Goal: Task Accomplishment & Management: Use online tool/utility

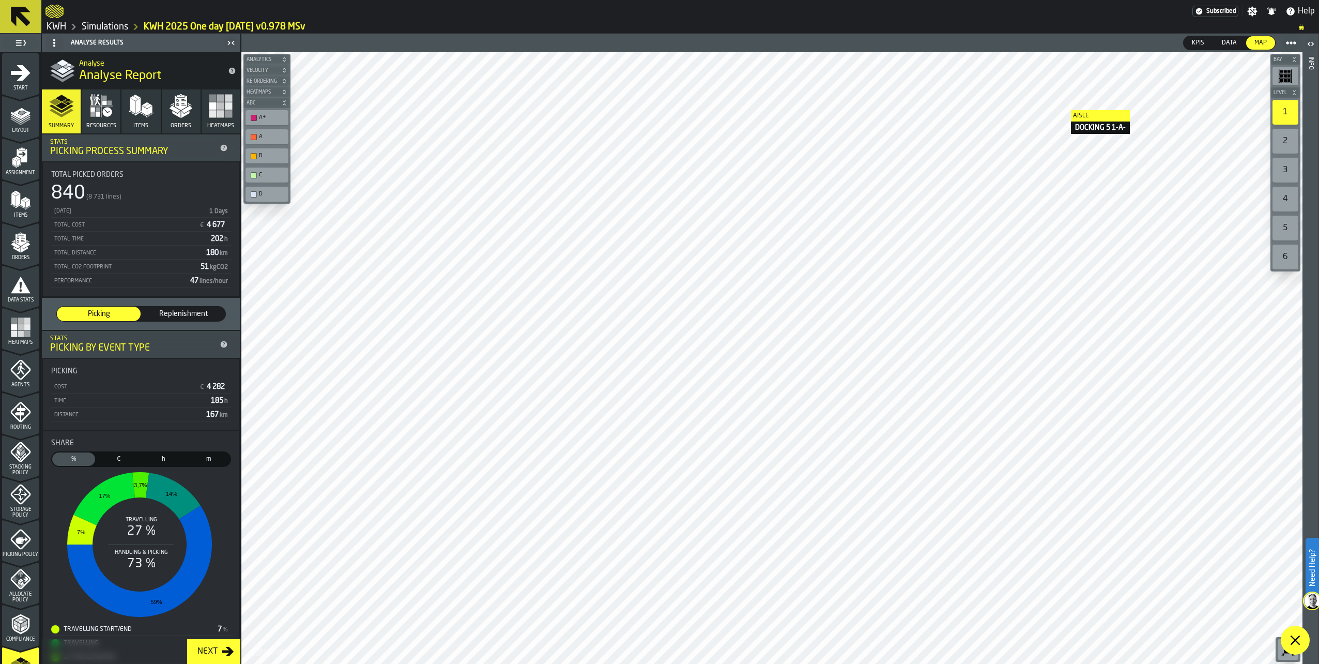
scroll to position [153, 0]
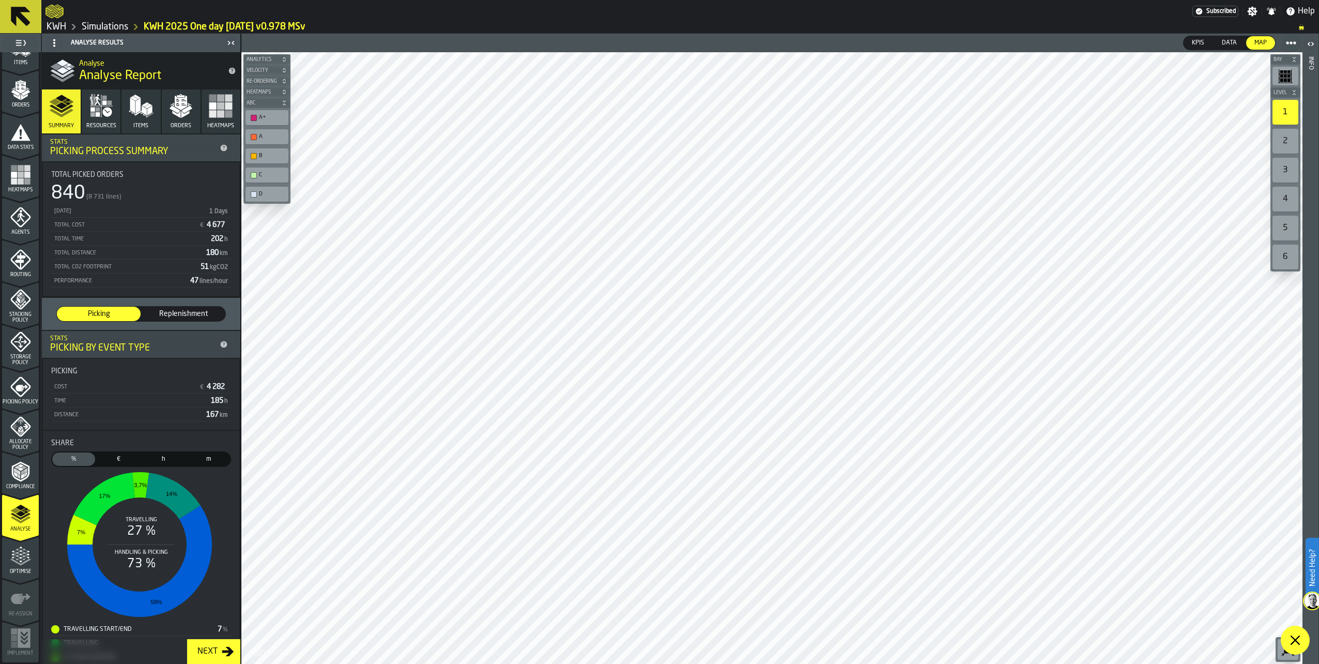
click at [121, 25] on link "Simulations" at bounding box center [105, 26] width 47 height 11
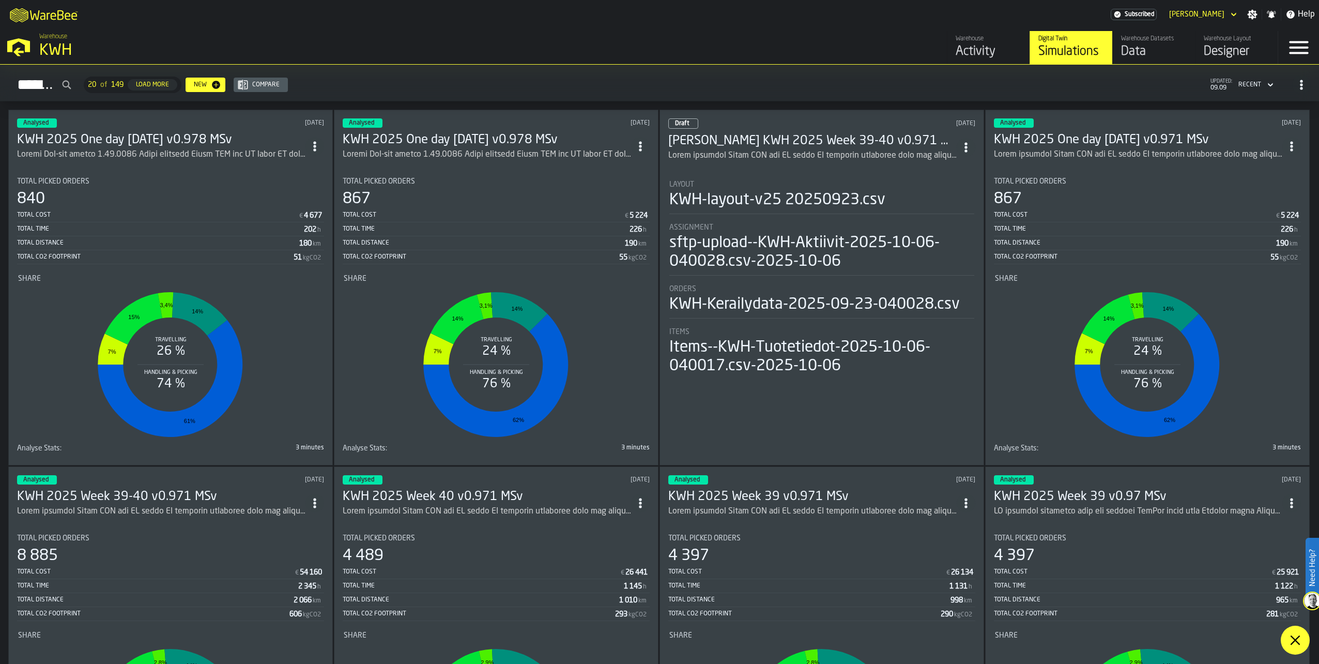
click at [316, 141] on icon "ItemListCard-DashboardItemContainer" at bounding box center [315, 146] width 10 height 10
click at [282, 212] on div "Duplicate" at bounding box center [295, 214] width 54 height 12
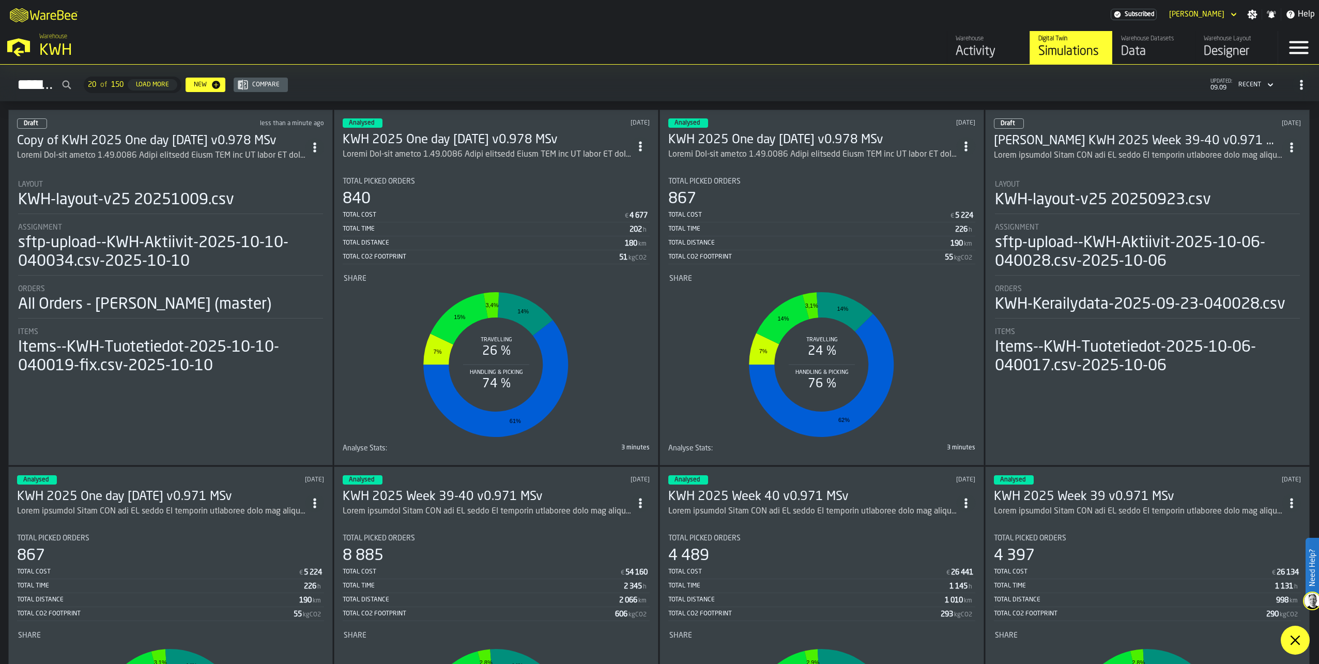
click at [163, 141] on h3 "Copy of KWH 2025 One day 10.10.2025 v0.978 MSv" at bounding box center [161, 141] width 288 height 17
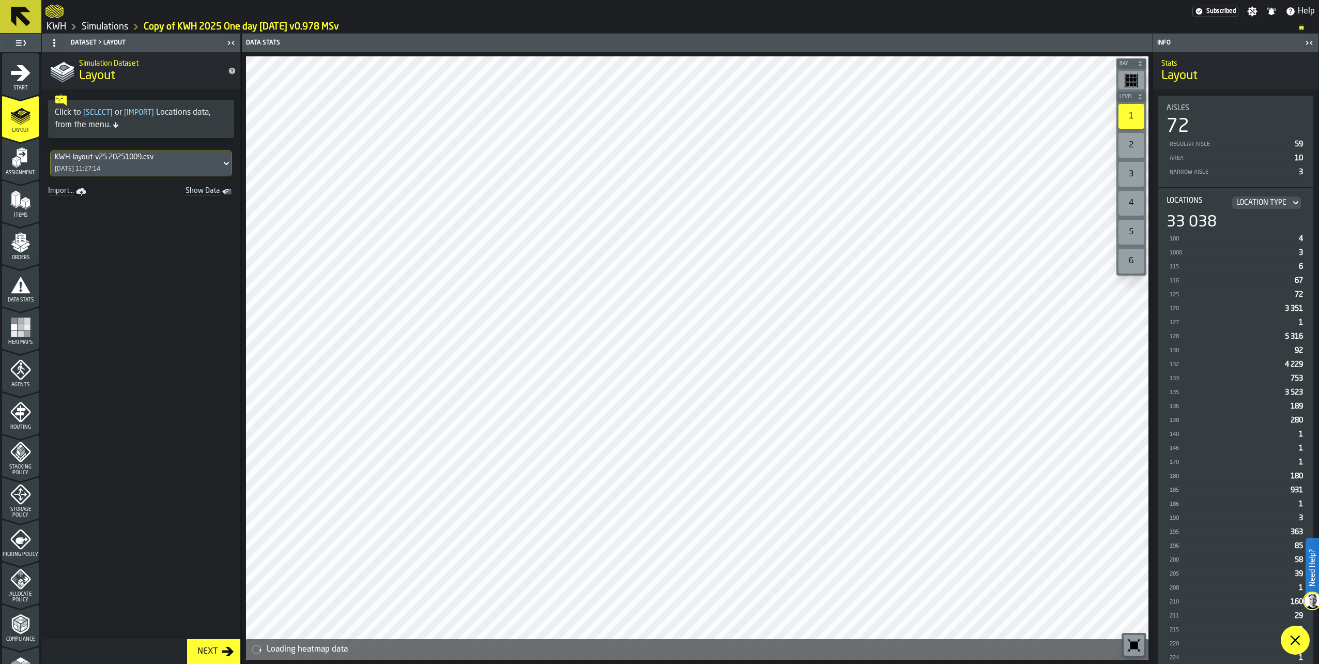
click at [21, 76] on icon "menu Start" at bounding box center [21, 73] width 20 height 16
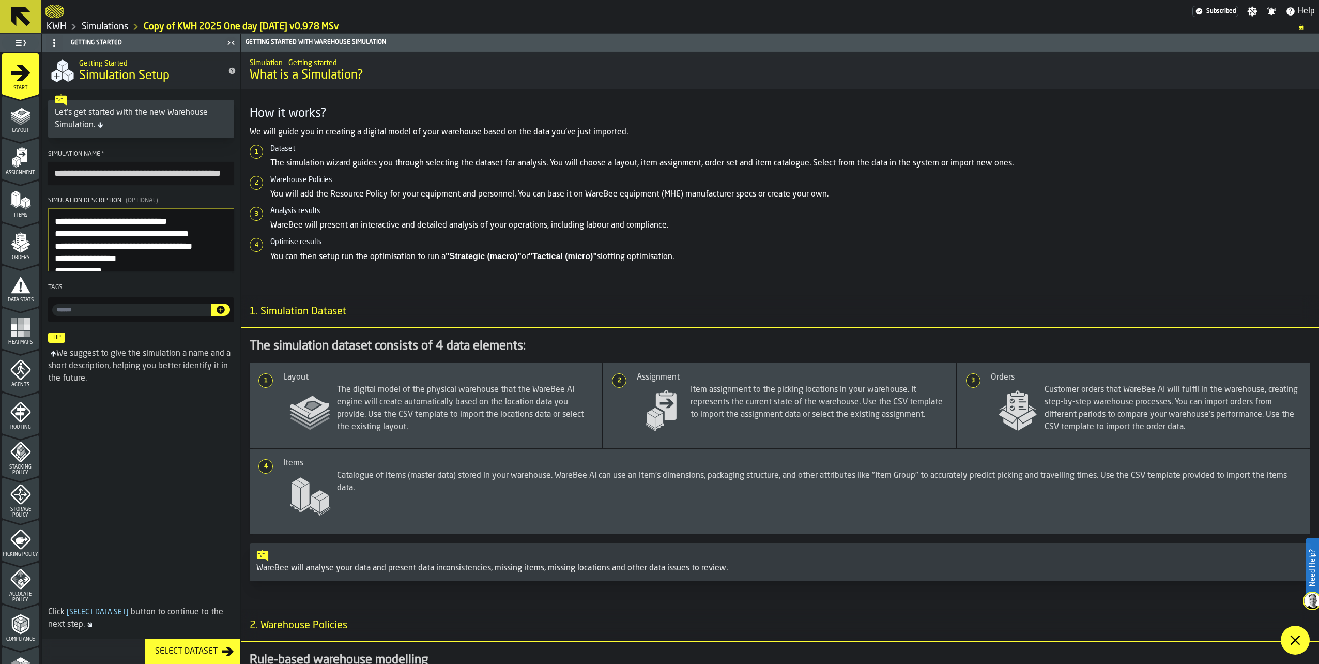
drag, startPoint x: 87, startPoint y: 175, endPoint x: 51, endPoint y: 175, distance: 36.2
click at [51, 175] on input "**********" at bounding box center [141, 173] width 186 height 23
type input "**********"
click at [1189, 158] on p "The simulation wizard guides you through selecting the dataset for analysis. Yo…" at bounding box center [790, 163] width 1041 height 12
click at [118, 24] on link "Simulations" at bounding box center [105, 26] width 47 height 11
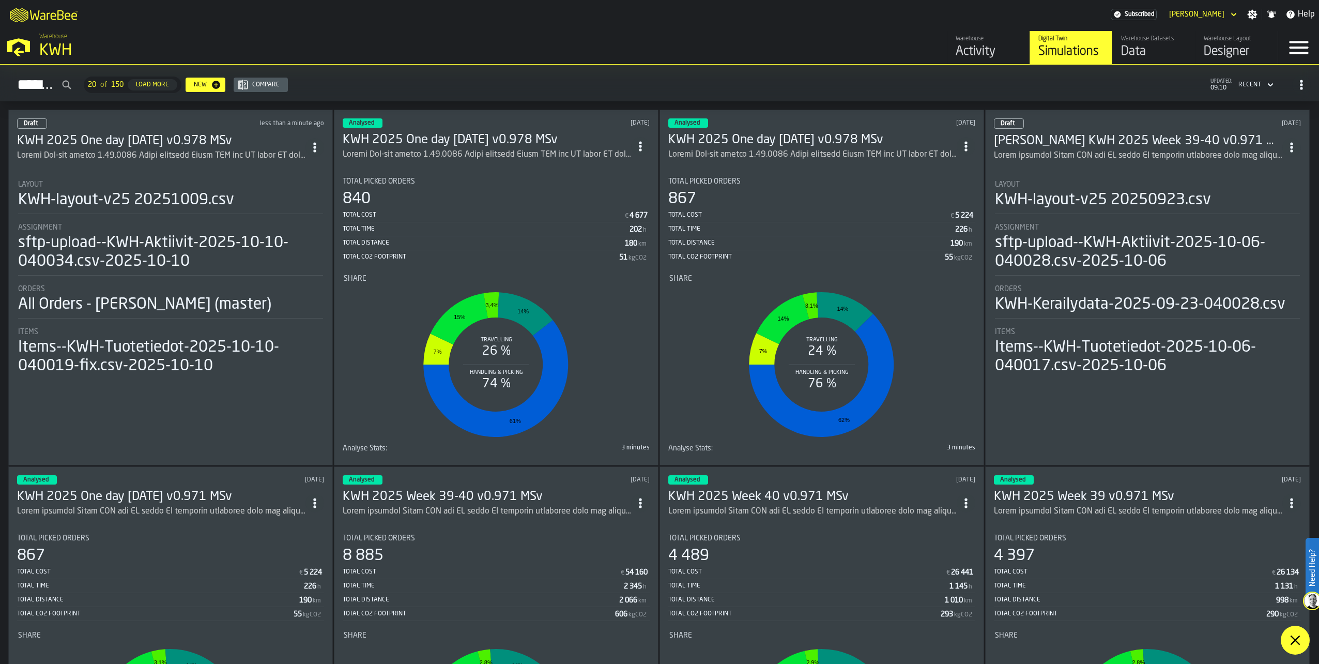
click at [138, 149] on div "ItemListCard-DashboardItemContainer" at bounding box center [161, 155] width 288 height 12
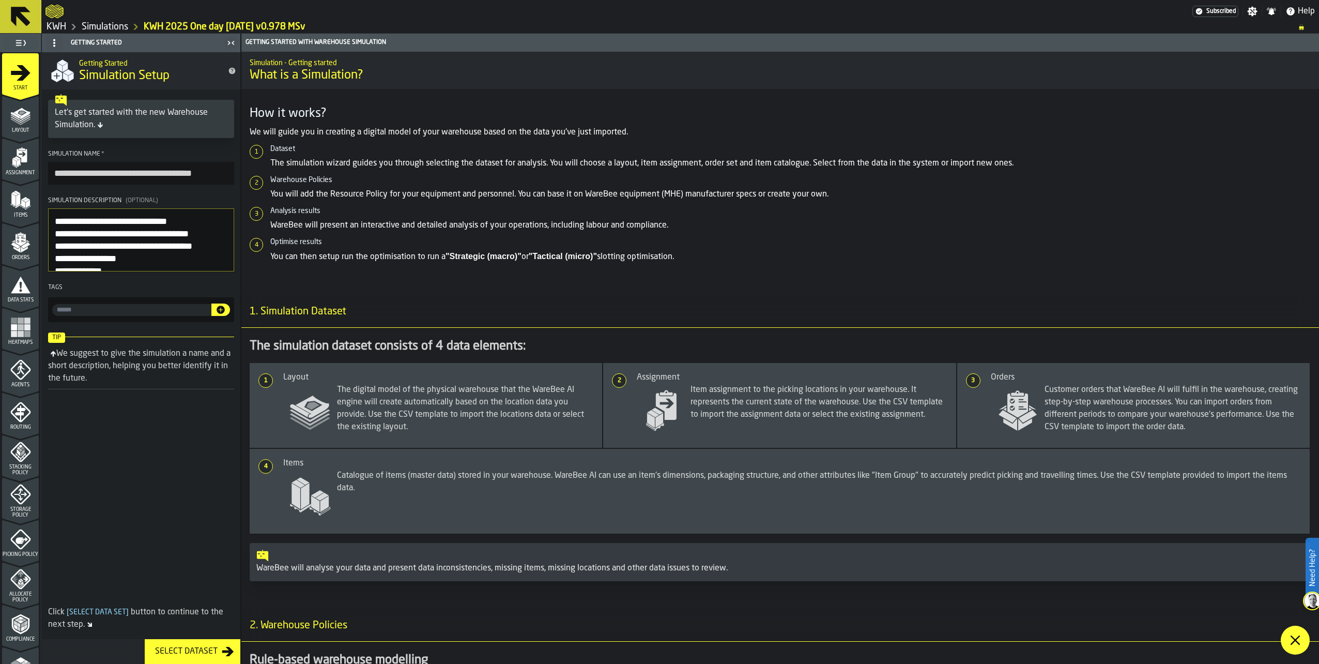
drag, startPoint x: 102, startPoint y: 174, endPoint x: 163, endPoint y: 177, distance: 61.6
click at [163, 177] on input "**********" at bounding box center [141, 173] width 186 height 23
type input "**********"
click at [57, 222] on textarea "Simulation Description (Optional)" at bounding box center [141, 239] width 186 height 63
click at [24, 117] on polygon "menu Layout" at bounding box center [20, 118] width 20 height 6
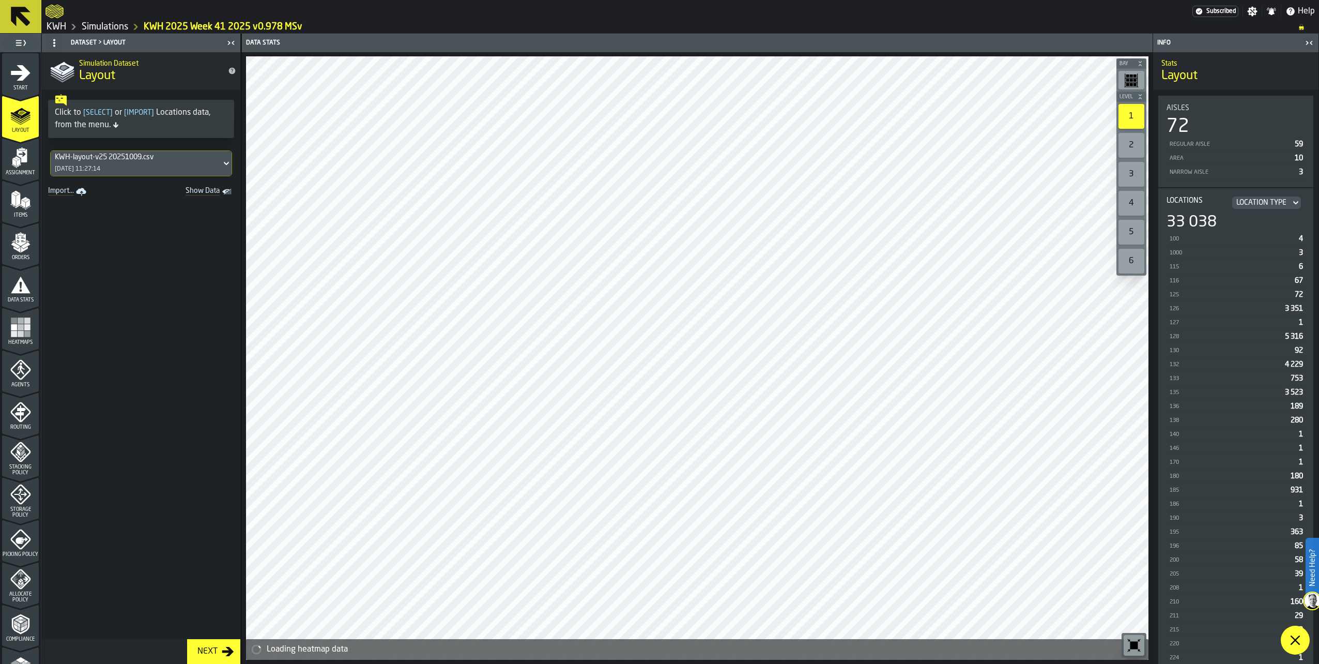
click at [121, 160] on div "KWH-layout-v25 20251009.csv" at bounding box center [136, 157] width 162 height 8
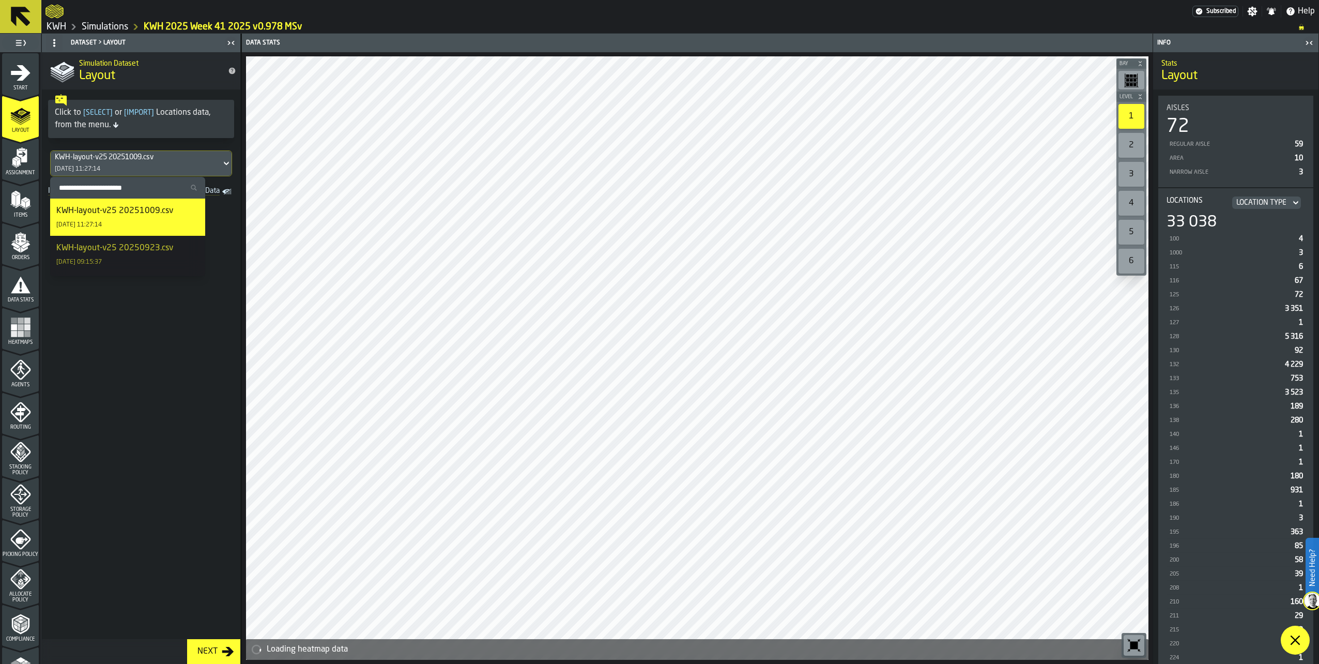
click at [119, 220] on div "KWH-layout-v25 20251009.csv 10/10/2025, 11:27:14" at bounding box center [127, 217] width 143 height 25
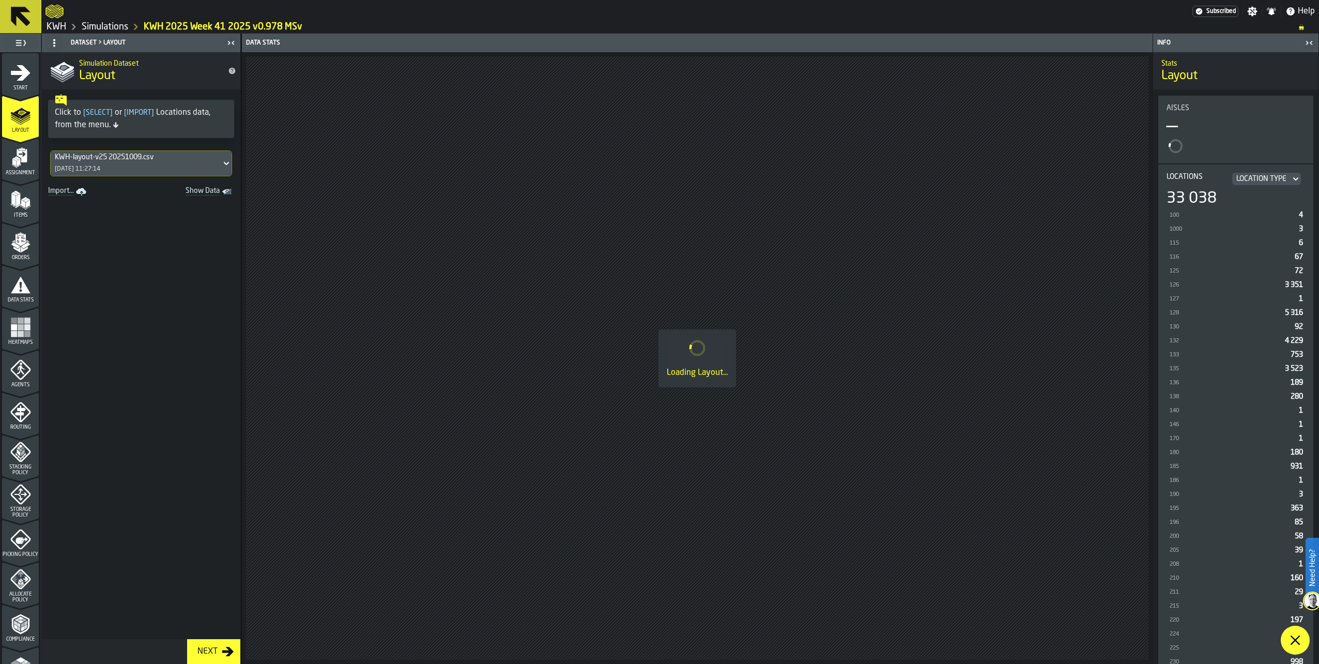
click at [13, 151] on icon "menu Assignment" at bounding box center [20, 157] width 21 height 21
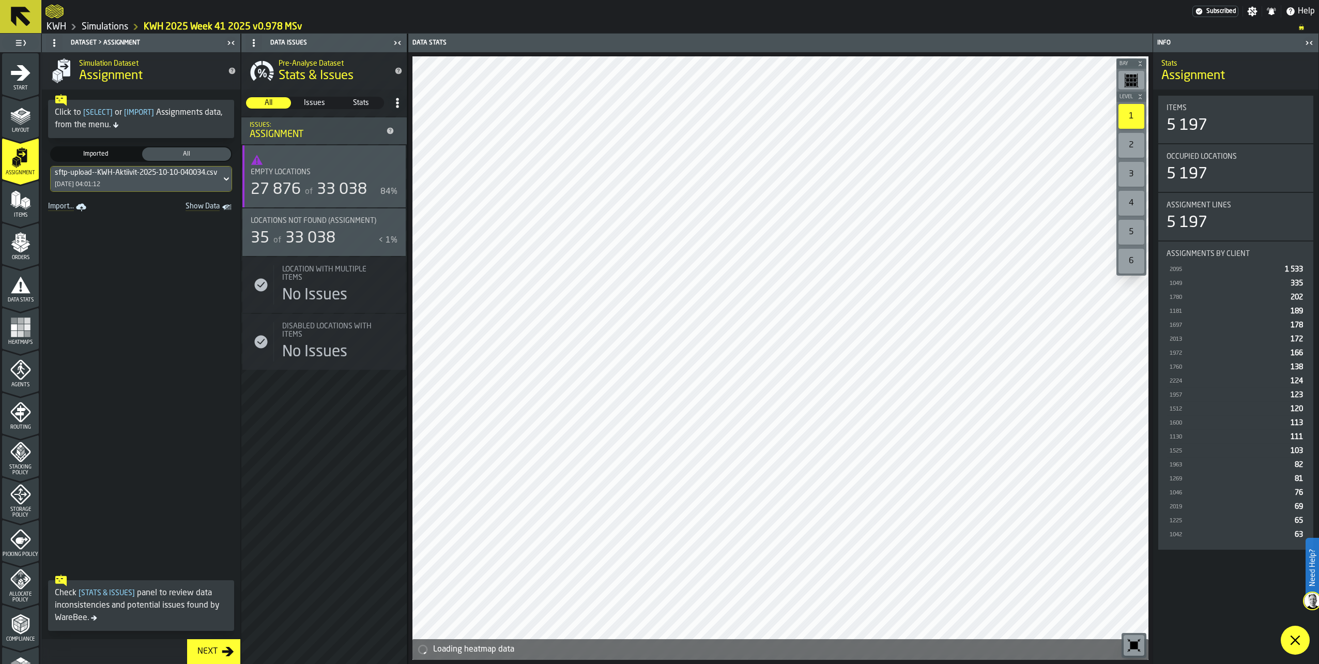
click at [109, 173] on div "sftp-upload--KWH-Aktiivit-2025-10-10-040034.csv-2025-10-10" at bounding box center [156, 173] width 203 height 8
click at [113, 234] on div "sftp-upload--KWH-Aktiivit-2025-10-13-040030.csv-2025-10-13" at bounding box center [127, 233] width 143 height 25
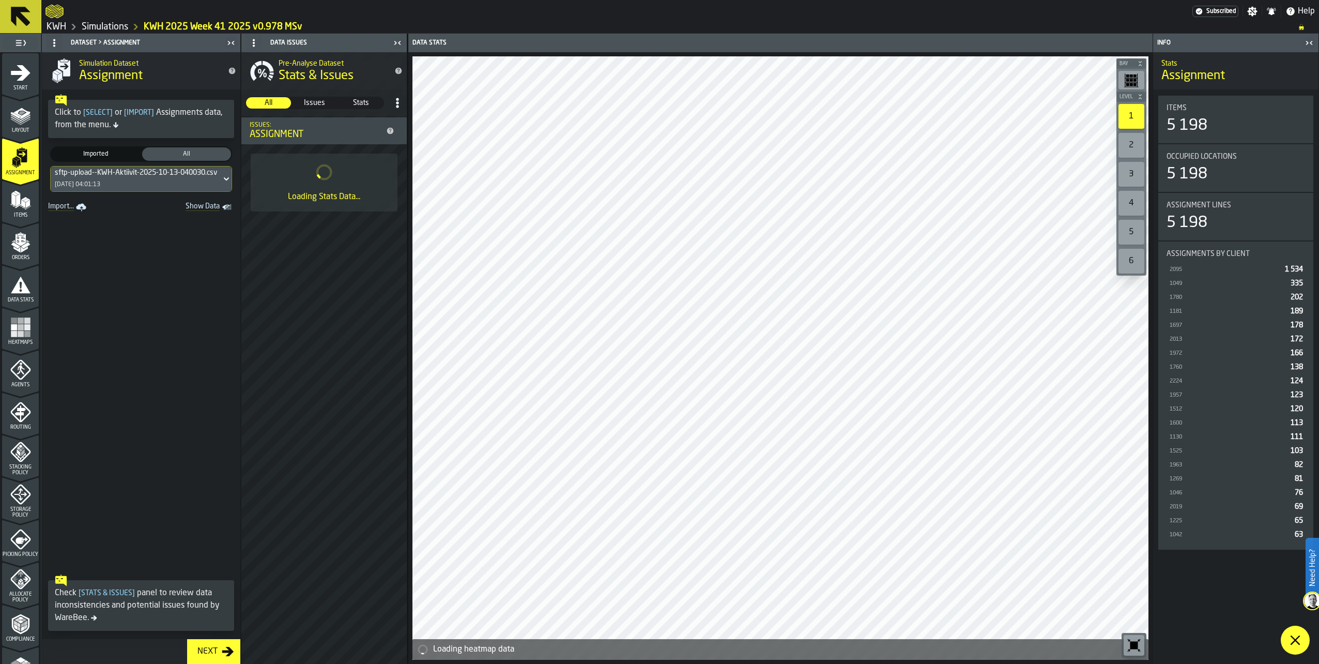
click at [23, 201] on polygon "menu Items" at bounding box center [26, 200] width 7 height 4
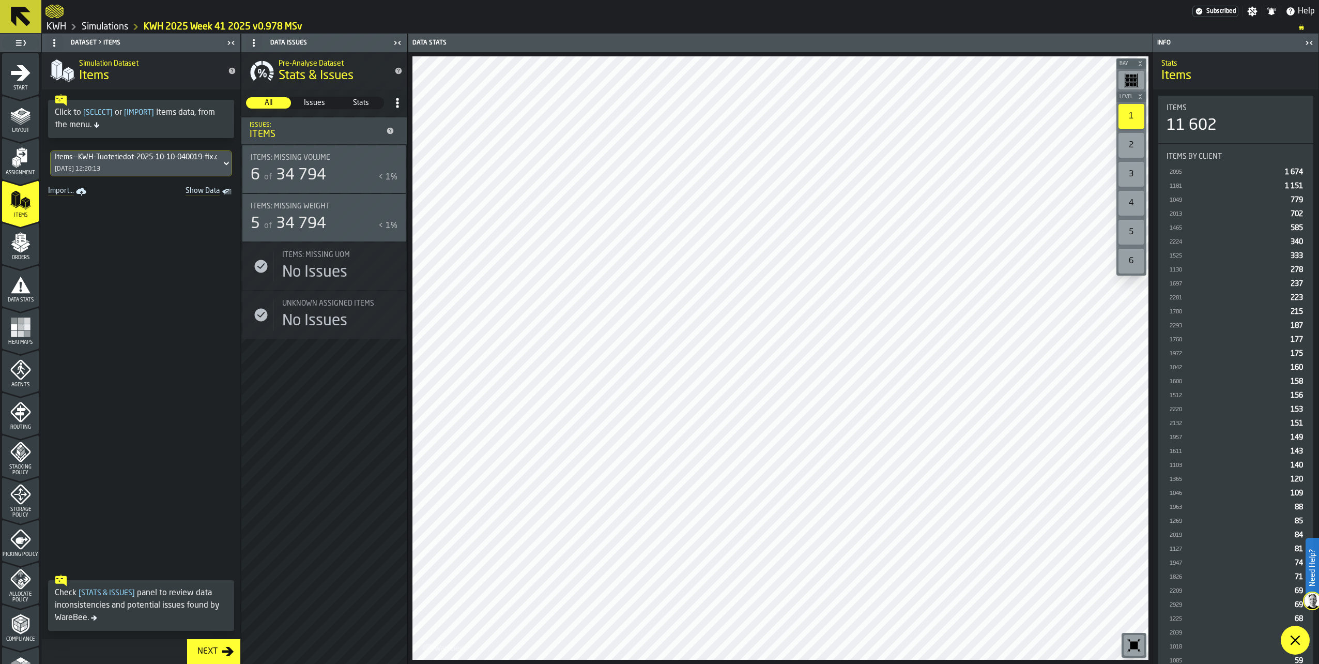
drag, startPoint x: 65, startPoint y: 174, endPoint x: 73, endPoint y: 170, distance: 9.9
click at [65, 174] on div "Items--KWH-Tuotetiedot-2025-10-10-040019-fix.csv-2025-10-10 10/10/2025, 12:20:13" at bounding box center [136, 163] width 171 height 25
click at [96, 227] on div "Items--KWH-Tuotetiedot-2025-10-13-040015.csv-2025-10-13" at bounding box center [127, 217] width 143 height 25
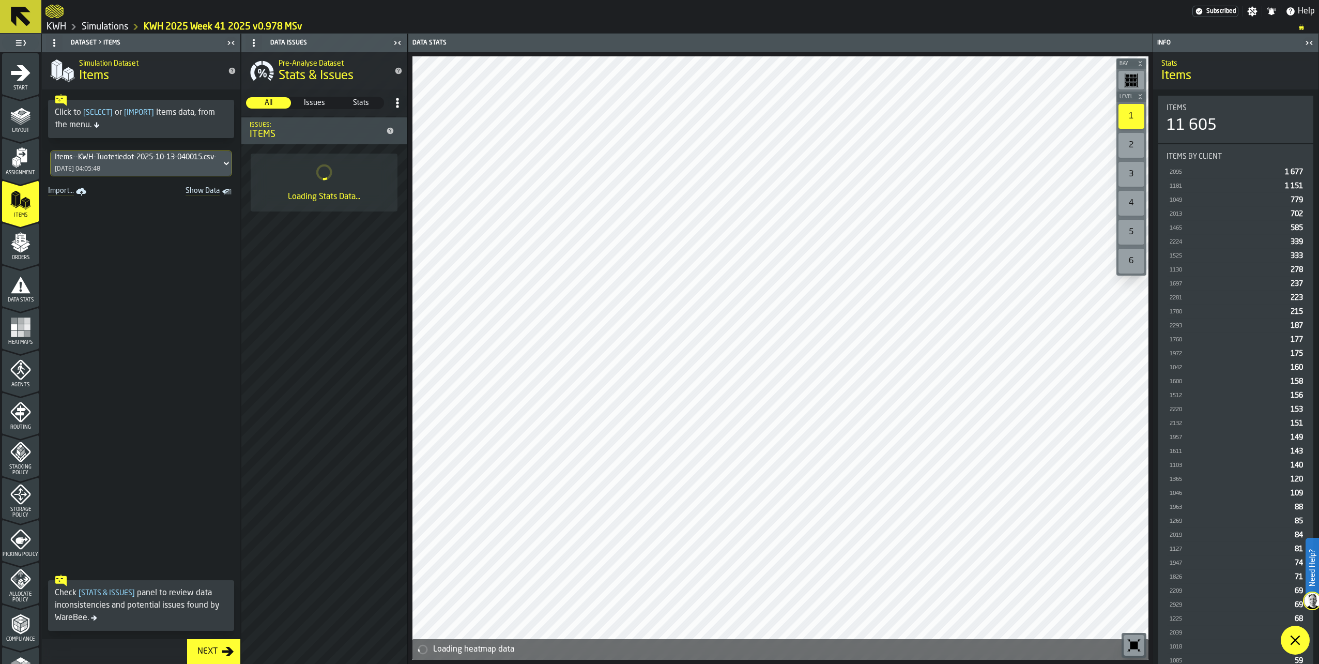
click at [19, 223] on icon "menu Items" at bounding box center [20, 222] width 37 height 10
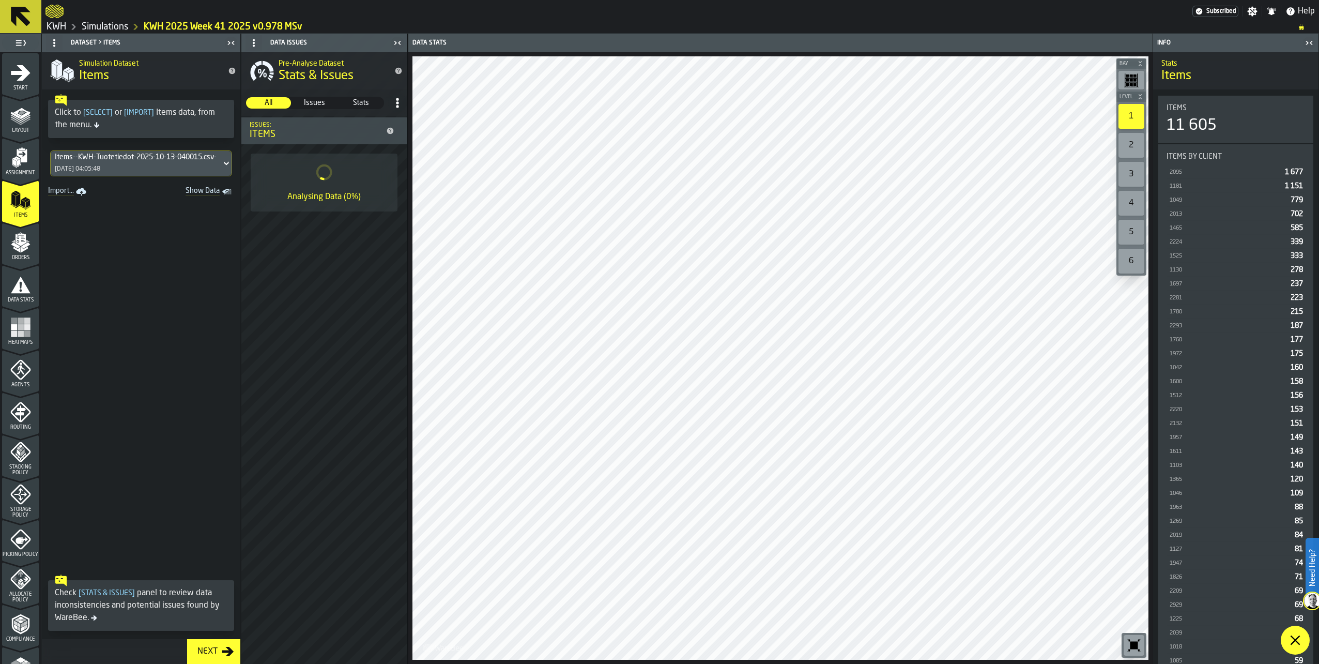
click at [17, 252] on icon "menu Orders" at bounding box center [20, 242] width 21 height 21
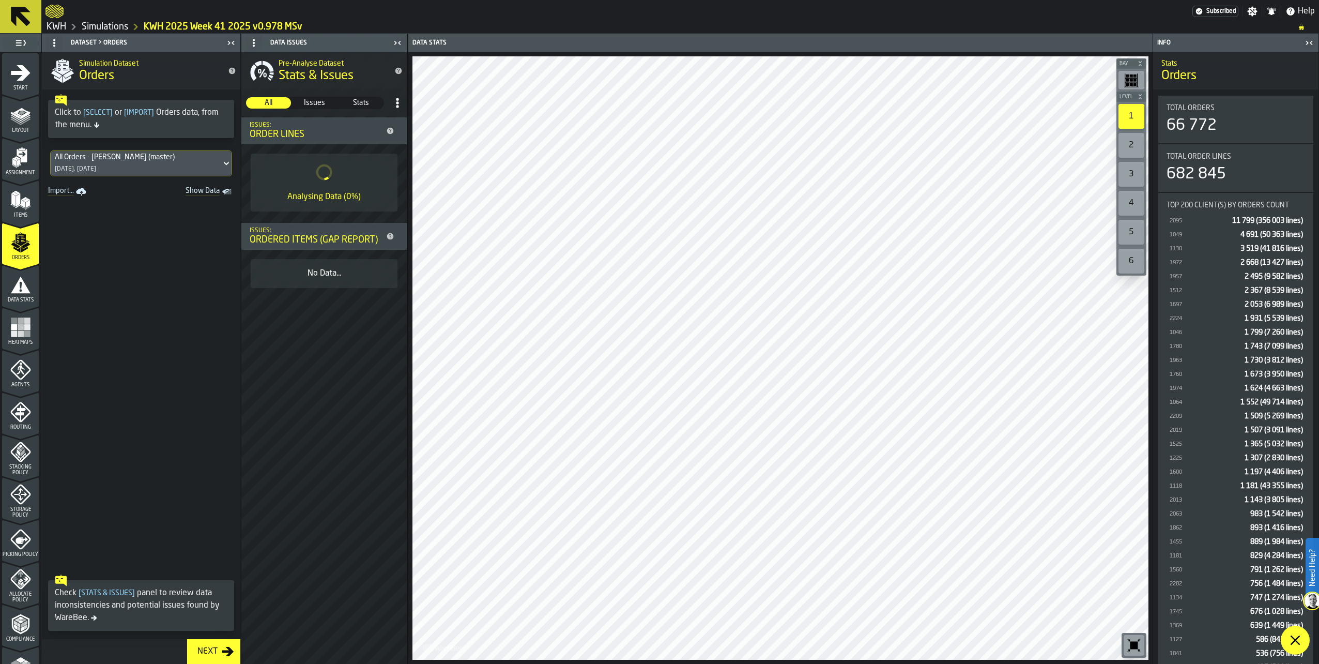
click at [17, 194] on polygon "menu Items" at bounding box center [17, 193] width 6 height 4
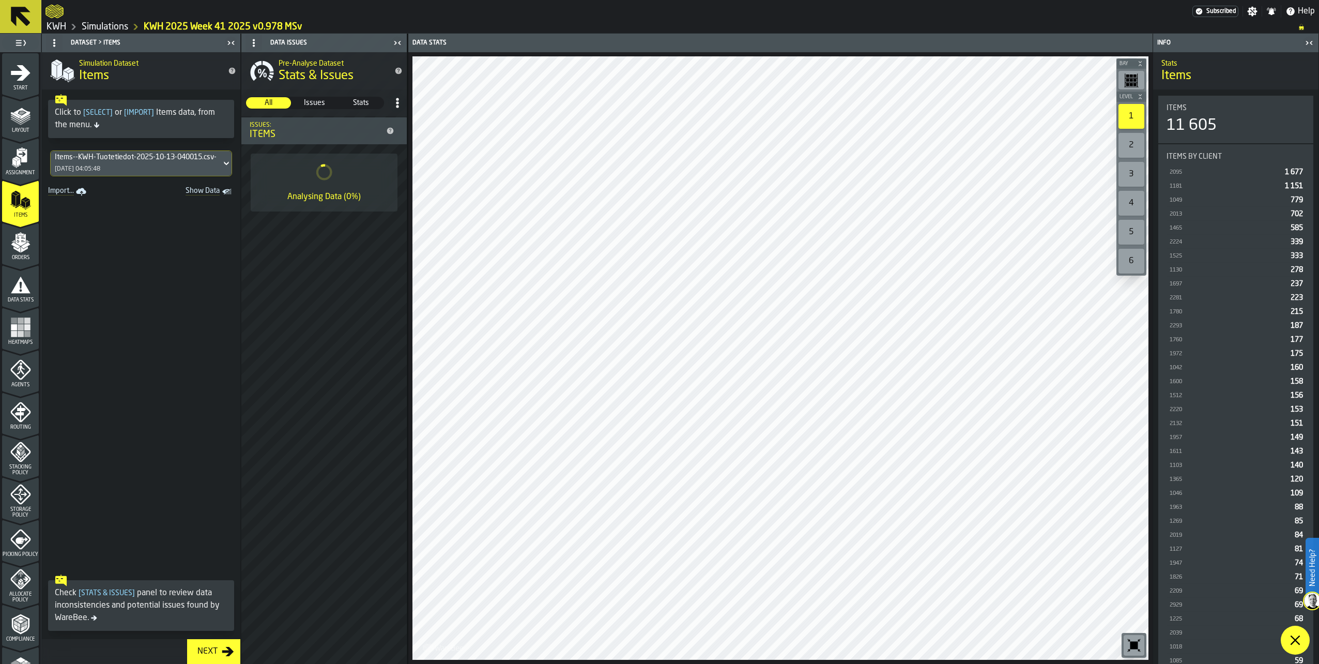
click at [17, 154] on icon "menu Assignment" at bounding box center [20, 157] width 21 height 21
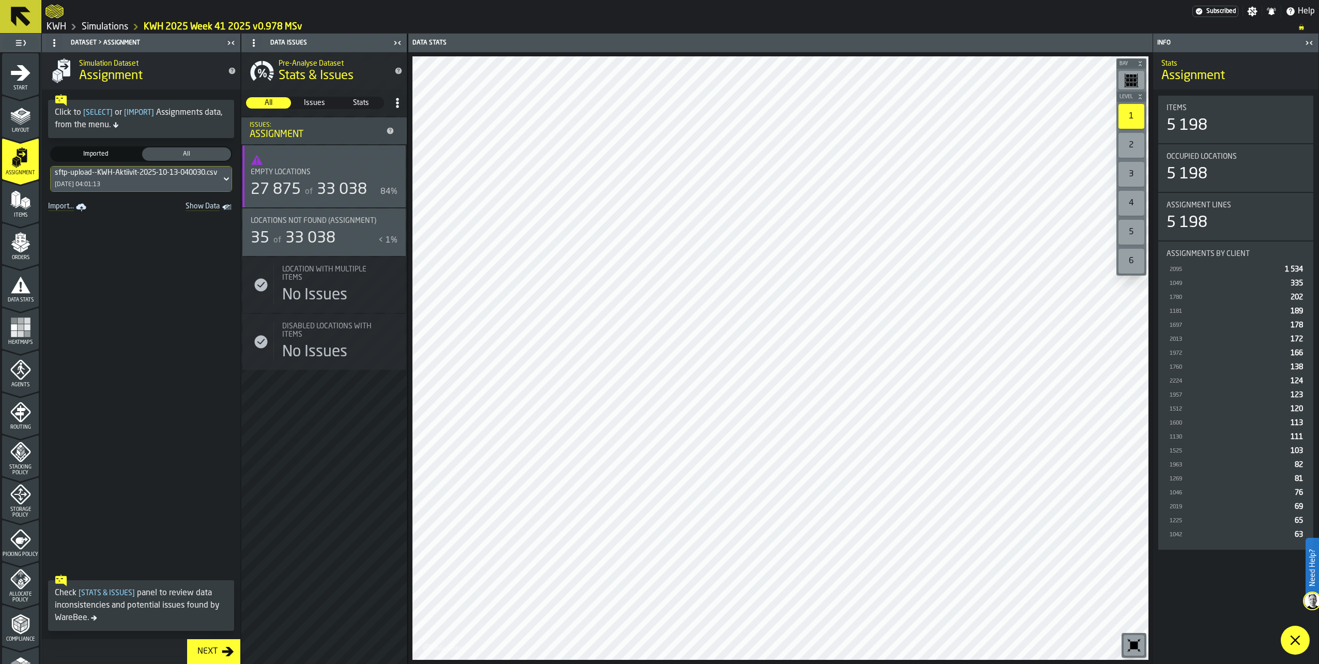
click at [340, 237] on div "35 of 33 038" at bounding box center [313, 238] width 124 height 19
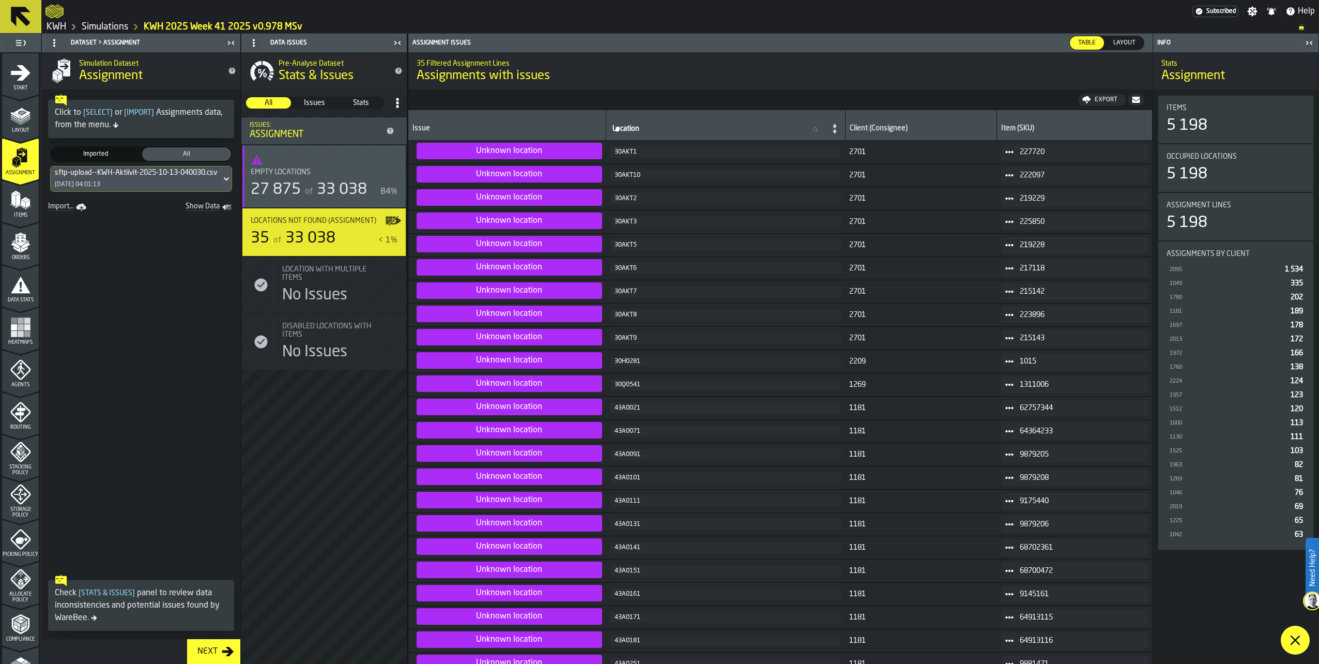
click at [615, 363] on div "30H0281" at bounding box center [726, 361] width 222 height 7
click at [615, 359] on div "30H0281" at bounding box center [726, 361] width 222 height 7
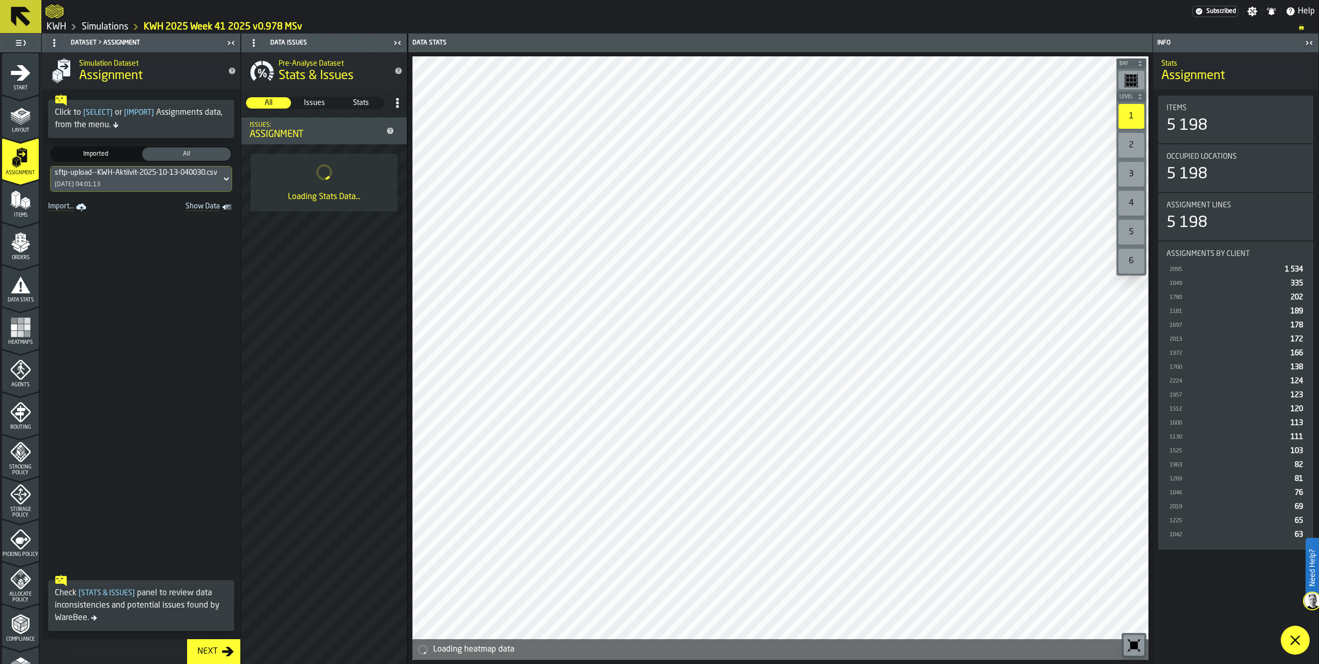
click at [10, 199] on icon "menu Items" at bounding box center [20, 200] width 21 height 21
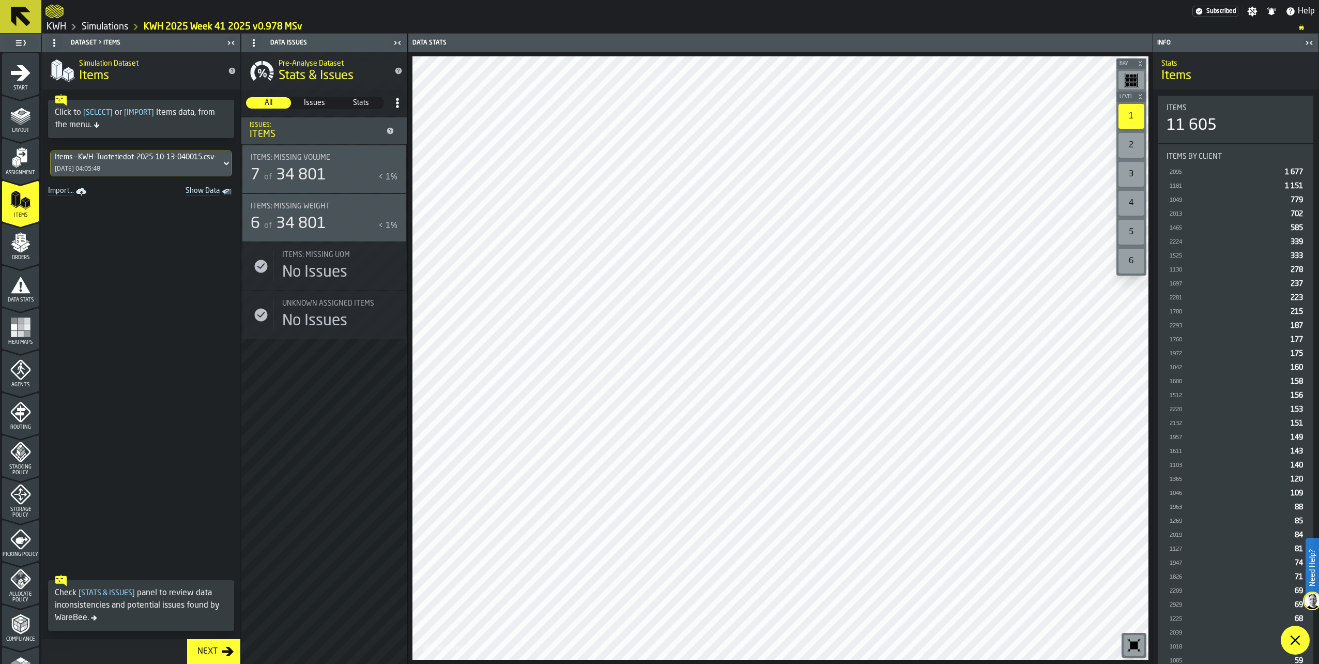
click at [11, 169] on div "Assignment" at bounding box center [20, 161] width 37 height 28
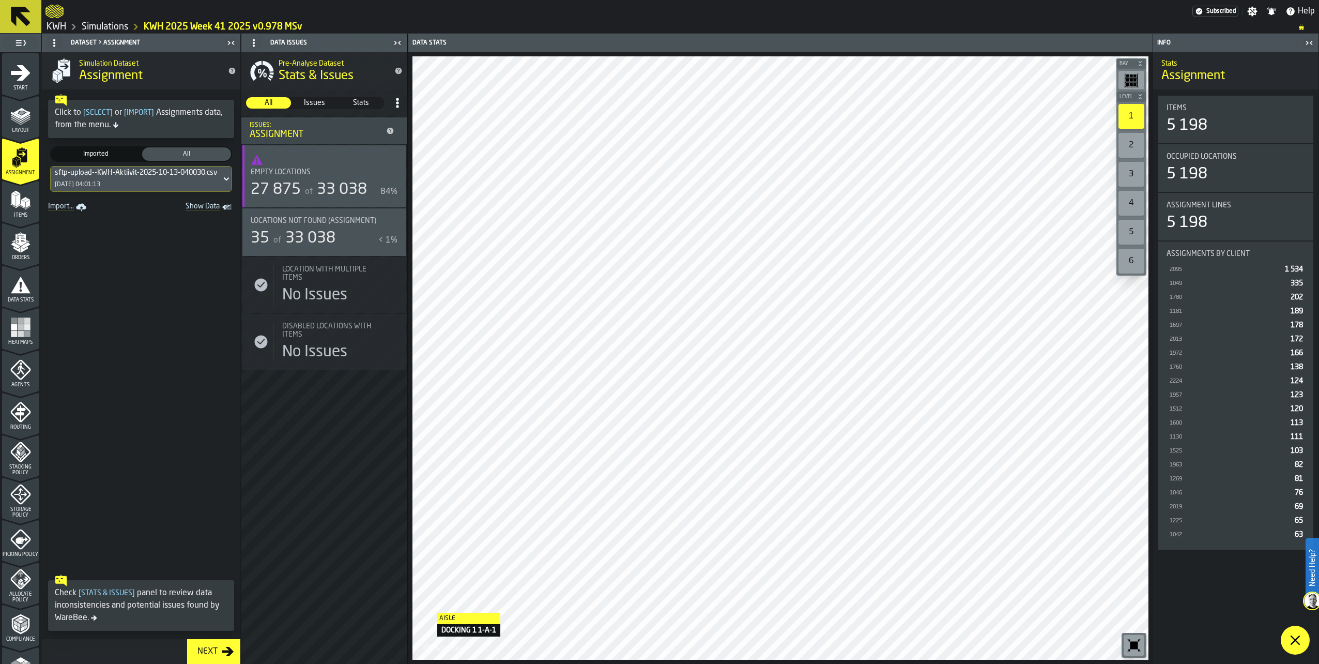
click at [387, 600] on div "Pre-Analyse Dataset Stats & Issues All All Issues Issues Stats Stats Issues: As…" at bounding box center [323, 358] width 165 height 612
click at [294, 235] on span "33 038" at bounding box center [310, 239] width 50 height 16
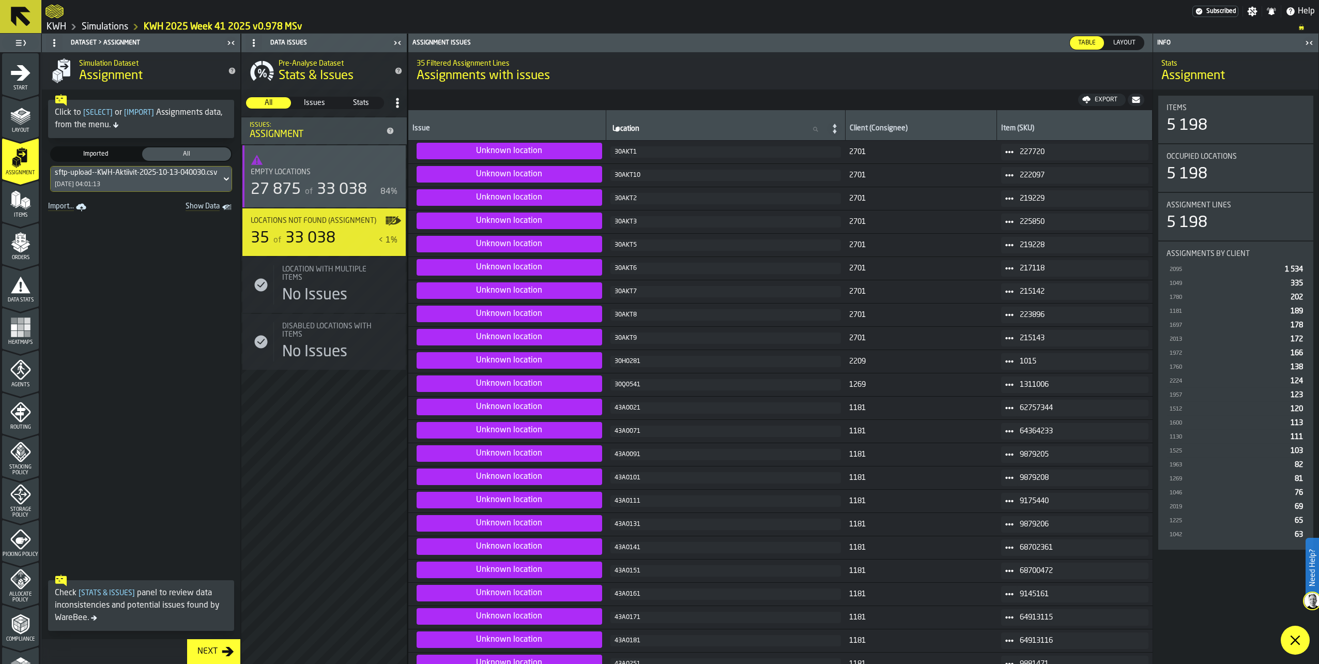
click at [21, 113] on polygon "menu Layout" at bounding box center [22, 113] width 7 height 4
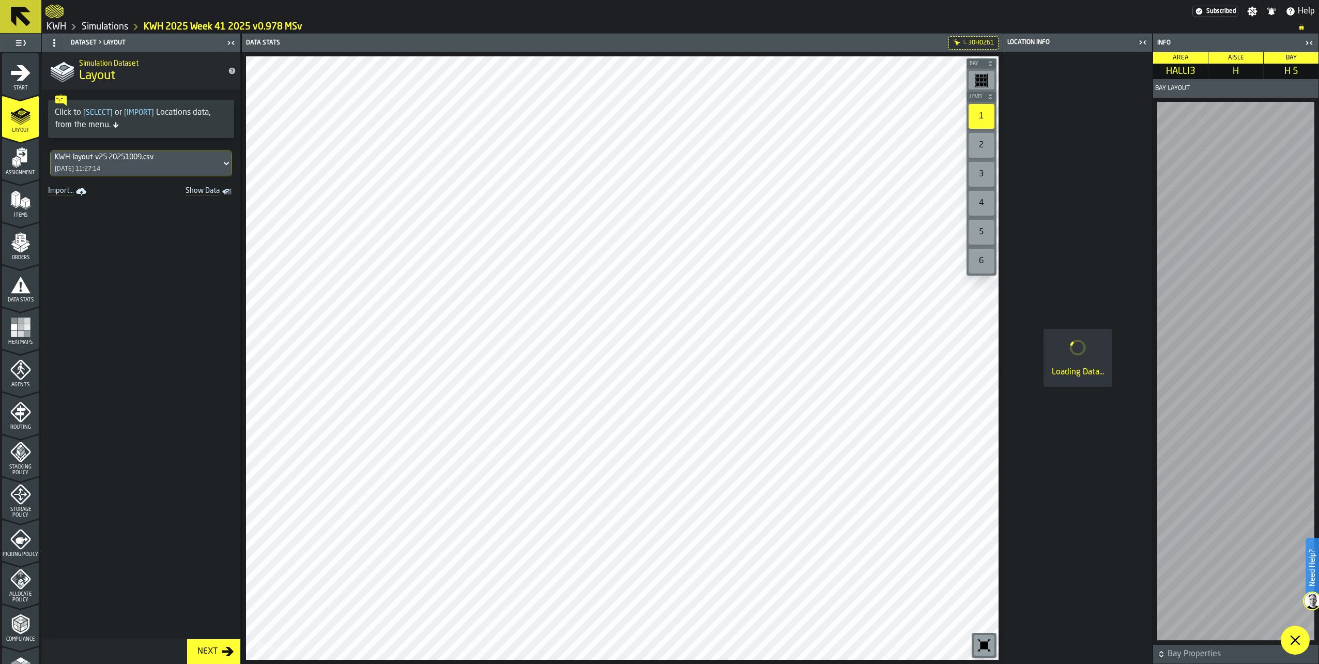
click at [1294, 633] on span at bounding box center [1295, 640] width 29 height 29
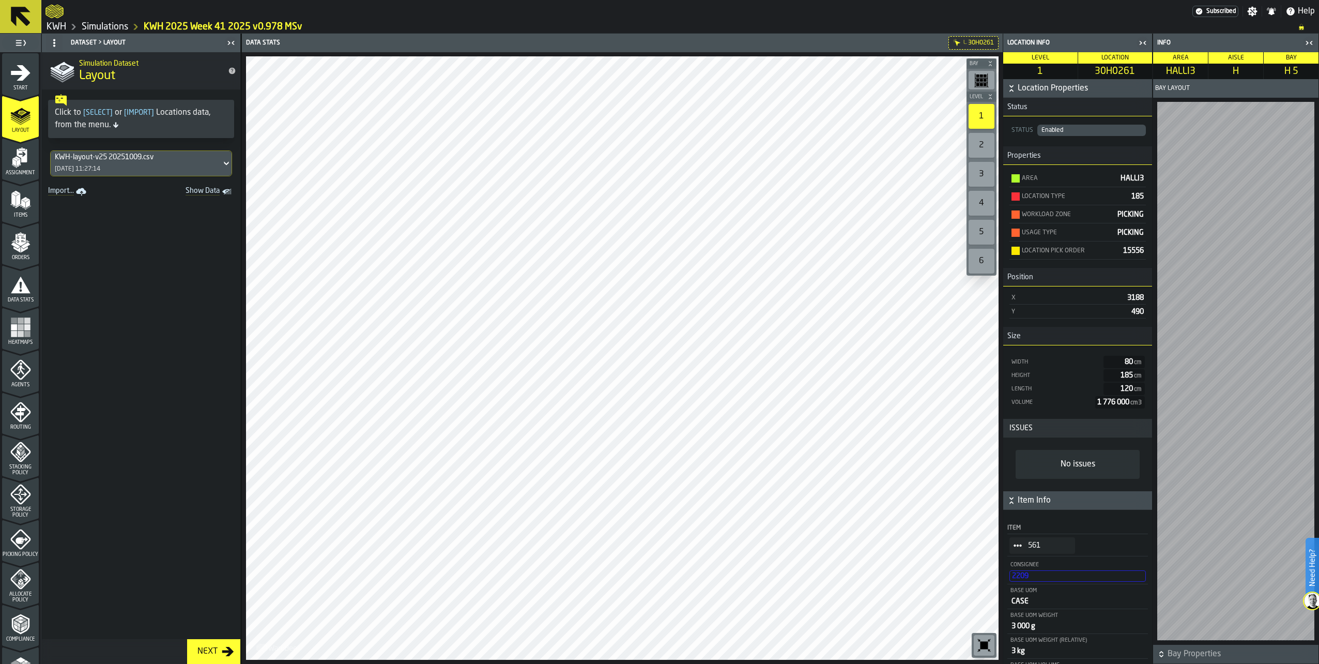
click at [171, 573] on span at bounding box center [141, 419] width 199 height 440
drag, startPoint x: 12, startPoint y: 157, endPoint x: 22, endPoint y: 156, distance: 9.9
click at [13, 157] on icon "menu Assignment" at bounding box center [20, 157] width 21 height 21
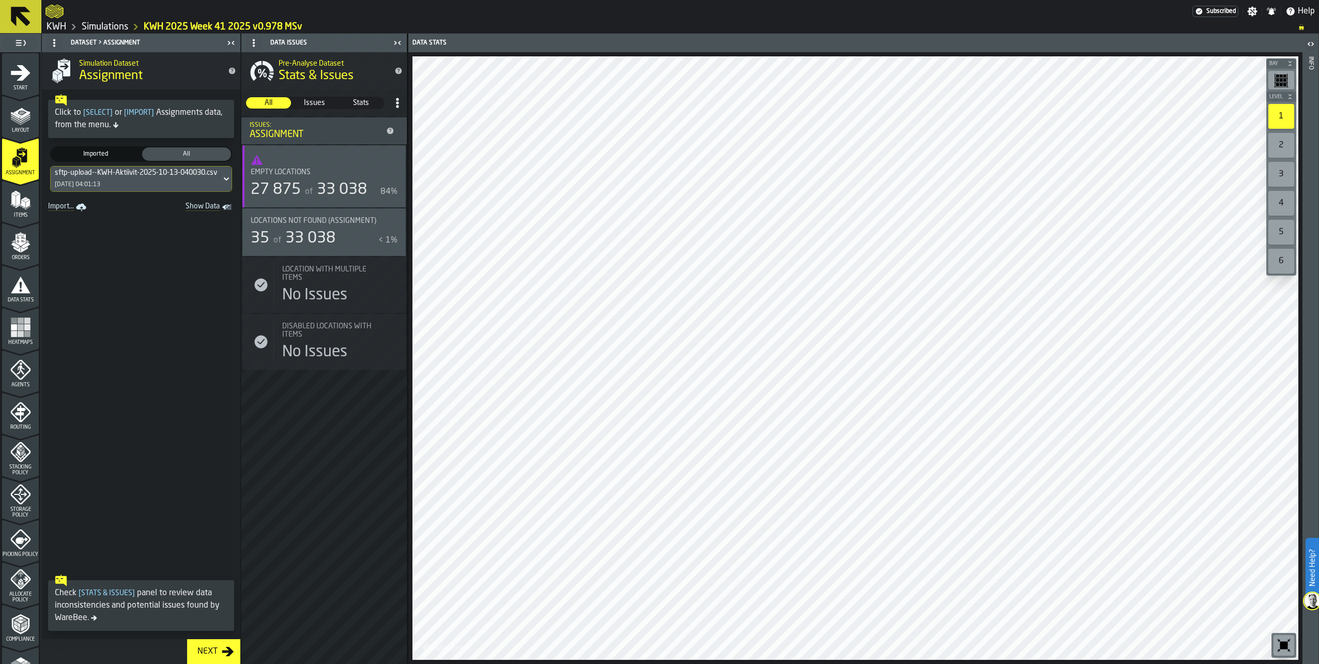
click at [346, 241] on div "35 of 33 038" at bounding box center [313, 238] width 124 height 19
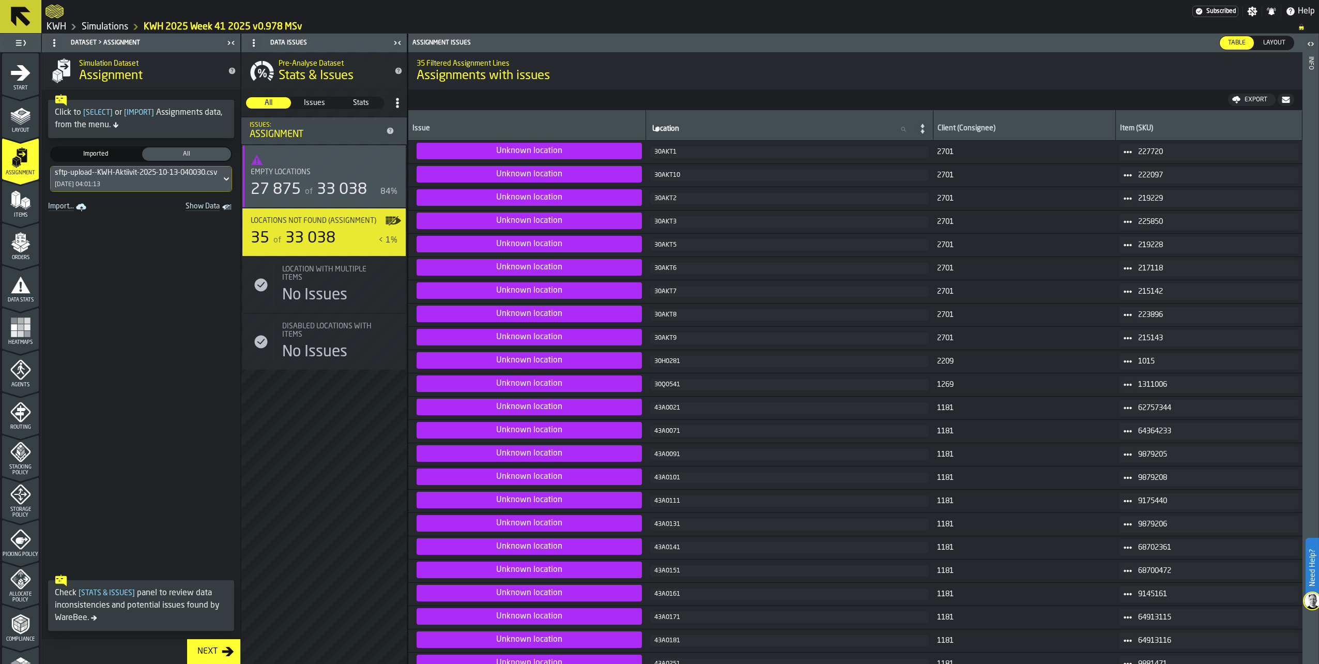
click at [155, 425] on span at bounding box center [141, 392] width 199 height 355
click at [11, 120] on icon "menu Layout" at bounding box center [20, 115] width 21 height 21
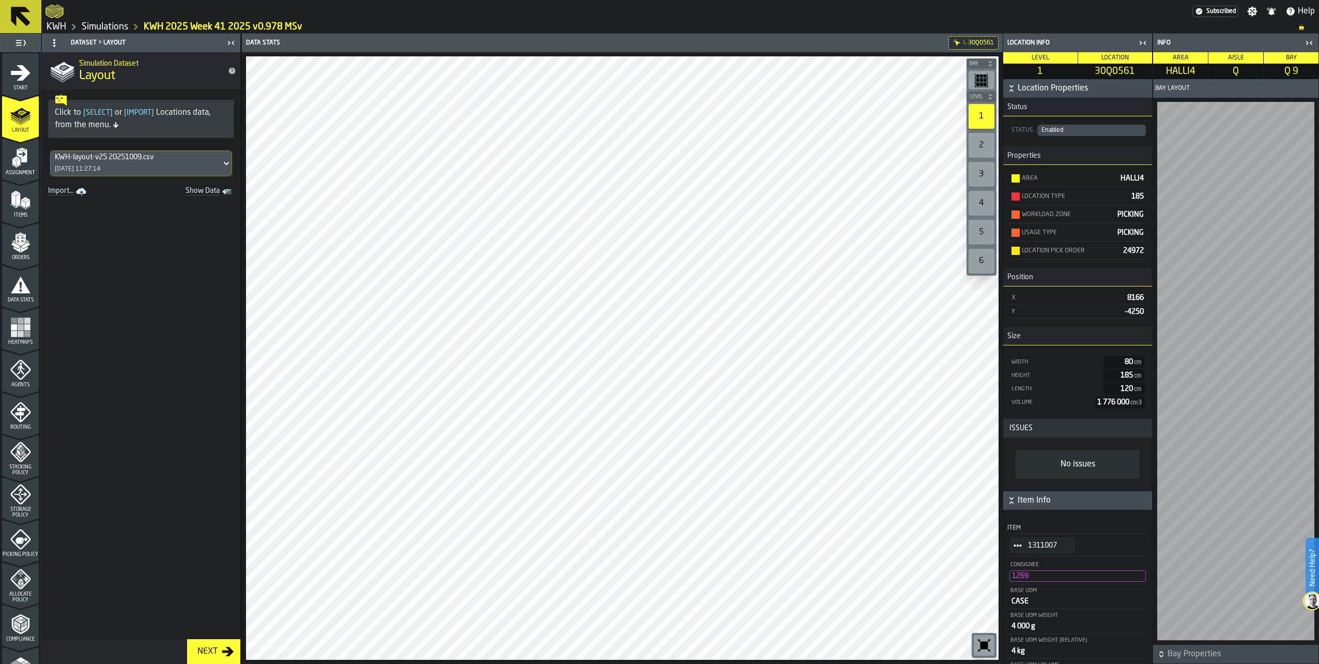
click at [130, 245] on span at bounding box center [141, 419] width 199 height 440
click at [59, 25] on link "KWH" at bounding box center [57, 26] width 20 height 11
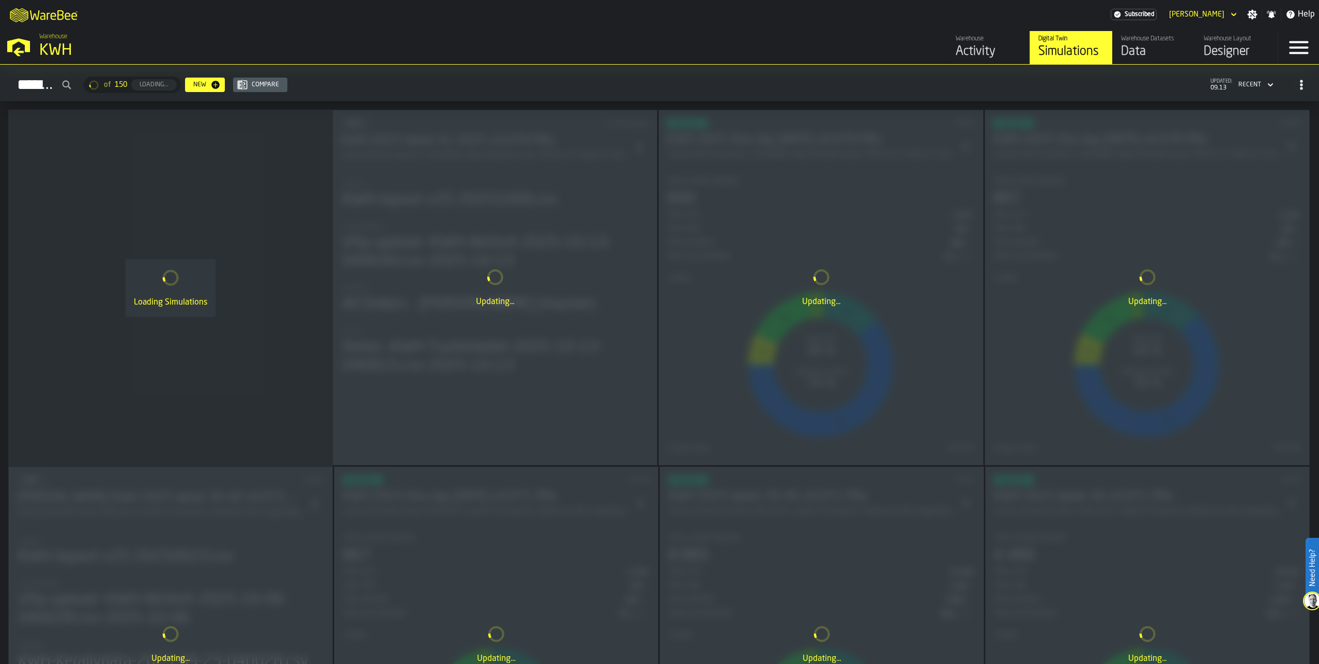
click at [1238, 45] on div "Designer" at bounding box center [1237, 51] width 66 height 17
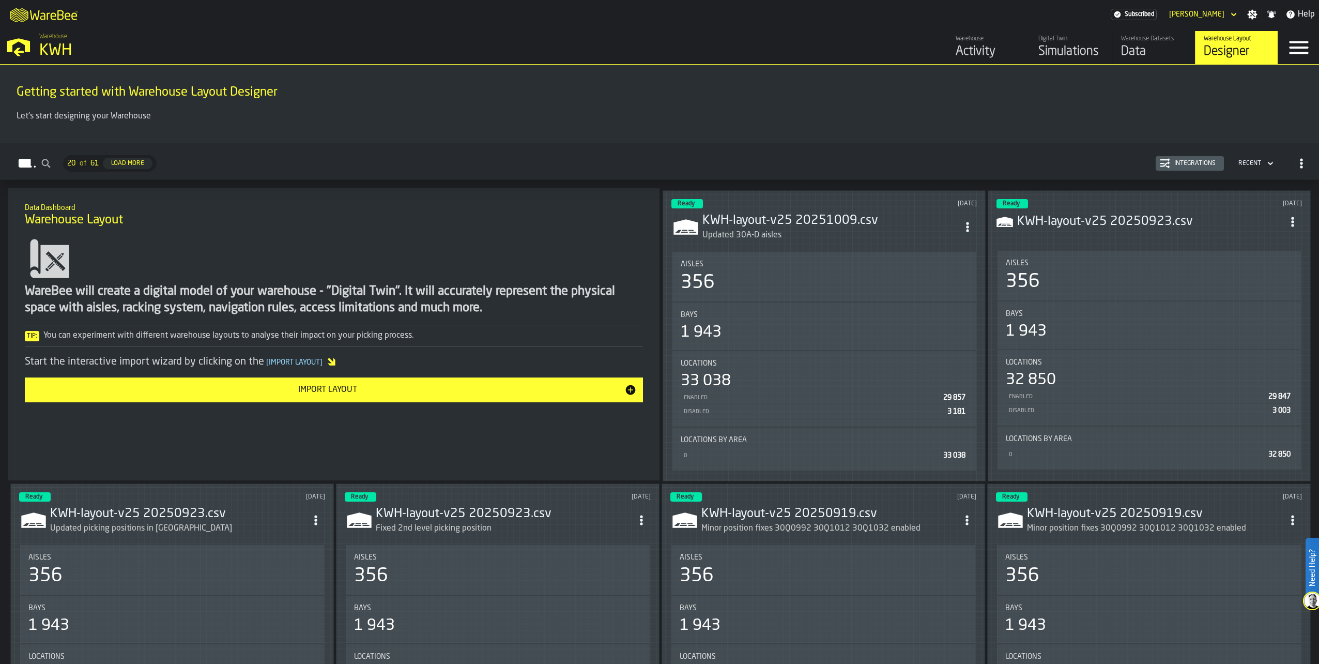
click at [972, 219] on span "ItemListCard-DashboardItemContainer" at bounding box center [968, 227] width 19 height 19
click at [933, 292] on div "Edit in Designer" at bounding box center [944, 296] width 57 height 12
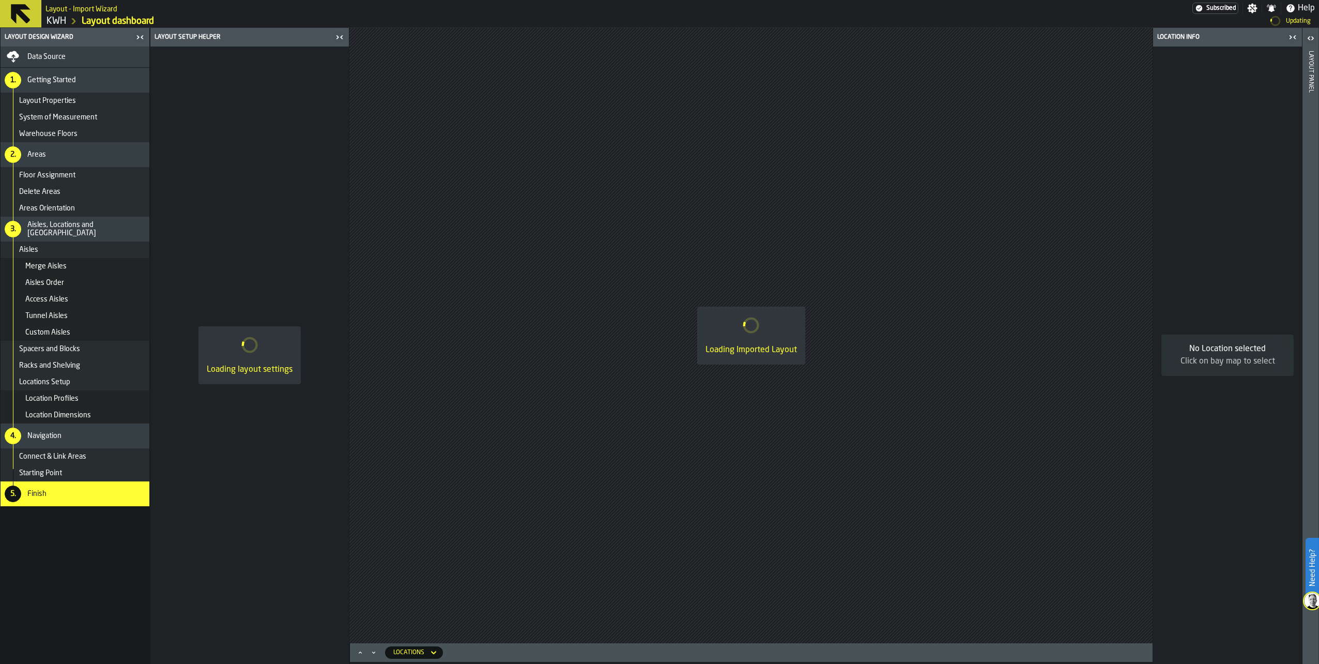
click at [68, 54] on div "Data Source" at bounding box center [86, 57] width 118 height 8
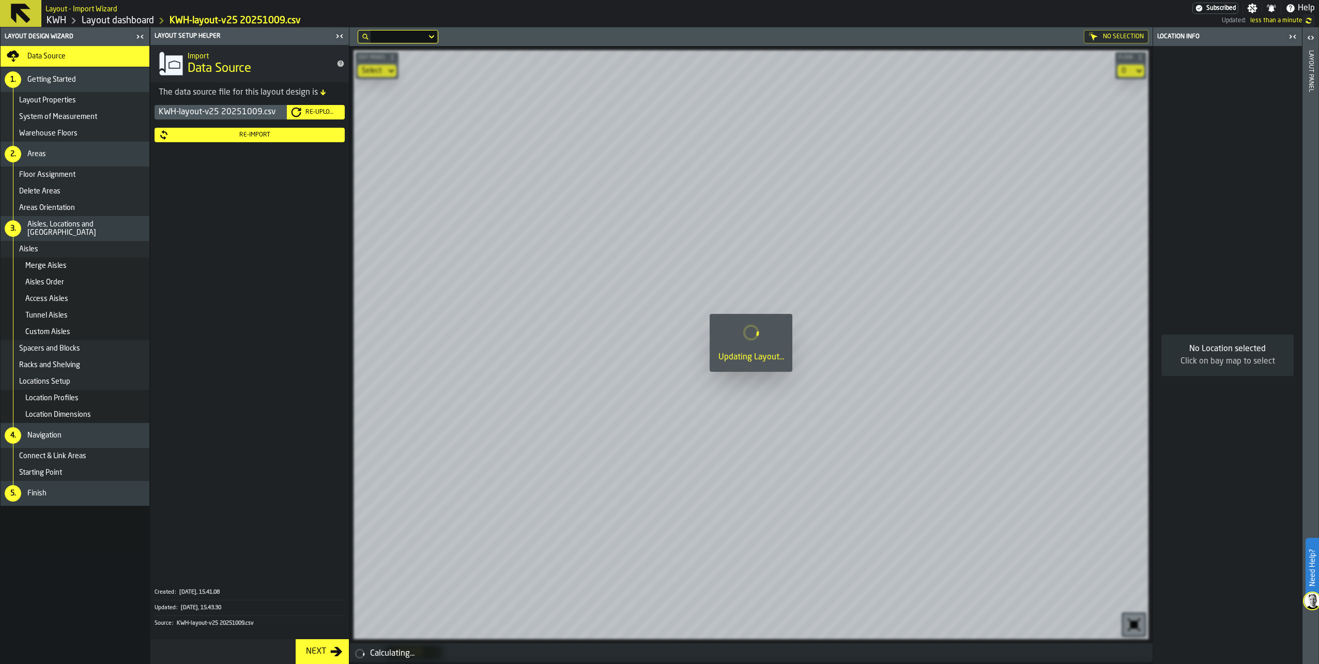
click at [314, 113] on div "Re-Upload" at bounding box center [320, 112] width 39 height 7
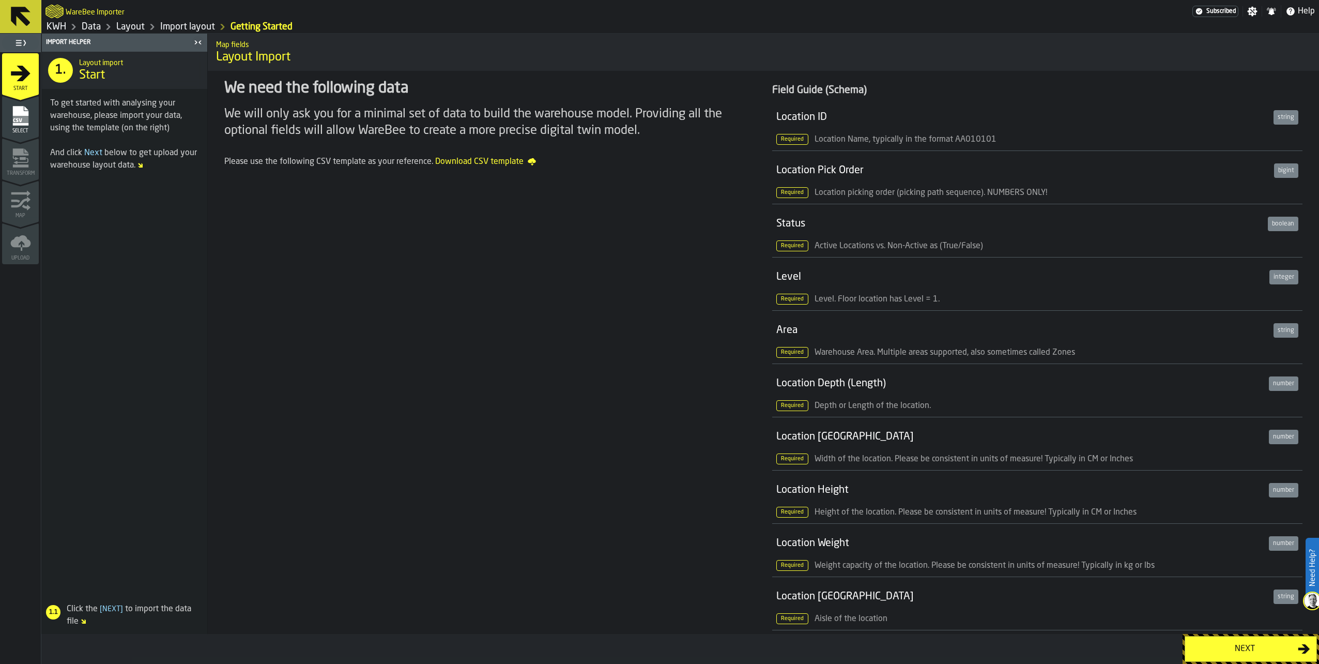
click at [1226, 645] on div "Next" at bounding box center [1245, 649] width 107 height 12
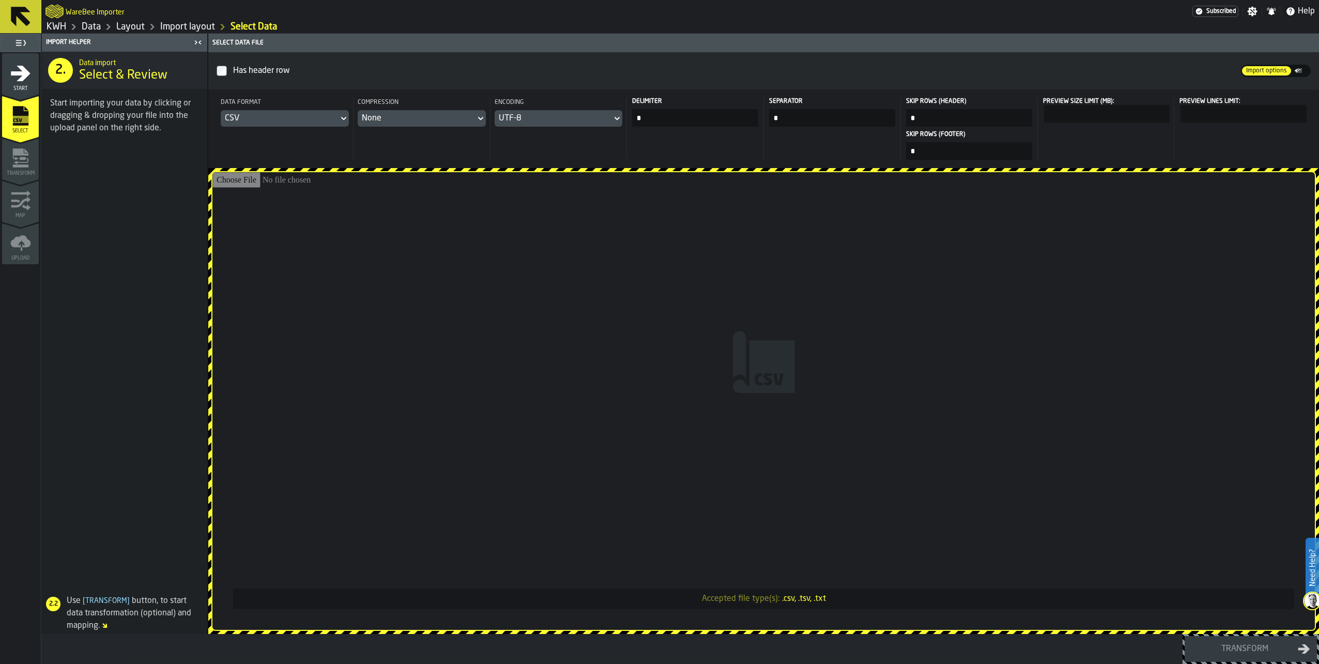
type input "**********"
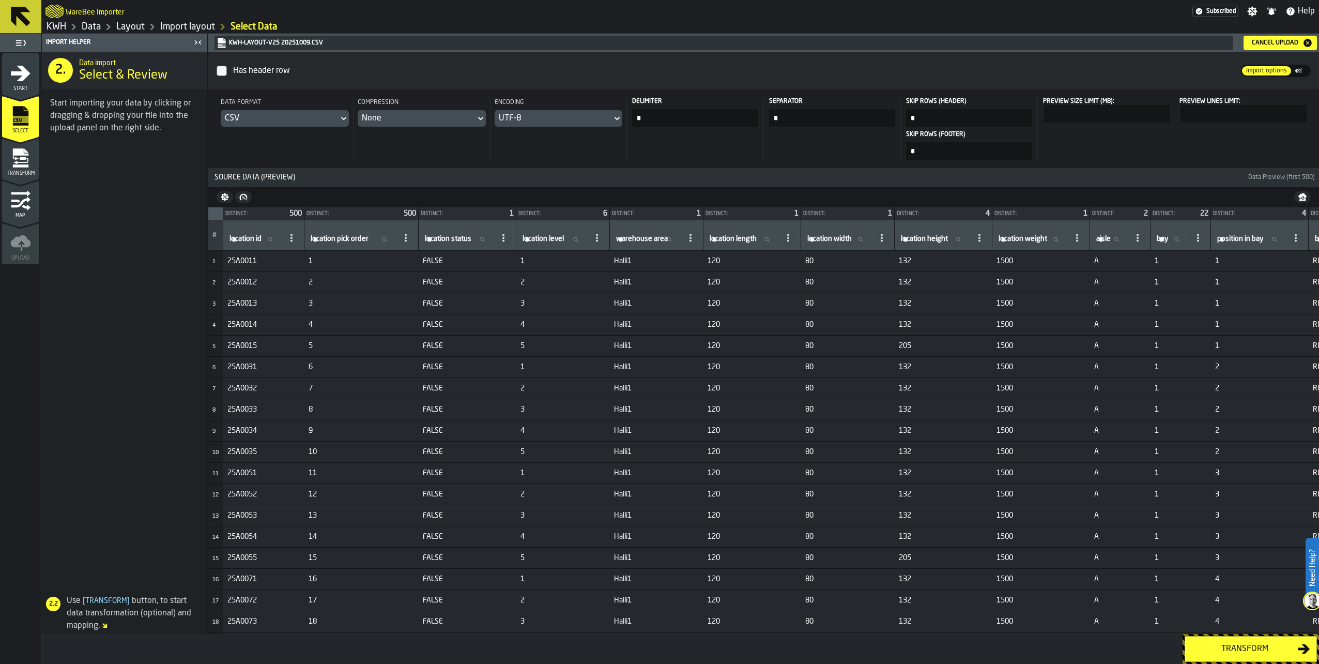
click at [1239, 649] on div "Transform" at bounding box center [1245, 649] width 107 height 12
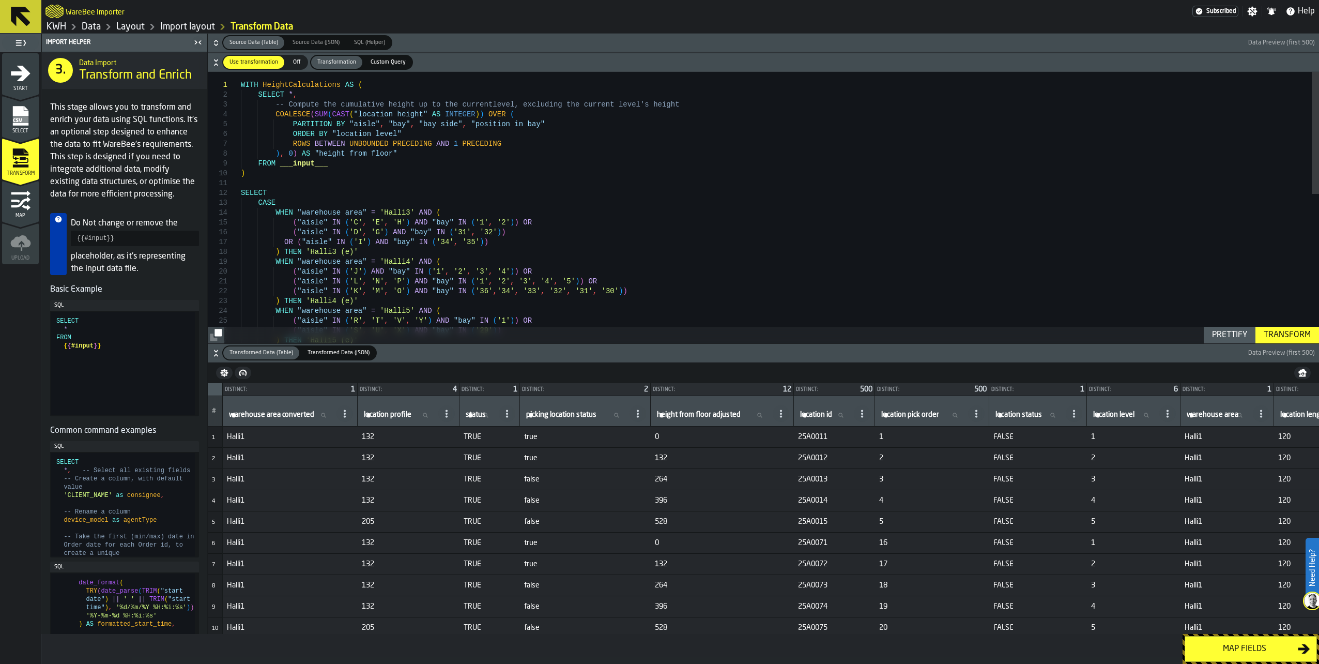
click at [1239, 649] on div "Map fields" at bounding box center [1245, 649] width 107 height 12
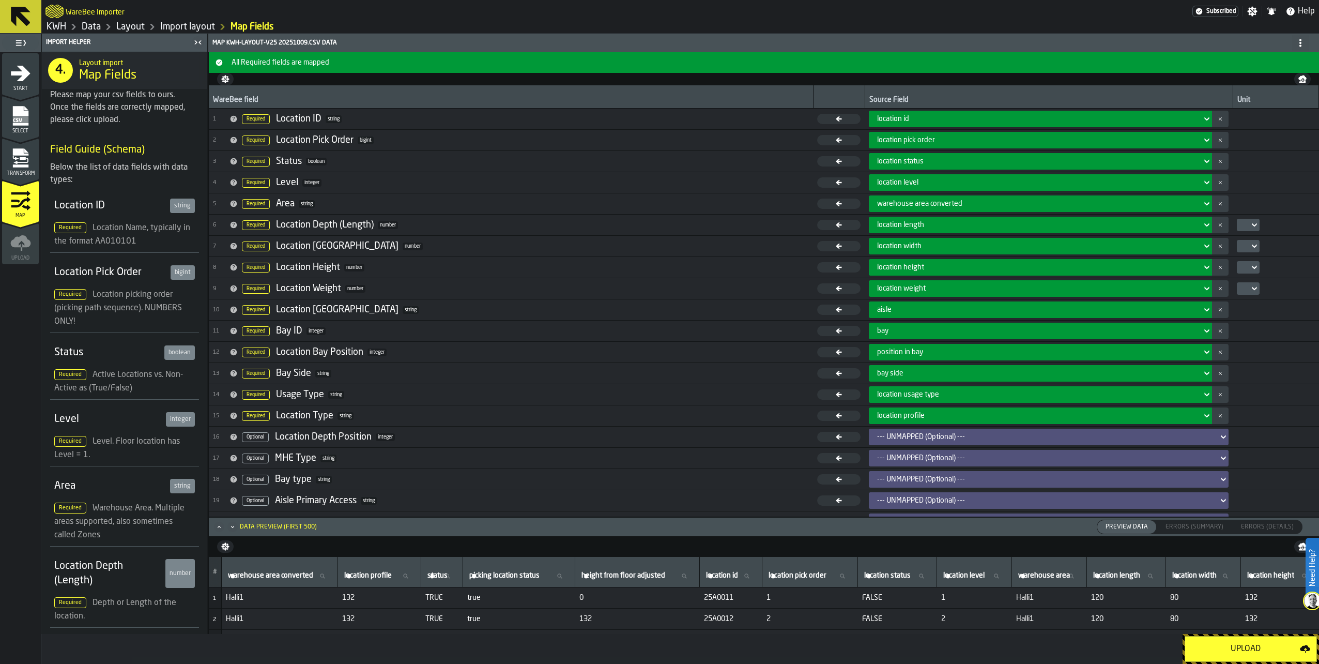
click at [1244, 647] on div "Upload" at bounding box center [1246, 649] width 109 height 12
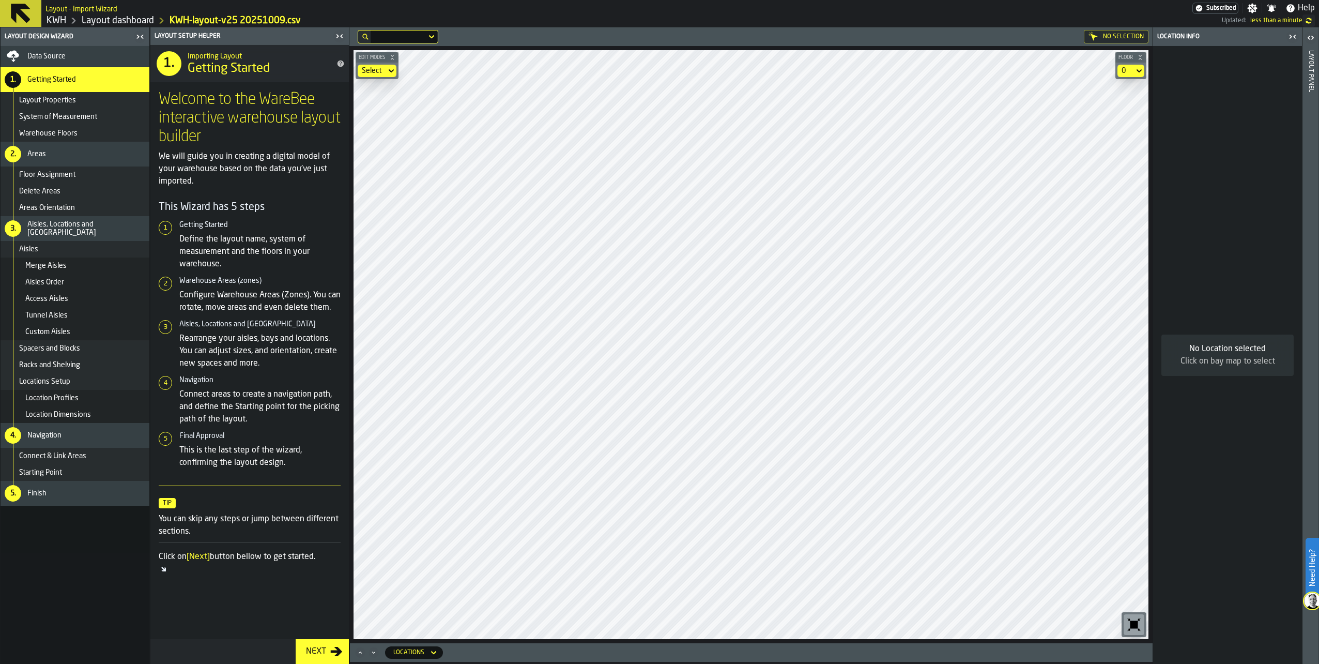
click at [317, 655] on div "Next" at bounding box center [316, 651] width 28 height 12
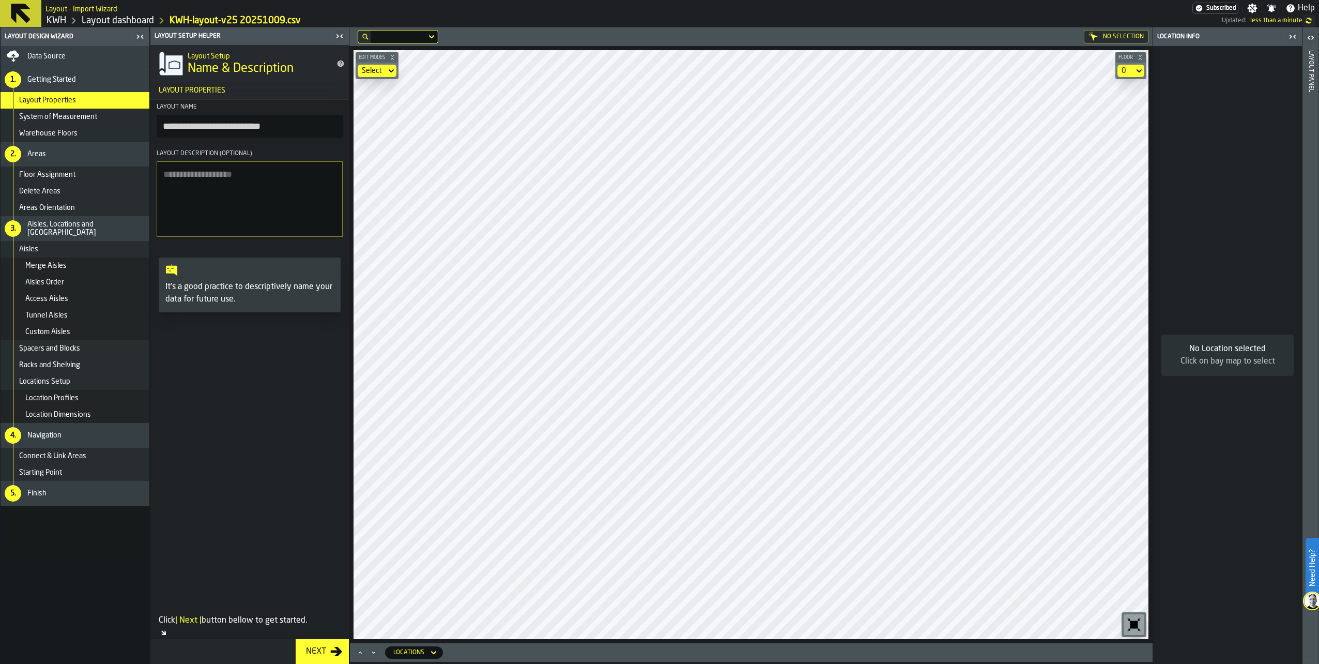
click at [175, 177] on textarea "Layout Description (Optional)" at bounding box center [250, 198] width 186 height 75
type textarea "**********"
click at [320, 646] on div "Next" at bounding box center [316, 651] width 28 height 12
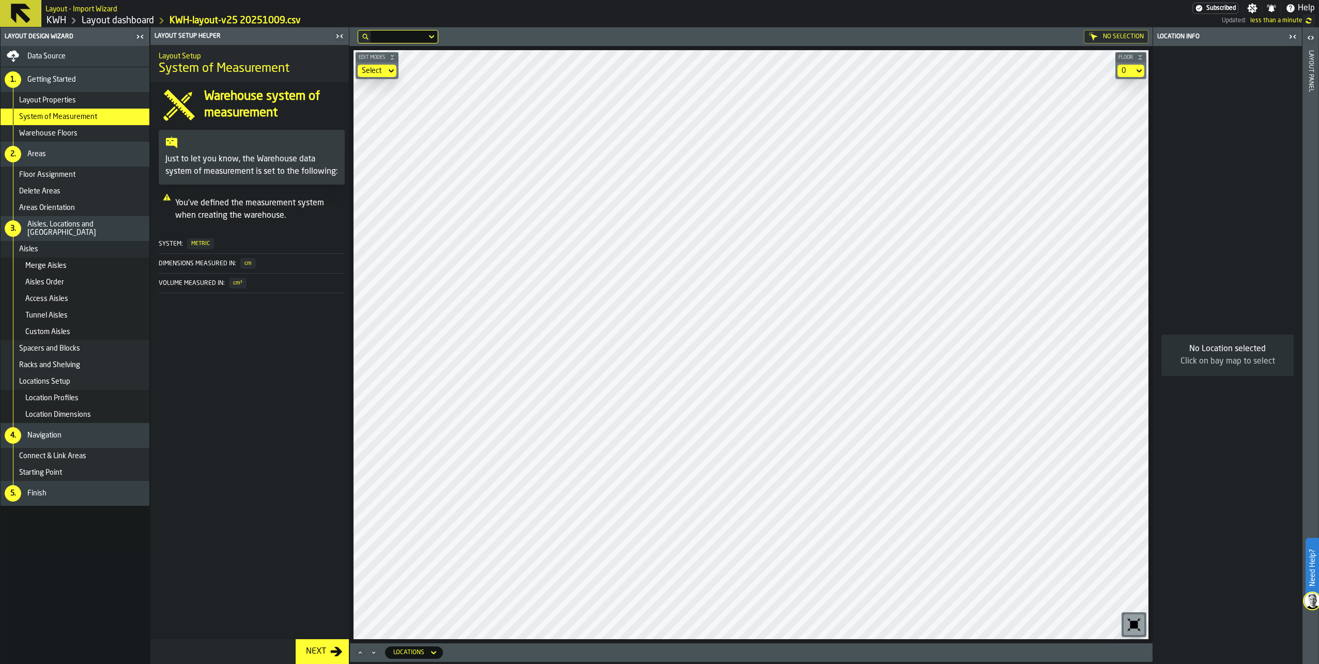
click at [92, 495] on div "Finish" at bounding box center [86, 493] width 118 height 8
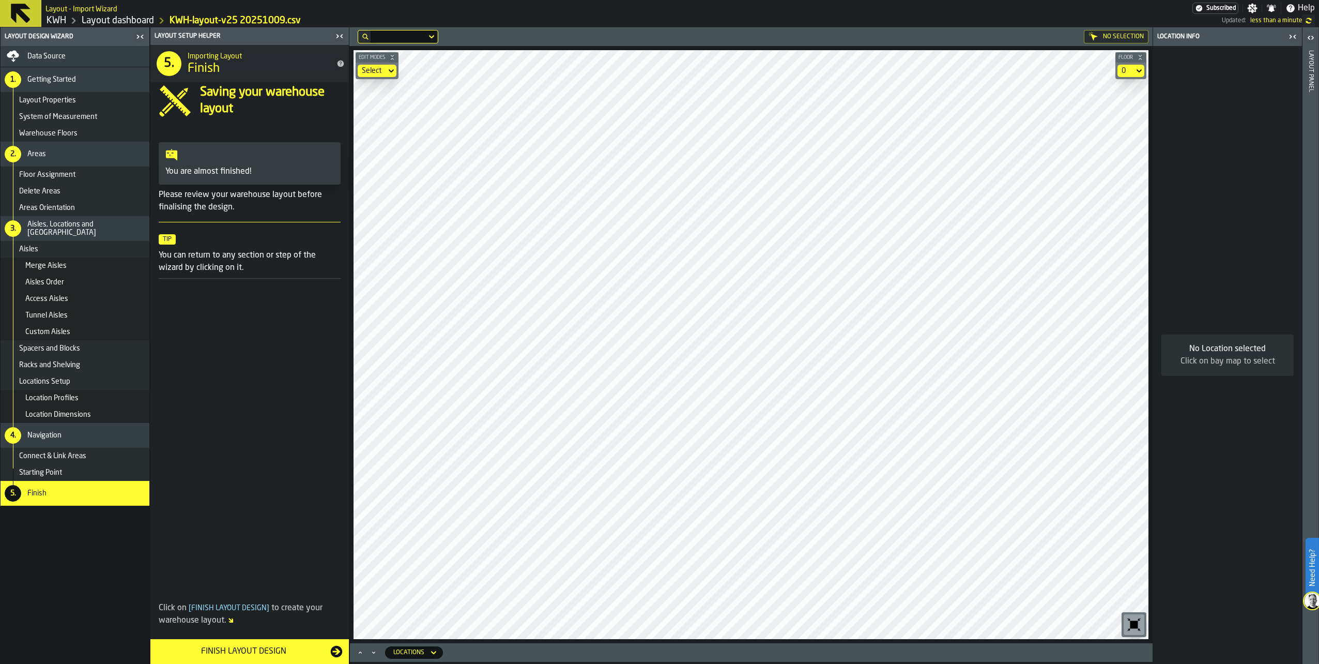
click at [260, 649] on div "Finish Layout Design" at bounding box center [244, 651] width 174 height 12
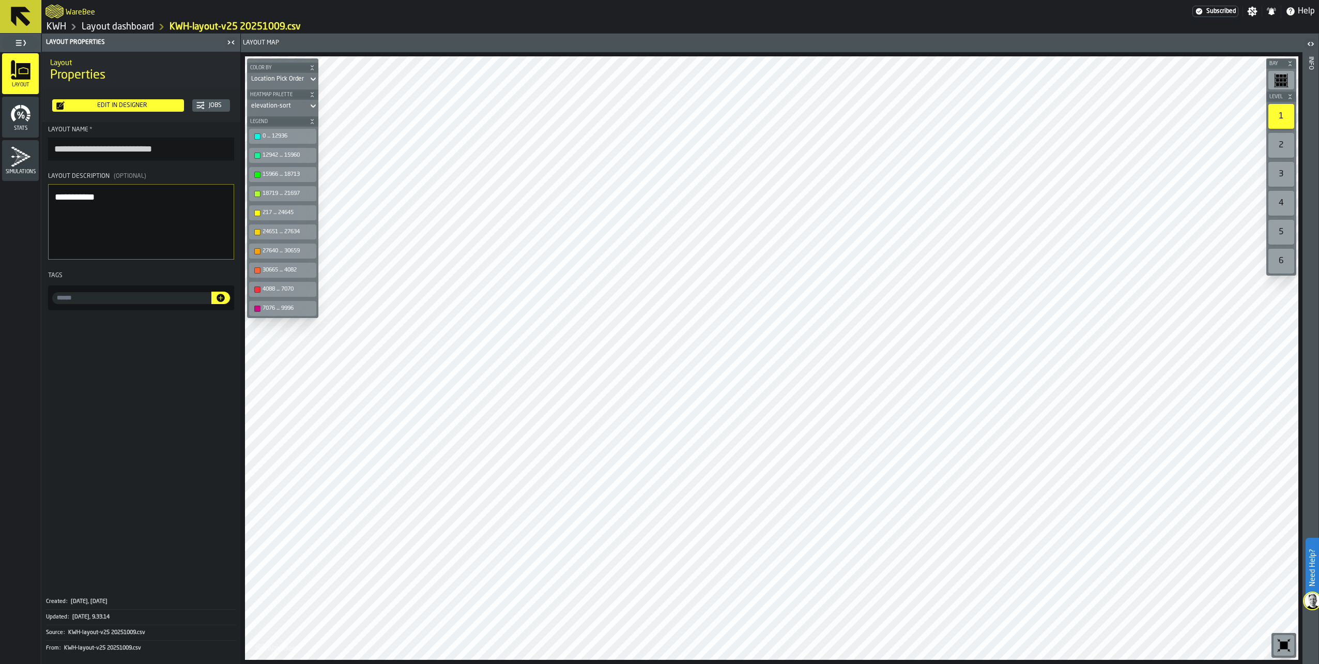
click at [126, 23] on link "Layout dashboard" at bounding box center [118, 26] width 72 height 11
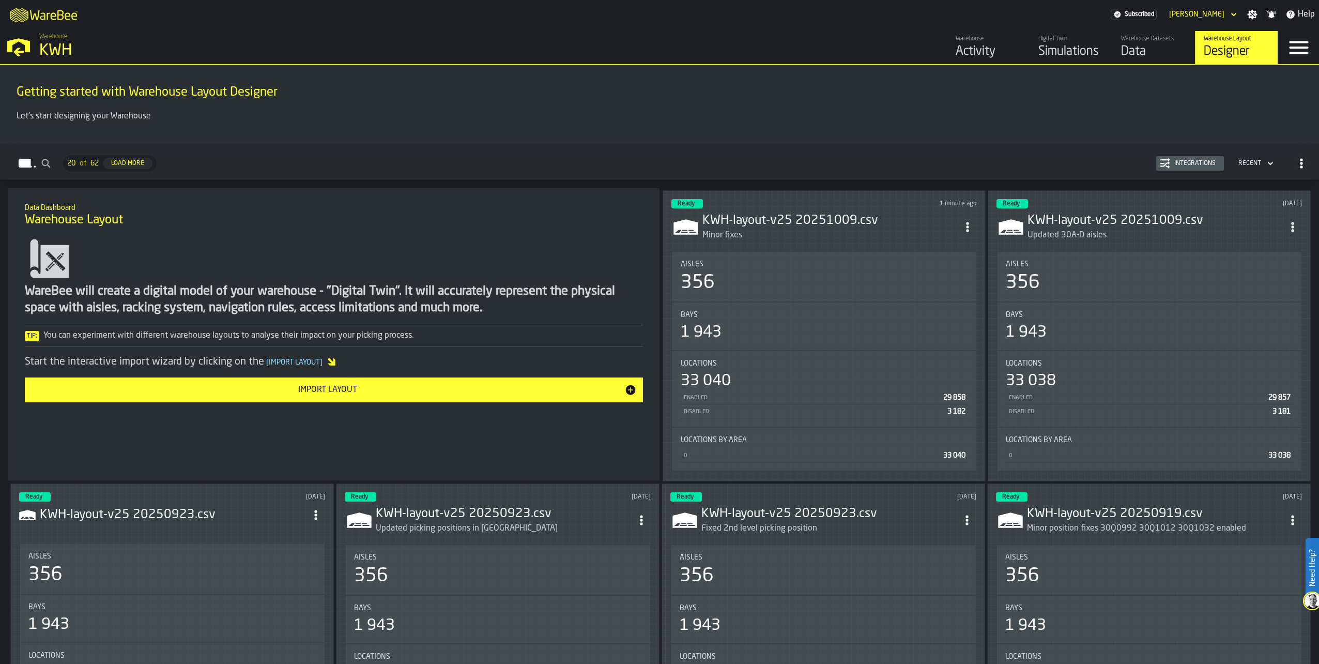
click at [1069, 44] on div "Simulations" at bounding box center [1072, 51] width 66 height 17
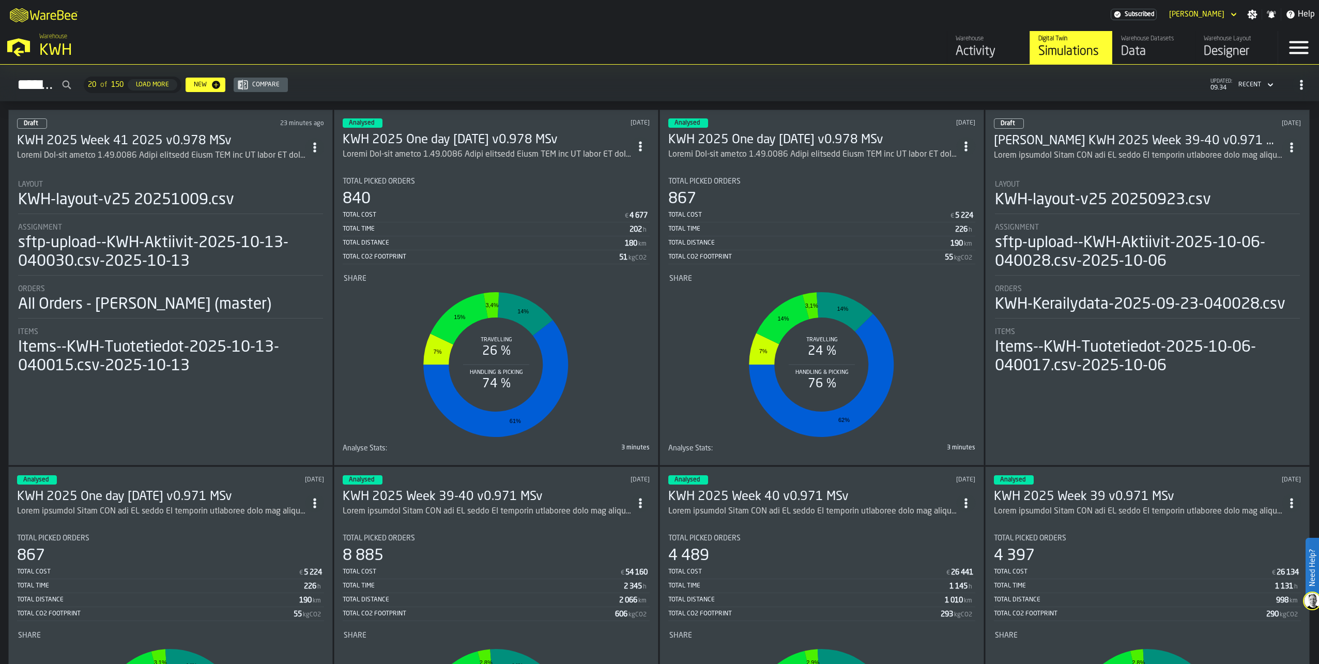
click at [145, 149] on div "ItemListCard-DashboardItemContainer" at bounding box center [161, 155] width 288 height 12
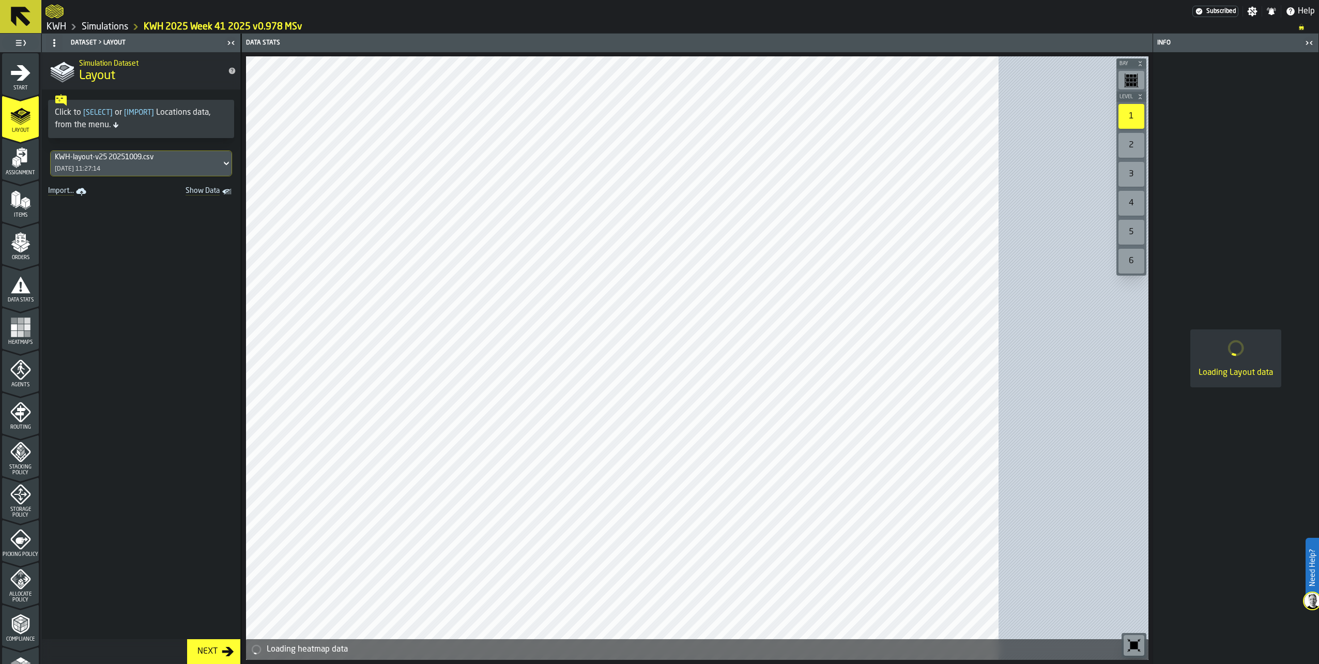
click at [109, 164] on div "KWH-layout-v25 20251009.csv 10/10/2025, 11:27:14" at bounding box center [136, 163] width 171 height 25
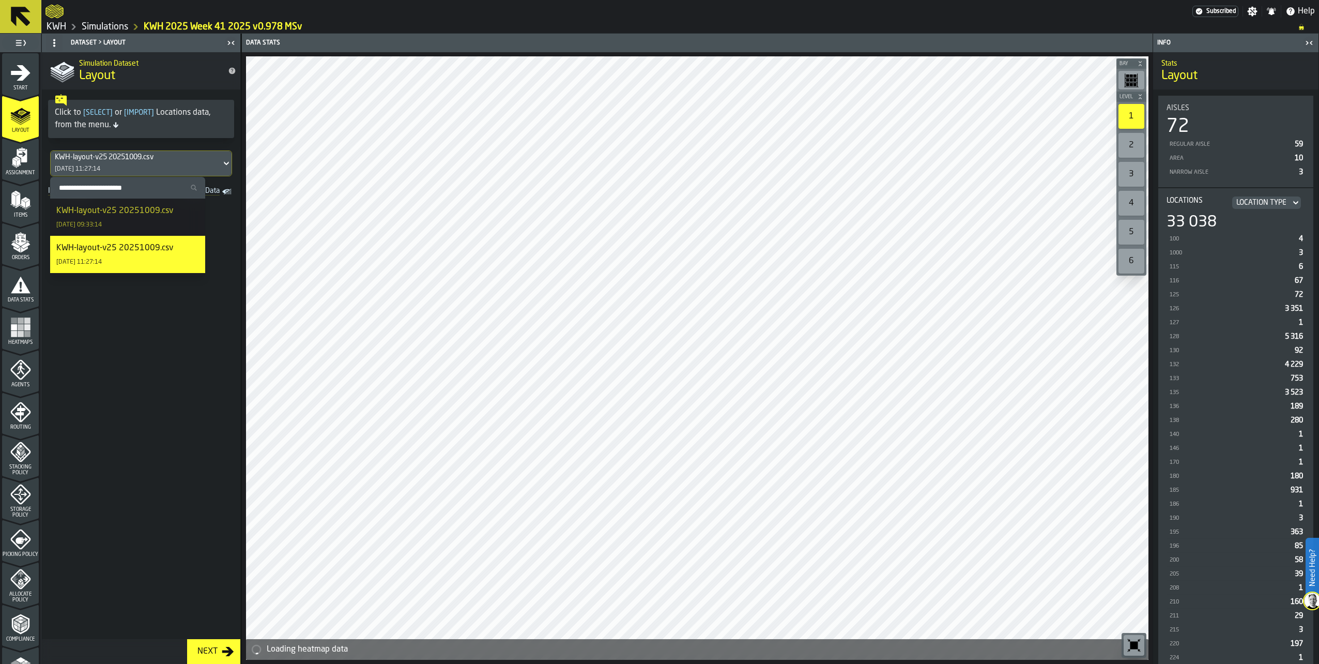
drag, startPoint x: 109, startPoint y: 204, endPoint x: 75, endPoint y: 183, distance: 39.7
click at [108, 204] on li "KWH-layout-v25 20251009.csv 13/10/2025, 09:33:14" at bounding box center [127, 217] width 155 height 37
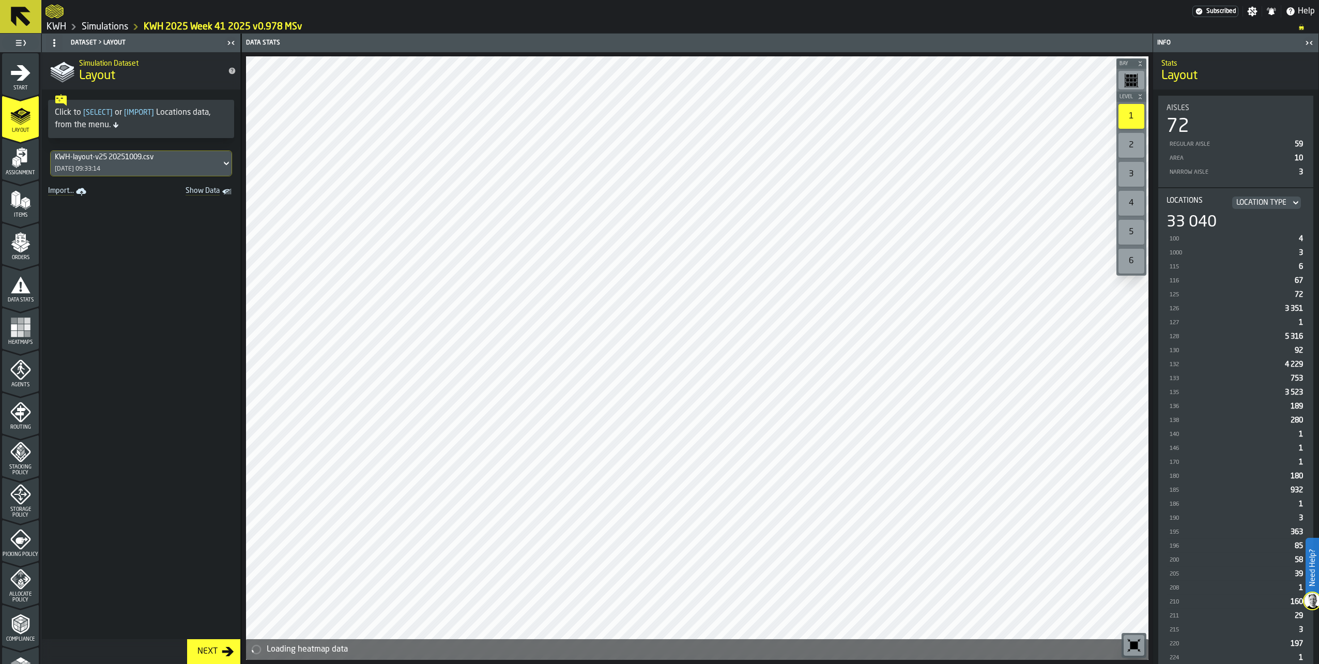
click at [17, 164] on polygon "menu Assignment" at bounding box center [19, 162] width 4 height 7
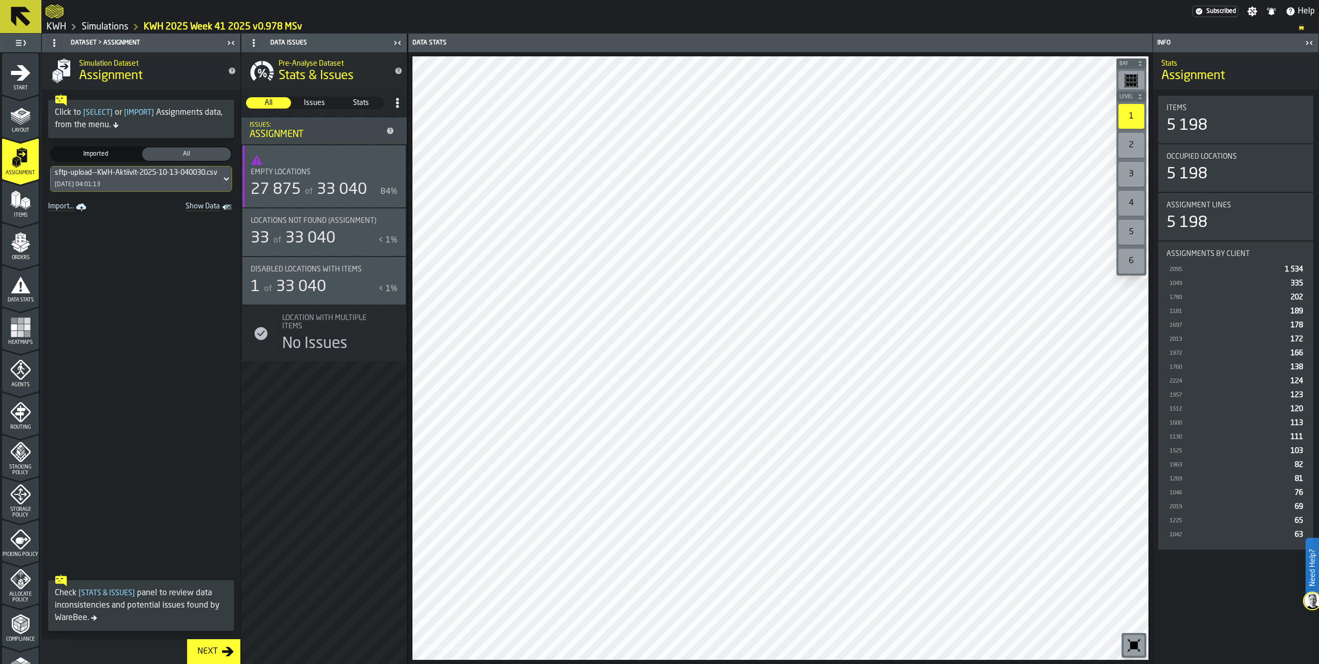
click at [321, 279] on span "33 040" at bounding box center [301, 287] width 50 height 16
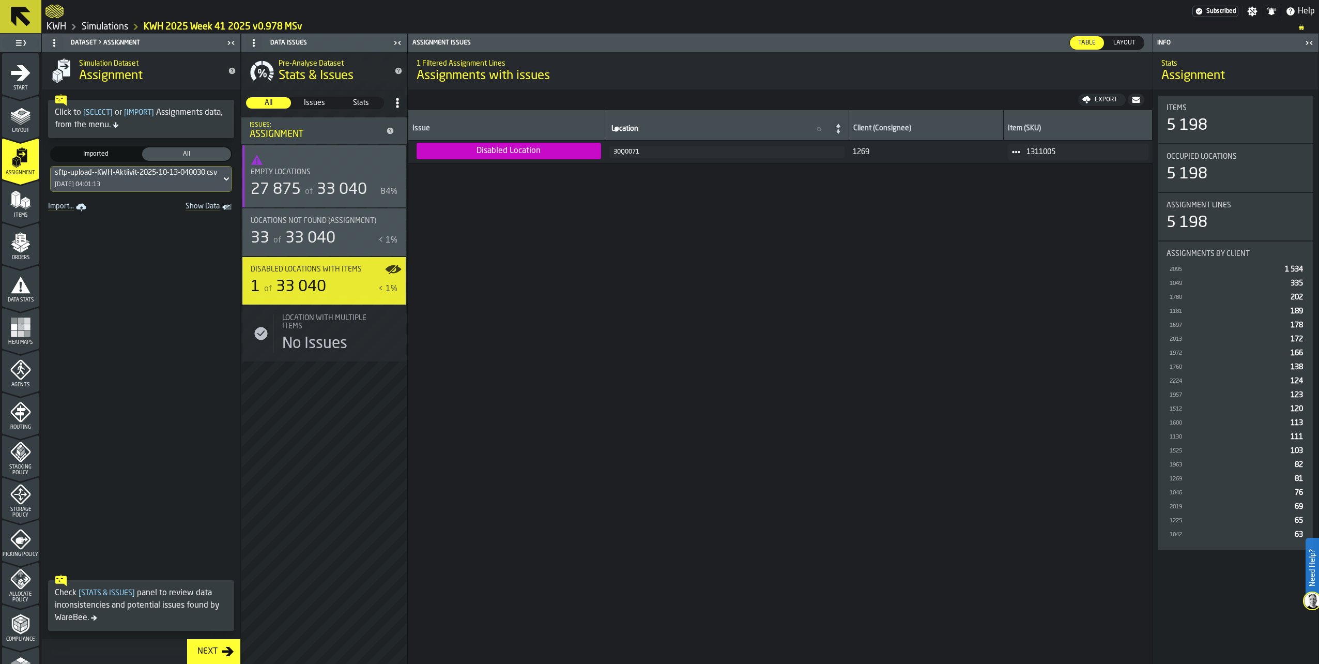
click at [29, 119] on icon "menu Layout" at bounding box center [20, 115] width 21 height 21
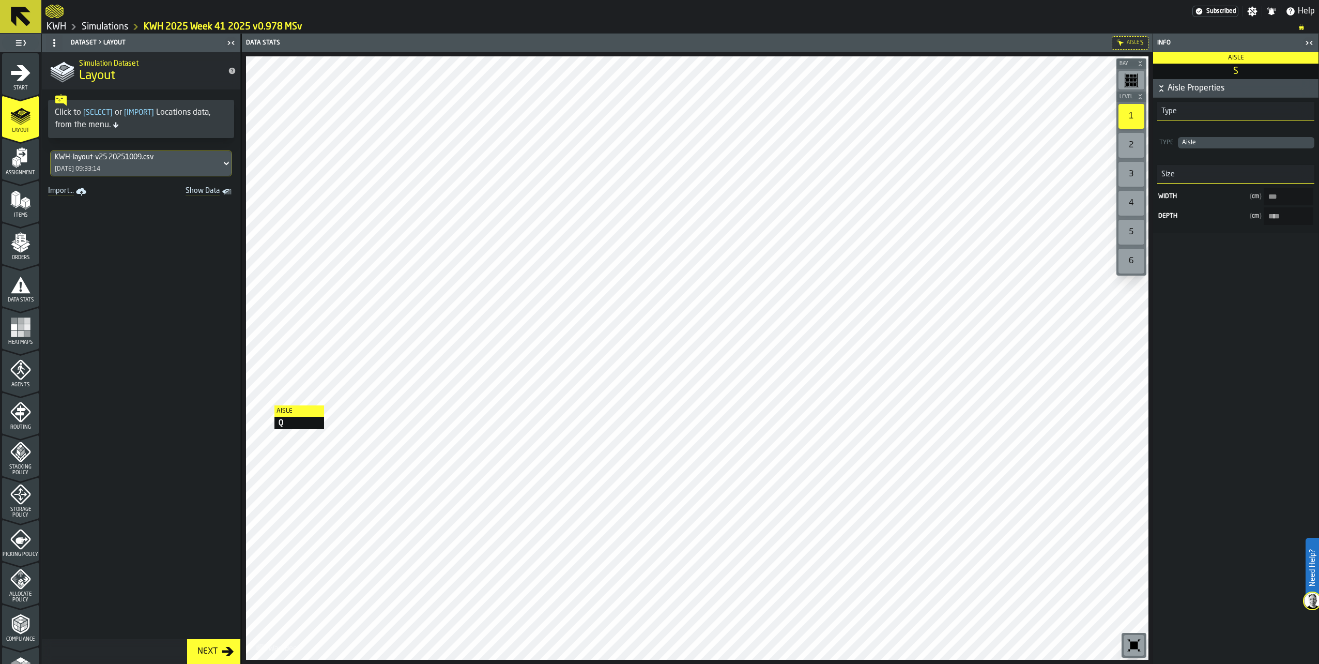
click at [64, 29] on link "KWH" at bounding box center [57, 26] width 20 height 11
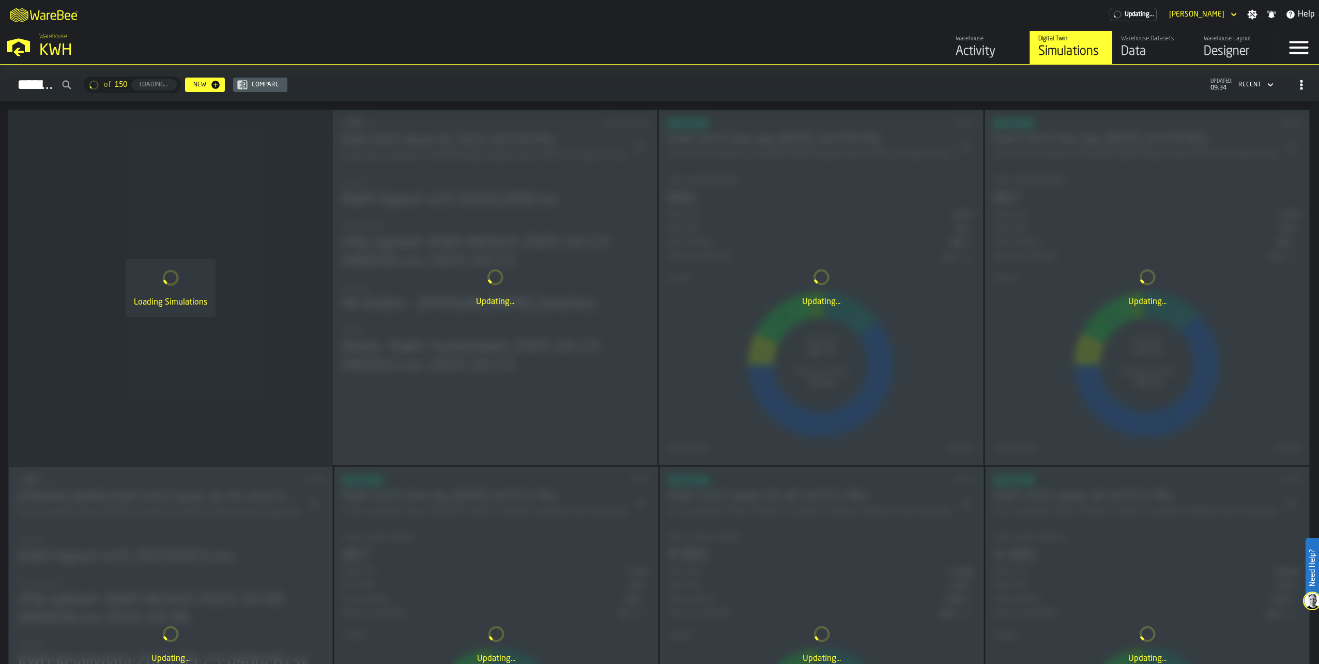
click at [1229, 37] on div "Warehouse Layout" at bounding box center [1237, 38] width 66 height 7
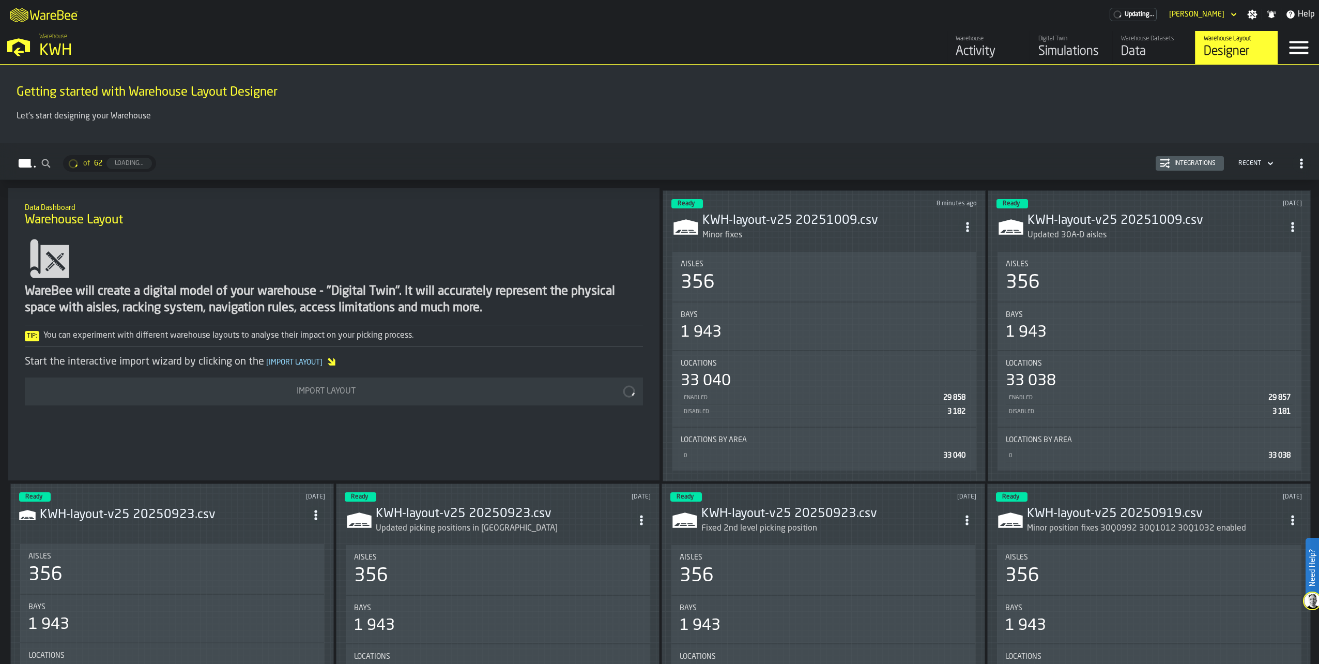
click at [972, 222] on icon "ItemListCard-DashboardItemContainer" at bounding box center [968, 227] width 10 height 10
click at [959, 293] on div "Edit in Designer" at bounding box center [944, 296] width 57 height 12
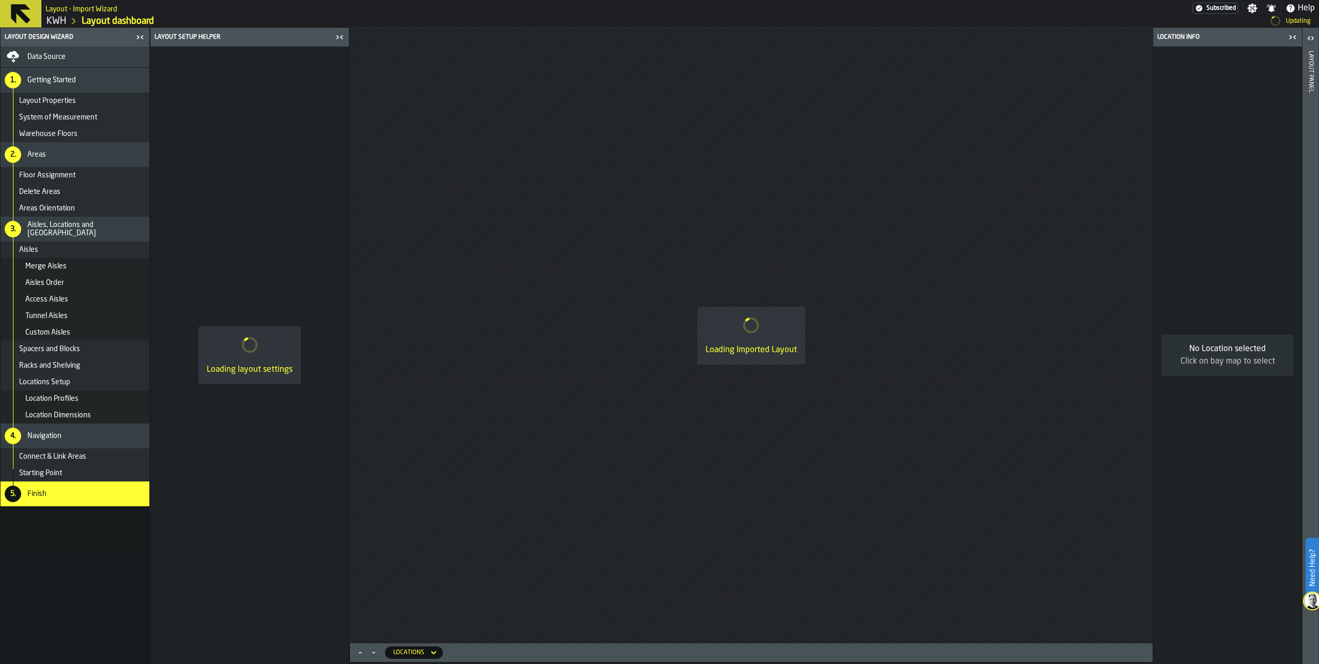
click at [60, 55] on span "Data Source" at bounding box center [46, 57] width 38 height 8
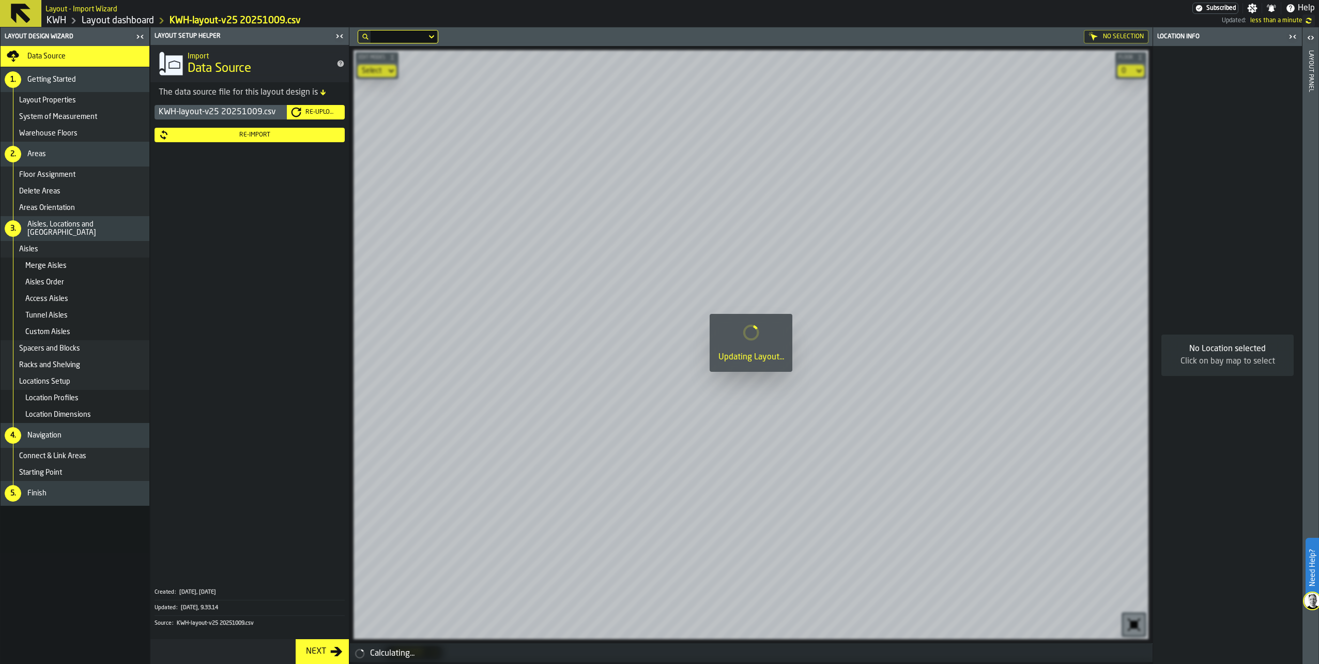
click at [321, 112] on div "Re-Upload" at bounding box center [320, 112] width 39 height 7
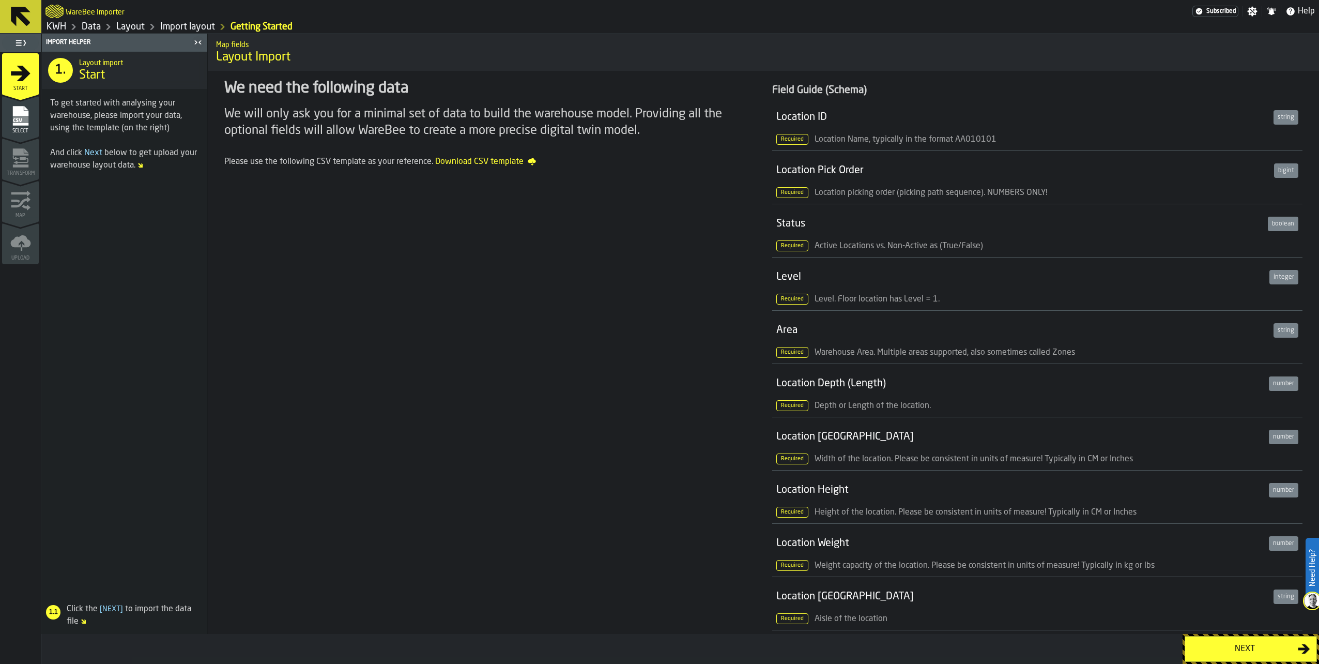
click at [1239, 651] on div "Next" at bounding box center [1245, 649] width 107 height 12
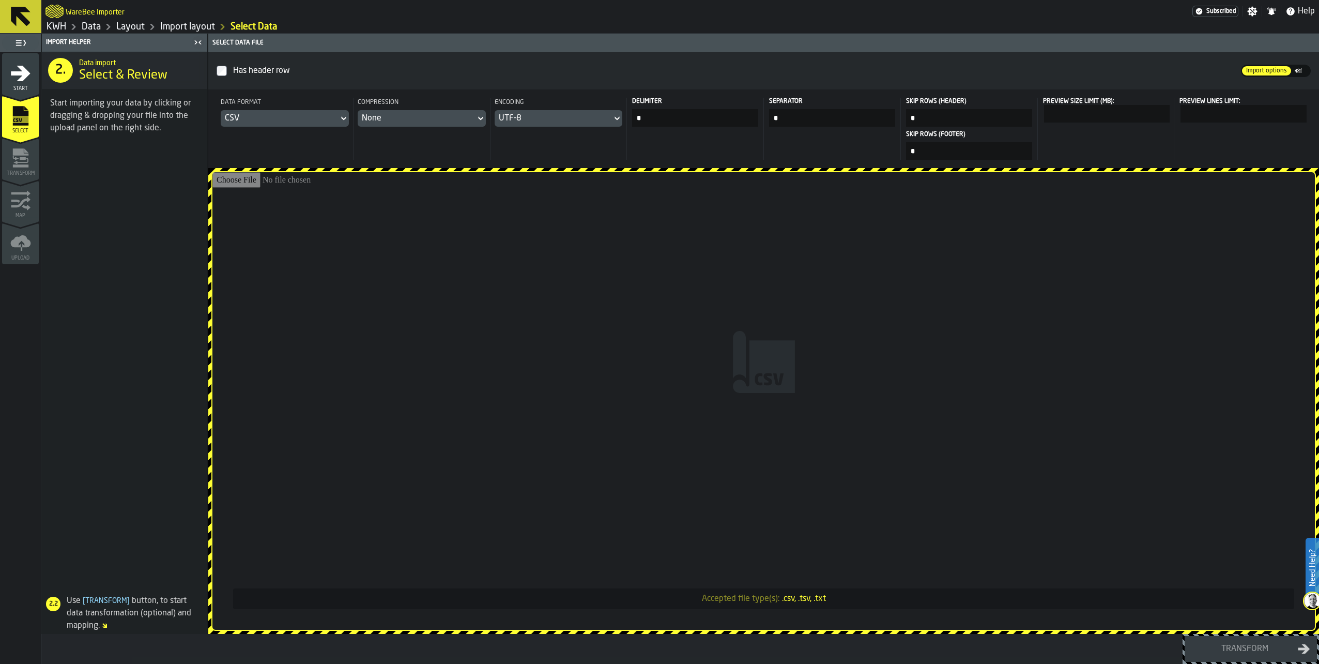
type input "**********"
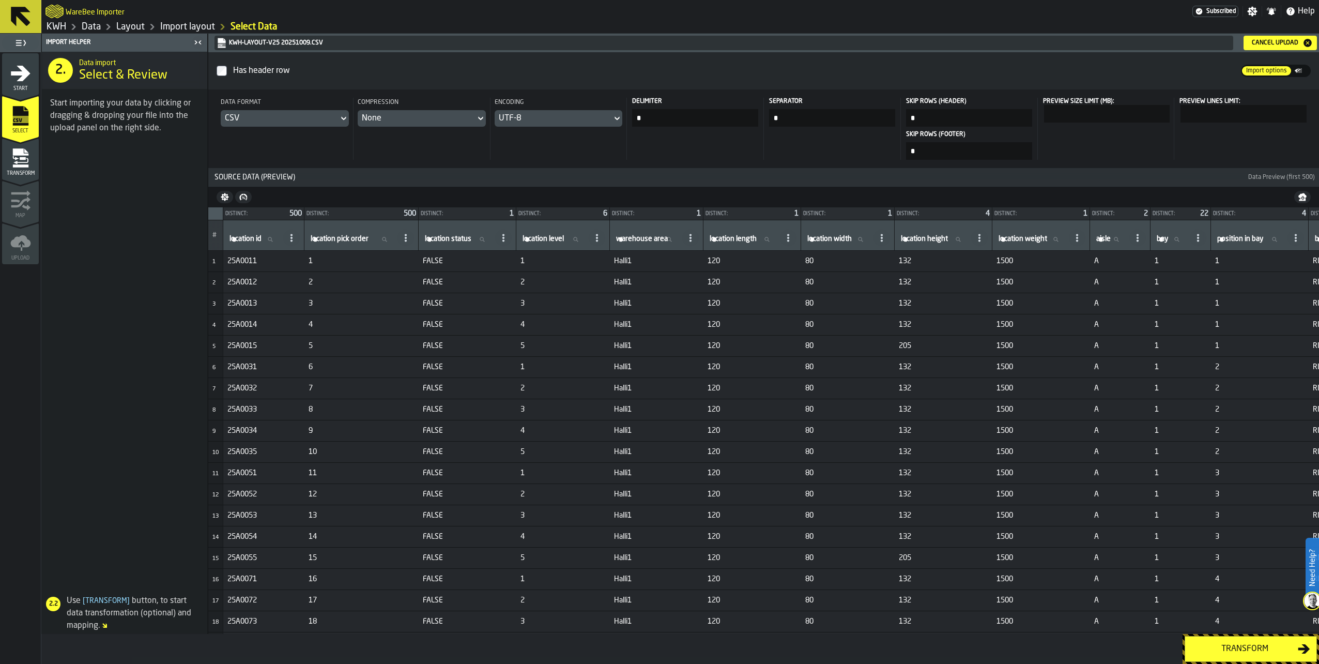
click at [1249, 646] on div "Transform" at bounding box center [1245, 649] width 107 height 12
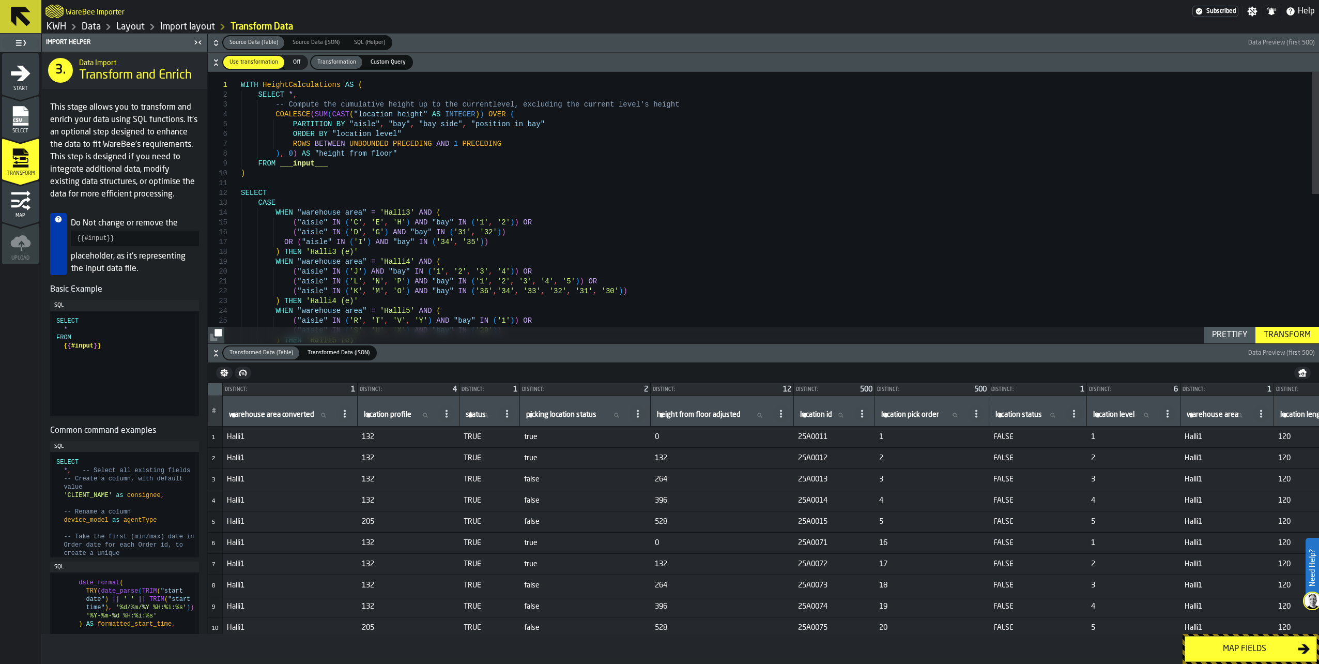
click at [1263, 647] on div "Map fields" at bounding box center [1245, 649] width 107 height 12
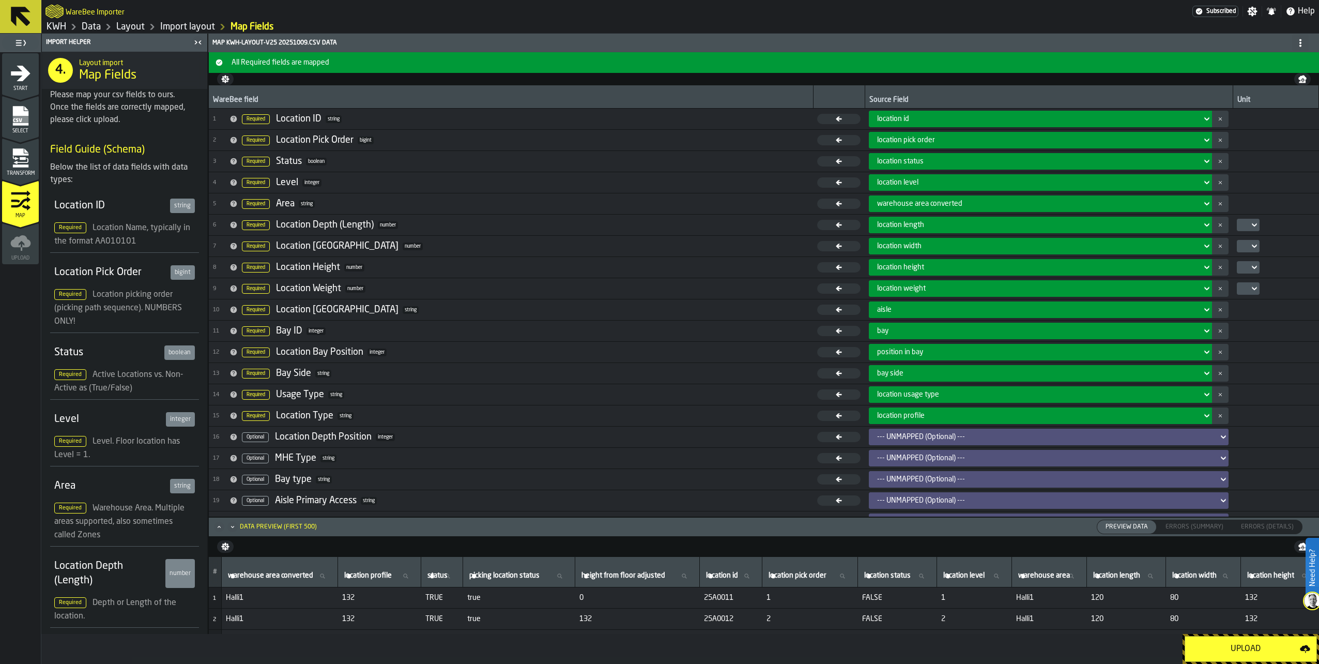
click at [1250, 652] on div "Upload" at bounding box center [1246, 649] width 109 height 12
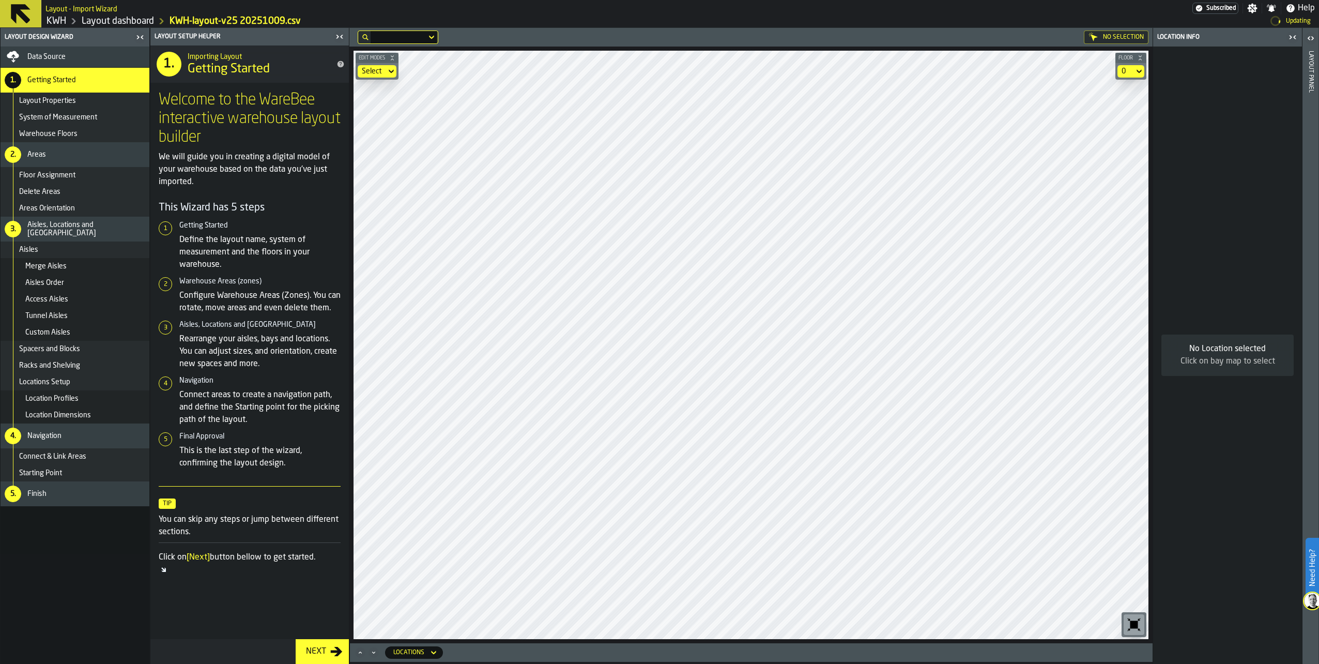
click at [42, 53] on span "Data Source" at bounding box center [46, 57] width 38 height 8
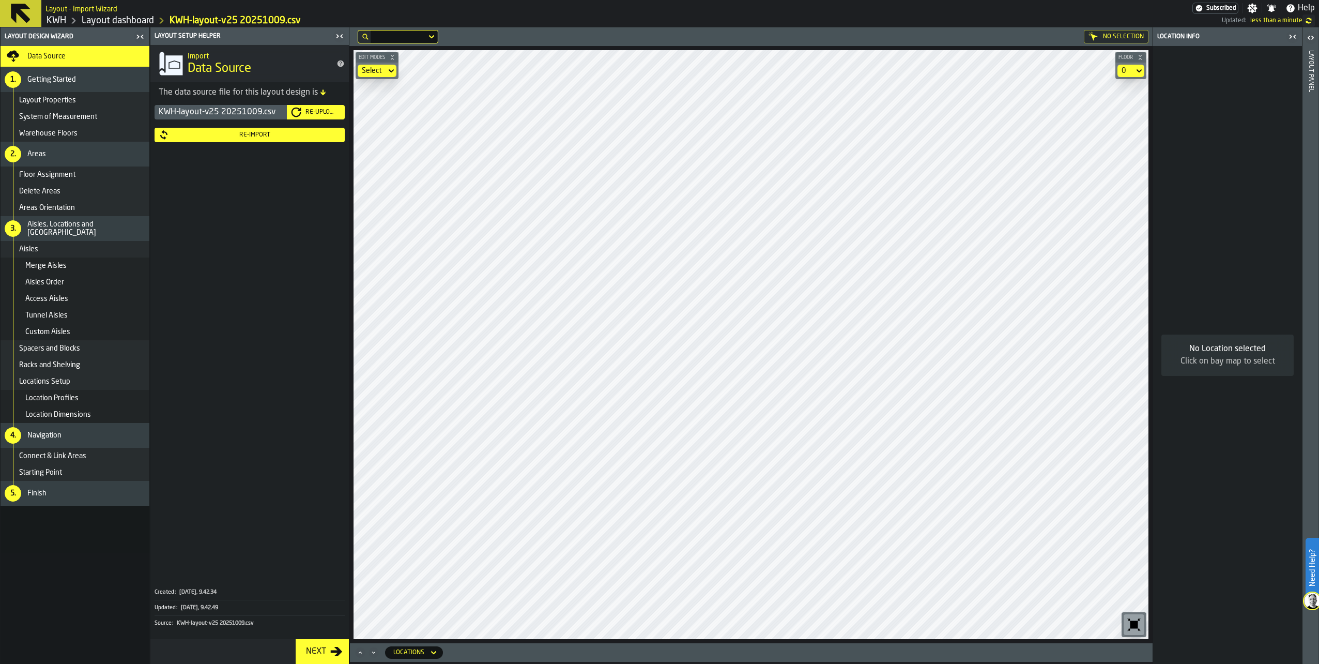
click at [35, 76] on span "Getting Started" at bounding box center [51, 79] width 49 height 8
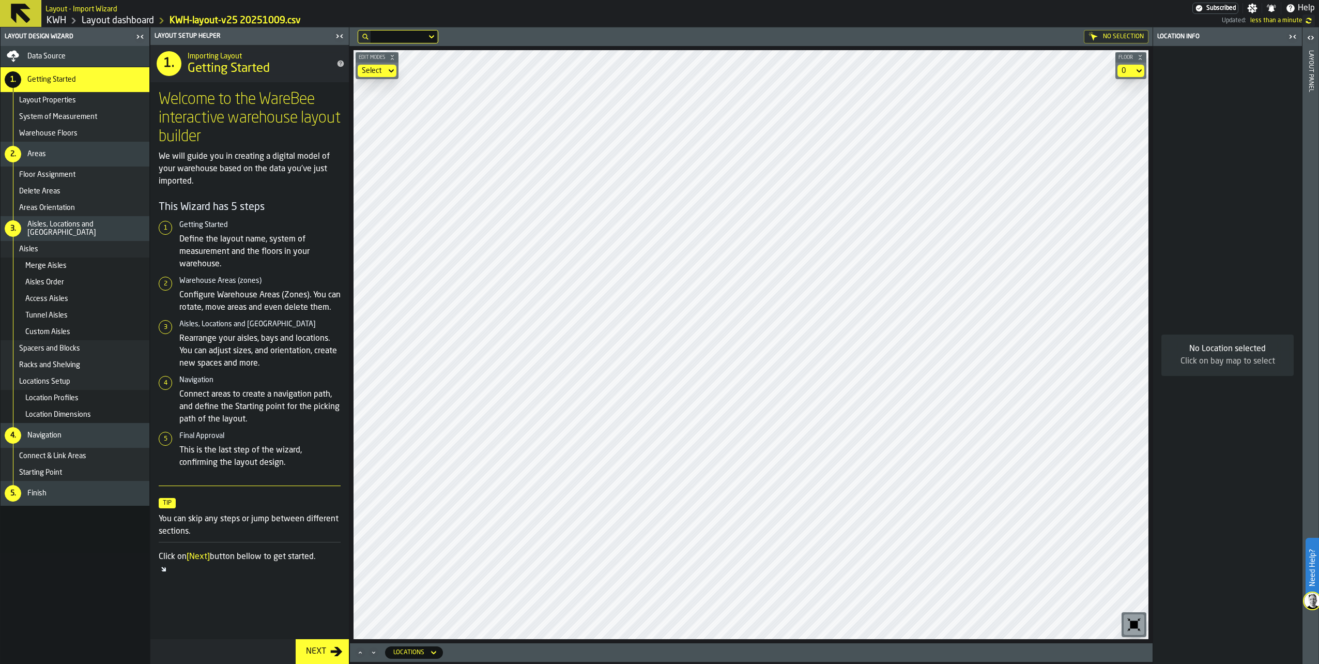
click at [50, 495] on div "Finish" at bounding box center [86, 493] width 118 height 8
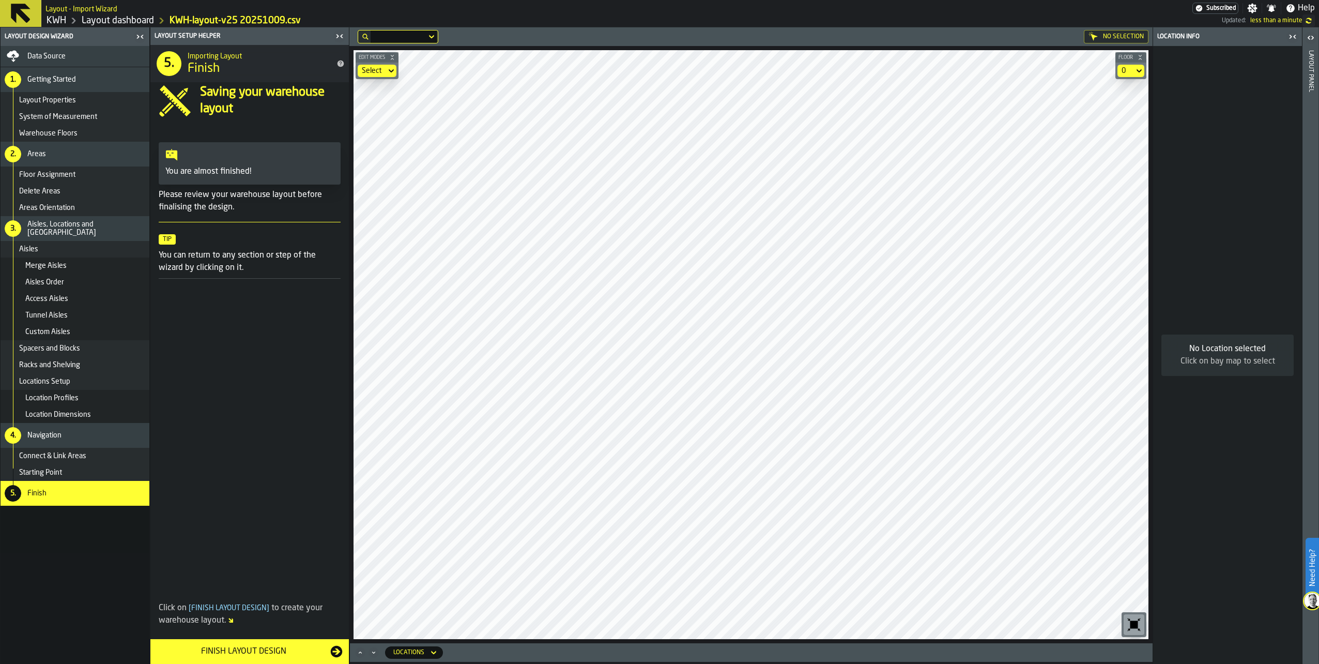
click at [78, 99] on div "Layout Properties" at bounding box center [82, 100] width 126 height 8
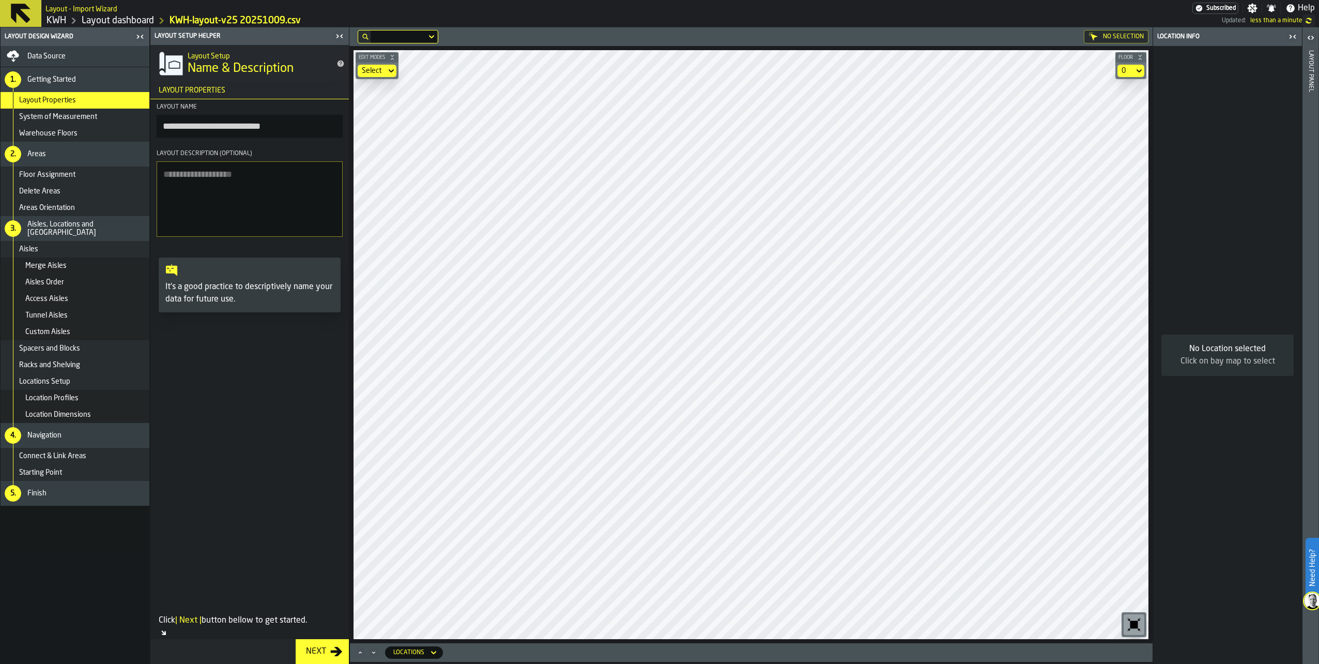
click at [189, 179] on textarea "Layout Description (Optional)" at bounding box center [250, 198] width 186 height 75
type textarea "**********"
click at [318, 652] on div "Next" at bounding box center [316, 651] width 28 height 12
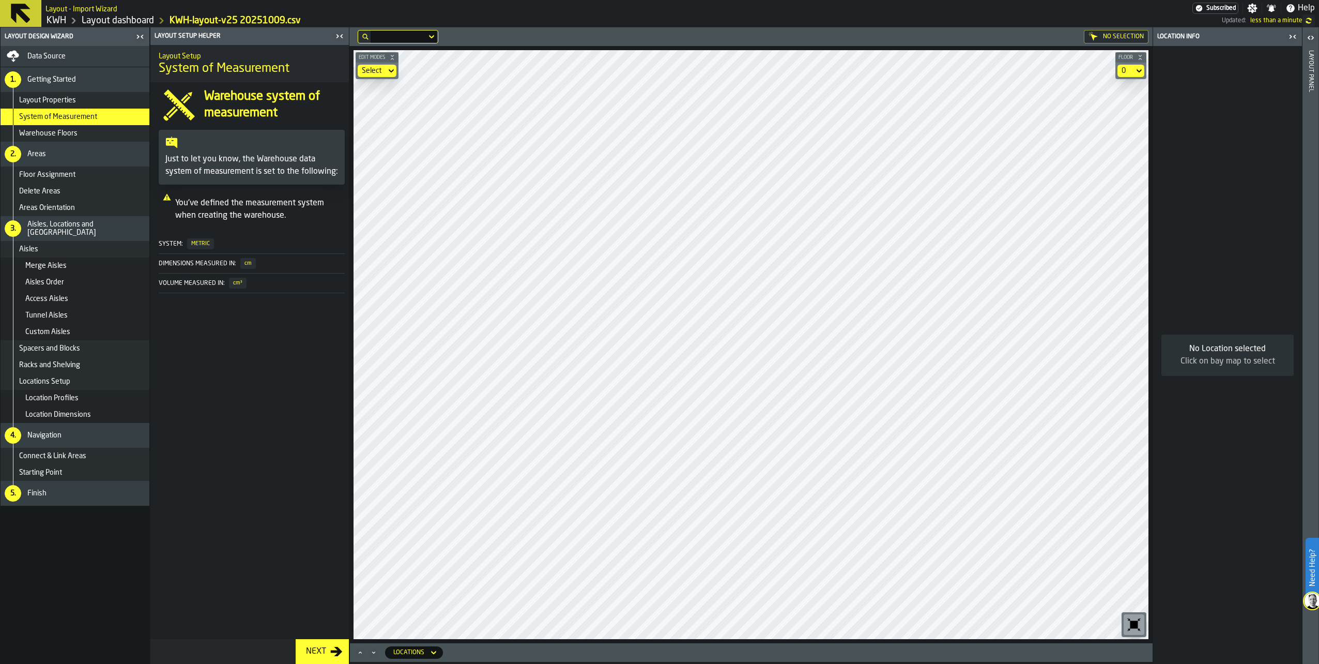
click at [318, 651] on div "Next" at bounding box center [316, 651] width 28 height 12
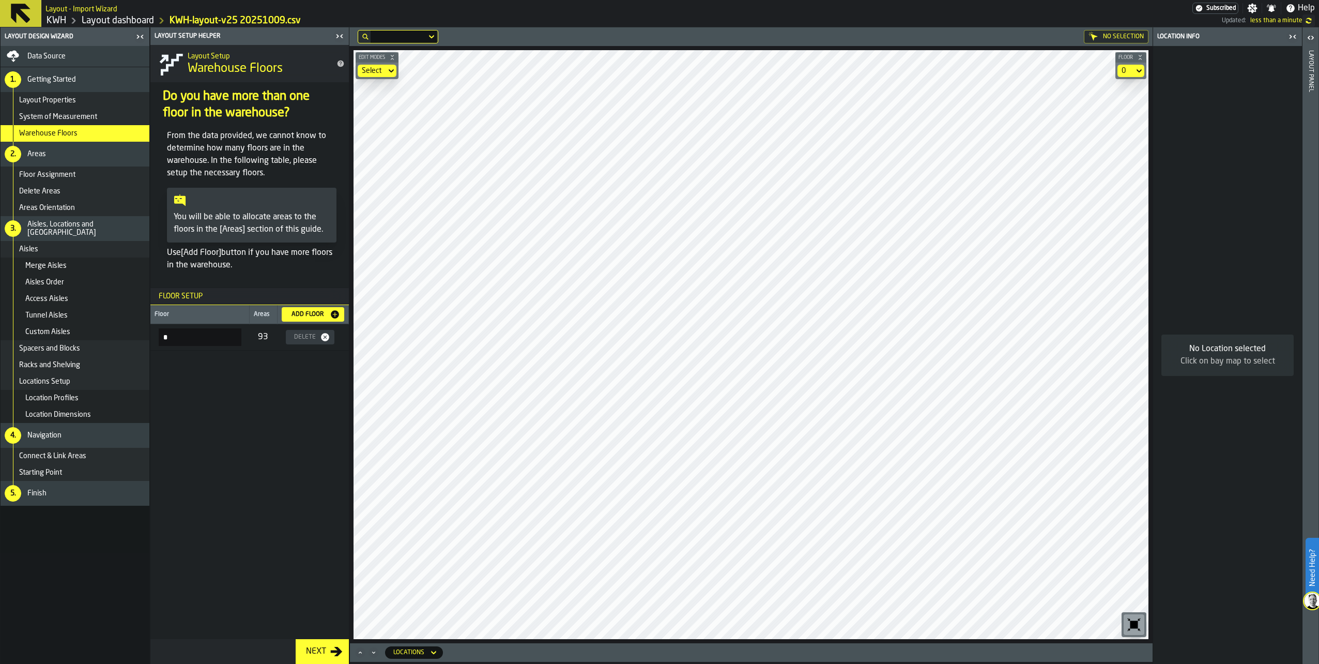
click at [23, 496] on div "5. Finish" at bounding box center [75, 493] width 149 height 25
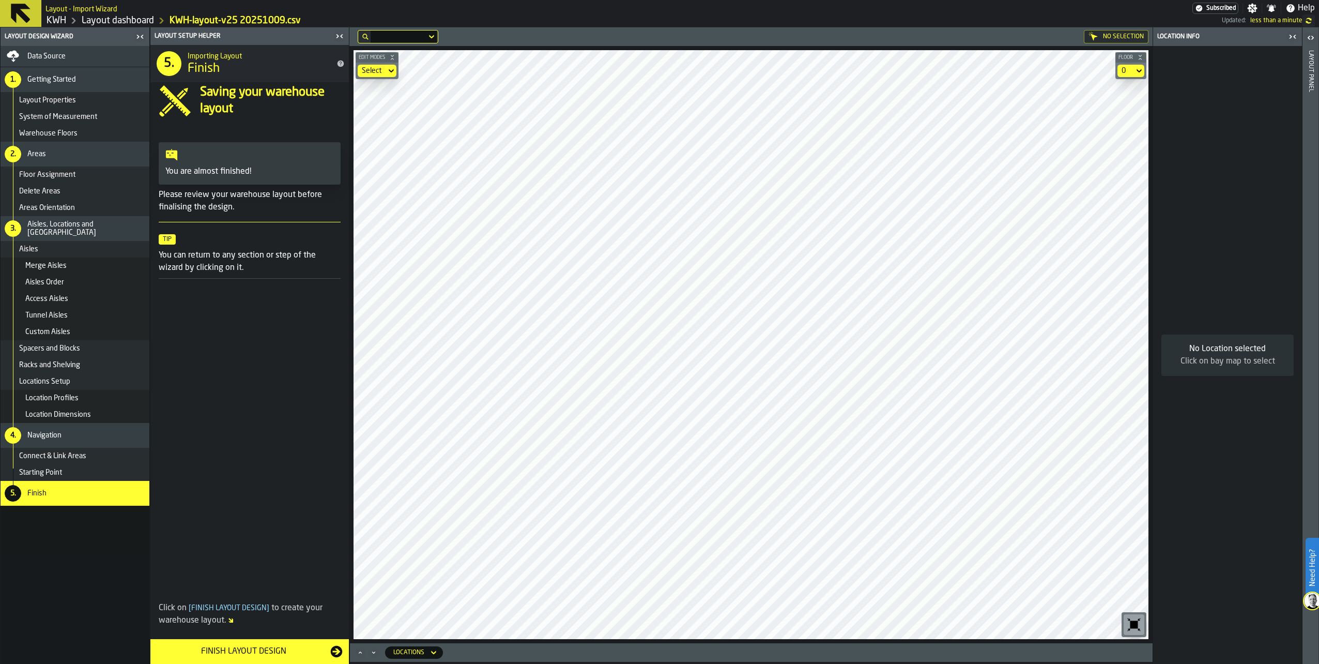
click at [245, 647] on div "Finish Layout Design" at bounding box center [244, 651] width 174 height 12
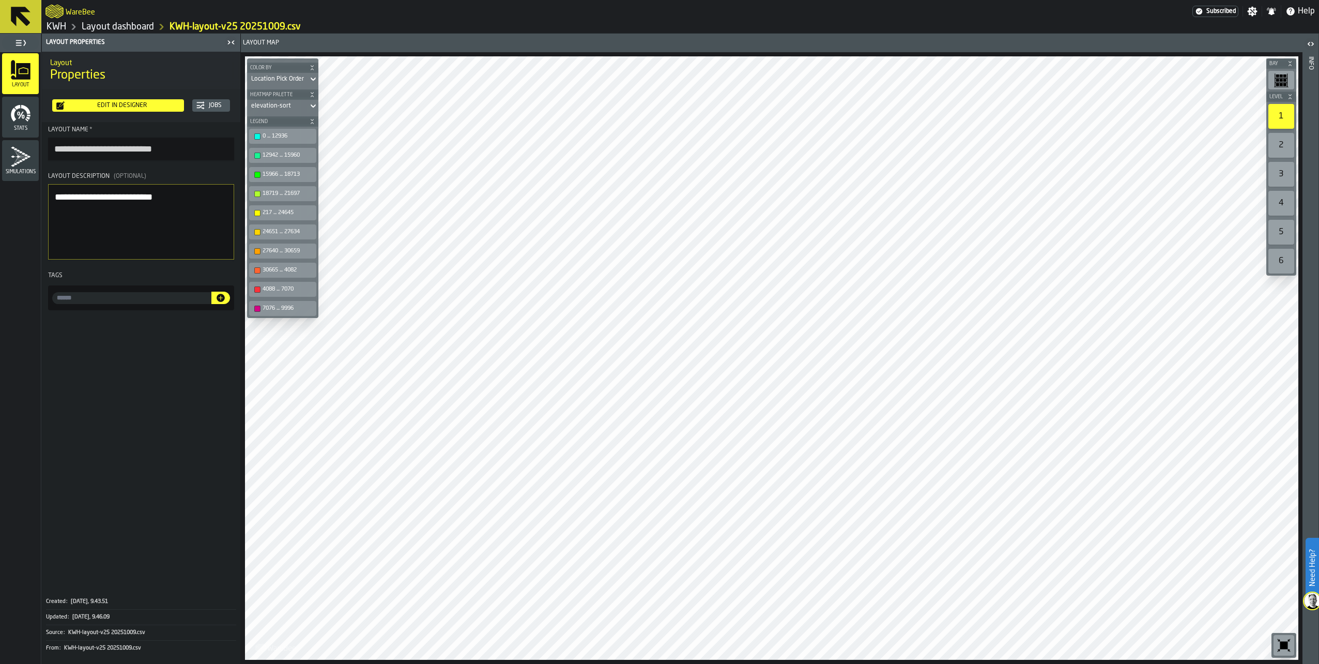
click at [119, 26] on link "Layout dashboard" at bounding box center [118, 26] width 72 height 11
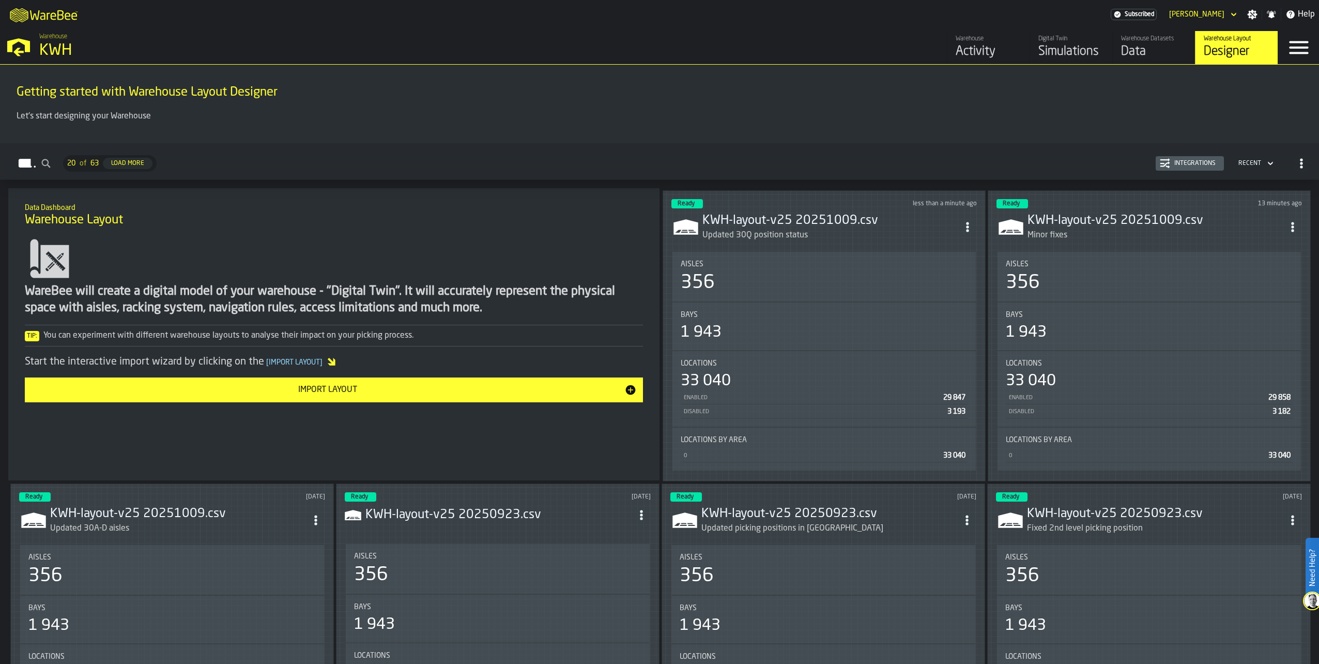
click at [1062, 40] on div "Digital Twin" at bounding box center [1072, 38] width 66 height 7
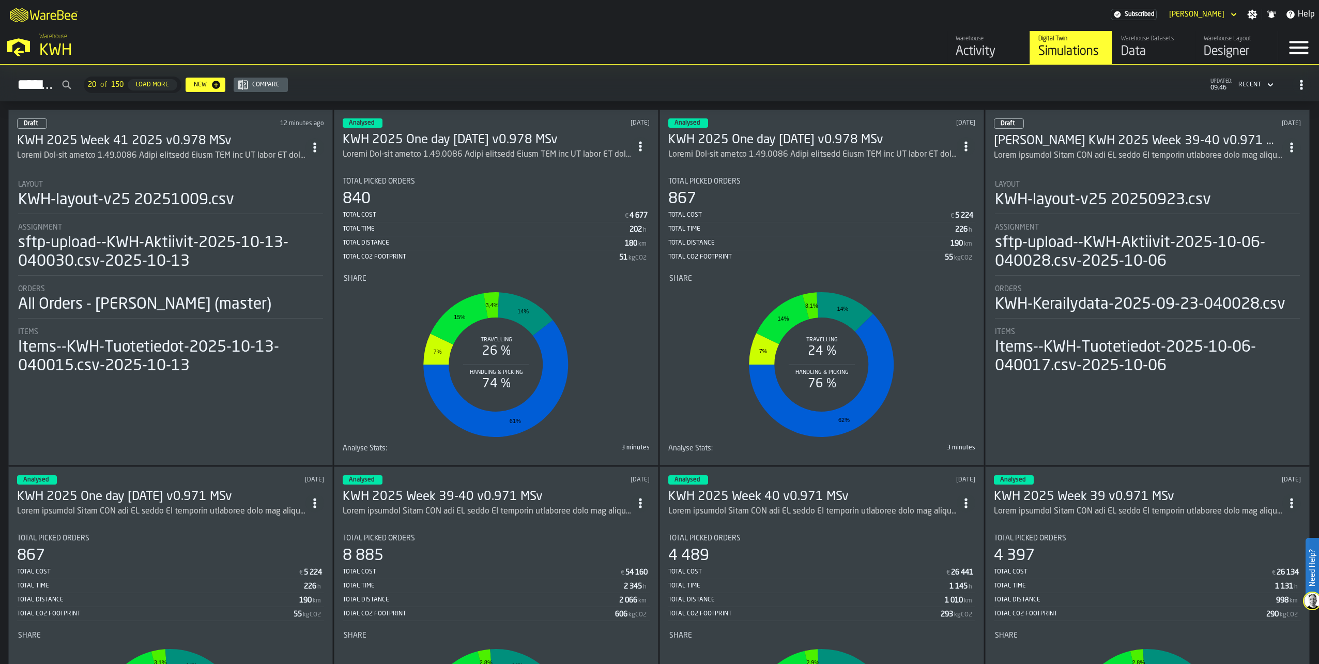
click at [1218, 42] on div "Warehouse Layout" at bounding box center [1237, 38] width 66 height 7
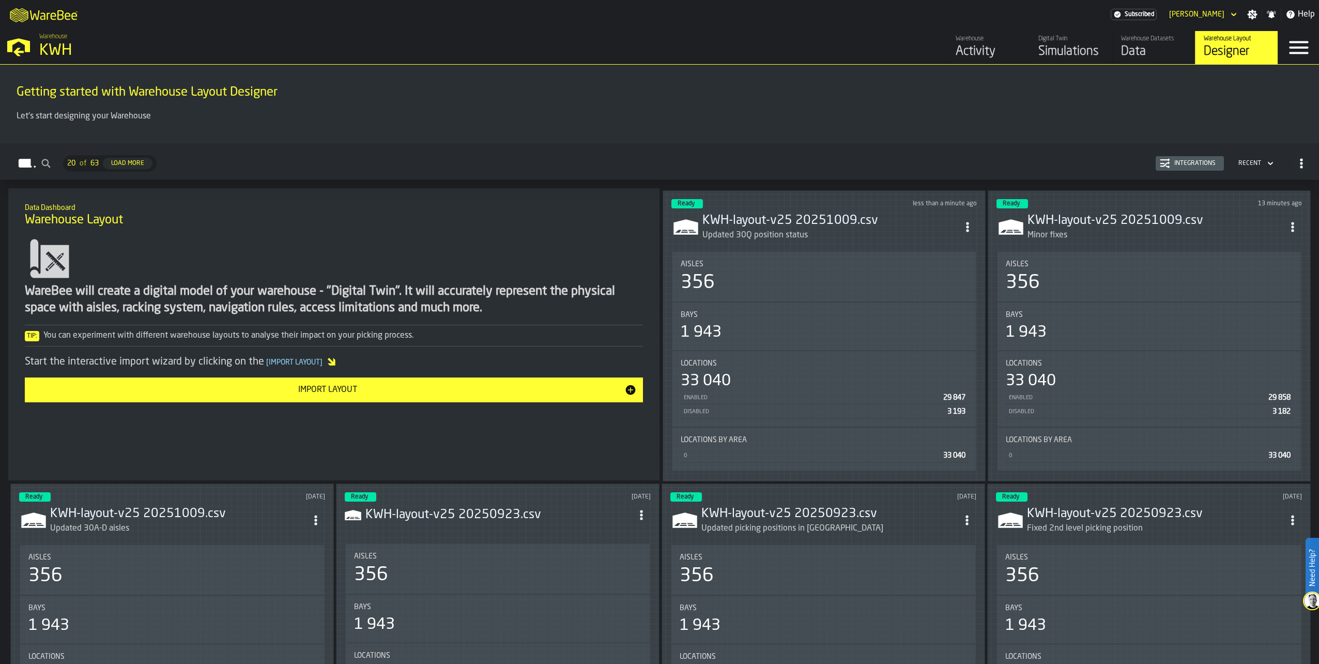
click at [1298, 222] on icon "ItemListCard-DashboardItemContainer" at bounding box center [1293, 227] width 10 height 10
click at [1068, 42] on div "Digital Twin" at bounding box center [1072, 38] width 66 height 7
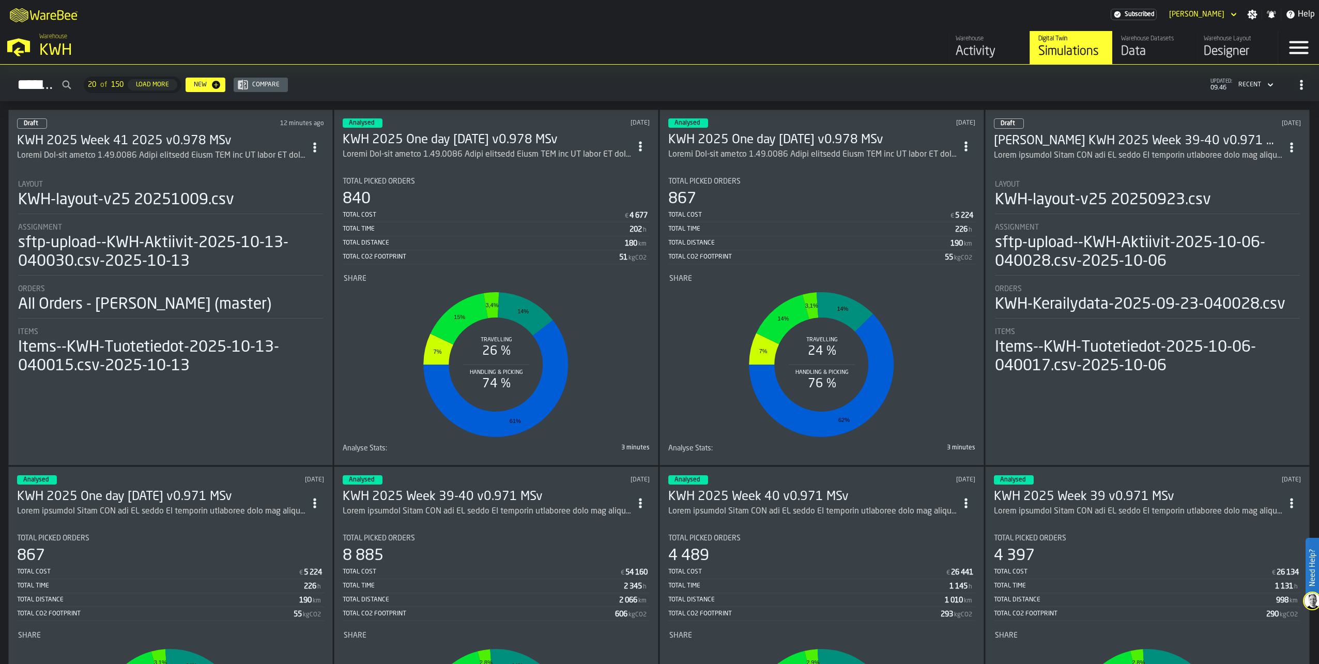
click at [170, 134] on h3 "KWH 2025 Week 41 2025 v0.978 MSv" at bounding box center [161, 141] width 288 height 17
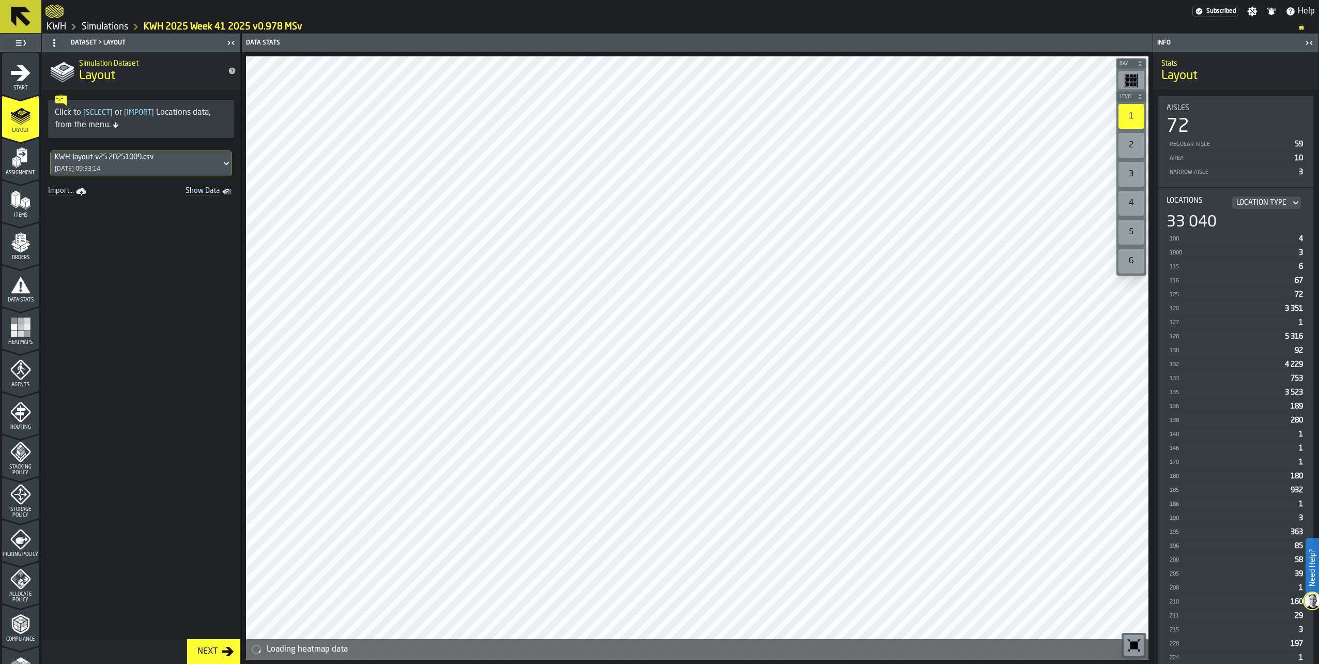
click at [107, 155] on div "KWH-layout-v25 20251009.csv" at bounding box center [136, 157] width 162 height 8
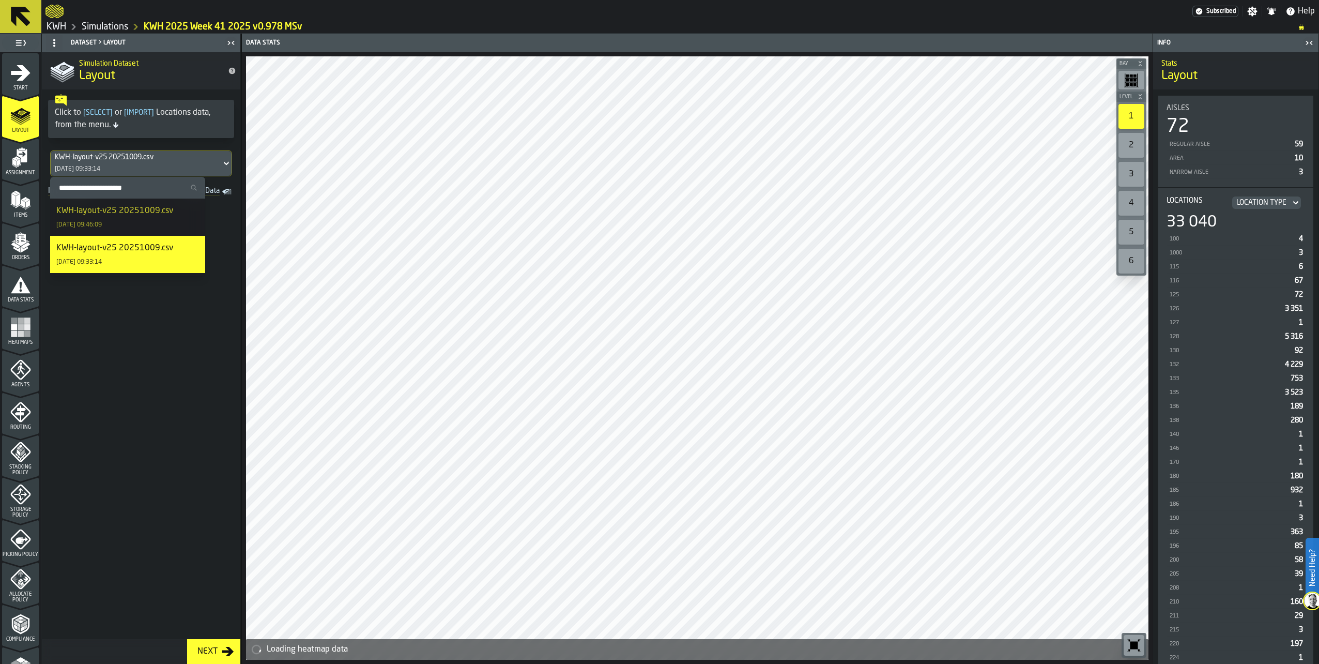
click at [116, 210] on div "KWH-layout-v25 20251009.csv" at bounding box center [114, 211] width 117 height 12
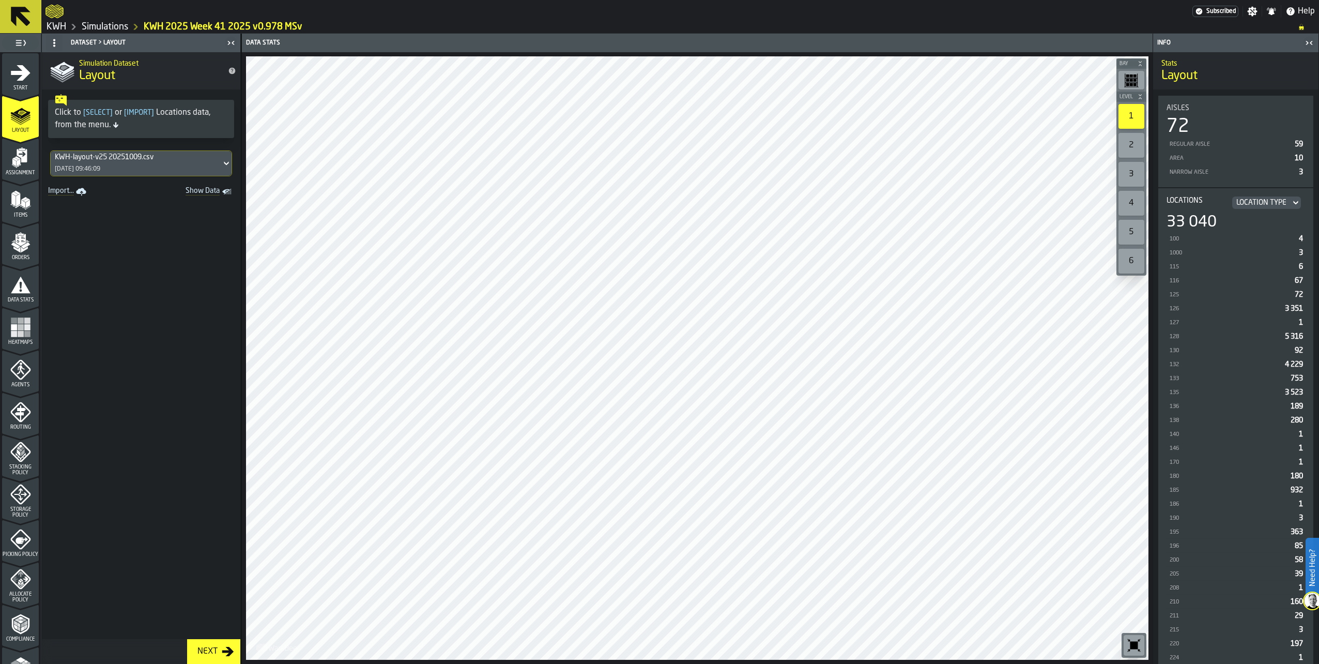
click at [17, 157] on icon "menu Assignment" at bounding box center [20, 157] width 21 height 21
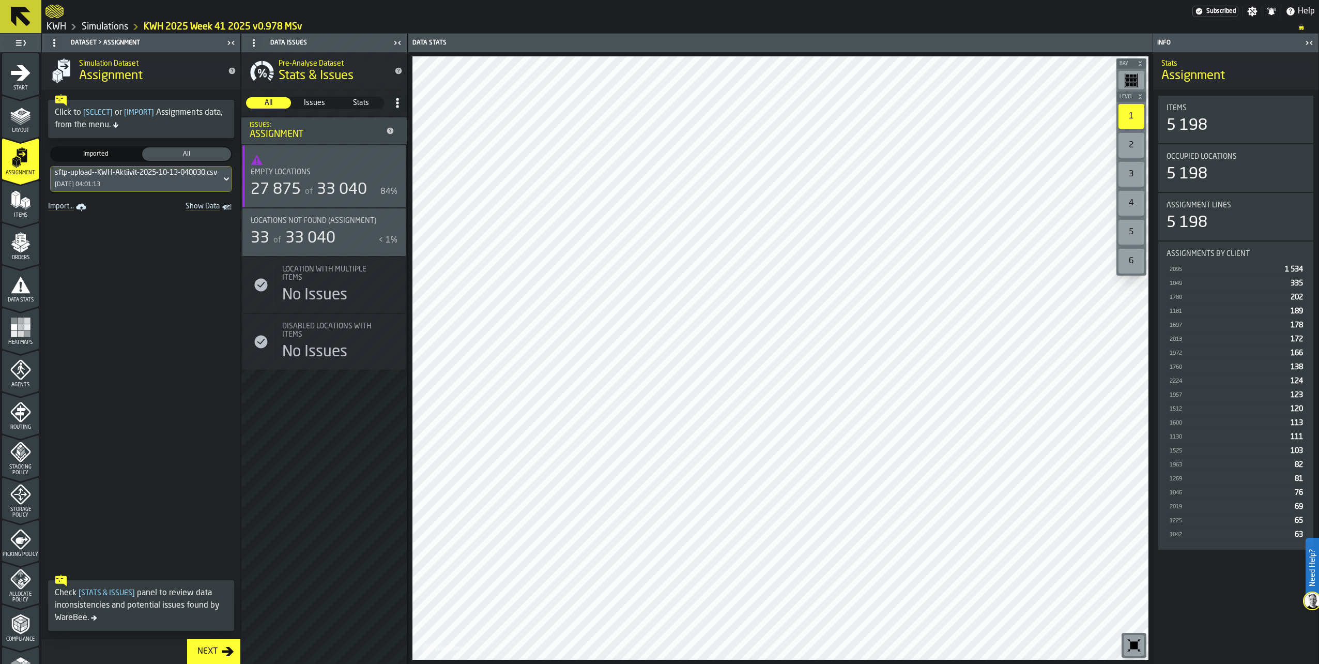
click at [390, 225] on icon "button-toggle-Show on Map" at bounding box center [393, 220] width 17 height 17
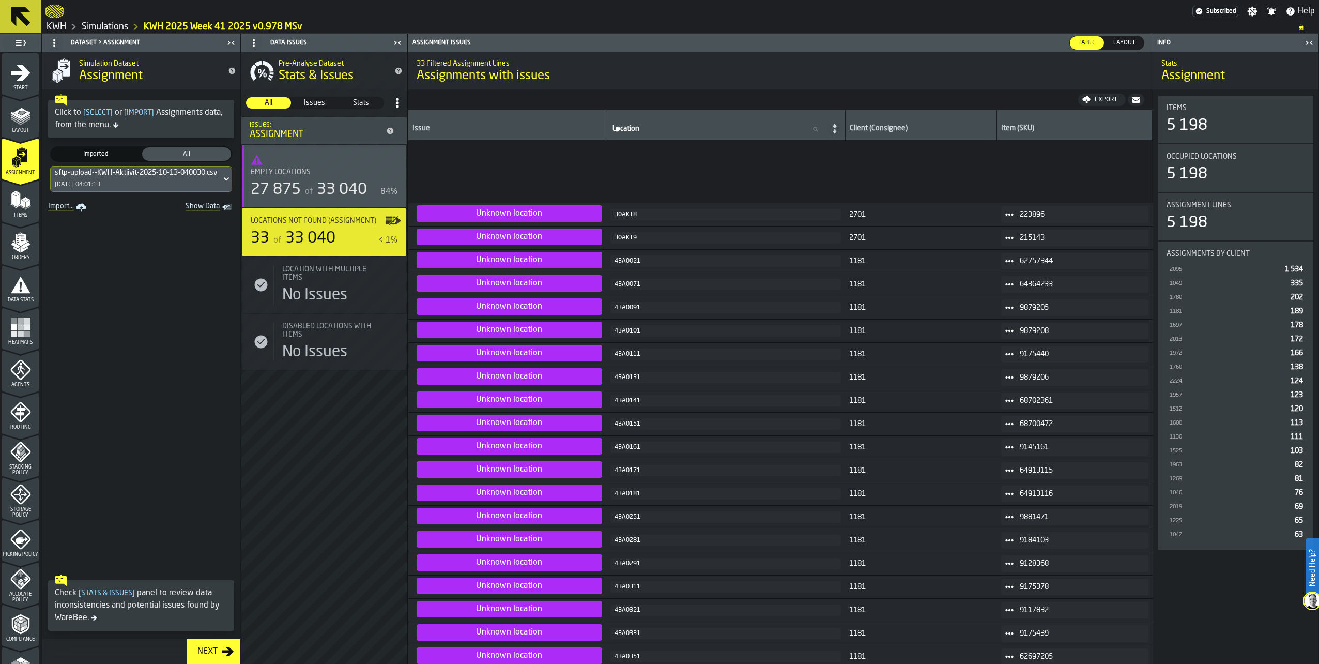
scroll to position [245, 0]
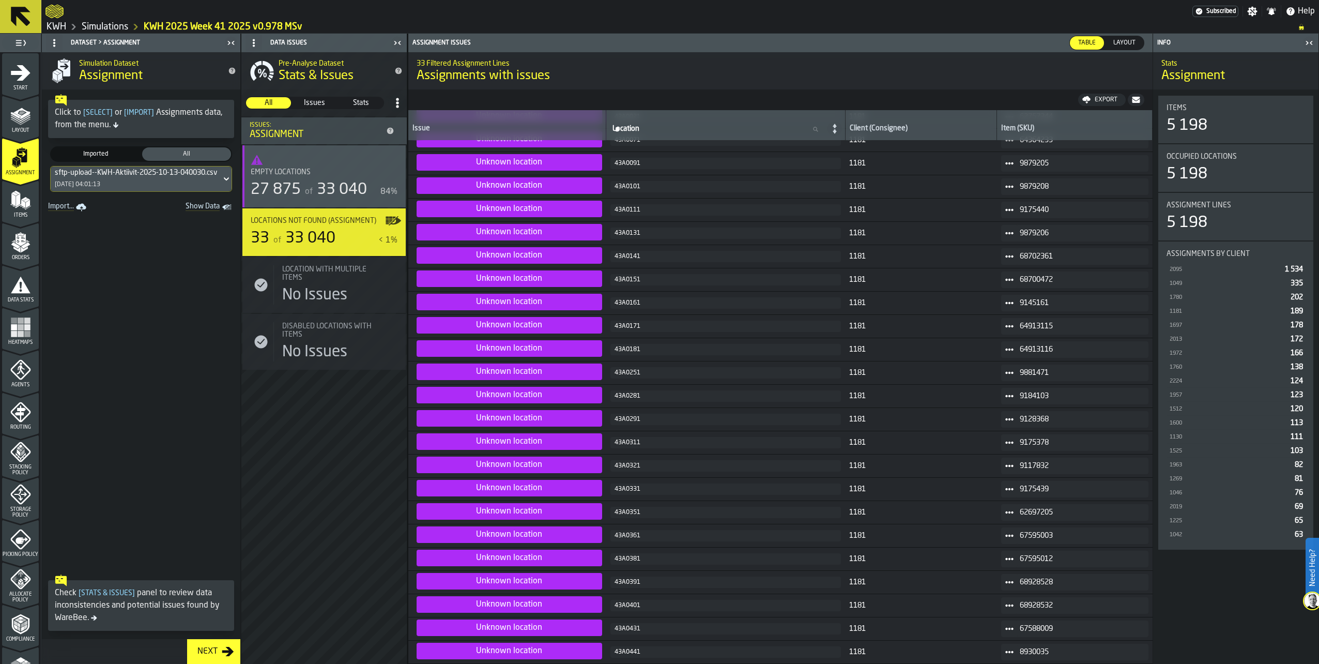
click at [16, 204] on polygon "menu Items" at bounding box center [18, 199] width 4 height 13
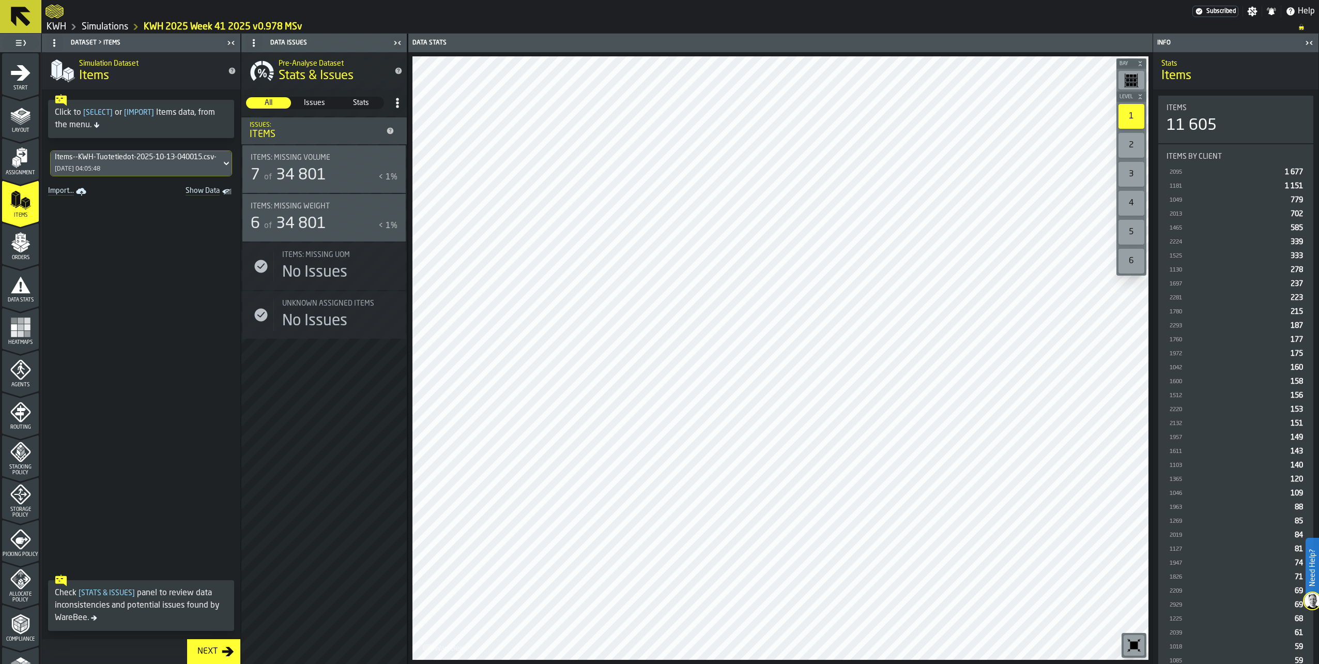
click at [319, 214] on div "Items: Missing Weight 6 of 34 801 < 1%" at bounding box center [324, 217] width 147 height 31
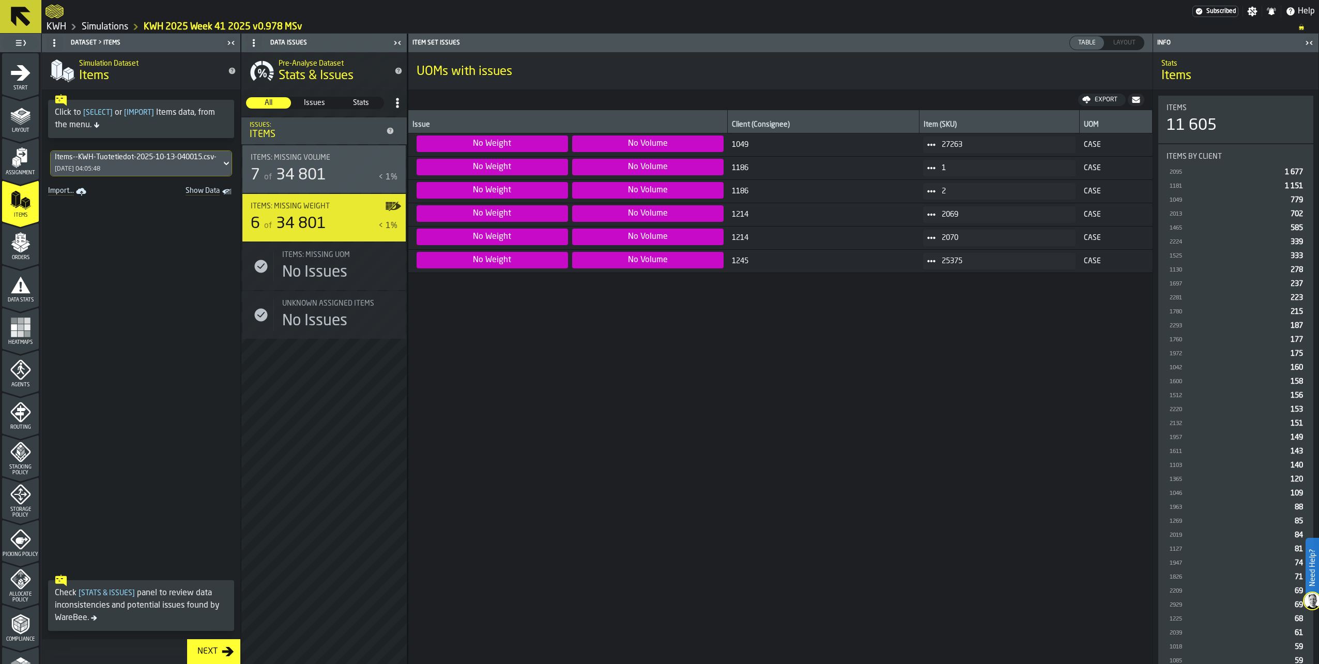
click at [397, 164] on icon "button-toggle-Show on Map" at bounding box center [393, 157] width 17 height 17
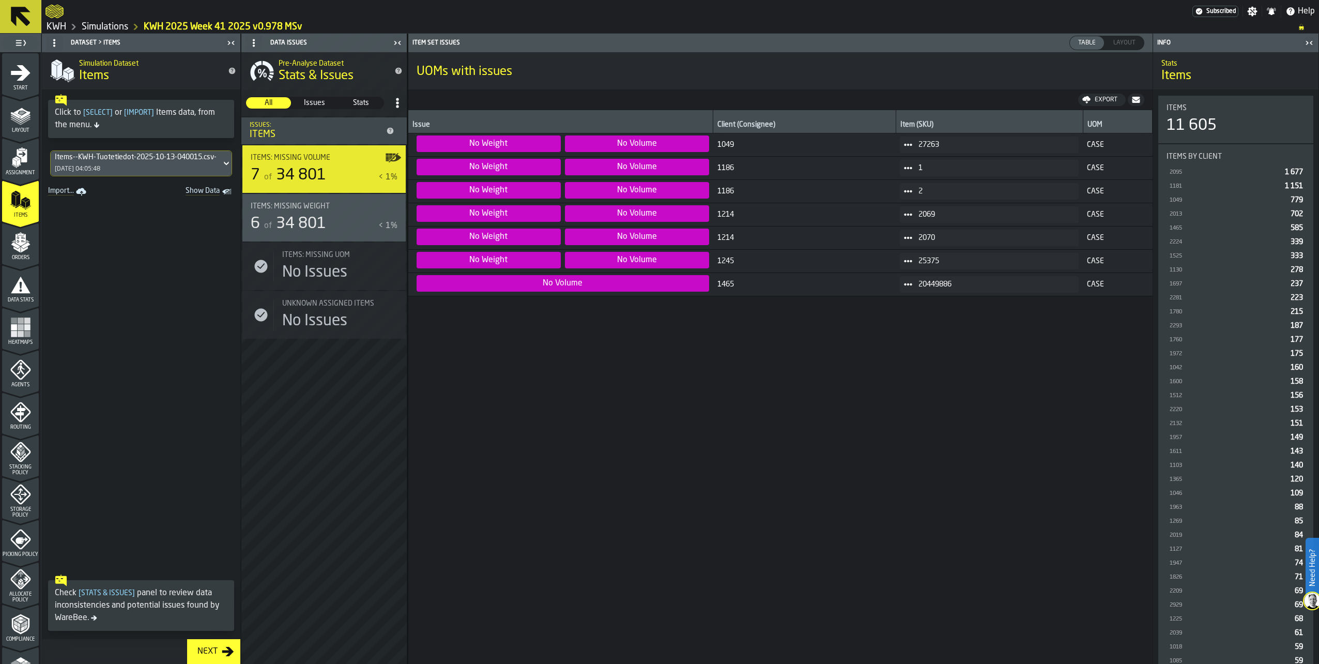
click at [906, 285] on icon at bounding box center [908, 284] width 8 height 8
click at [918, 341] on div "Show Items" at bounding box center [929, 340] width 54 height 7
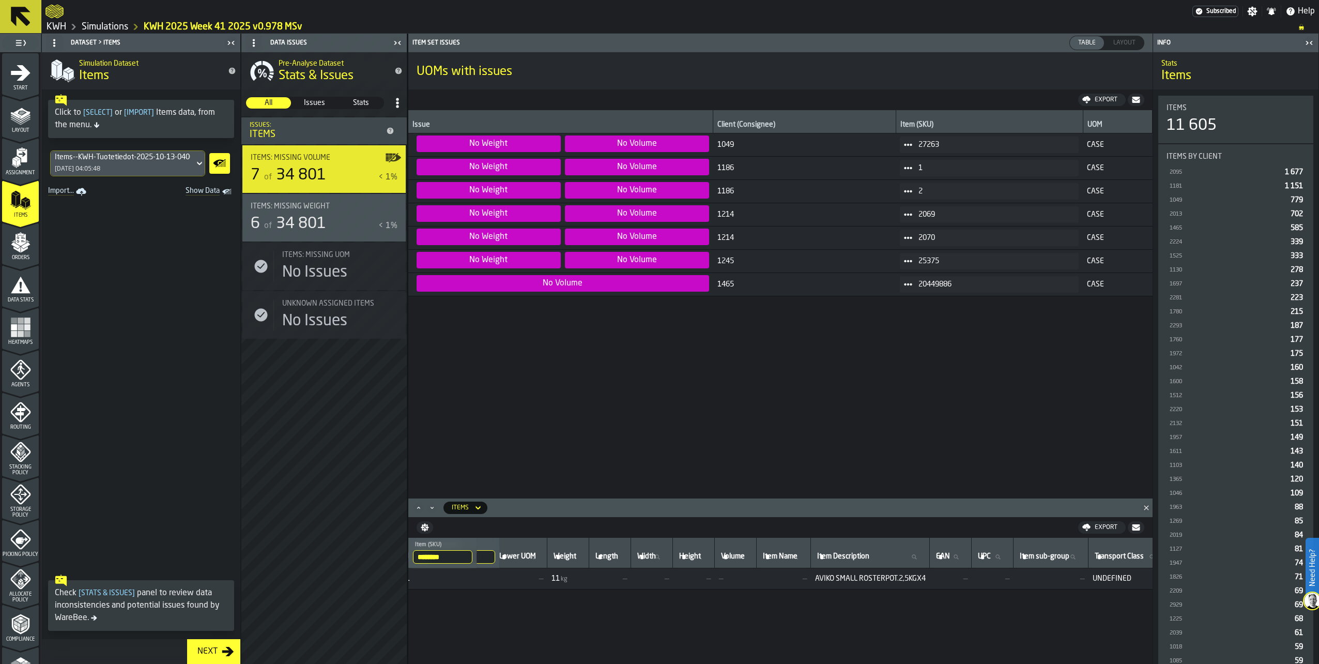
scroll to position [0, 0]
click at [8, 248] on div "Orders" at bounding box center [20, 246] width 37 height 28
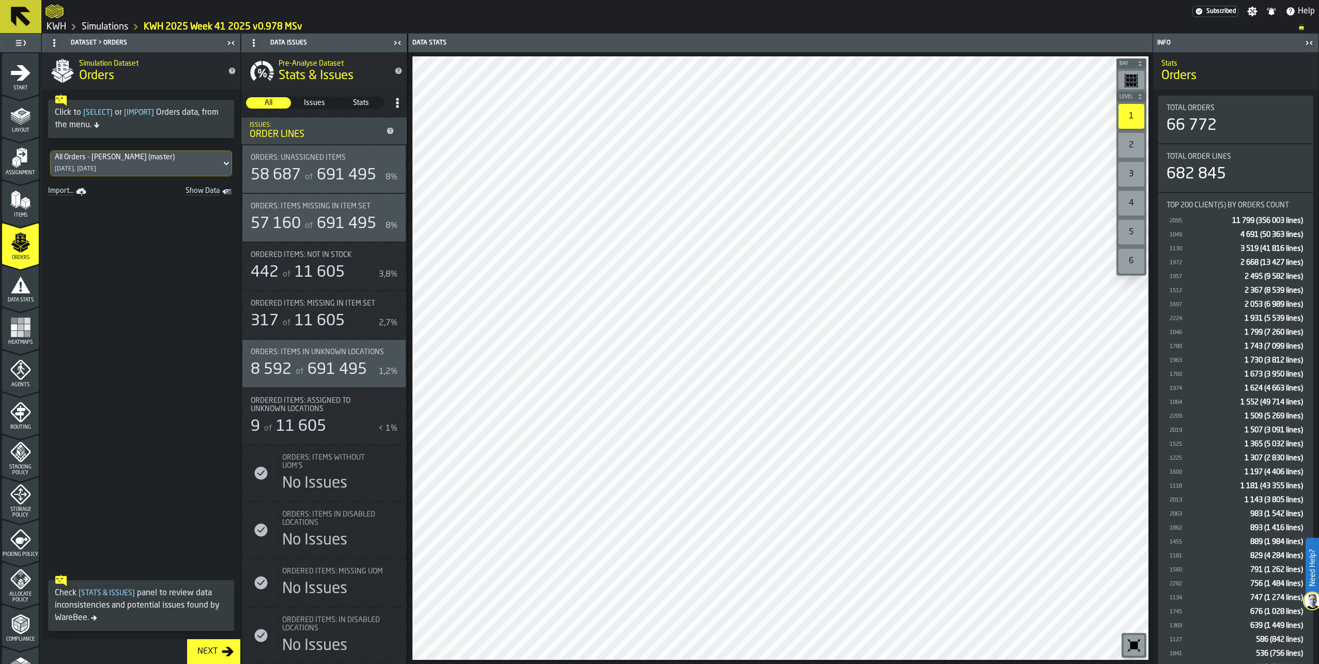
click at [17, 69] on icon "menu Start" at bounding box center [20, 73] width 21 height 21
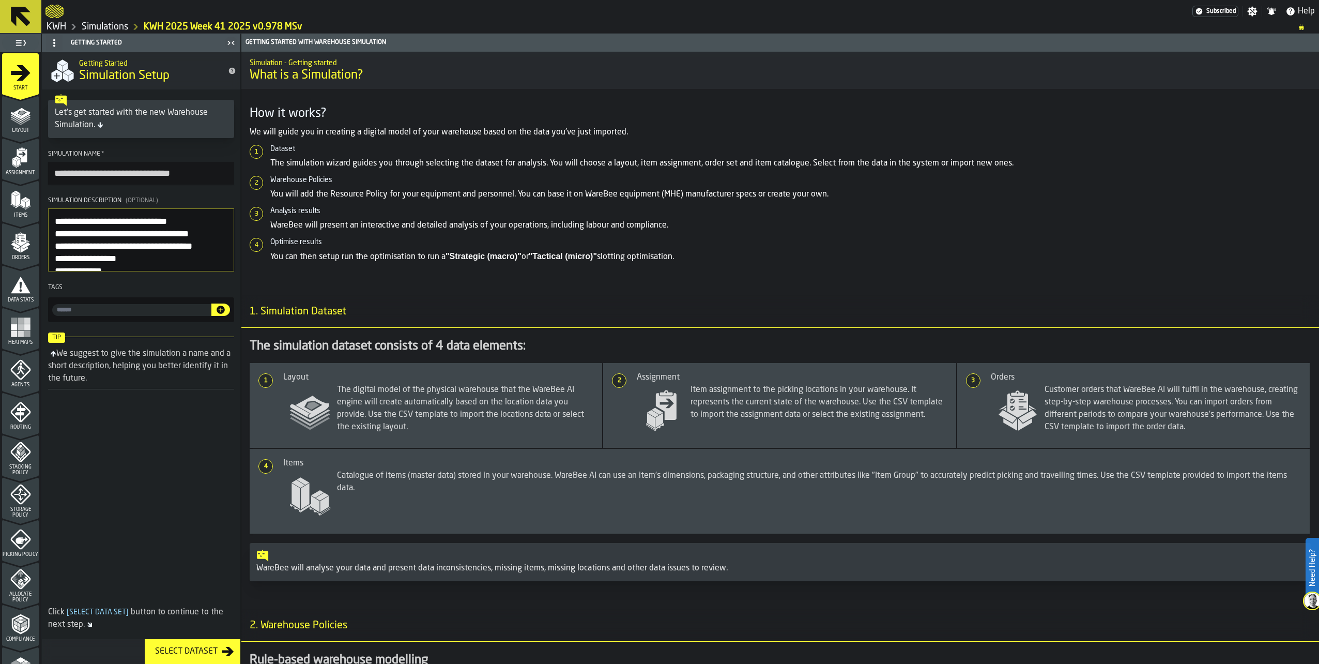
click at [173, 171] on input "**********" at bounding box center [141, 173] width 186 height 23
click at [192, 174] on input "**********" at bounding box center [141, 173] width 186 height 23
type input "**********"
click at [180, 414] on span at bounding box center [141, 505] width 199 height 198
drag, startPoint x: 11, startPoint y: 110, endPoint x: 5, endPoint y: 156, distance: 46.4
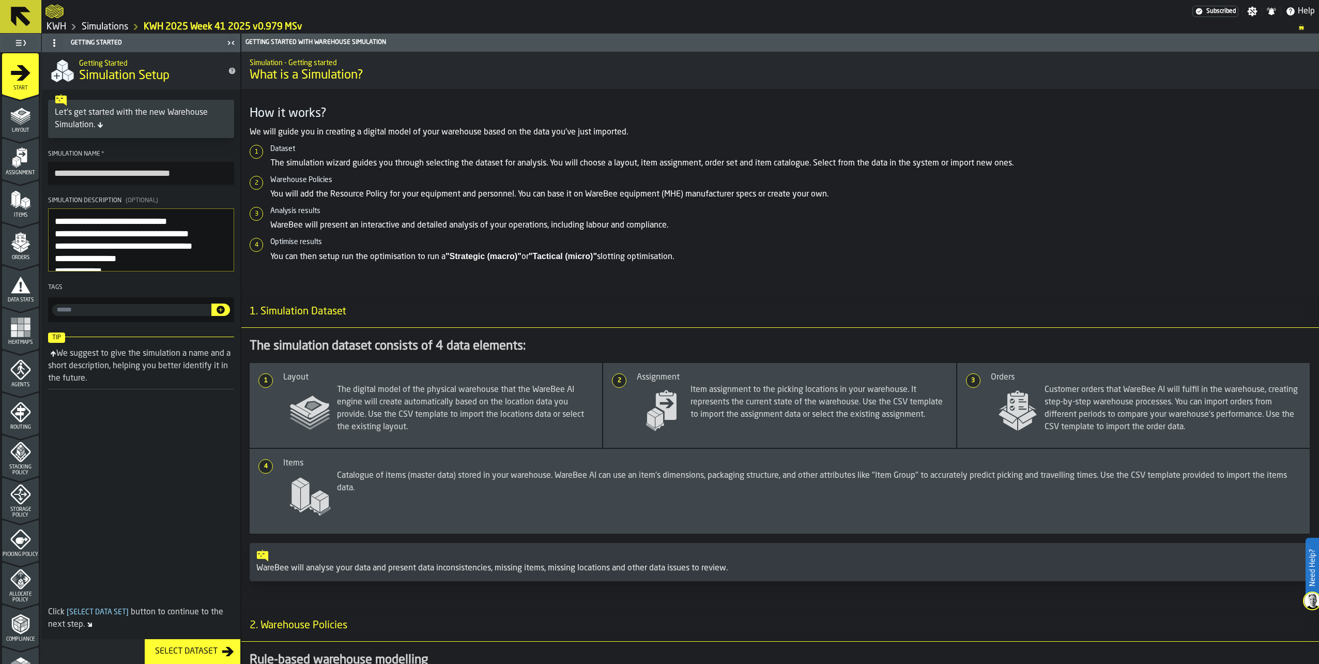
click at [12, 110] on icon "menu Layout" at bounding box center [20, 115] width 21 height 21
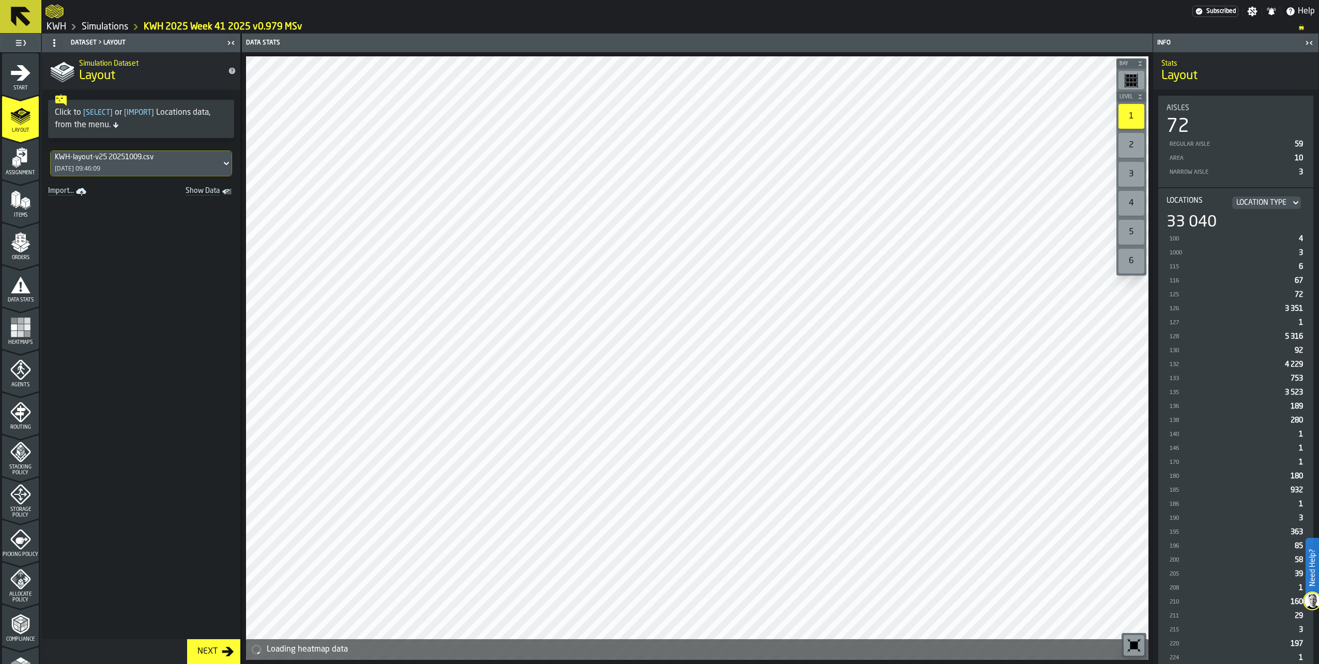
click at [11, 245] on polygon "menu Orders" at bounding box center [15, 245] width 9 height 6
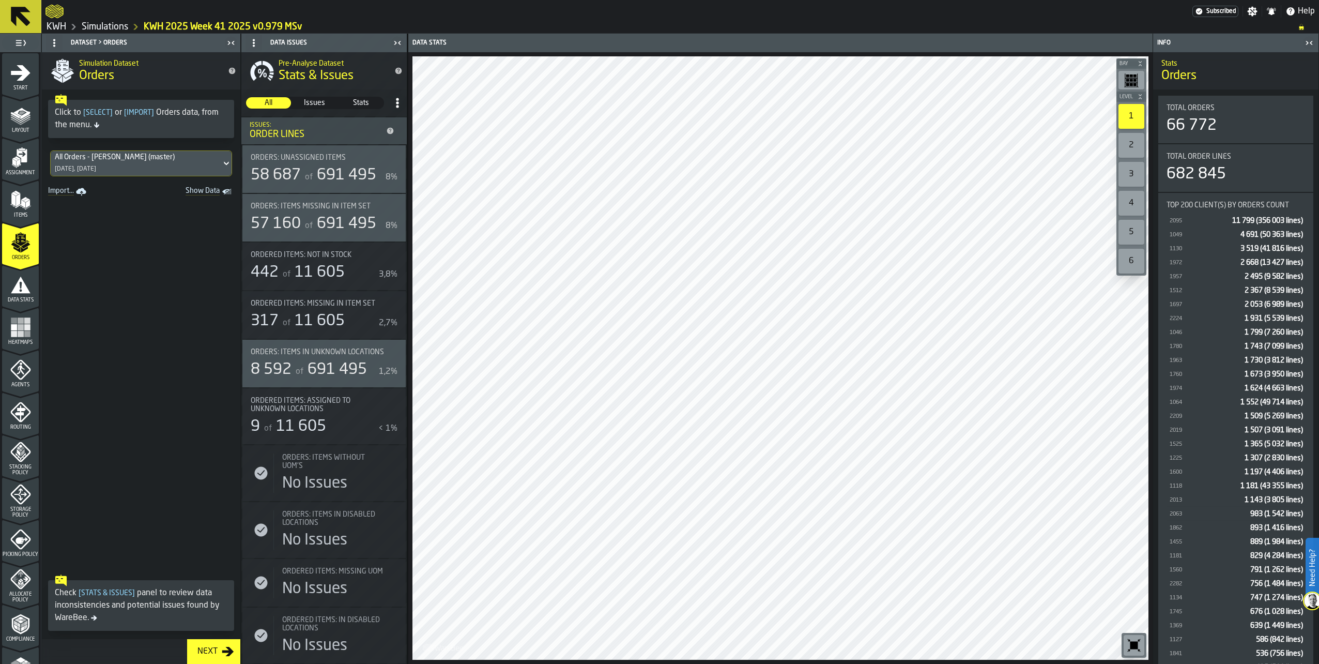
click at [388, 347] on icon "button-toggle-Show on Map" at bounding box center [393, 352] width 17 height 17
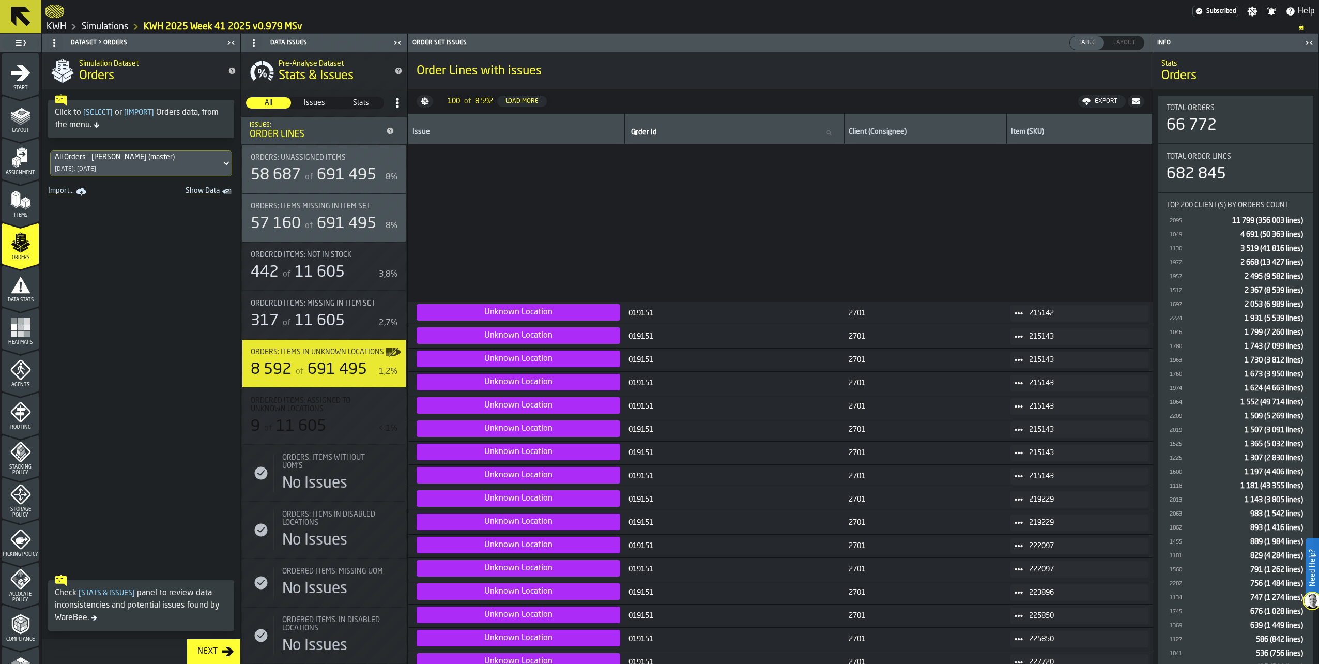
scroll to position [1701, 0]
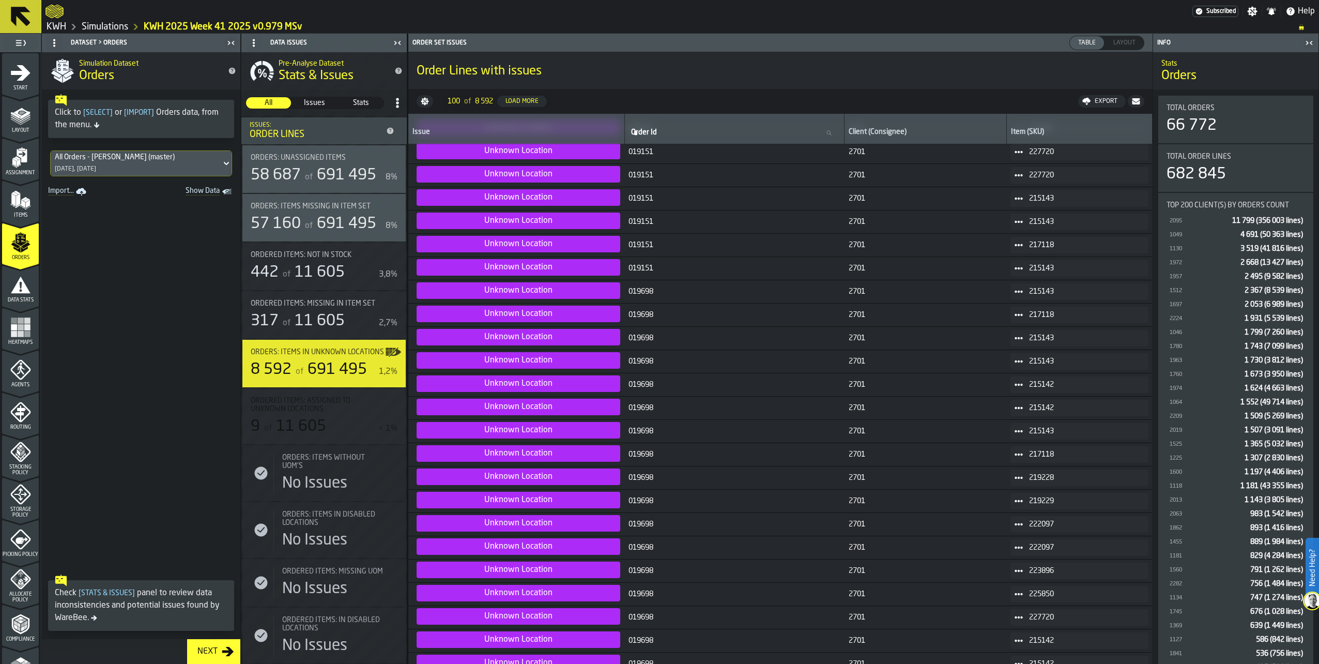
click at [292, 215] on div "Orders: Items missing in Item Set 57 160 of 691 495 8%" at bounding box center [324, 217] width 147 height 31
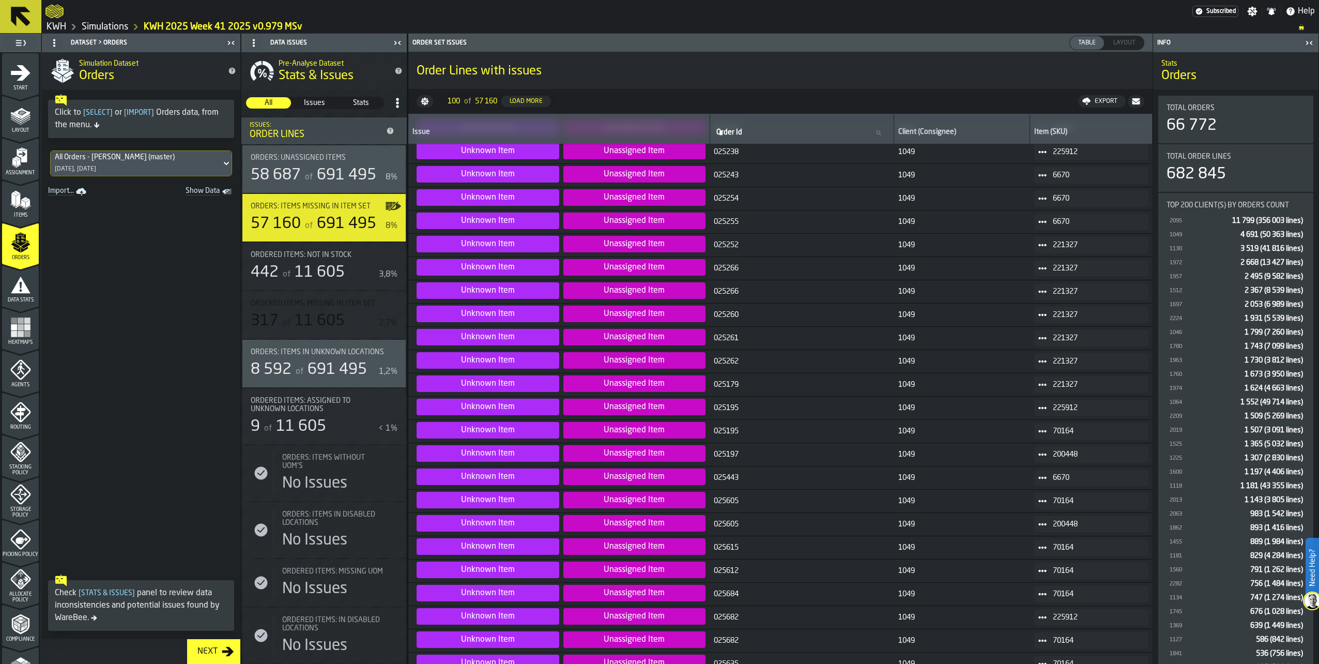
scroll to position [153, 0]
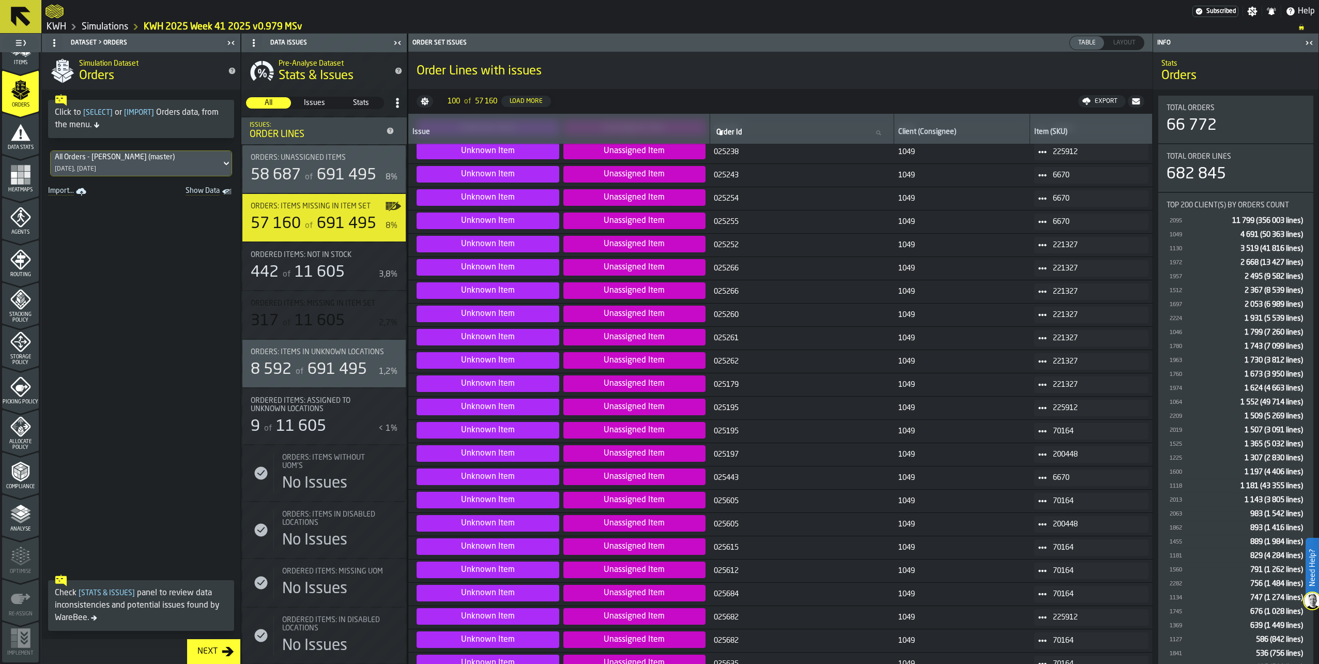
click at [17, 504] on icon "menu Analyse" at bounding box center [20, 514] width 21 height 21
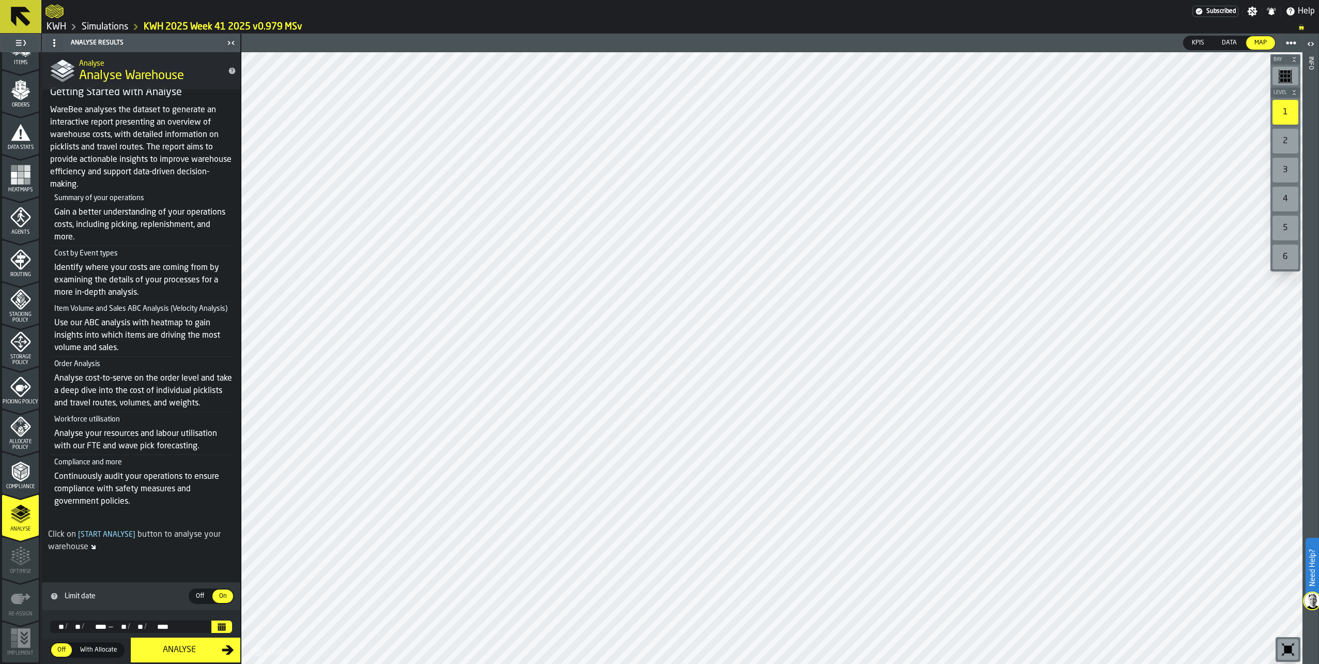
scroll to position [47, 0]
click at [218, 627] on icon "Calendar" at bounding box center [222, 627] width 8 height 5
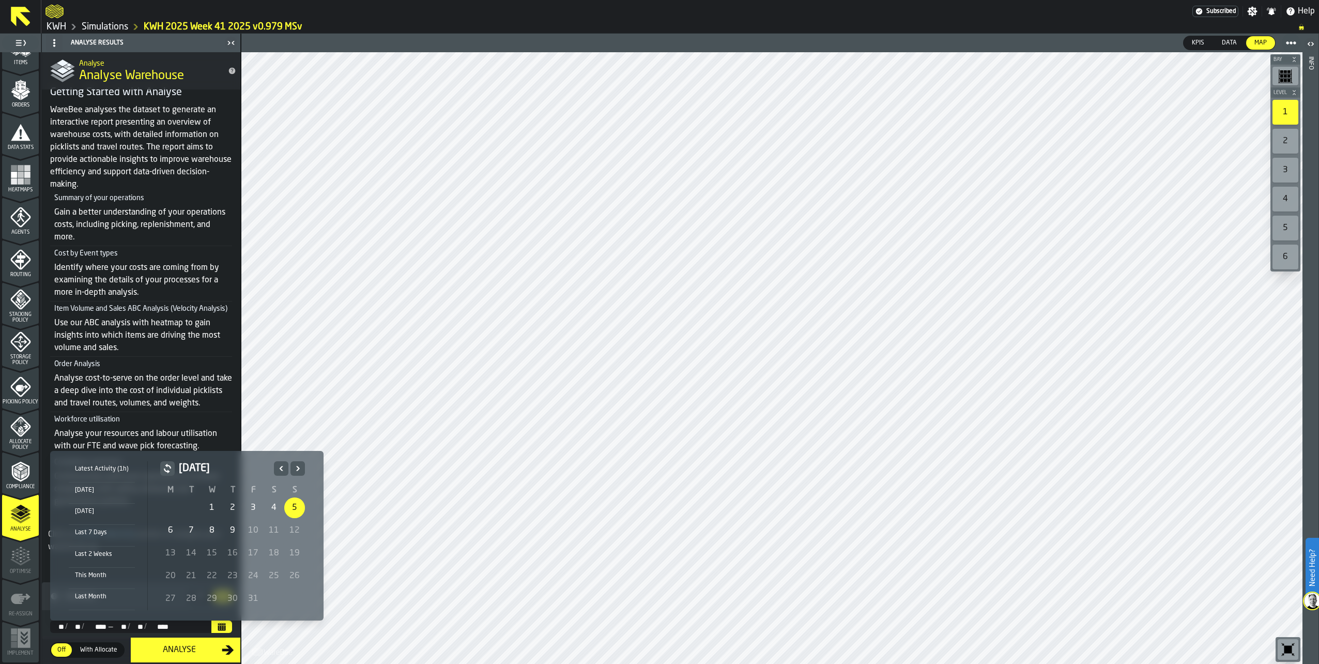
drag, startPoint x: 293, startPoint y: 507, endPoint x: 269, endPoint y: 531, distance: 33.6
click at [269, 531] on tbody "29 30 1 2 3 4 5 6 7 8 9 10 11 12 13 14 15 16 17 18 19 20 21 22 23 24 25 26 27 2…" at bounding box center [232, 553] width 145 height 114
click at [272, 527] on div "11" at bounding box center [274, 530] width 21 height 21
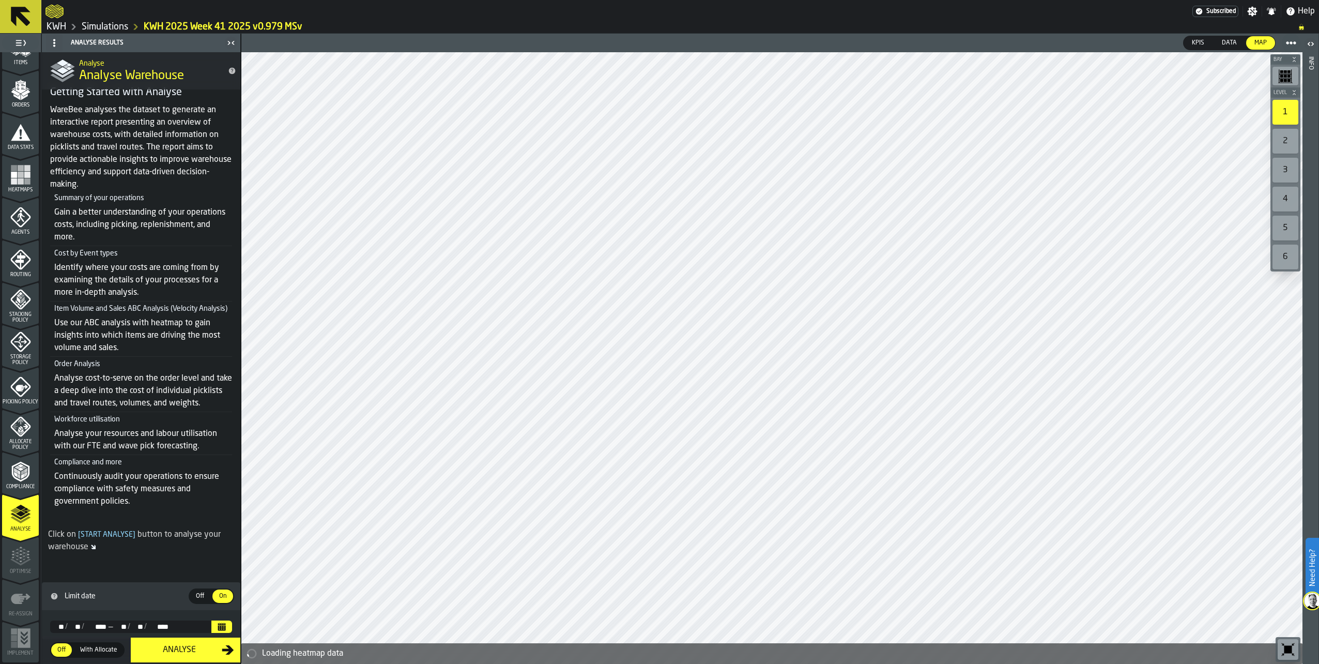
click at [223, 627] on button "Calendar" at bounding box center [221, 626] width 21 height 12
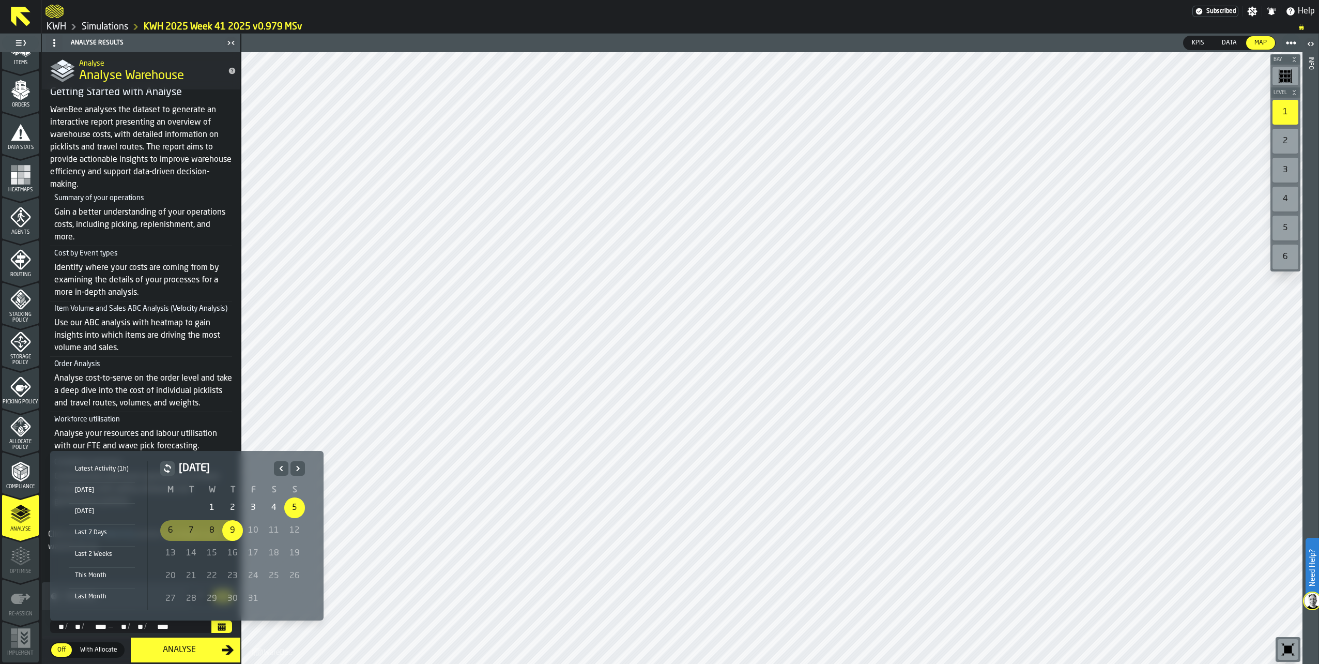
click at [251, 529] on div "10" at bounding box center [253, 530] width 21 height 21
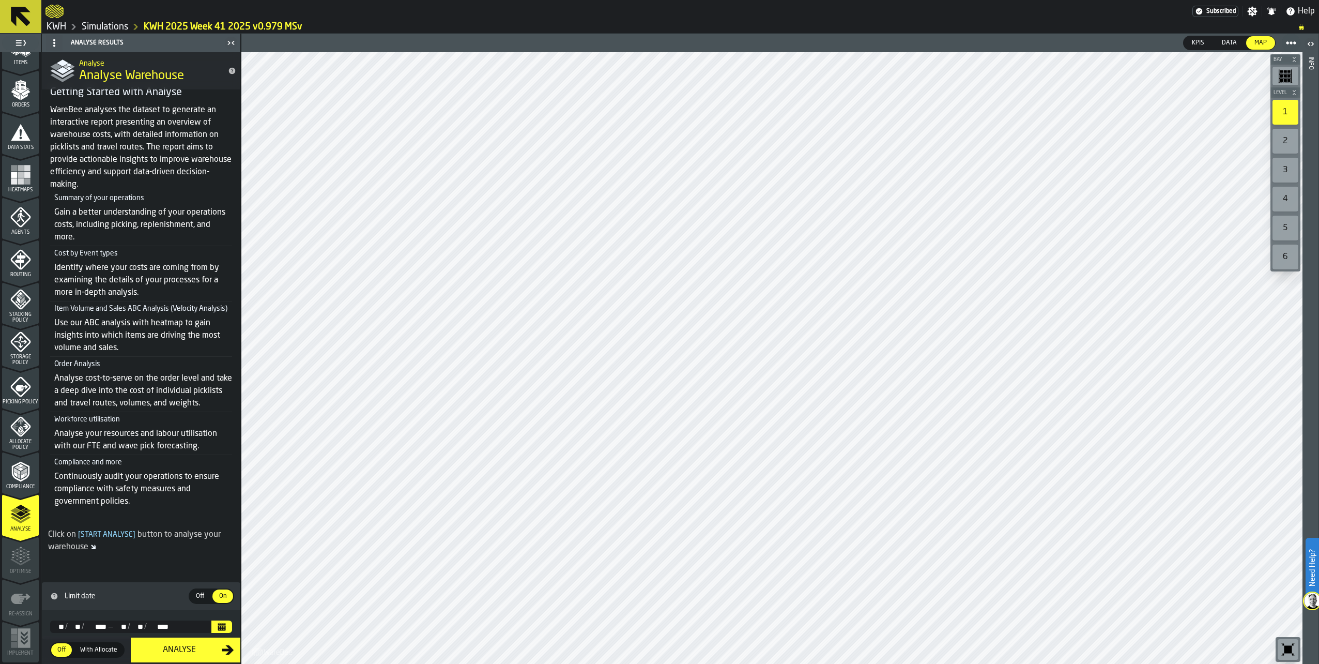
click at [16, 385] on icon "menu Picking Policy" at bounding box center [22, 388] width 12 height 7
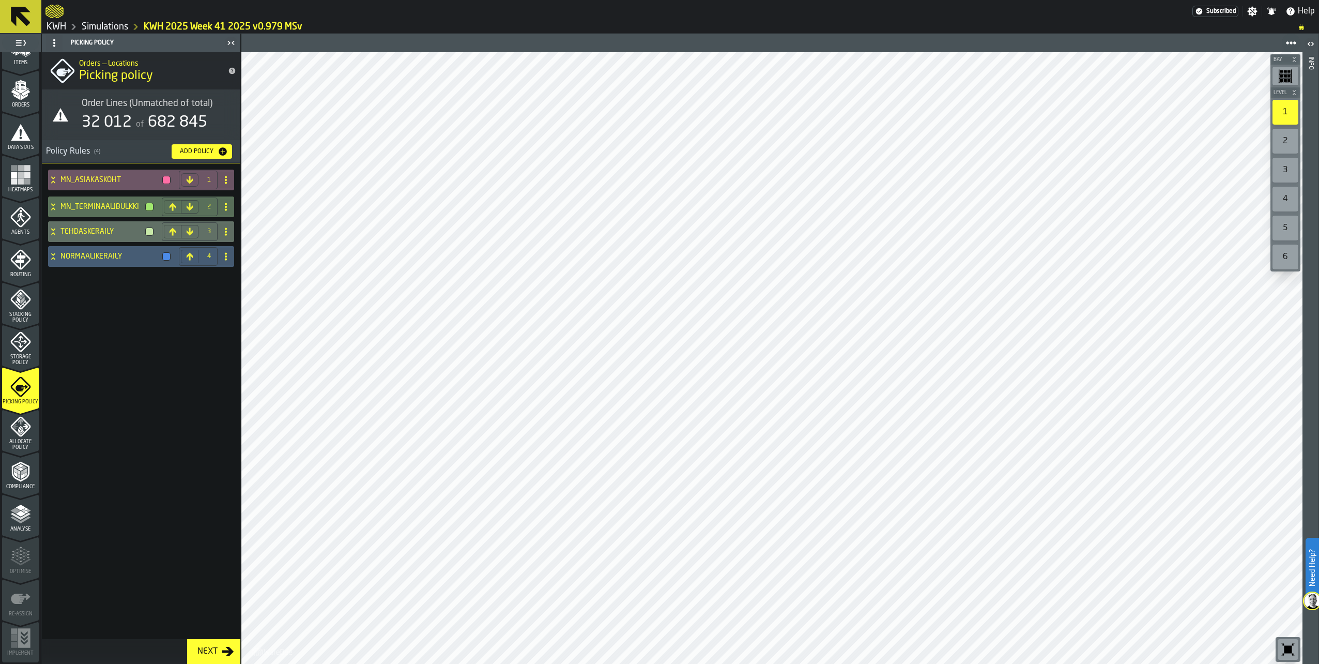
click at [10, 506] on icon "menu Analyse" at bounding box center [20, 514] width 21 height 21
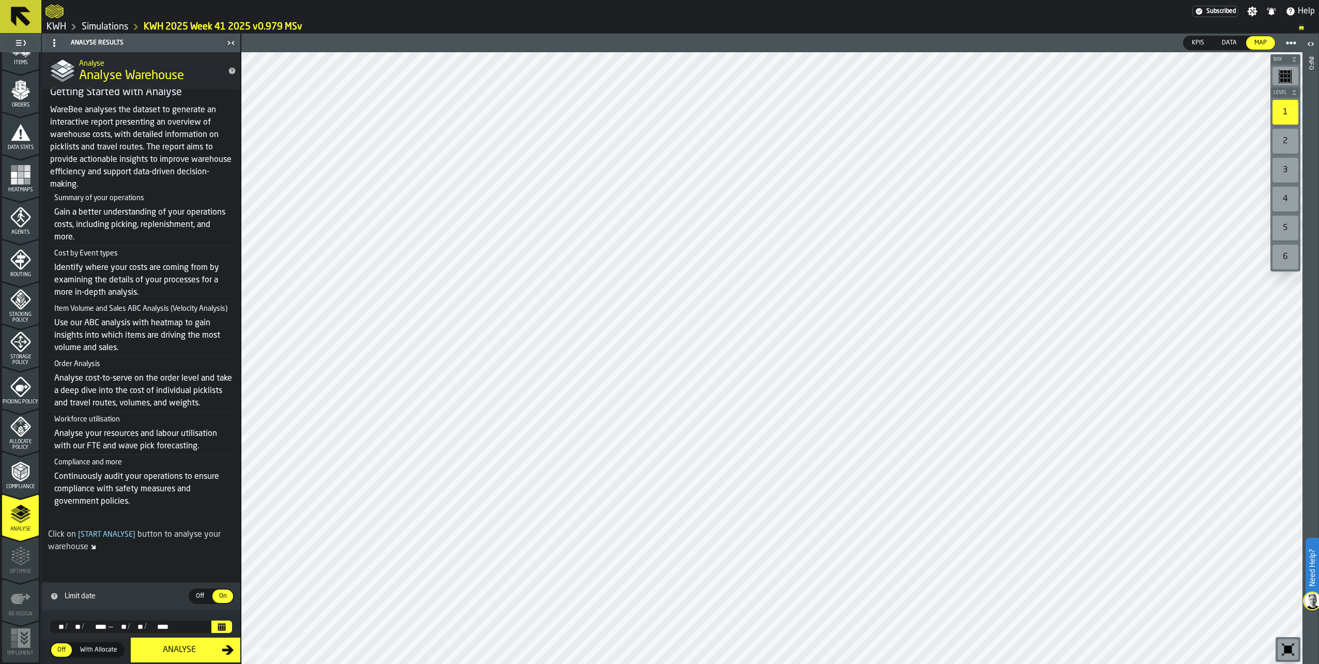
click at [222, 625] on icon "Calendar" at bounding box center [222, 625] width 8 height 2
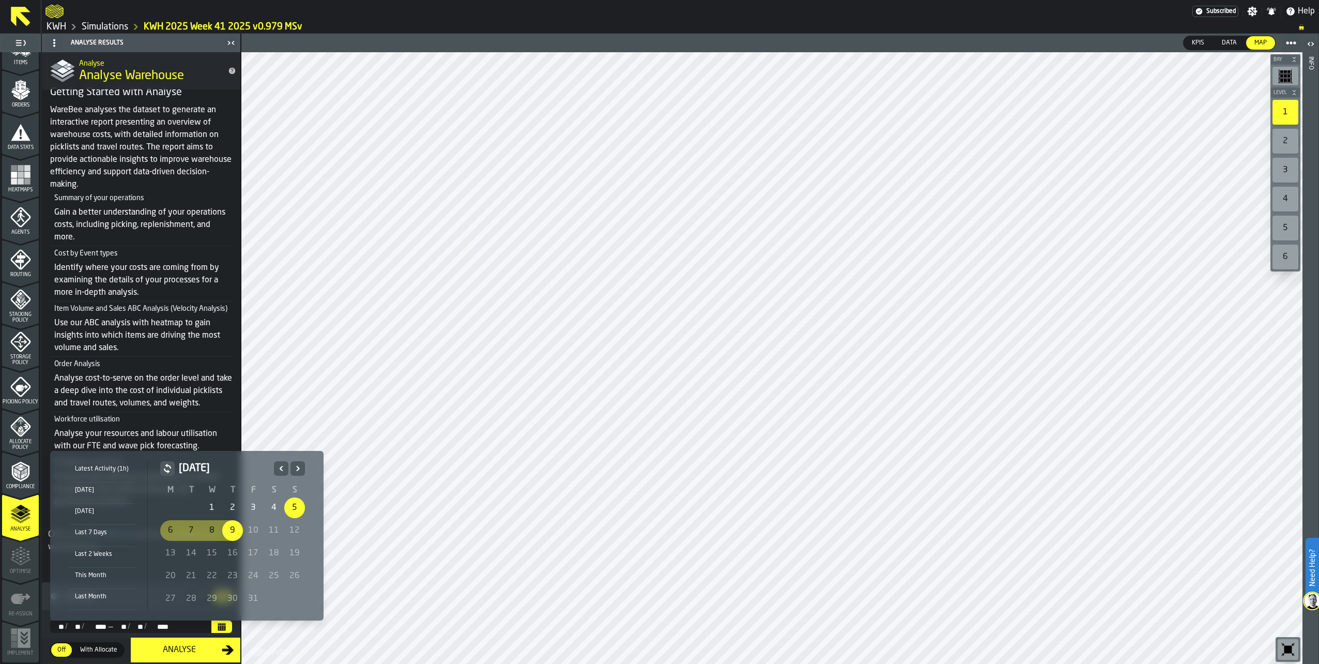
click at [254, 531] on div "10" at bounding box center [253, 530] width 21 height 21
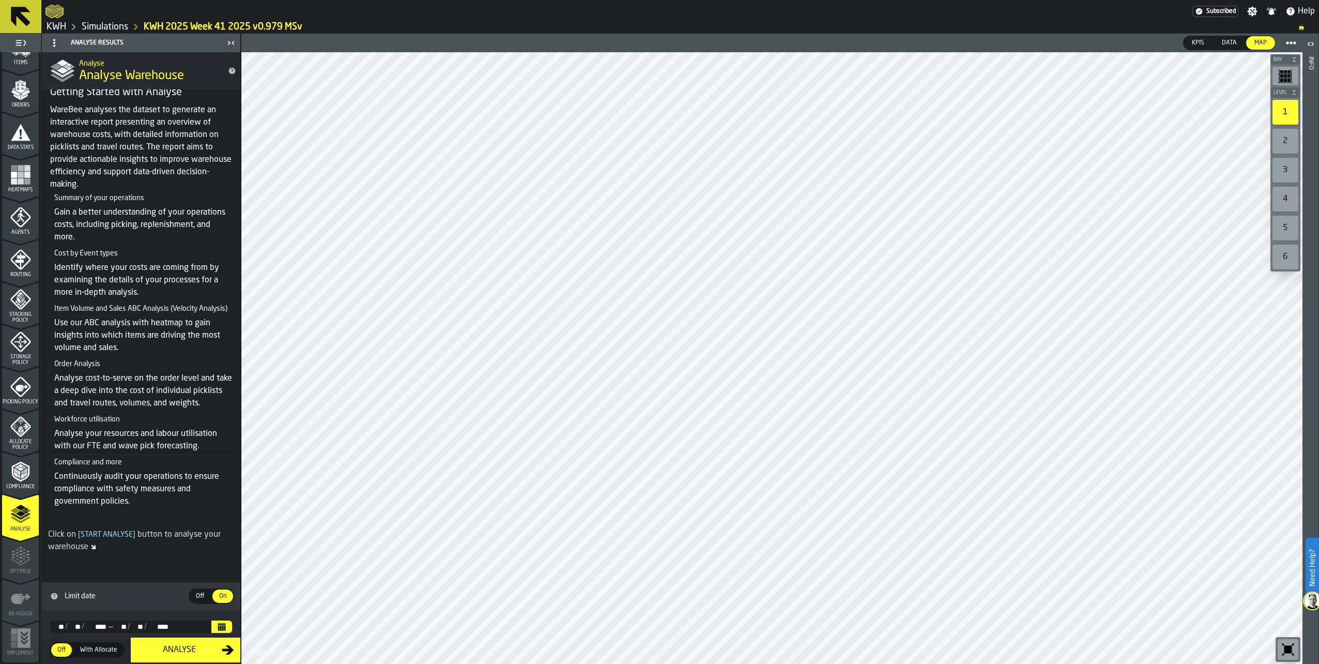
click at [21, 478] on polyline "menu Compliance" at bounding box center [22, 476] width 3 height 5
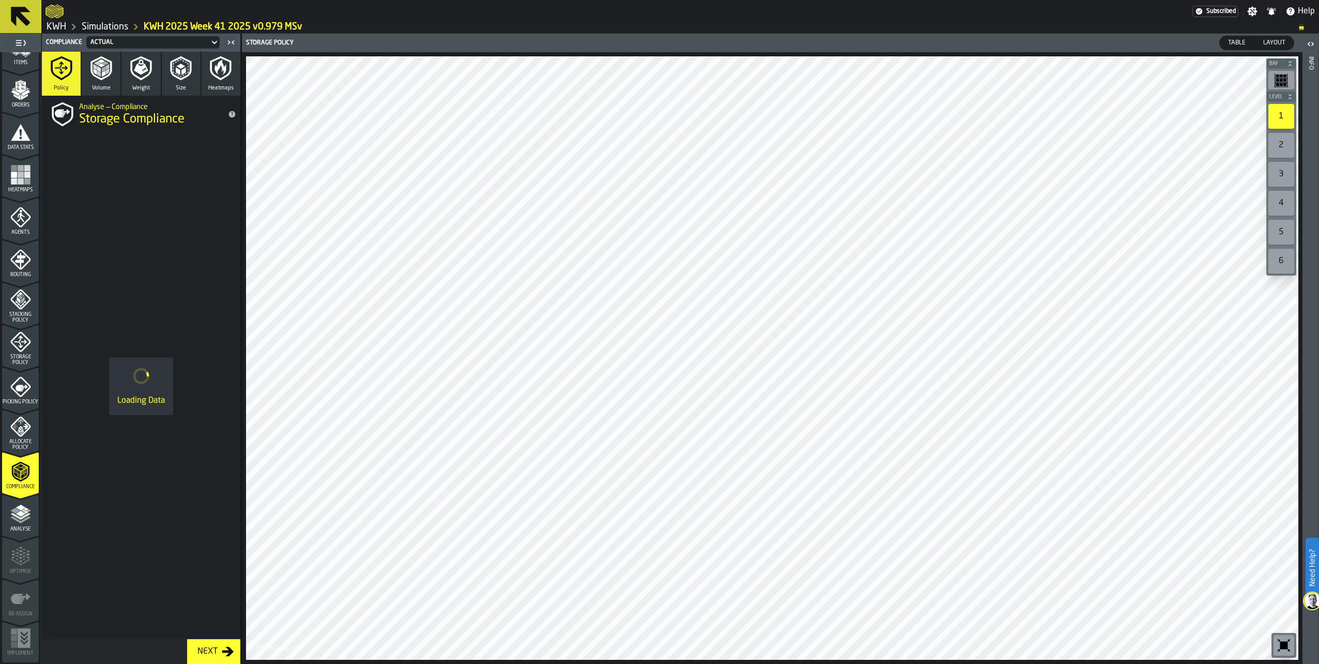
click at [12, 428] on icon "menu Allocate Policy" at bounding box center [20, 426] width 21 height 21
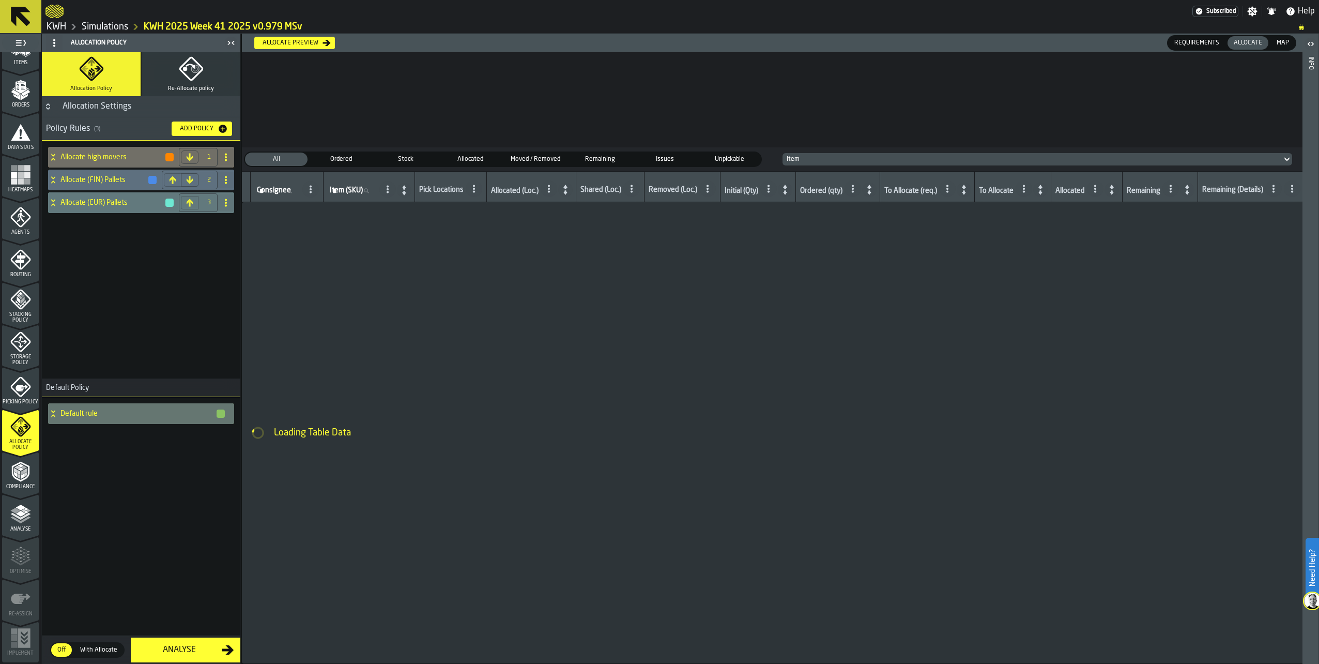
click at [10, 399] on span "Picking Policy" at bounding box center [20, 402] width 37 height 6
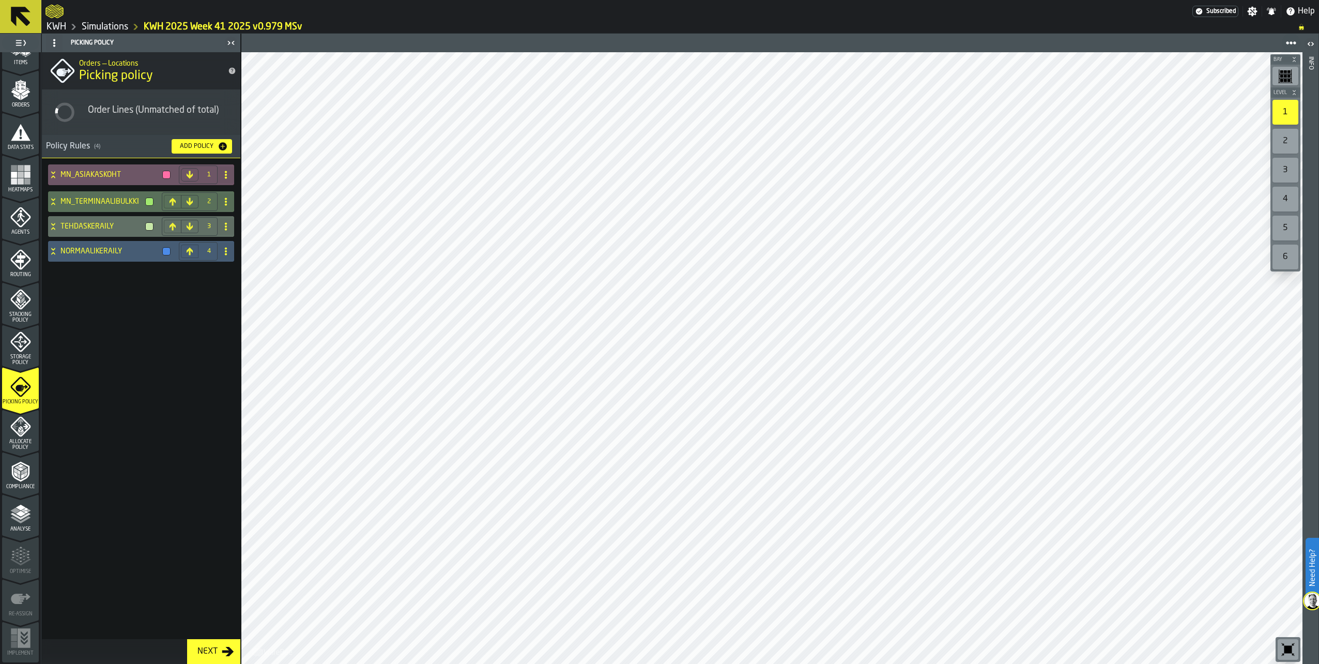
click at [11, 340] on icon "menu Storage Policy" at bounding box center [20, 341] width 20 height 20
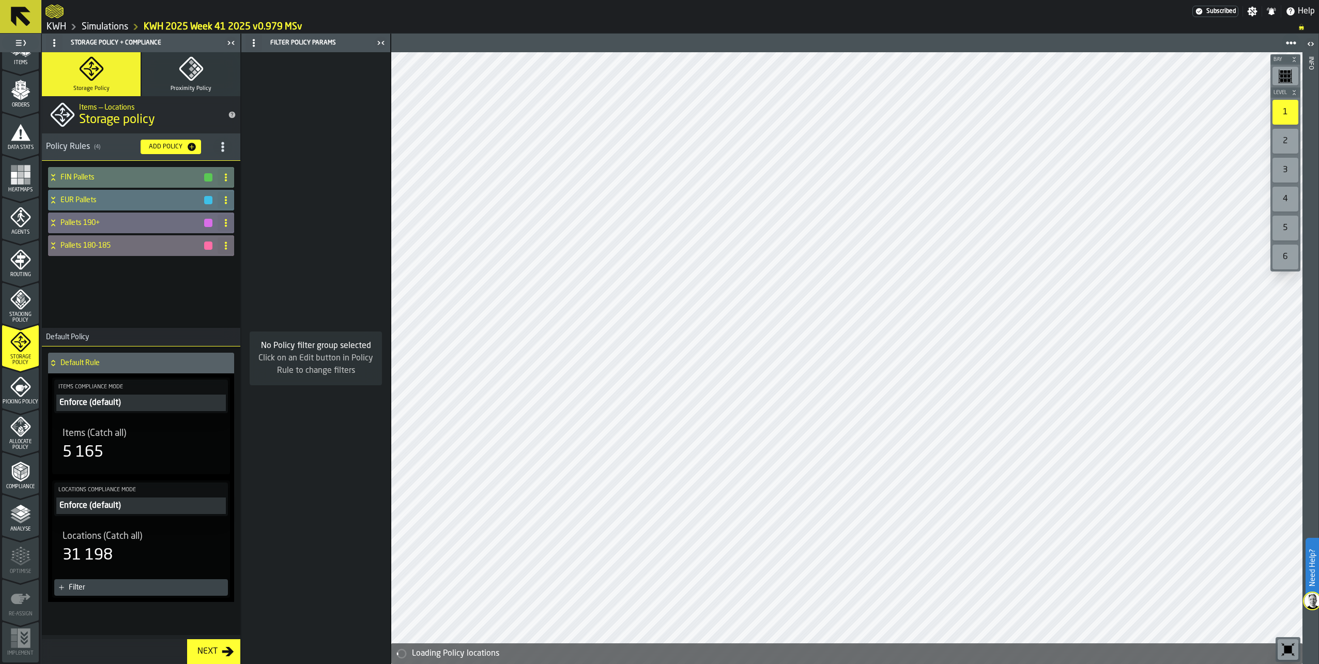
click at [12, 301] on icon "menu Stacking Policy" at bounding box center [20, 299] width 21 height 21
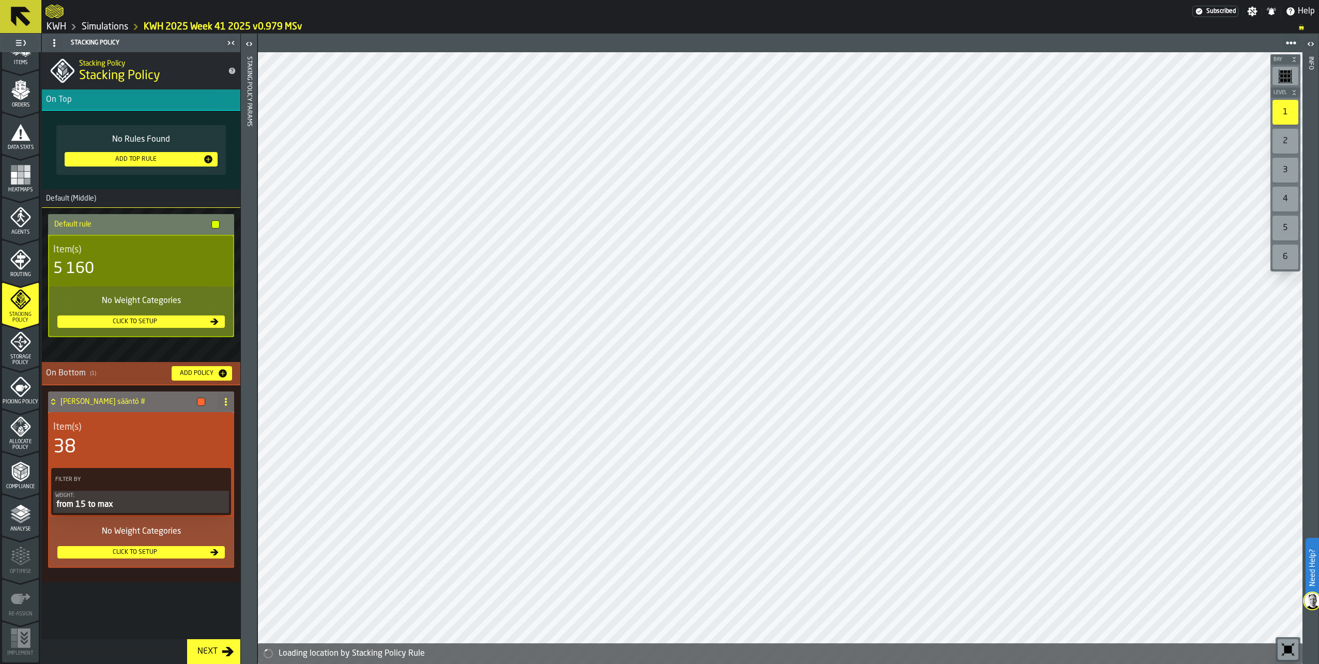
click at [20, 257] on icon "menu Routing" at bounding box center [19, 261] width 11 height 16
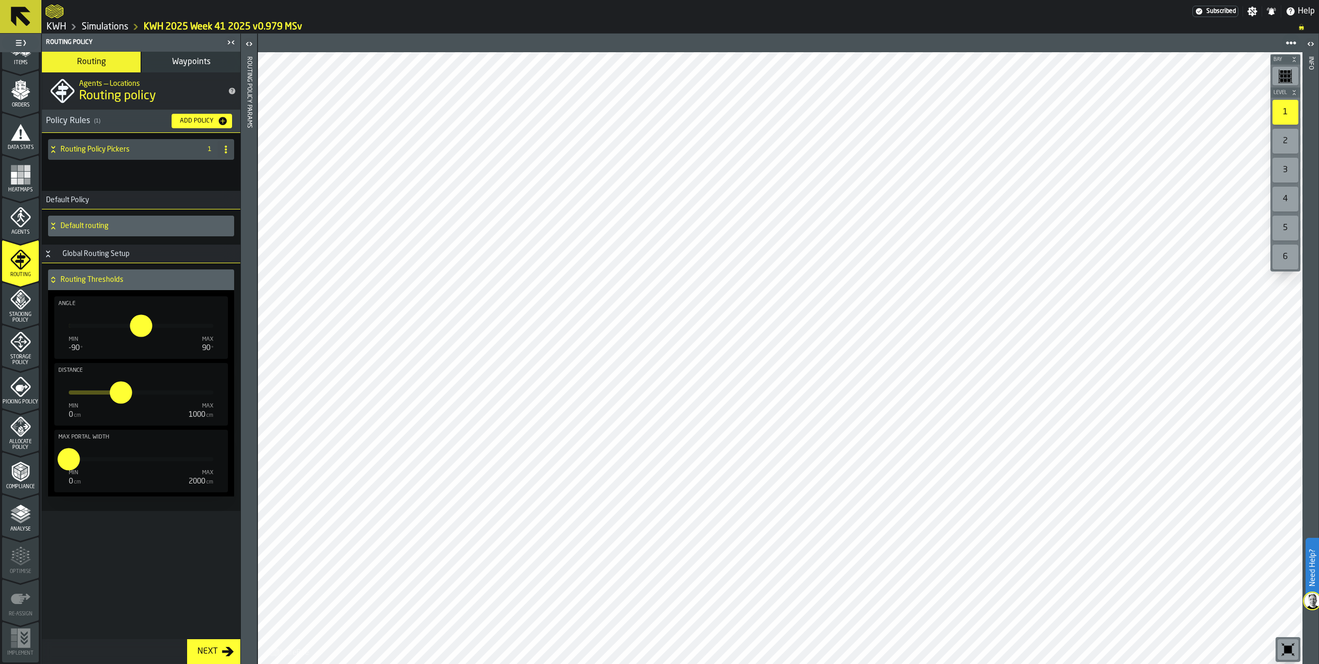
scroll to position [0, 0]
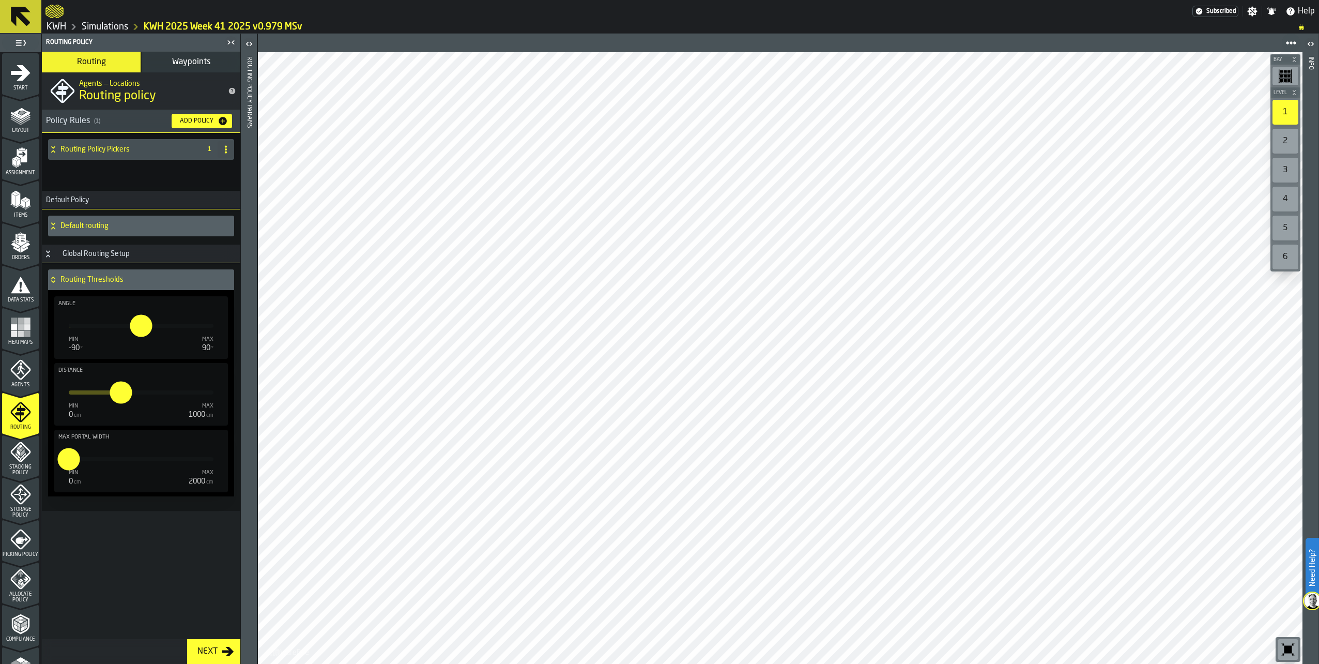
drag, startPoint x: 12, startPoint y: 116, endPoint x: 20, endPoint y: 240, distance: 124.3
click at [12, 116] on icon "menu Layout" at bounding box center [20, 115] width 21 height 21
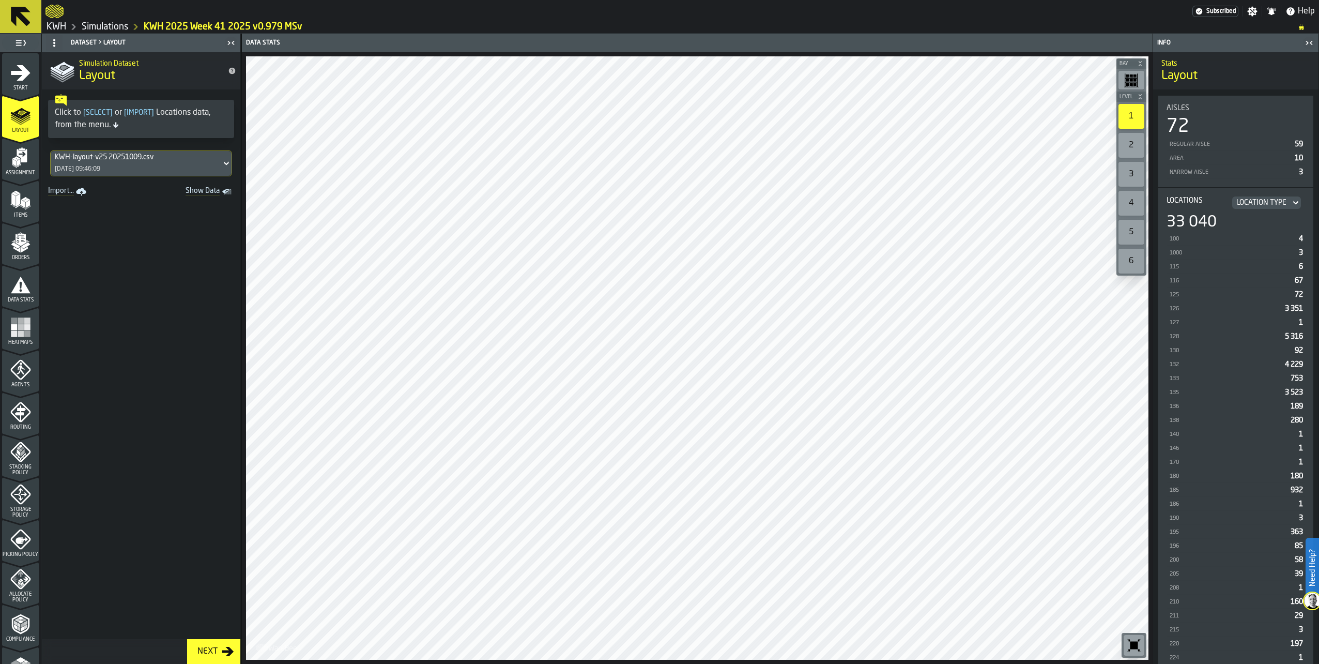
click at [24, 170] on div "Assignment" at bounding box center [20, 161] width 37 height 28
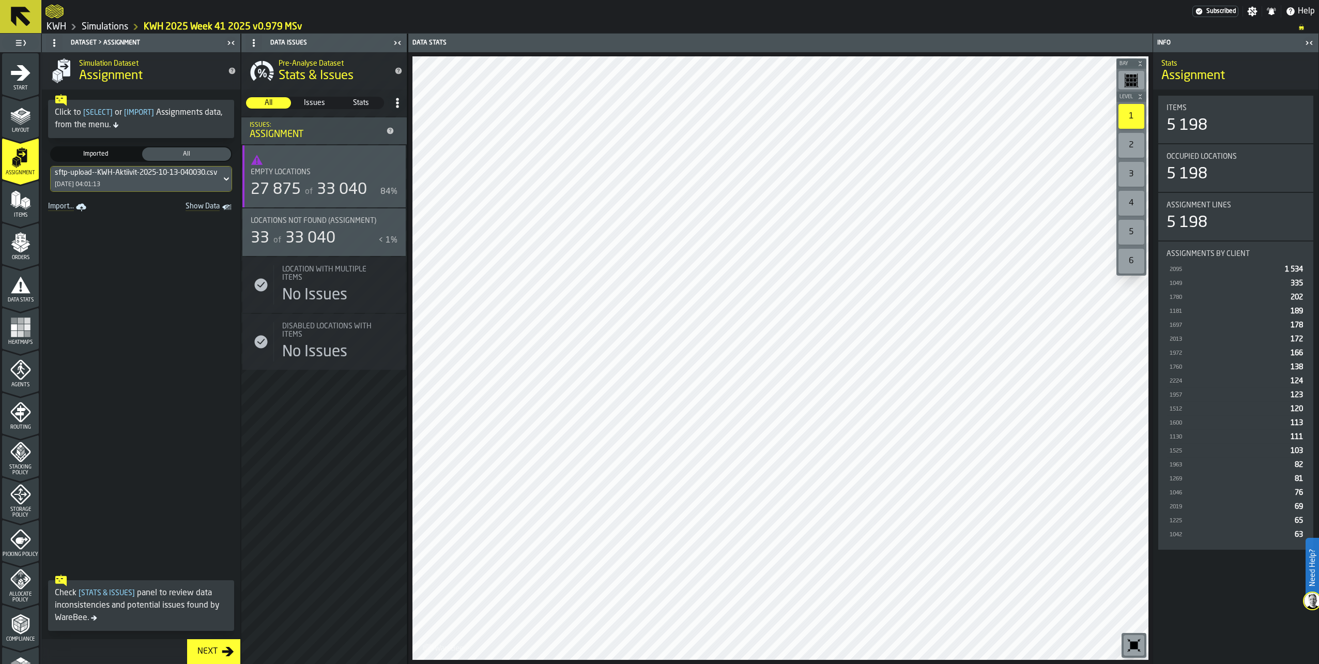
click at [20, 195] on icon "menu Items" at bounding box center [20, 200] width 21 height 21
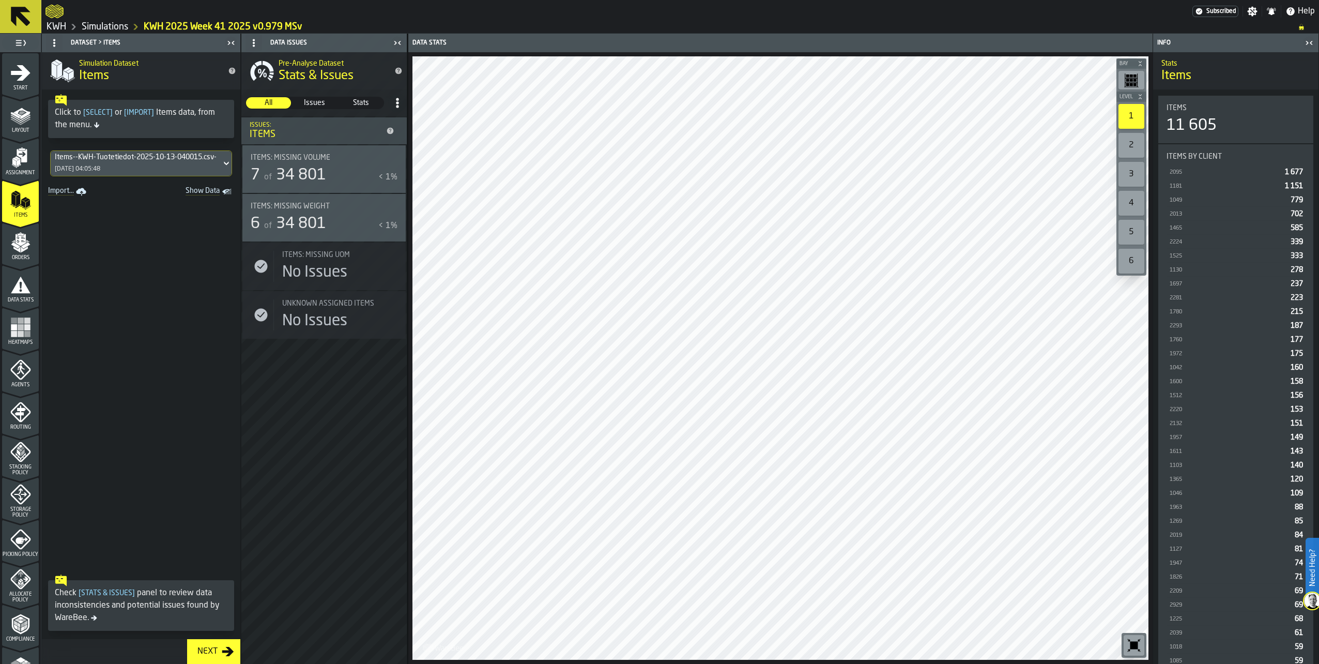
click at [23, 240] on icon "menu Orders" at bounding box center [20, 240] width 10 height 12
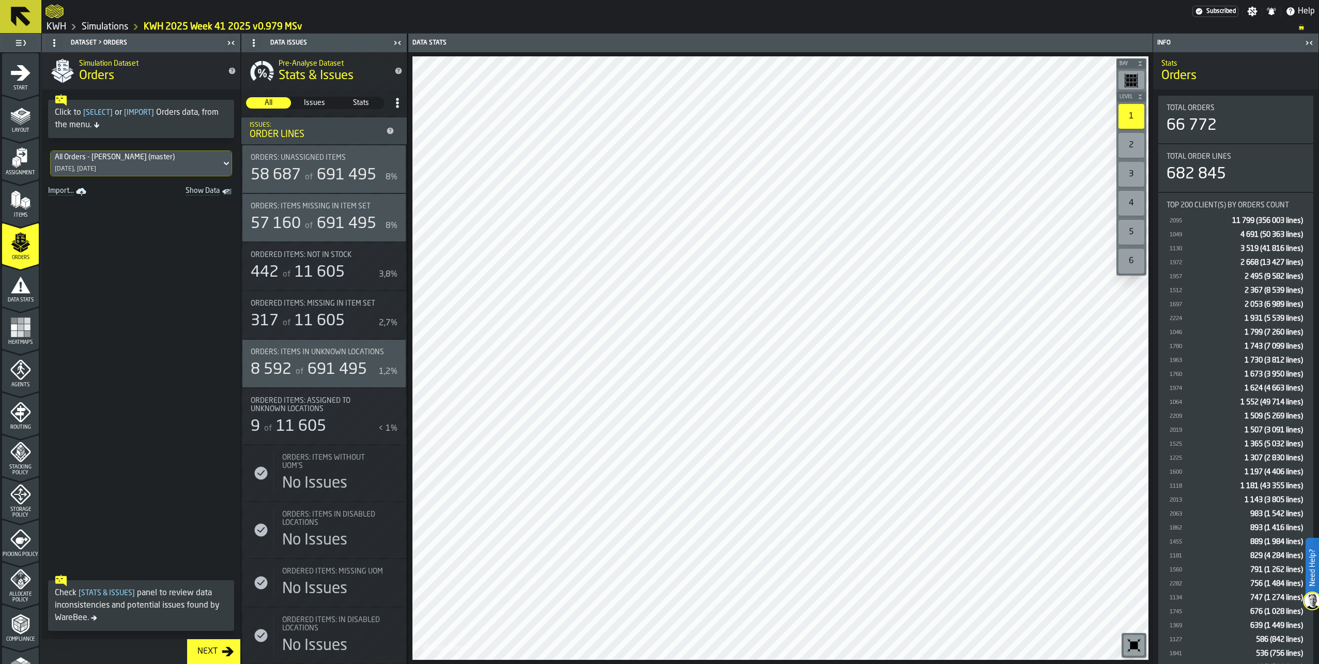
click at [82, 160] on div "All Orders - Kerailydata (master)" at bounding box center [136, 157] width 162 height 8
click at [164, 420] on span at bounding box center [141, 384] width 199 height 371
click at [19, 289] on icon "menu Data Stats" at bounding box center [21, 285] width 20 height 17
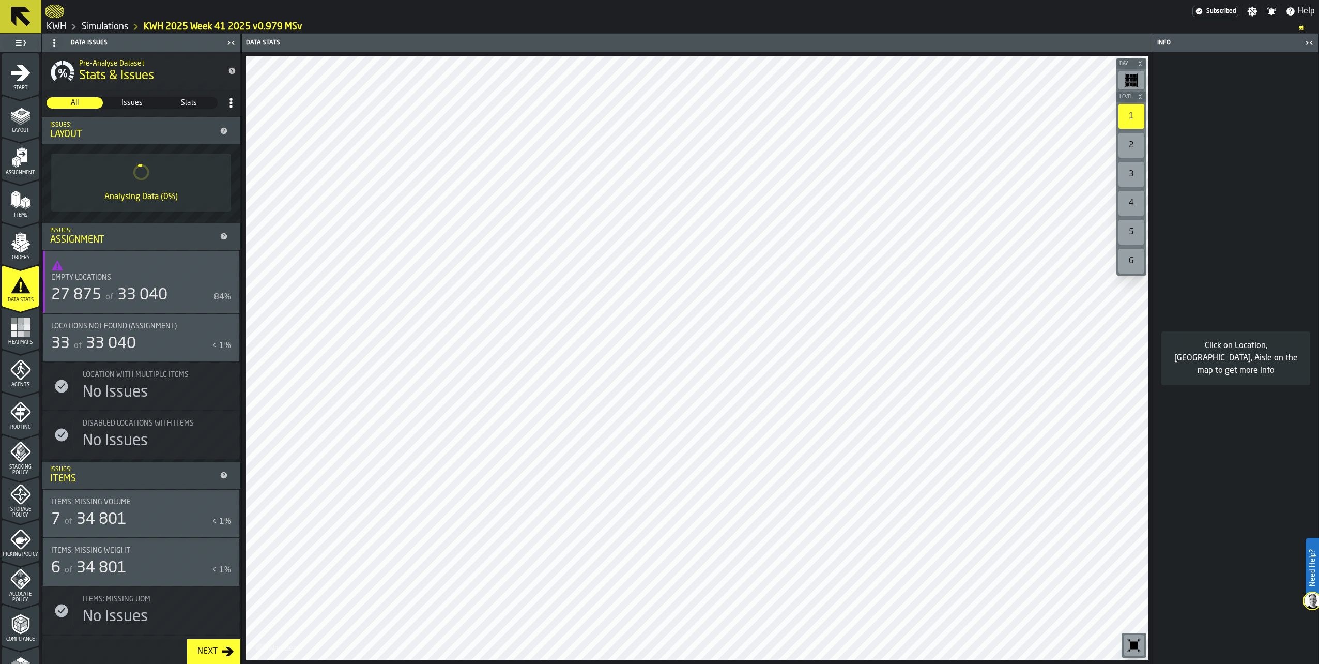
drag, startPoint x: 19, startPoint y: 331, endPoint x: 13, endPoint y: 324, distance: 8.9
click at [19, 330] on icon "menu Heatmaps" at bounding box center [20, 327] width 21 height 21
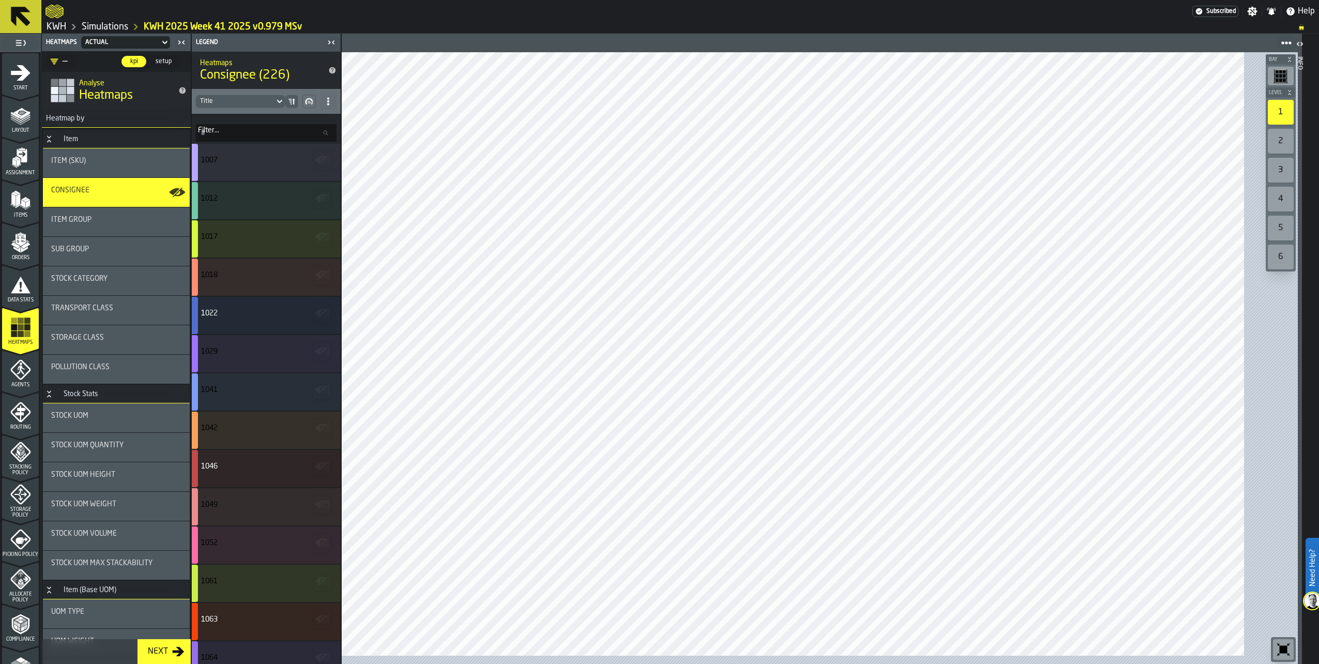
click at [15, 278] on icon "menu Data Stats" at bounding box center [20, 285] width 21 height 21
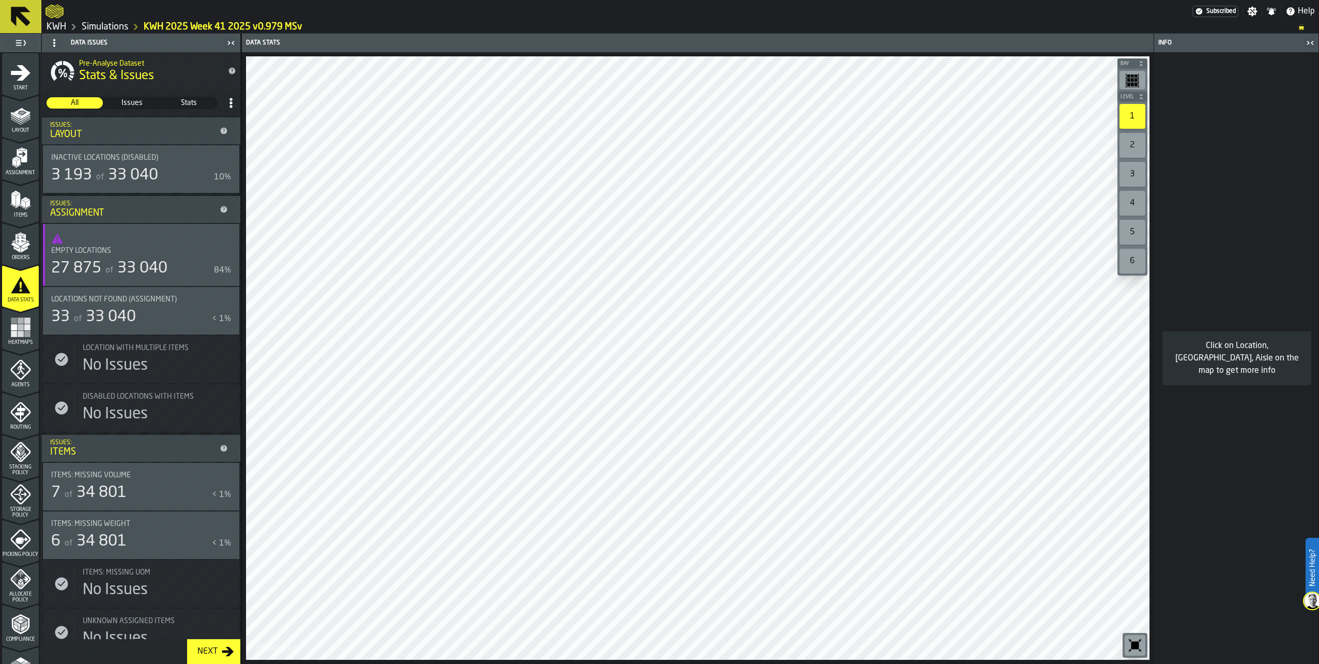
click at [14, 319] on rect "menu Heatmaps" at bounding box center [14, 320] width 6 height 6
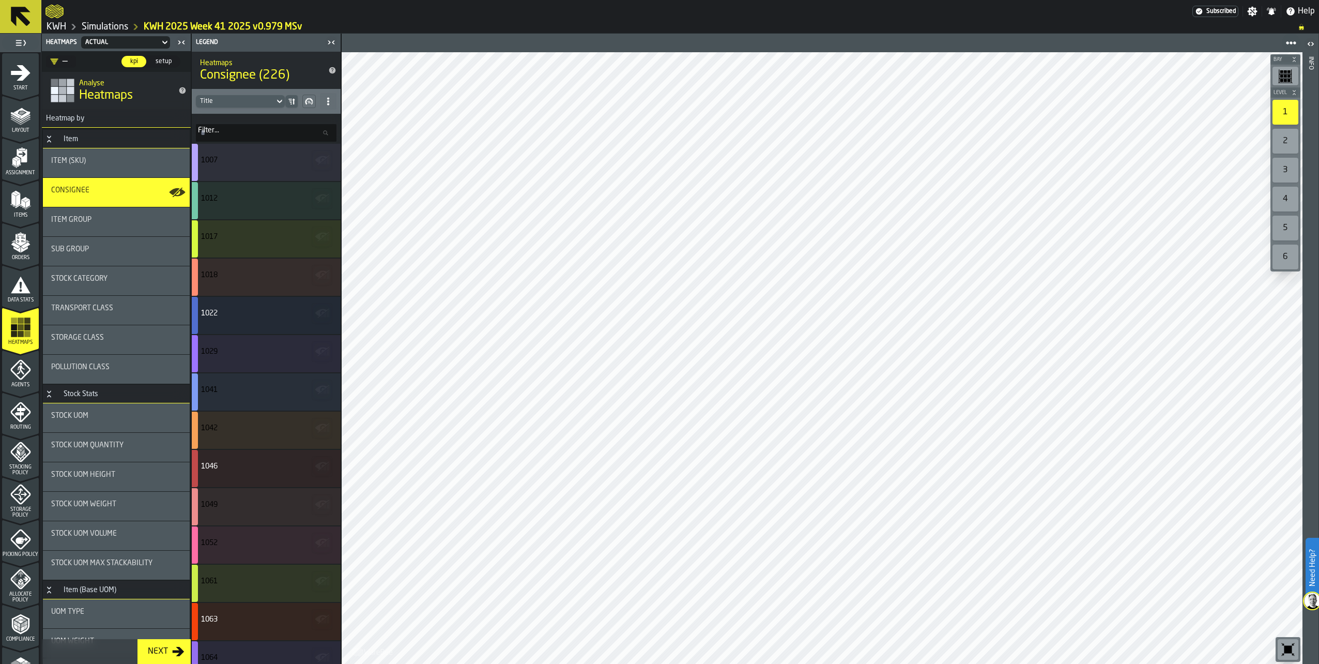
click at [112, 155] on div "Item (SKU)" at bounding box center [116, 162] width 147 height 29
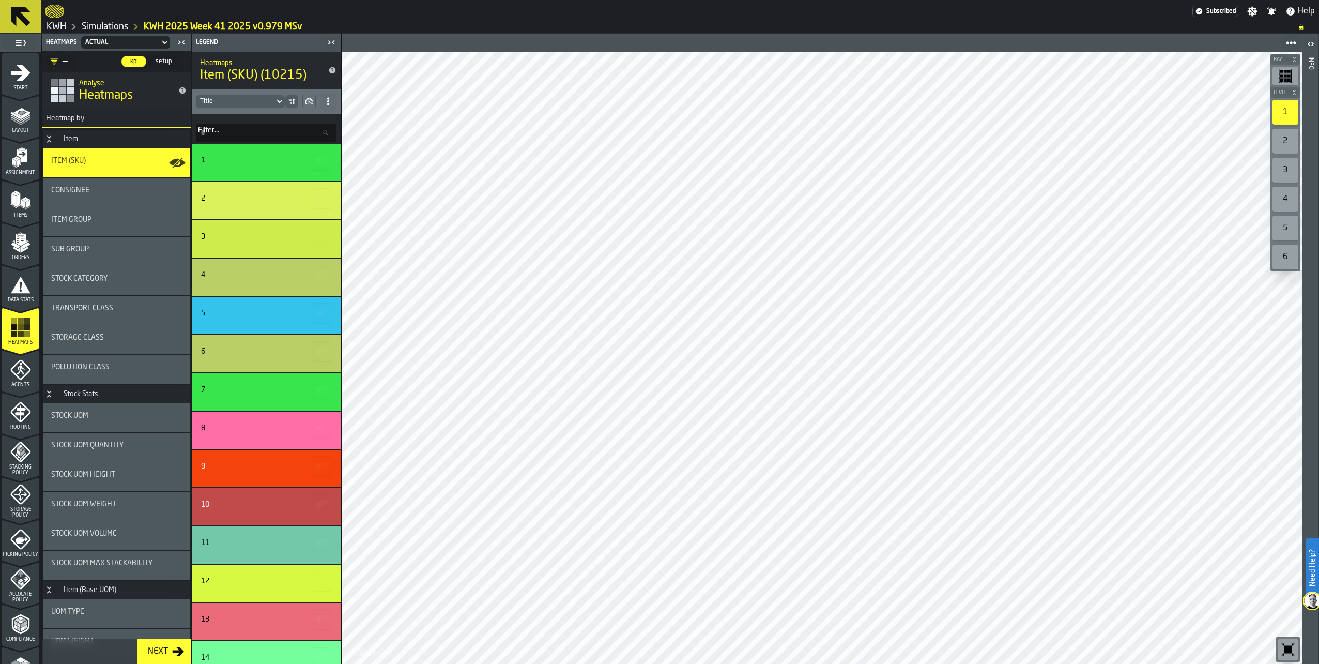
click at [143, 185] on div "Consignee" at bounding box center [116, 192] width 147 height 29
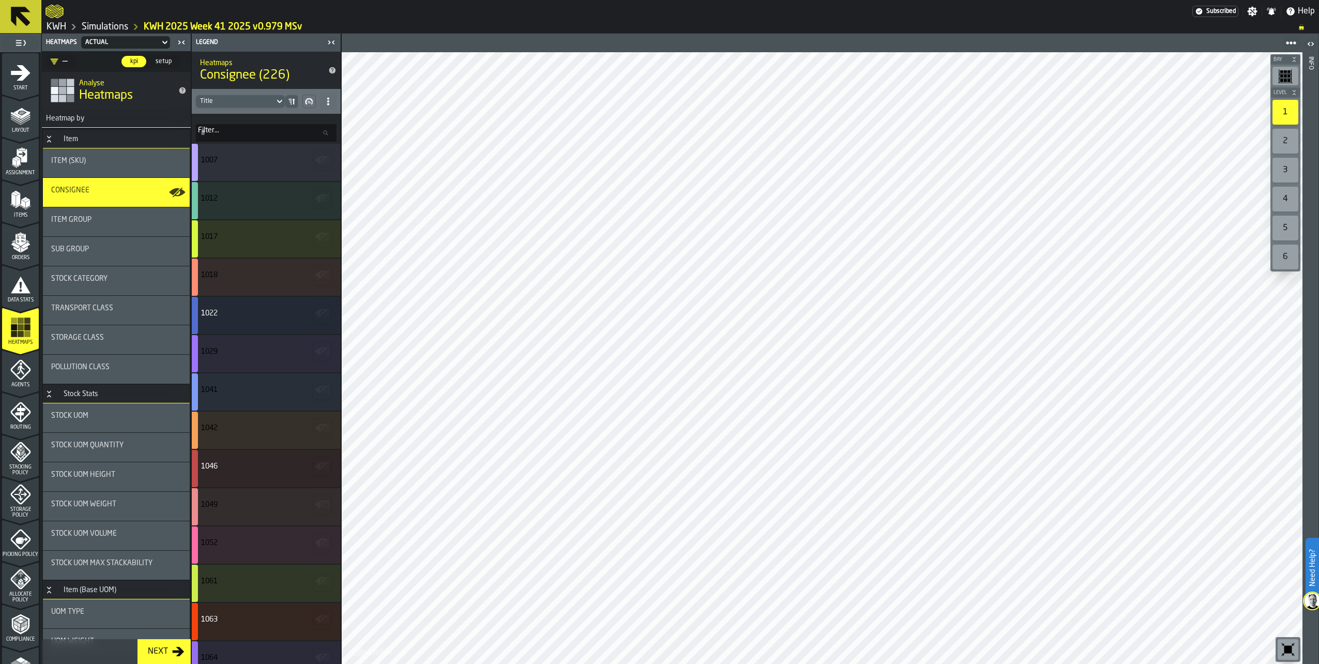
click at [333, 100] on span at bounding box center [328, 101] width 17 height 17
click at [304, 120] on div "Show All Stats" at bounding box center [292, 122] width 78 height 12
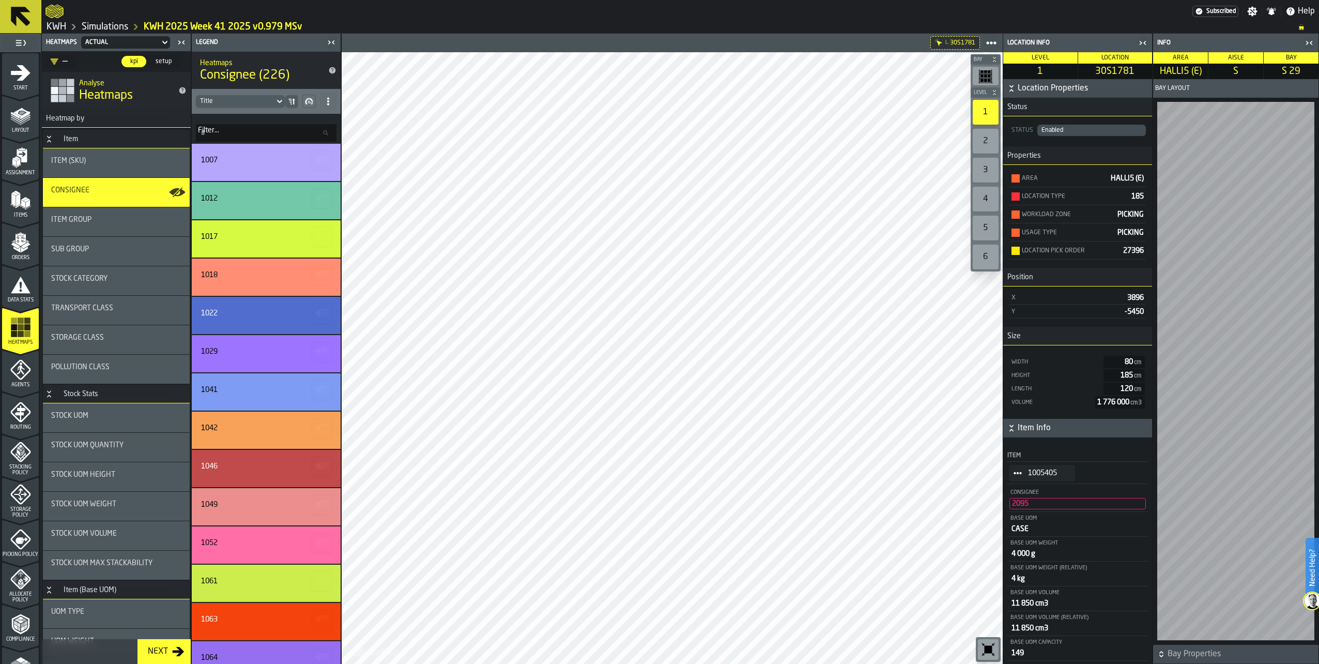
click at [17, 362] on icon "menu Agents" at bounding box center [20, 370] width 20 height 20
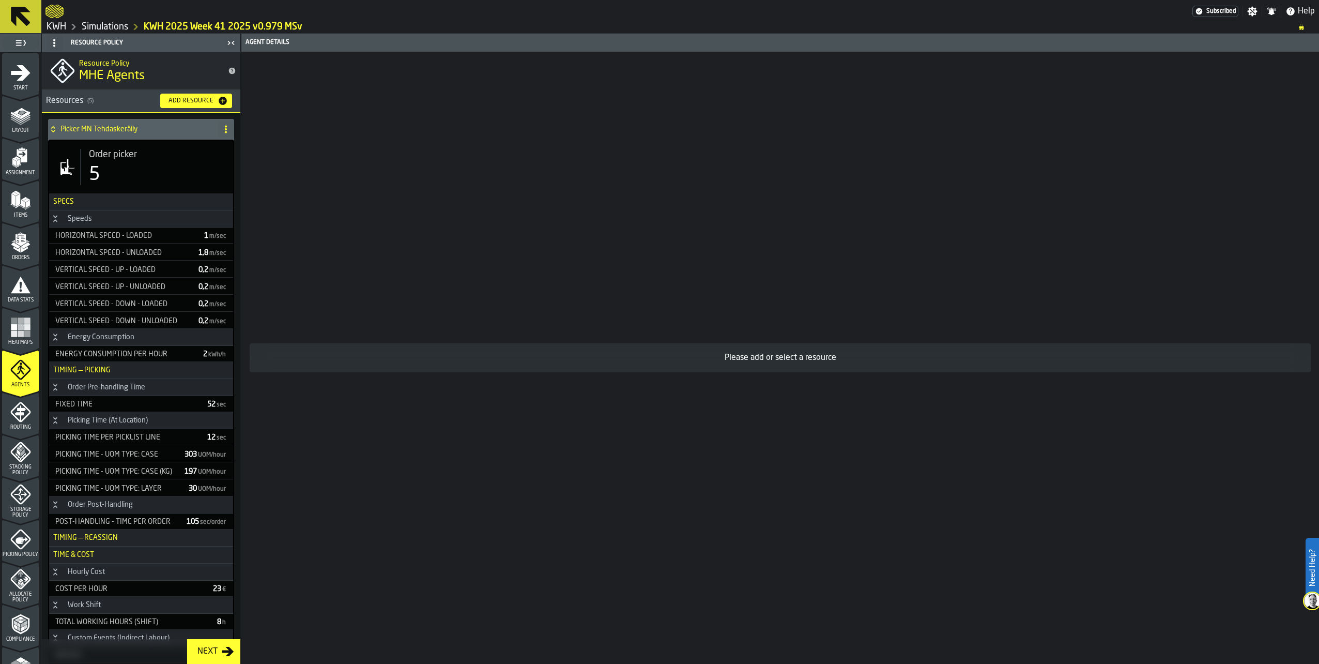
scroll to position [153, 0]
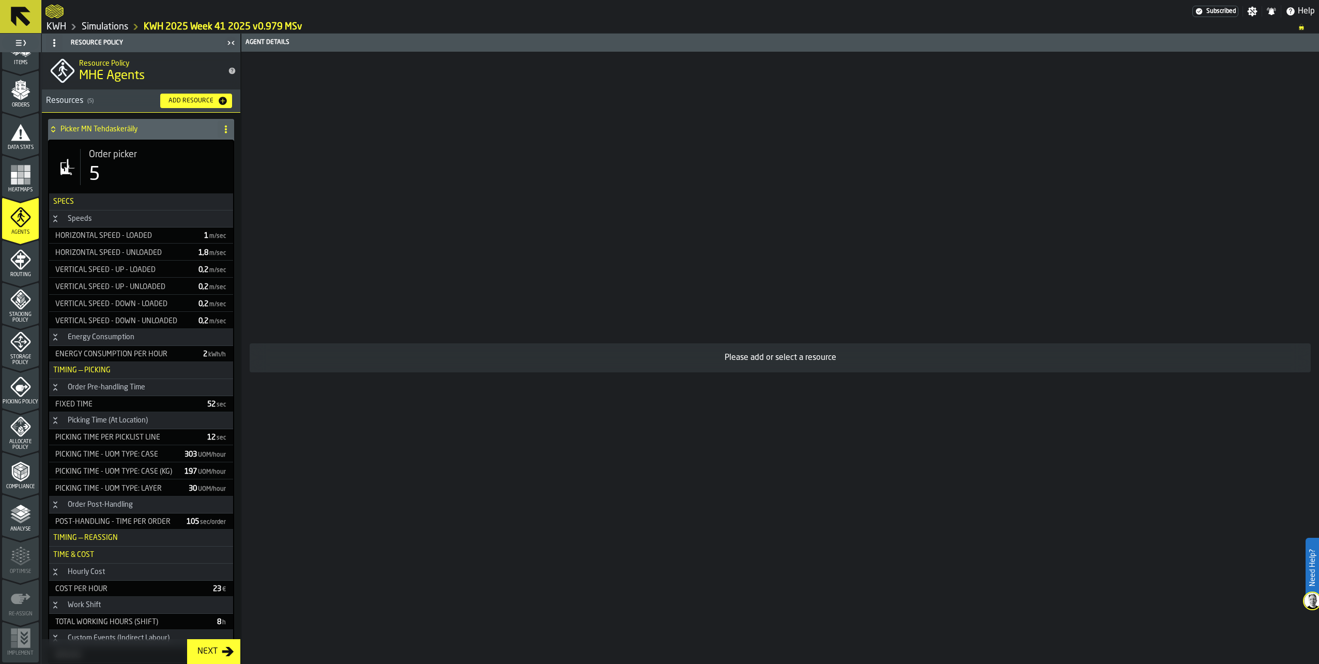
click at [17, 510] on polygon "menu Analyse" at bounding box center [15, 511] width 10 height 6
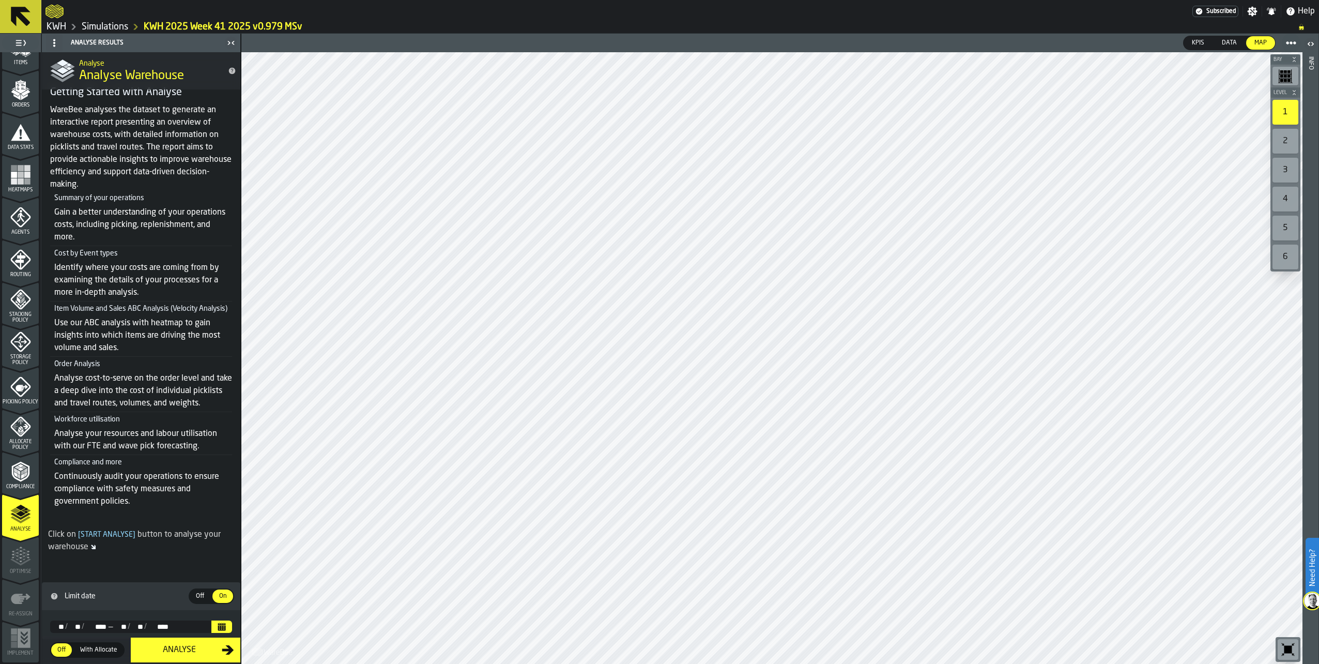
scroll to position [47, 0]
click at [219, 624] on icon "Calendar" at bounding box center [222, 626] width 8 height 8
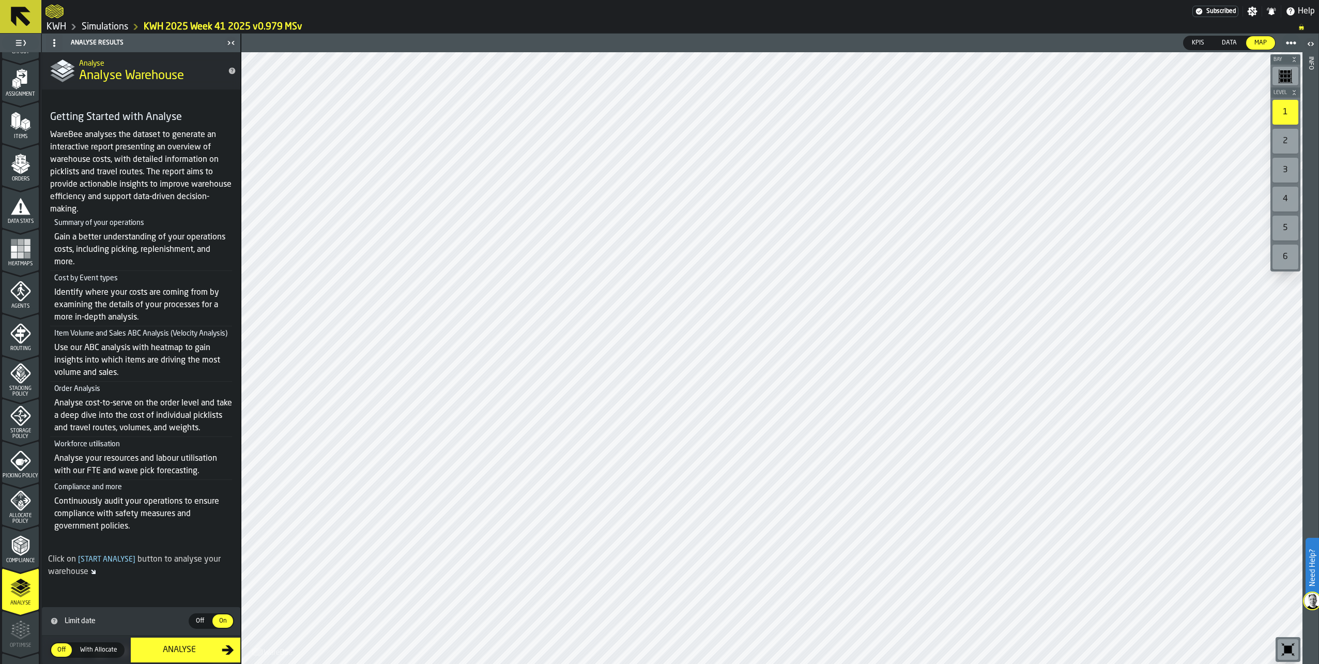
scroll to position [0, 0]
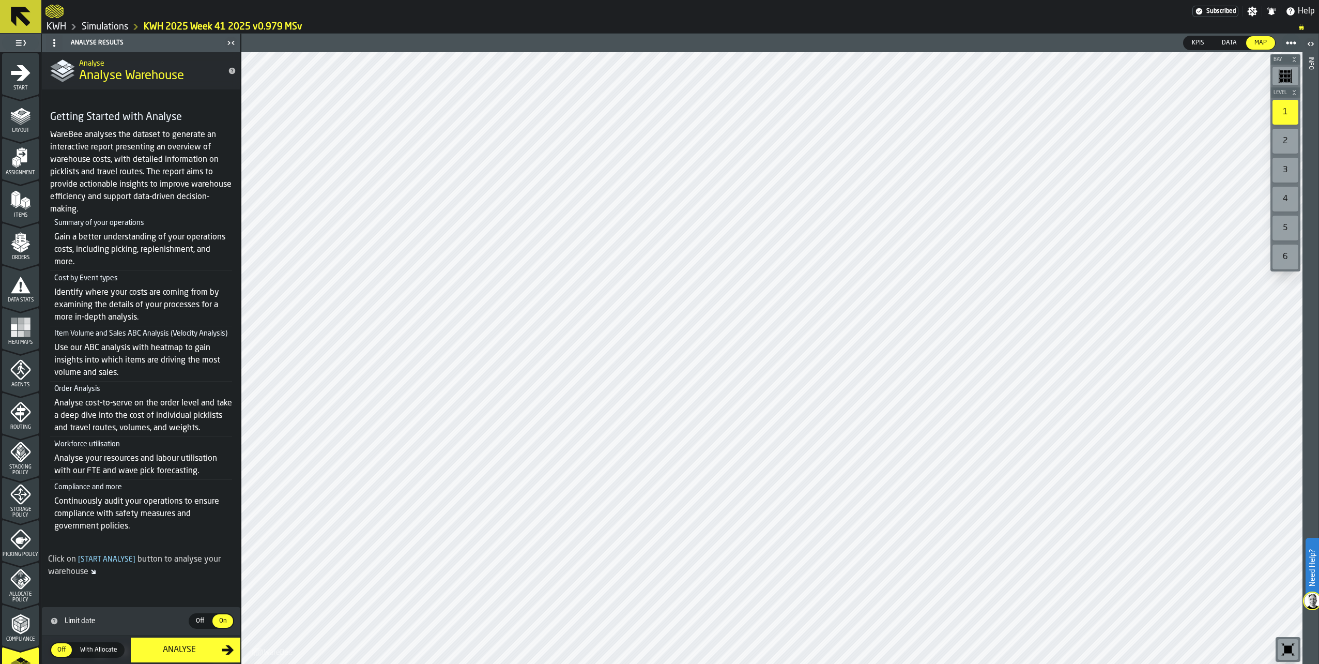
click at [17, 407] on icon "menu Routing" at bounding box center [20, 412] width 21 height 21
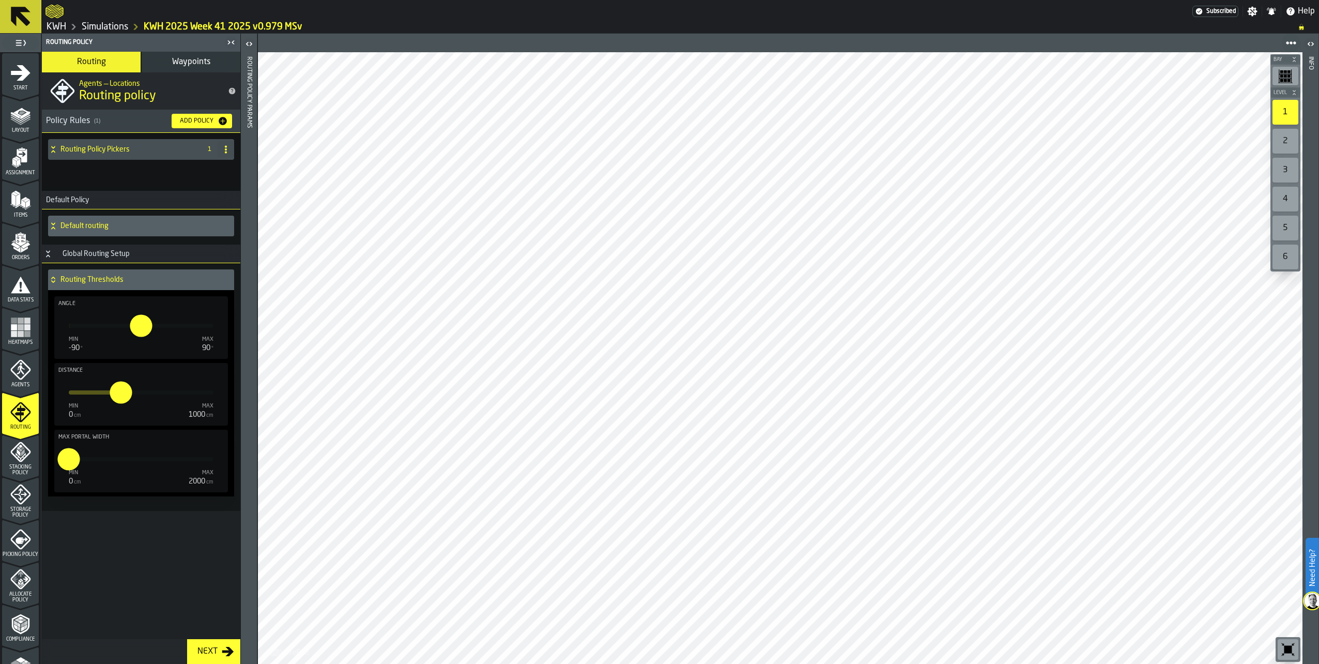
click at [14, 376] on icon "menu Agents" at bounding box center [20, 369] width 21 height 21
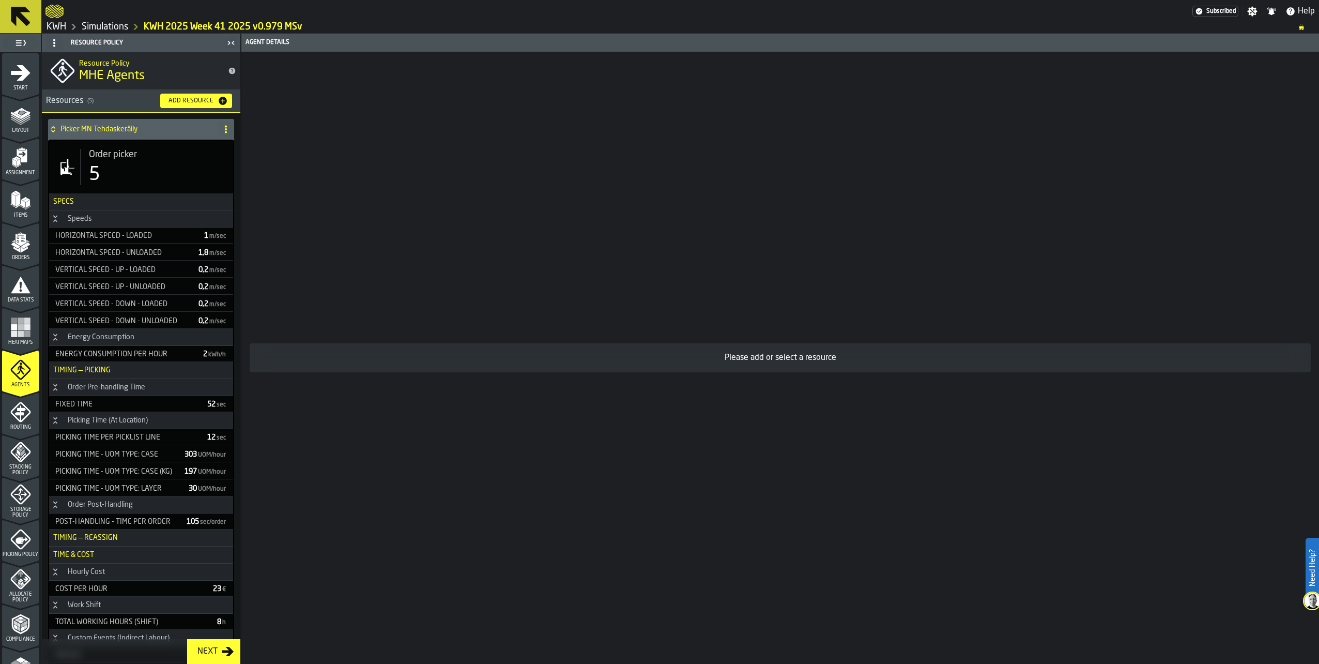
click at [13, 415] on icon "menu Routing" at bounding box center [20, 412] width 21 height 21
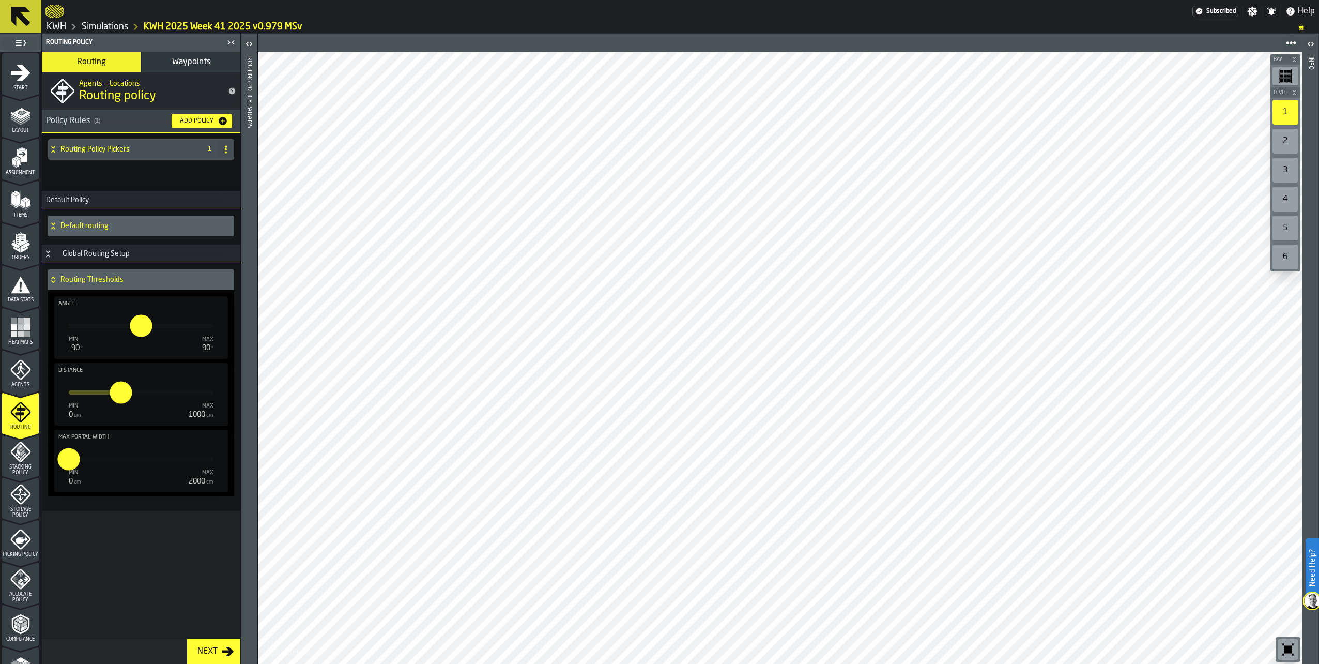
click at [190, 53] on button "Waypoints" at bounding box center [191, 62] width 99 height 21
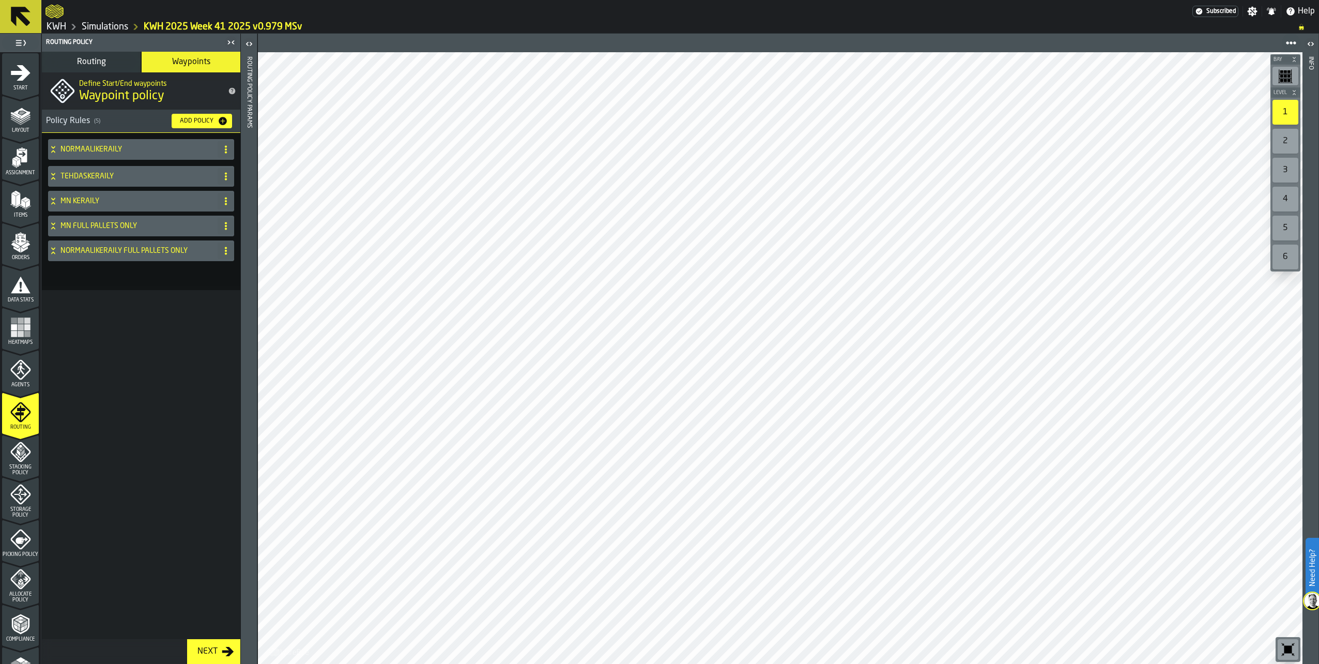
click at [8, 454] on div "Stacking Policy" at bounding box center [20, 459] width 37 height 34
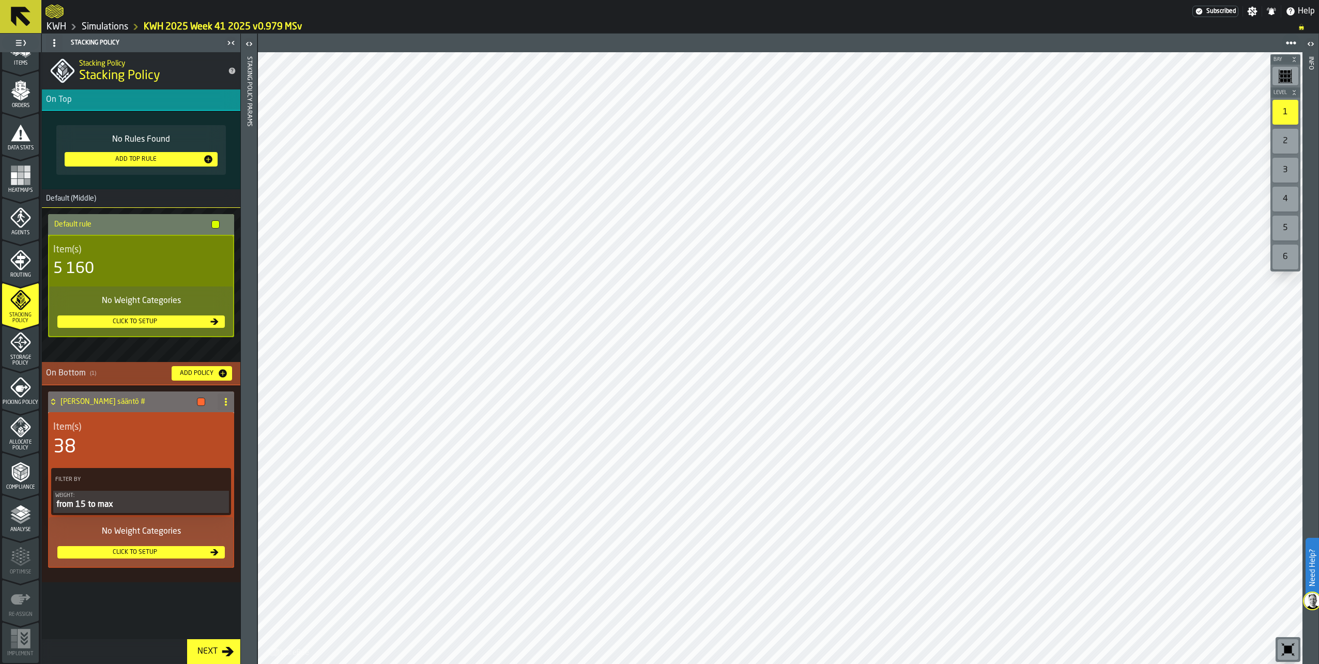
scroll to position [153, 0]
click at [23, 352] on icon "menu Storage Policy" at bounding box center [20, 341] width 21 height 21
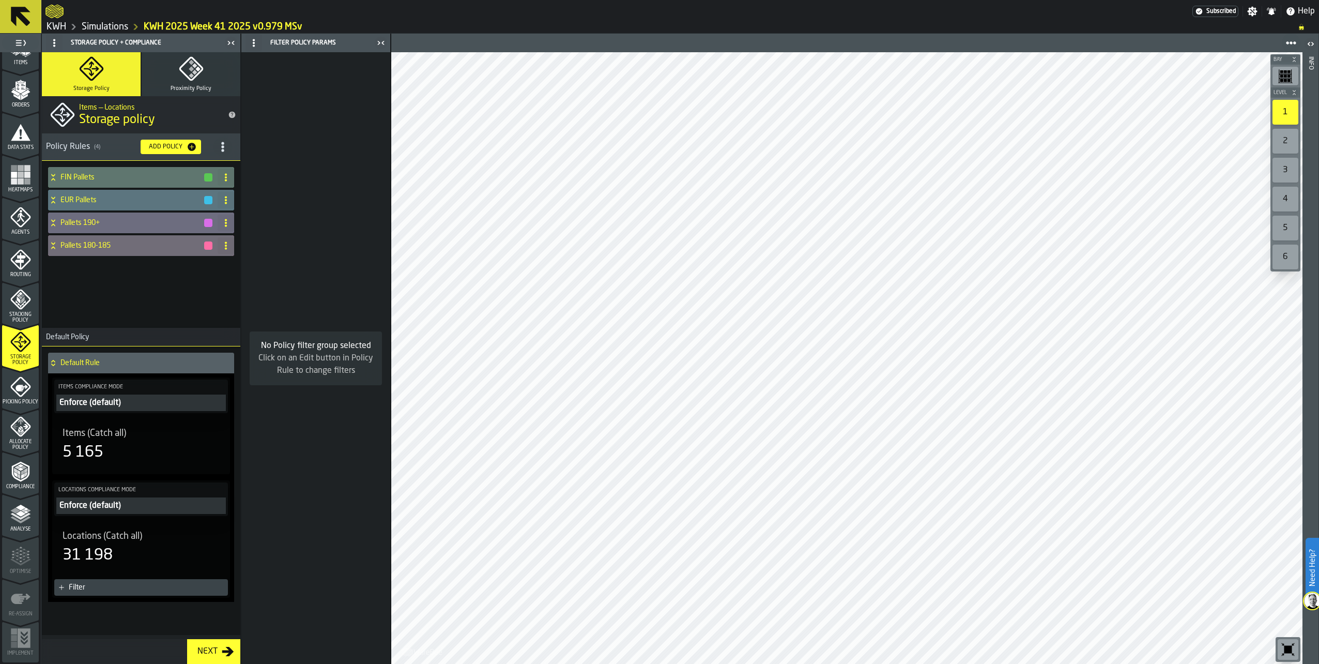
click at [18, 392] on icon "menu Picking Policy" at bounding box center [20, 387] width 20 height 20
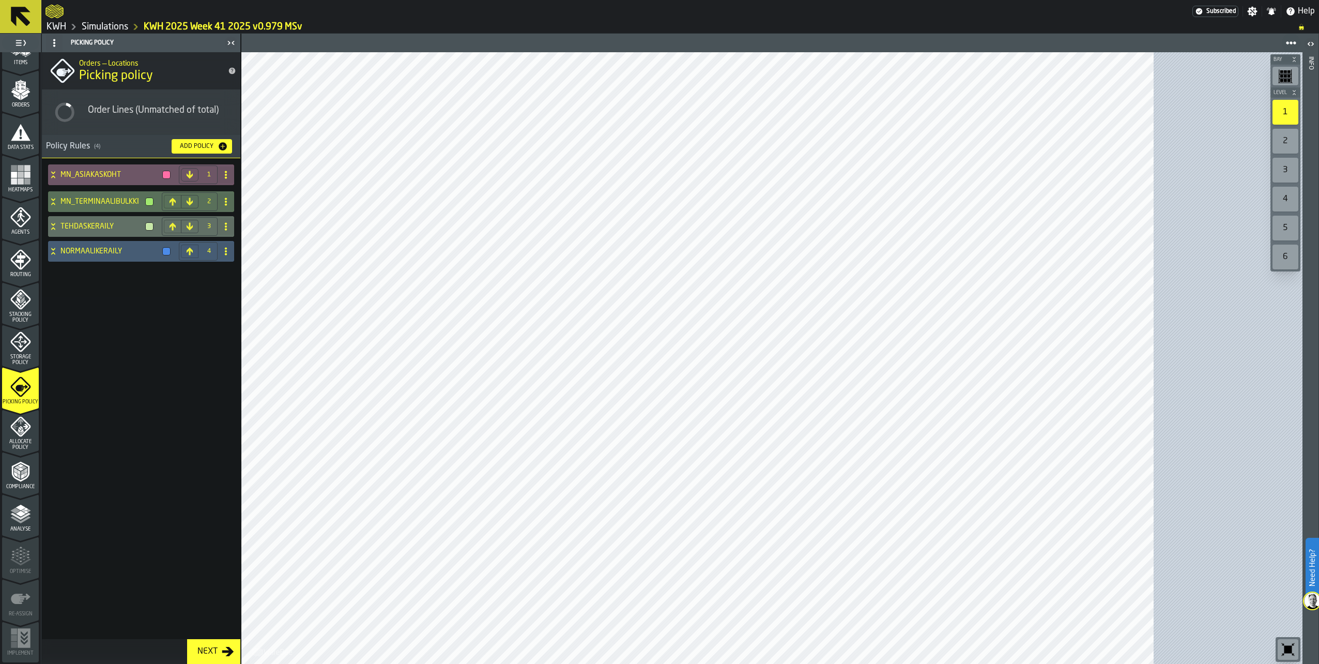
click at [17, 432] on icon "menu Allocate Policy" at bounding box center [20, 426] width 21 height 21
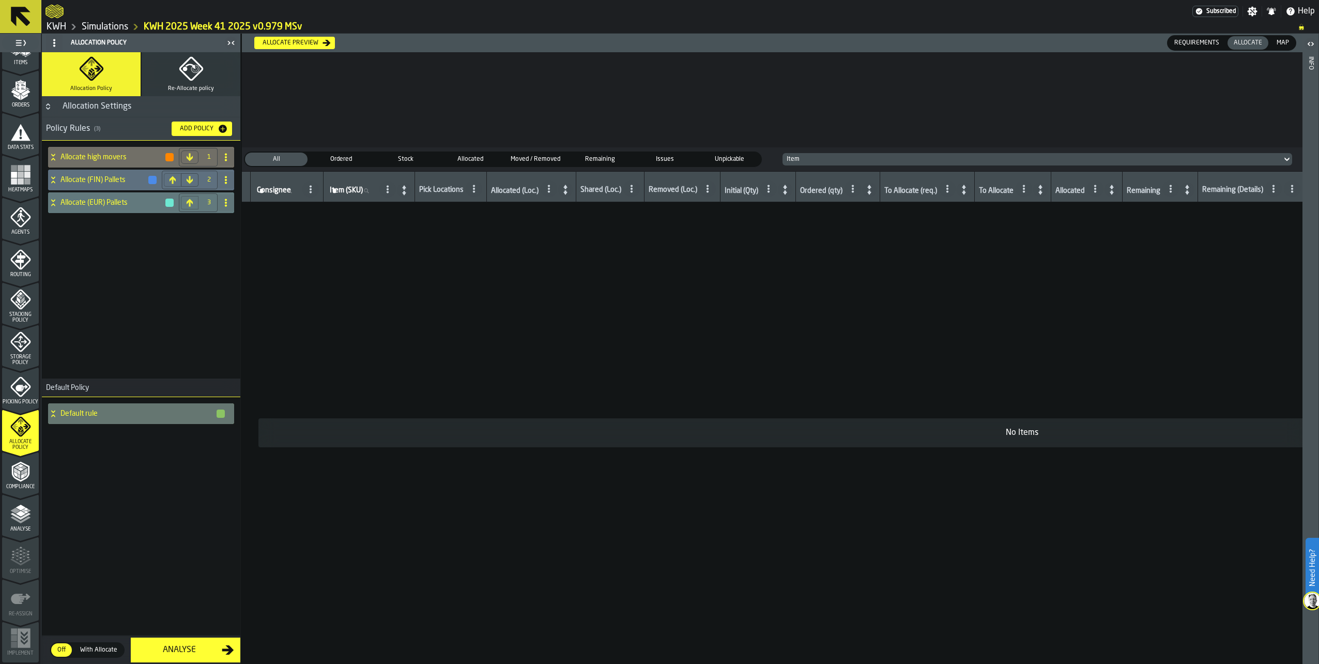
click at [22, 479] on icon "menu Compliance" at bounding box center [20, 472] width 18 height 20
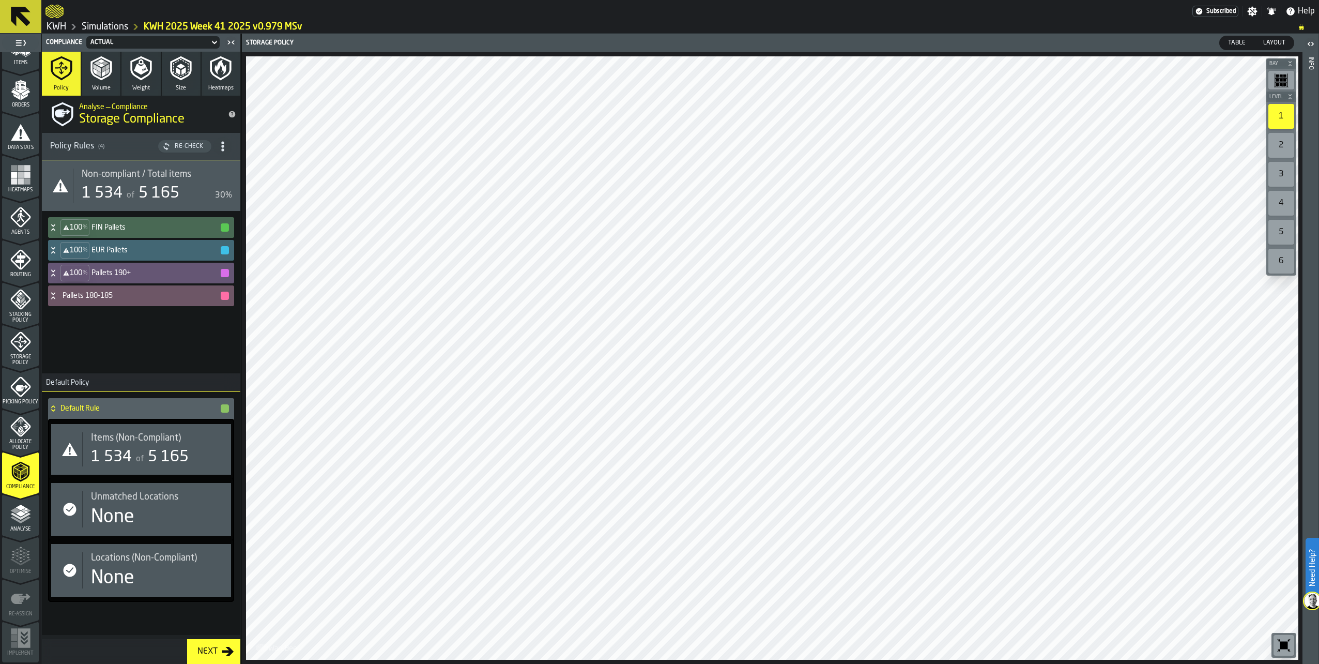
click at [20, 507] on polygon "menu Analyse" at bounding box center [21, 508] width 10 height 6
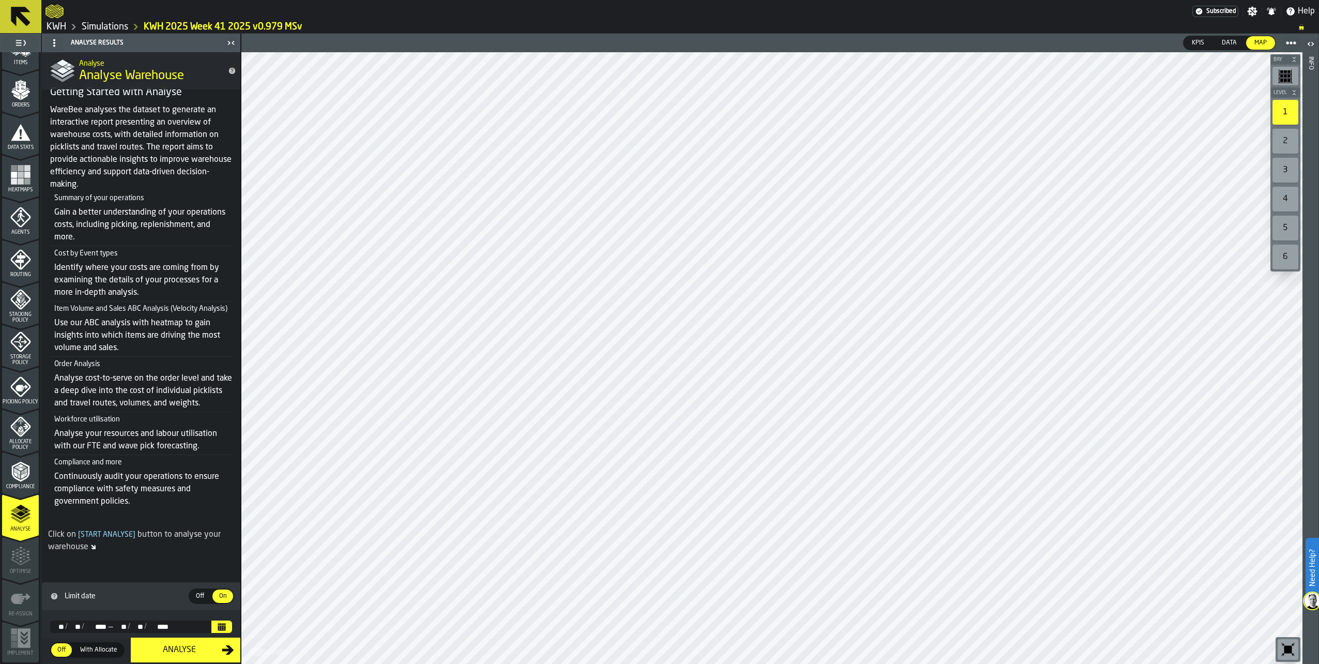
scroll to position [47, 0]
click at [219, 624] on icon "Calendar" at bounding box center [222, 625] width 8 height 2
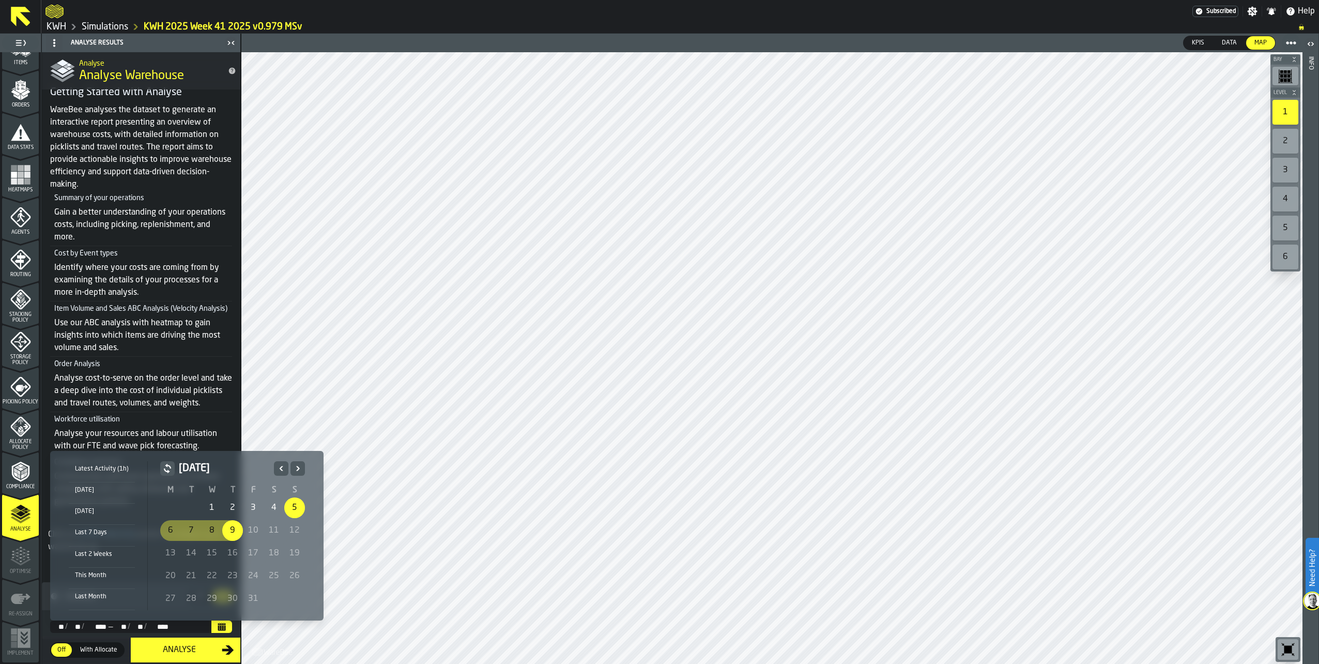
click at [210, 508] on div "1" at bounding box center [212, 507] width 21 height 21
click at [282, 465] on icon "Previous" at bounding box center [281, 468] width 10 height 12
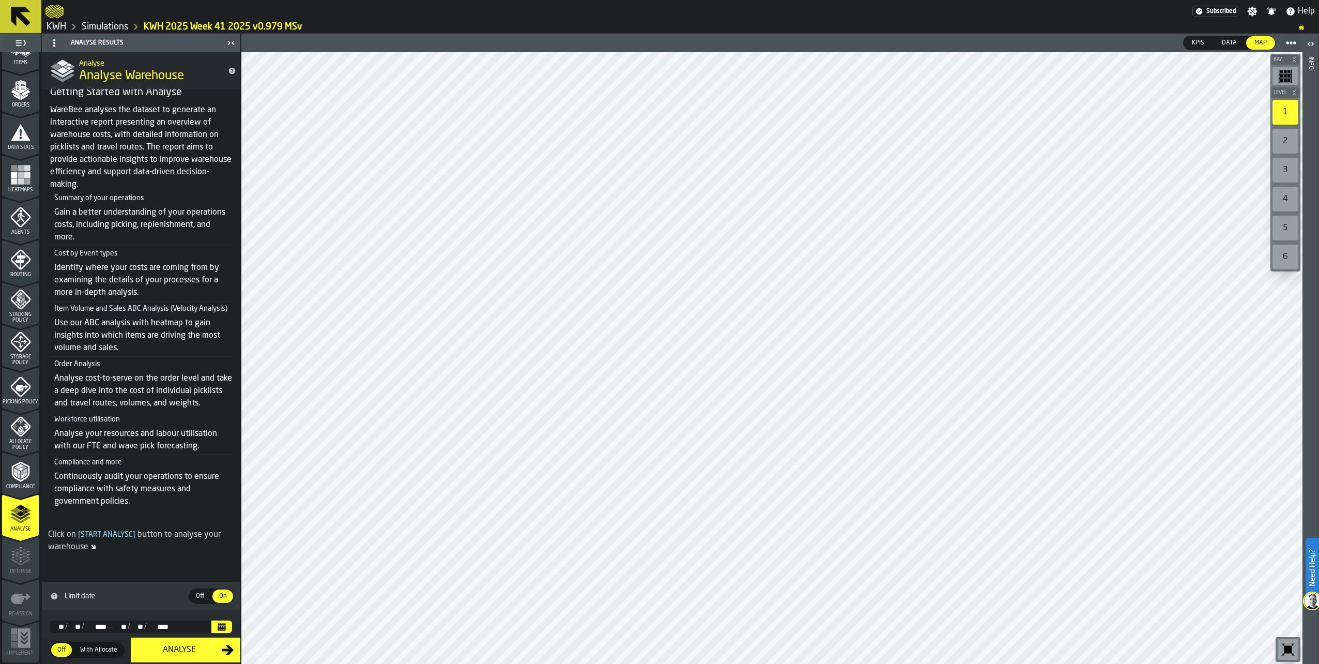
click at [218, 624] on icon "Calendar" at bounding box center [222, 626] width 8 height 8
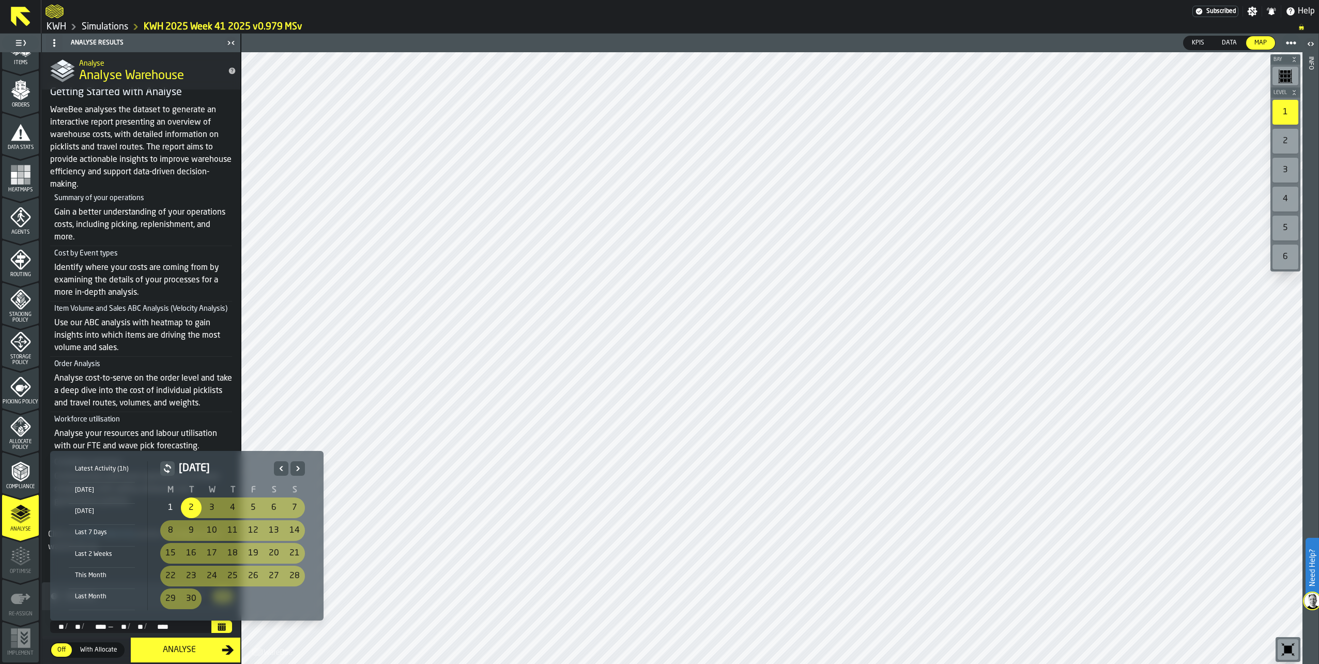
click at [89, 513] on div "Yesterday" at bounding box center [102, 511] width 66 height 11
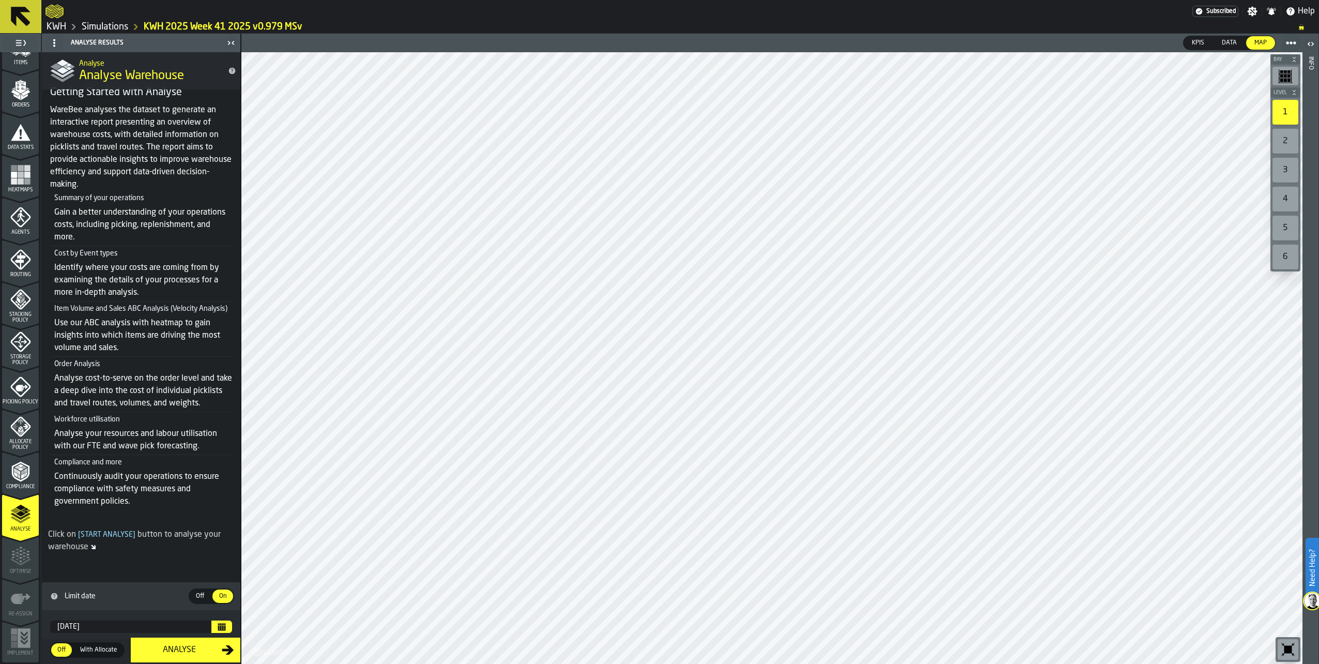
click at [212, 625] on button "Calendar" at bounding box center [221, 626] width 21 height 12
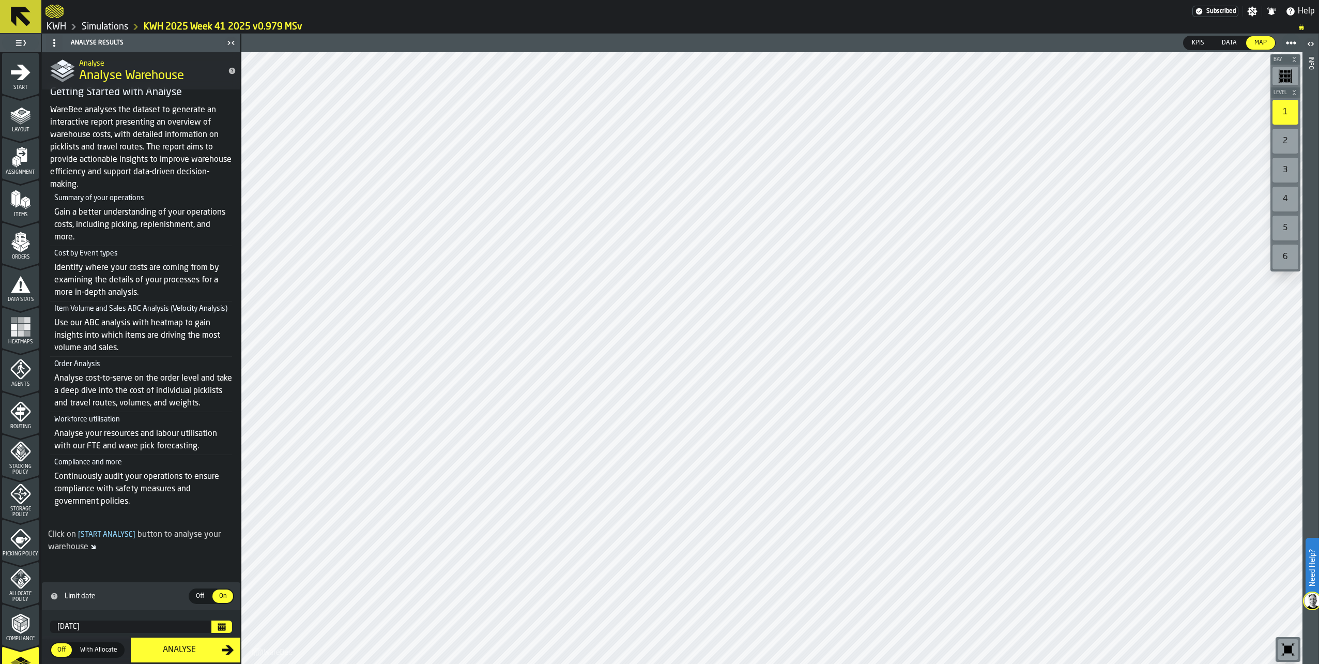
scroll to position [0, 0]
click at [19, 236] on icon "menu Orders" at bounding box center [20, 240] width 10 height 12
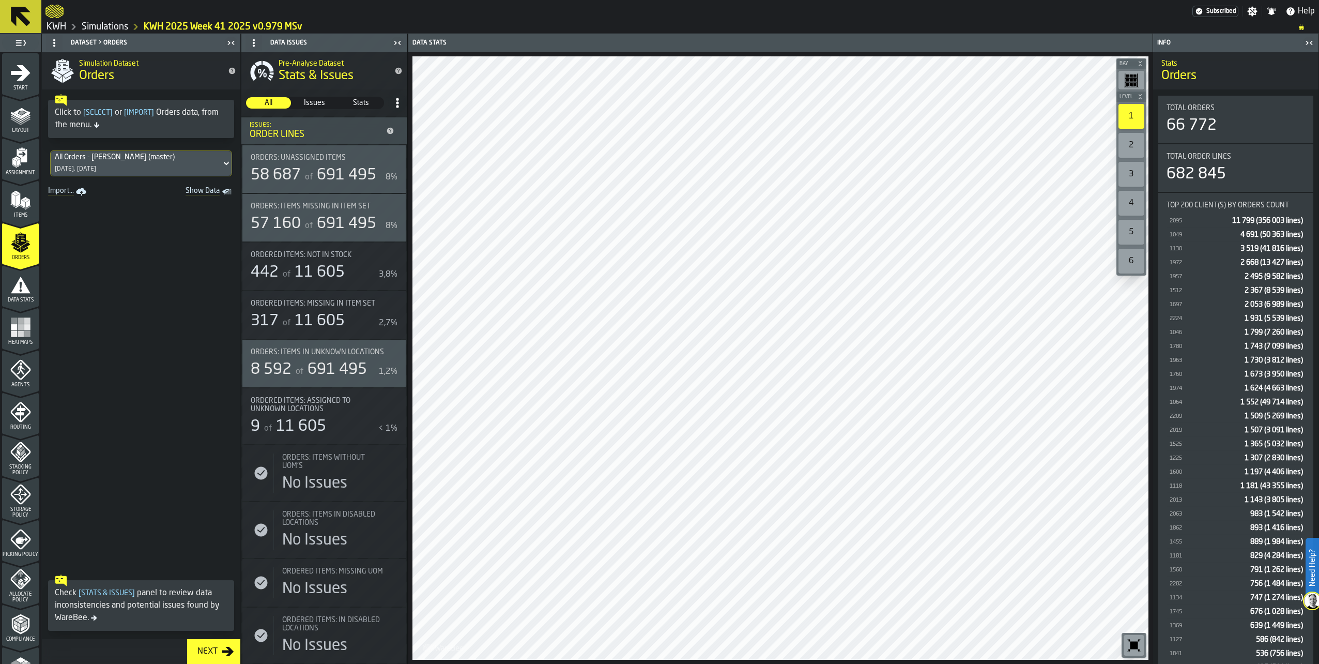
click at [89, 164] on div "All Orders - Kerailydata (master) 13/10/2025, 4.06.15" at bounding box center [136, 163] width 171 height 25
click at [102, 163] on div "All Orders - Kerailydata (master) 13/10/2025, 4.06.15" at bounding box center [136, 163] width 171 height 25
click at [221, 161] on icon at bounding box center [226, 163] width 10 height 12
click at [240, 209] on span at bounding box center [141, 384] width 199 height 371
click at [181, 158] on div "All Orders - Kerailydata (master)" at bounding box center [136, 157] width 162 height 8
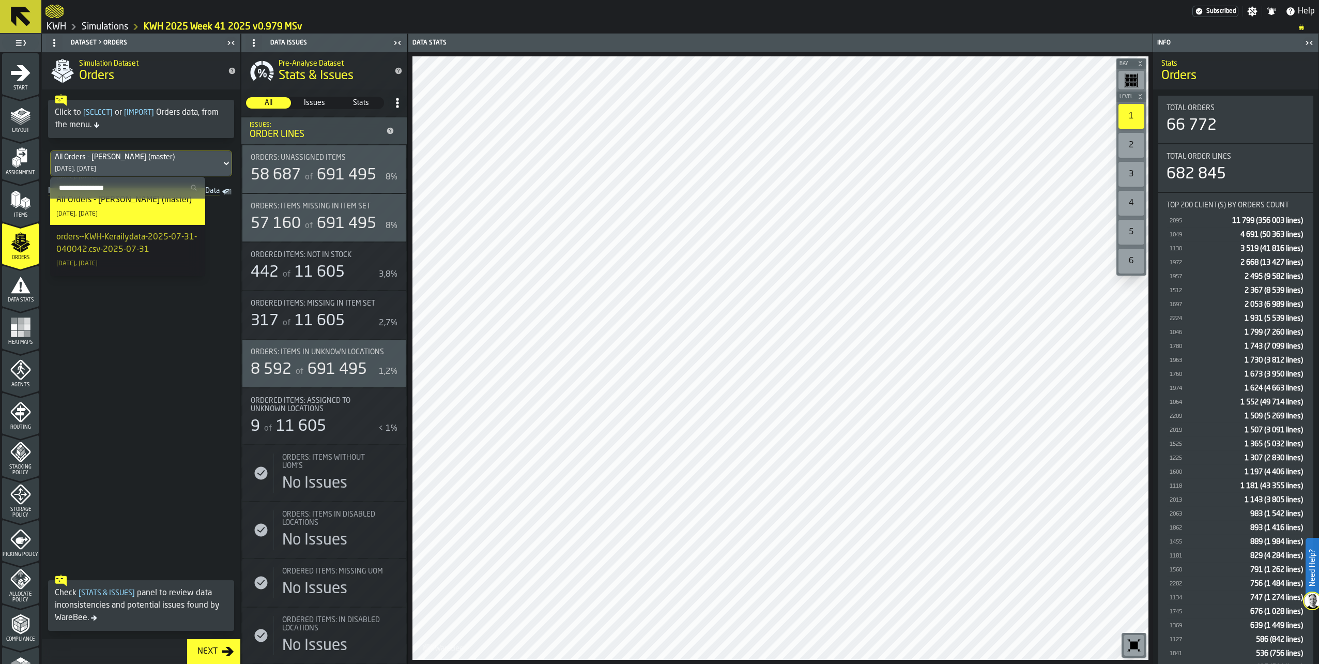
scroll to position [272, 0]
click at [219, 230] on span at bounding box center [141, 384] width 199 height 371
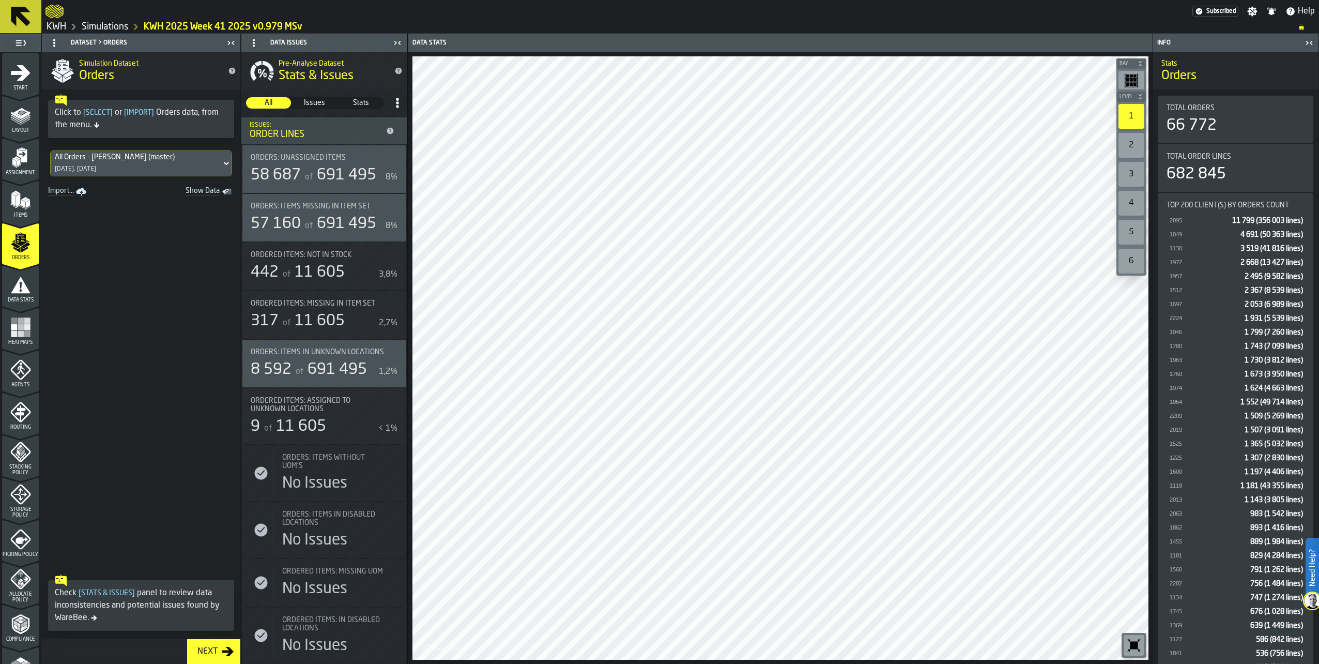
click at [115, 27] on link "Simulations" at bounding box center [105, 26] width 47 height 11
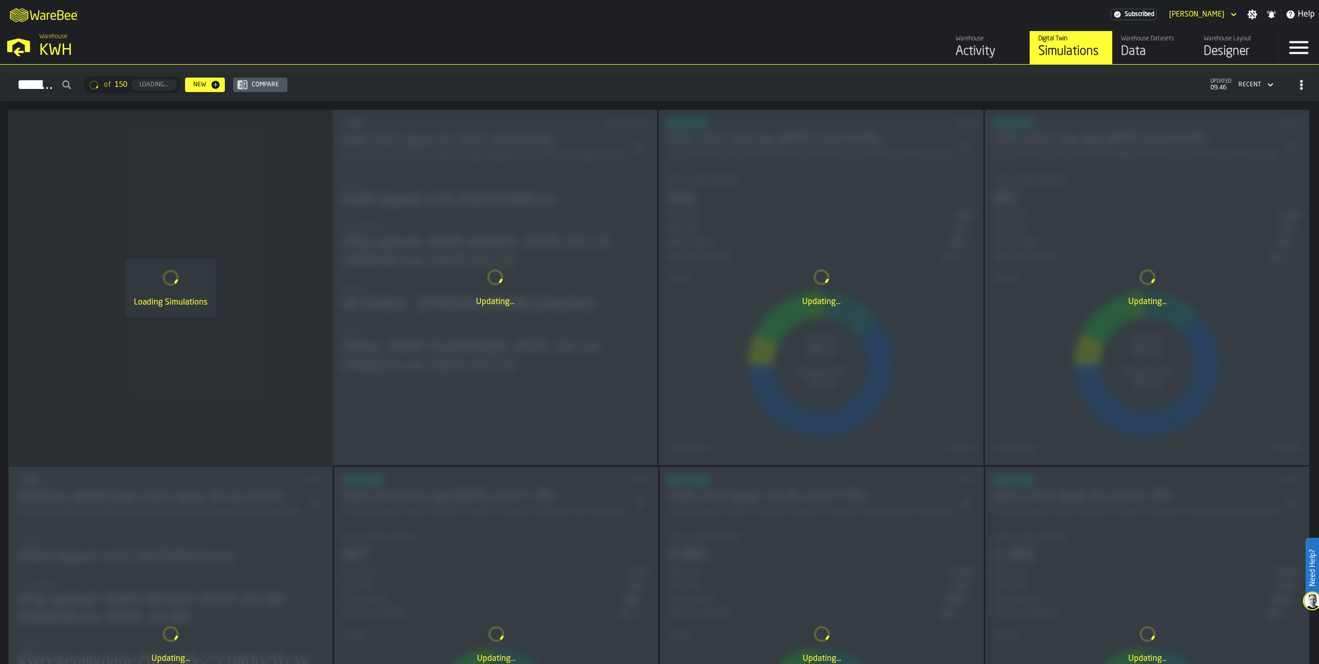
click at [1148, 43] on div "Warehouse Datasets Data" at bounding box center [1154, 47] width 66 height 25
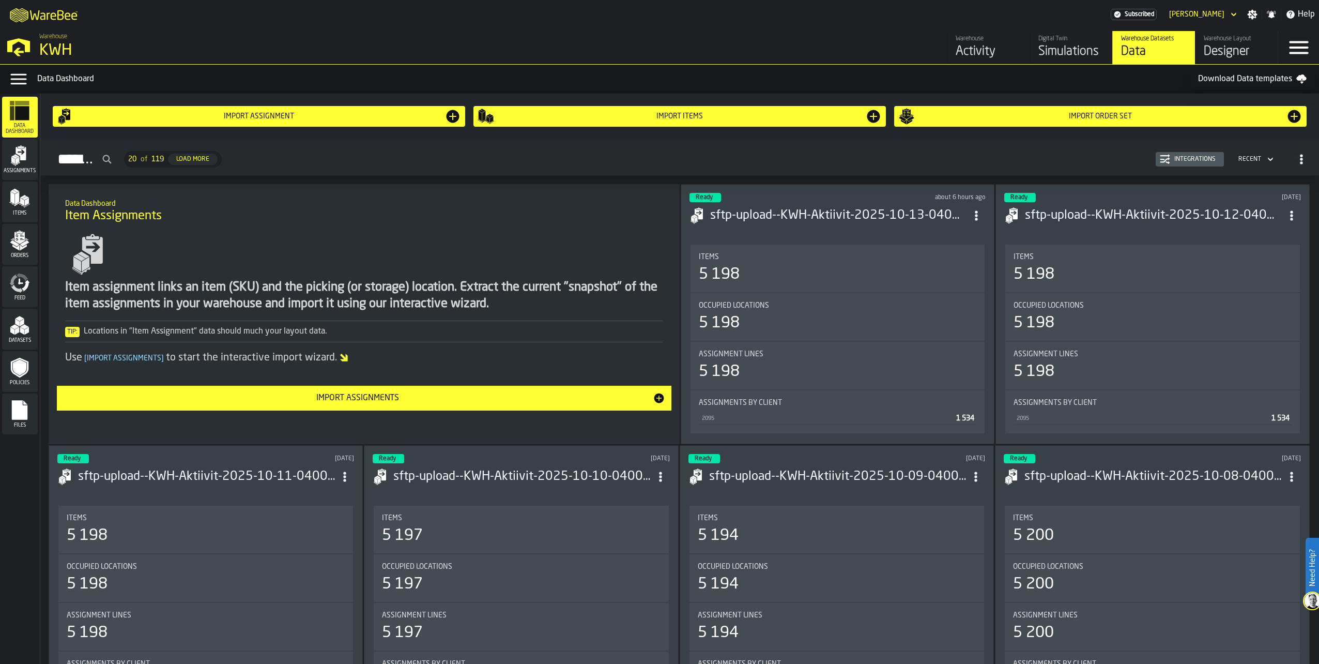
click at [23, 242] on icon "menu Orders" at bounding box center [19, 238] width 10 height 12
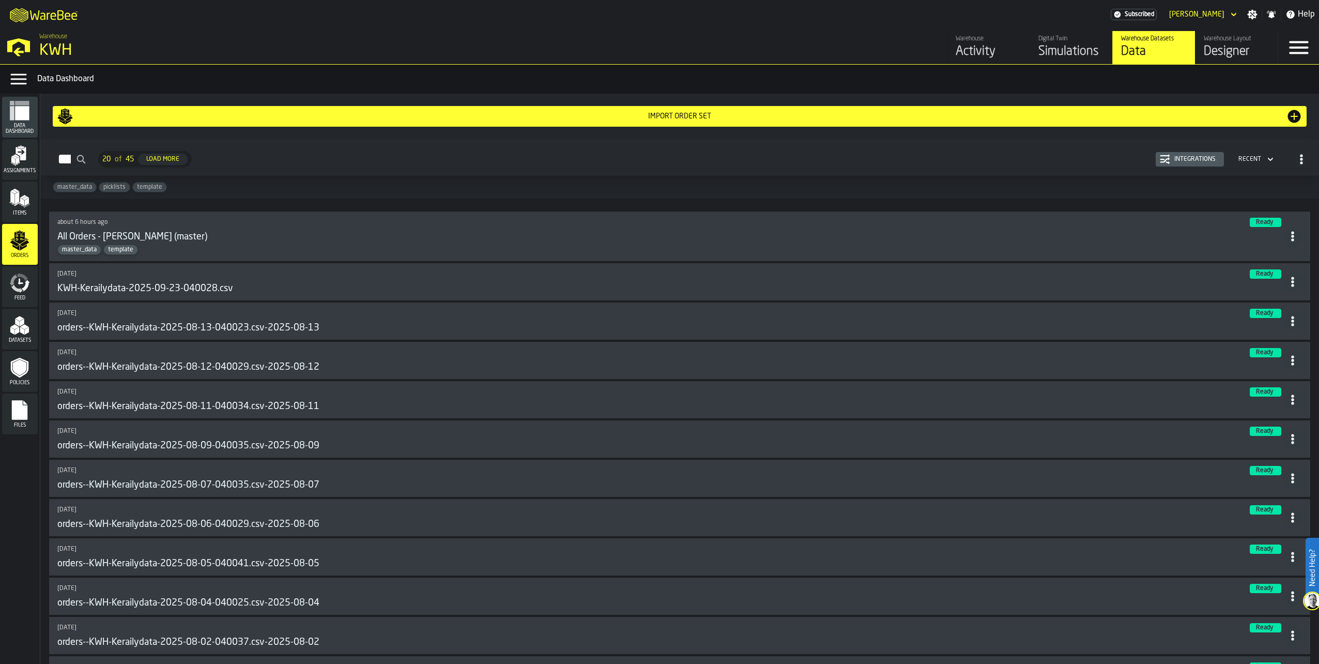
click at [1292, 239] on icon at bounding box center [1293, 236] width 10 height 10
click at [1257, 256] on div "Open" at bounding box center [1266, 259] width 54 height 12
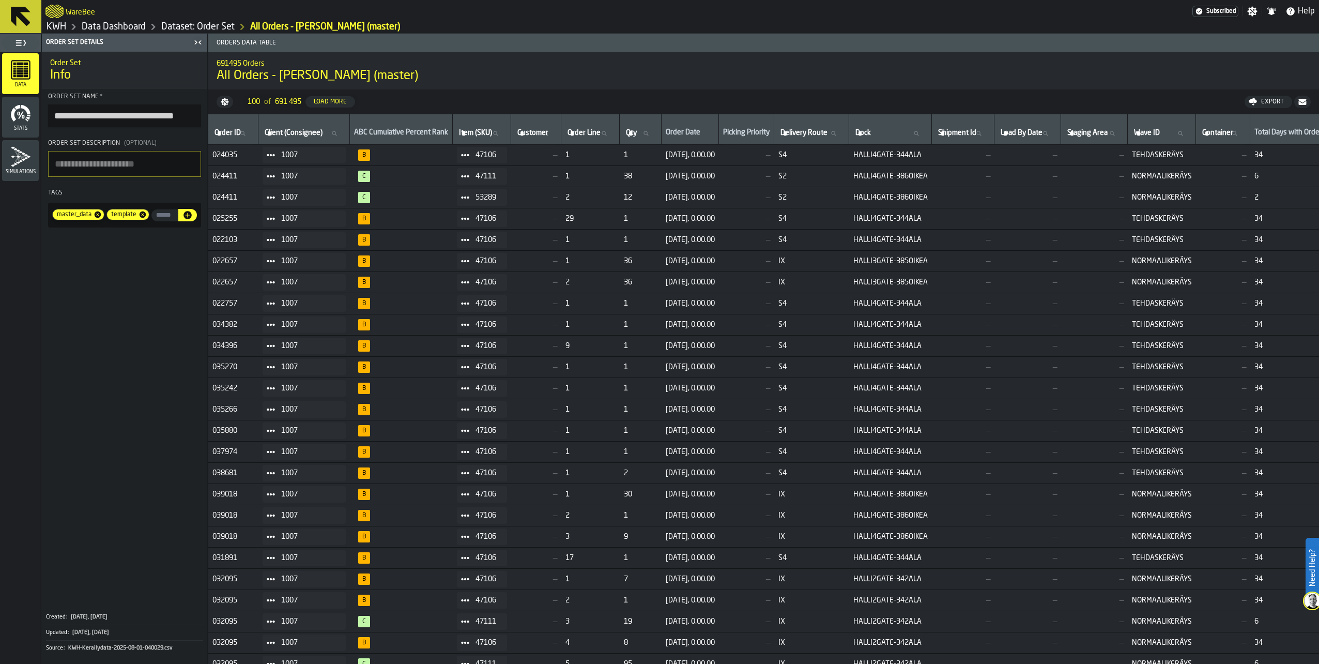
click at [707, 133] on div "Order Date" at bounding box center [690, 133] width 49 height 10
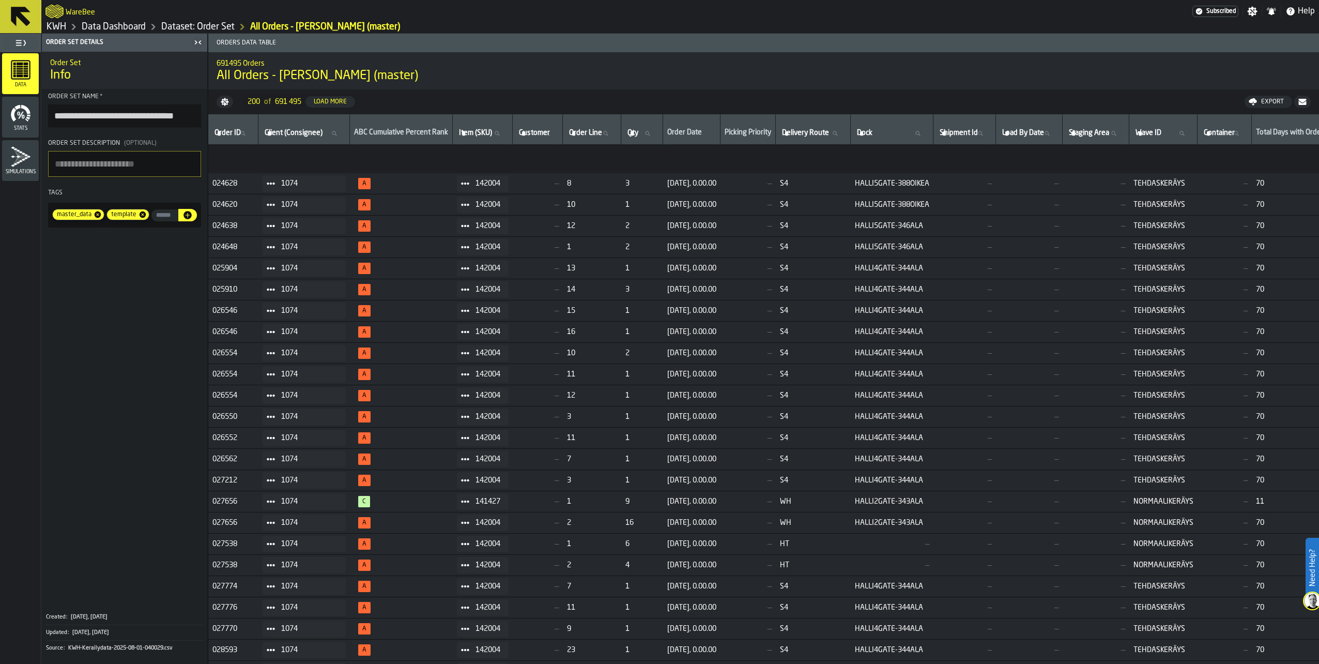
scroll to position [1750, 0]
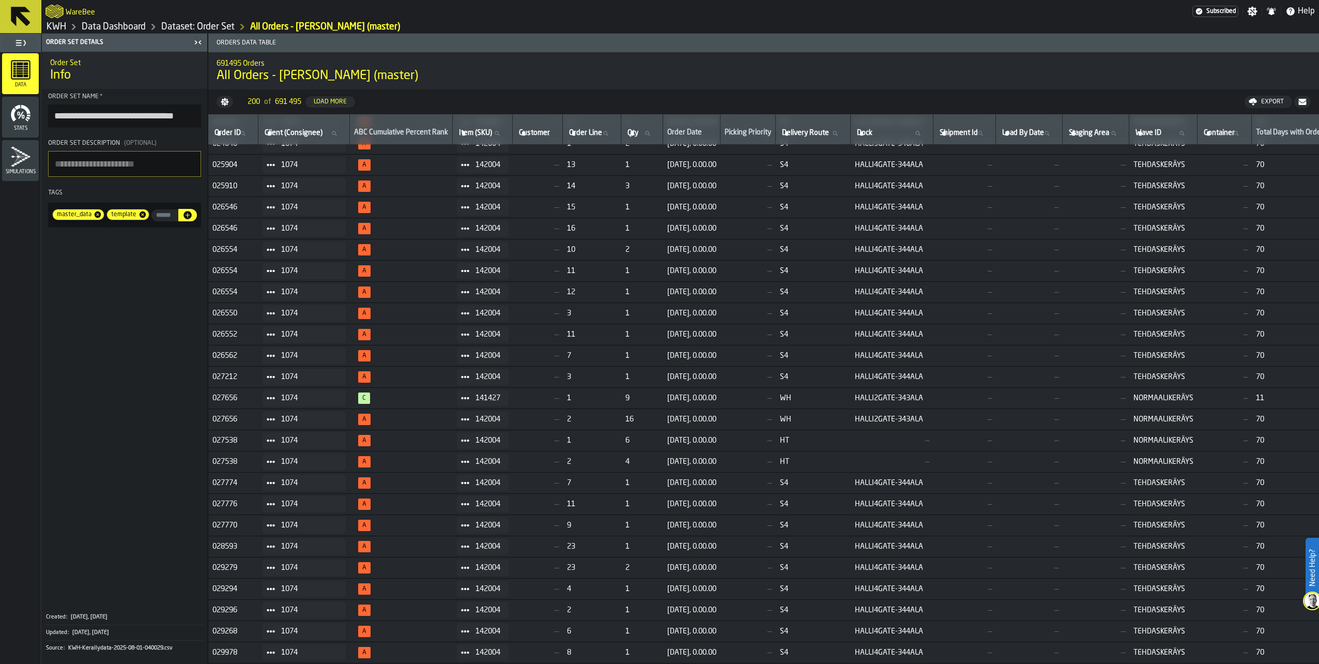
click at [204, 25] on link "Dataset: Order Set" at bounding box center [197, 26] width 73 height 11
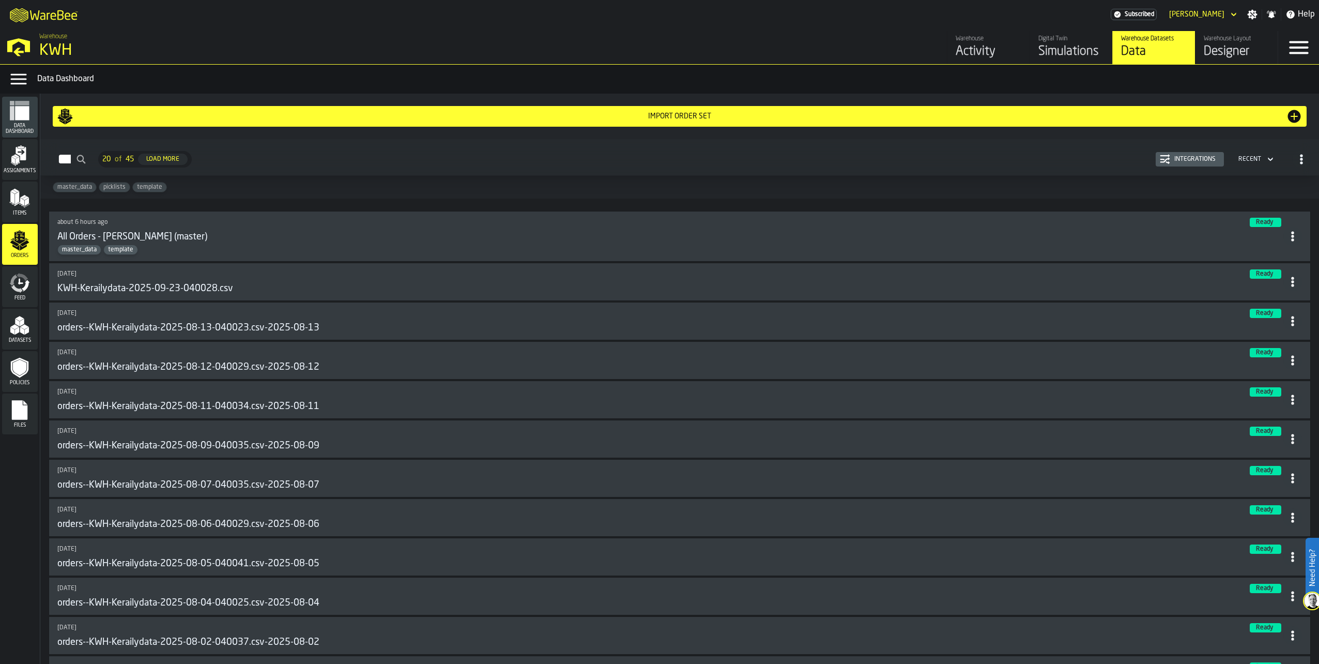
click at [1289, 235] on icon at bounding box center [1293, 236] width 10 height 10
click at [1055, 41] on div "Digital Twin" at bounding box center [1072, 38] width 66 height 7
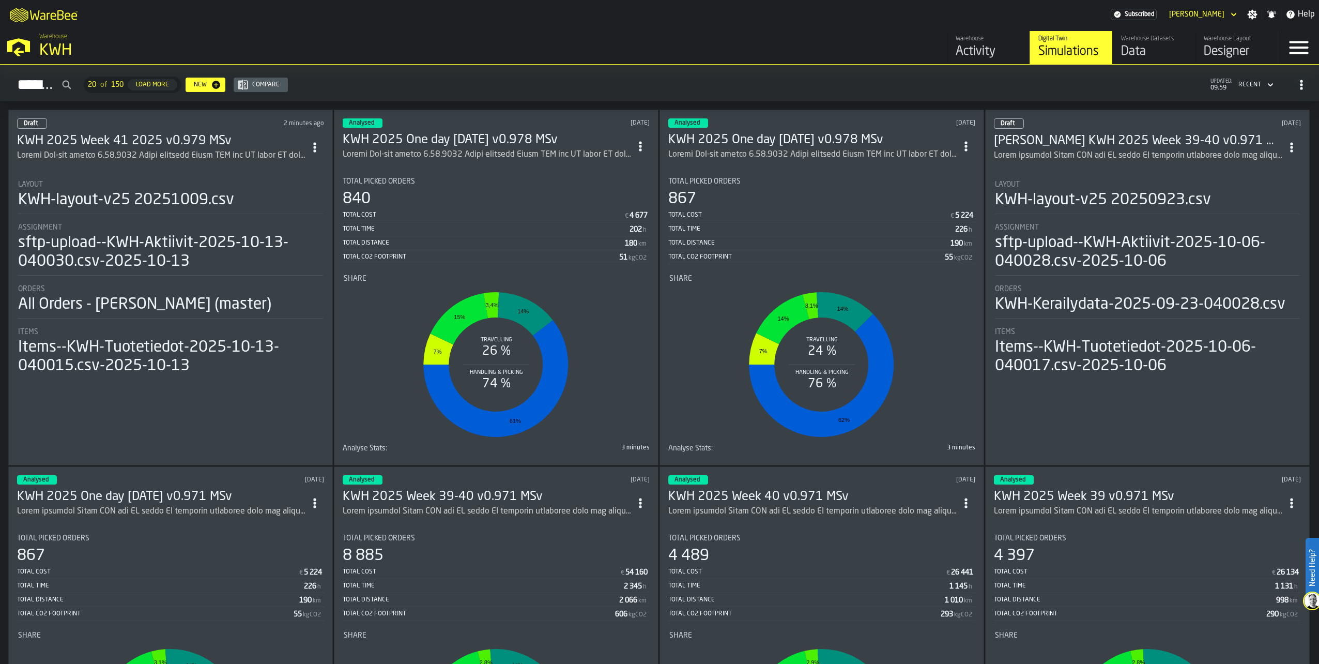
click at [511, 144] on h3 "KWH 2025 One day [DATE] v0.978 MSv" at bounding box center [487, 140] width 288 height 17
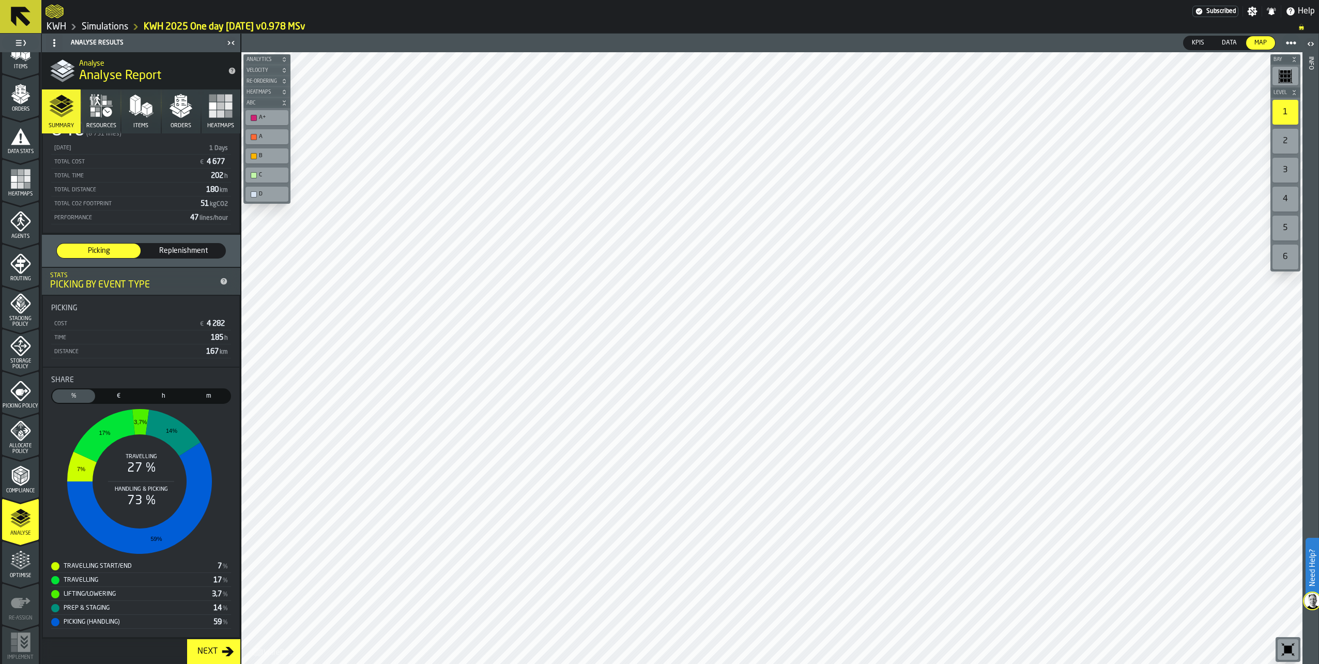
scroll to position [153, 0]
click at [11, 473] on icon "menu Compliance" at bounding box center [20, 472] width 18 height 20
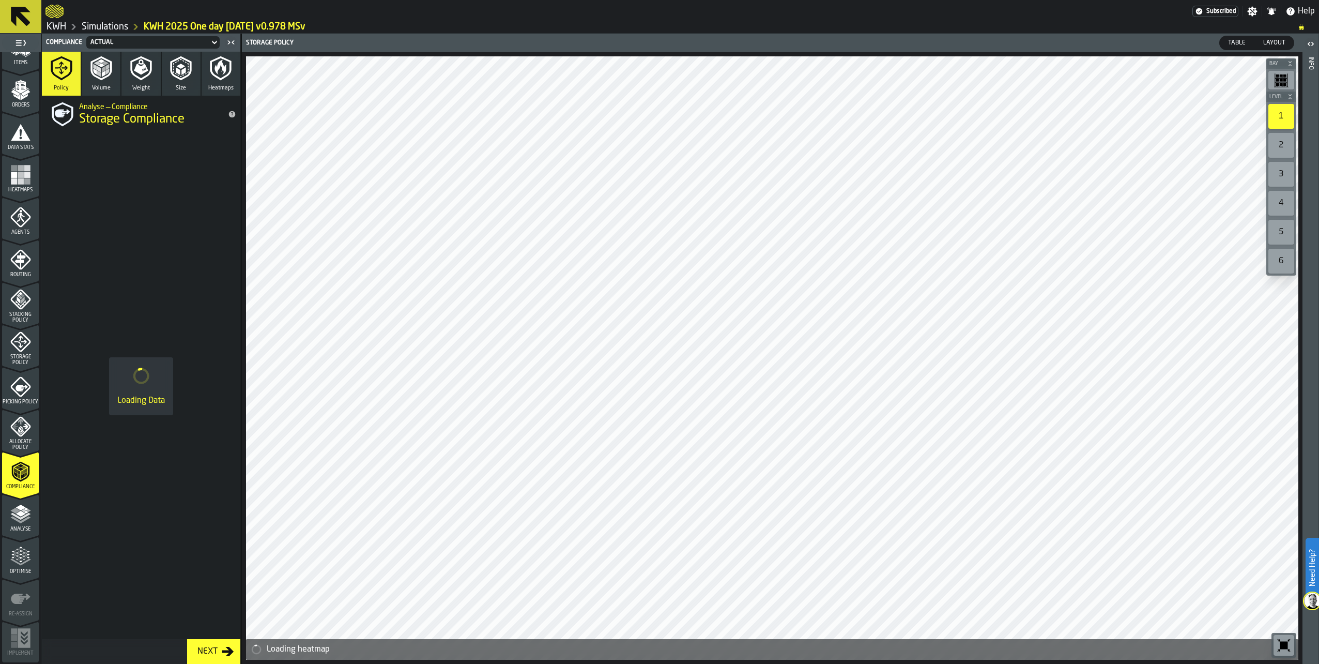
click at [20, 515] on polygon "menu Analyse" at bounding box center [21, 514] width 10 height 6
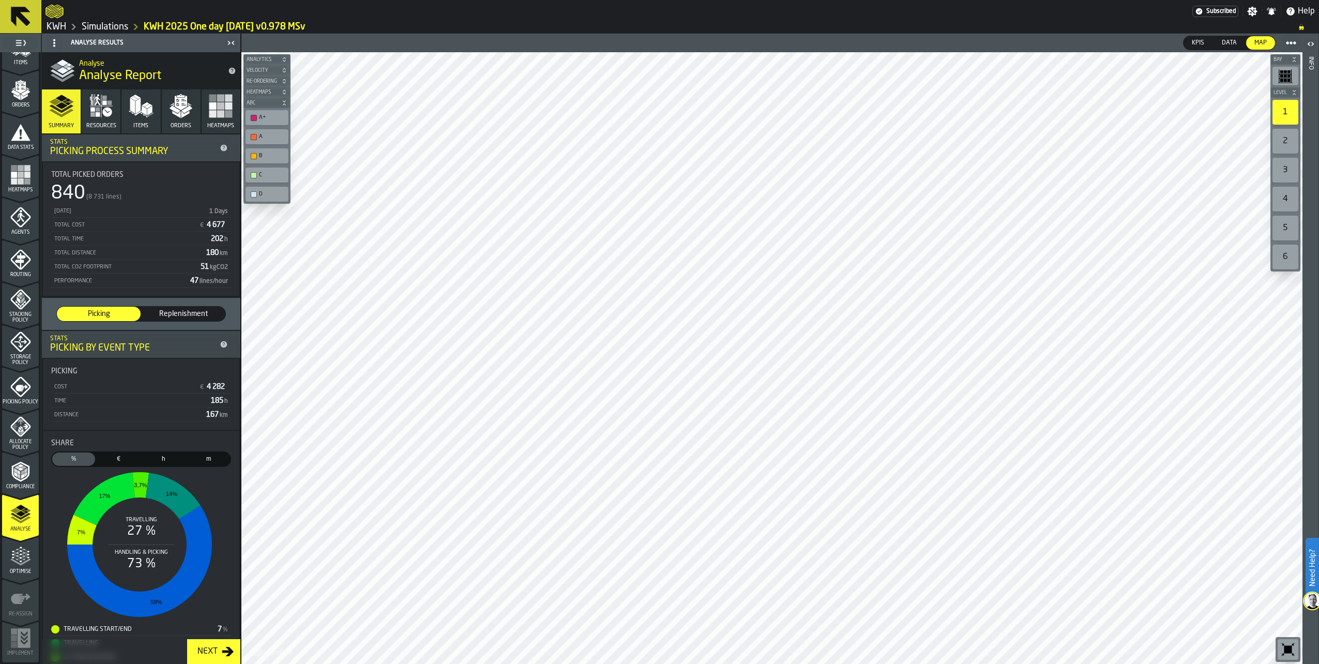
click at [174, 108] on polygon "button" at bounding box center [175, 109] width 11 height 8
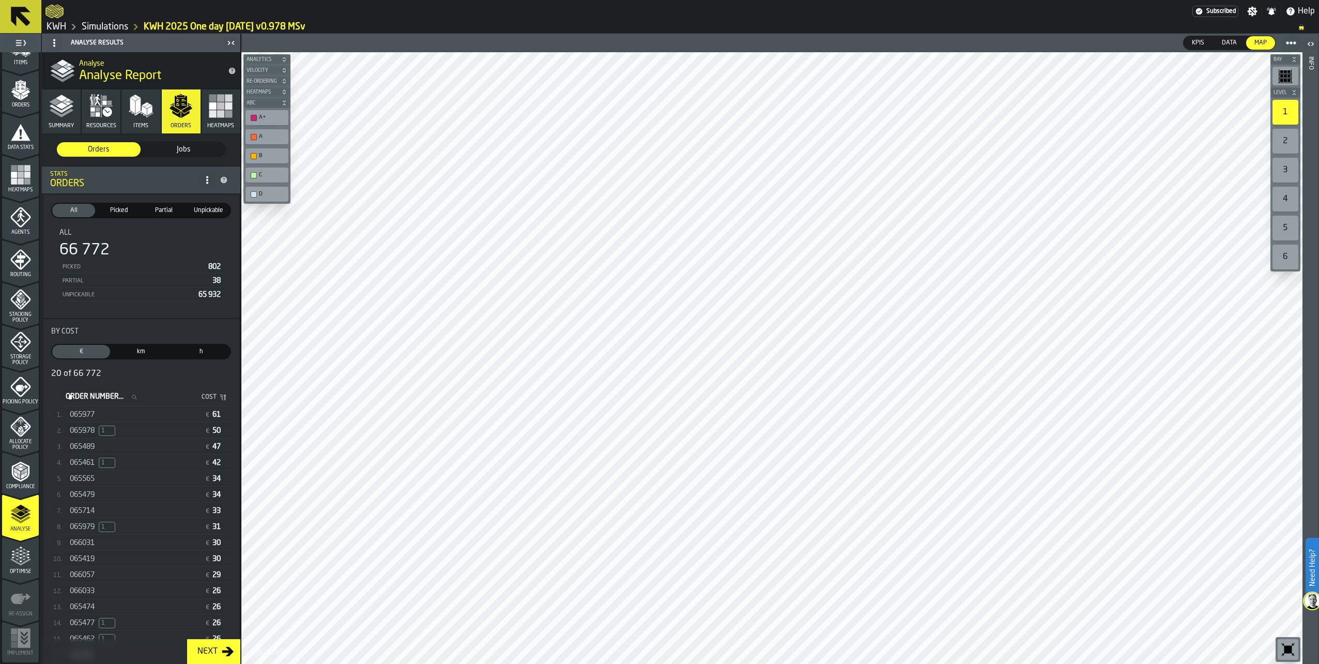
click at [164, 209] on span "Partial" at bounding box center [163, 210] width 39 height 9
click at [89, 431] on div "065477 1 € 26" at bounding box center [148, 423] width 168 height 15
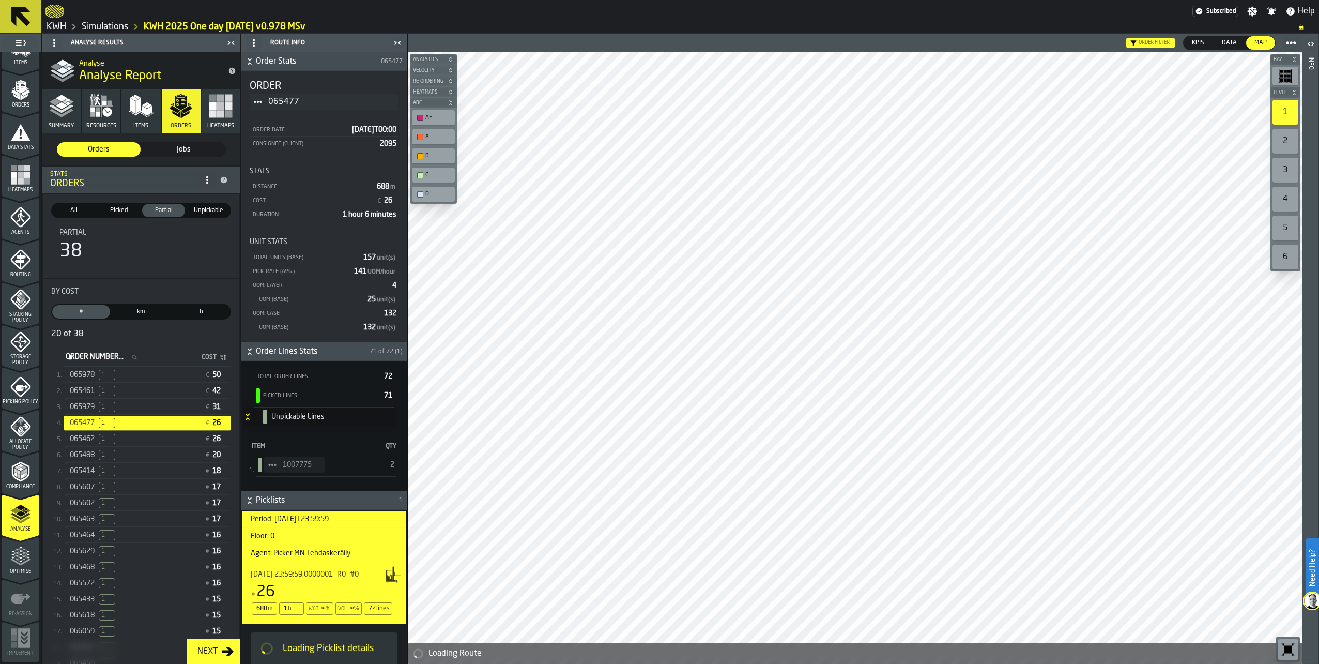
click at [273, 467] on icon "StatList-item-1007775" at bounding box center [272, 465] width 8 height 8
click at [291, 518] on div "Show Items" at bounding box center [301, 521] width 62 height 7
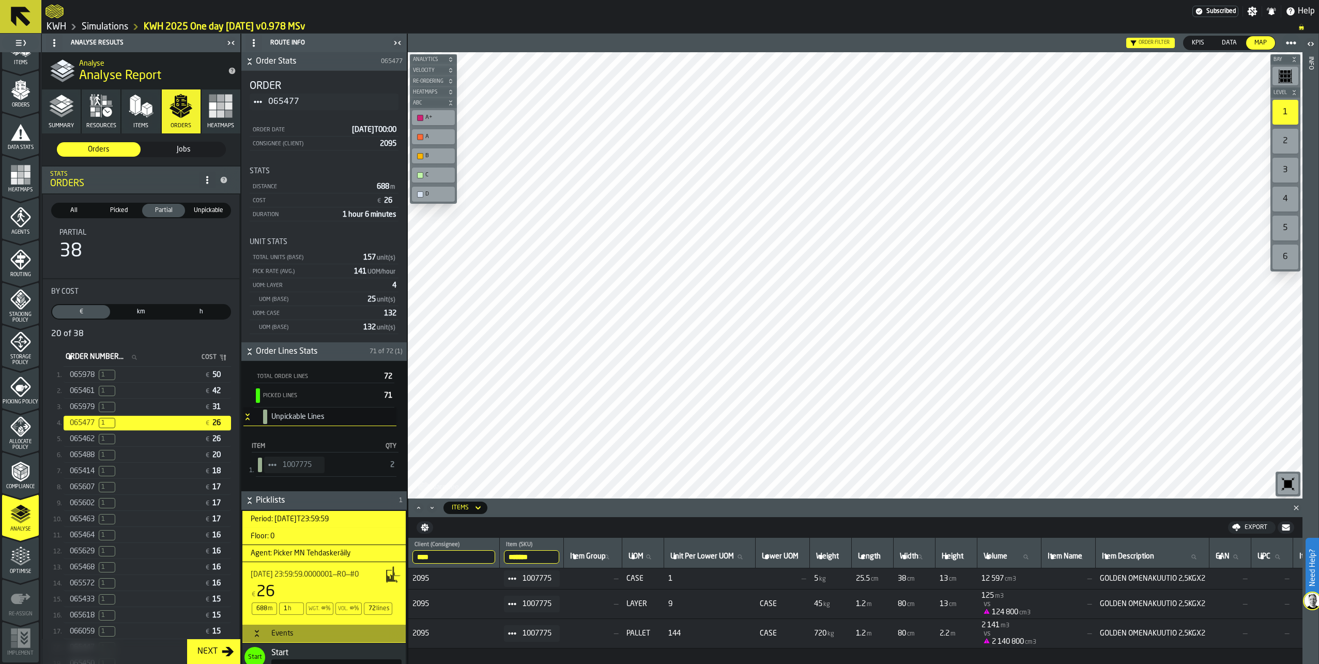
click at [89, 459] on span "065488" at bounding box center [82, 455] width 25 height 8
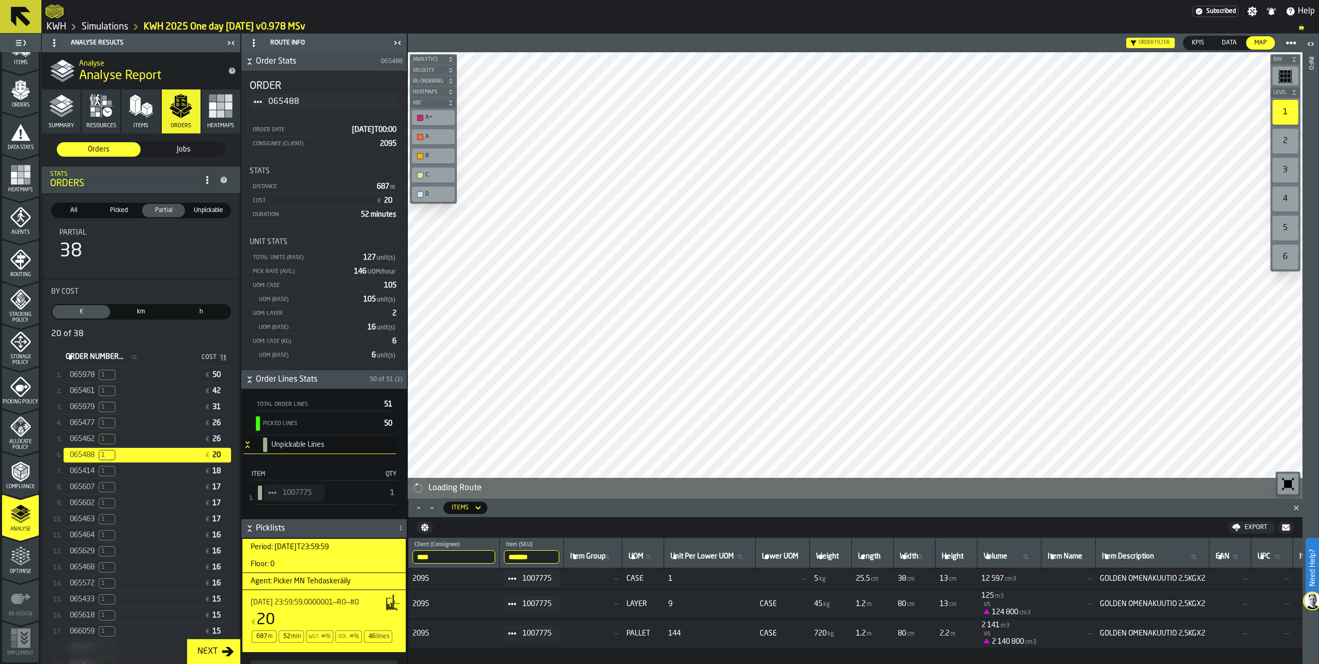
click at [82, 507] on span "065602" at bounding box center [82, 503] width 25 height 8
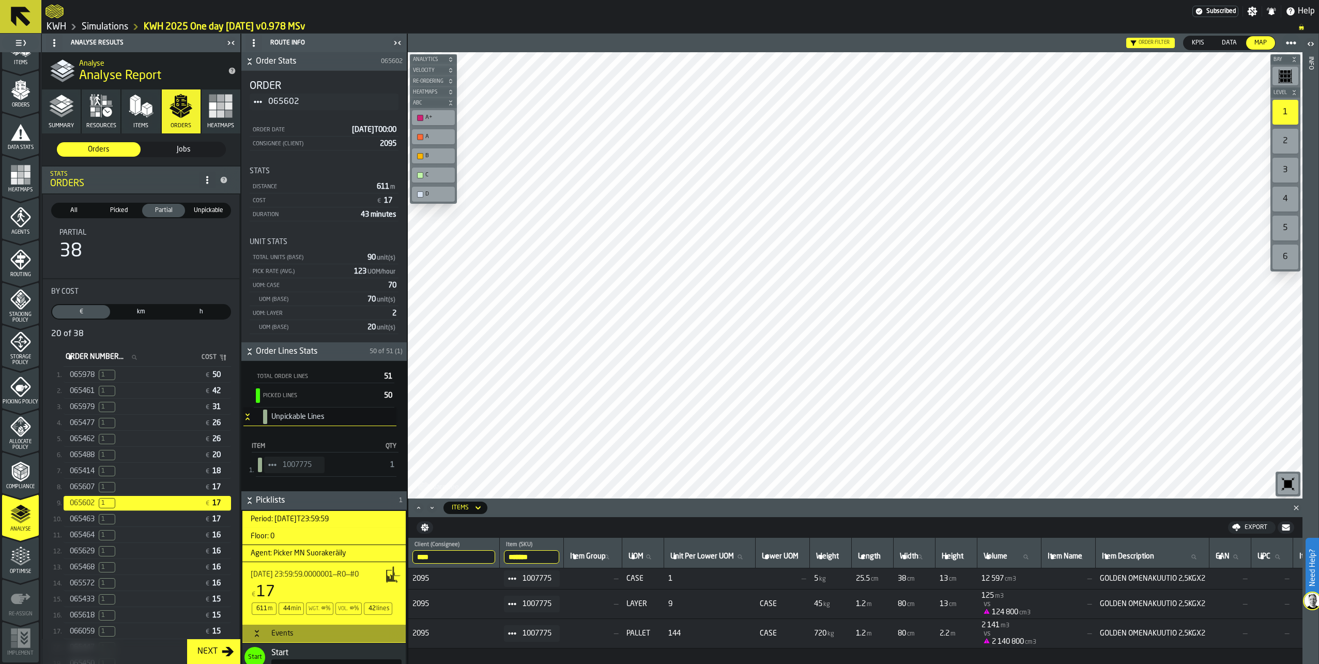
click at [271, 469] on icon "StatList-item-1007775" at bounding box center [272, 465] width 8 height 8
click at [282, 525] on li "Show Items" at bounding box center [301, 521] width 74 height 19
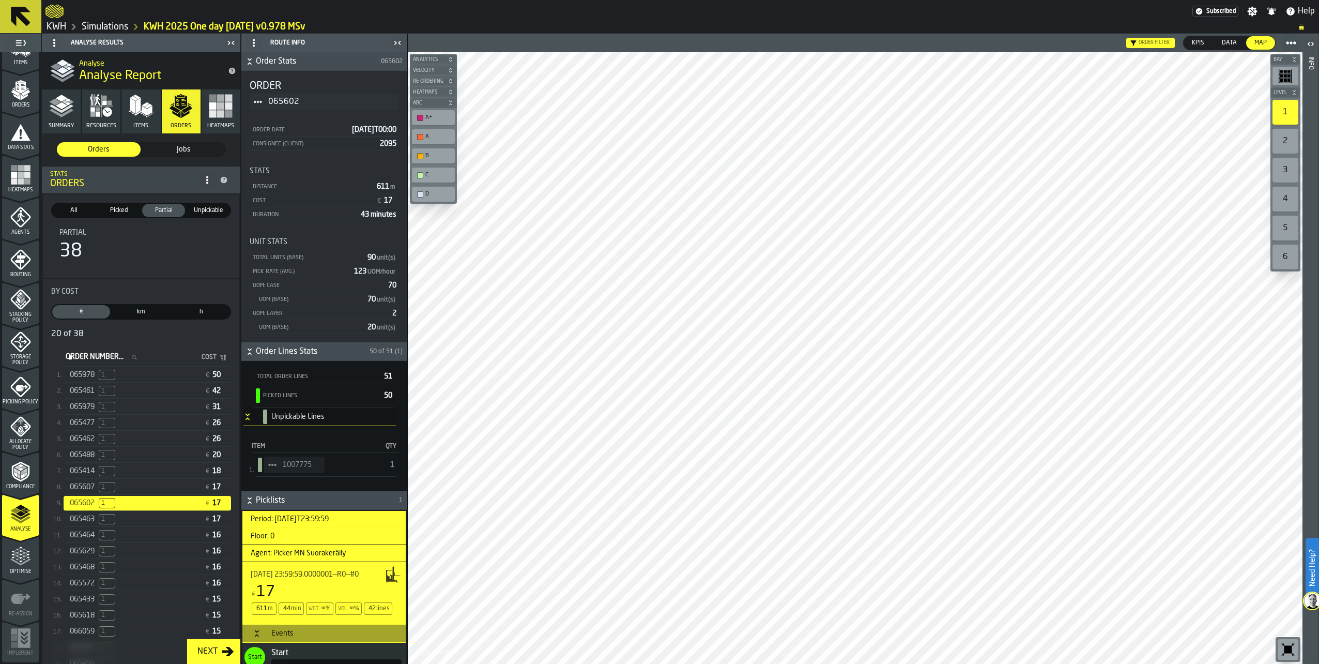
click at [269, 463] on icon "StatList-item-1007775" at bounding box center [272, 465] width 8 height 8
click at [287, 474] on li "Show Assignment" at bounding box center [301, 483] width 74 height 19
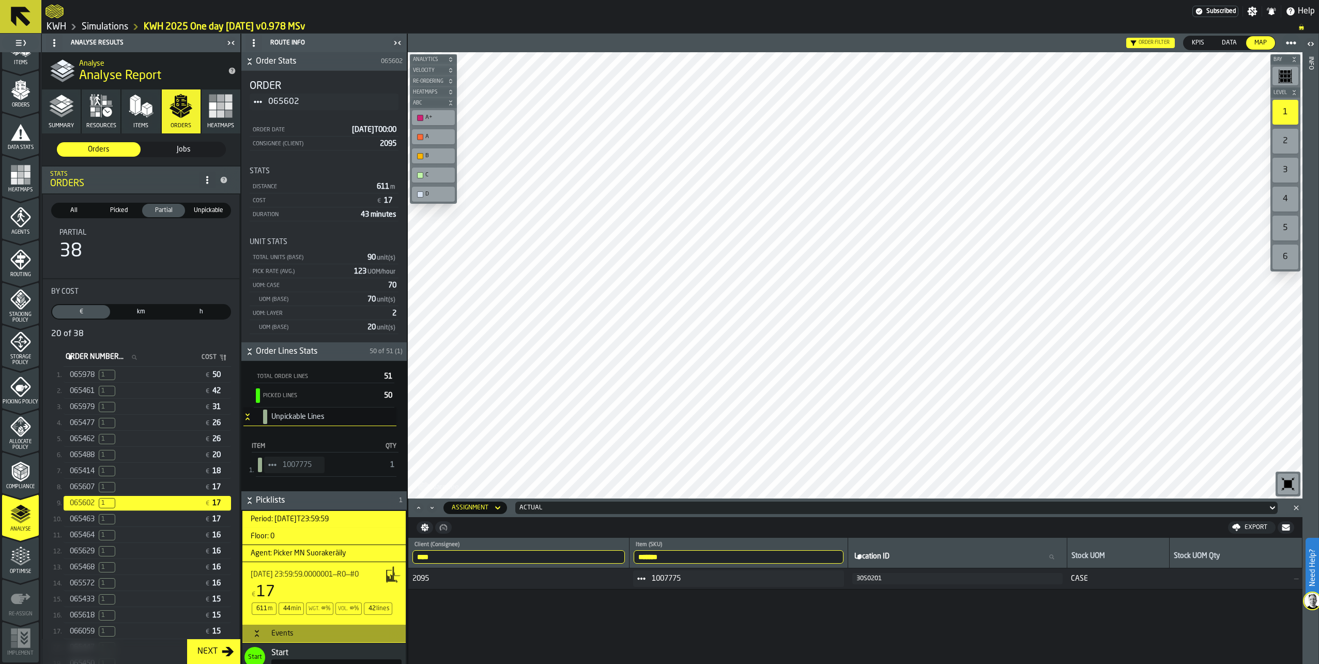
click at [274, 464] on icon "StatList-item-1007775" at bounding box center [272, 465] width 8 height 8
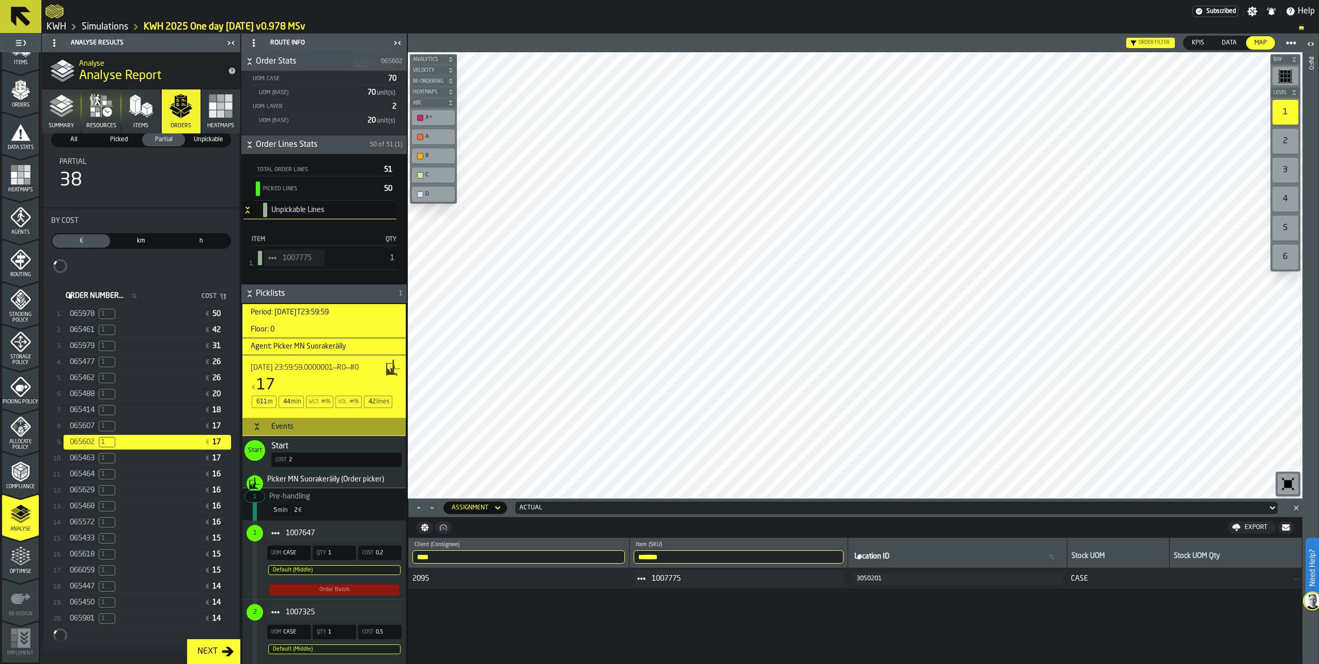
scroll to position [71, 0]
click at [97, 591] on div "065447 1" at bounding box center [135, 586] width 131 height 10
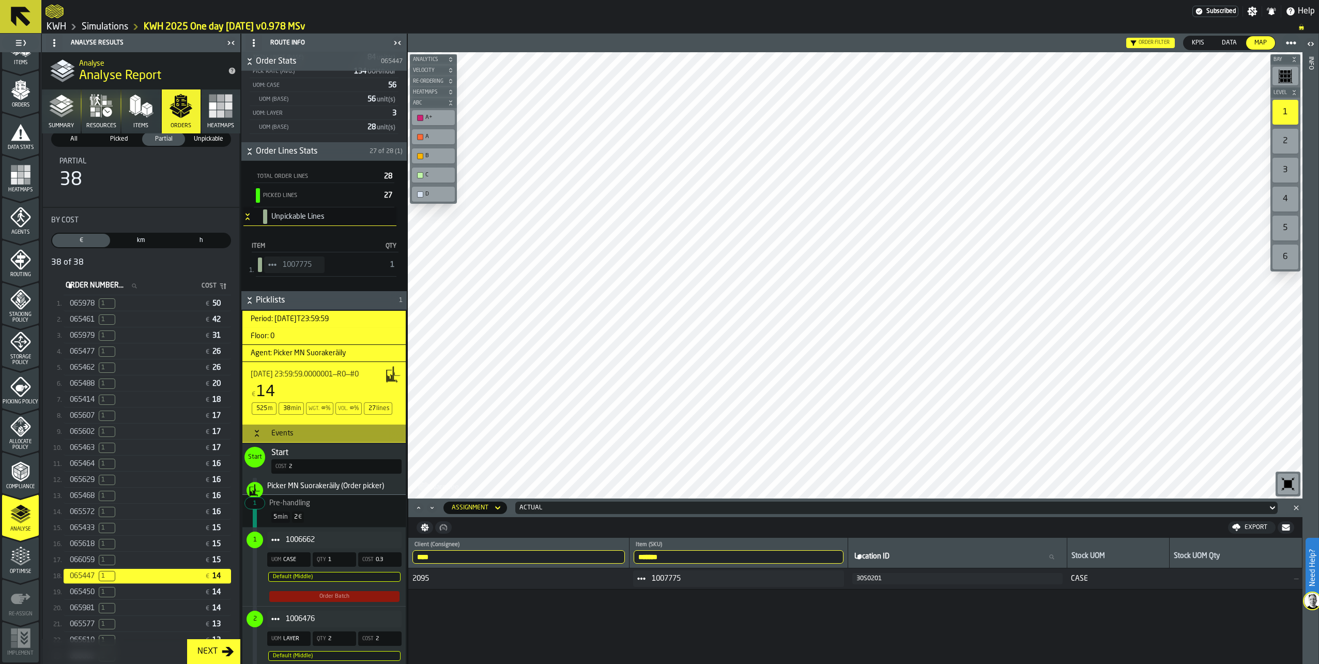
scroll to position [207, 0]
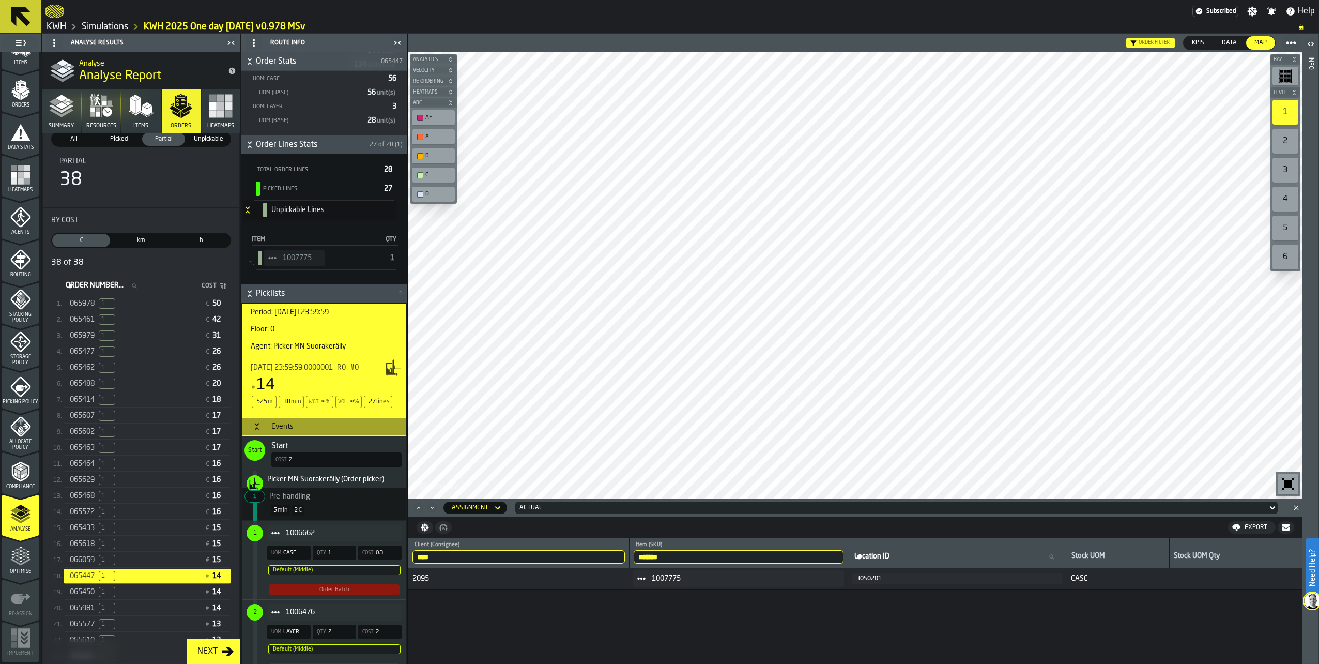
click at [269, 262] on icon "StatList-item-1007775" at bounding box center [272, 258] width 8 height 8
click at [292, 272] on li "Show Assignment" at bounding box center [301, 276] width 74 height 19
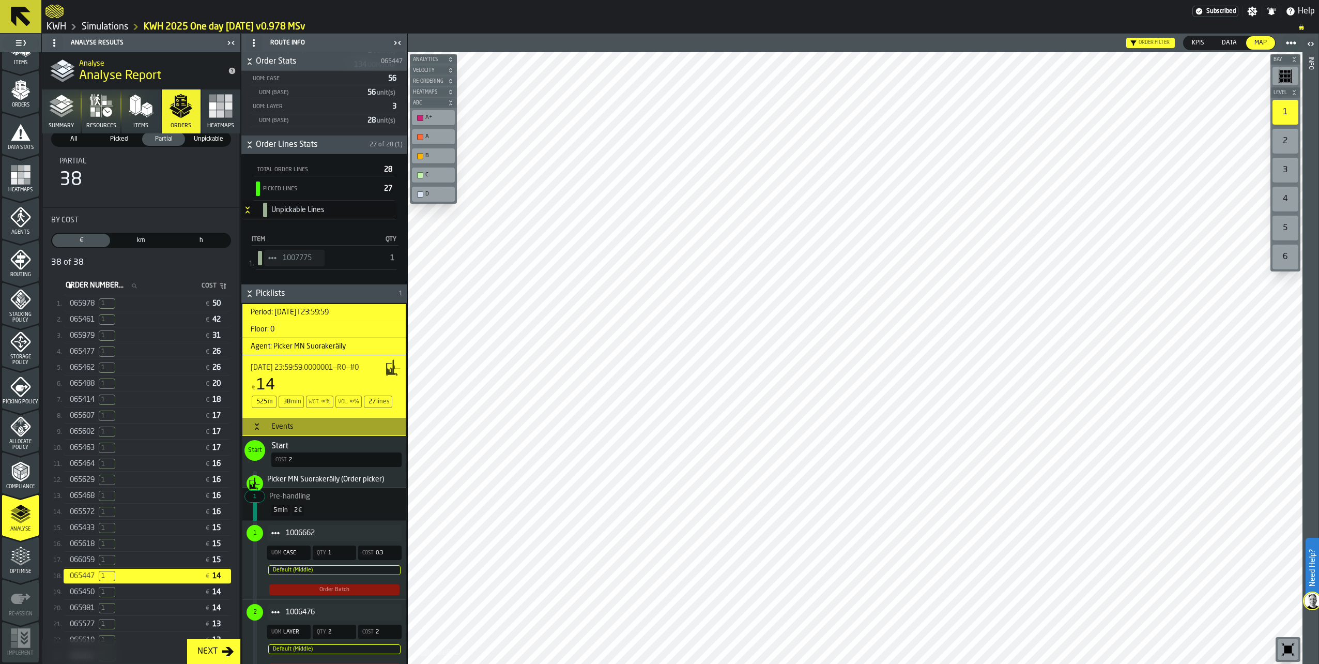
click at [274, 254] on icon "StatList-item-1007775" at bounding box center [272, 258] width 8 height 8
click at [291, 276] on div "Show Assignment" at bounding box center [301, 276] width 62 height 7
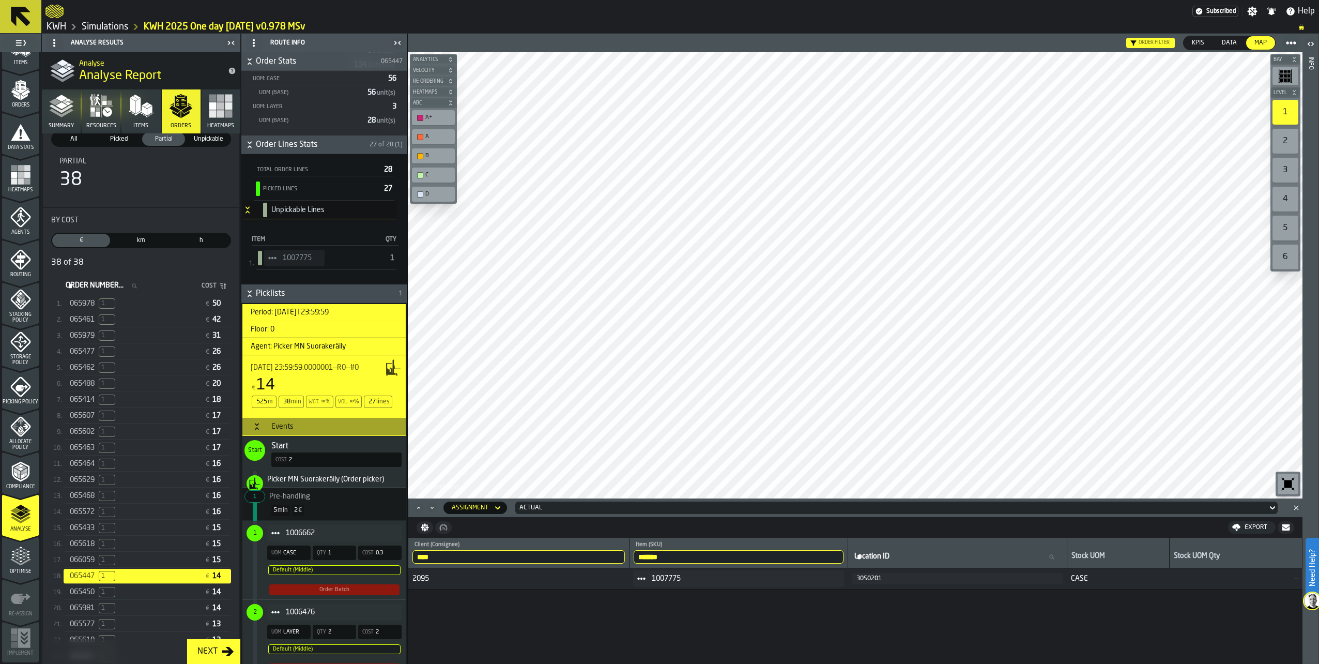
click at [276, 260] on icon "StatList-item-1007775" at bounding box center [272, 258] width 8 height 8
click at [285, 313] on div "Show Items" at bounding box center [301, 314] width 62 height 7
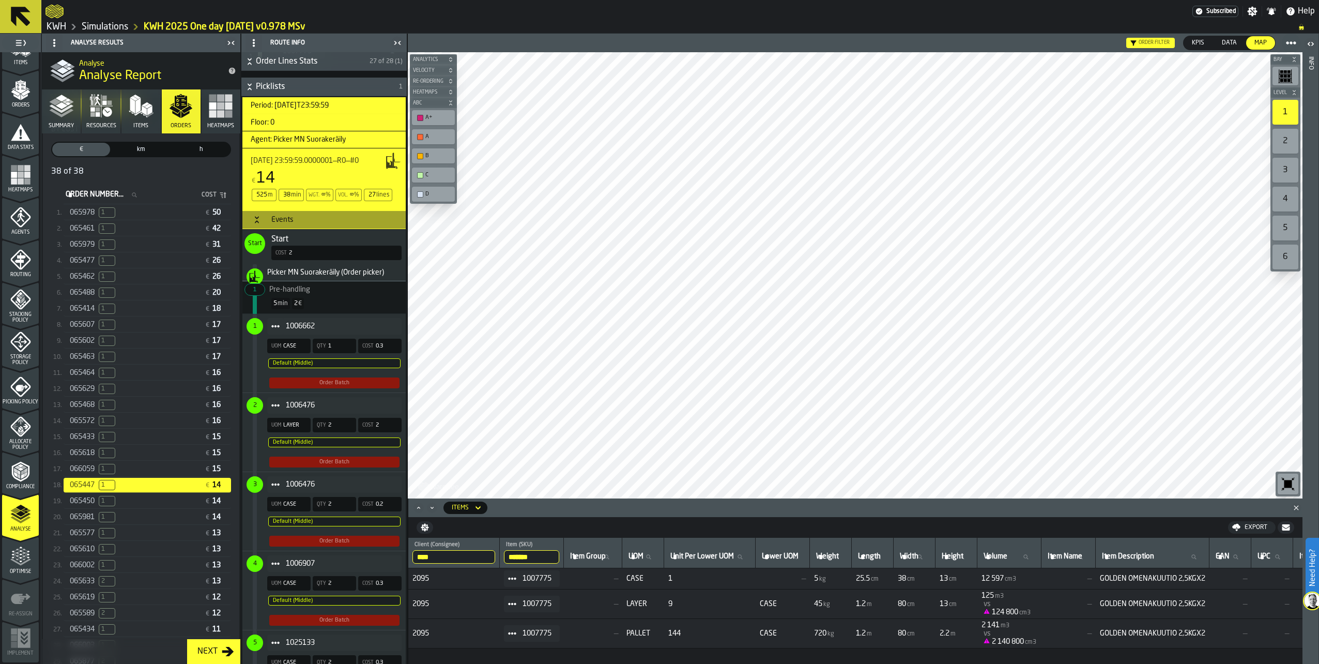
scroll to position [0, 0]
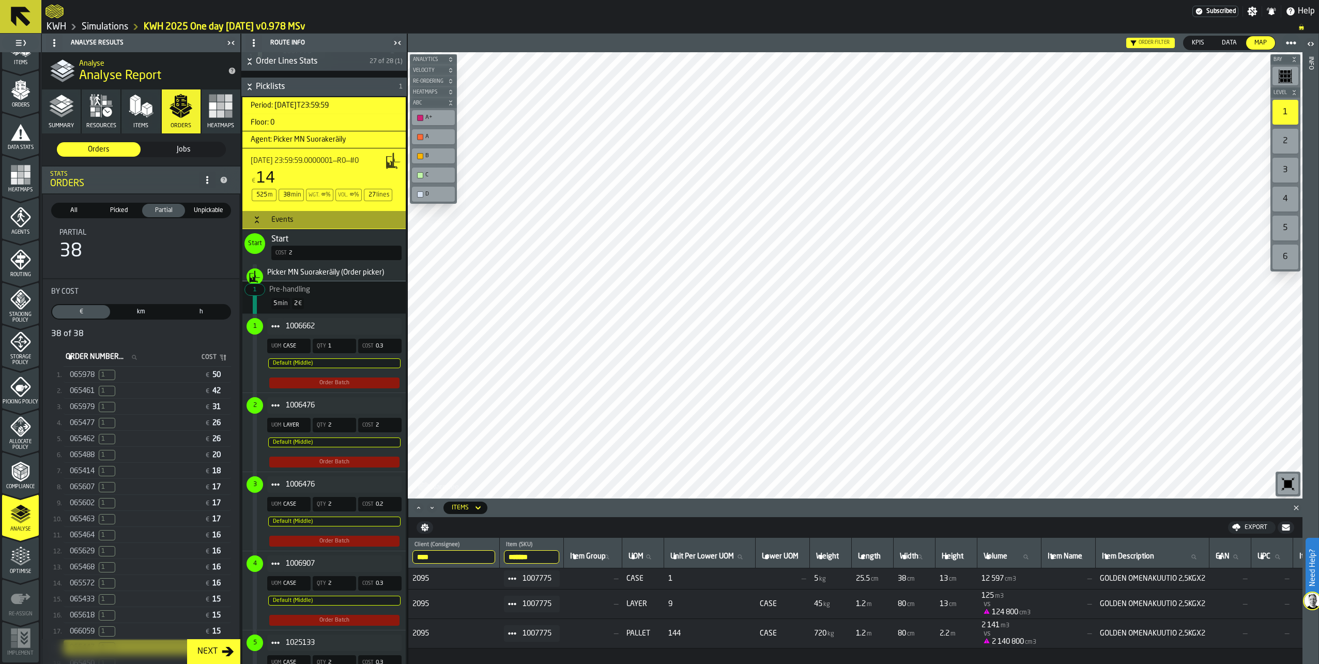
click at [77, 205] on div "All" at bounding box center [73, 210] width 43 height 13
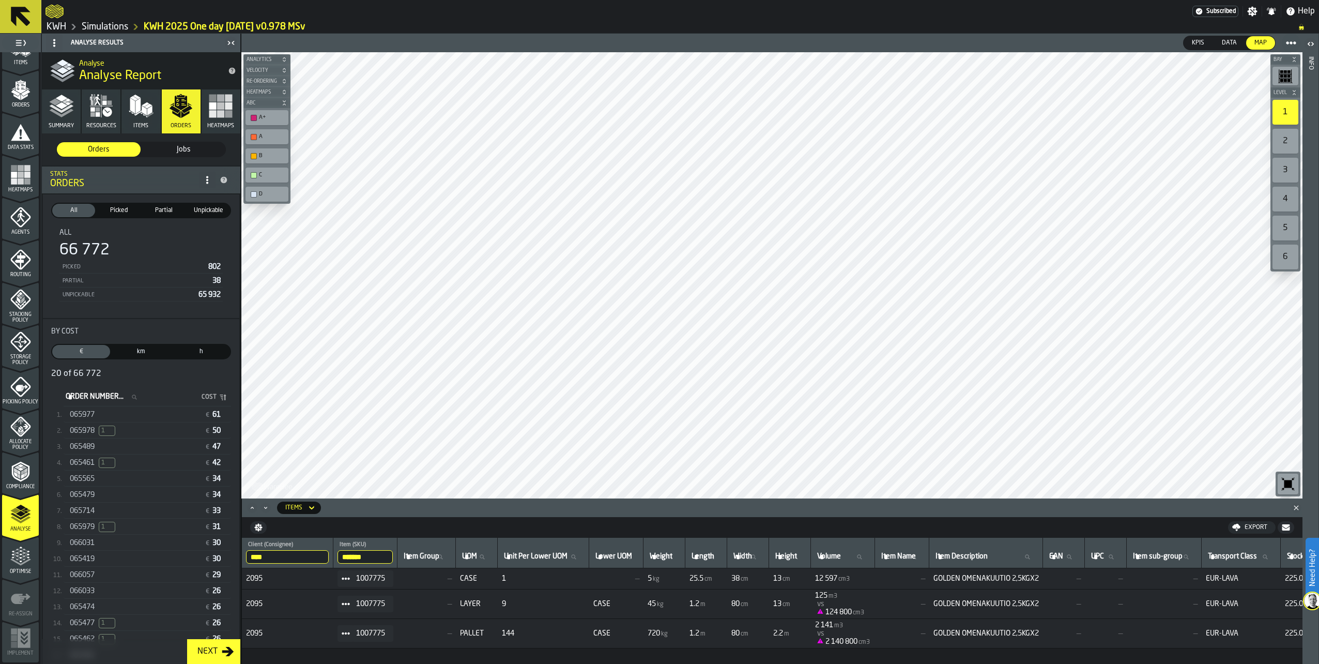
click at [207, 209] on span "Unpickable" at bounding box center [208, 210] width 39 height 9
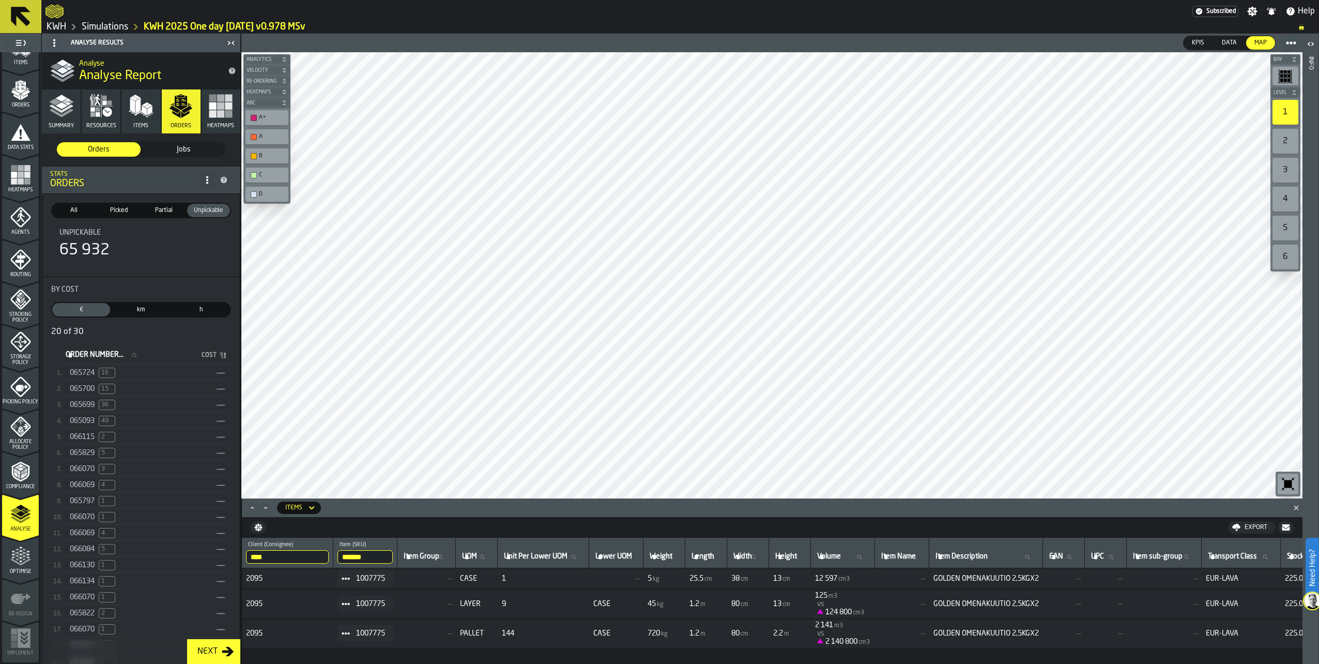
click at [74, 206] on div "All" at bounding box center [73, 210] width 43 height 13
click at [113, 210] on span "Picked" at bounding box center [118, 210] width 39 height 9
click at [104, 370] on div "066070 3 ——" at bounding box center [148, 375] width 168 height 15
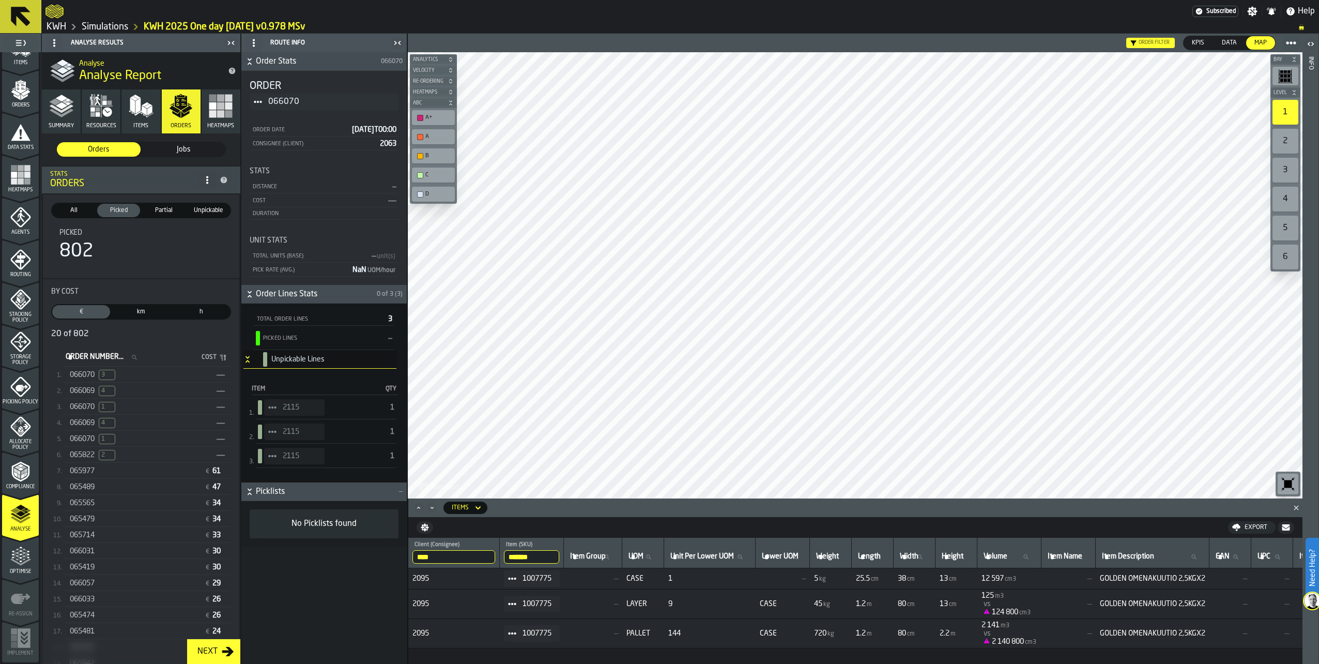
click at [271, 403] on span "StatList-item-2115" at bounding box center [272, 407] width 17 height 17
click at [283, 463] on div "Show Items" at bounding box center [301, 464] width 62 height 7
click at [270, 404] on icon "StatList-item-2115" at bounding box center [272, 407] width 8 height 8
drag, startPoint x: 291, startPoint y: 419, endPoint x: 290, endPoint y: 426, distance: 7.3
click at [291, 419] on li "Show Assignment" at bounding box center [301, 425] width 74 height 19
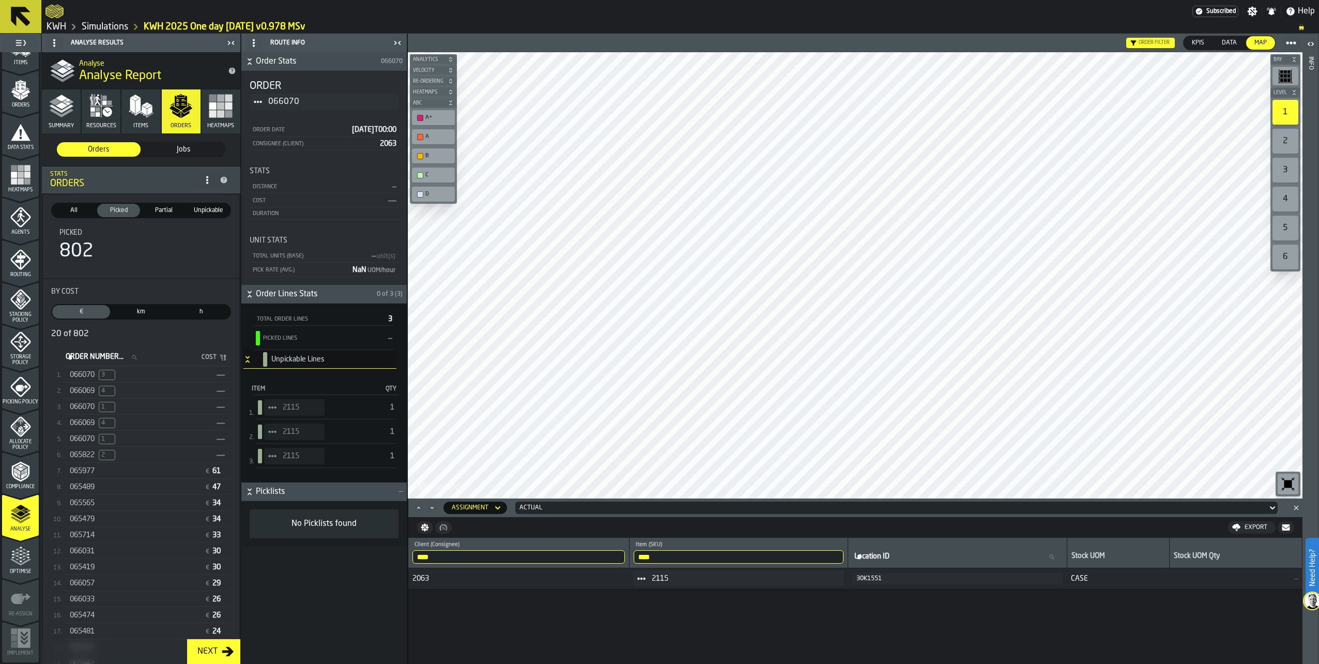
click at [11, 552] on polygon "menu Optimise" at bounding box center [12, 552] width 3 height 2
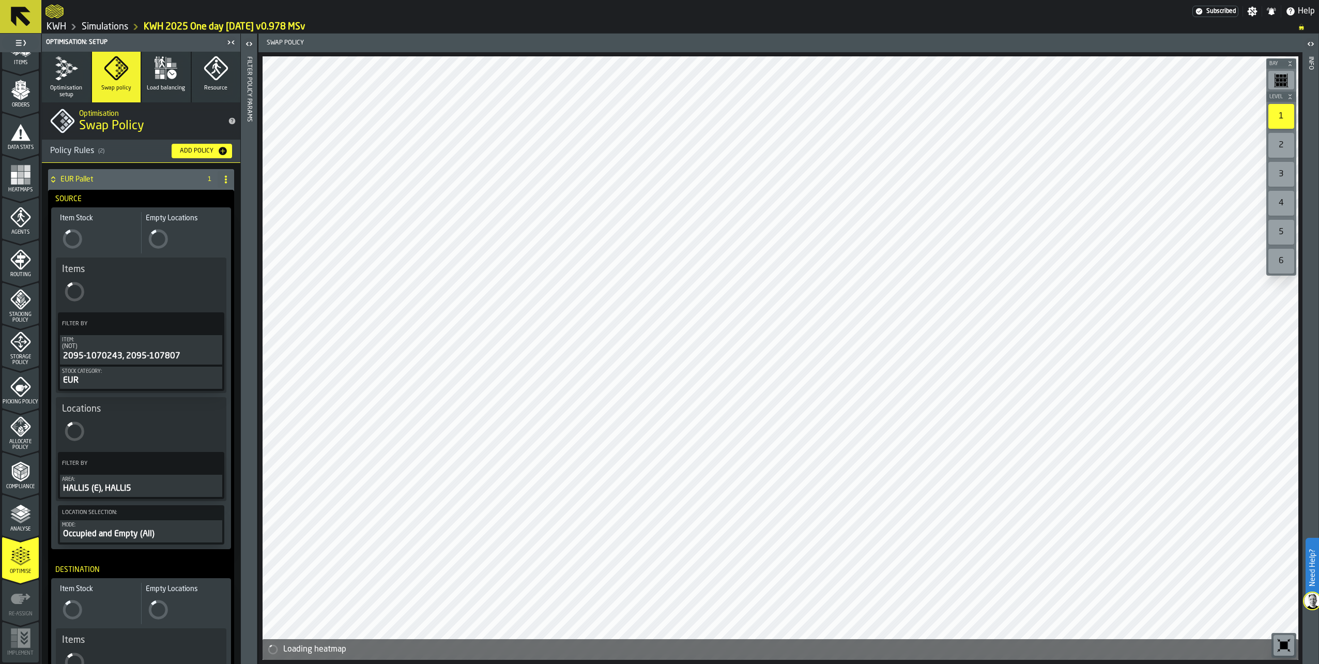
click at [20, 525] on div "Analyse" at bounding box center [20, 518] width 37 height 28
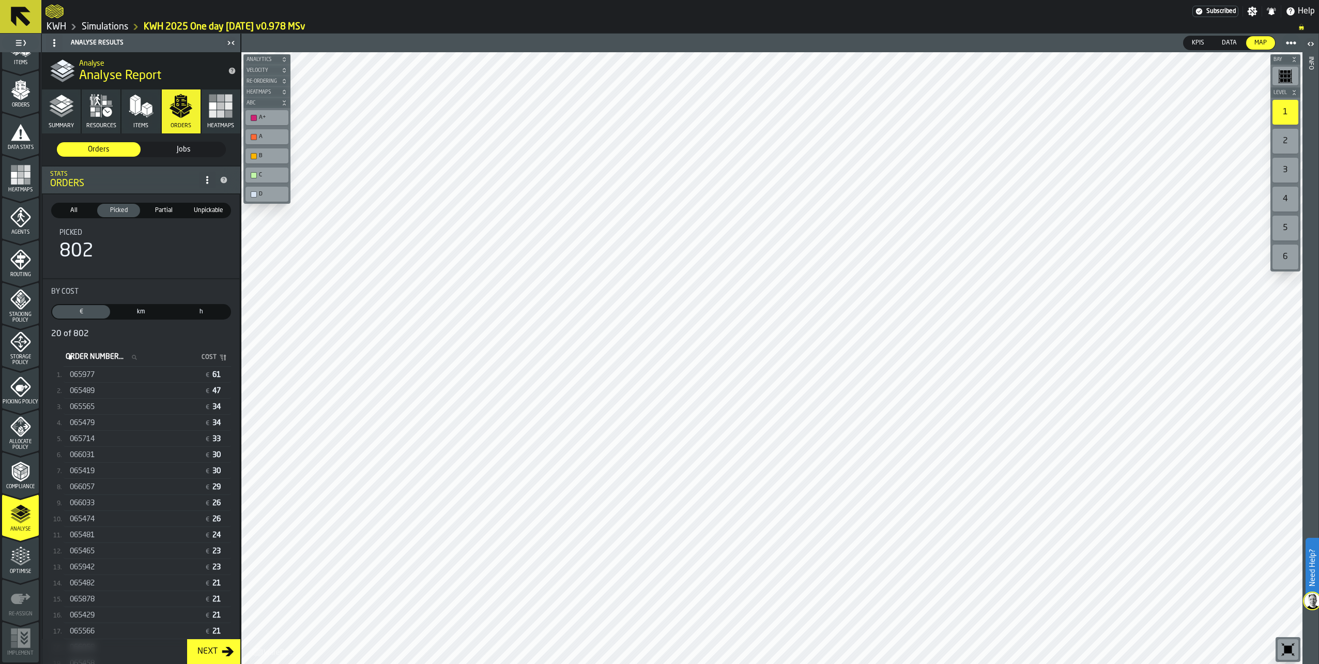
click at [112, 27] on link "Simulations" at bounding box center [105, 26] width 47 height 11
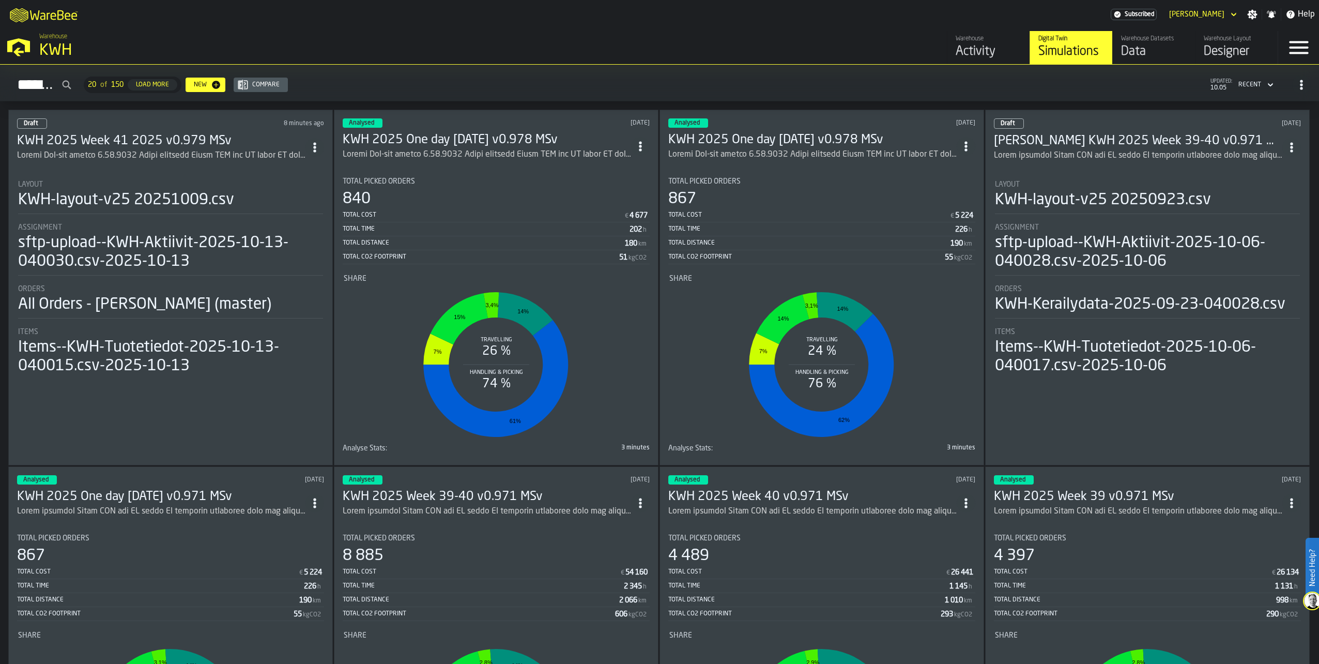
click at [116, 149] on div "ItemListCard-DashboardItemContainer" at bounding box center [161, 155] width 288 height 12
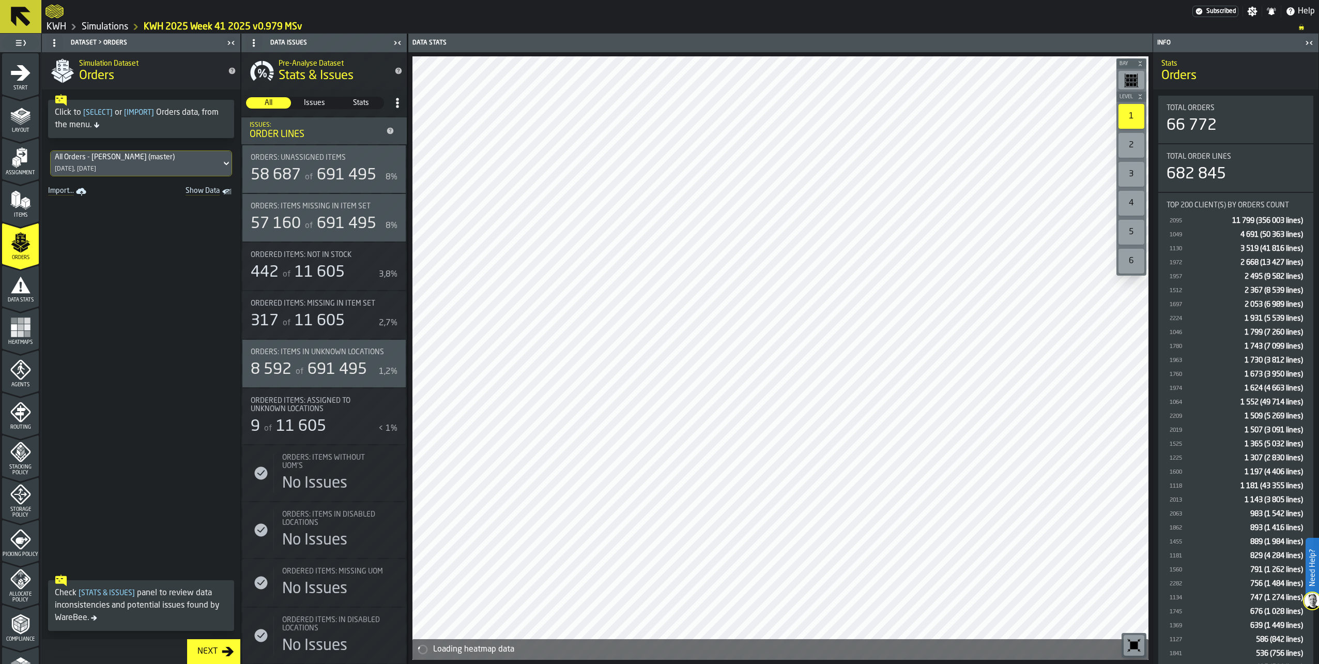
scroll to position [153, 0]
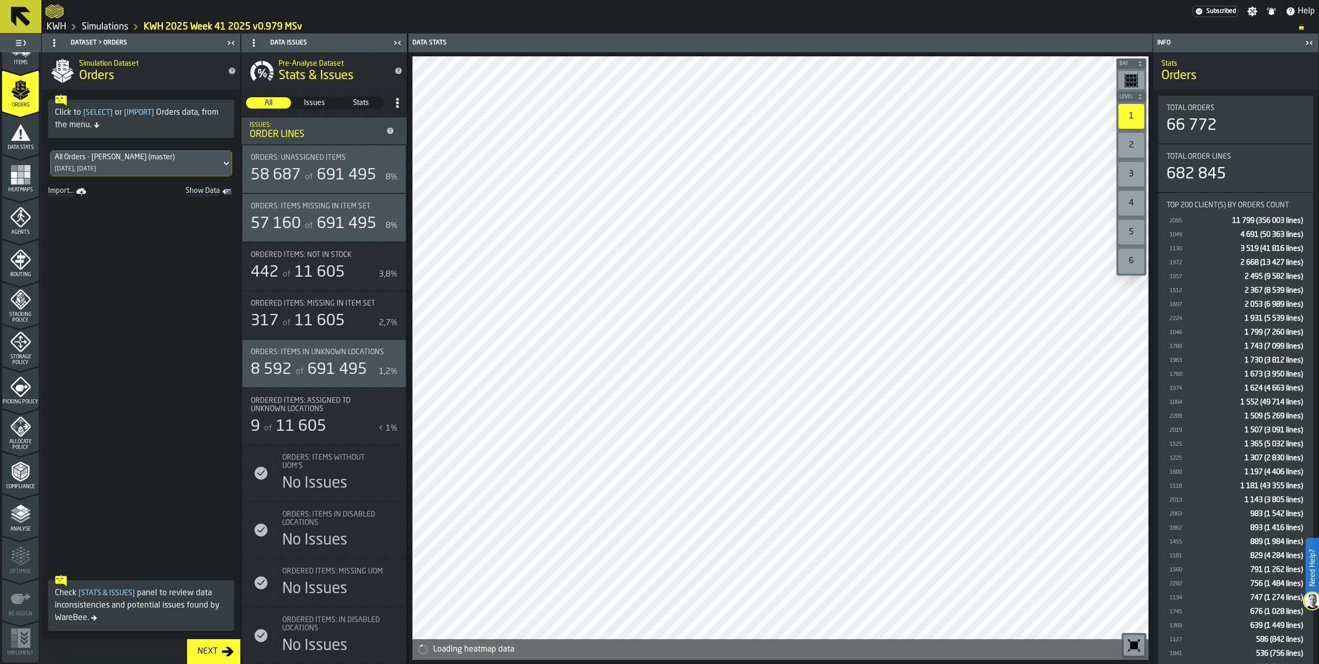
click at [17, 519] on icon "menu Analyse" at bounding box center [20, 514] width 21 height 21
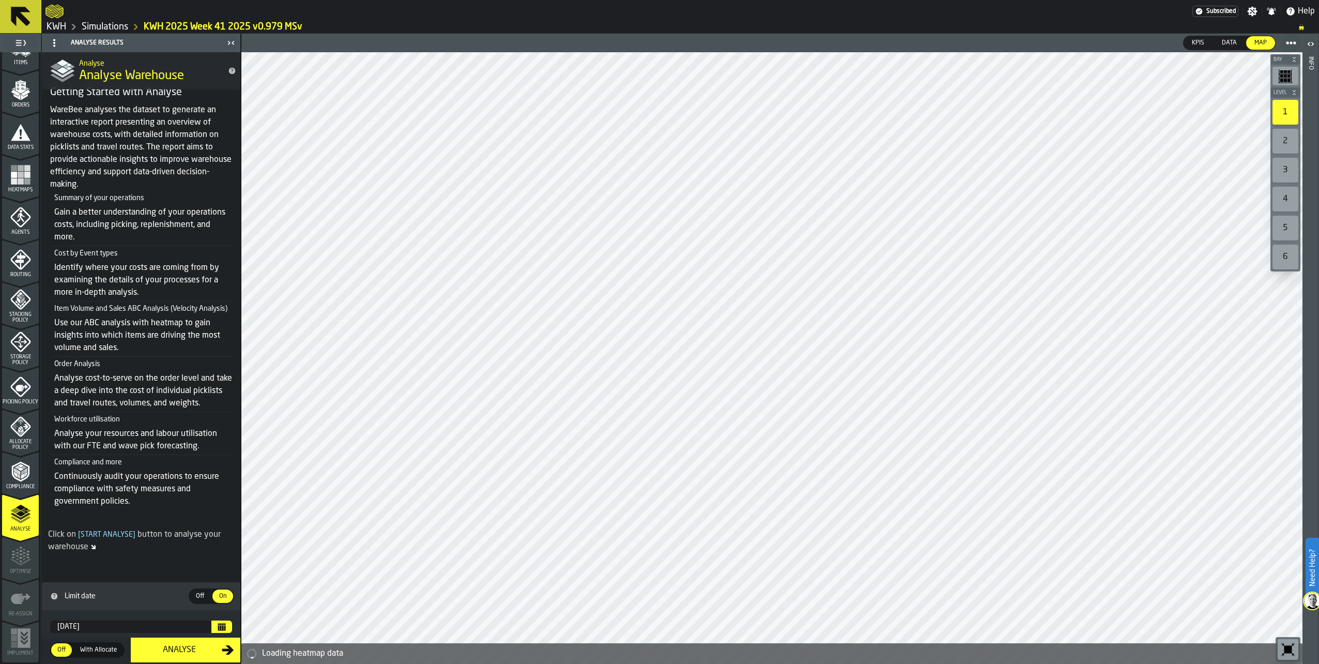
scroll to position [47, 0]
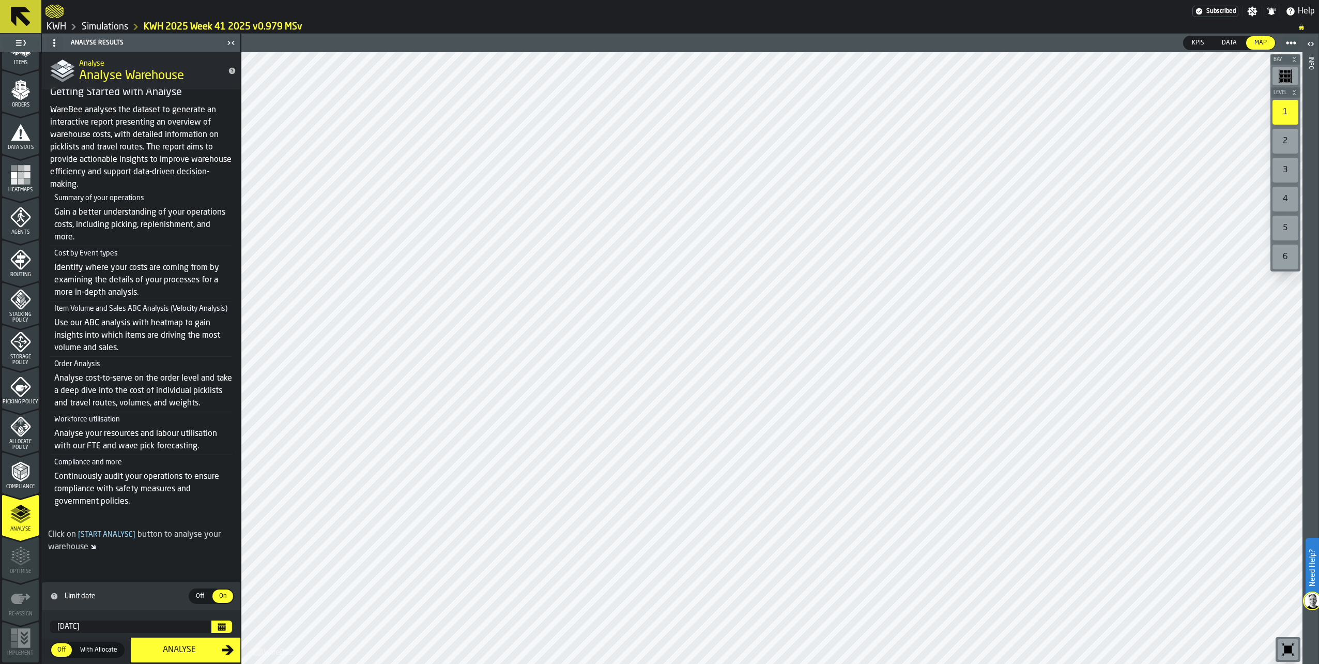
click at [218, 625] on icon "Calendar" at bounding box center [222, 626] width 8 height 8
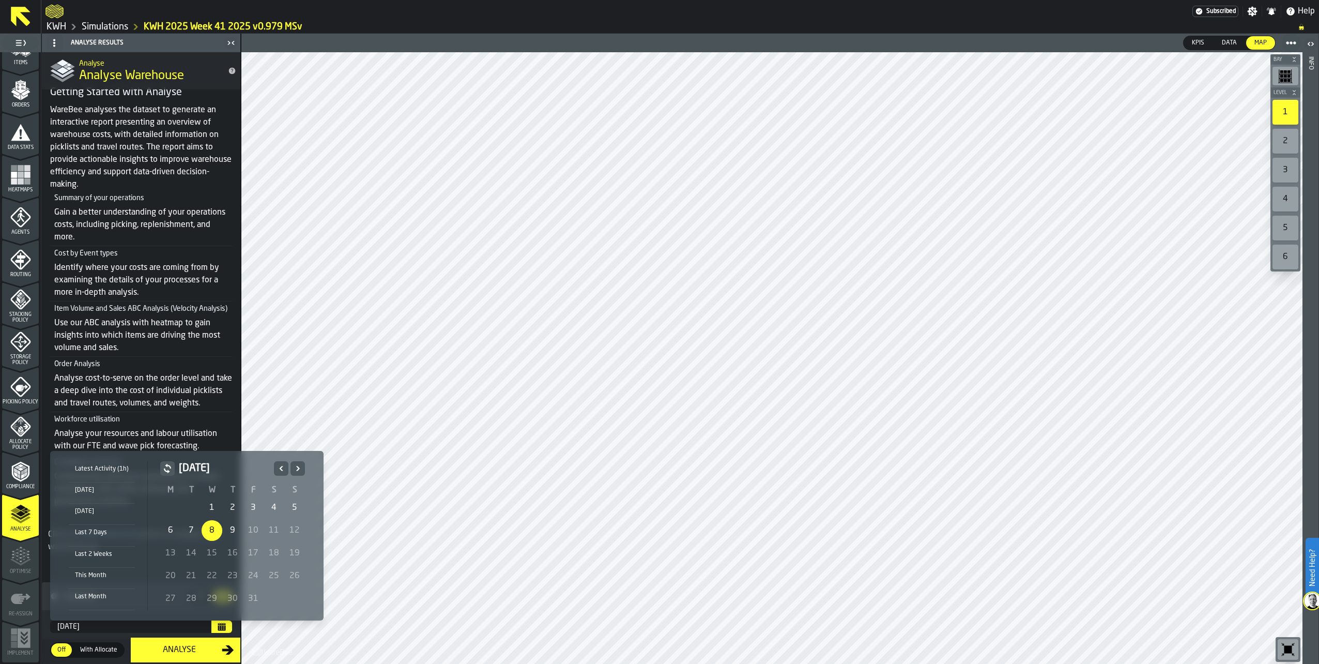
click at [99, 530] on div "Last 7 Days" at bounding box center [102, 532] width 66 height 11
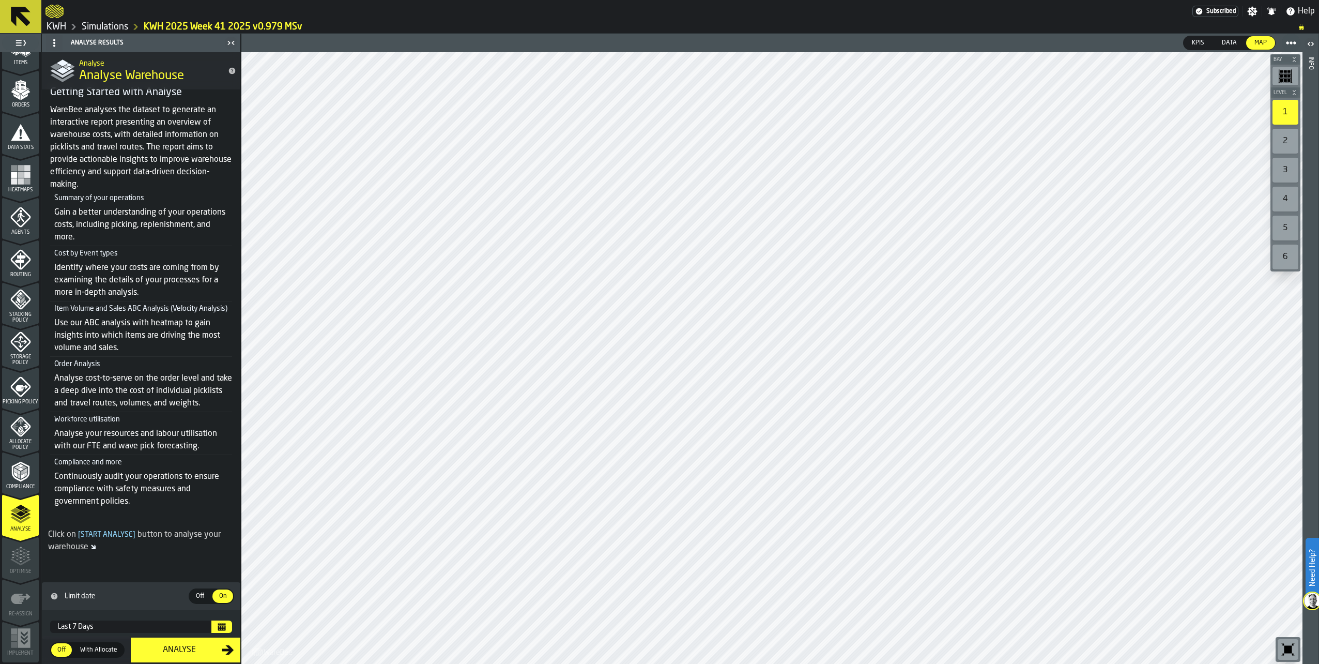
click at [219, 626] on icon "Calendar" at bounding box center [222, 627] width 8 height 5
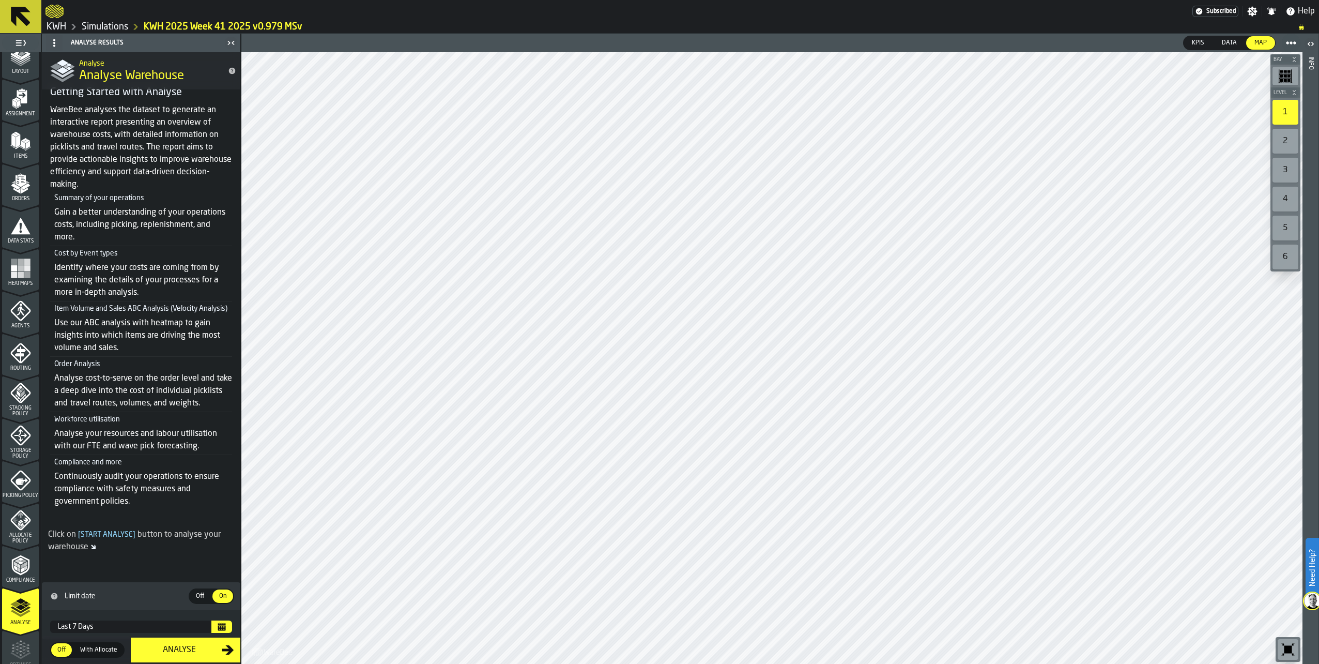
scroll to position [0, 0]
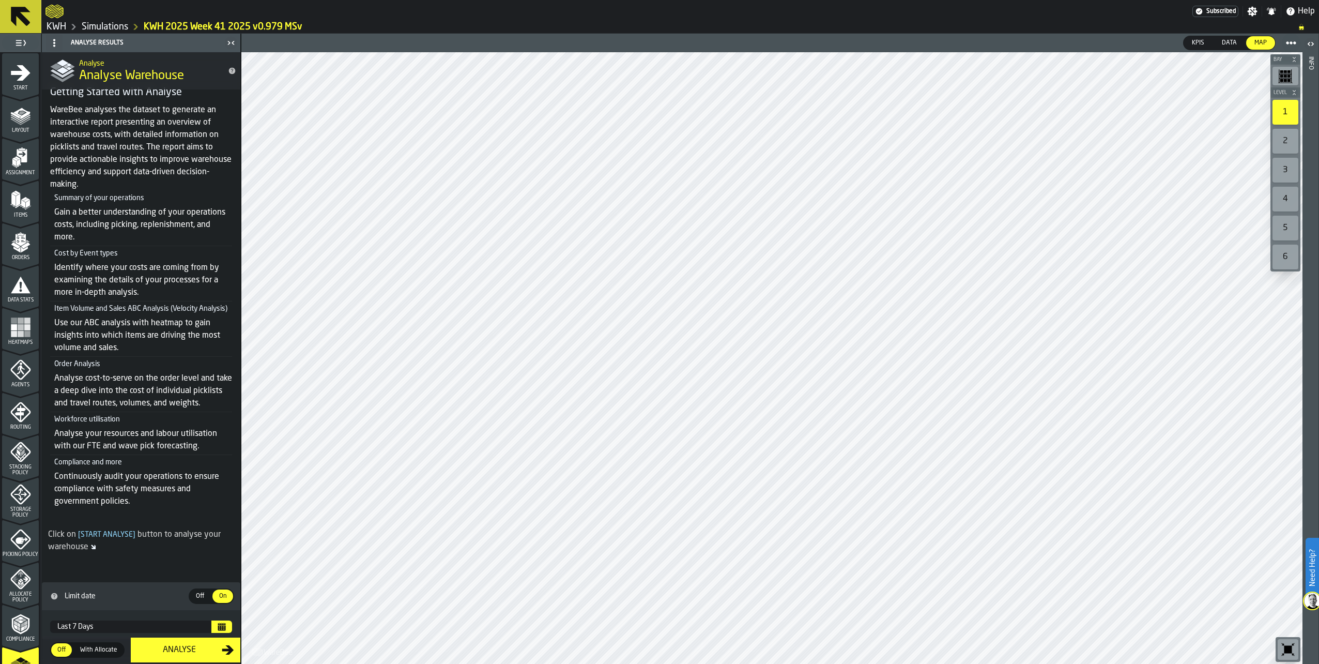
click at [11, 204] on polygon "menu Items" at bounding box center [13, 199] width 4 height 13
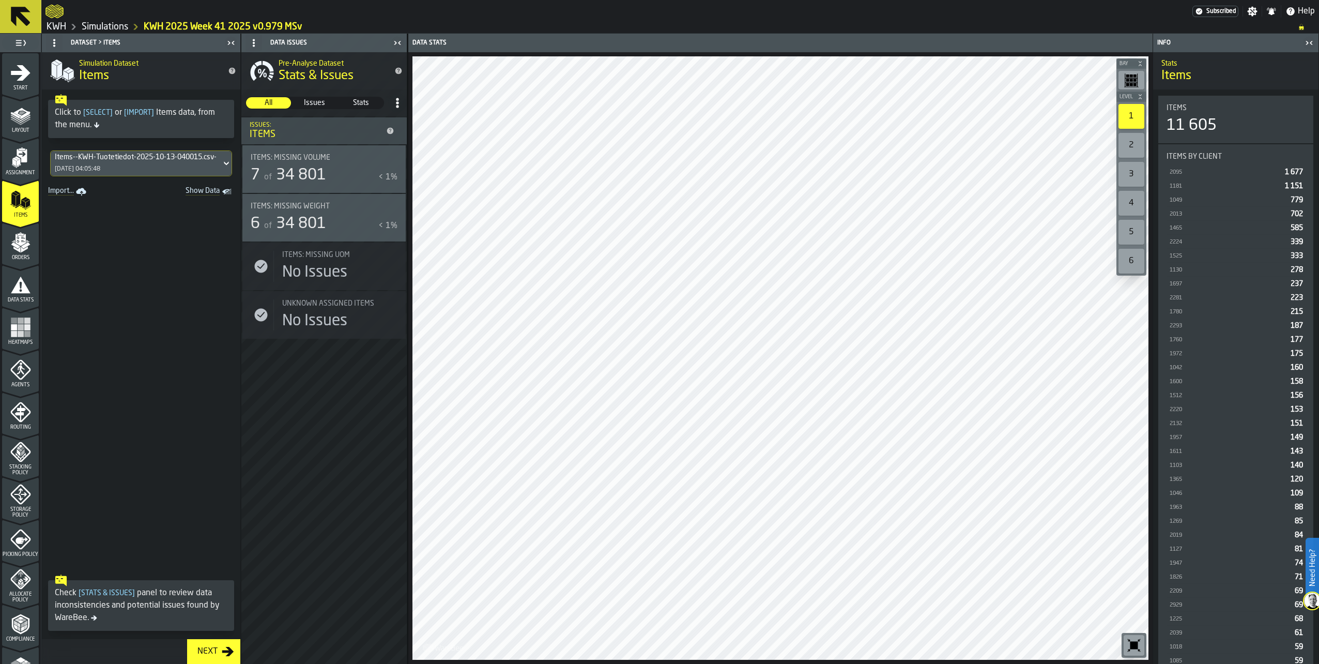
click at [0, 0] on icon "Show Data" at bounding box center [0, 0] width 0 height 0
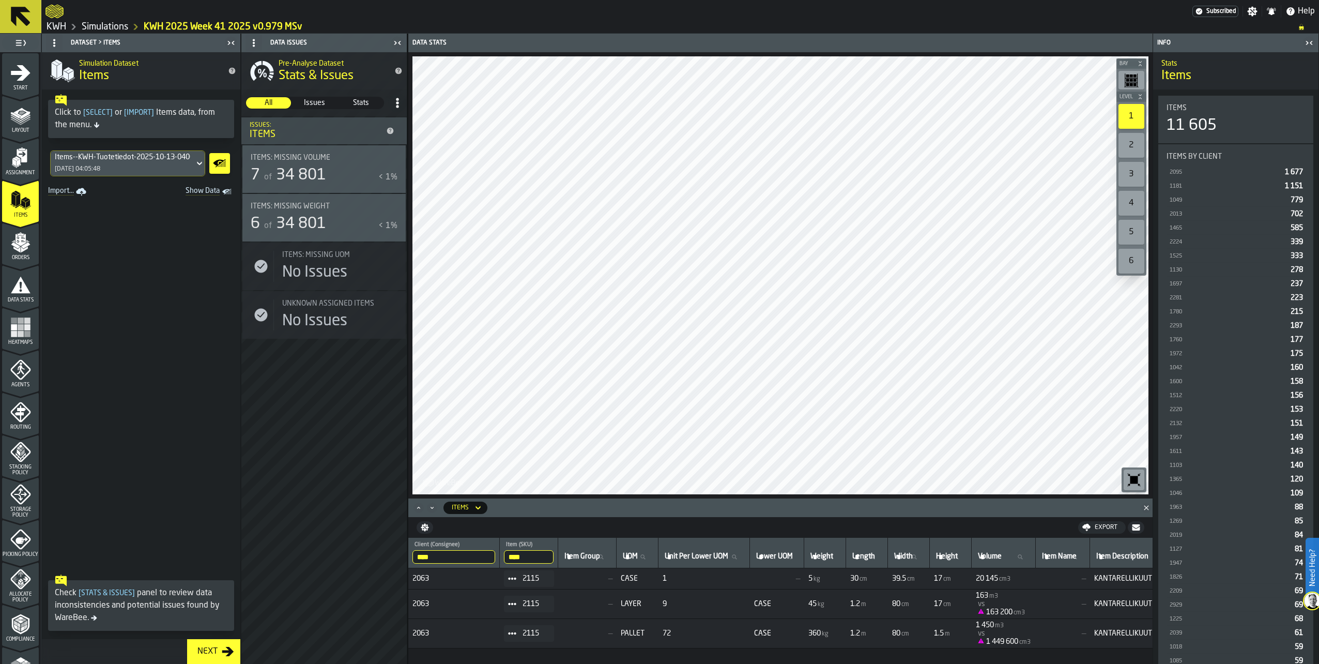
click at [474, 551] on input "****" at bounding box center [454, 556] width 83 height 13
click at [489, 557] on input "****" at bounding box center [454, 556] width 83 height 13
click at [544, 554] on input "****" at bounding box center [529, 556] width 50 height 13
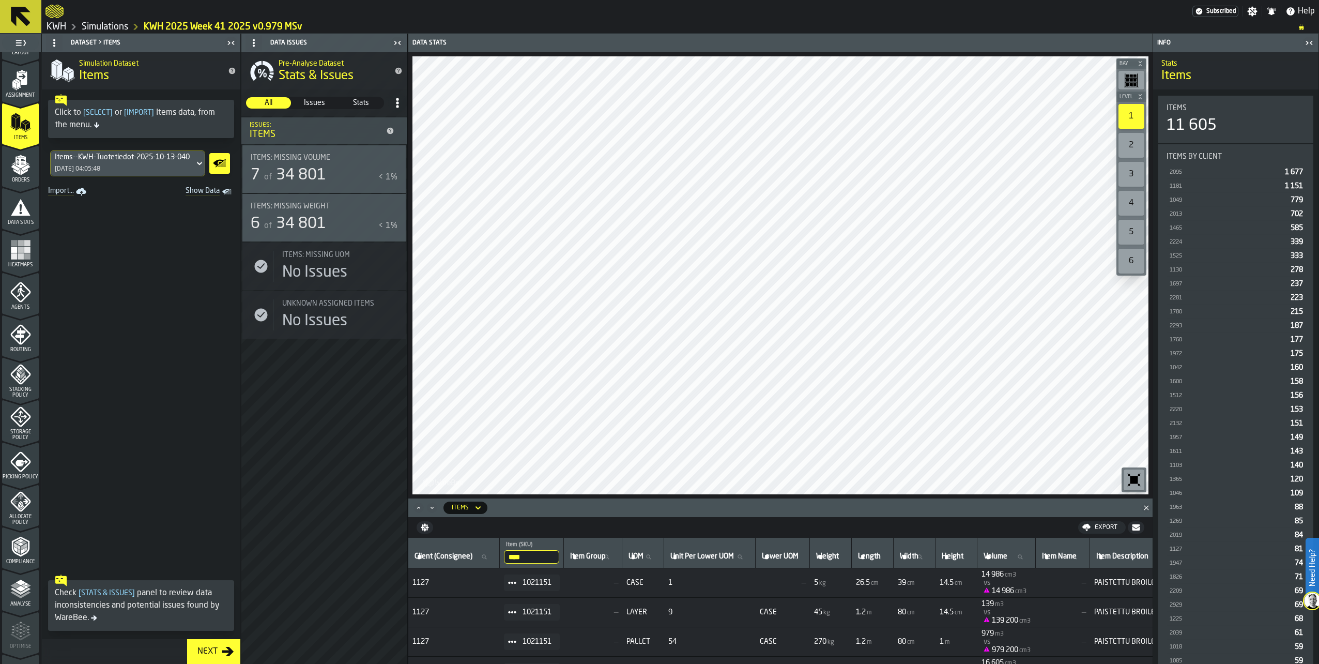
scroll to position [153, 0]
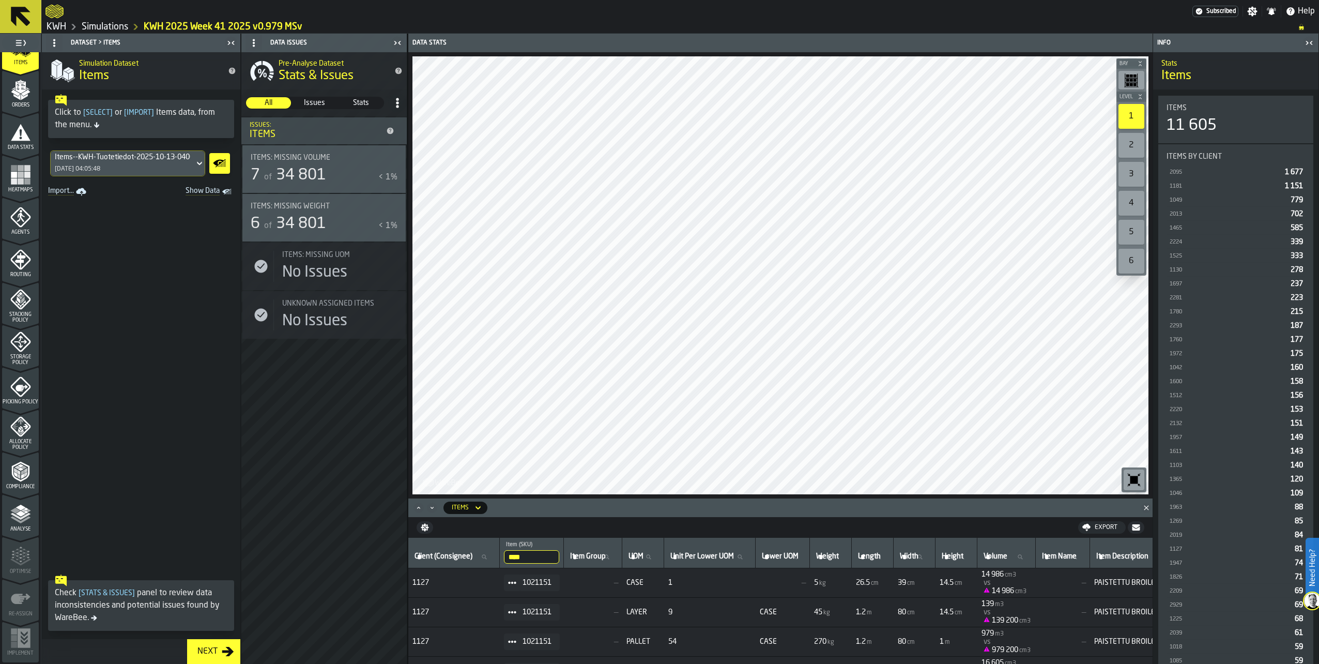
click at [18, 512] on polygon "menu Analyse" at bounding box center [21, 514] width 10 height 6
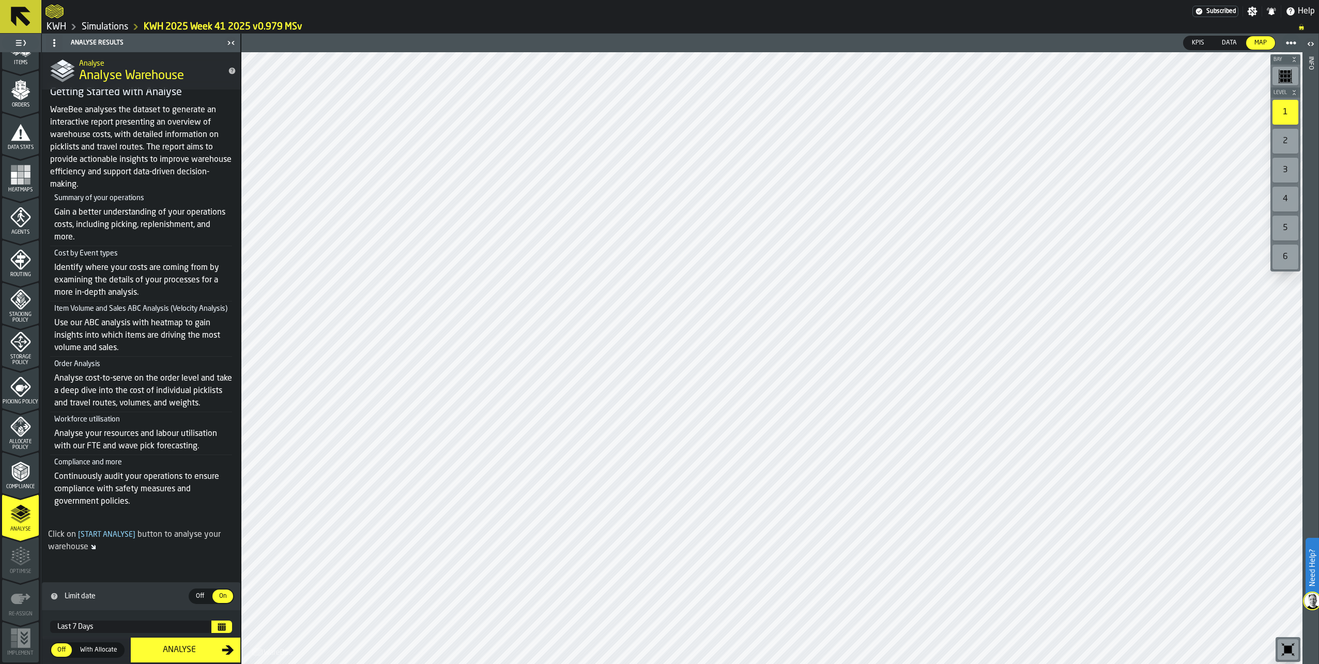
scroll to position [47, 0]
click at [218, 623] on icon "Calendar" at bounding box center [222, 626] width 8 height 8
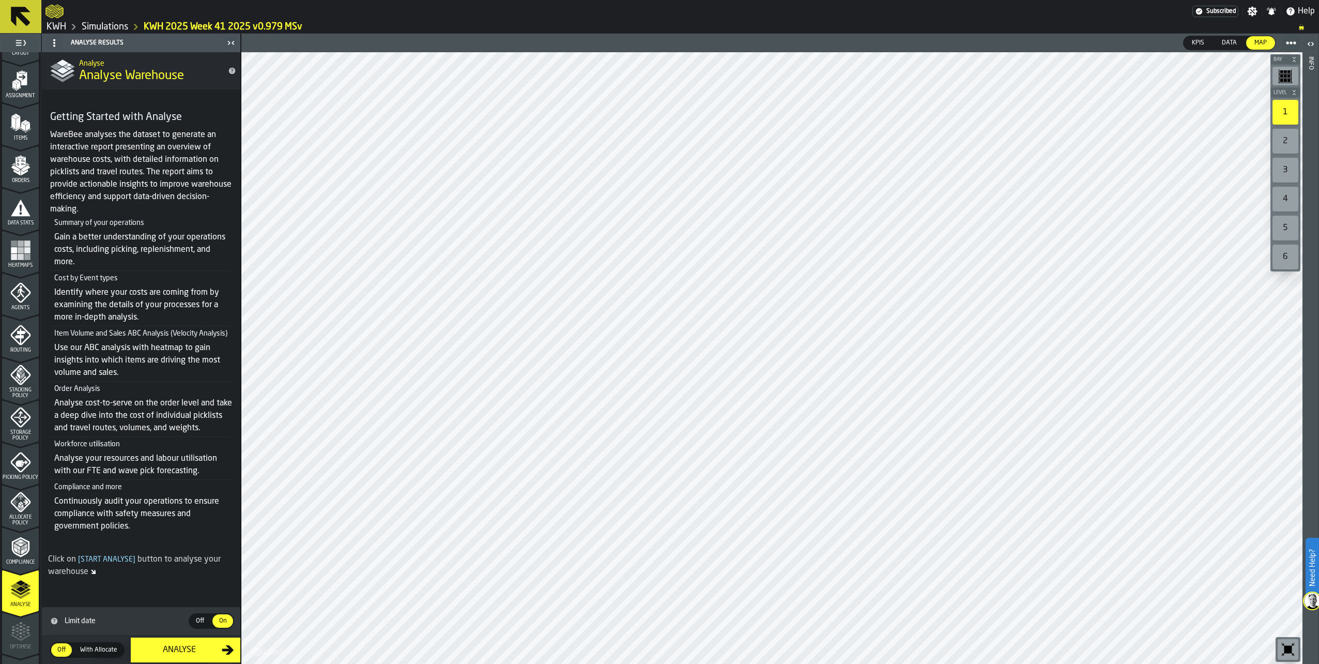
scroll to position [0, 0]
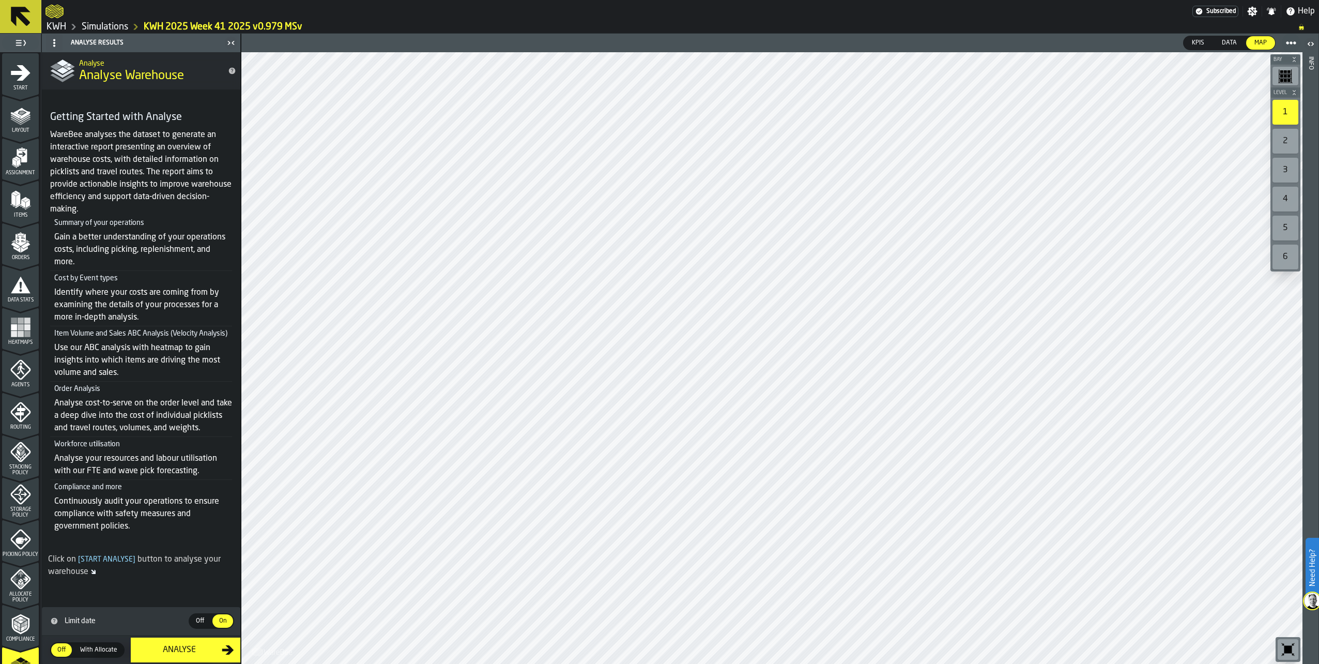
click at [12, 244] on polygon "menu Orders" at bounding box center [15, 245] width 9 height 6
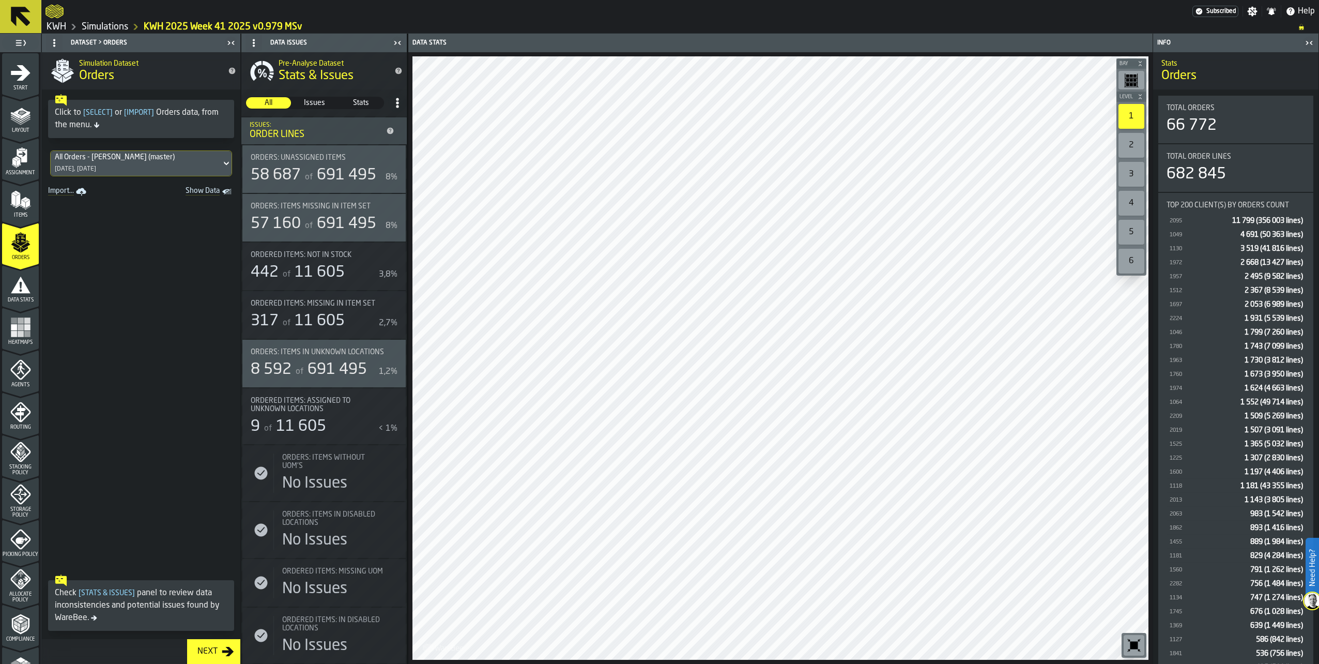
click at [197, 188] on span "Show Data" at bounding box center [184, 192] width 70 height 10
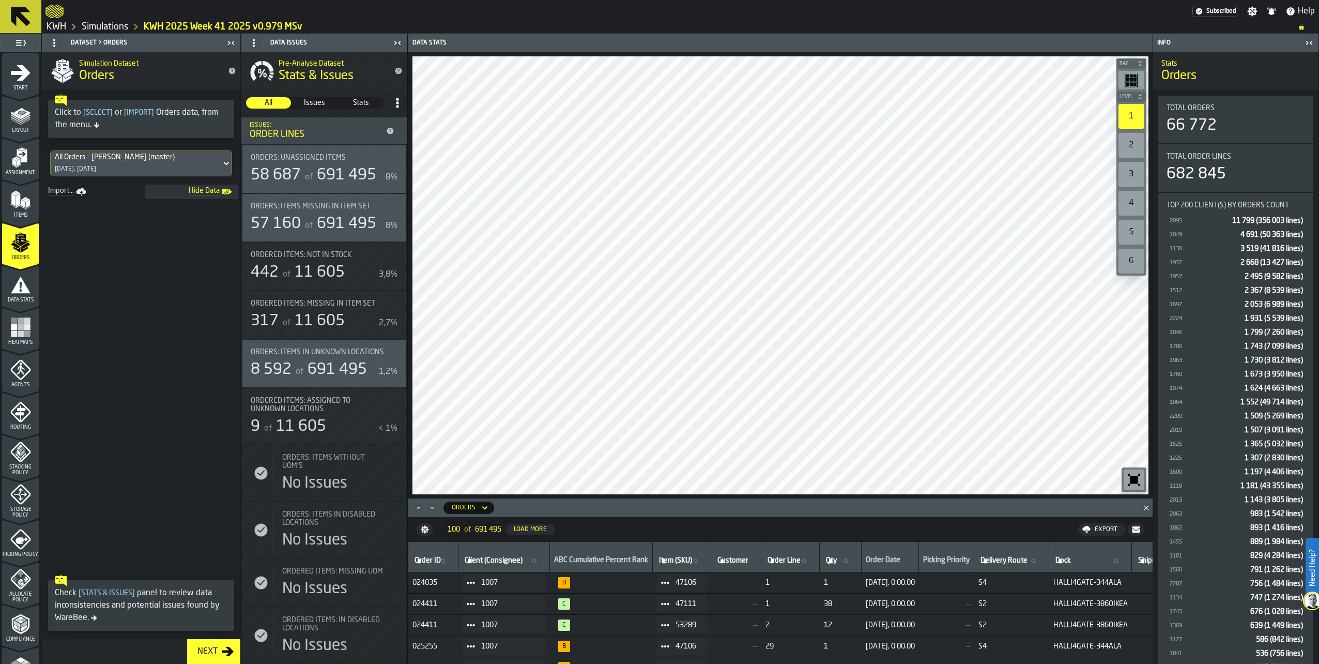
click at [1092, 530] on div "Export" at bounding box center [1106, 529] width 31 height 7
click at [1089, 527] on polygon "button-Error" at bounding box center [1089, 529] width 7 height 7
click at [1312, 603] on img at bounding box center [1312, 600] width 17 height 17
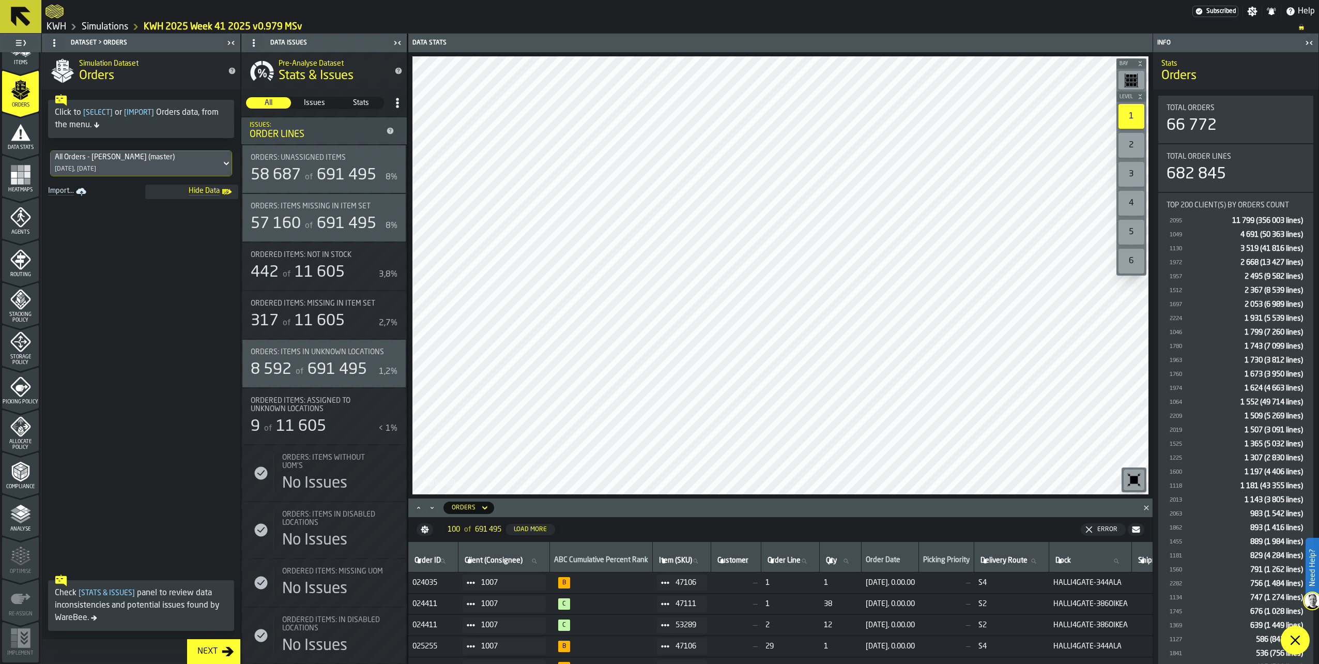
click at [12, 518] on polyline "menu Analyse" at bounding box center [20, 519] width 20 height 7
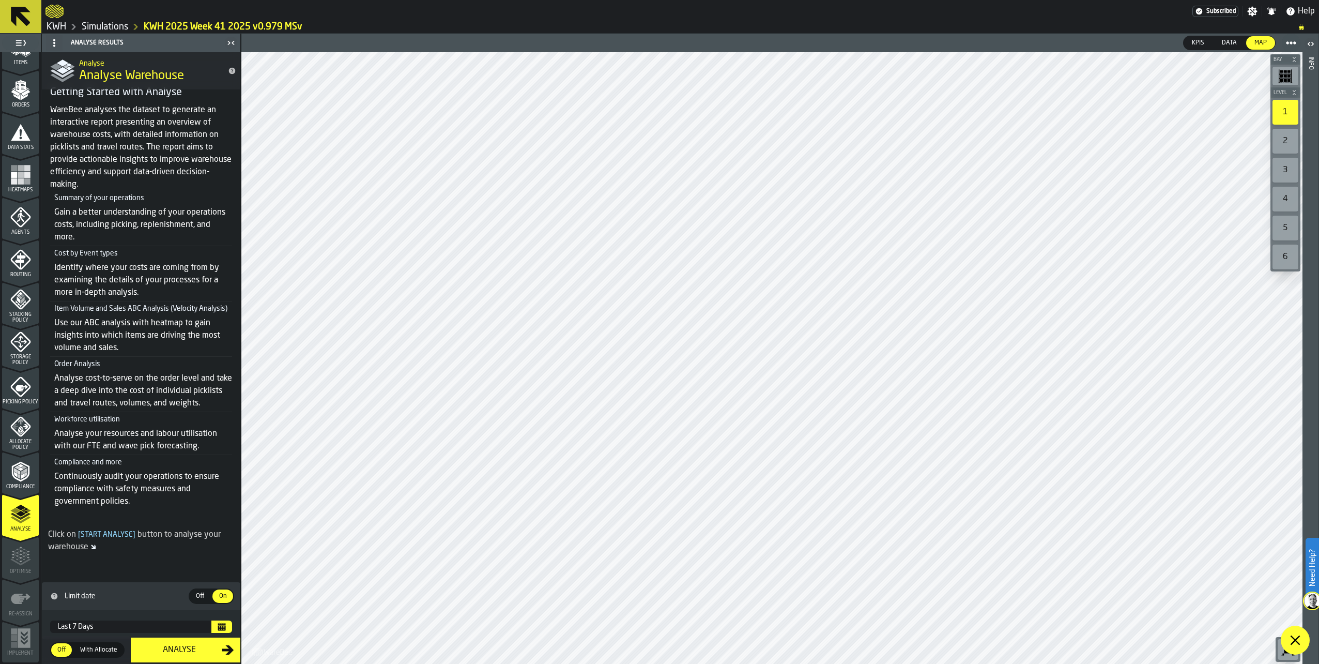
scroll to position [47, 0]
click at [218, 626] on icon "Calendar" at bounding box center [222, 627] width 8 height 5
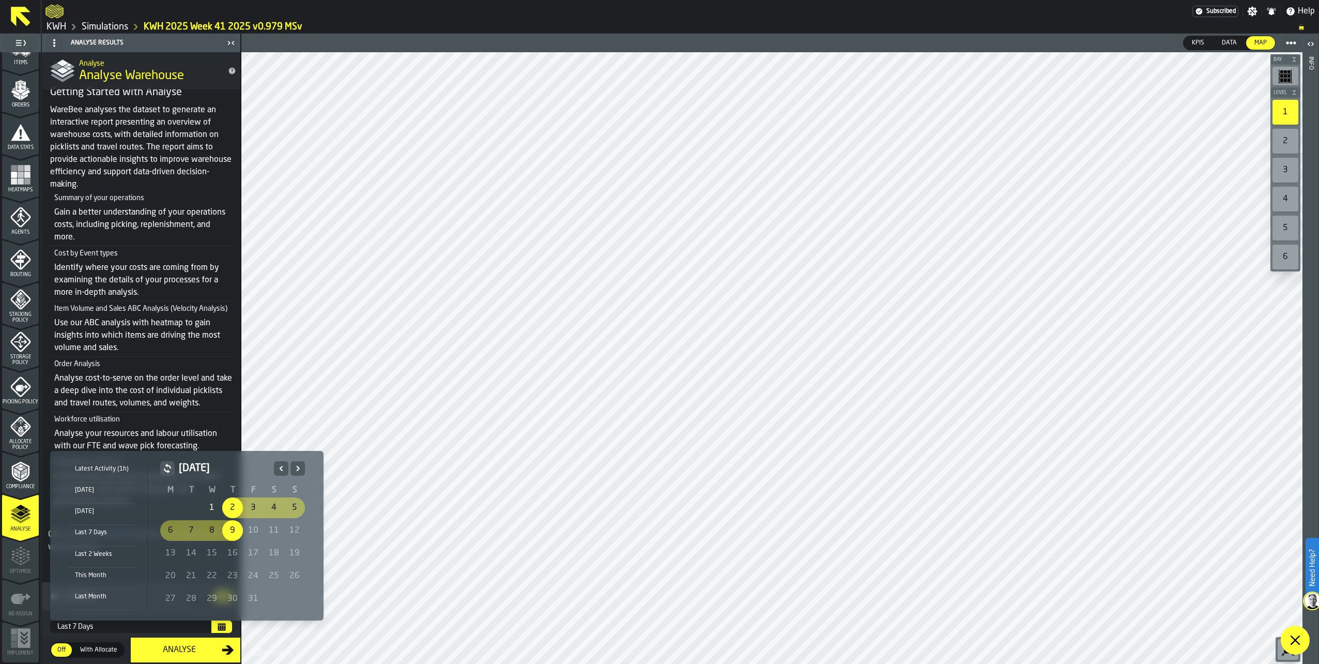
click at [252, 530] on div "10" at bounding box center [253, 530] width 21 height 21
click at [204, 528] on div "8" at bounding box center [212, 530] width 21 height 21
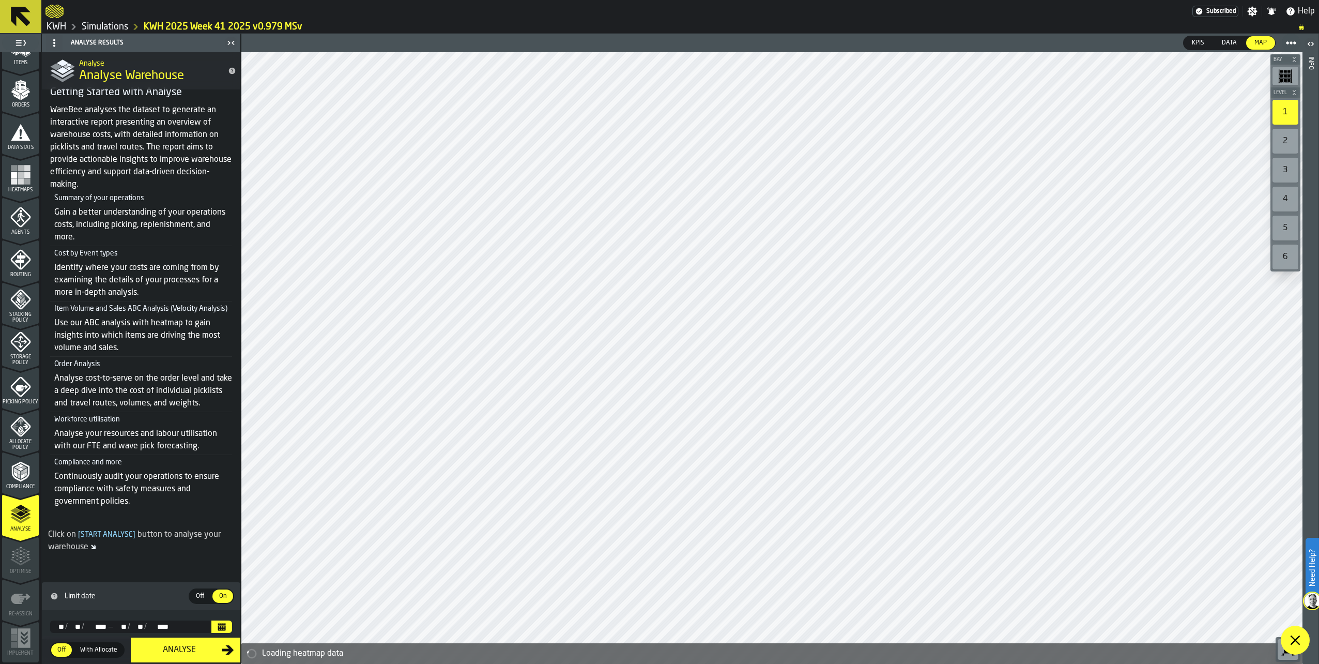
click at [212, 625] on button "Calendar" at bounding box center [221, 626] width 21 height 12
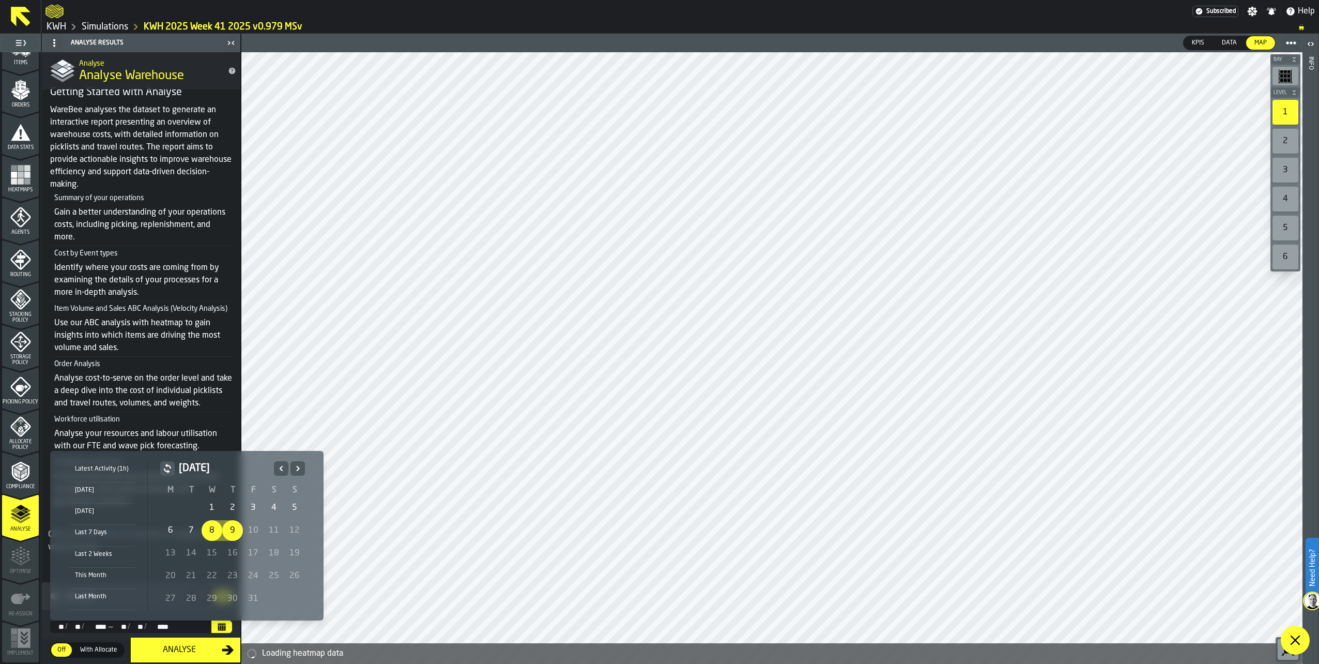
click at [231, 526] on div "9" at bounding box center [232, 530] width 21 height 21
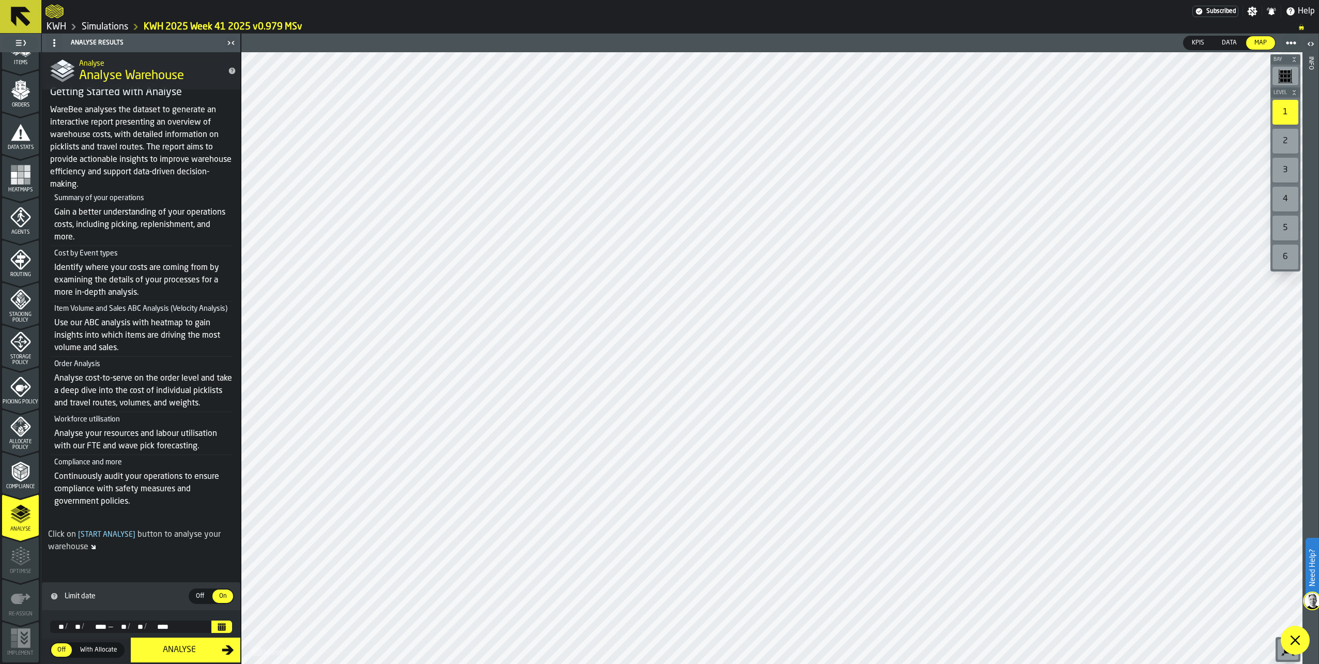
click at [221, 624] on icon "Calendar" at bounding box center [222, 625] width 8 height 2
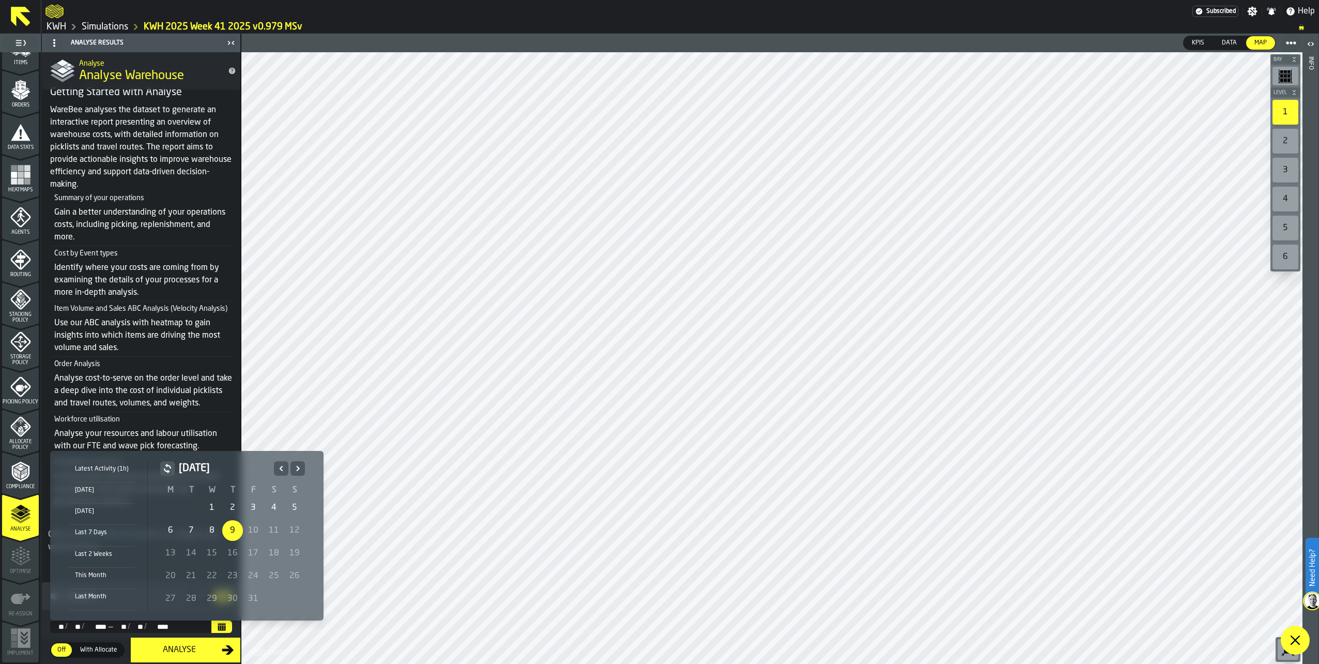
click at [1294, 639] on polygon at bounding box center [1296, 640] width 10 height 10
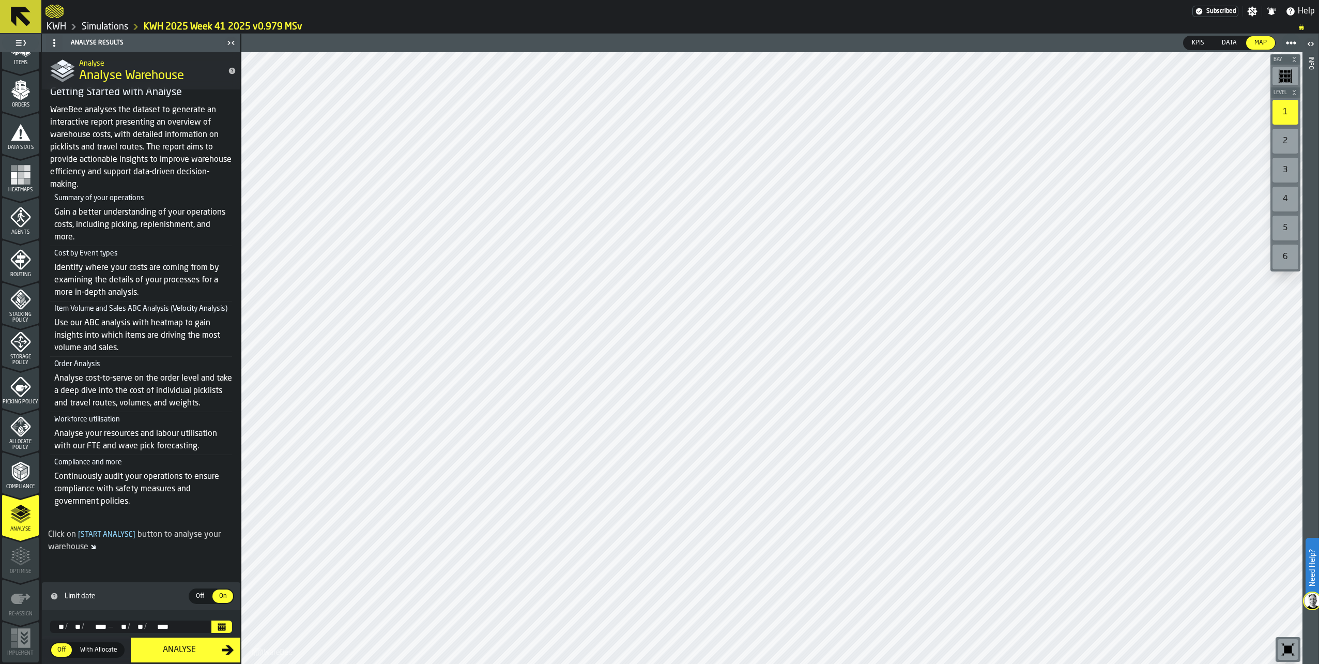
click at [1315, 597] on img at bounding box center [1312, 600] width 17 height 17
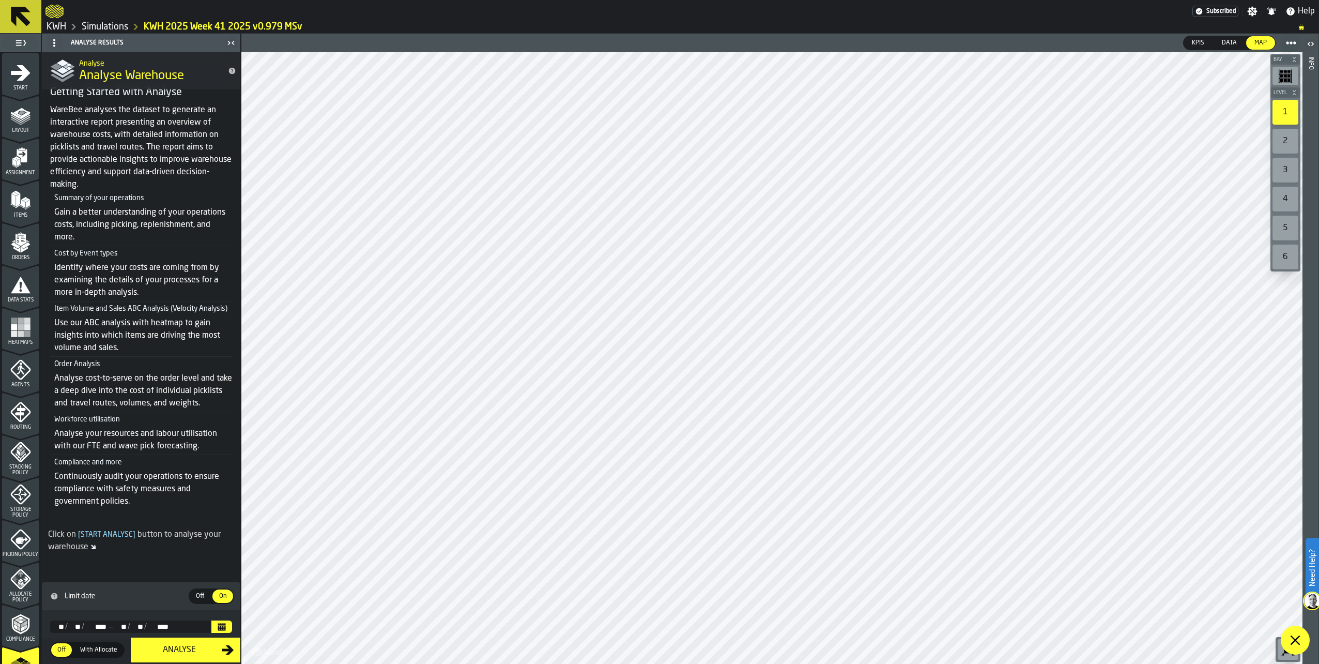
click at [18, 111] on icon "menu Layout" at bounding box center [20, 115] width 21 height 21
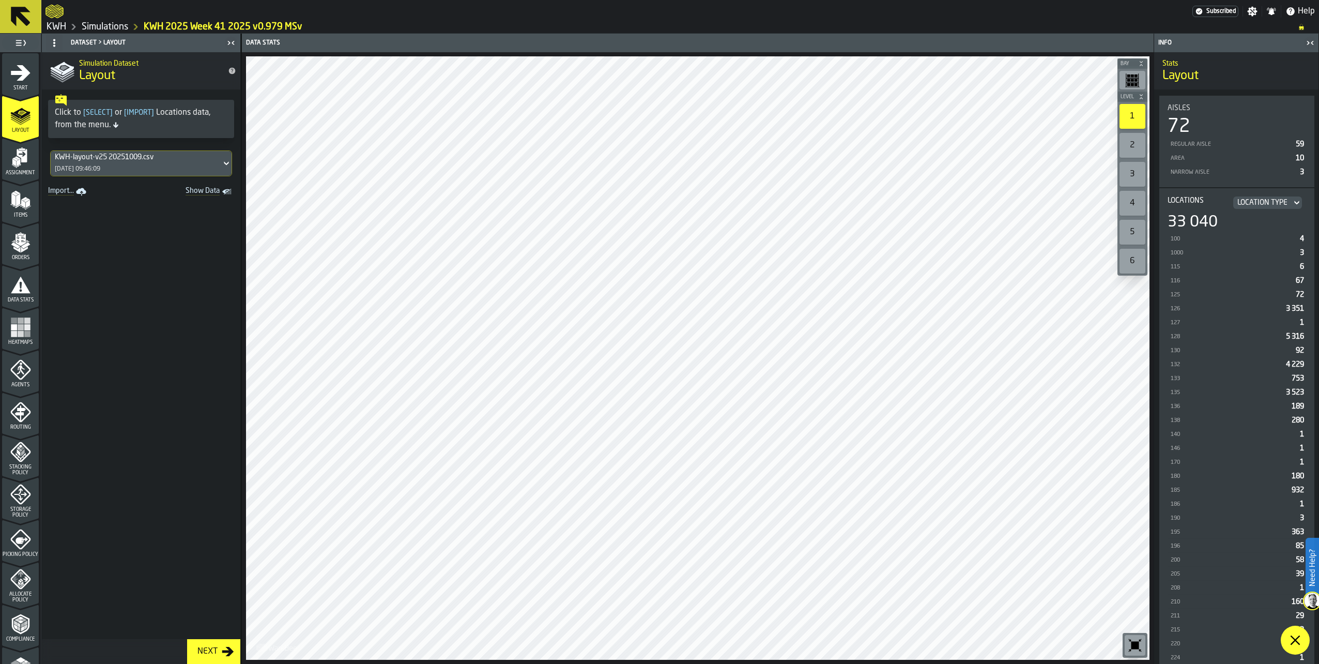
click at [107, 156] on div "KWH-layout-v25 20251009.csv" at bounding box center [136, 157] width 162 height 8
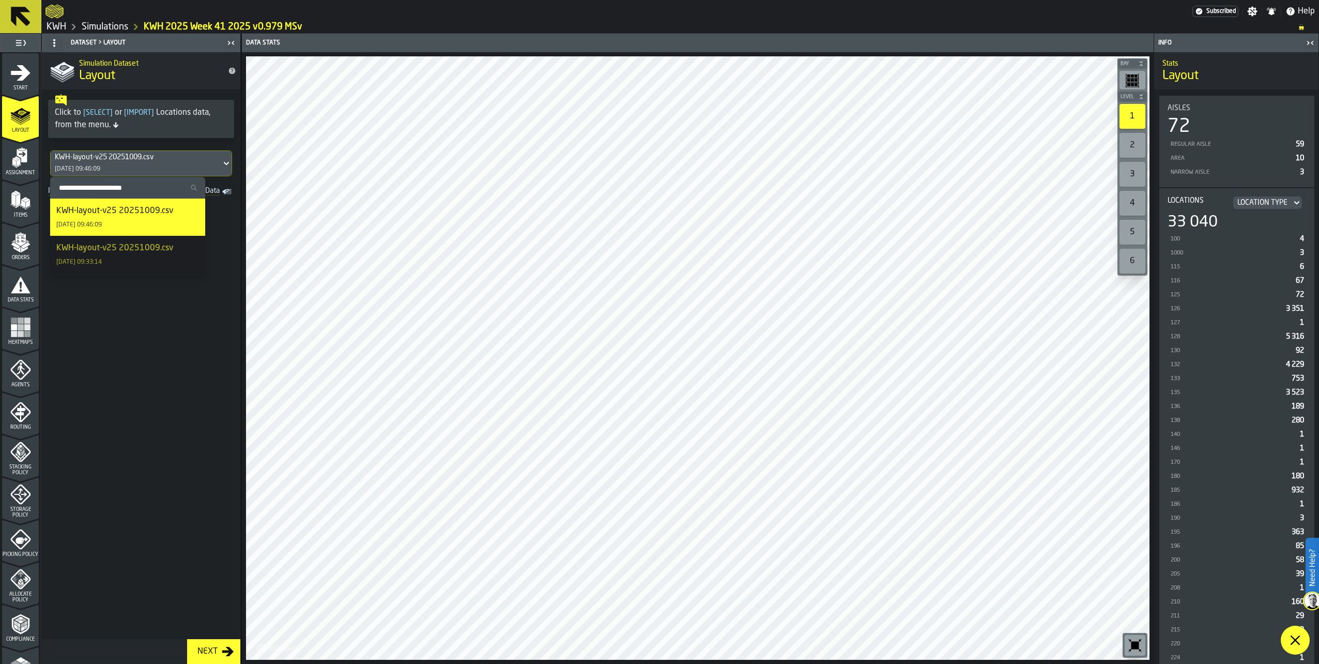
click at [111, 207] on div "KWH-layout-v25 20251009.csv" at bounding box center [114, 211] width 117 height 12
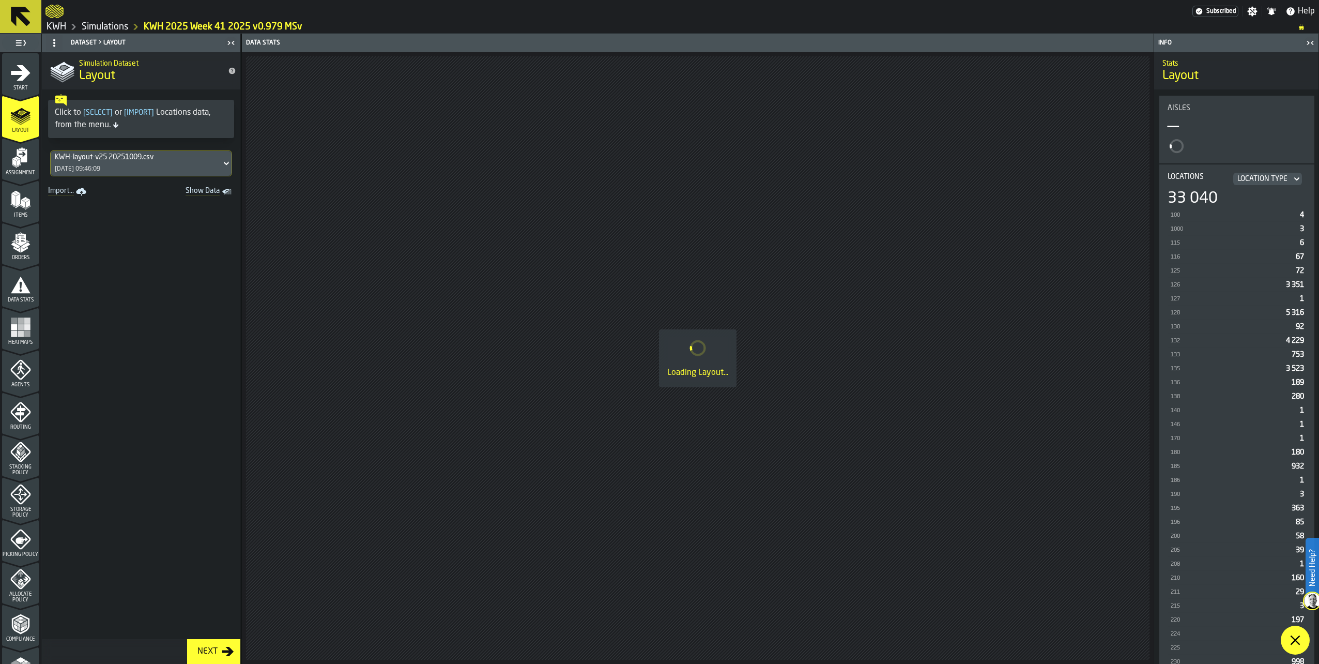
click at [11, 166] on icon "menu Assignment" at bounding box center [20, 157] width 21 height 21
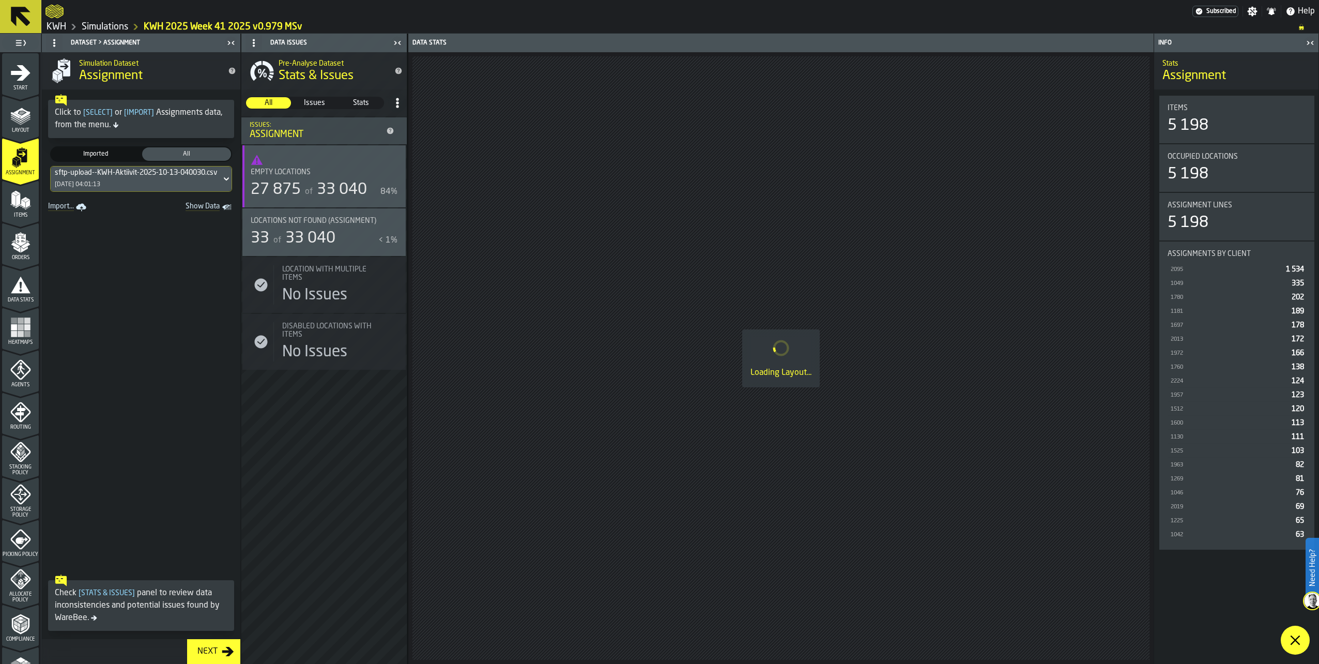
click at [19, 188] on div "Items" at bounding box center [20, 201] width 37 height 35
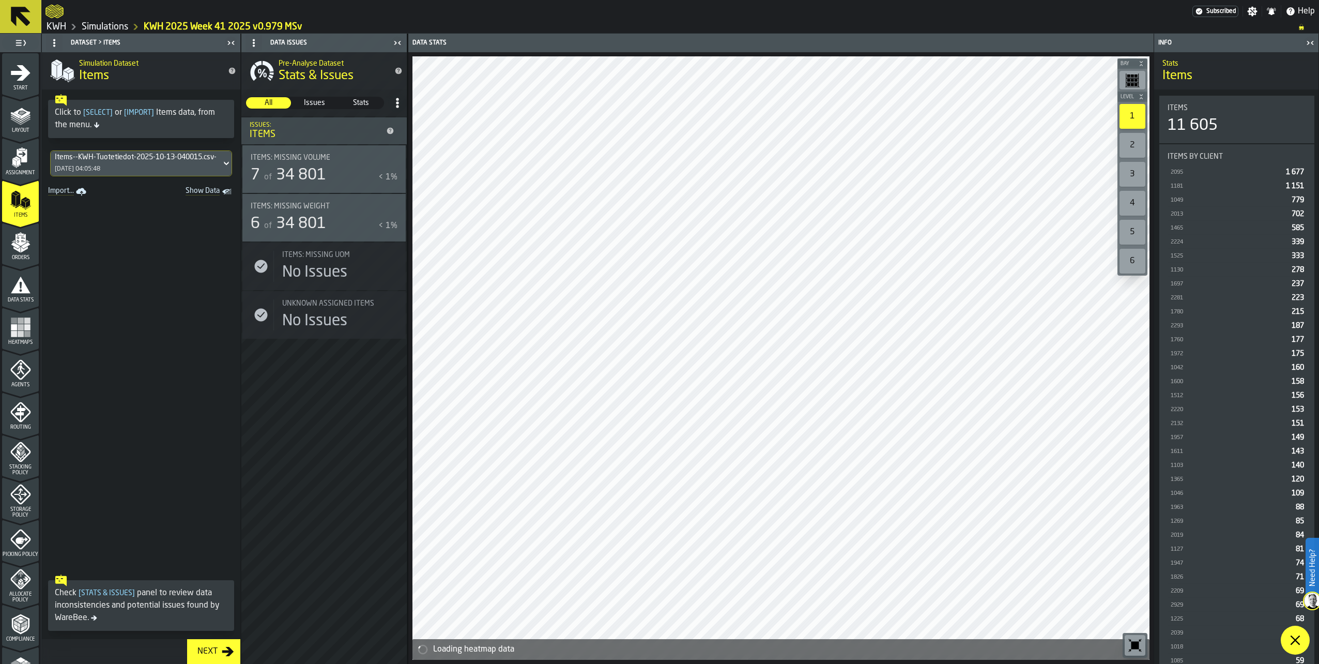
click at [29, 245] on div "Orders" at bounding box center [20, 246] width 37 height 28
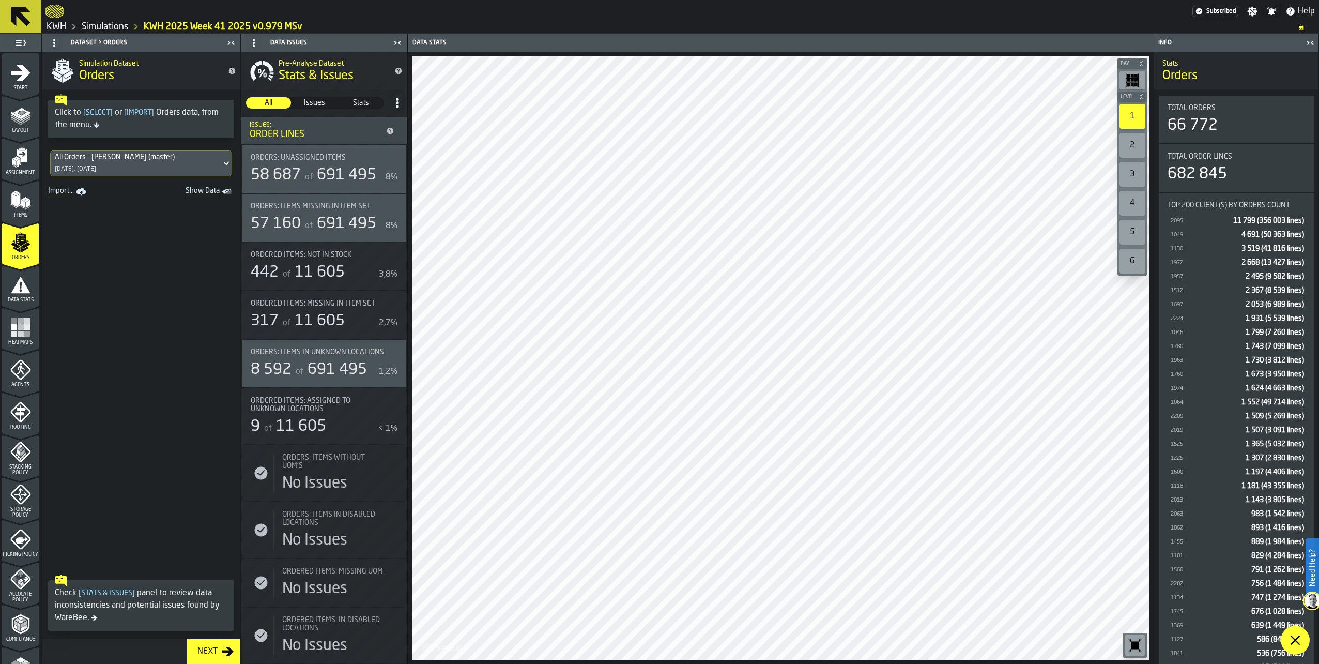
click at [20, 286] on icon "menu Data Stats" at bounding box center [20, 285] width 21 height 21
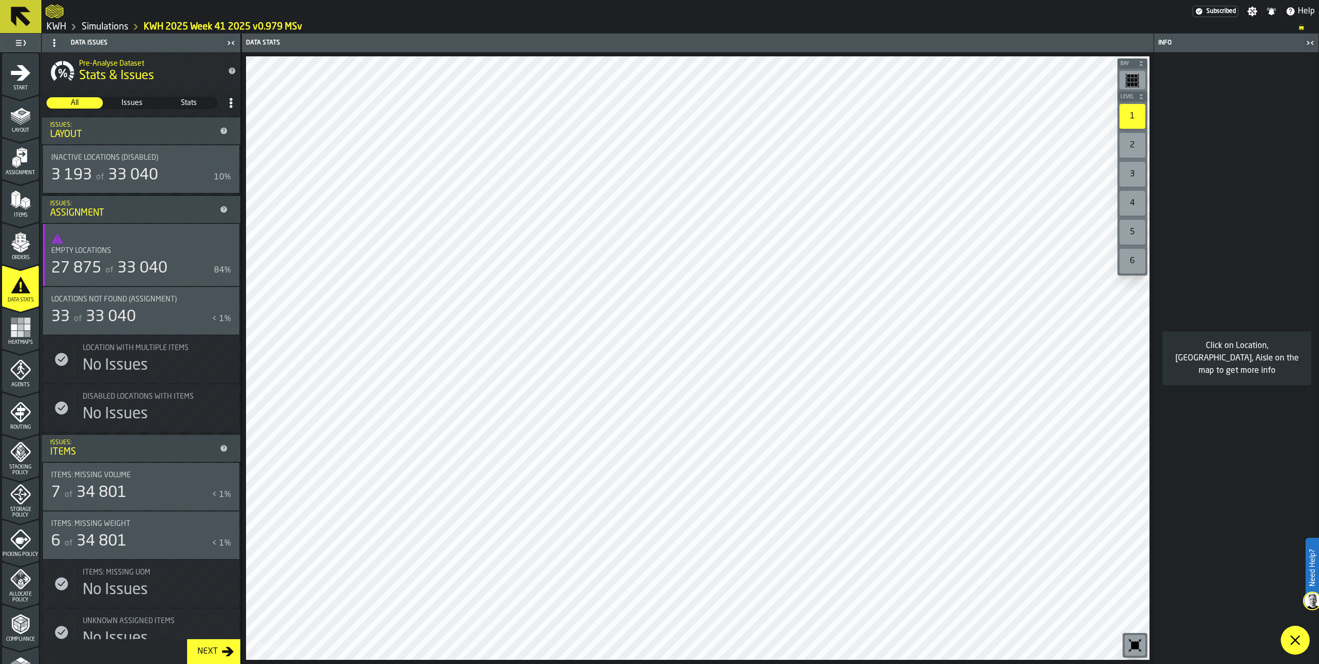
click at [20, 331] on rect "menu Heatmaps" at bounding box center [21, 334] width 6 height 6
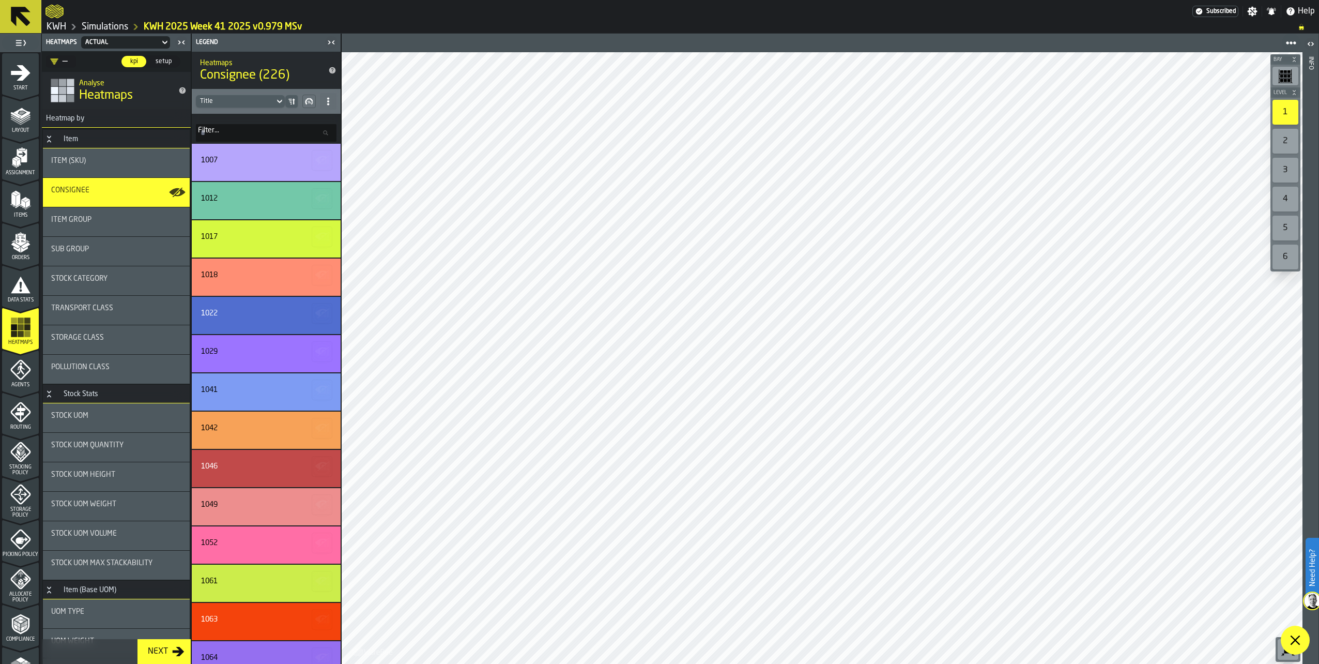
click at [199, 27] on link "KWH 2025 Week 41 2025 v0.979 MSv" at bounding box center [223, 26] width 159 height 11
click at [10, 290] on icon "menu Data Stats" at bounding box center [20, 285] width 21 height 21
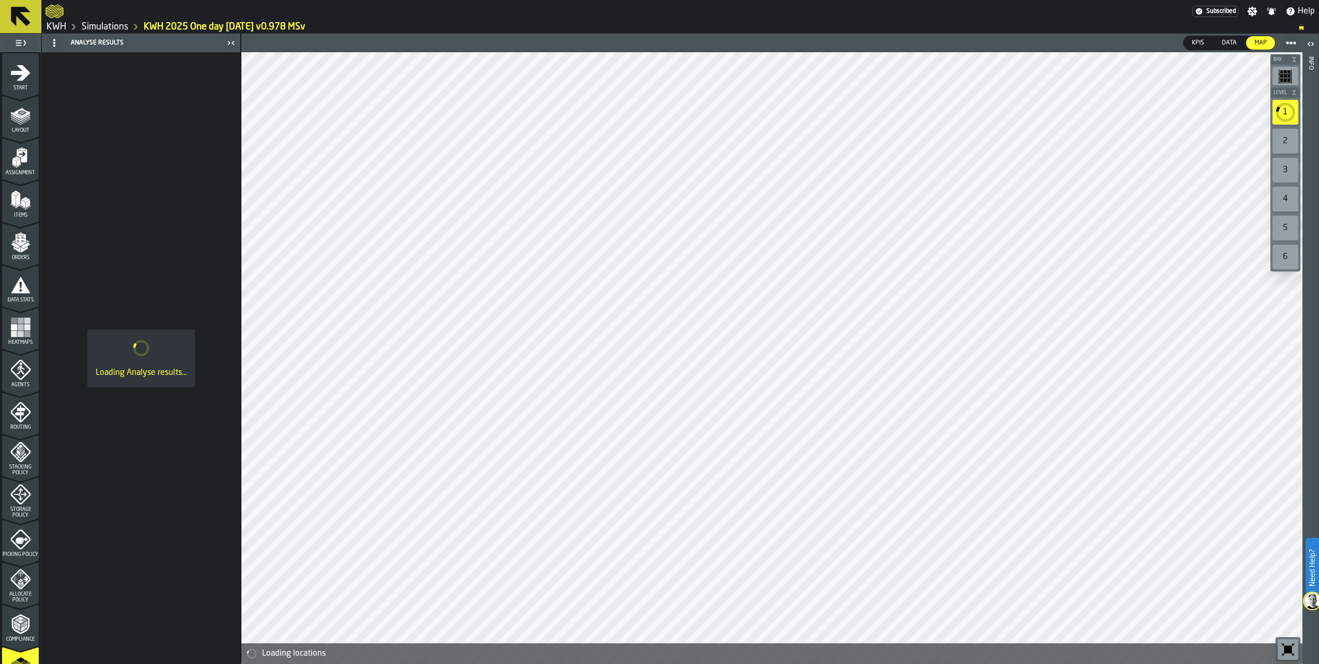
click at [20, 109] on icon "menu Layout" at bounding box center [21, 113] width 17 height 11
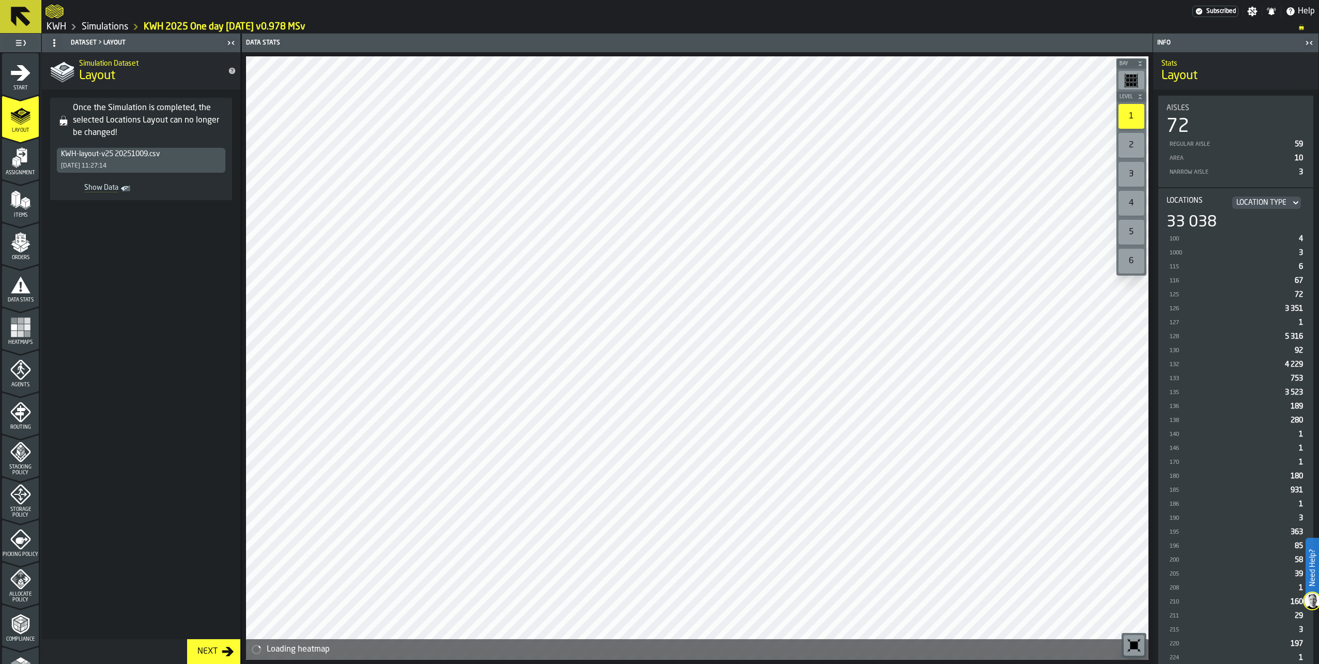
click at [10, 256] on span "Orders" at bounding box center [20, 258] width 37 height 6
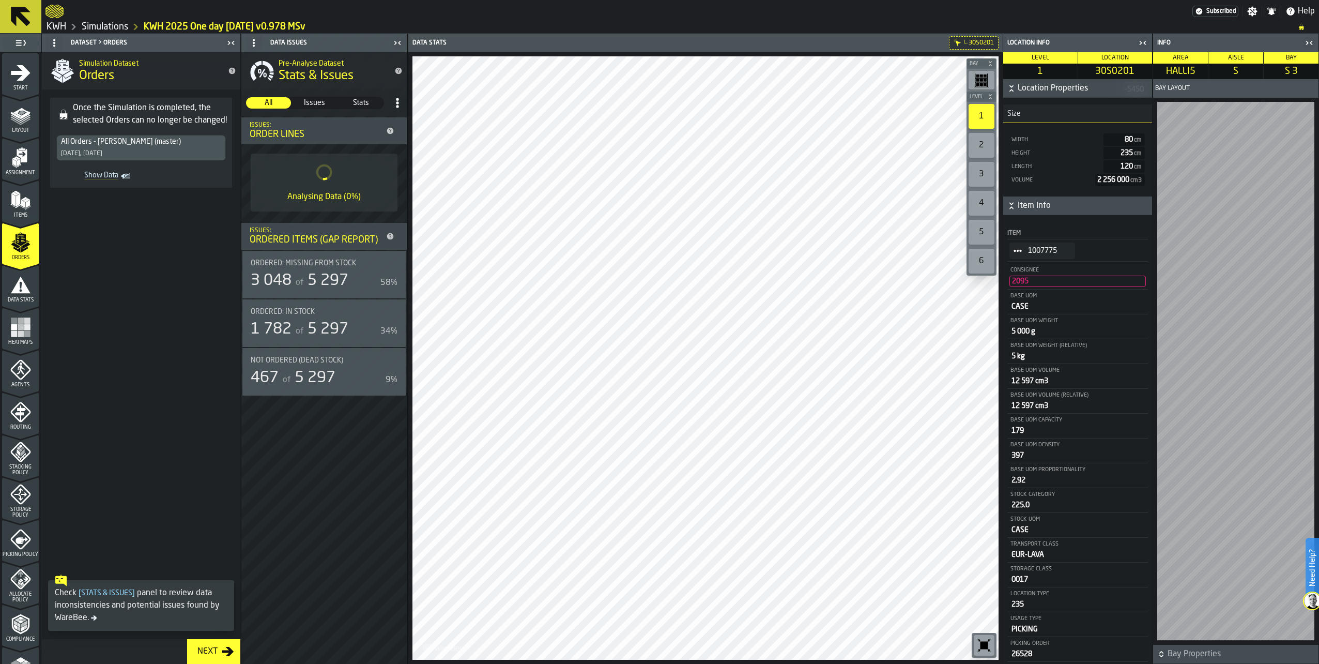
scroll to position [226, 0]
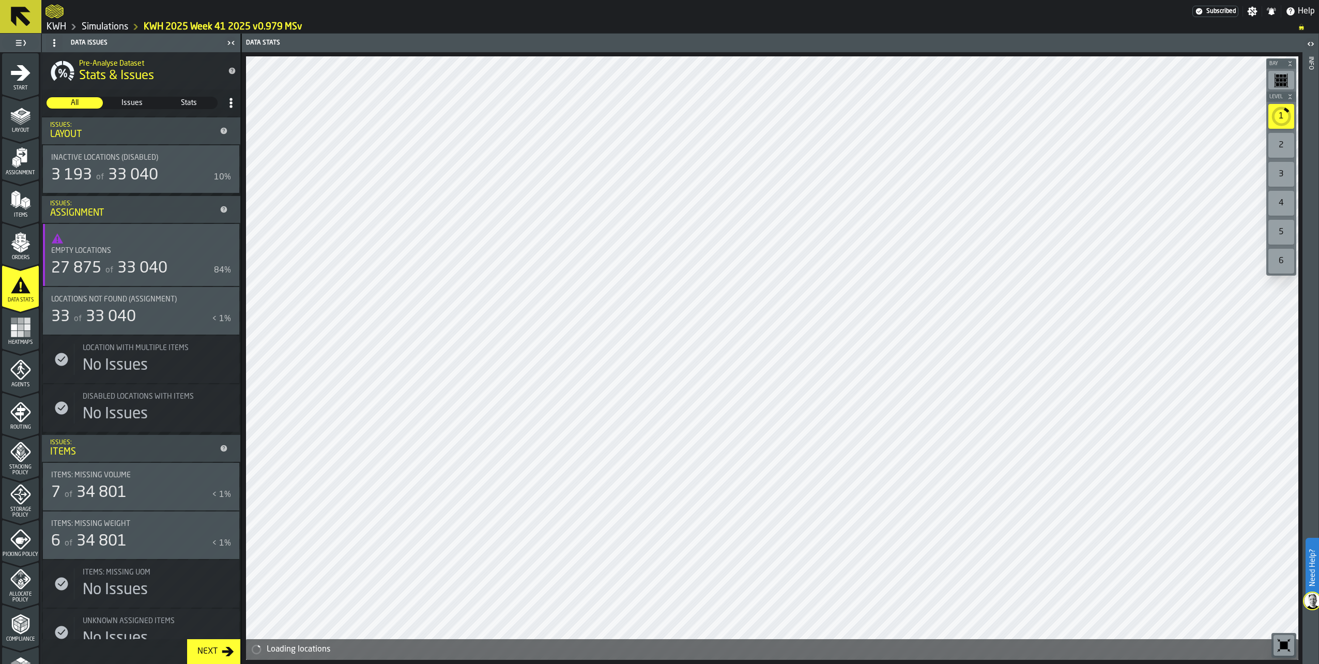
scroll to position [153, 0]
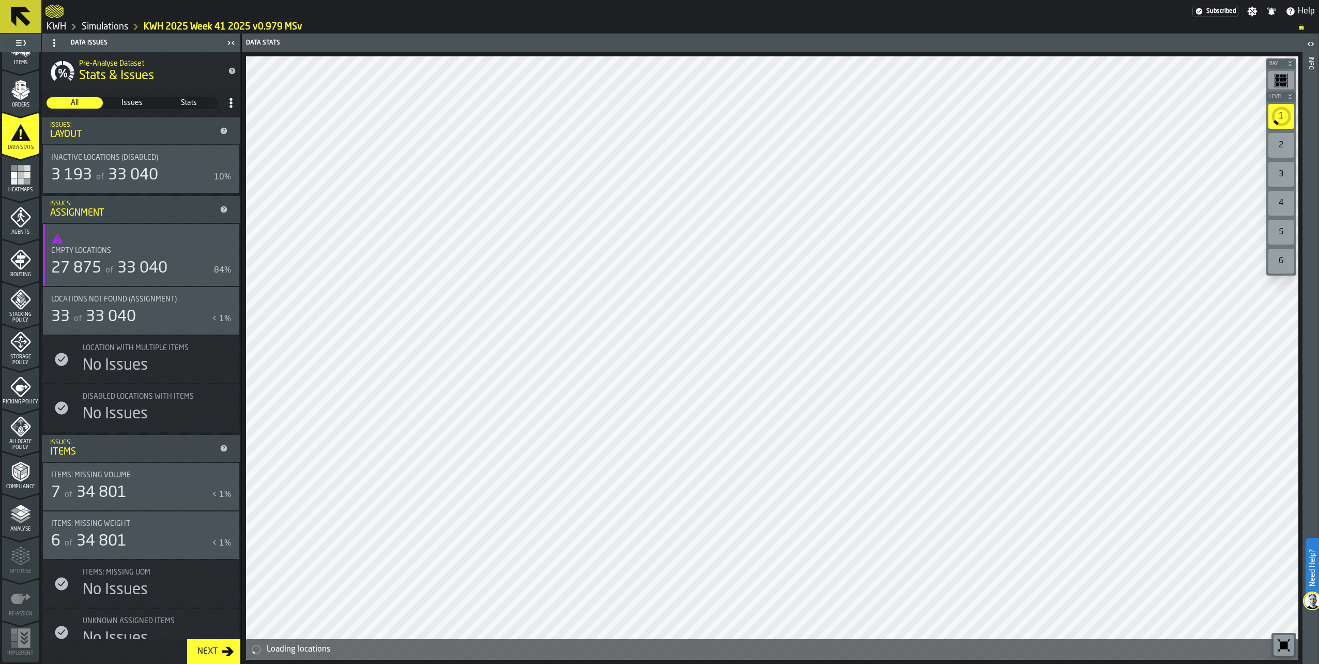
click at [16, 516] on polyline "menu Analyse" at bounding box center [20, 516] width 20 height 7
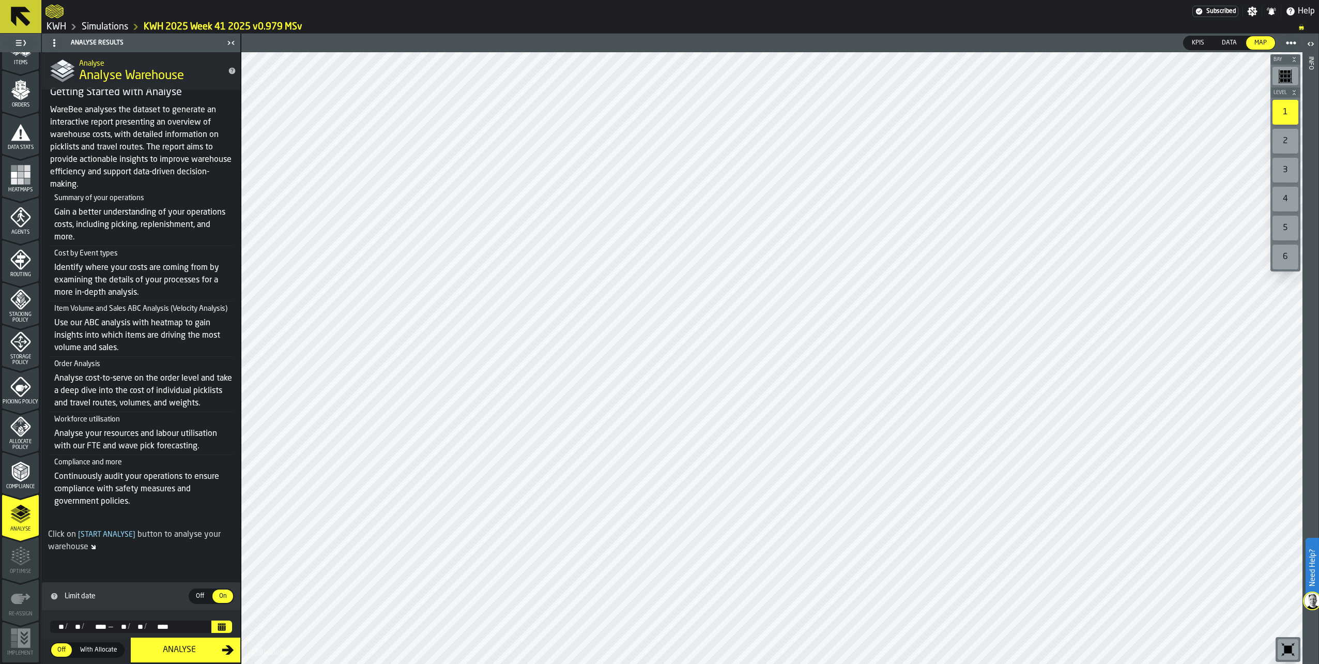
scroll to position [47, 0]
click at [224, 627] on button "Calendar" at bounding box center [221, 626] width 21 height 12
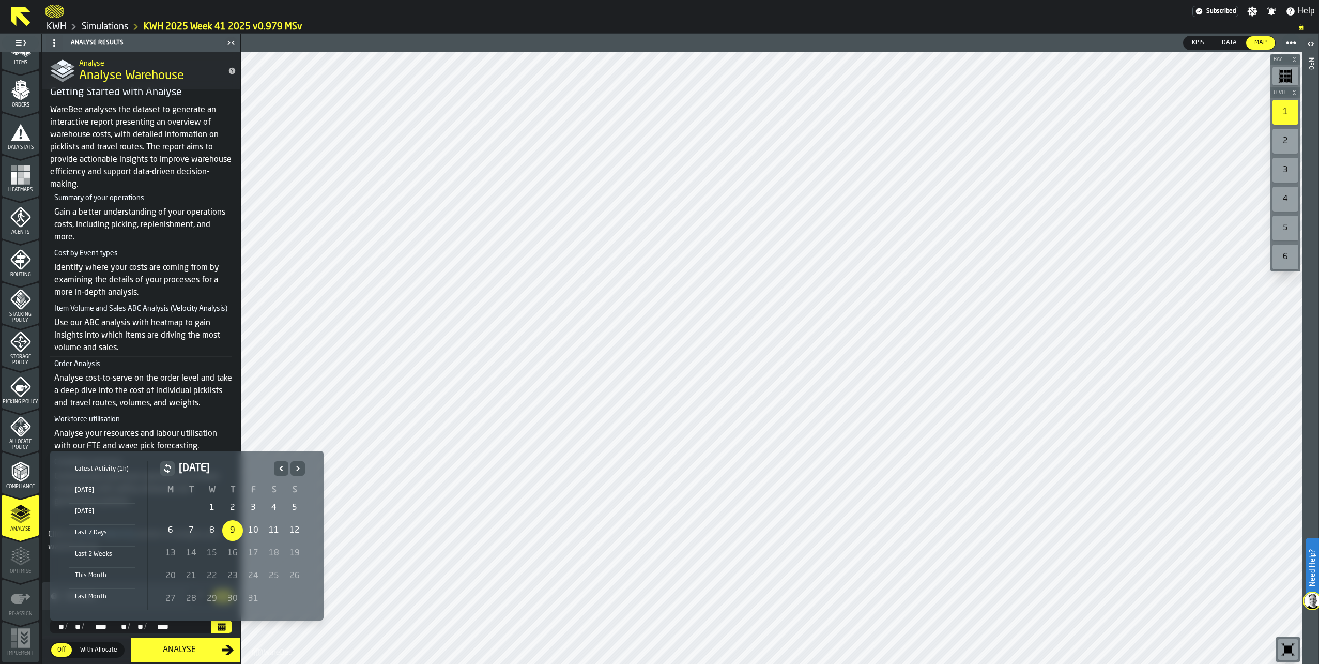
click at [1314, 601] on img at bounding box center [1312, 600] width 17 height 17
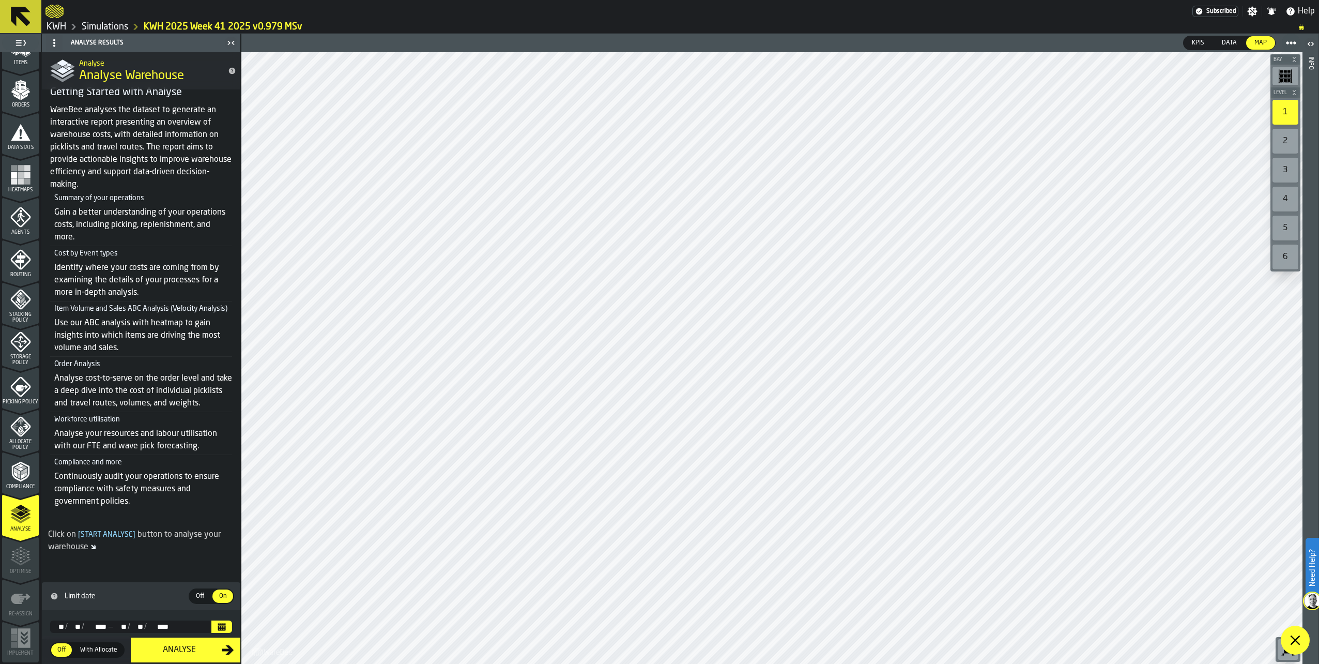
click at [1311, 594] on img at bounding box center [1312, 600] width 17 height 17
click at [220, 626] on icon "Calendar" at bounding box center [222, 627] width 8 height 5
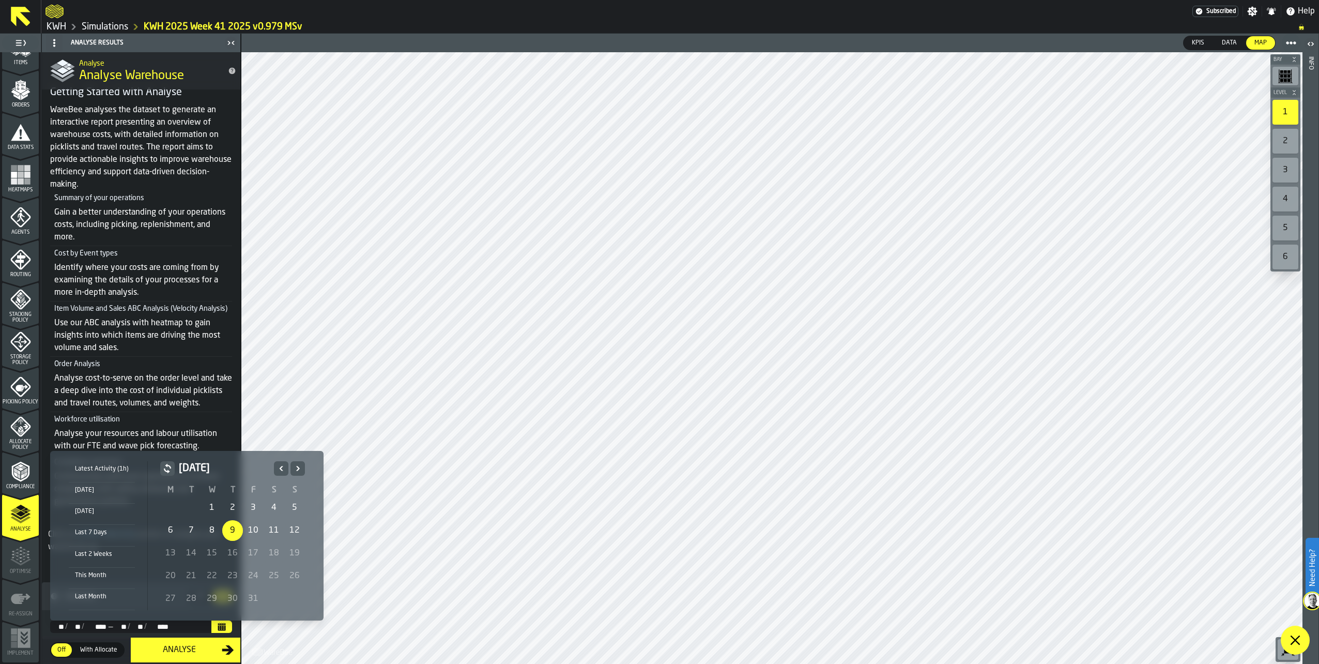
click at [293, 504] on div "5" at bounding box center [294, 507] width 21 height 21
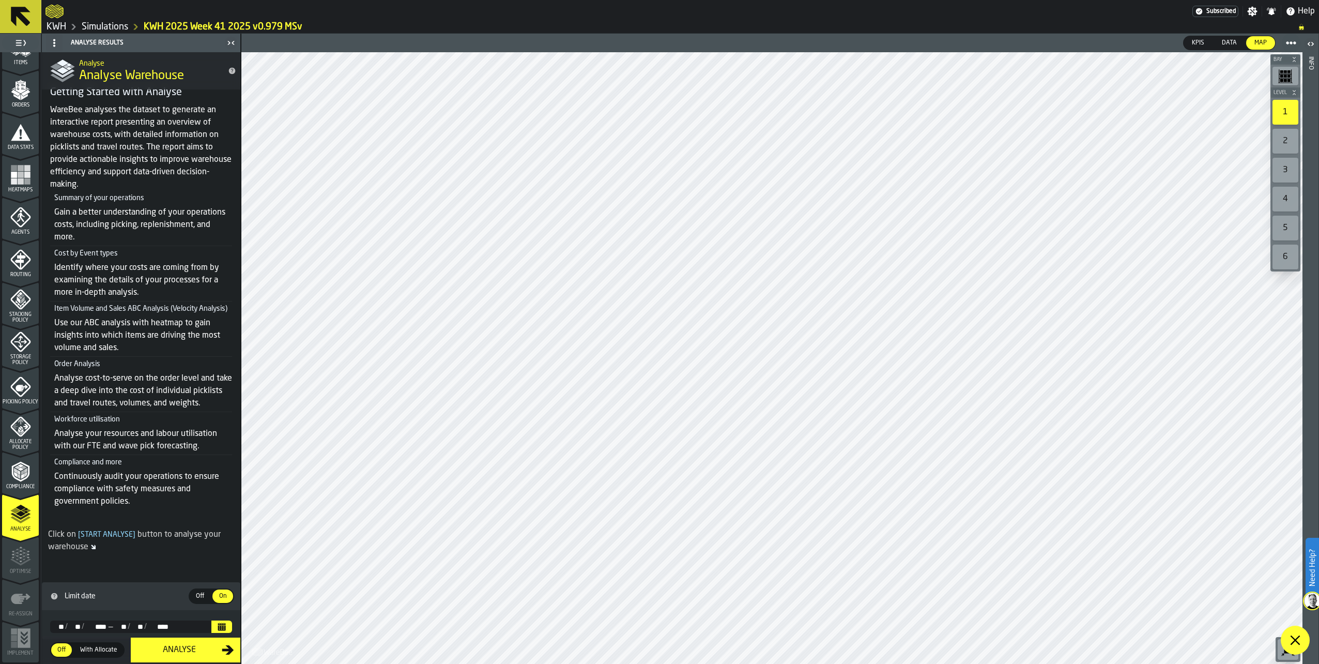
click at [180, 642] on button "Analyse" at bounding box center [186, 649] width 110 height 25
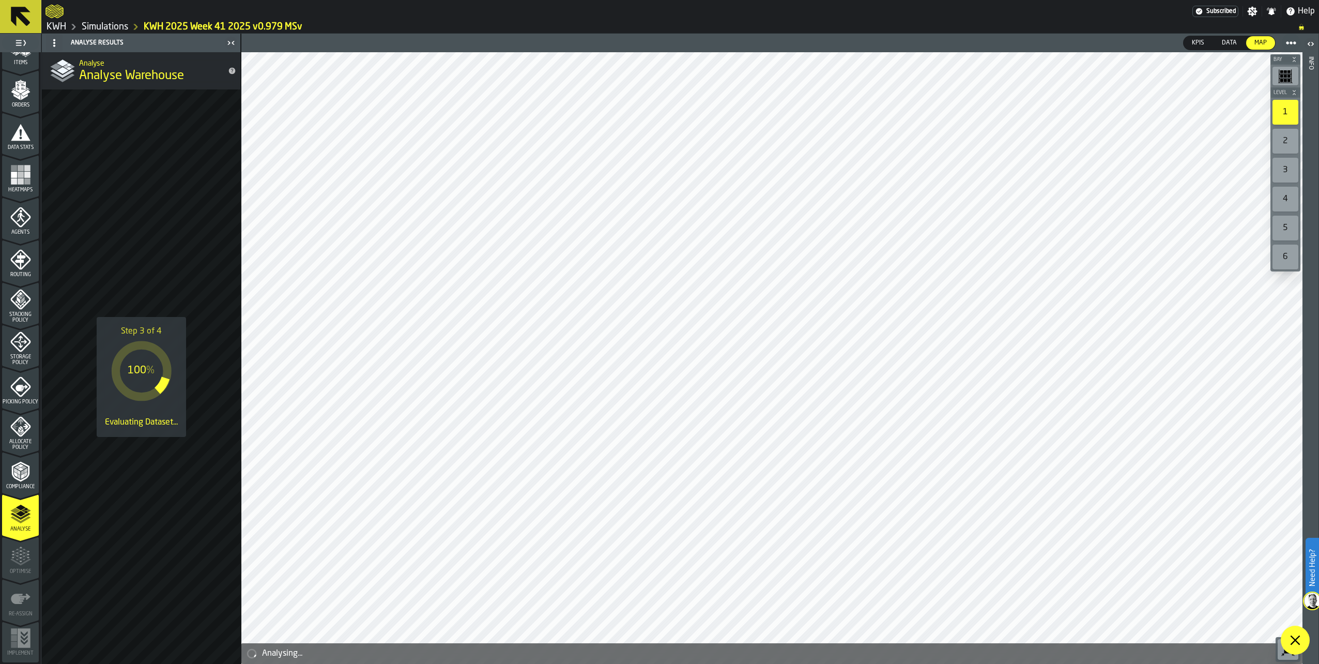
drag, startPoint x: 107, startPoint y: 26, endPoint x: 166, endPoint y: 33, distance: 59.3
click at [107, 26] on link "Simulations" at bounding box center [105, 26] width 47 height 11
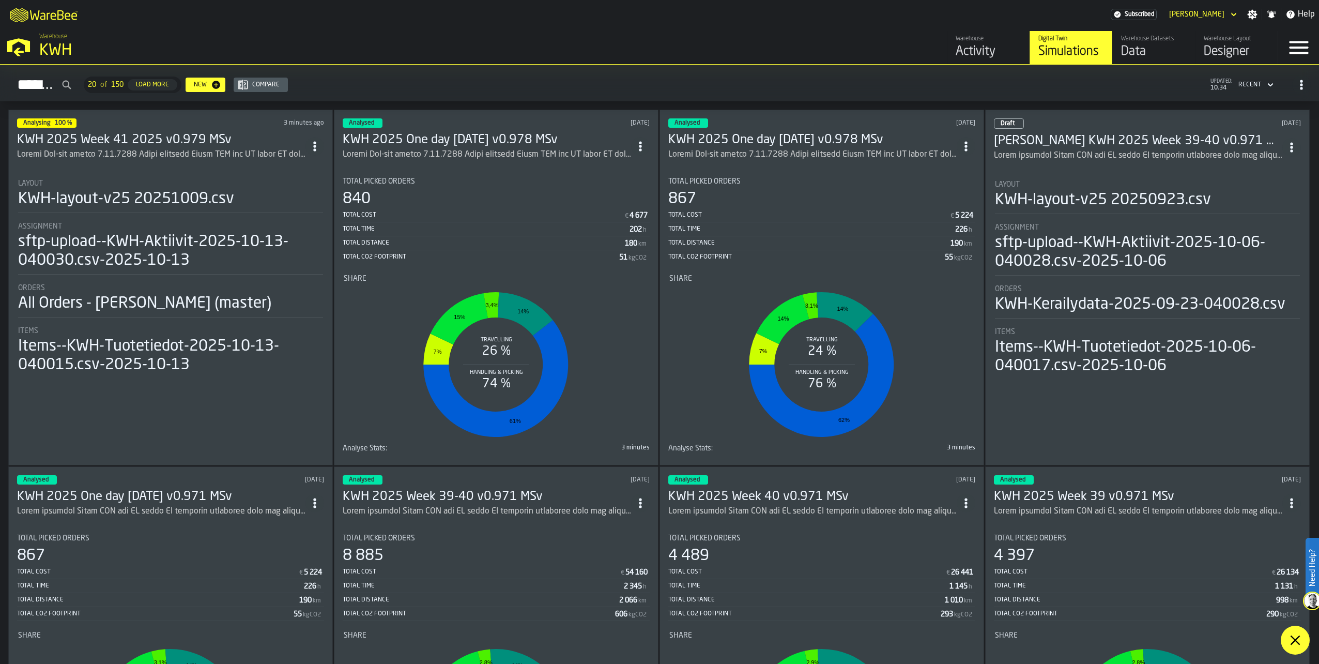
click at [1142, 47] on div "Data" at bounding box center [1154, 51] width 66 height 17
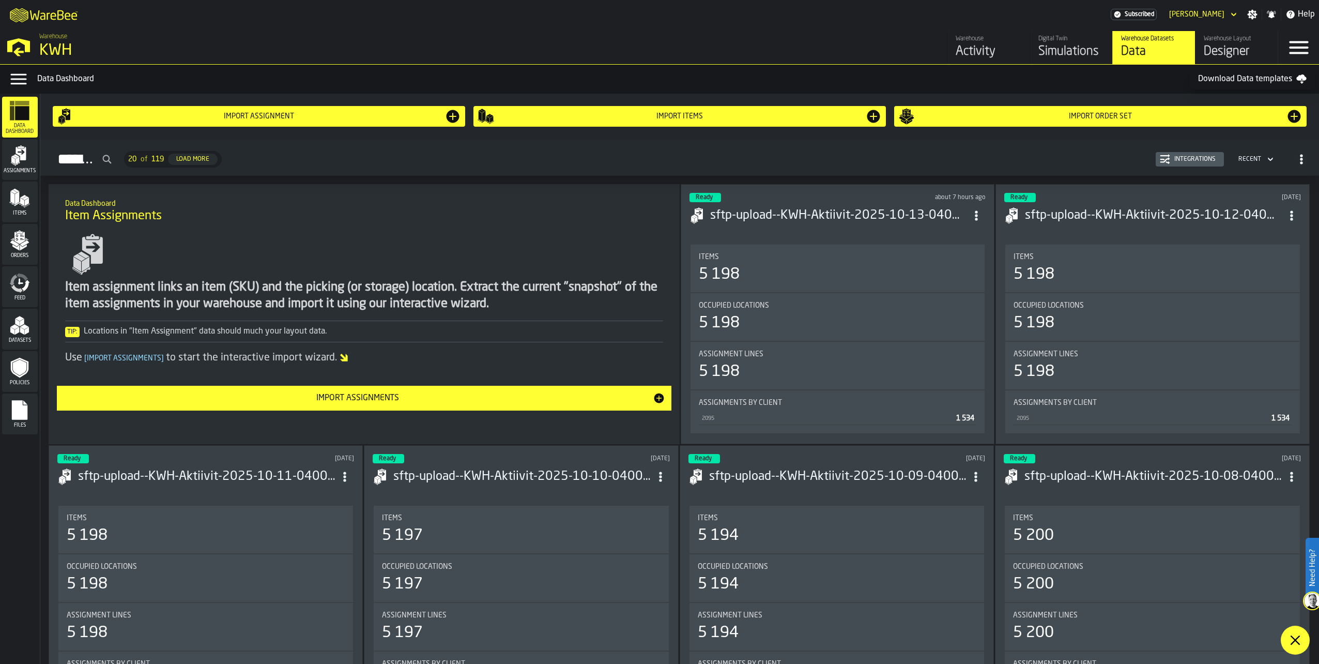
click at [20, 253] on span "Orders" at bounding box center [20, 256] width 36 height 6
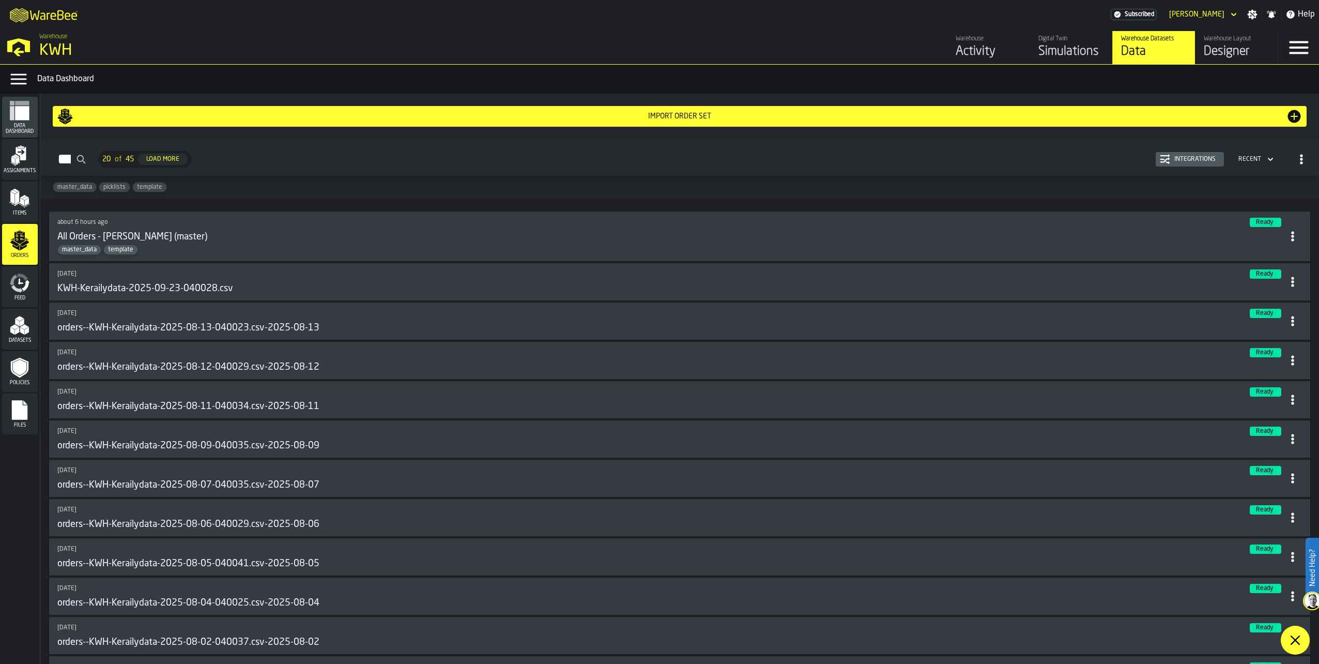
click at [1204, 161] on div "Integrations" at bounding box center [1196, 159] width 50 height 7
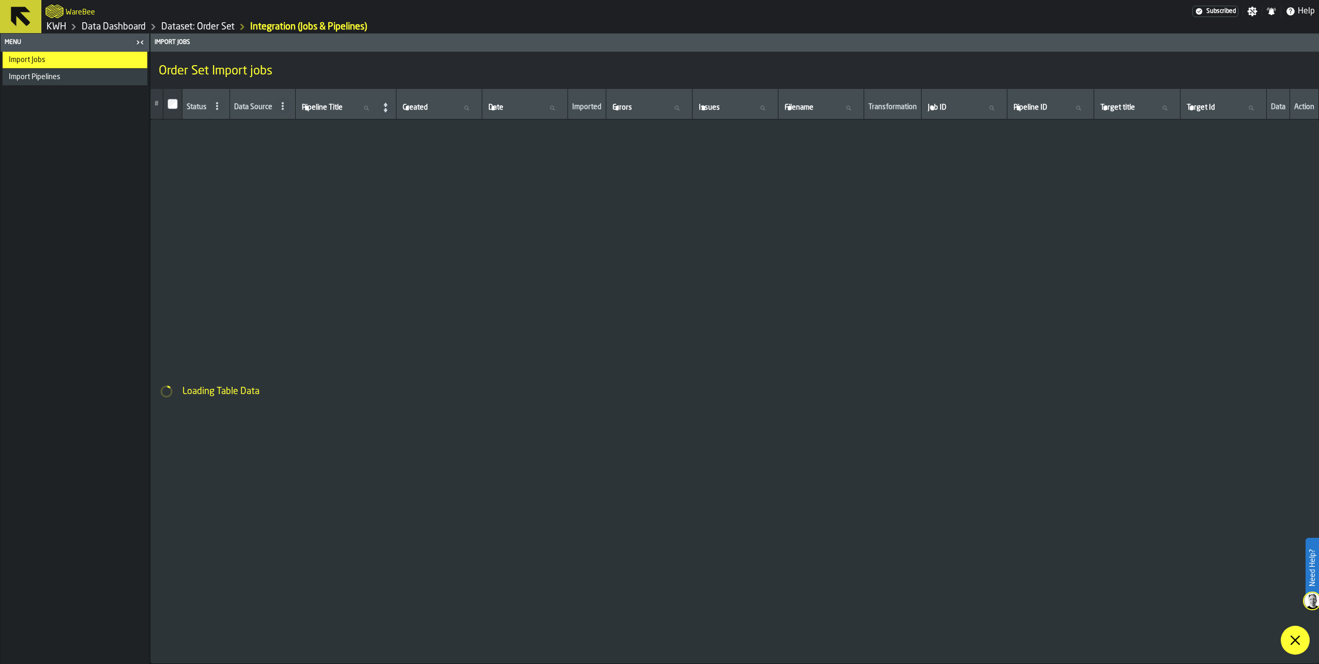
click at [34, 74] on span "Import Pipelines" at bounding box center [35, 77] width 52 height 8
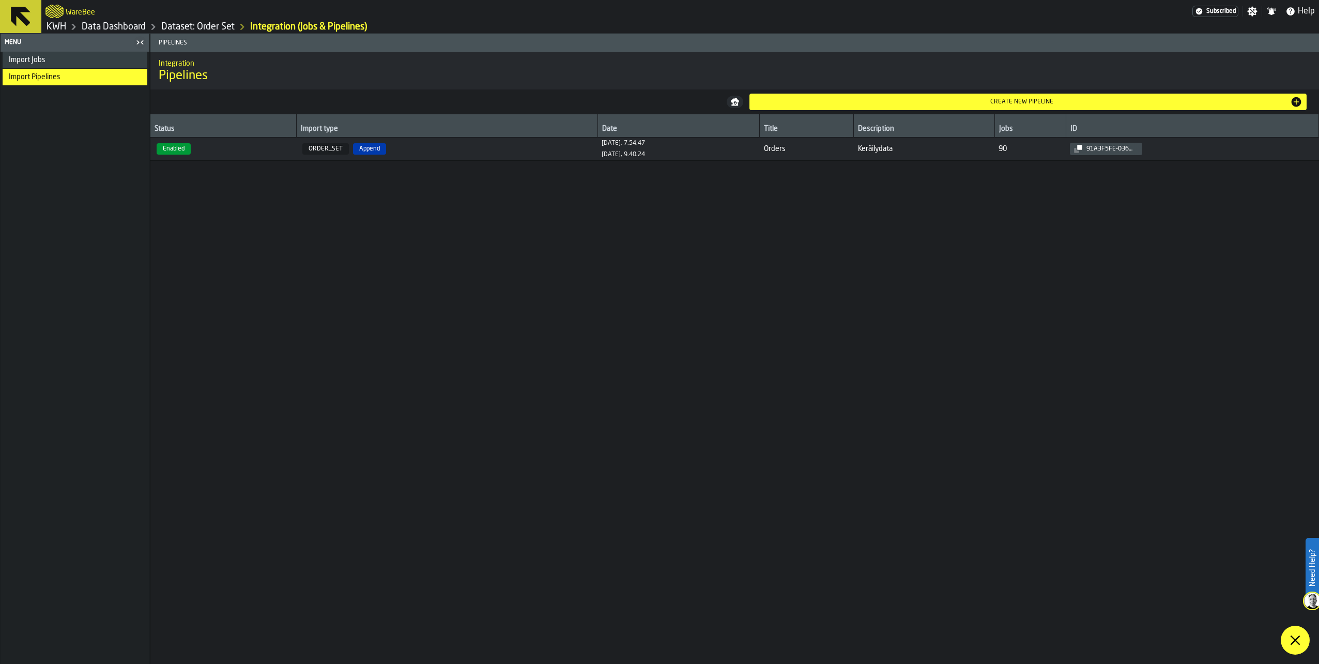
click at [28, 56] on span "Import Jobs" at bounding box center [27, 60] width 37 height 8
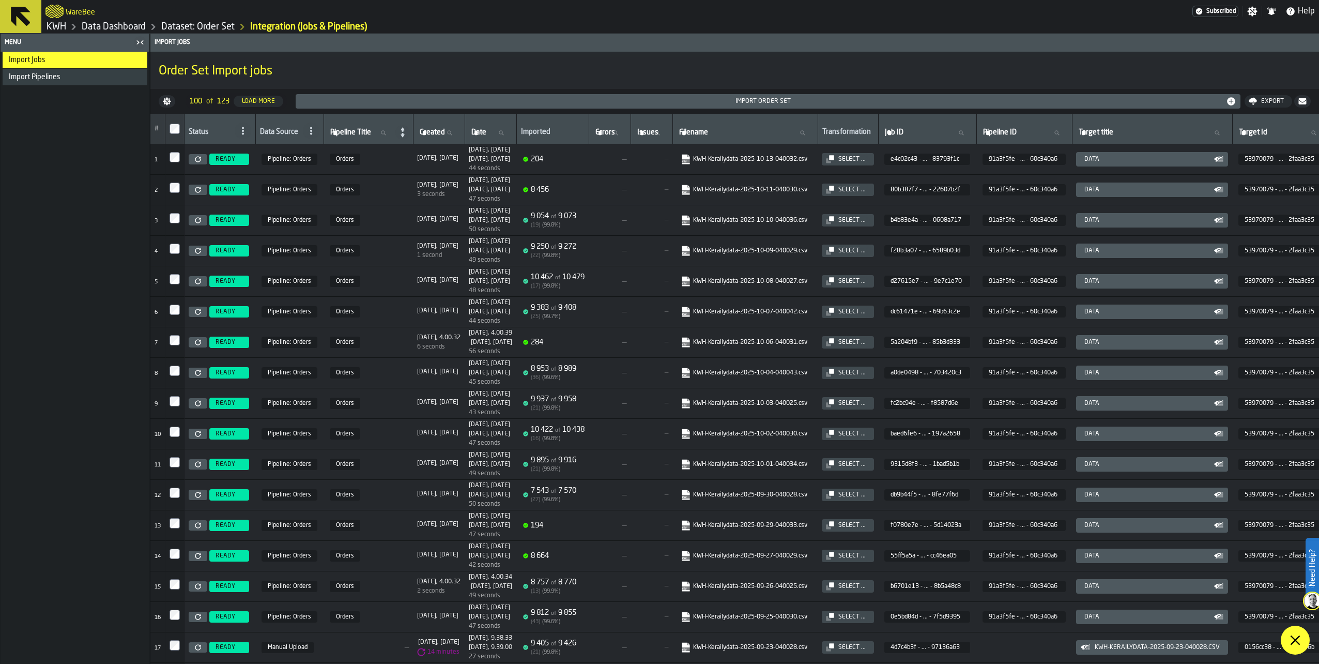
click at [64, 75] on div "Import Pipelines" at bounding box center [76, 77] width 134 height 8
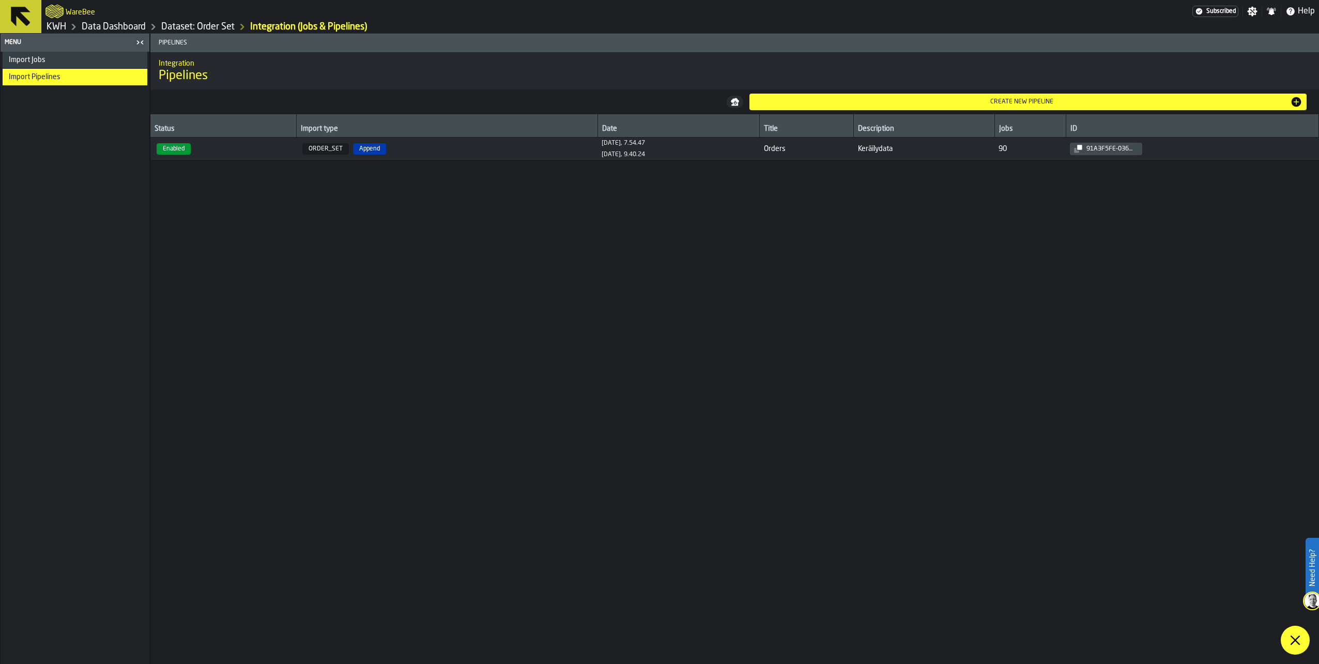
click at [132, 23] on link "Data Dashboard" at bounding box center [114, 26] width 64 height 11
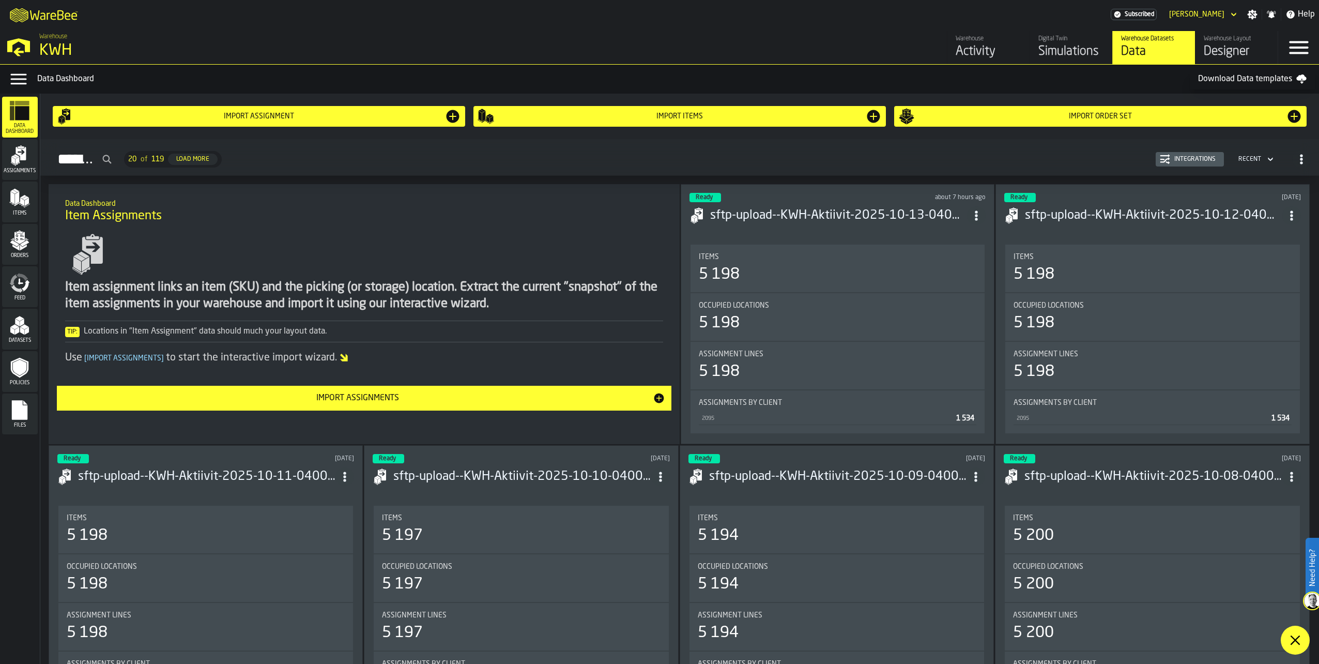
click at [1064, 46] on div "Simulations" at bounding box center [1072, 51] width 66 height 17
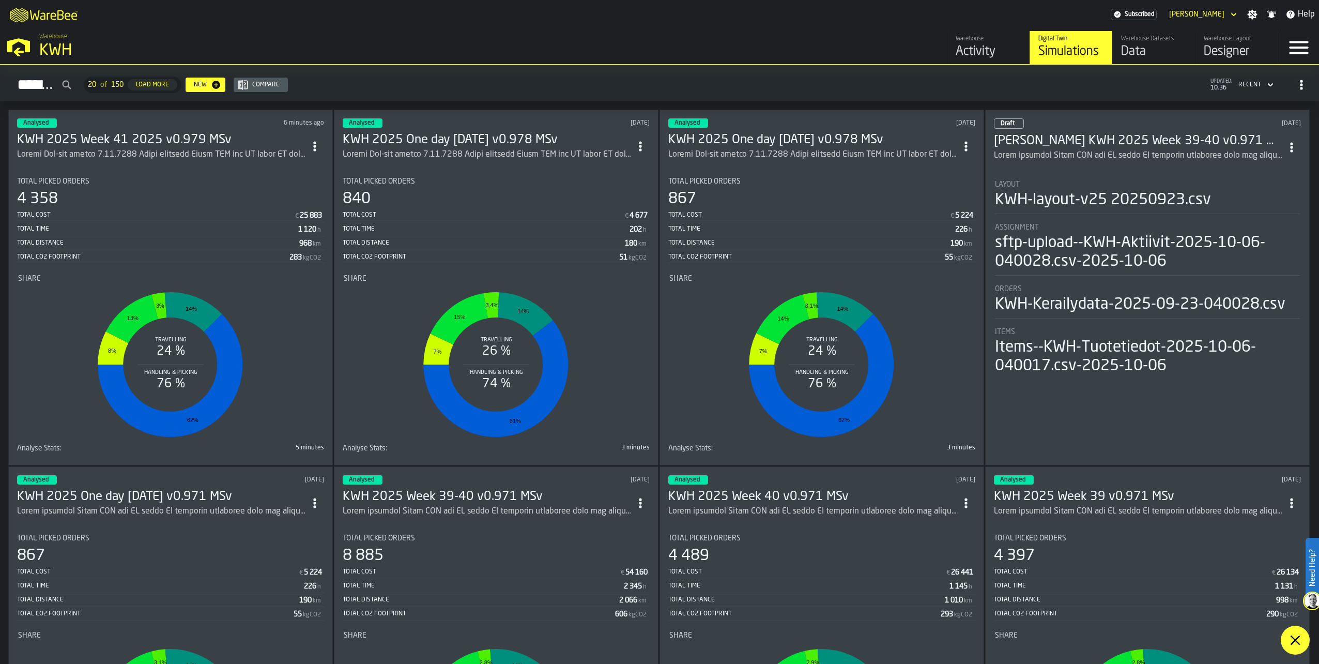
click at [186, 138] on h3 "KWH 2025 Week 41 2025 v0.979 MSv" at bounding box center [161, 140] width 288 height 17
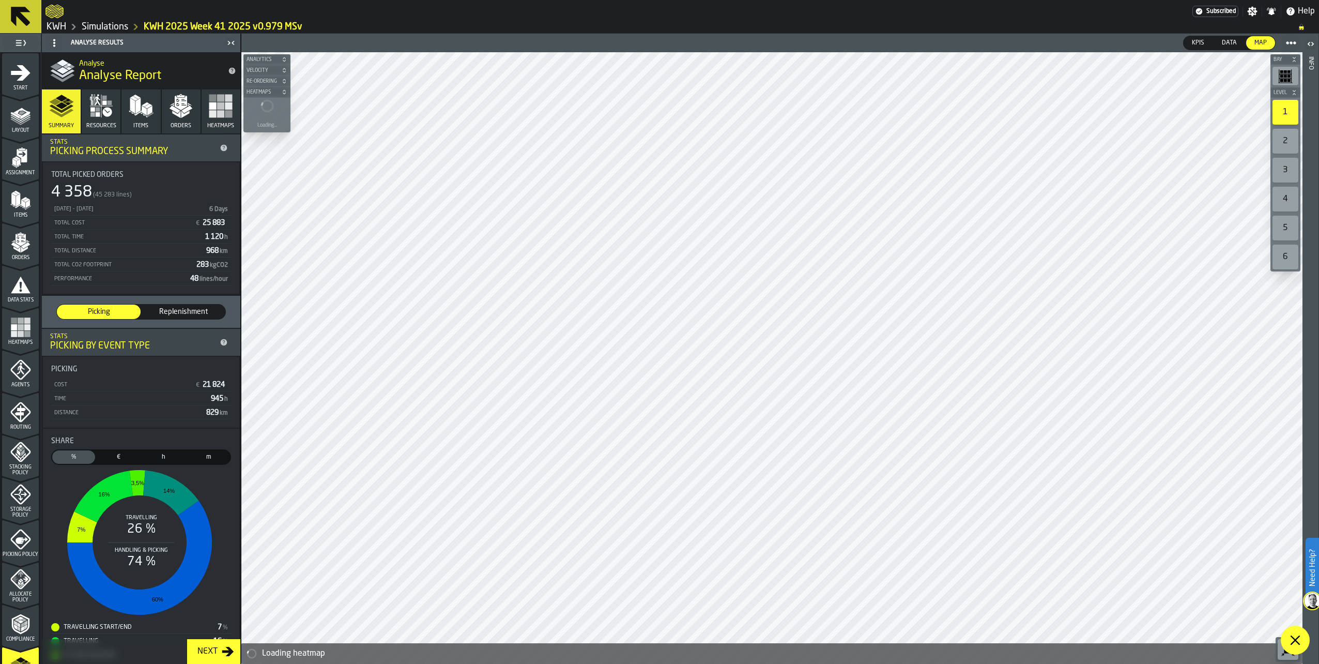
click at [103, 23] on link "Simulations" at bounding box center [105, 26] width 47 height 11
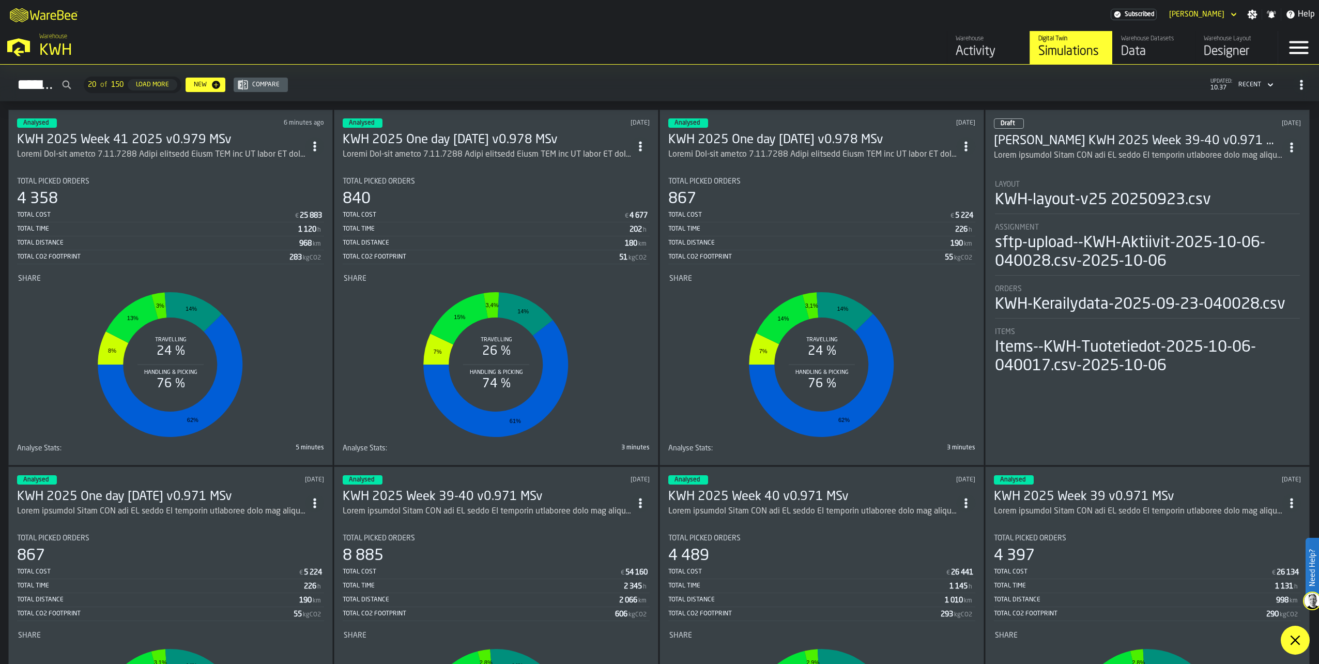
drag, startPoint x: 1297, startPoint y: 643, endPoint x: 982, endPoint y: 533, distance: 333.7
click at [1297, 642] on icon at bounding box center [1295, 640] width 12 height 12
click at [154, 132] on h3 "KWH 2025 Week 41 2025 v0.979 MSv" at bounding box center [161, 140] width 288 height 17
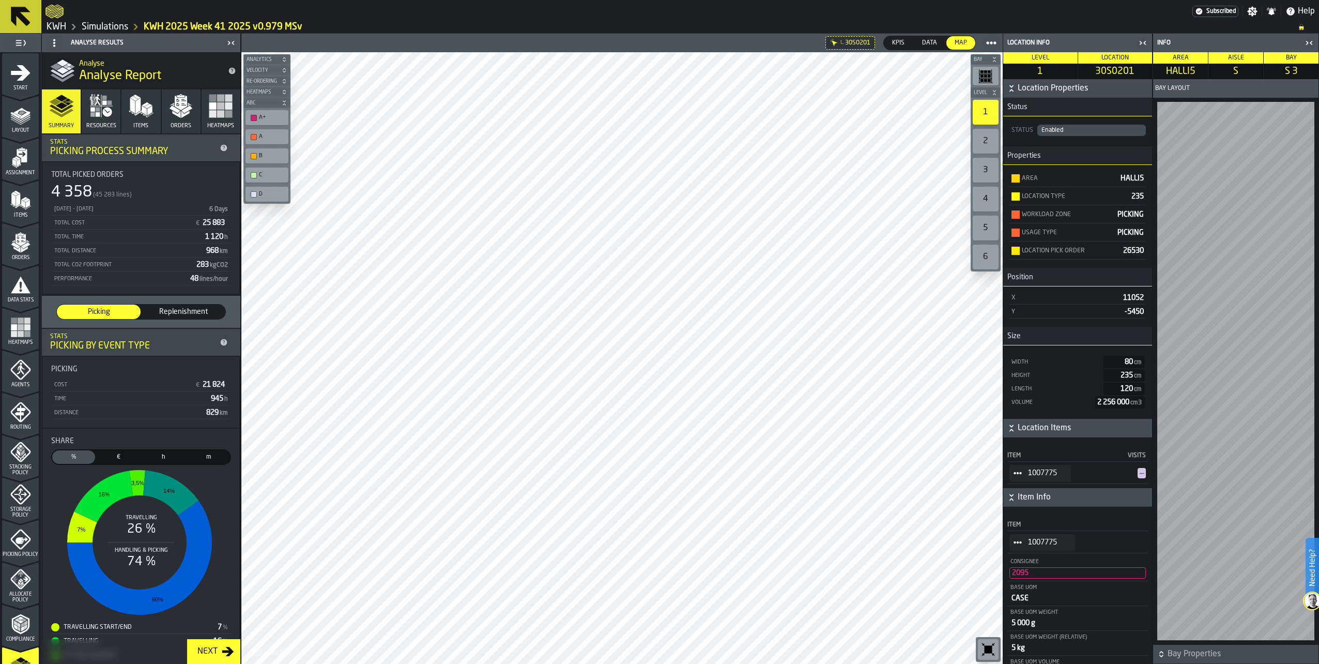
click at [1013, 474] on span "StatList-item-1007775" at bounding box center [1018, 473] width 17 height 17
click at [1015, 528] on li "Show Items" at bounding box center [1047, 530] width 74 height 19
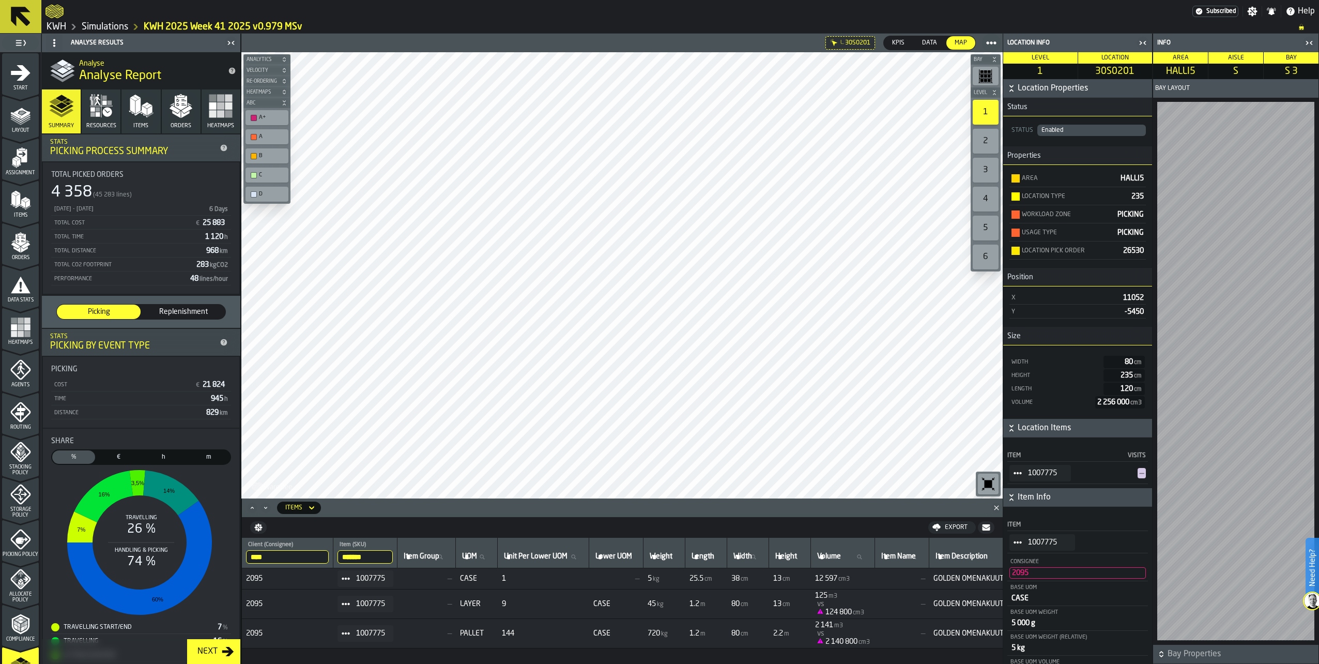
click at [11, 243] on polygon "menu Orders" at bounding box center [15, 245] width 9 height 6
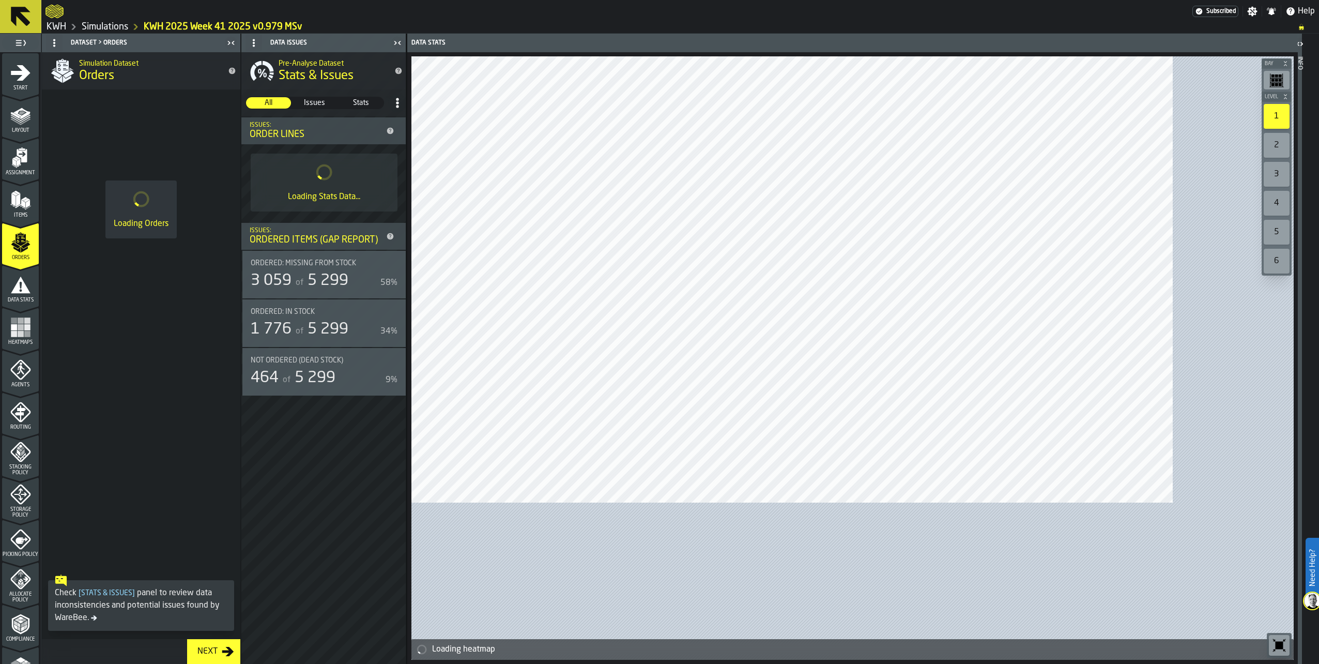
click at [21, 208] on polygon "menu Items" at bounding box center [22, 207] width 5 height 4
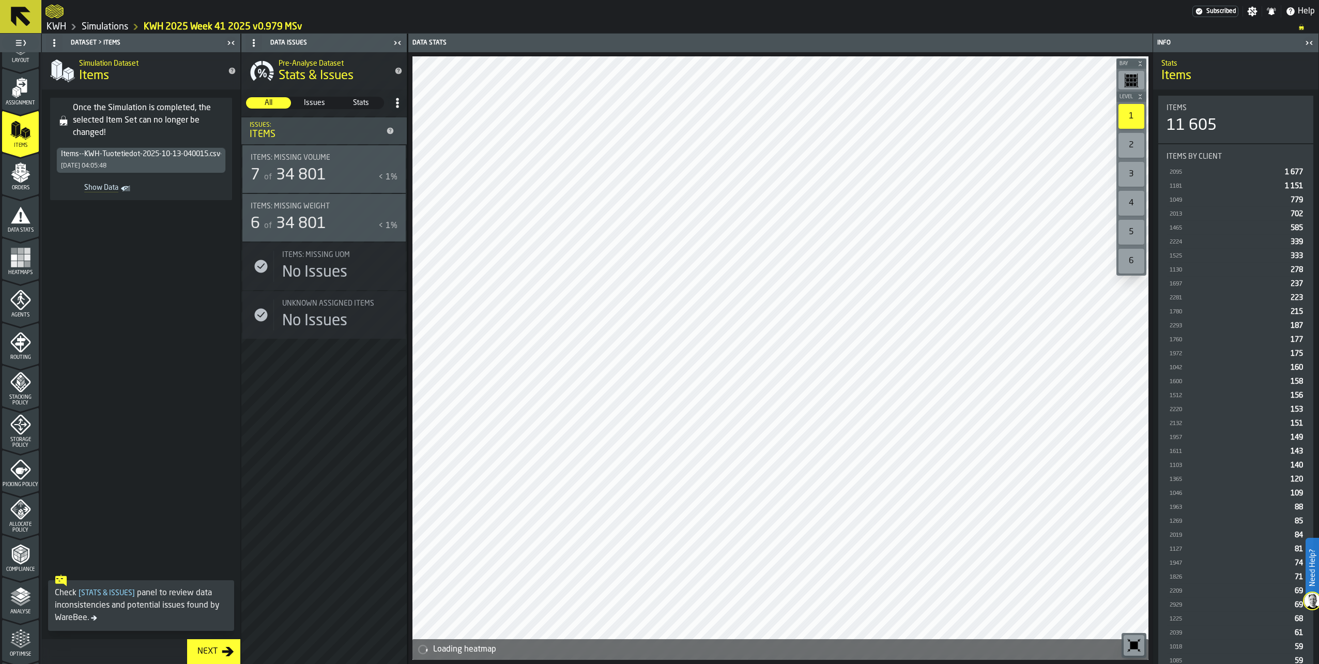
scroll to position [153, 0]
click at [20, 519] on polyline "menu Analyse" at bounding box center [20, 516] width 20 height 7
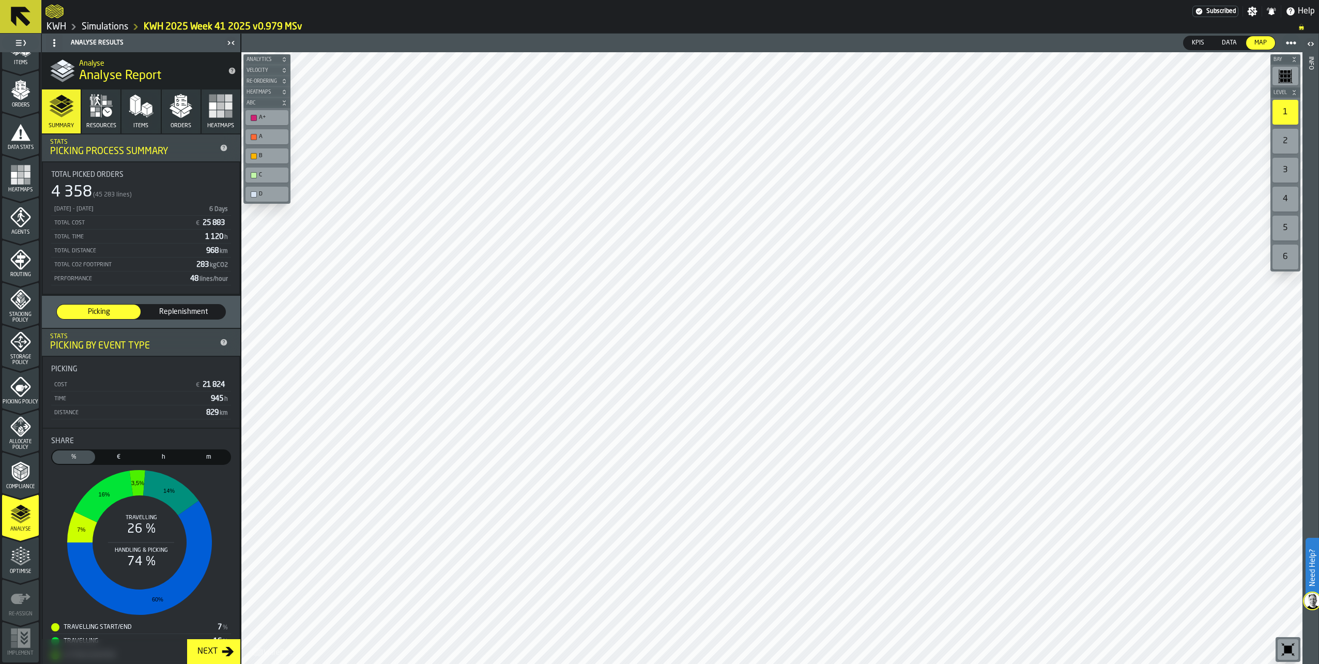
click at [175, 113] on icon "button" at bounding box center [181, 106] width 25 height 25
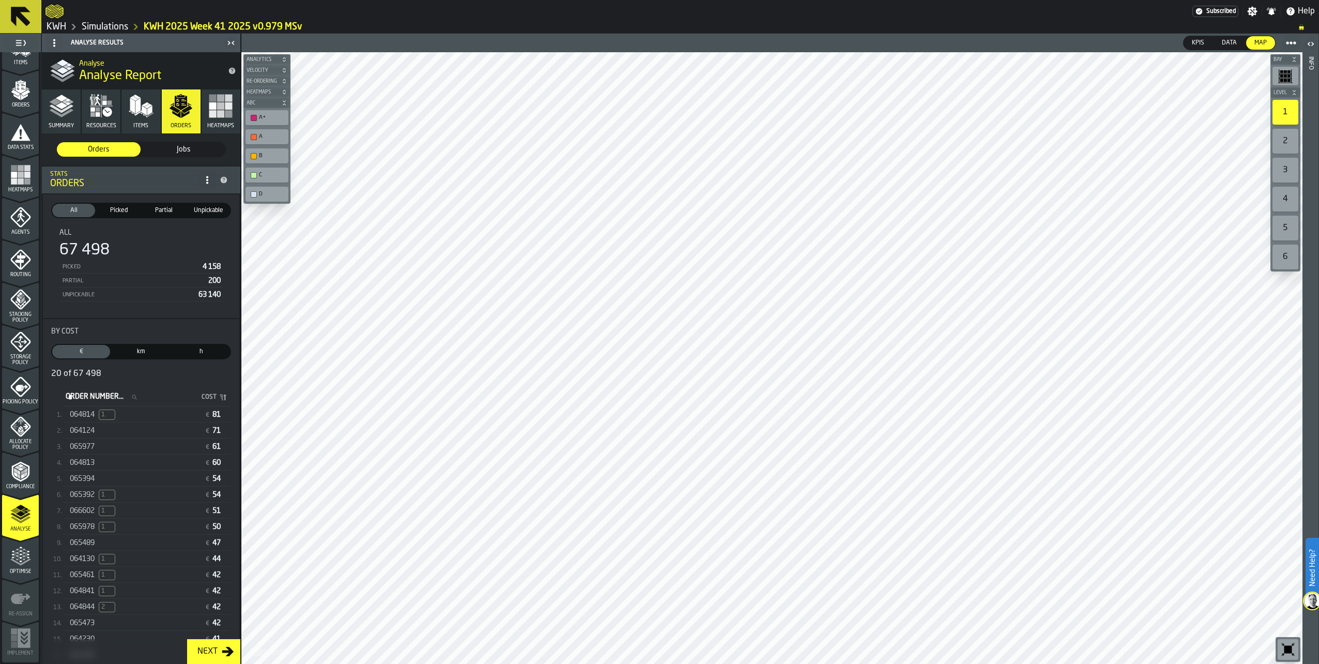
click at [108, 412] on span "1" at bounding box center [107, 414] width 17 height 10
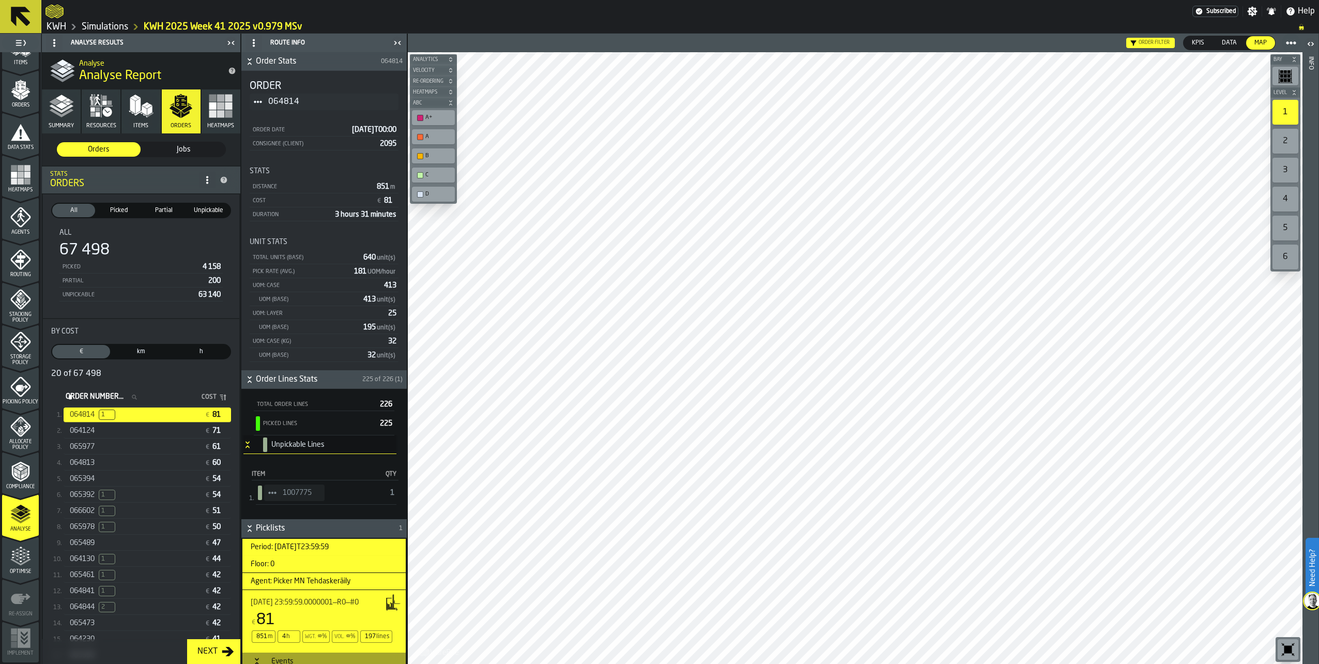
click at [271, 492] on icon "StatList-item-1007775" at bounding box center [272, 493] width 8 height 8
click at [282, 550] on div "Show Items" at bounding box center [301, 549] width 62 height 7
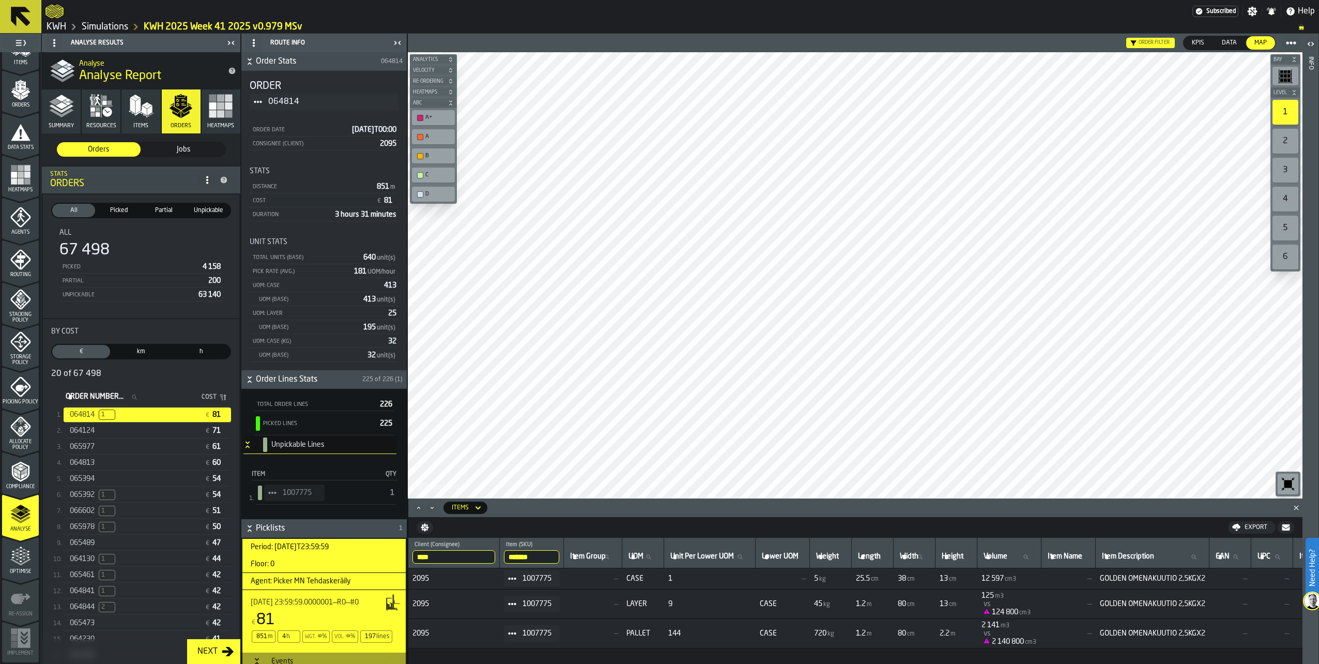
click at [16, 474] on icon "menu Compliance" at bounding box center [20, 471] width 21 height 21
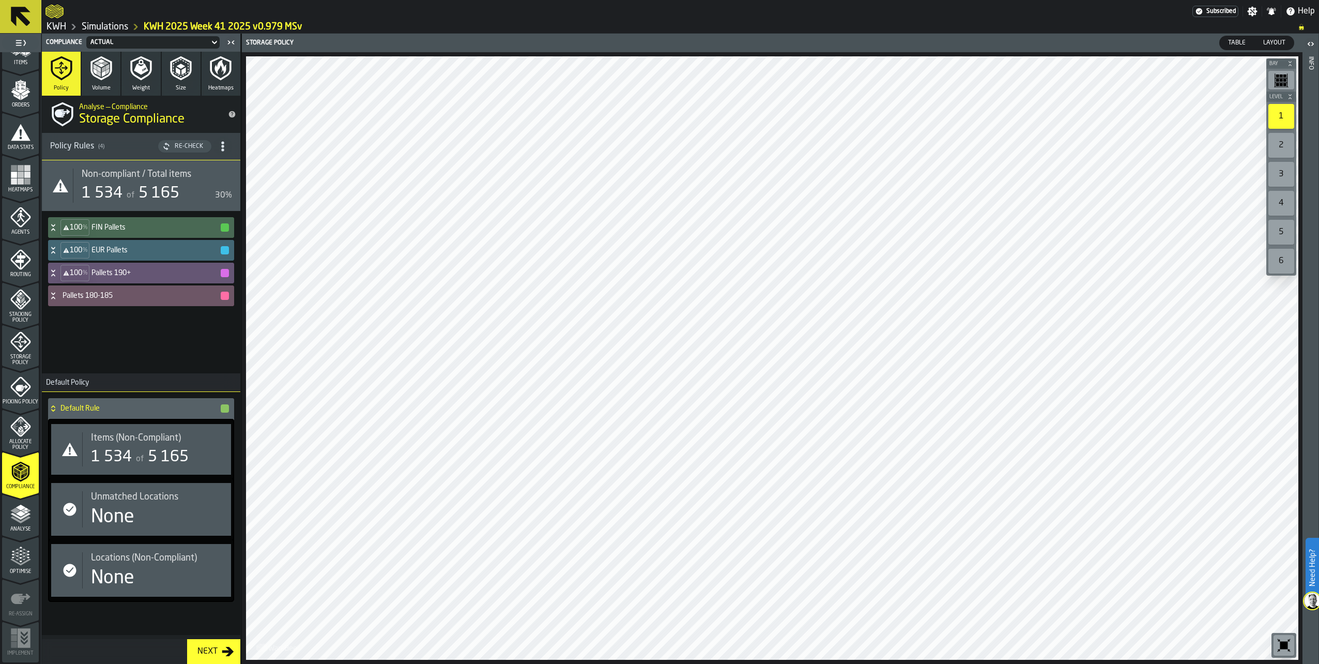
click at [10, 382] on icon "menu Picking Policy" at bounding box center [20, 386] width 21 height 21
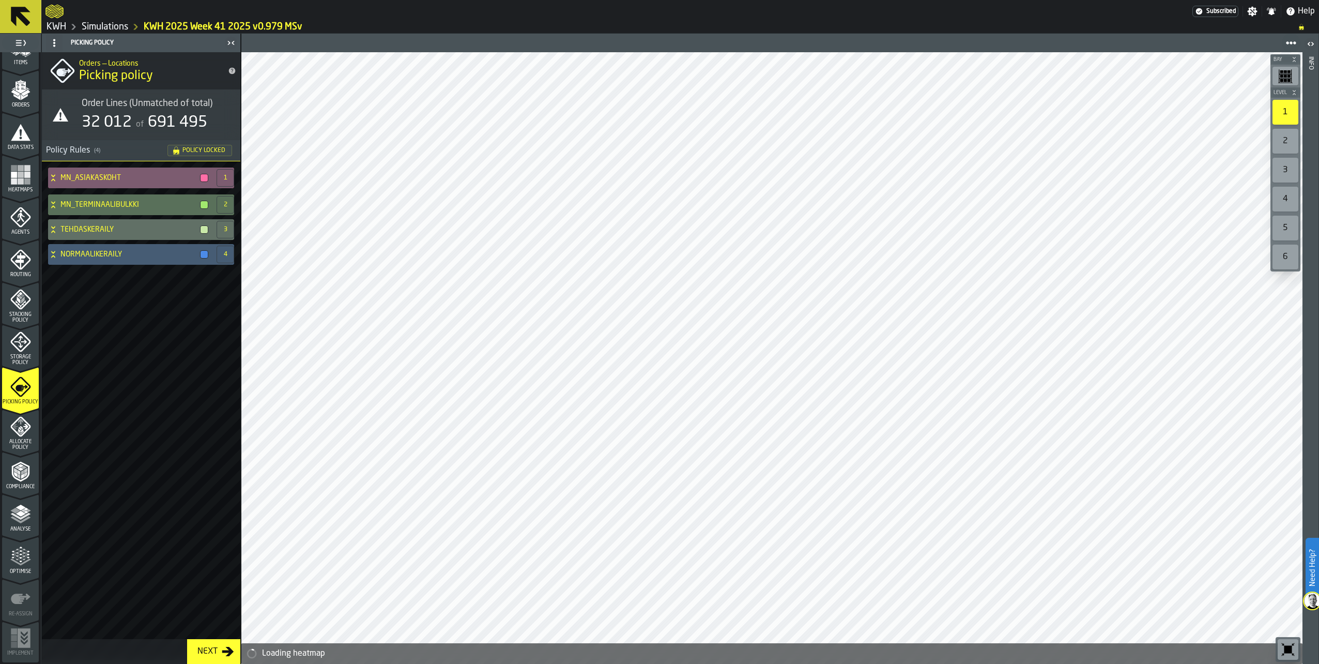
click at [52, 174] on icon at bounding box center [53, 178] width 10 height 8
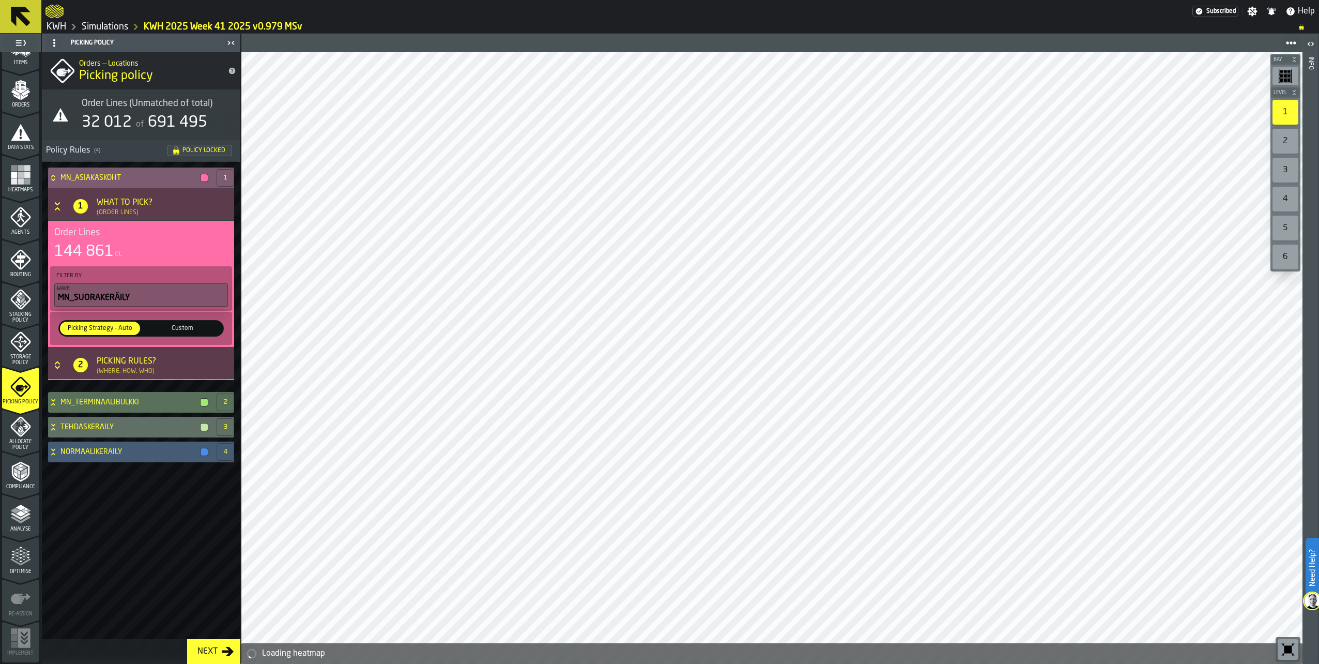
click at [52, 174] on icon at bounding box center [53, 178] width 10 height 8
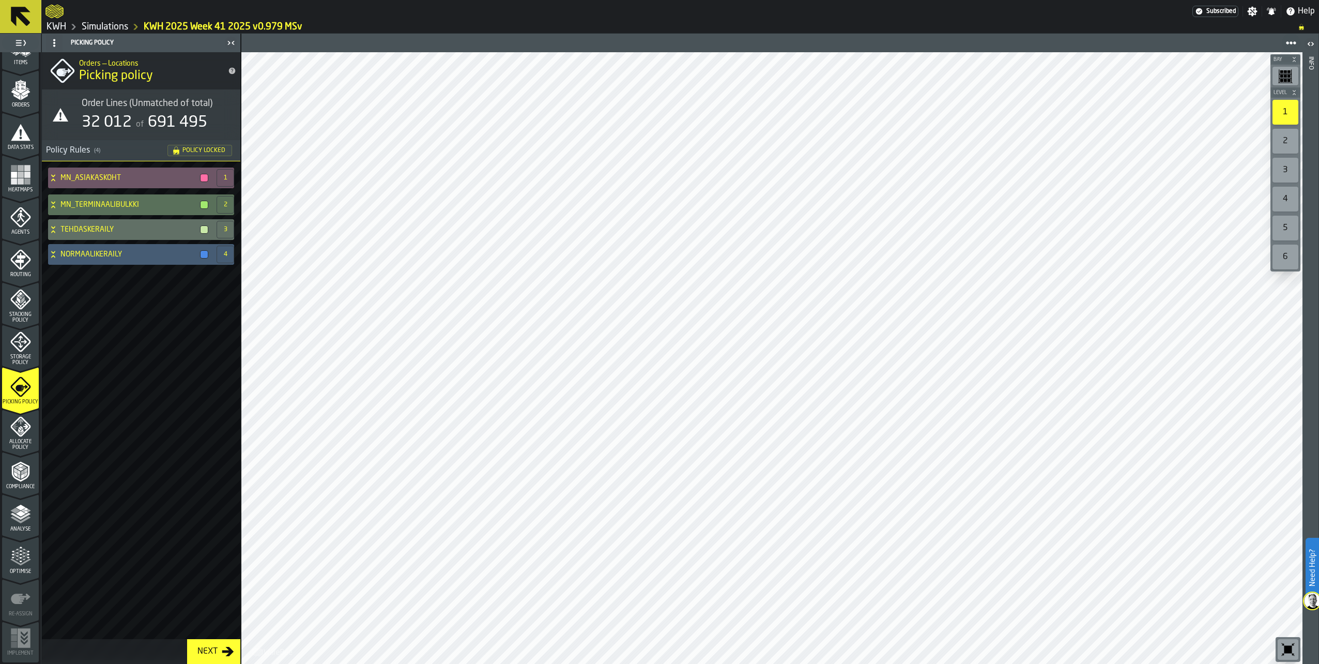
click at [17, 225] on icon "menu Agents" at bounding box center [20, 217] width 20 height 20
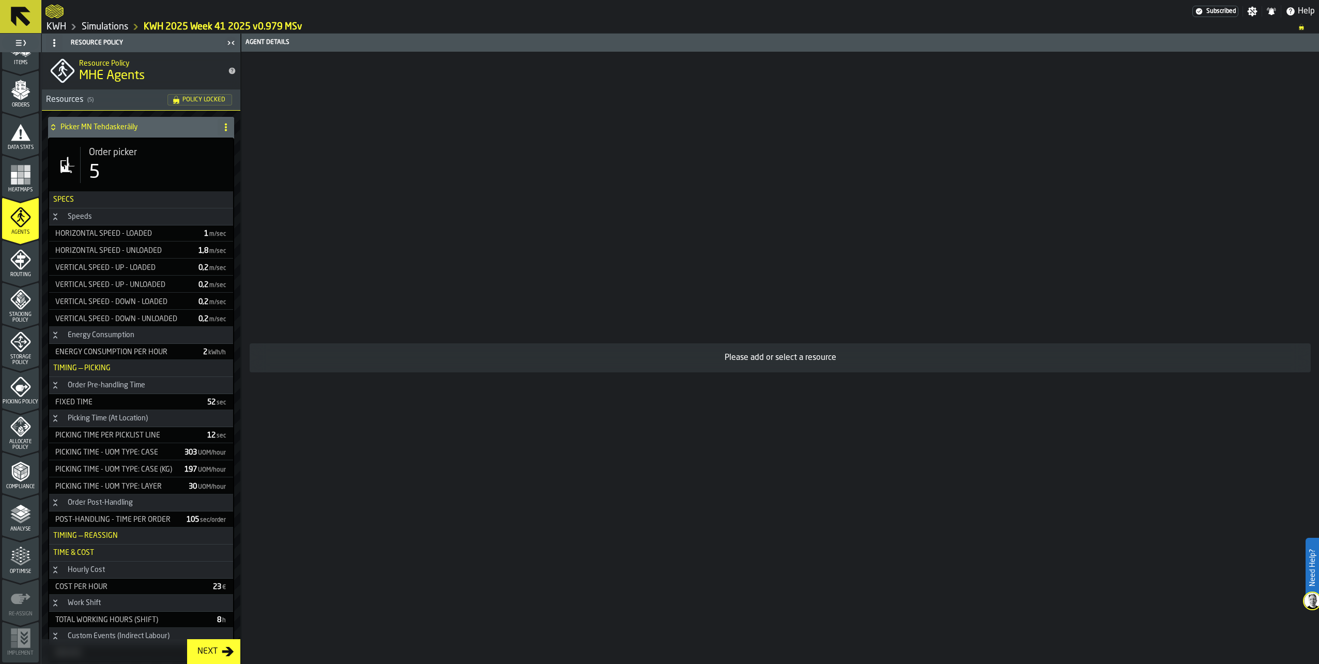
click at [21, 386] on icon "menu Picking Policy" at bounding box center [22, 388] width 12 height 7
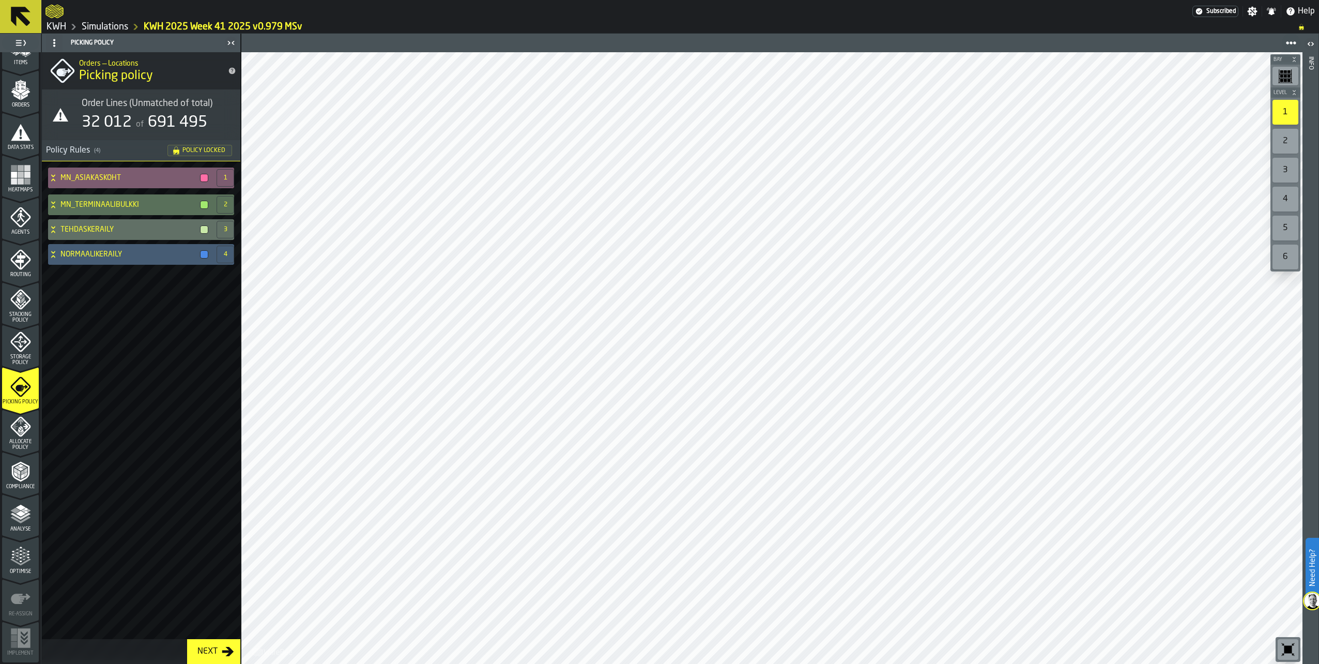
click at [52, 175] on icon at bounding box center [53, 175] width 4 height 3
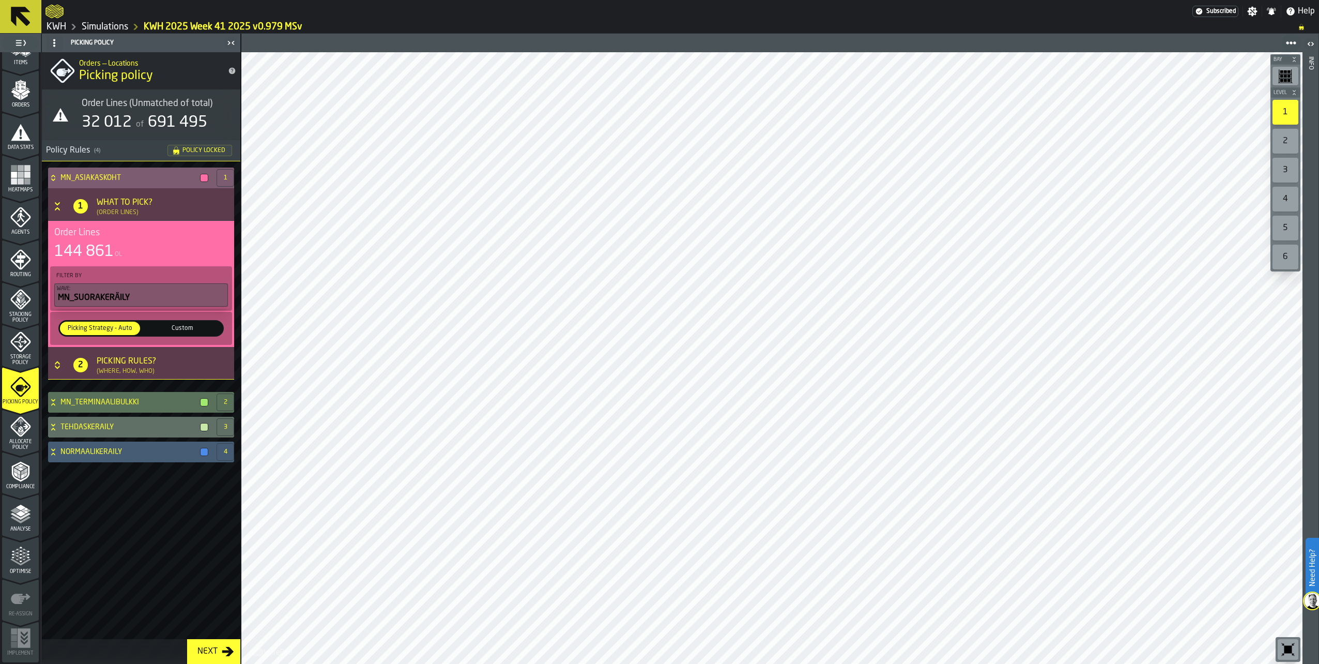
click at [54, 363] on icon "Button-[object Object]-closed" at bounding box center [57, 365] width 10 height 10
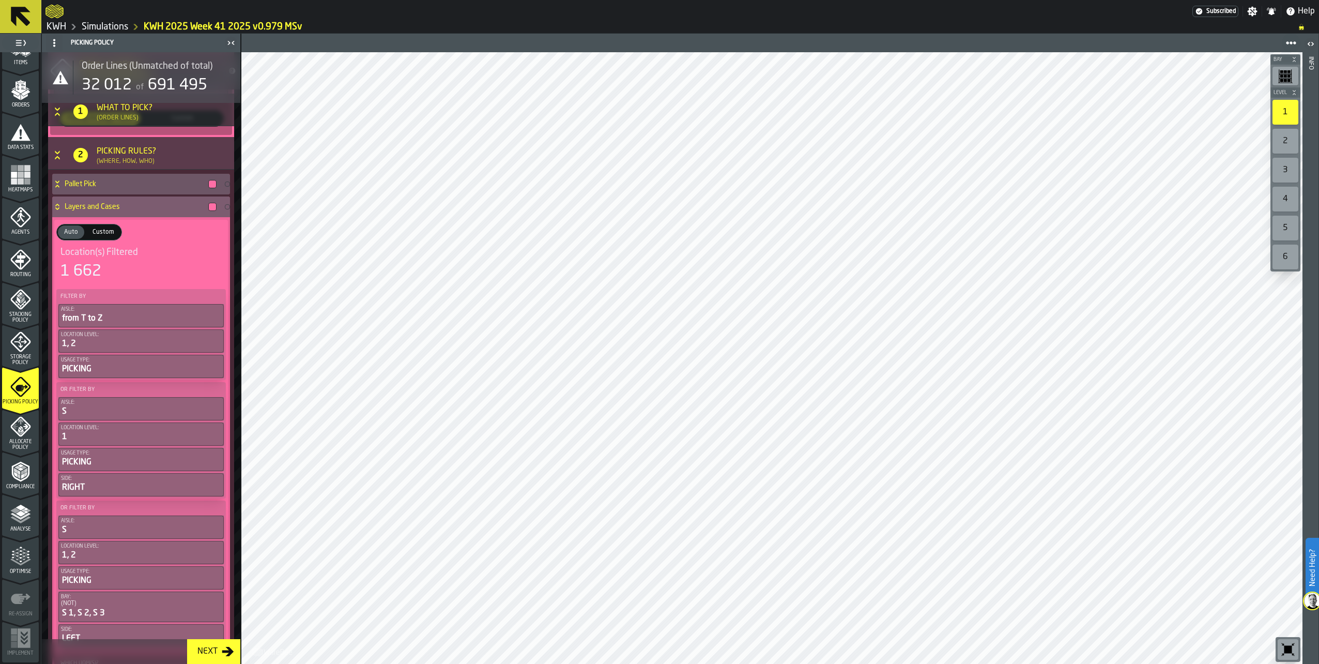
scroll to position [188, 0]
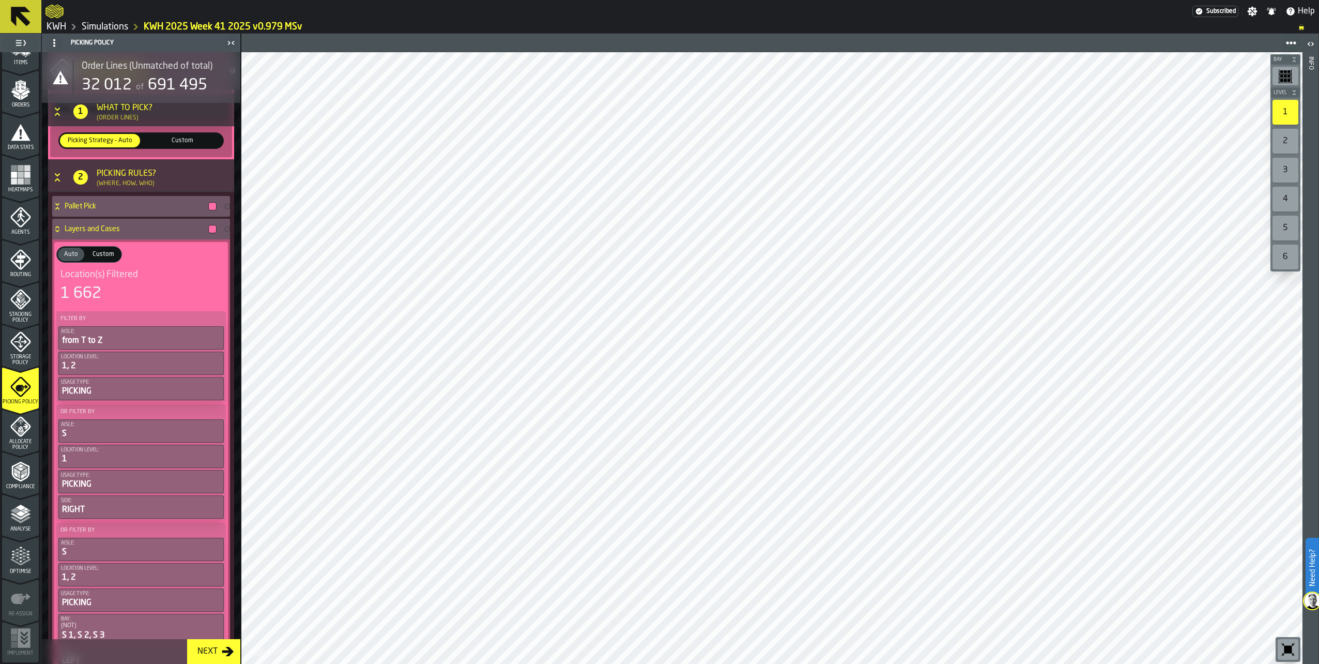
click at [16, 514] on polygon "menu Analyse" at bounding box center [21, 514] width 10 height 6
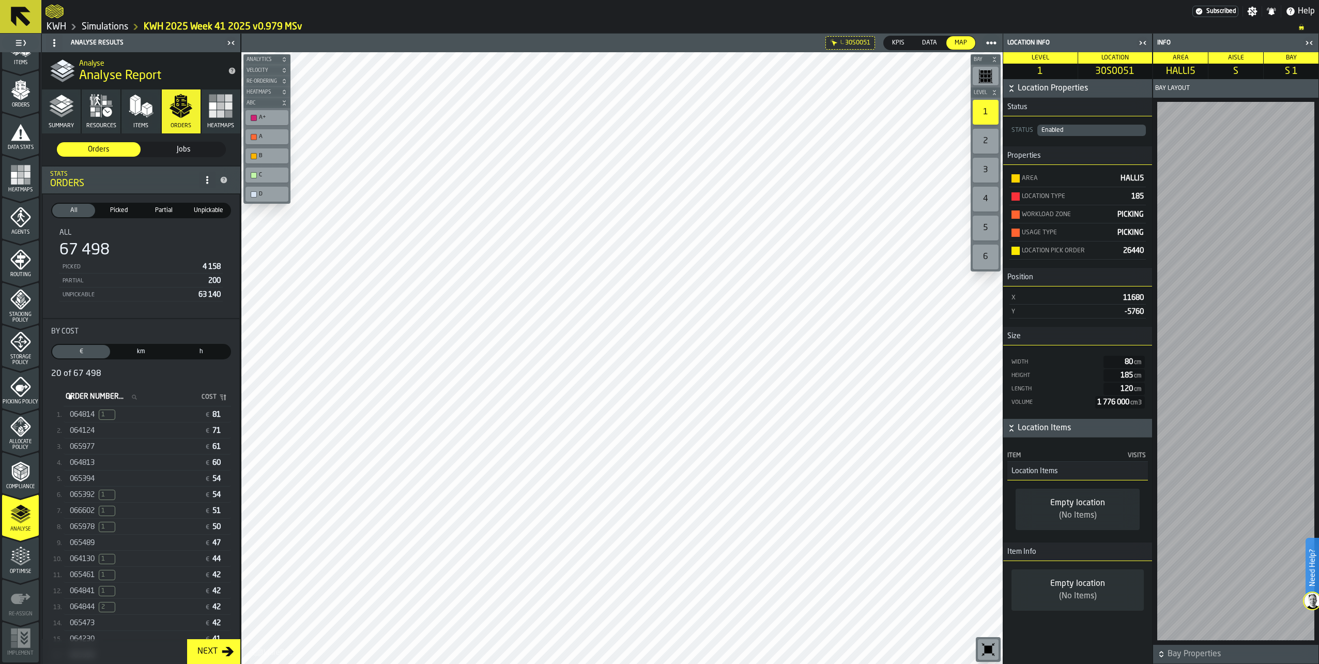
drag, startPoint x: 103, startPoint y: 29, endPoint x: 118, endPoint y: 35, distance: 16.3
click at [103, 29] on link "Simulations" at bounding box center [105, 26] width 47 height 11
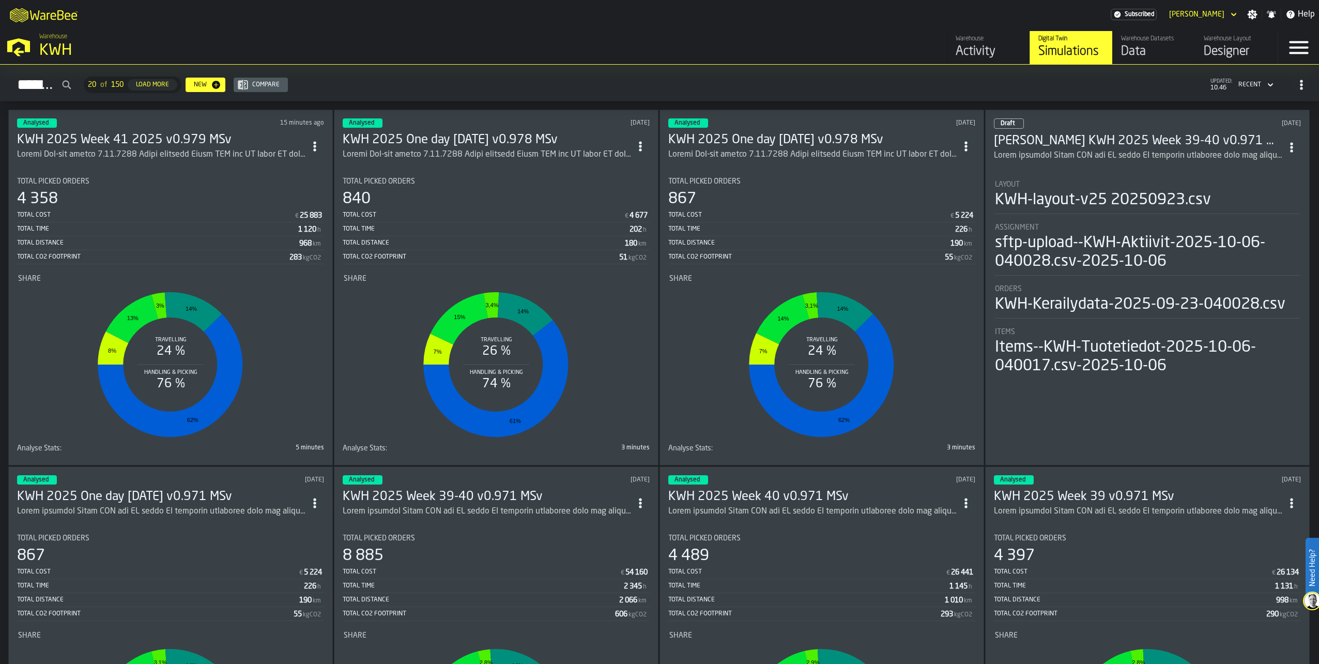
click at [320, 147] on icon "ItemListCard-DashboardItemContainer" at bounding box center [315, 146] width 10 height 10
click at [275, 211] on div "Duplicate" at bounding box center [295, 214] width 54 height 12
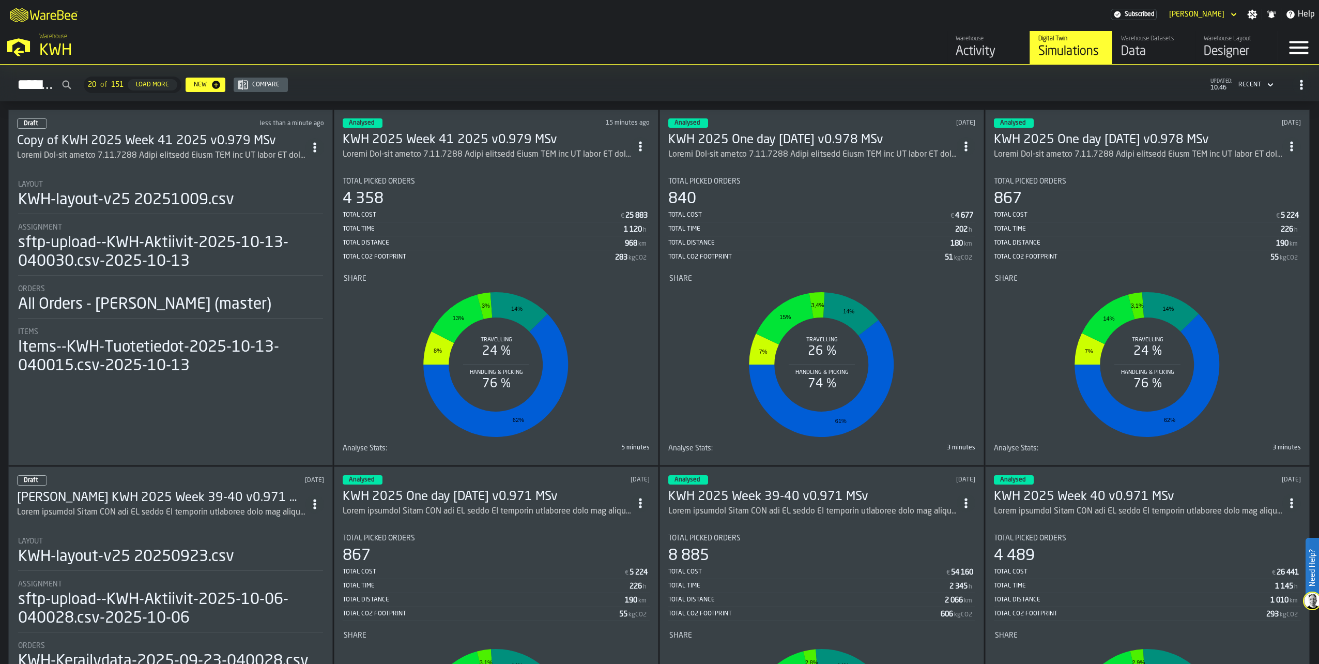
click at [101, 140] on h3 "Copy of KWH 2025 Week 41 2025 v0.979 MSv" at bounding box center [161, 141] width 288 height 17
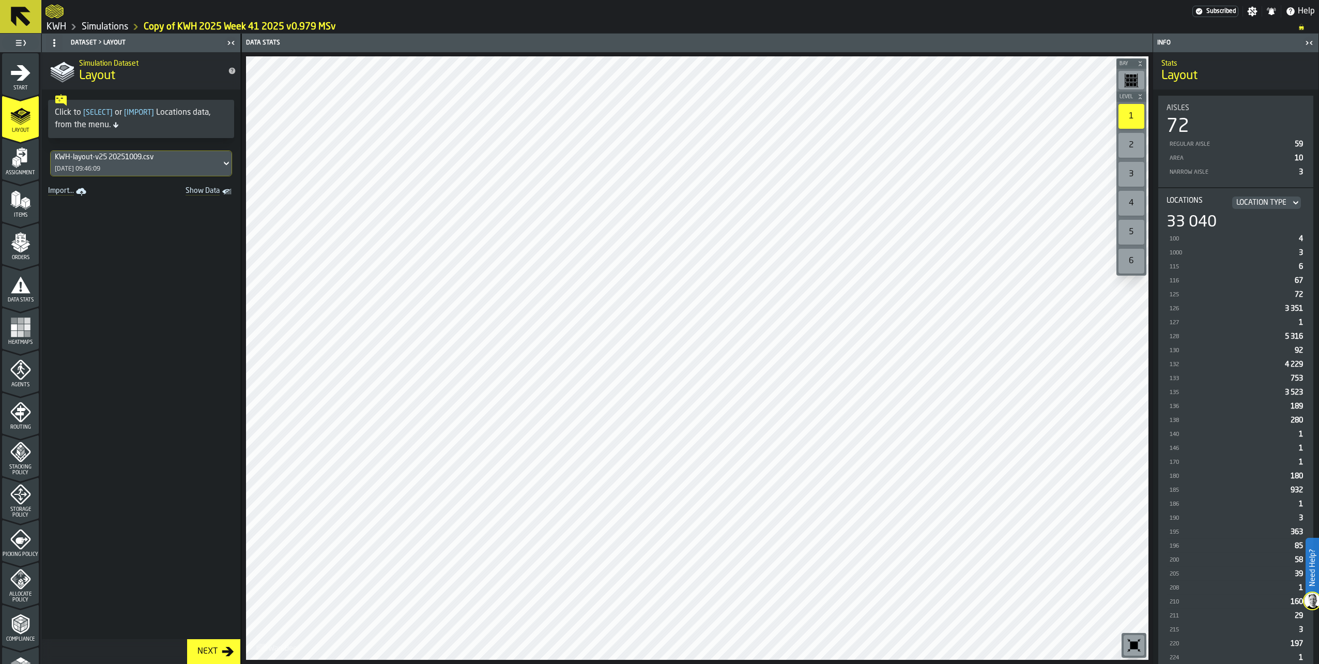
click at [18, 543] on icon "menu Picking Policy" at bounding box center [20, 539] width 21 height 21
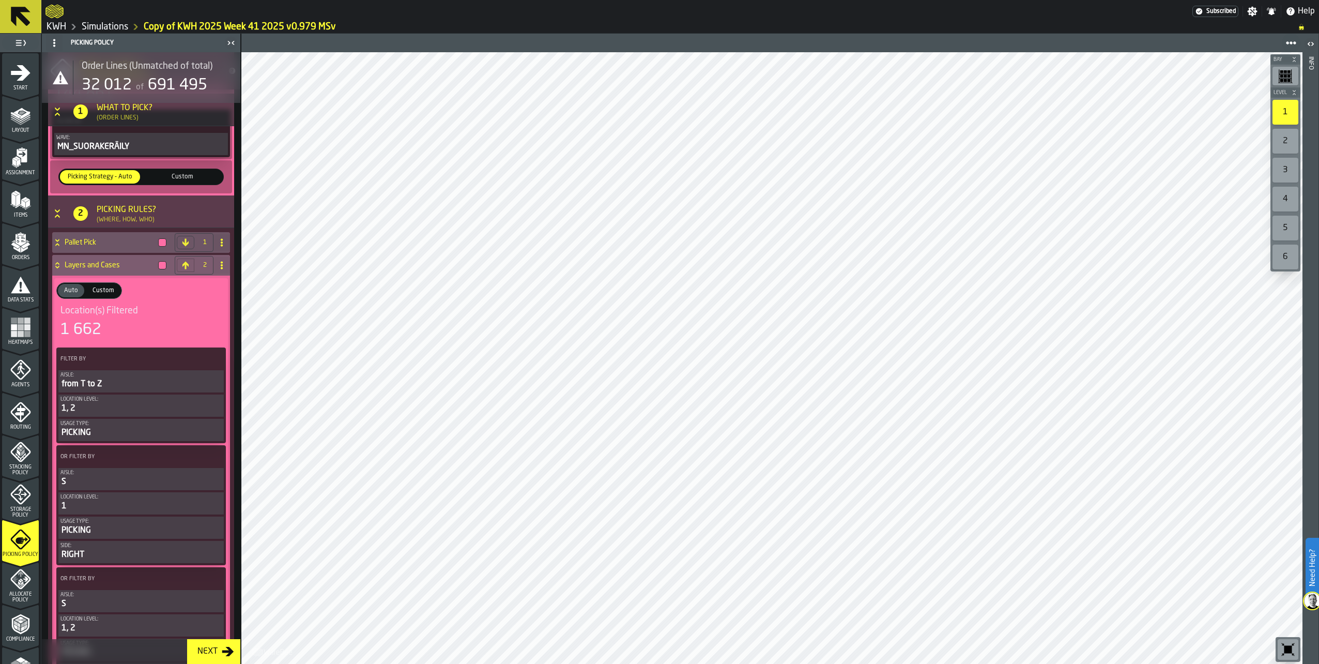
scroll to position [315, 0]
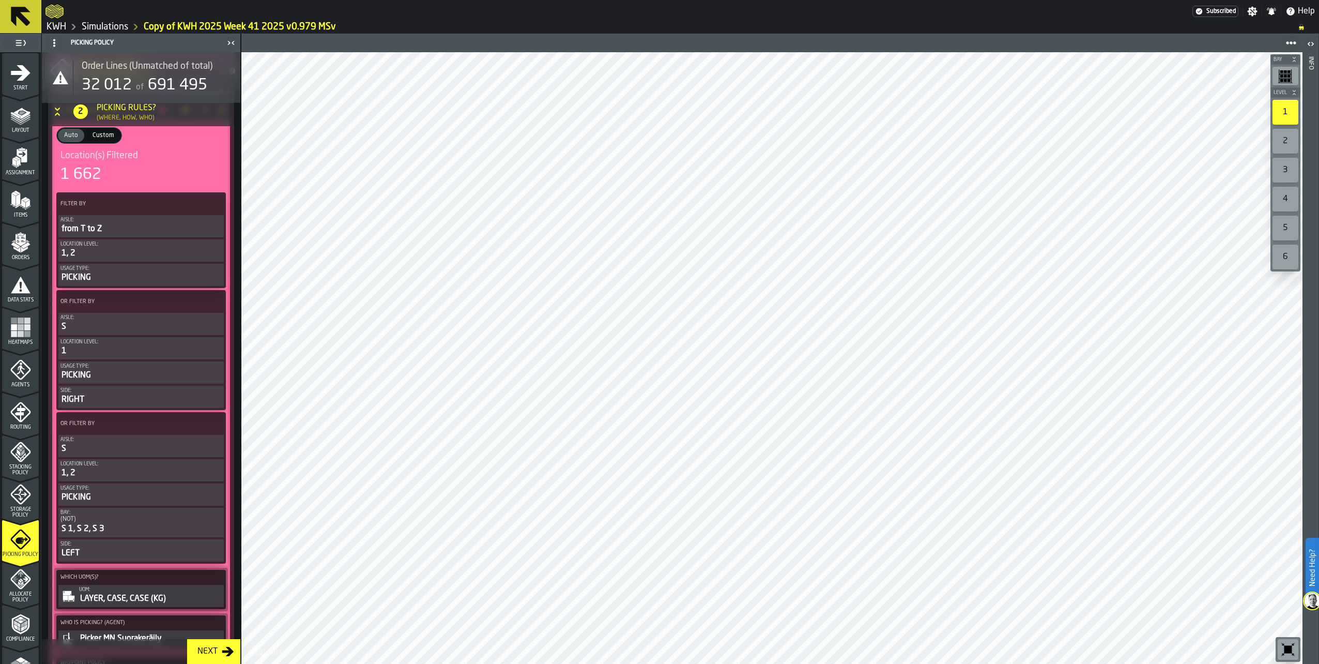
click at [87, 523] on div "(NOT)" at bounding box center [140, 518] width 161 height 7
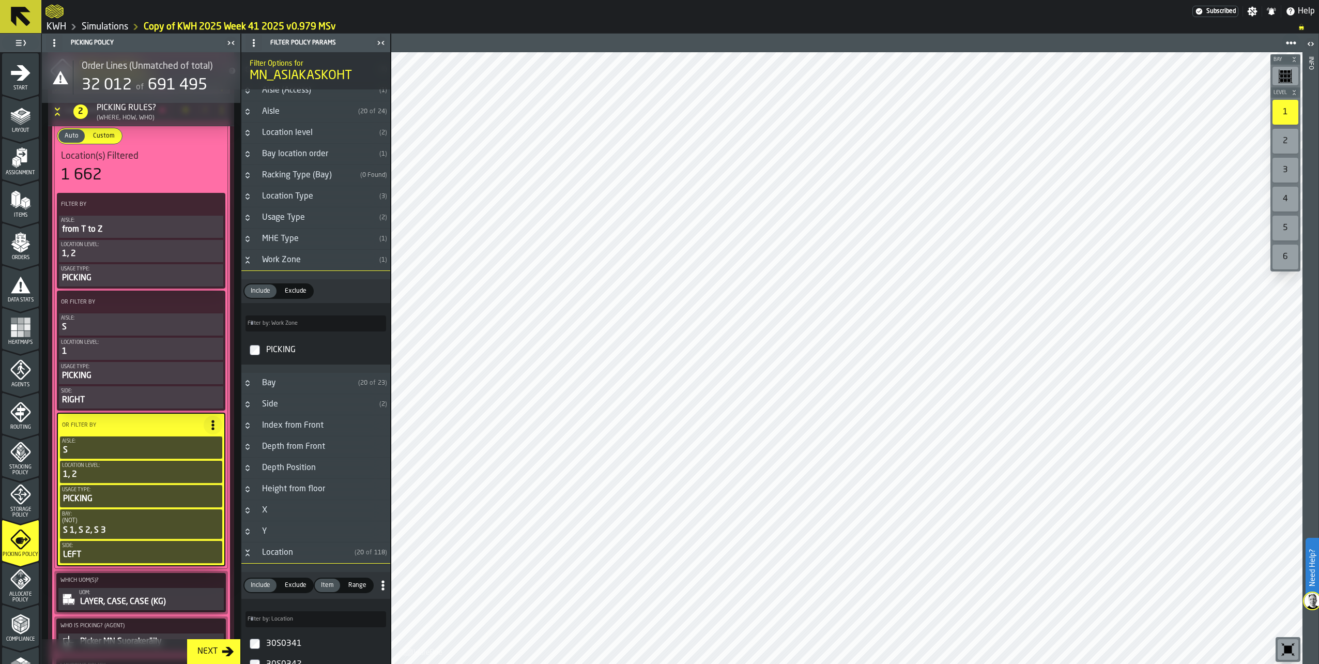
scroll to position [0, 0]
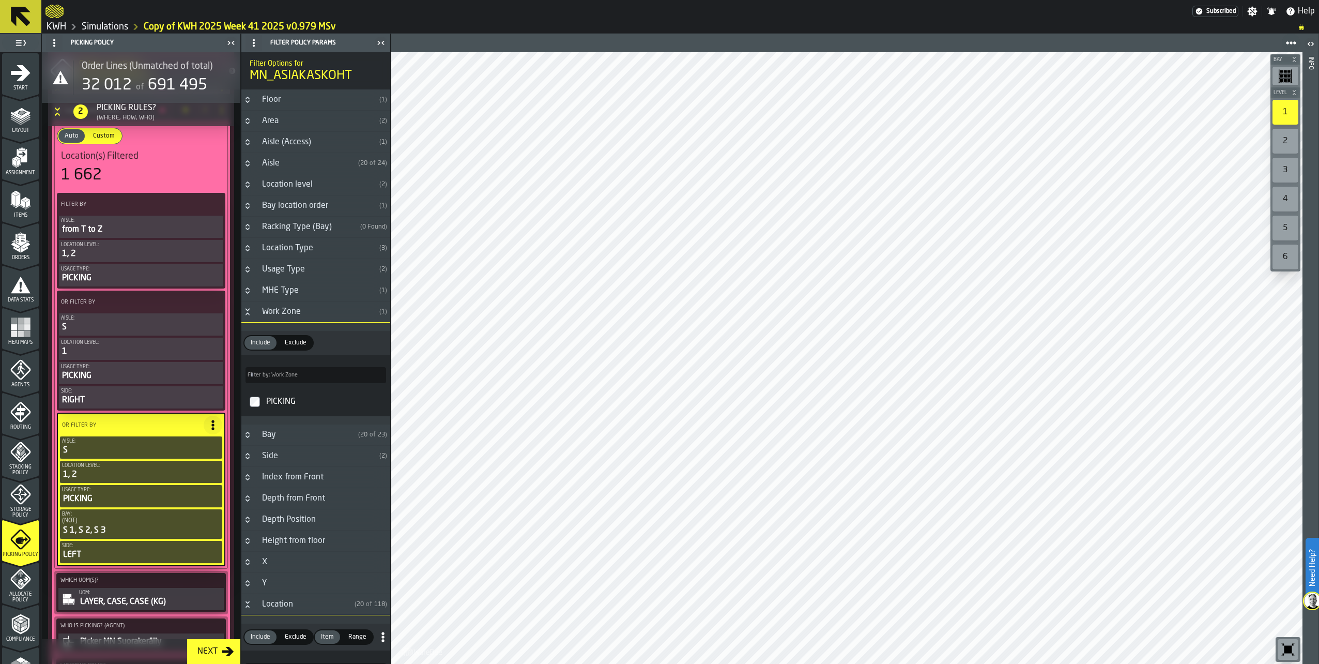
click at [249, 163] on icon "Button-Aisle-closed" at bounding box center [248, 163] width 8 height 8
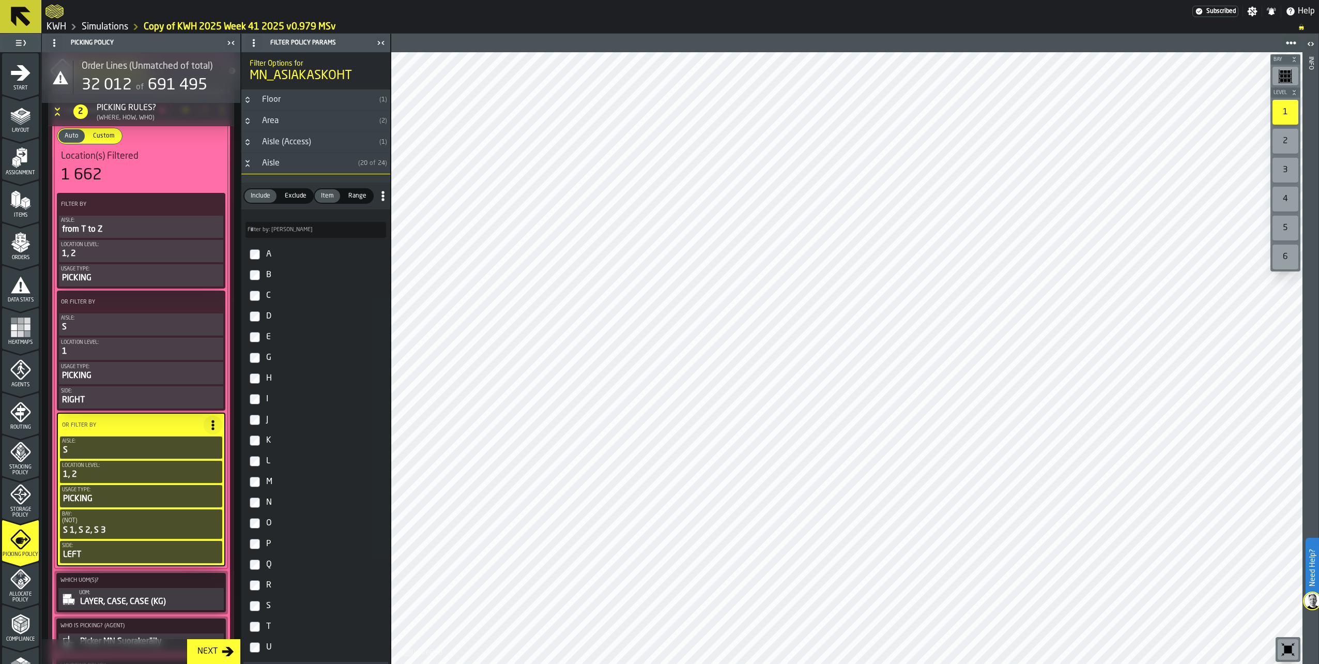
click at [247, 159] on h3 "Aisle ( 20 of 24 )" at bounding box center [315, 163] width 149 height 21
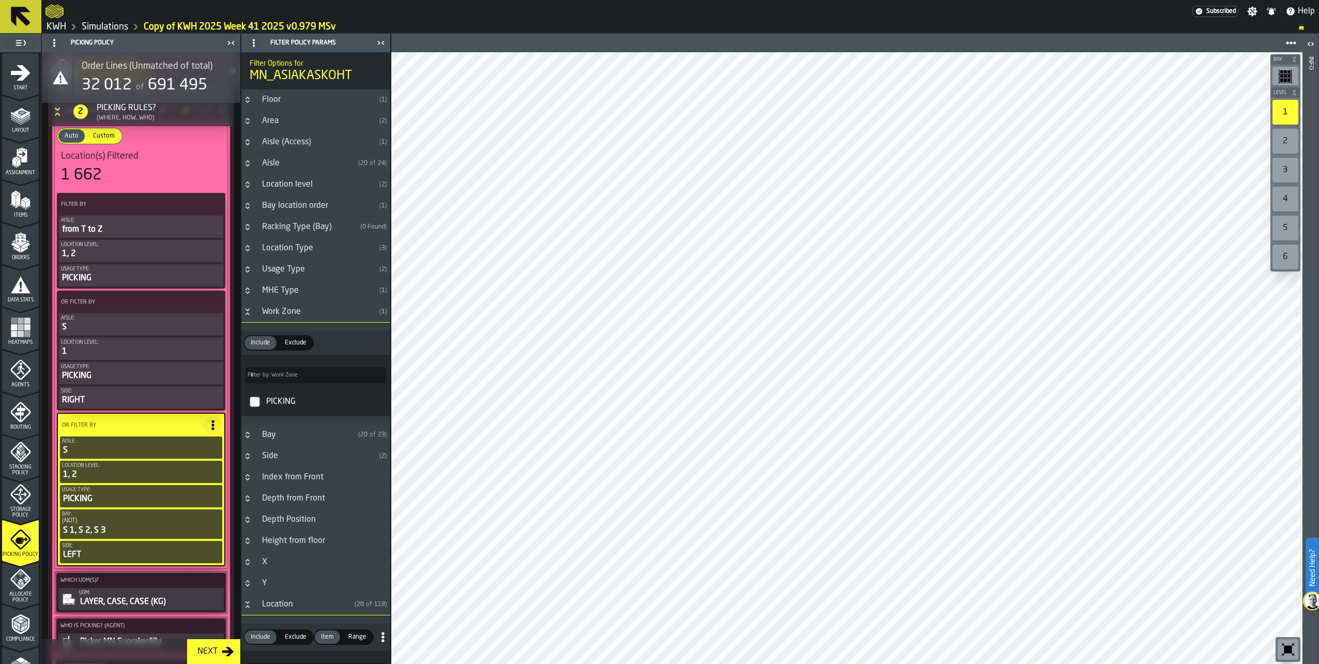
click at [249, 206] on icon "Button-Bay location order-closed" at bounding box center [248, 206] width 8 height 8
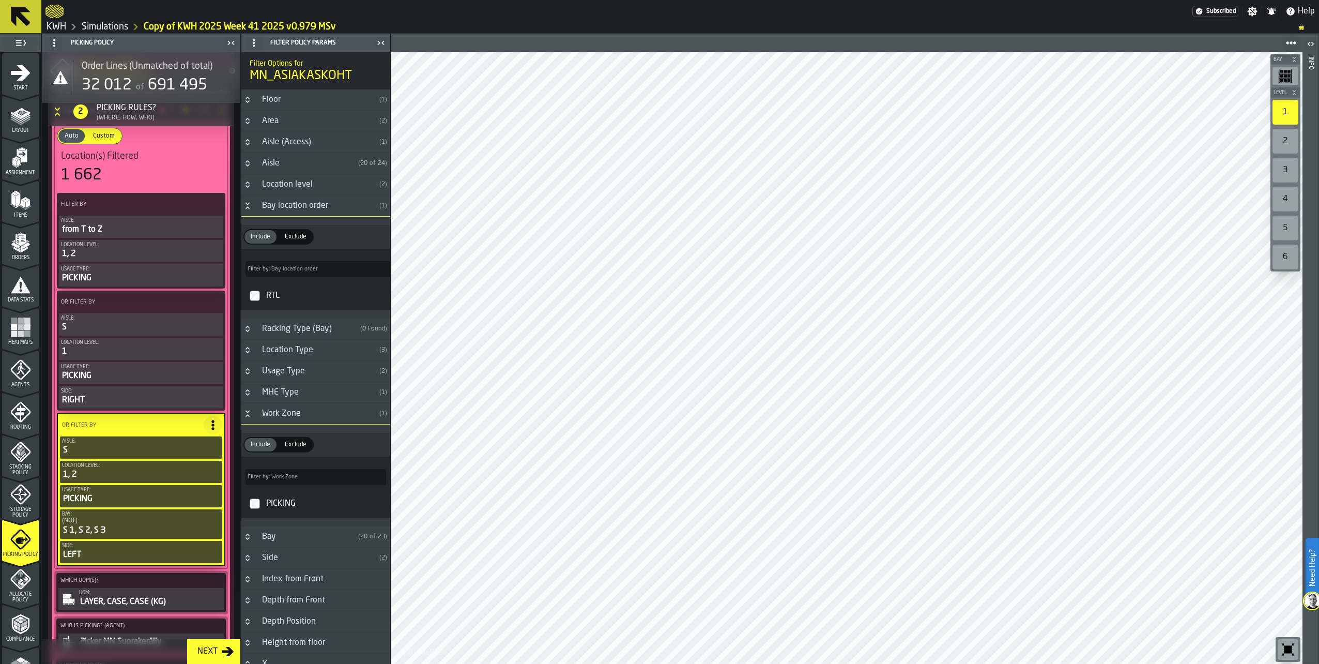
click at [249, 206] on icon "Button-Bay location order-open" at bounding box center [248, 206] width 8 height 8
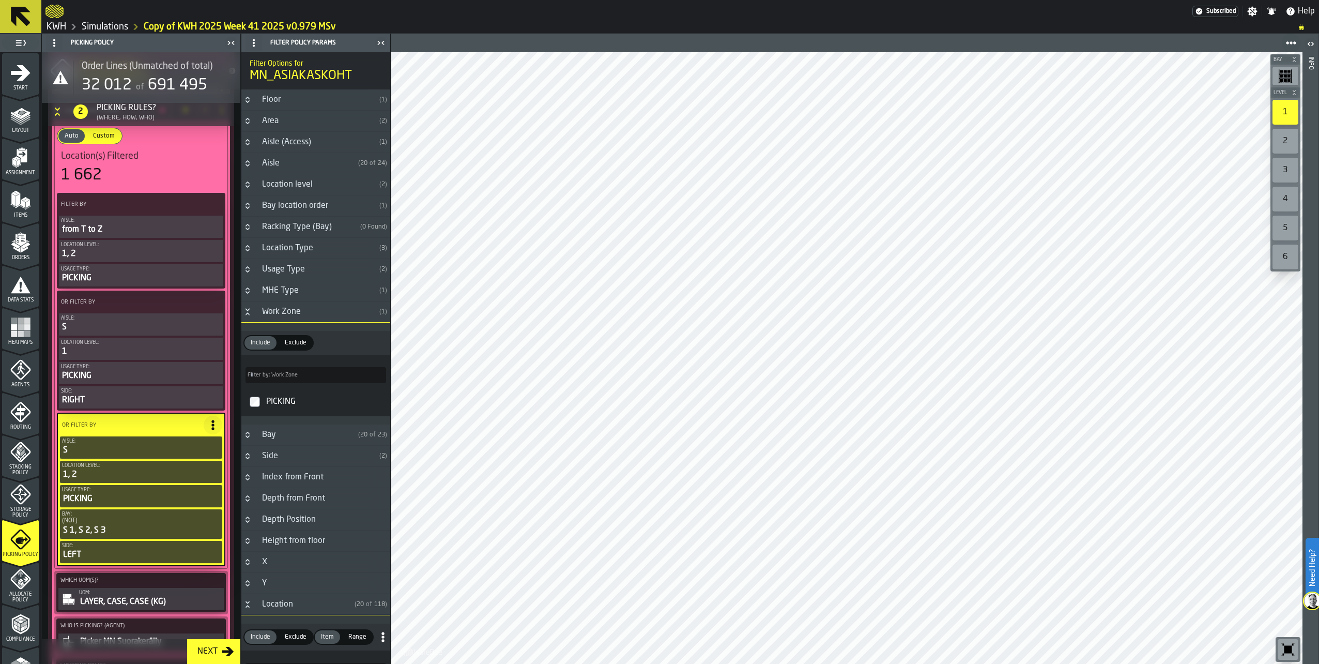
click at [246, 245] on icon "Button-Location Type-closed" at bounding box center [248, 248] width 8 height 8
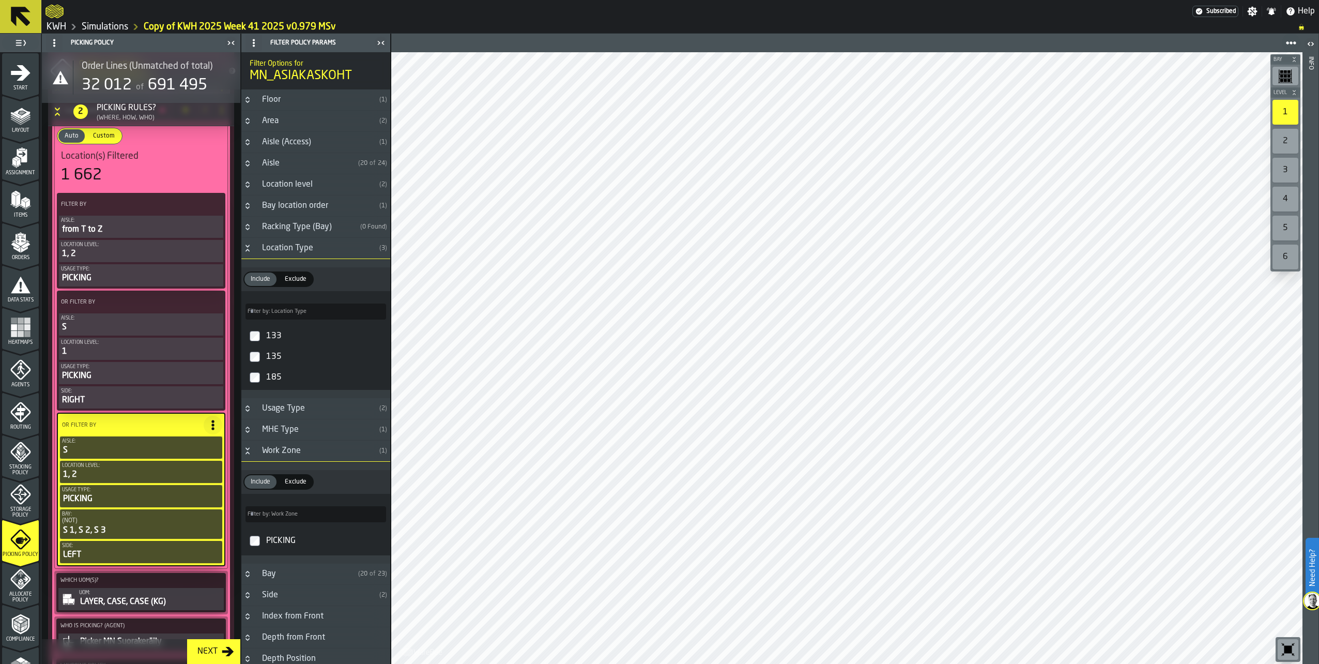
click at [246, 245] on icon "Button-Location Type-open" at bounding box center [248, 248] width 8 height 8
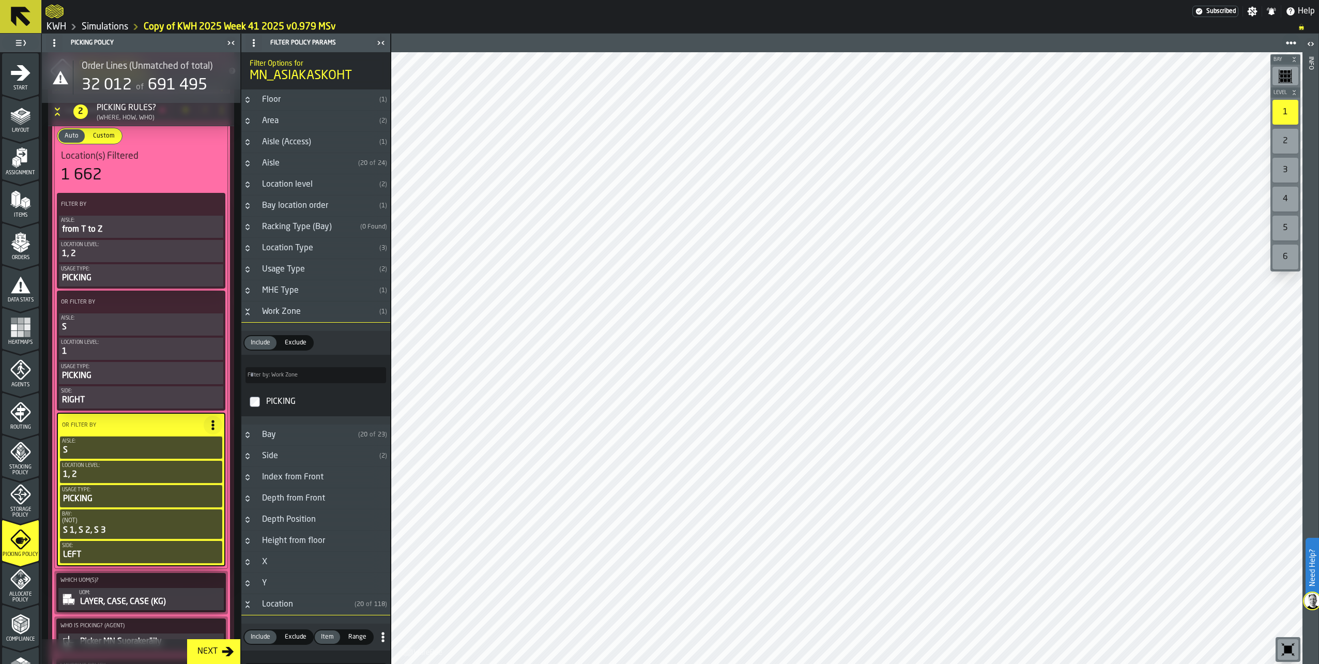
click at [249, 269] on icon "Button-Usage Type-closed" at bounding box center [248, 269] width 8 height 8
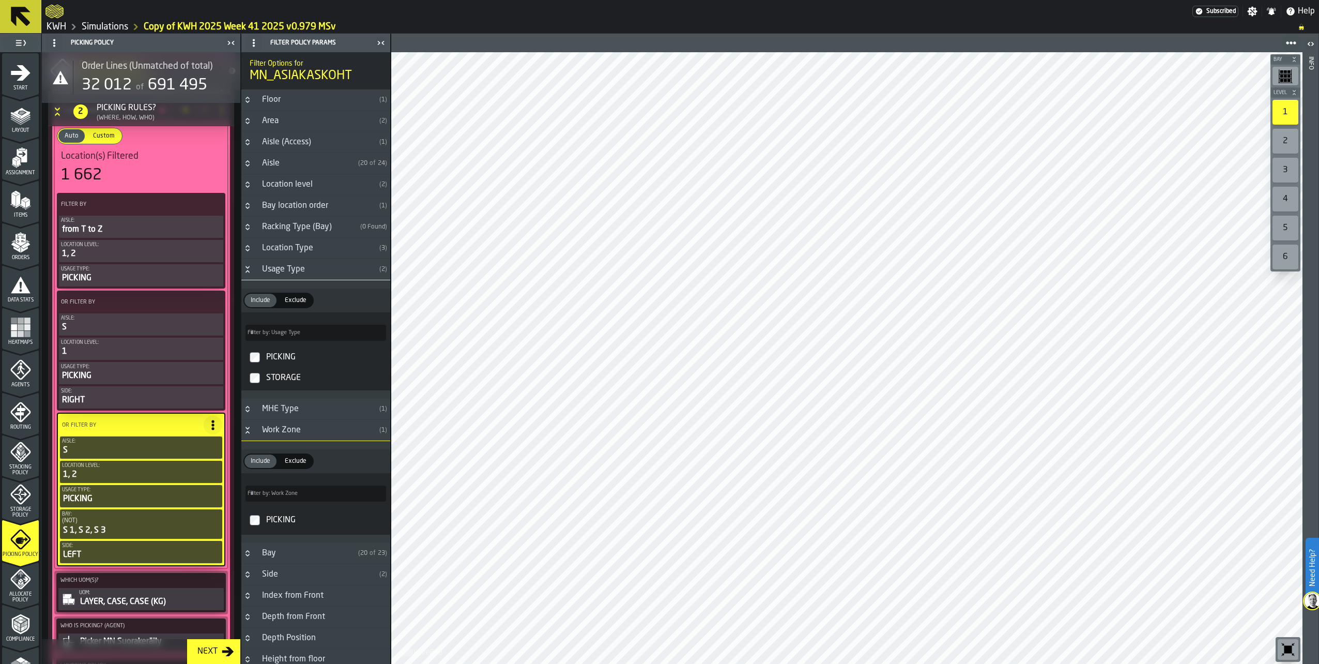
click at [249, 269] on icon "Button-Usage Type-open" at bounding box center [248, 269] width 8 height 8
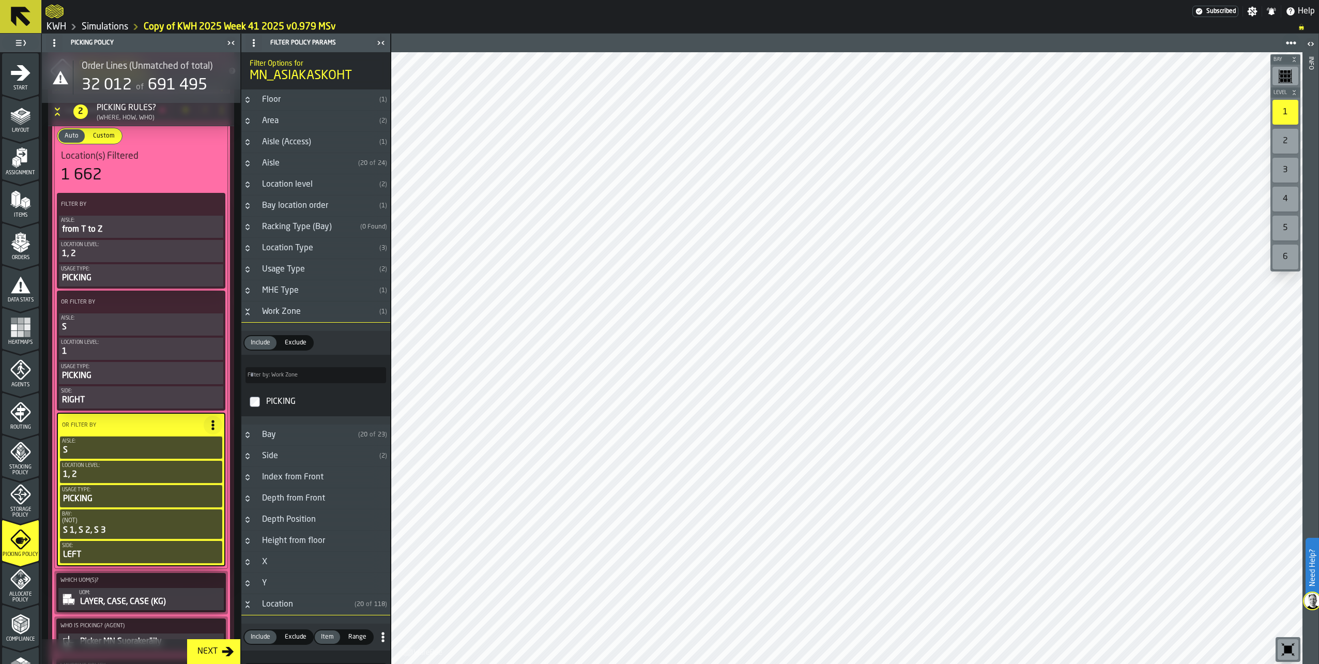
click at [245, 291] on icon "Button-MHE Type-closed" at bounding box center [248, 290] width 8 height 8
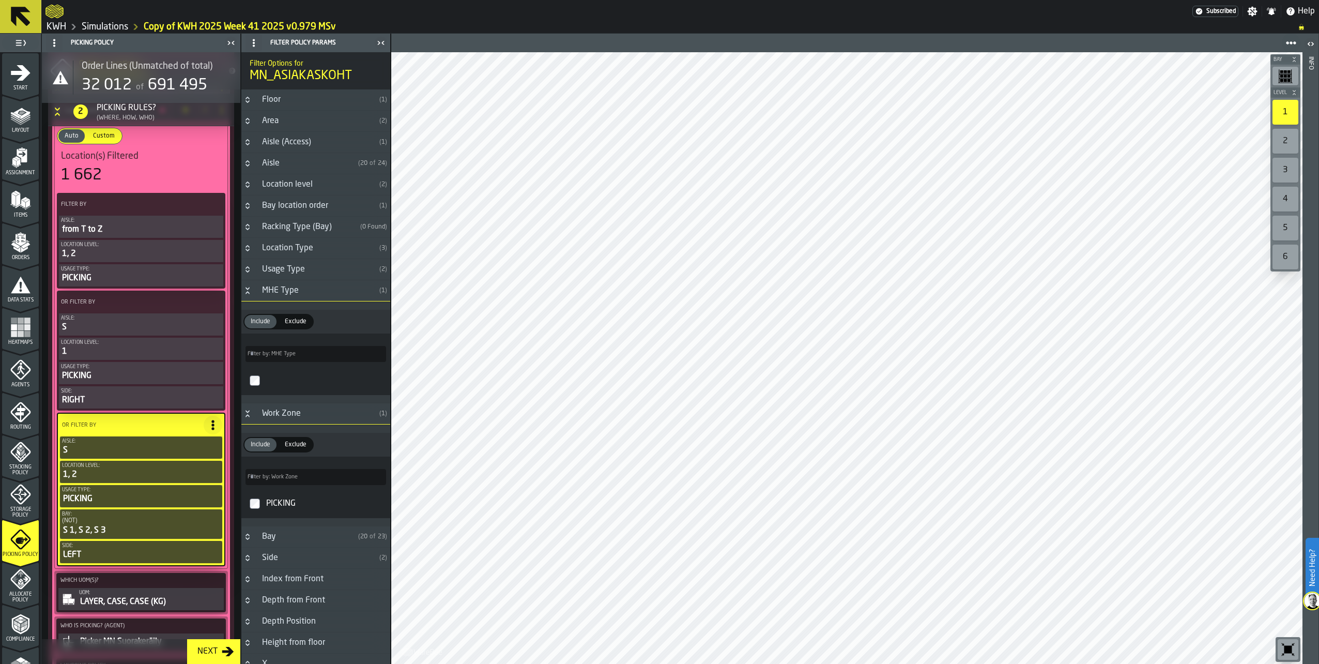
click at [245, 291] on icon "Button-MHE Type-open" at bounding box center [248, 290] width 8 height 8
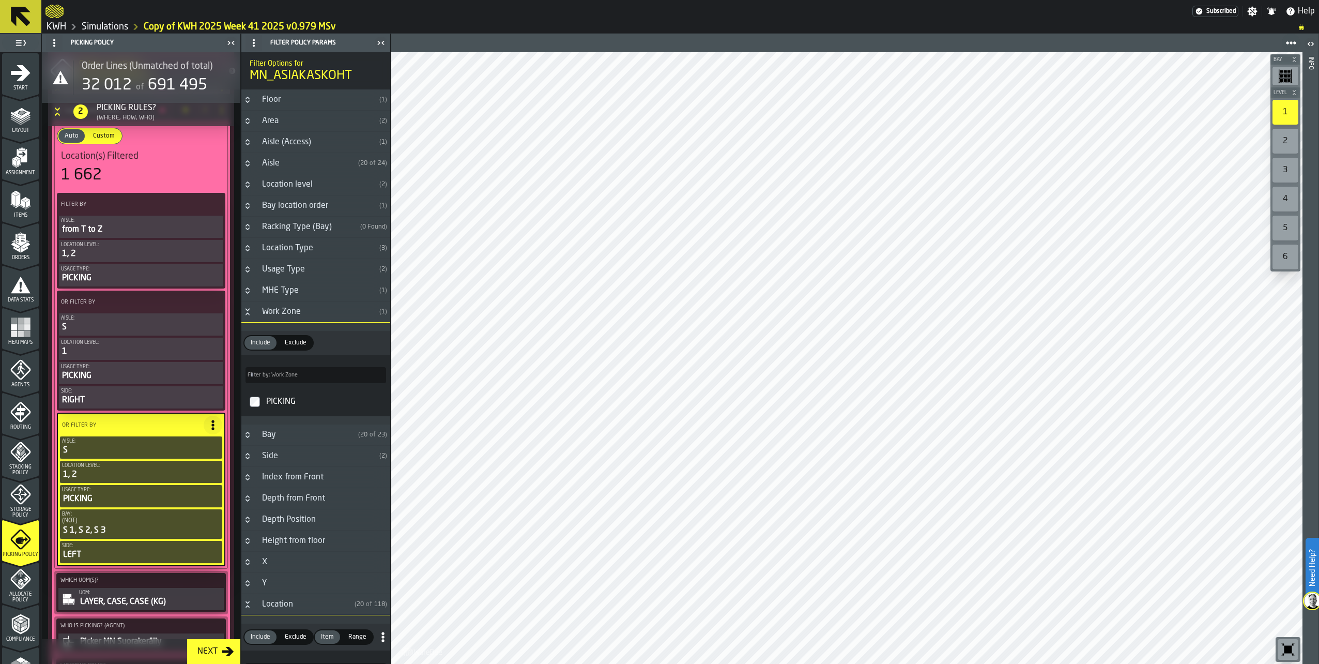
click at [249, 460] on icon "Button-Side-closed" at bounding box center [248, 456] width 8 height 8
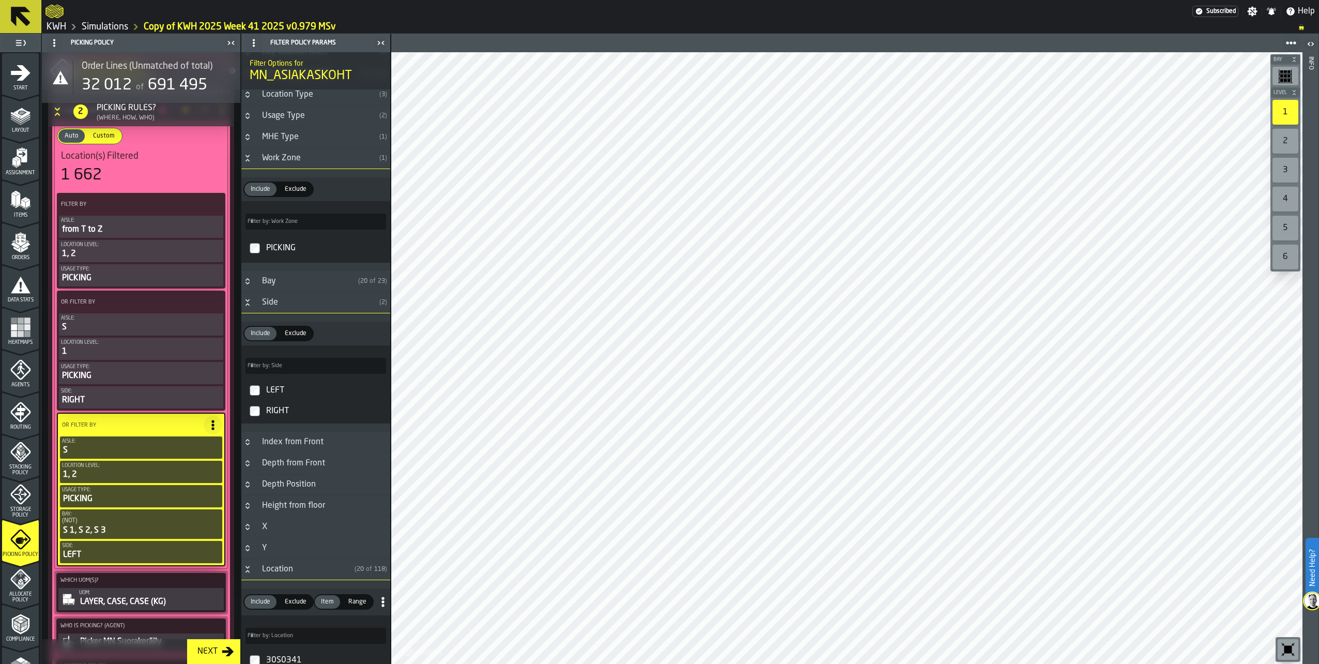
scroll to position [259, 0]
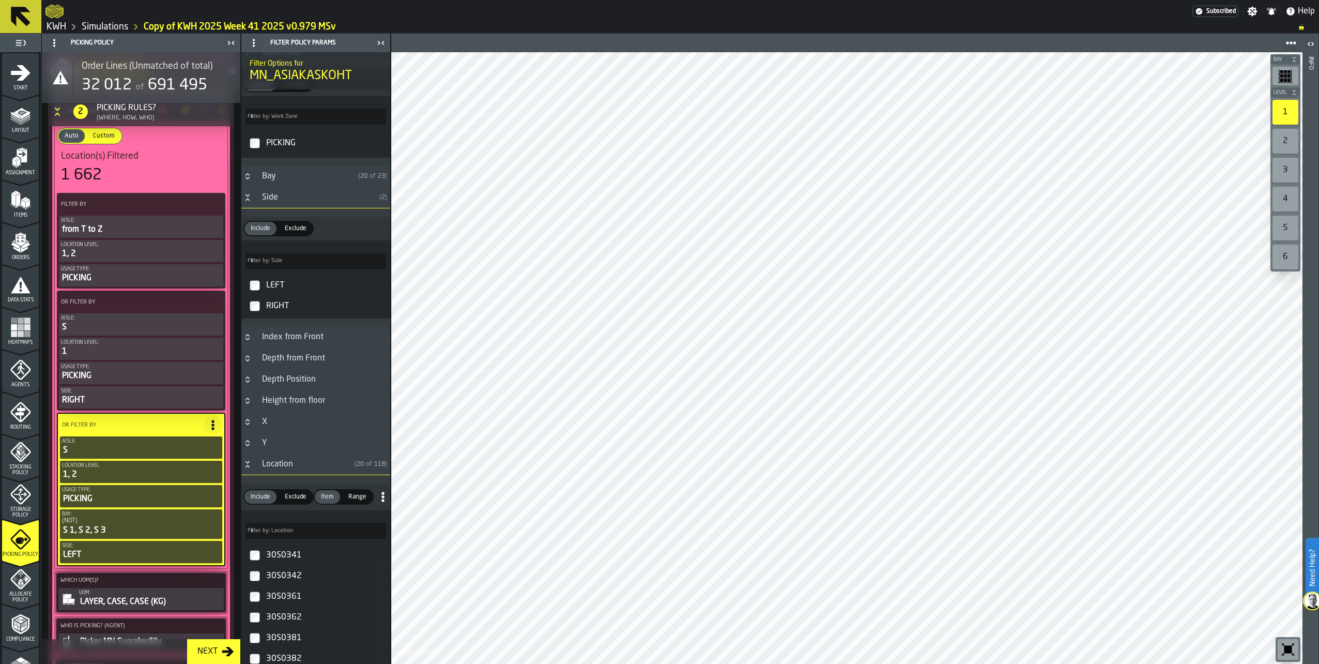
click at [247, 195] on icon "Button-Side-open" at bounding box center [248, 197] width 8 height 8
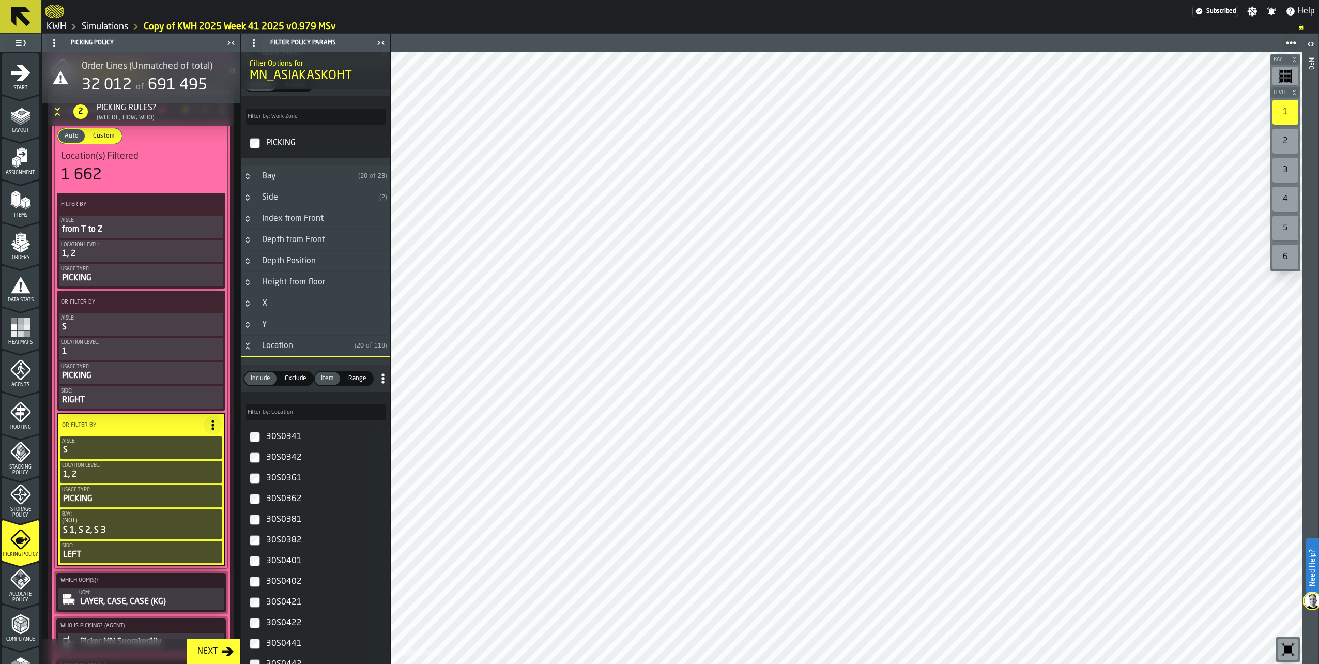
click at [249, 178] on icon "Button-Bay-closed" at bounding box center [248, 176] width 8 height 8
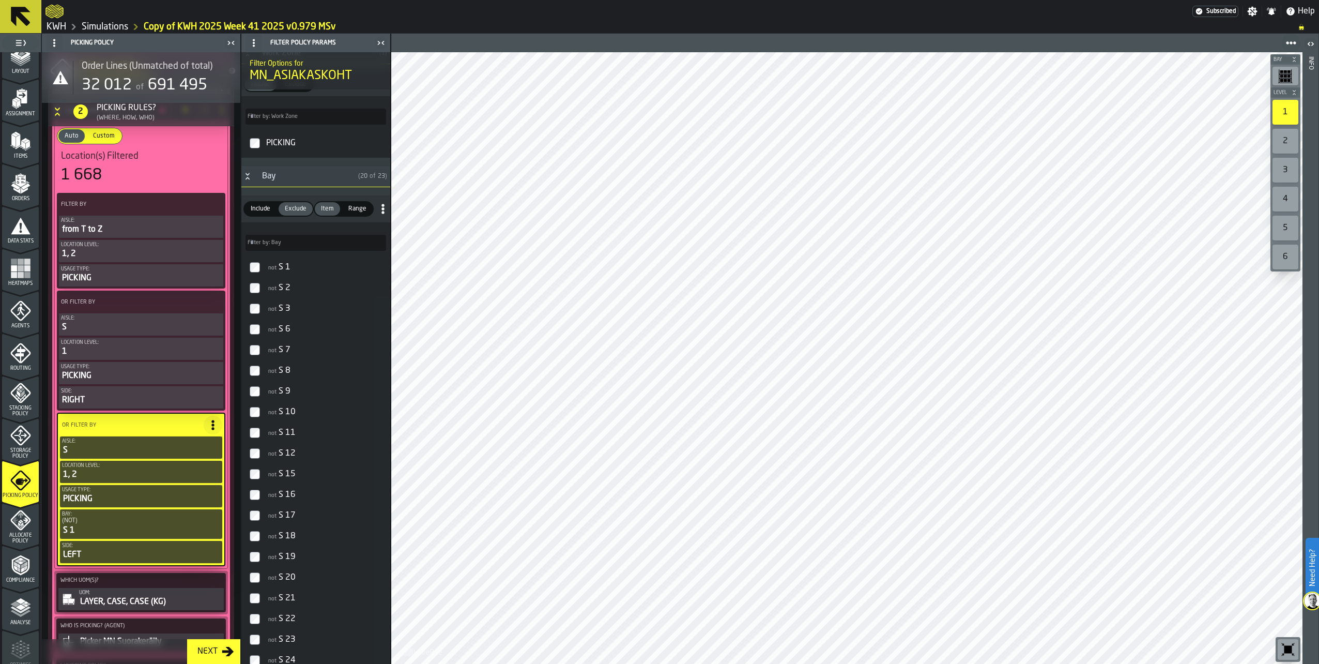
scroll to position [153, 0]
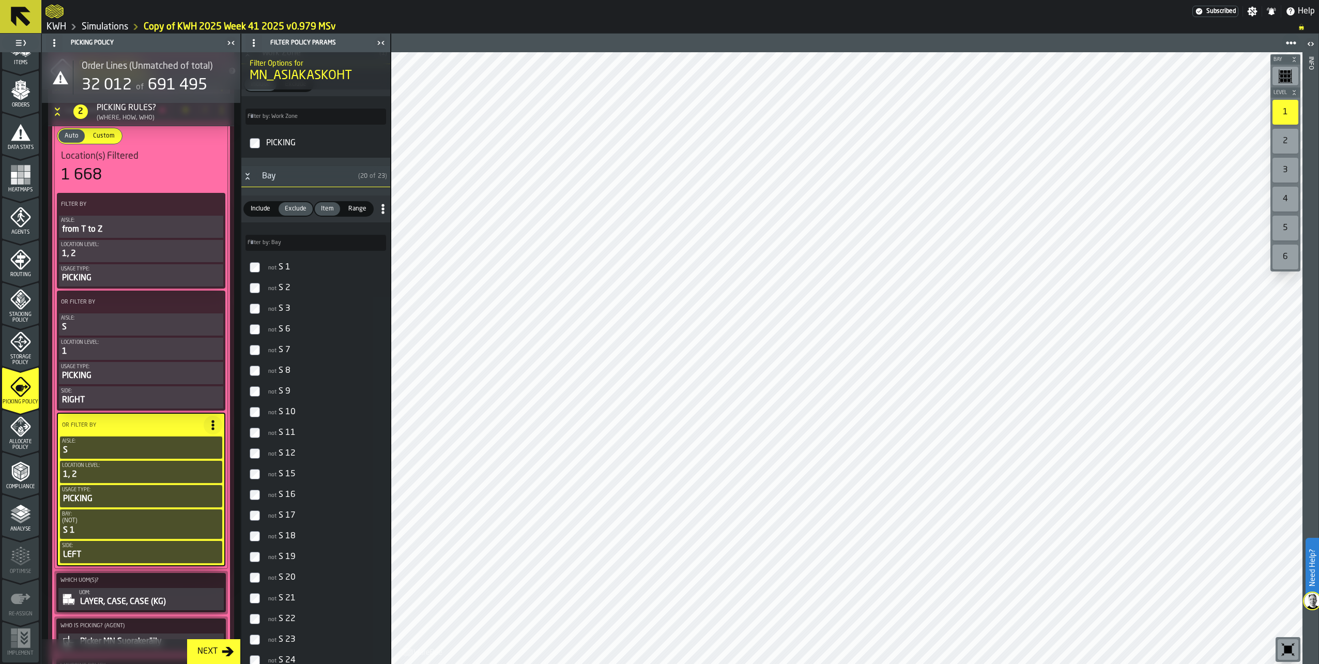
click at [17, 425] on icon "menu Allocate Policy" at bounding box center [20, 426] width 21 height 21
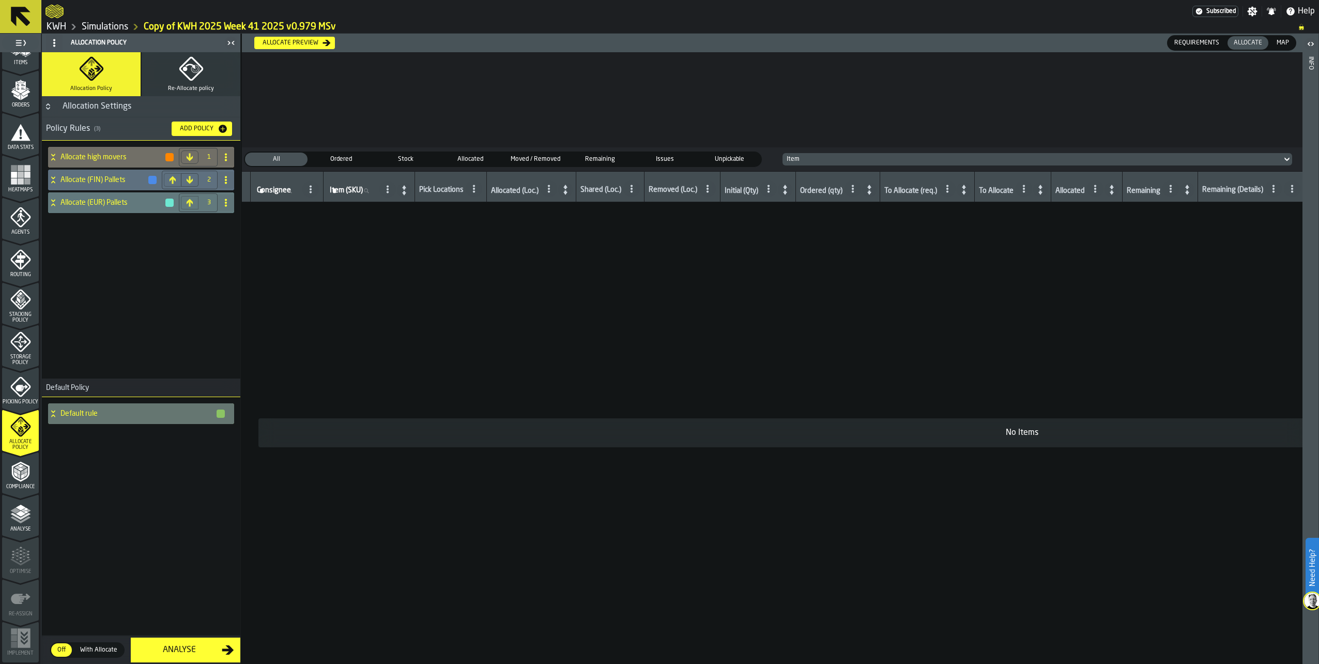
click at [18, 473] on polyline "menu Compliance" at bounding box center [18, 472] width 3 height 5
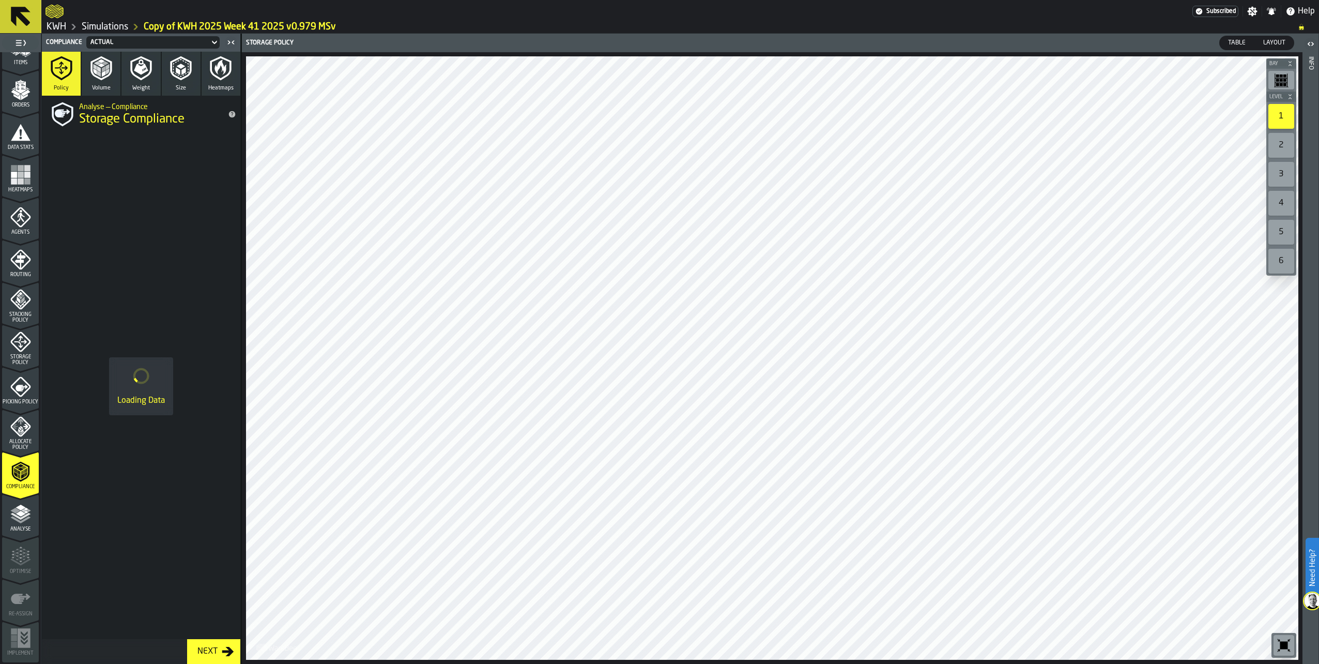
click at [20, 391] on icon "menu Picking Policy" at bounding box center [20, 386] width 21 height 21
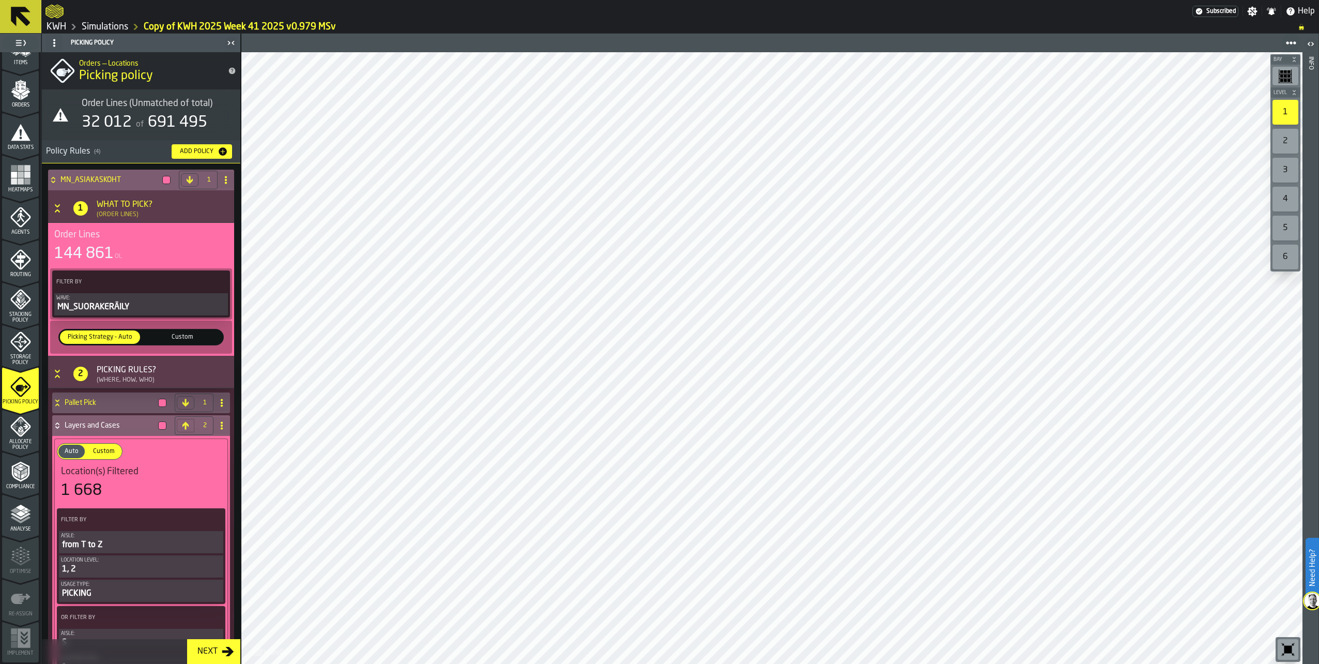
click at [53, 179] on icon at bounding box center [53, 180] width 10 height 8
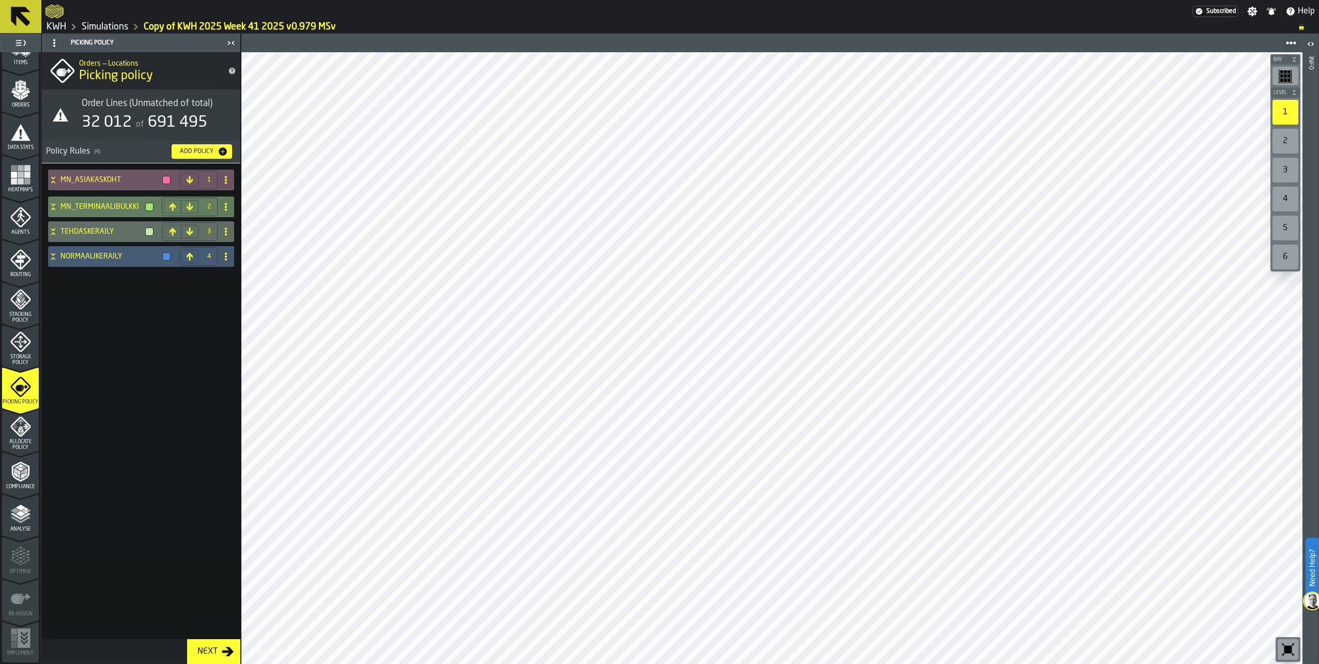
click at [51, 204] on icon at bounding box center [53, 207] width 10 height 8
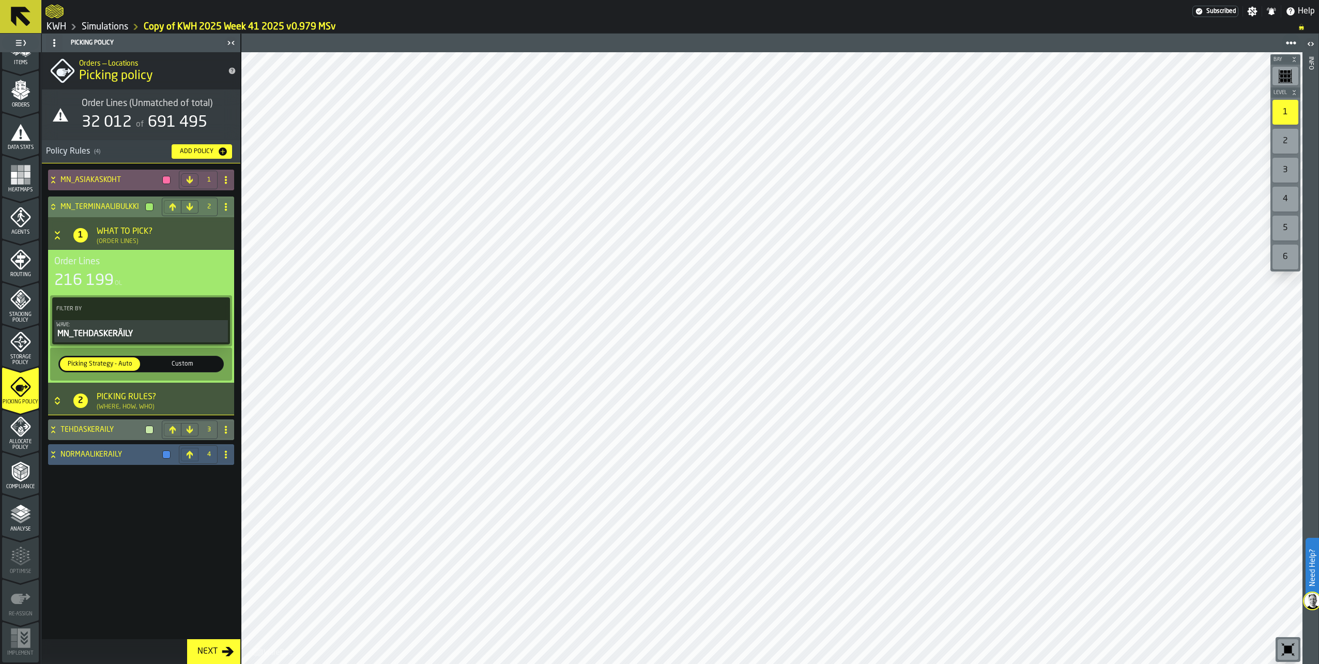
click at [57, 401] on icon "Button-[object Object]-closed" at bounding box center [57, 401] width 10 height 10
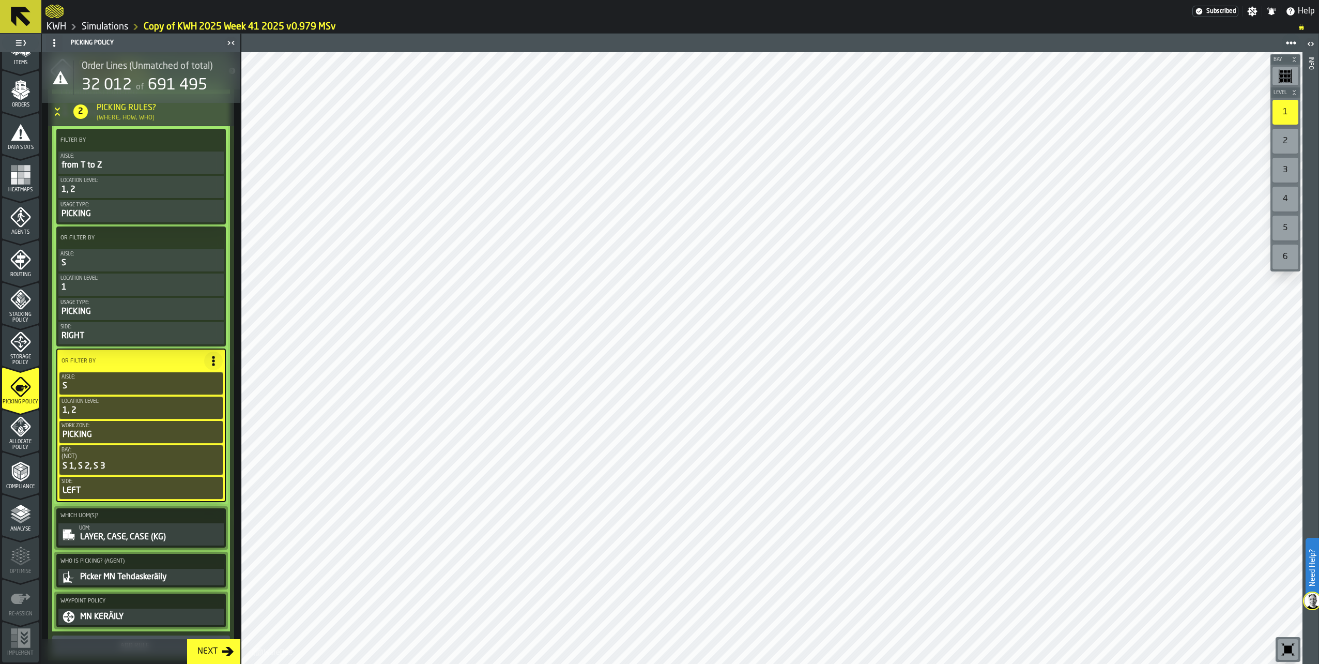
scroll to position [414, 0]
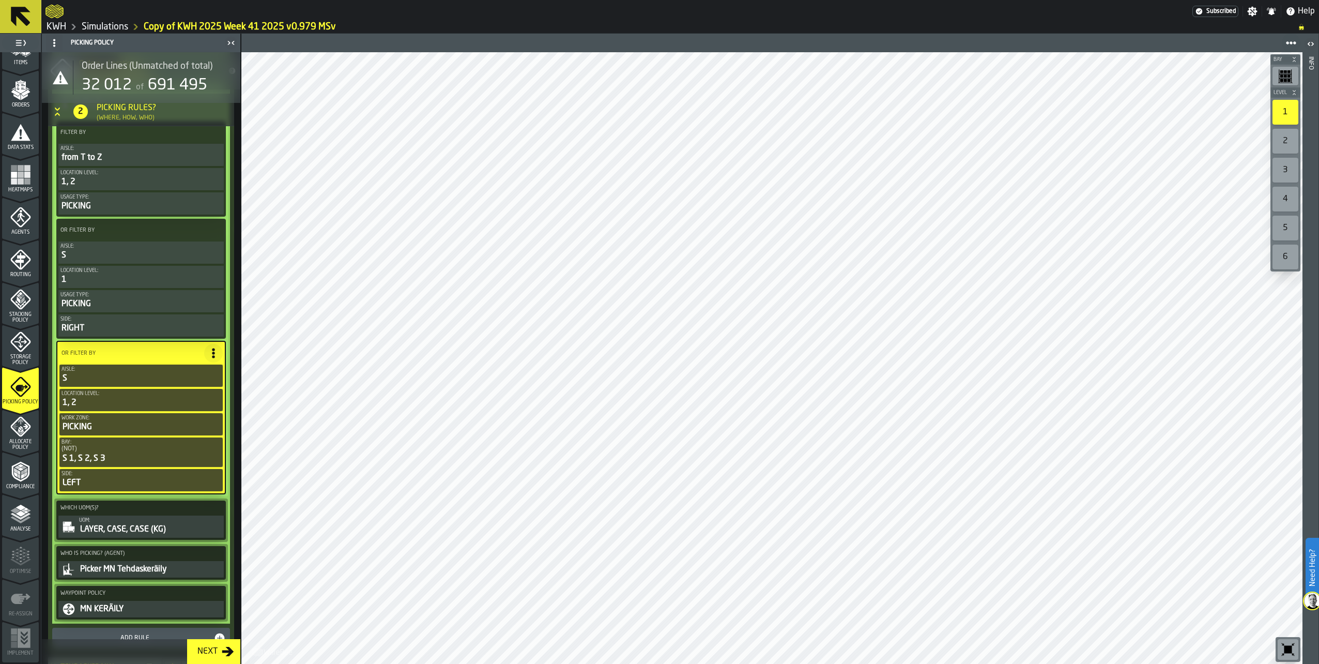
click at [114, 354] on label "OR Filter By" at bounding box center [131, 353] width 145 height 11
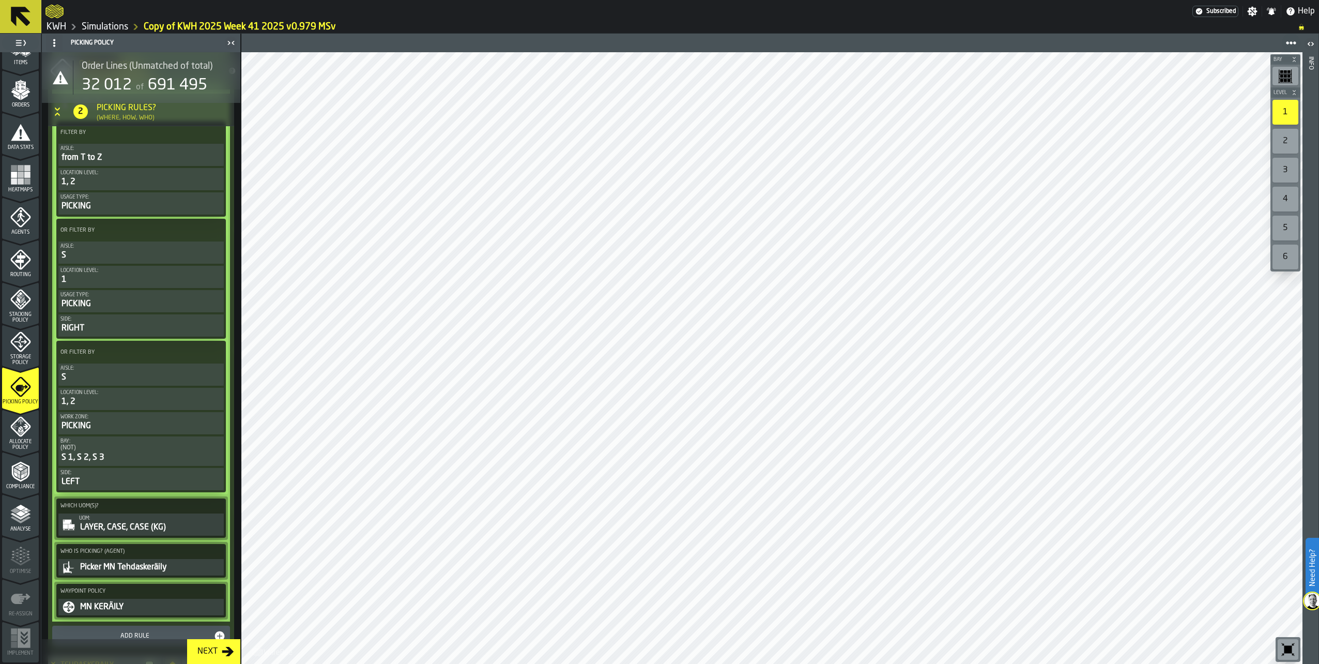
click at [111, 355] on label "OR Filter By" at bounding box center [131, 352] width 147 height 11
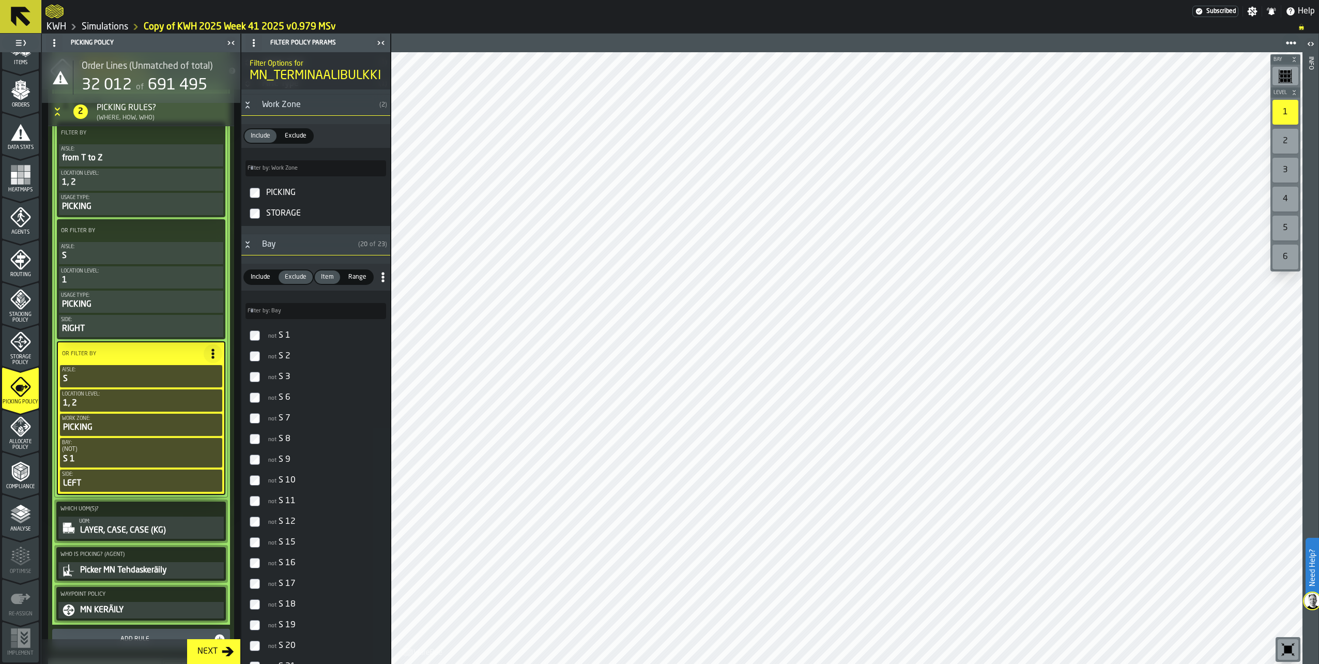
click at [15, 510] on polygon "menu Analyse" at bounding box center [15, 511] width 10 height 6
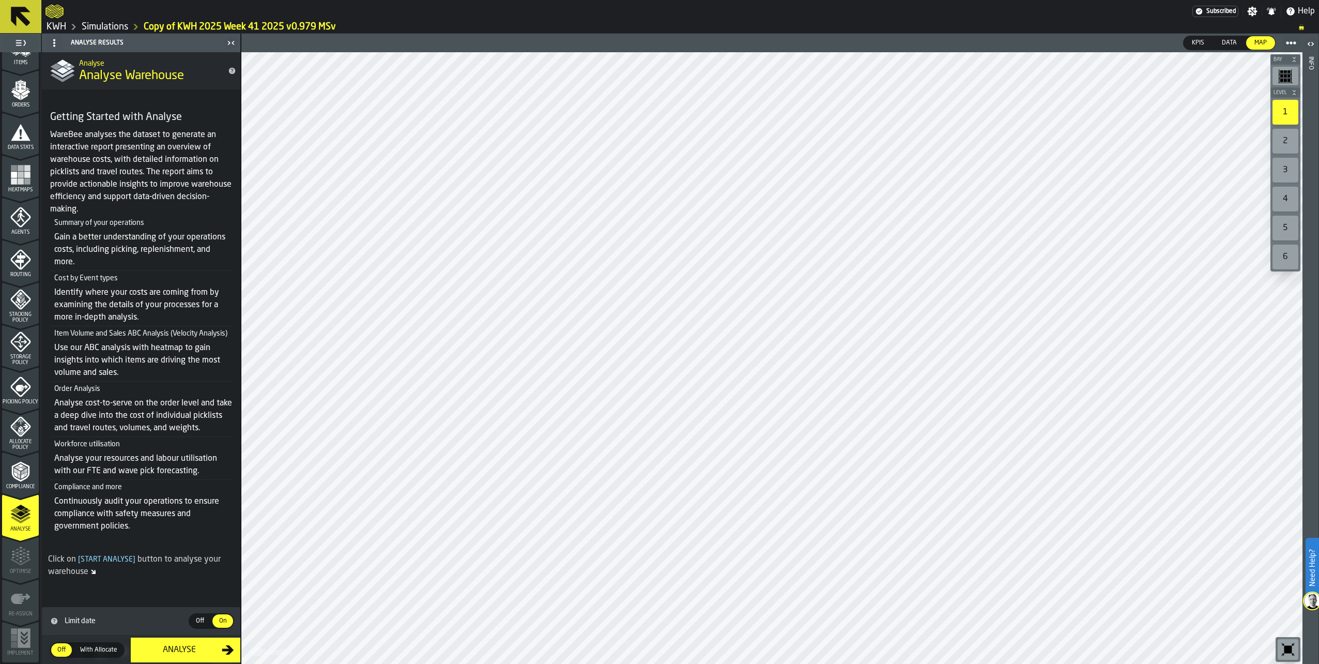
click at [20, 377] on icon "menu Picking Policy" at bounding box center [20, 386] width 21 height 21
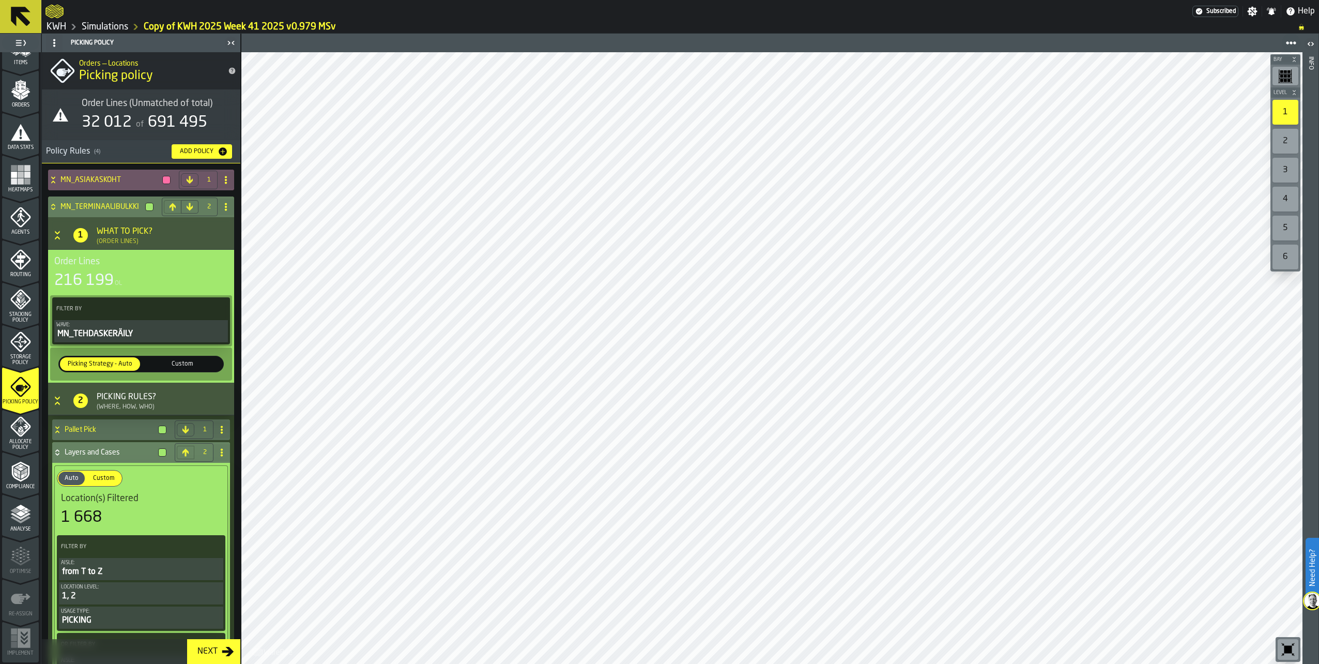
click at [54, 206] on icon at bounding box center [53, 207] width 10 height 8
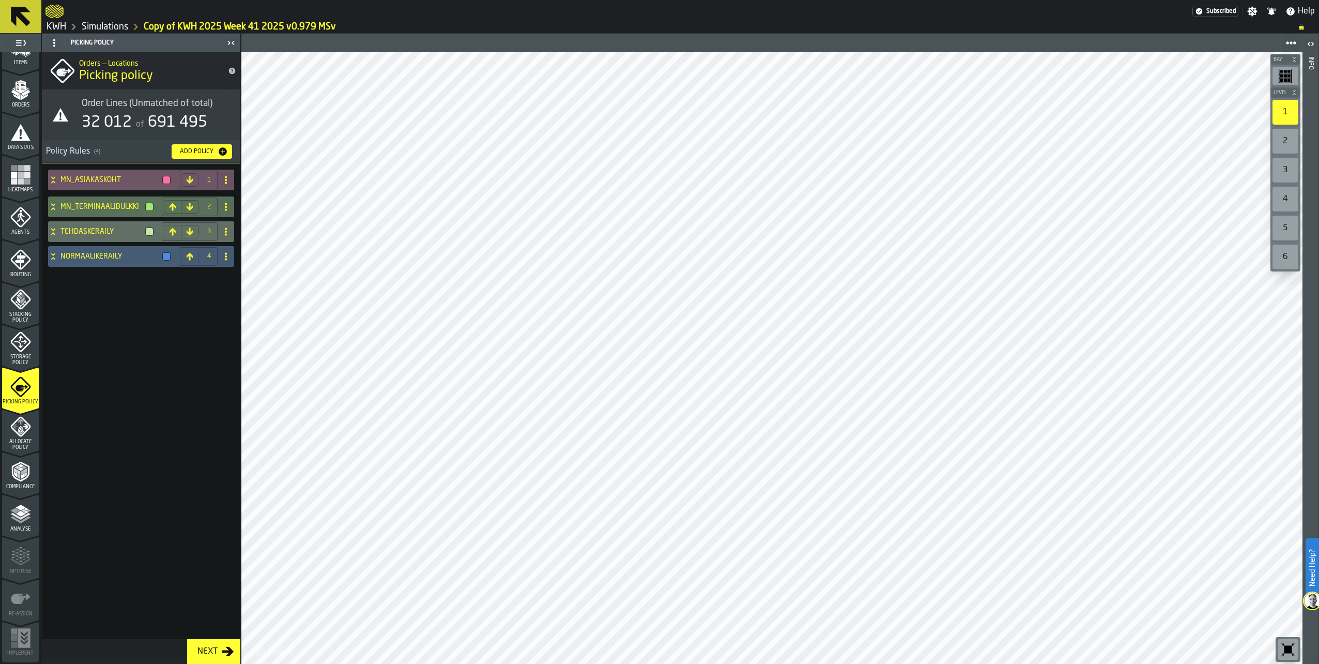
click at [112, 28] on link "Simulations" at bounding box center [105, 26] width 47 height 11
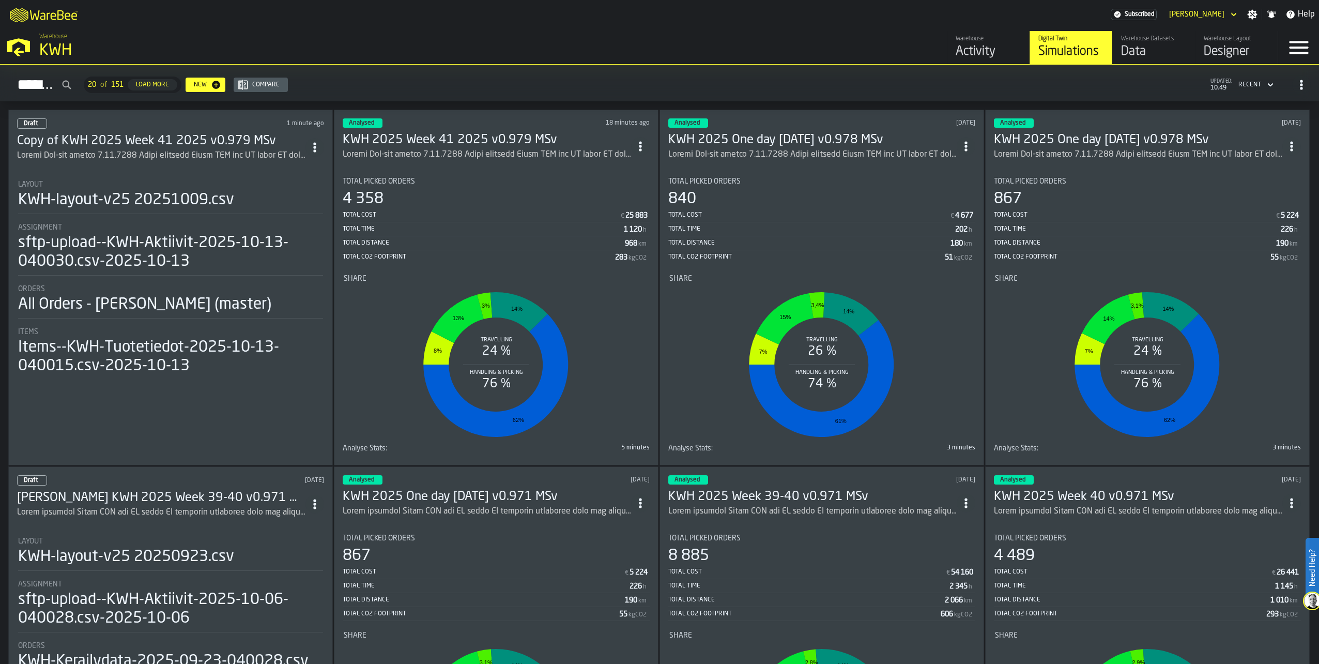
click at [427, 133] on h3 "KWH 2025 Week 41 2025 v0.979 MSv" at bounding box center [487, 140] width 288 height 17
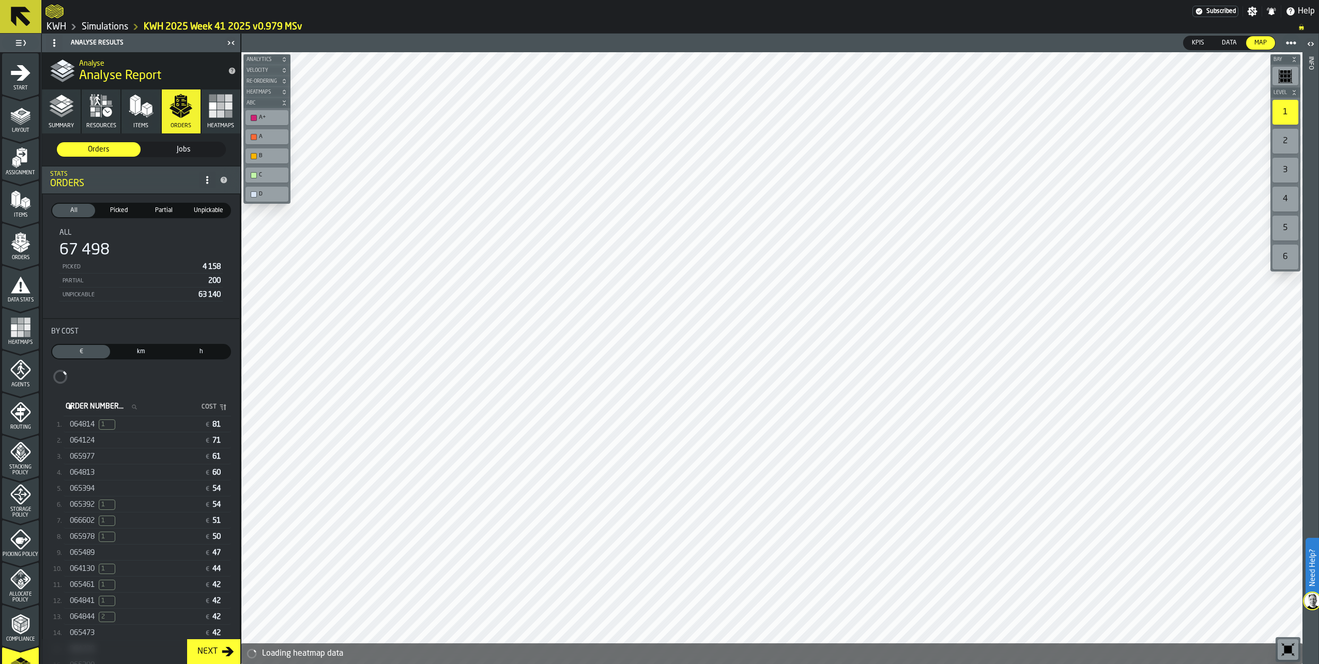
click at [14, 543] on icon "menu Picking Policy" at bounding box center [20, 539] width 21 height 21
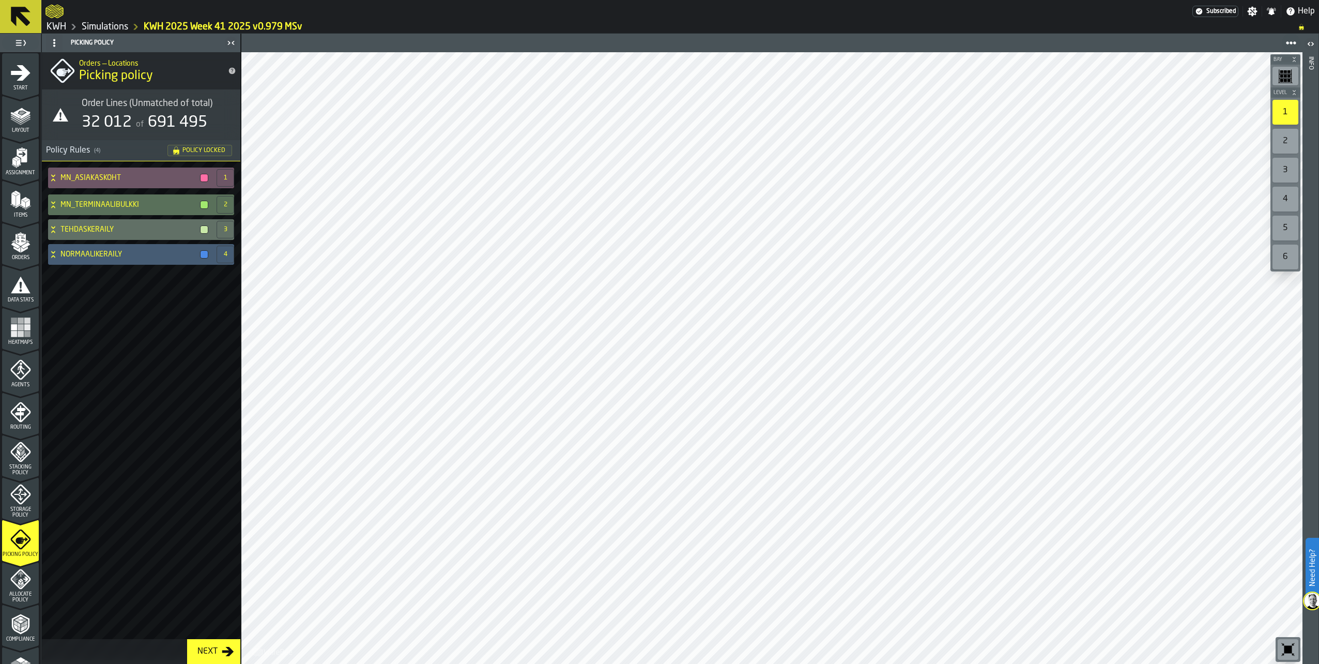
click at [100, 23] on link "Simulations" at bounding box center [105, 26] width 47 height 11
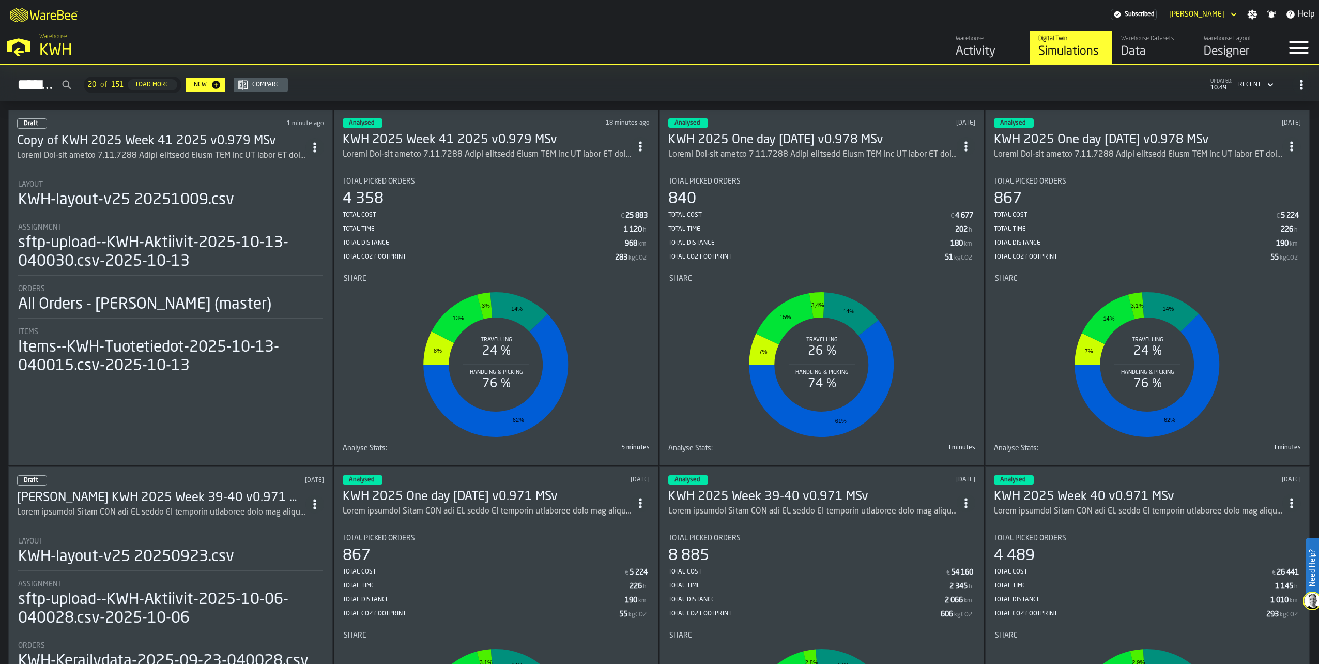
click at [164, 133] on h3 "Copy of KWH 2025 Week 41 2025 v0.979 MSv" at bounding box center [161, 141] width 288 height 17
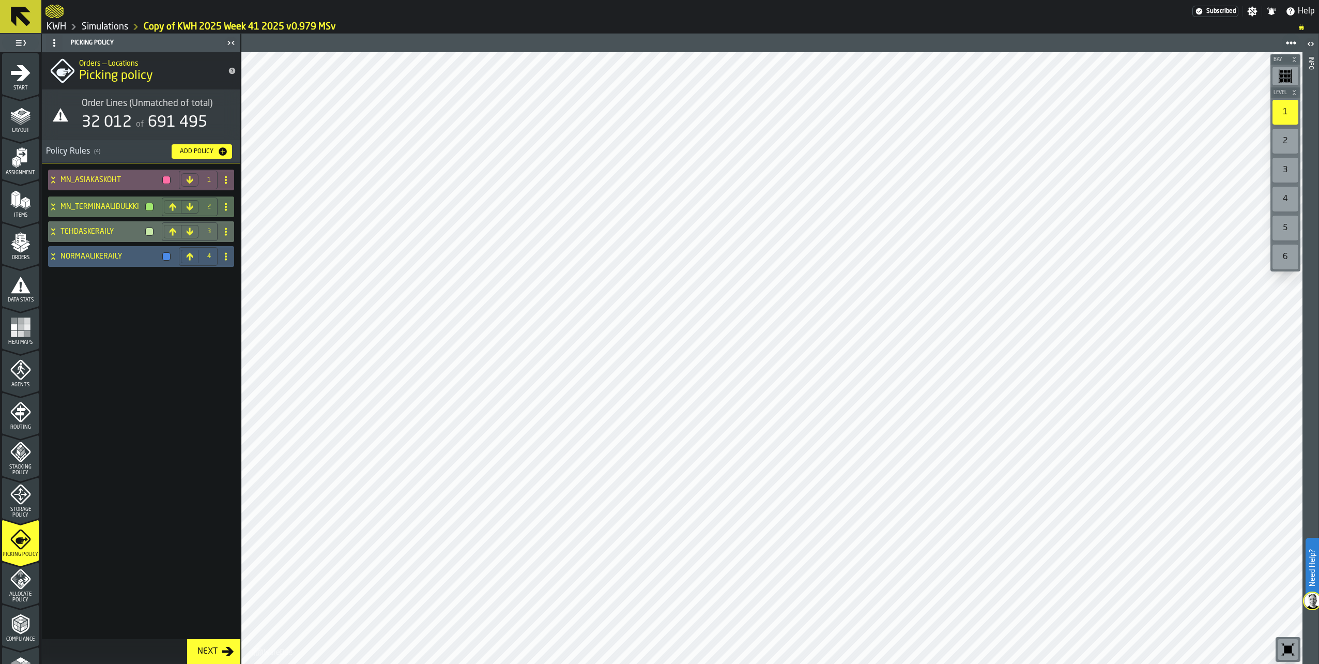
click at [17, 418] on icon "menu Routing" at bounding box center [20, 412] width 21 height 21
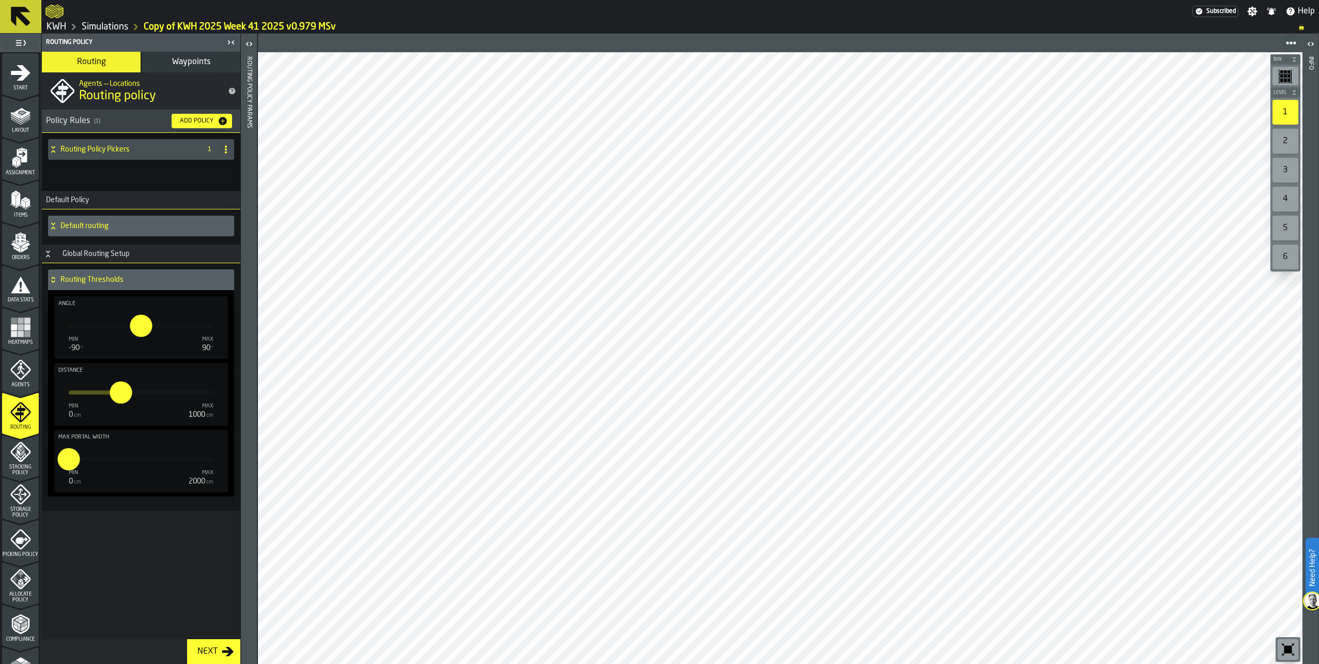
click at [206, 58] on span "Waypoints" at bounding box center [191, 62] width 38 height 8
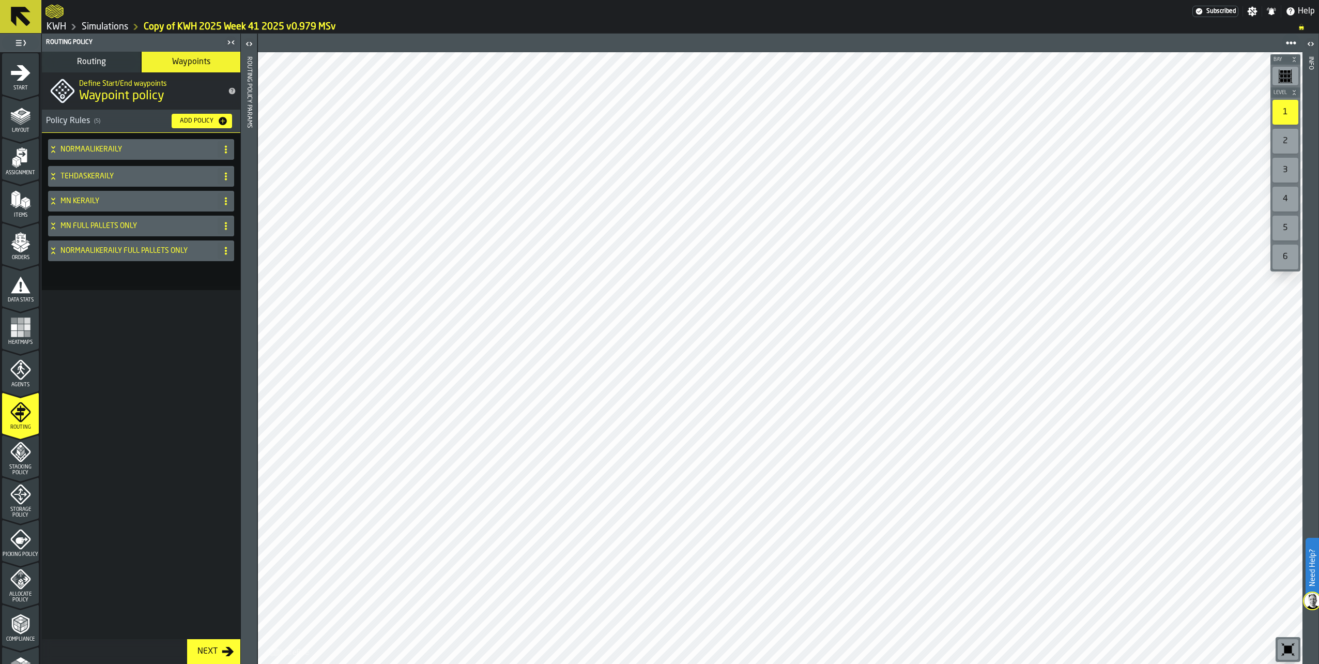
click at [54, 202] on icon at bounding box center [53, 201] width 10 height 8
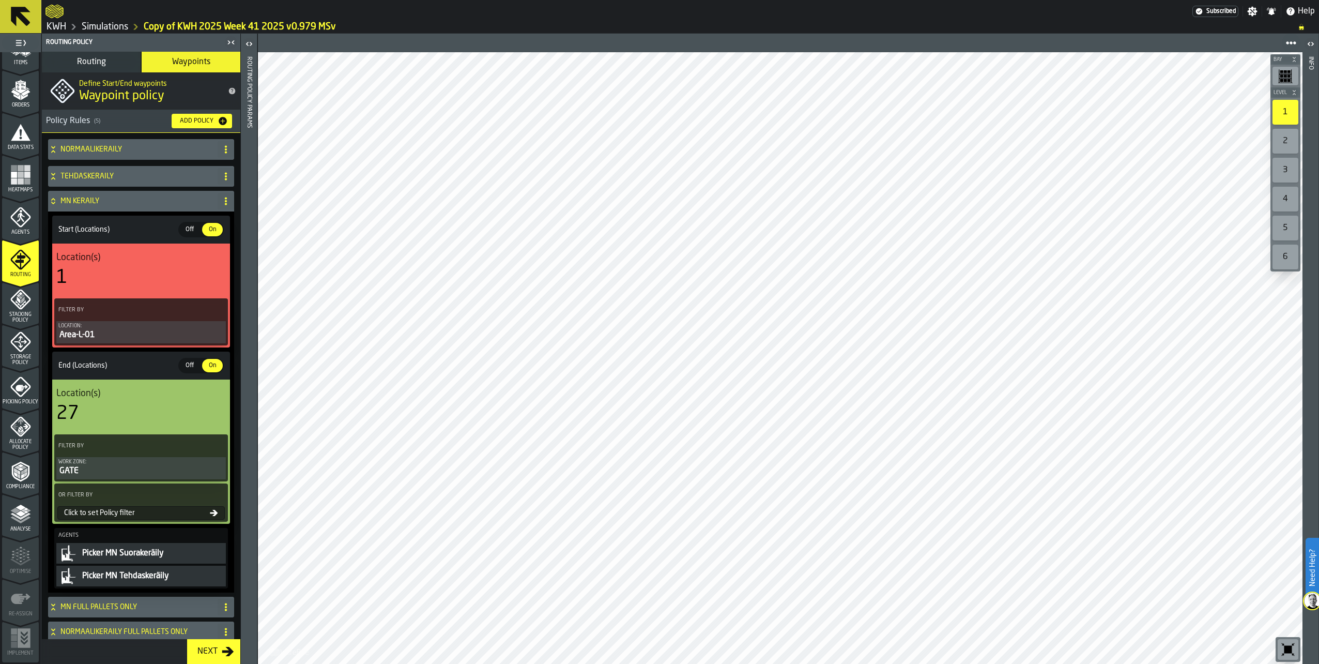
click at [21, 514] on polygon "menu Analyse" at bounding box center [21, 514] width 10 height 6
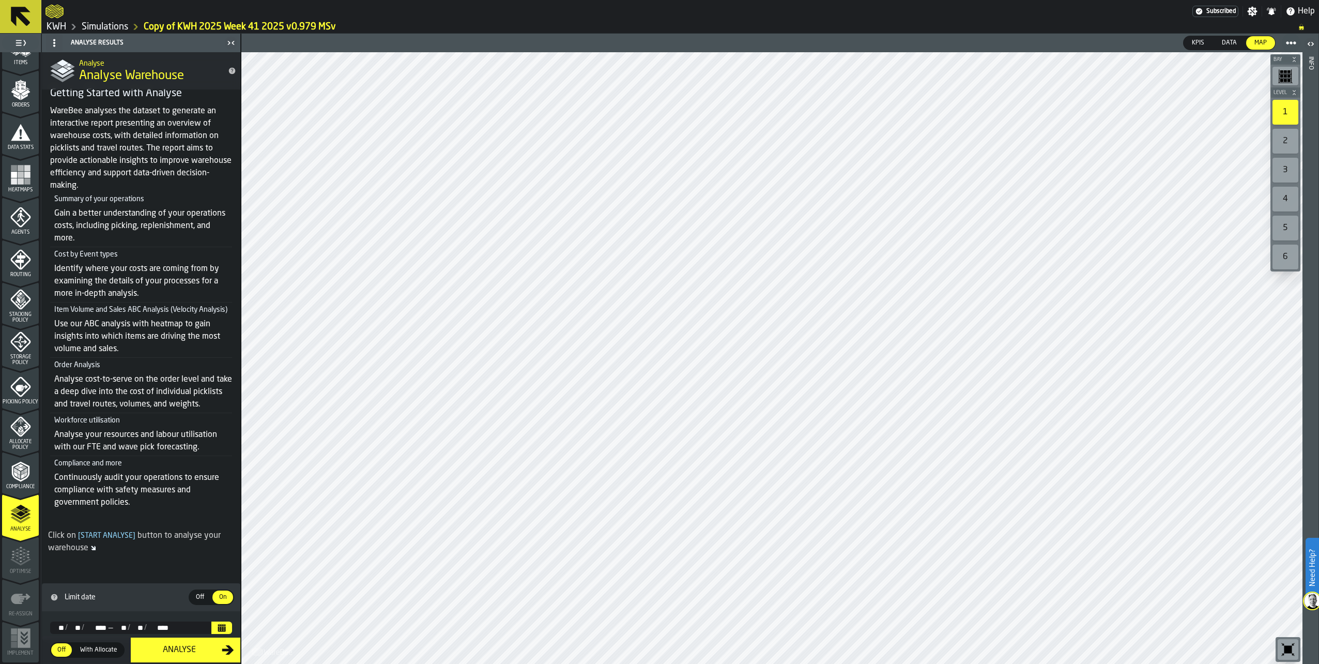
scroll to position [47, 0]
click at [182, 650] on div "Analyse" at bounding box center [179, 650] width 85 height 12
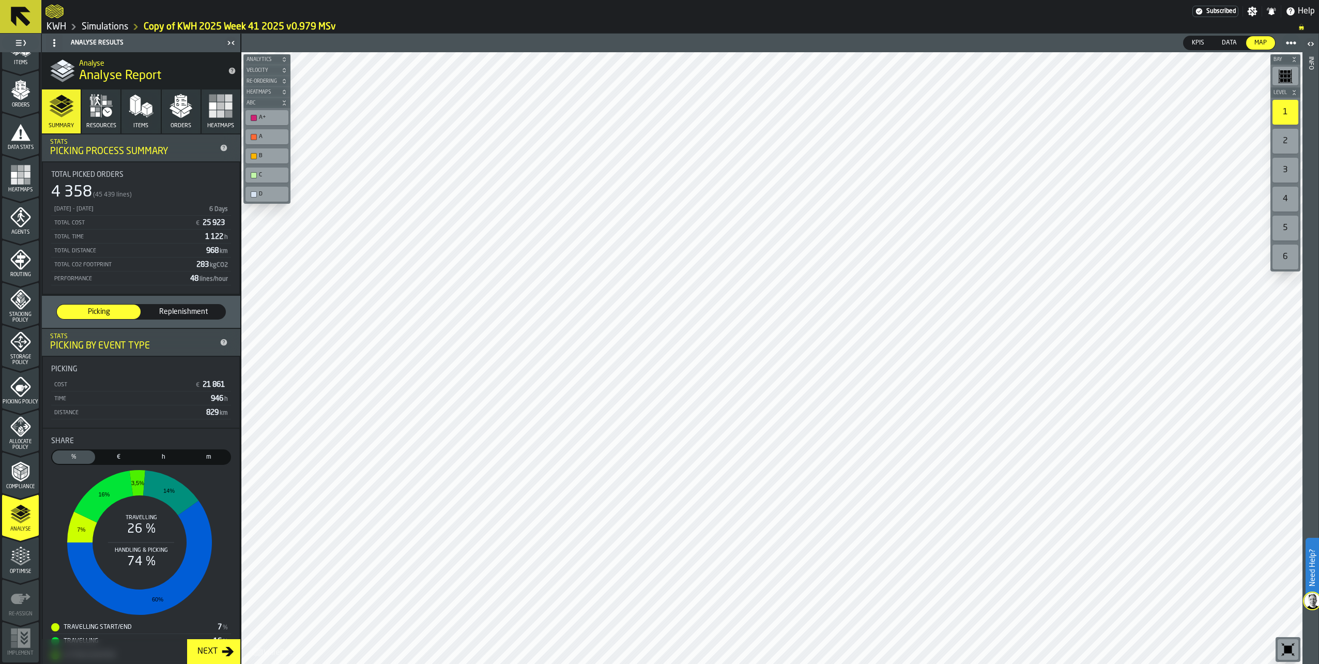
click at [186, 111] on polygon "button" at bounding box center [186, 109] width 11 height 8
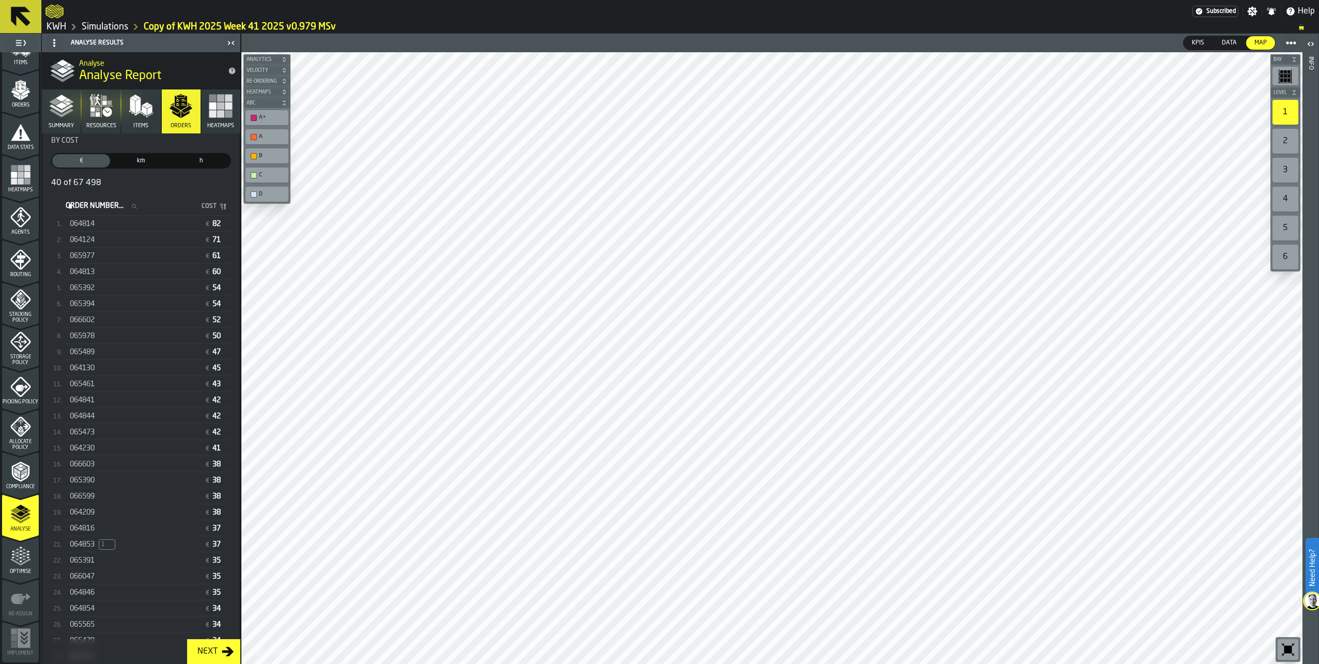
scroll to position [308, 0]
click at [74, 431] on span "064853" at bounding box center [82, 427] width 25 height 8
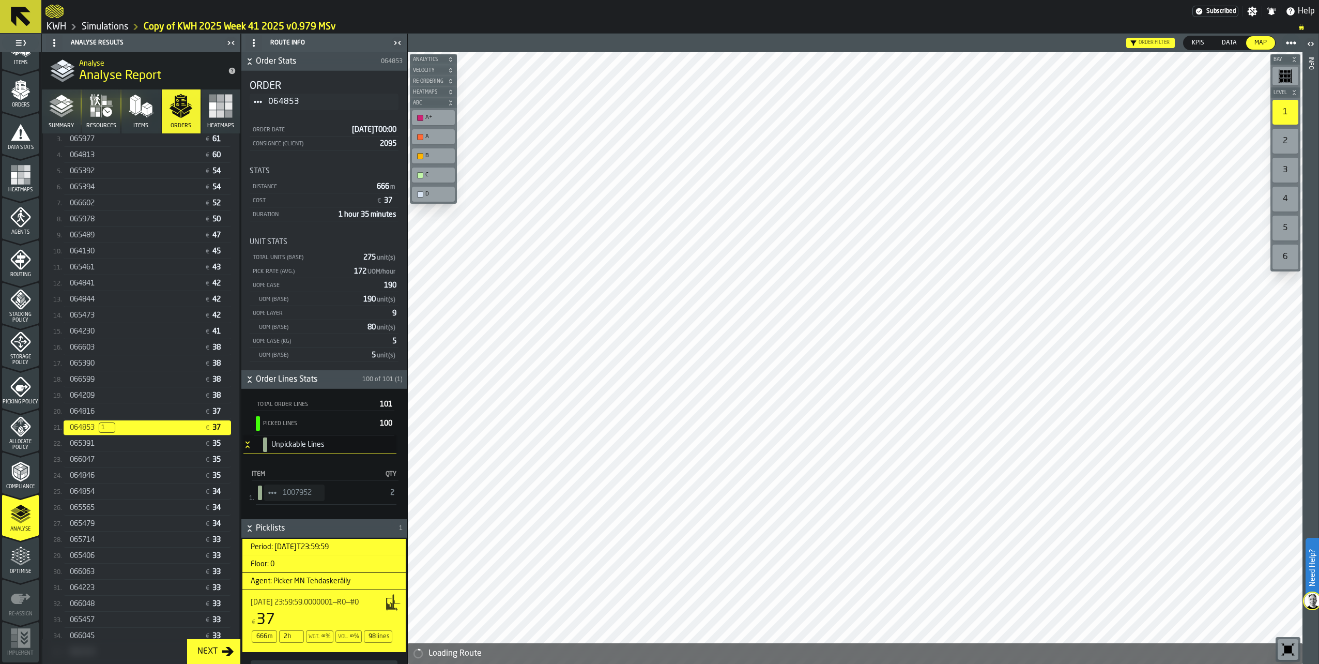
click at [97, 25] on link "Simulations" at bounding box center [105, 26] width 47 height 11
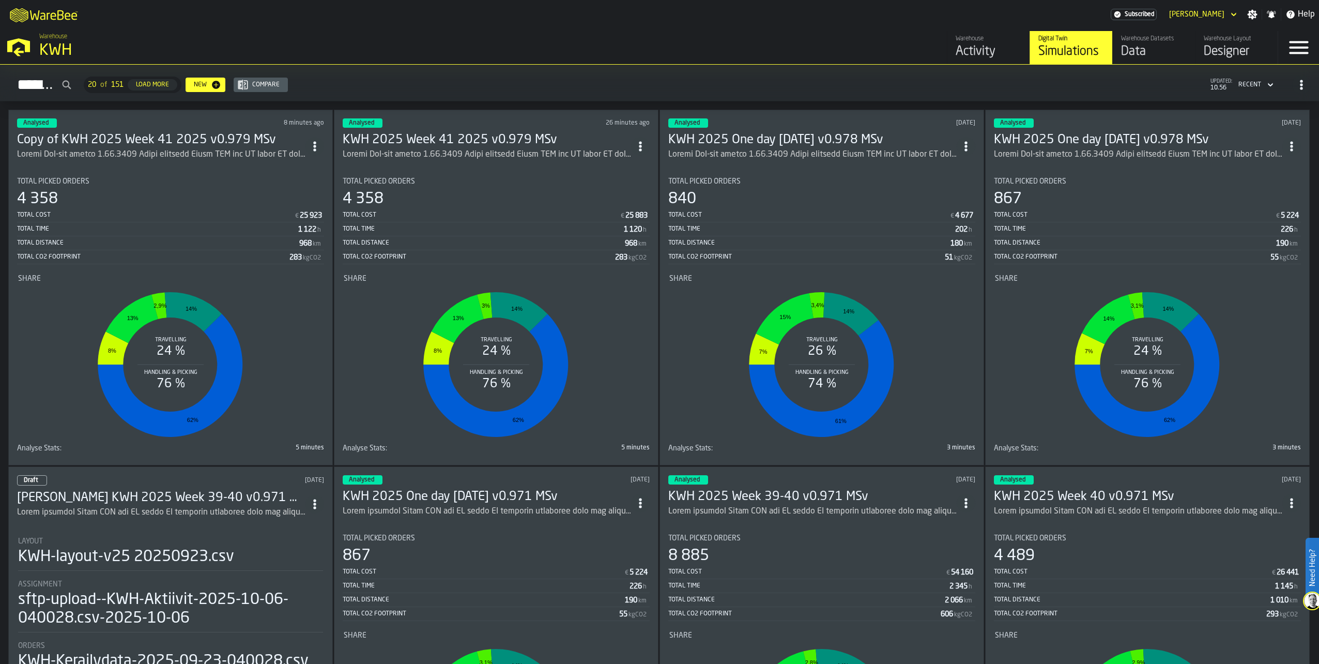
click at [642, 137] on span "ItemListCard-DashboardItemContainer" at bounding box center [640, 146] width 19 height 19
click at [316, 141] on circle "ItemListCard-DashboardItemContainer" at bounding box center [314, 142] width 3 height 3
click at [280, 166] on div "Open" at bounding box center [295, 165] width 54 height 12
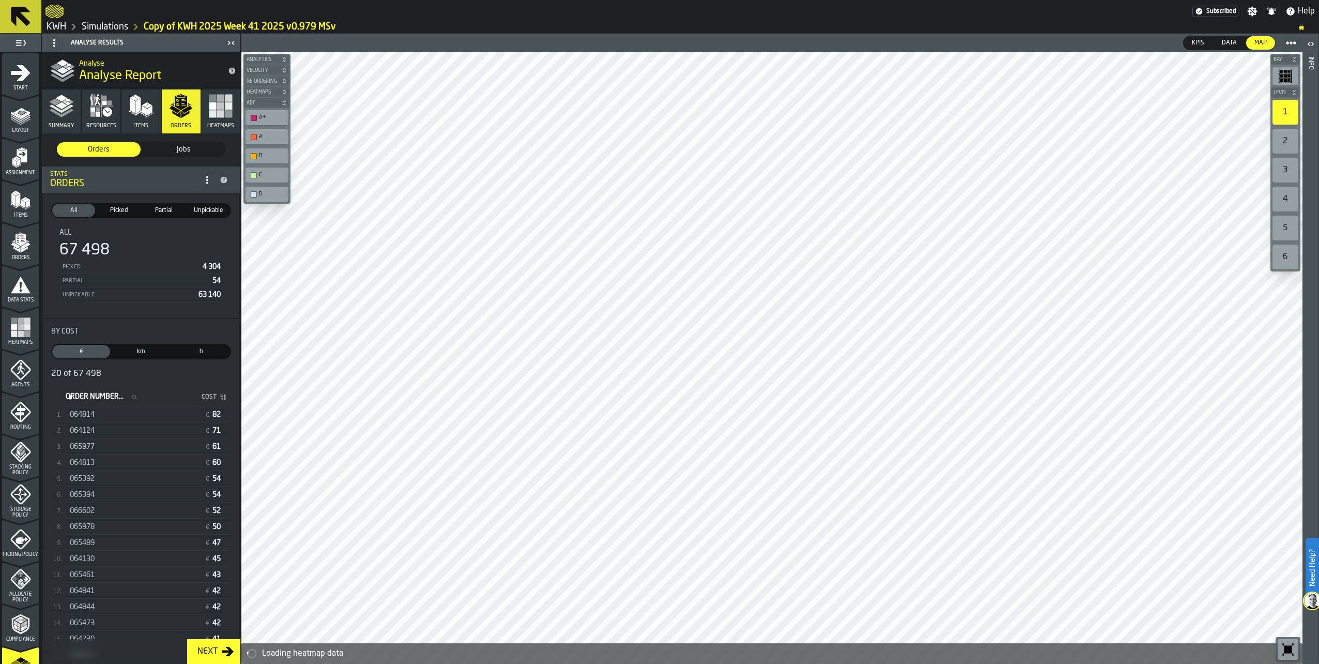
click at [17, 72] on icon "menu Start" at bounding box center [21, 73] width 20 height 16
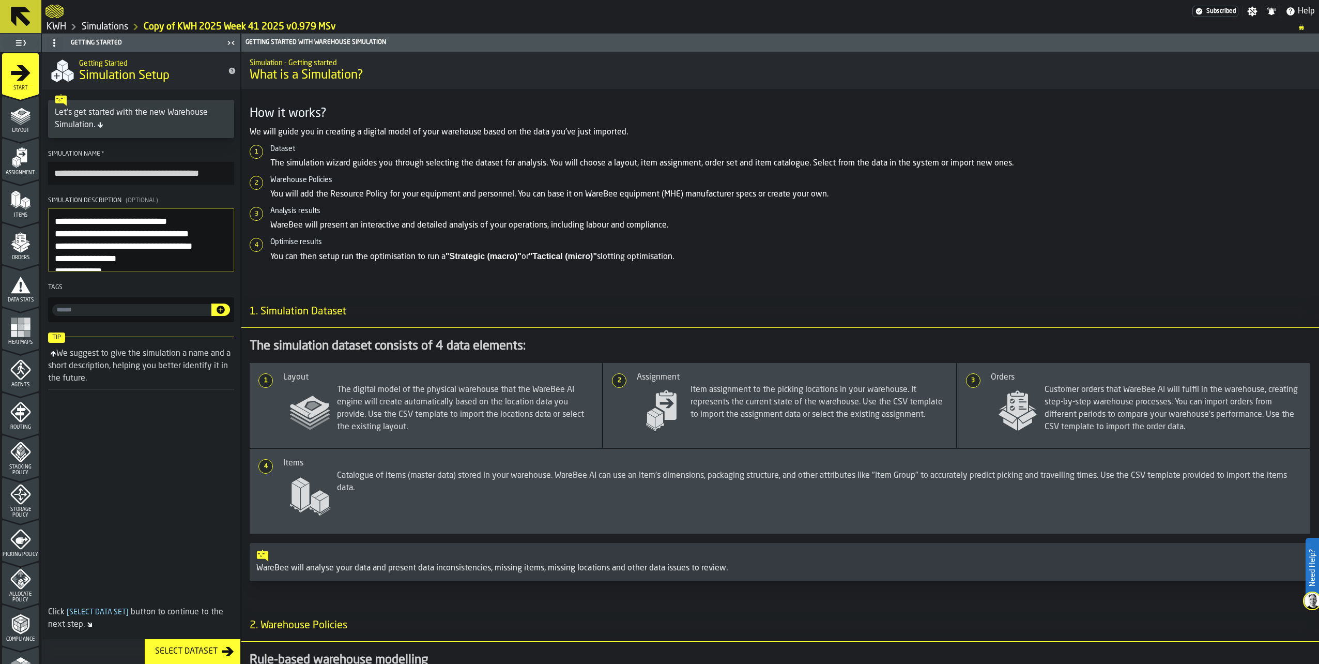
scroll to position [0, 18]
drag, startPoint x: 214, startPoint y: 173, endPoint x: 208, endPoint y: 171, distance: 5.9
click at [208, 171] on input "**********" at bounding box center [141, 174] width 186 height 24
type input "**********"
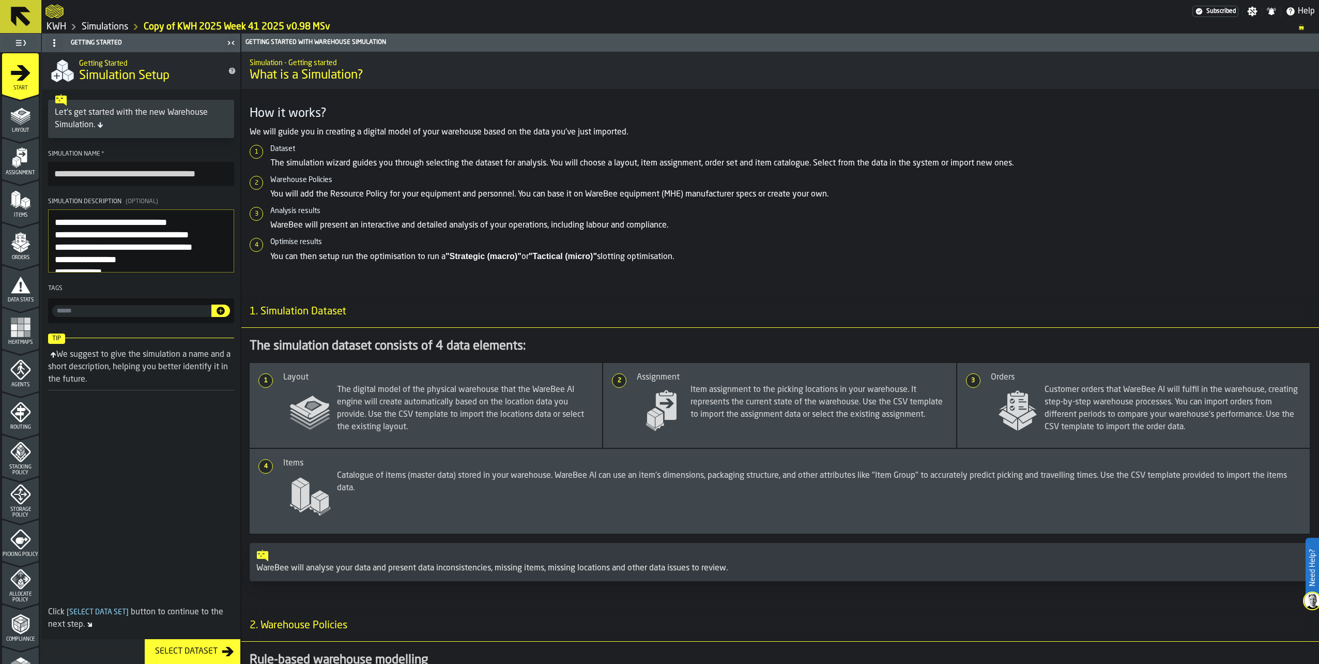
scroll to position [0, 0]
drag, startPoint x: 54, startPoint y: 224, endPoint x: 59, endPoint y: 222, distance: 6.1
click at [56, 223] on textarea "Simulation Description (Optional)" at bounding box center [141, 240] width 186 height 63
click at [130, 221] on textarea "Simulation Description (Optional)" at bounding box center [141, 240] width 186 height 63
type textarea "**********"
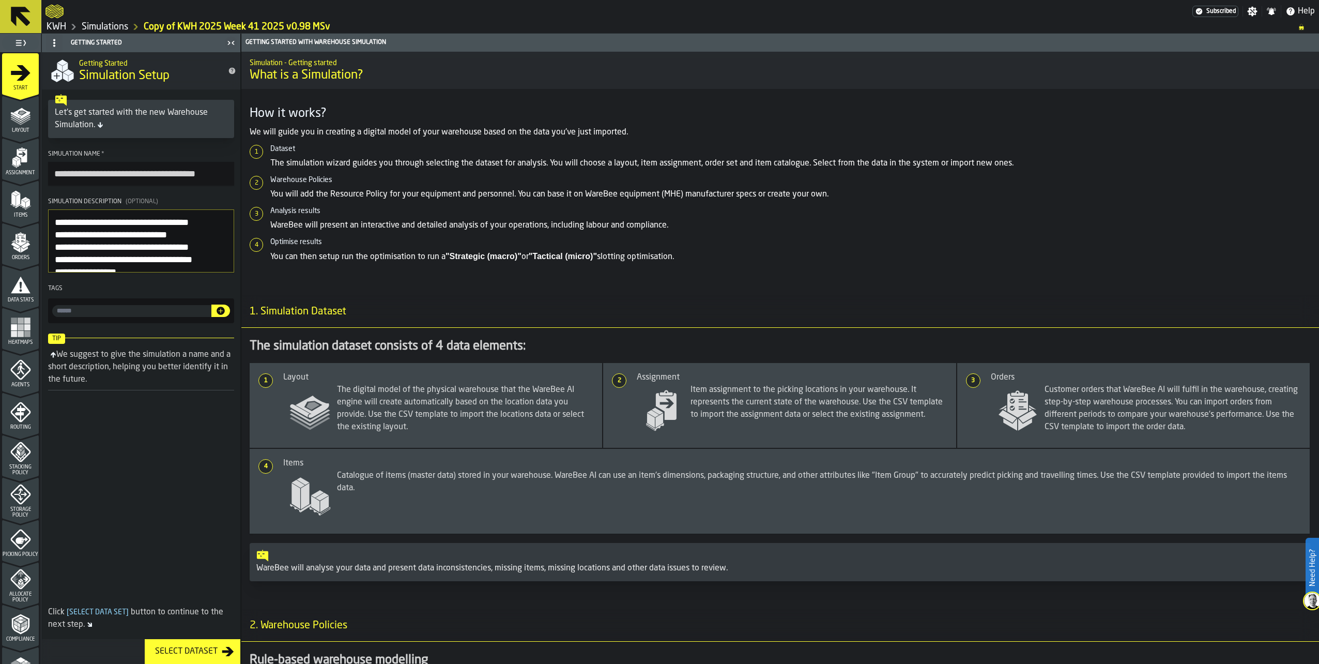
click at [122, 24] on link "Simulations" at bounding box center [105, 26] width 47 height 11
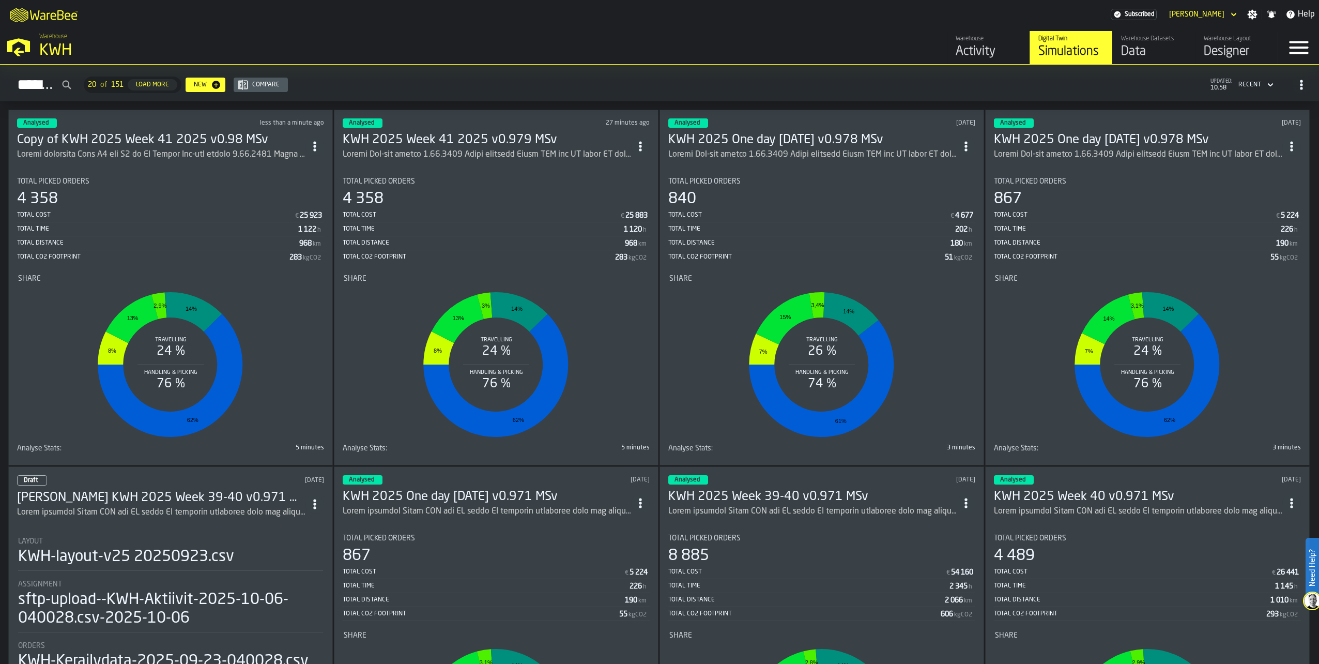
click at [148, 140] on h3 "Copy of KWH 2025 Week 41 2025 v0.98 MSv" at bounding box center [161, 140] width 288 height 17
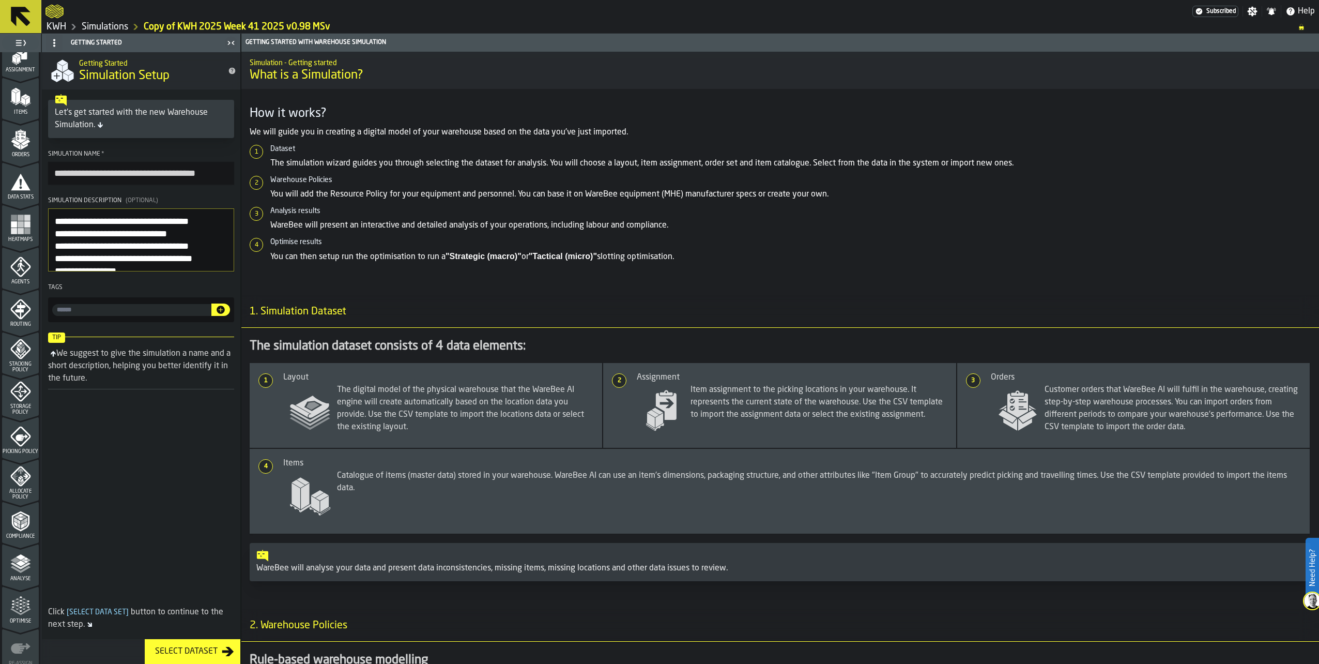
scroll to position [103, 0]
click at [16, 577] on span "Analyse" at bounding box center [20, 578] width 37 height 6
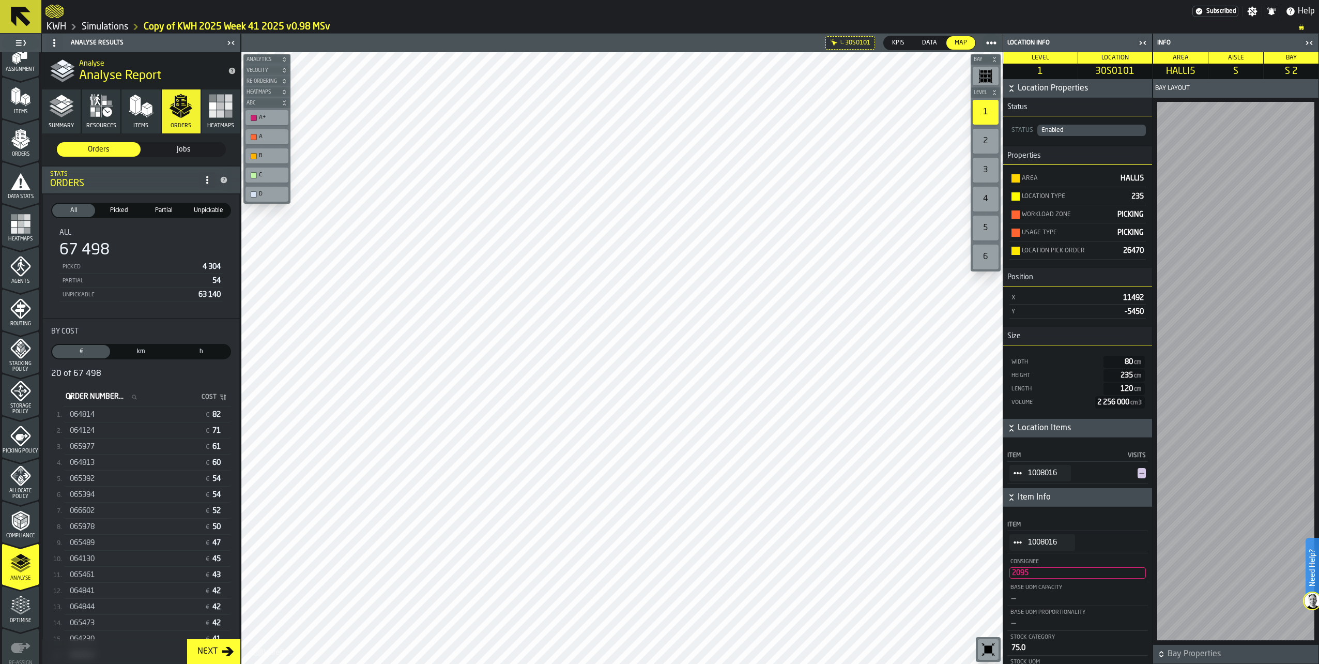
click at [1015, 546] on icon "StatList-item-1008016" at bounding box center [1018, 542] width 8 height 8
drag, startPoint x: 1033, startPoint y: 601, endPoint x: 1014, endPoint y: 594, distance: 20.5
click at [1032, 600] on div "Show Items" at bounding box center [1047, 600] width 62 height 7
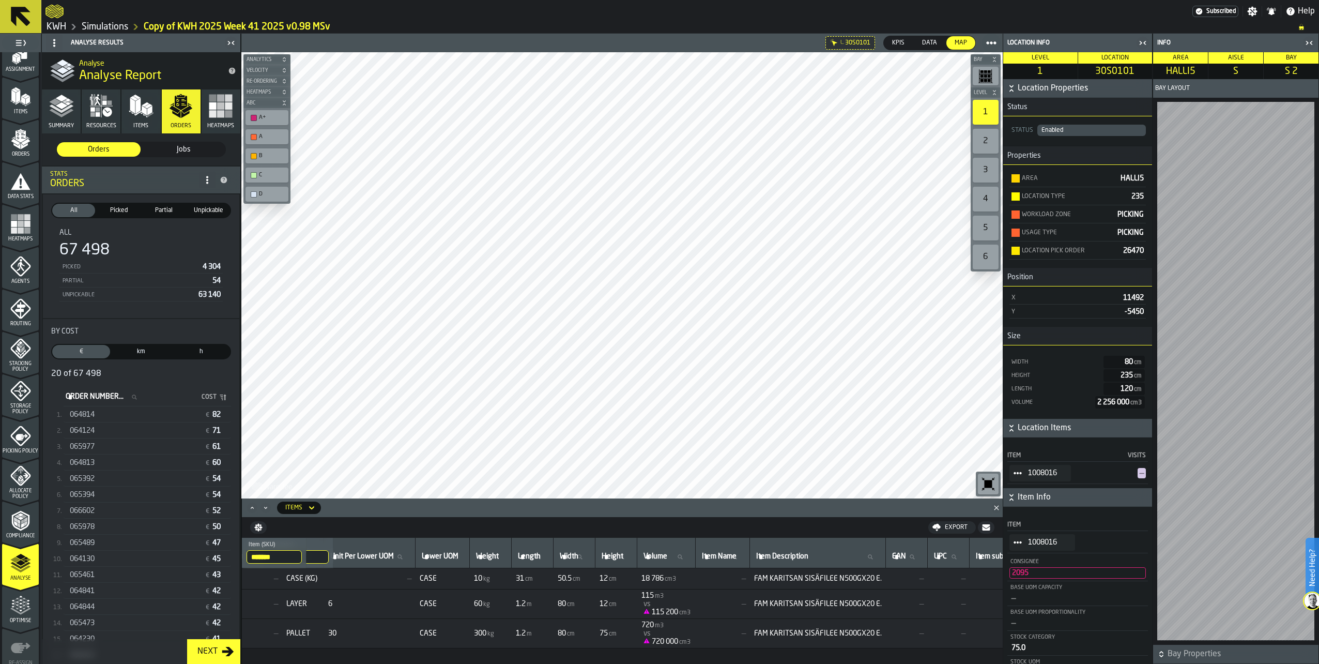
scroll to position [0, 176]
click at [1015, 472] on icon "StatList-item-1007775" at bounding box center [1018, 473] width 8 height 8
click at [1027, 527] on div "Show Items" at bounding box center [1047, 530] width 62 height 7
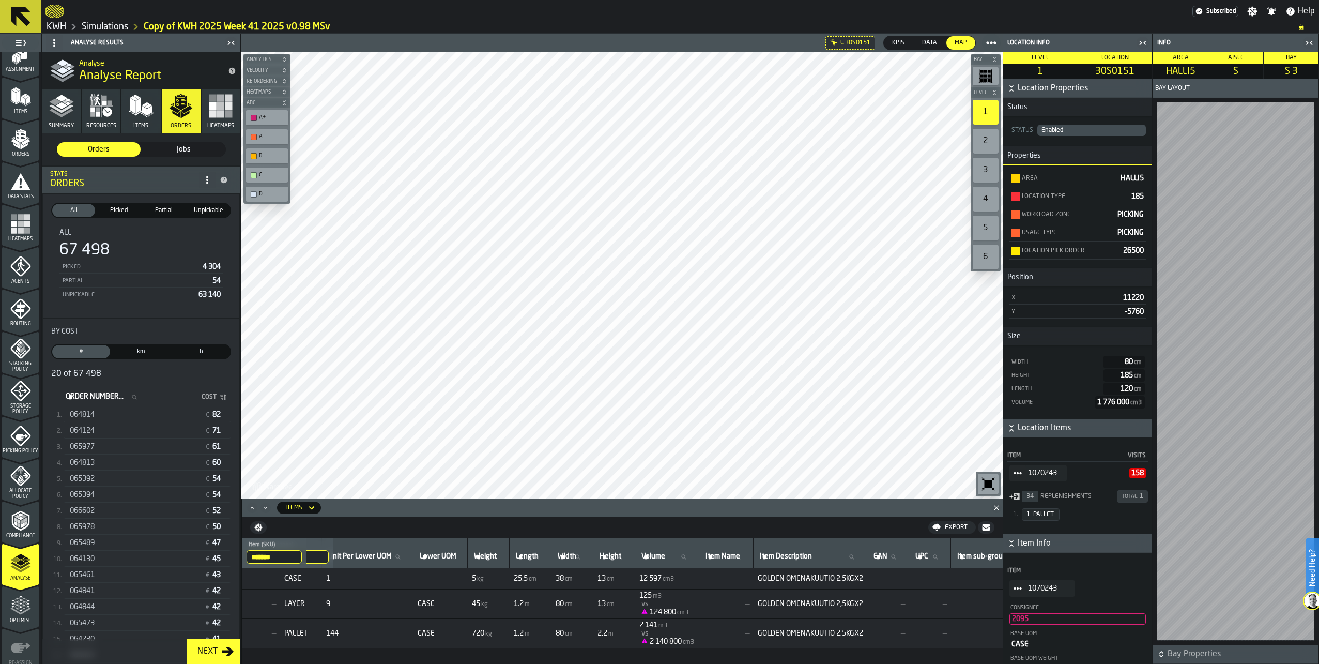
click at [1014, 470] on icon "StatList-item-1070243" at bounding box center [1018, 473] width 8 height 8
click at [1024, 524] on li "Show Items" at bounding box center [1047, 530] width 74 height 19
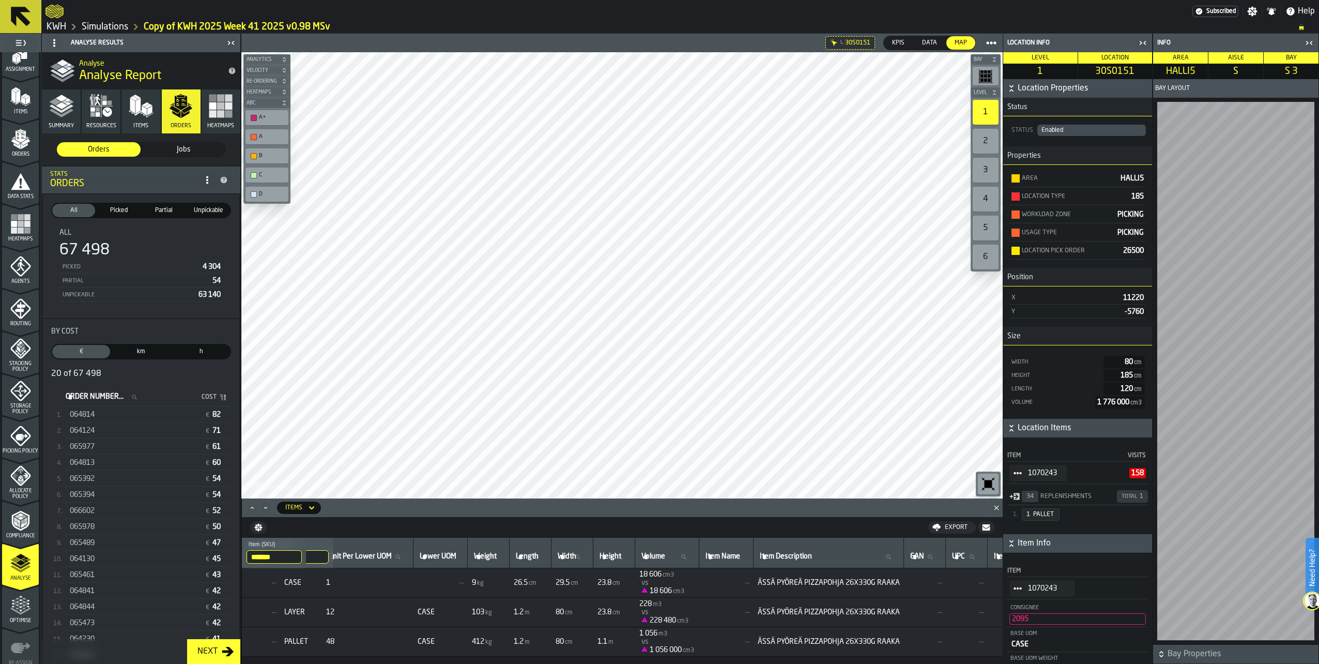
drag, startPoint x: 83, startPoint y: 419, endPoint x: 205, endPoint y: 440, distance: 124.4
click at [83, 419] on span "064814" at bounding box center [82, 415] width 25 height 8
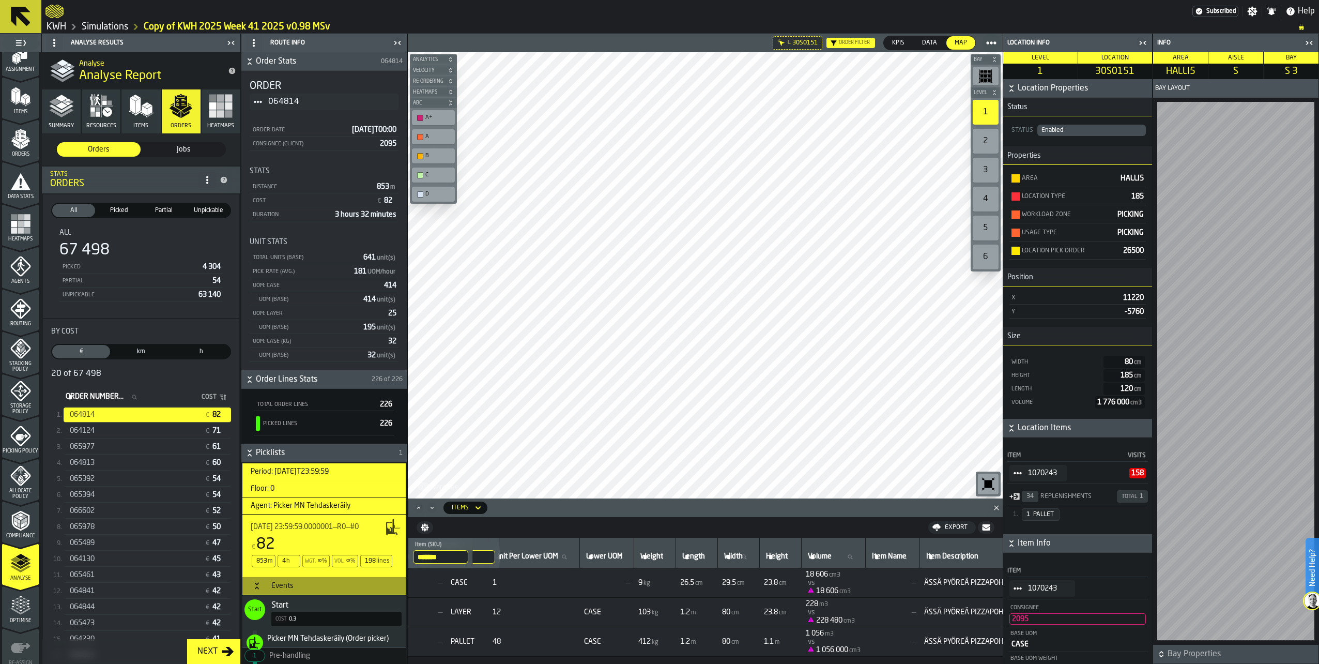
click at [142, 354] on span "km" at bounding box center [141, 351] width 54 height 9
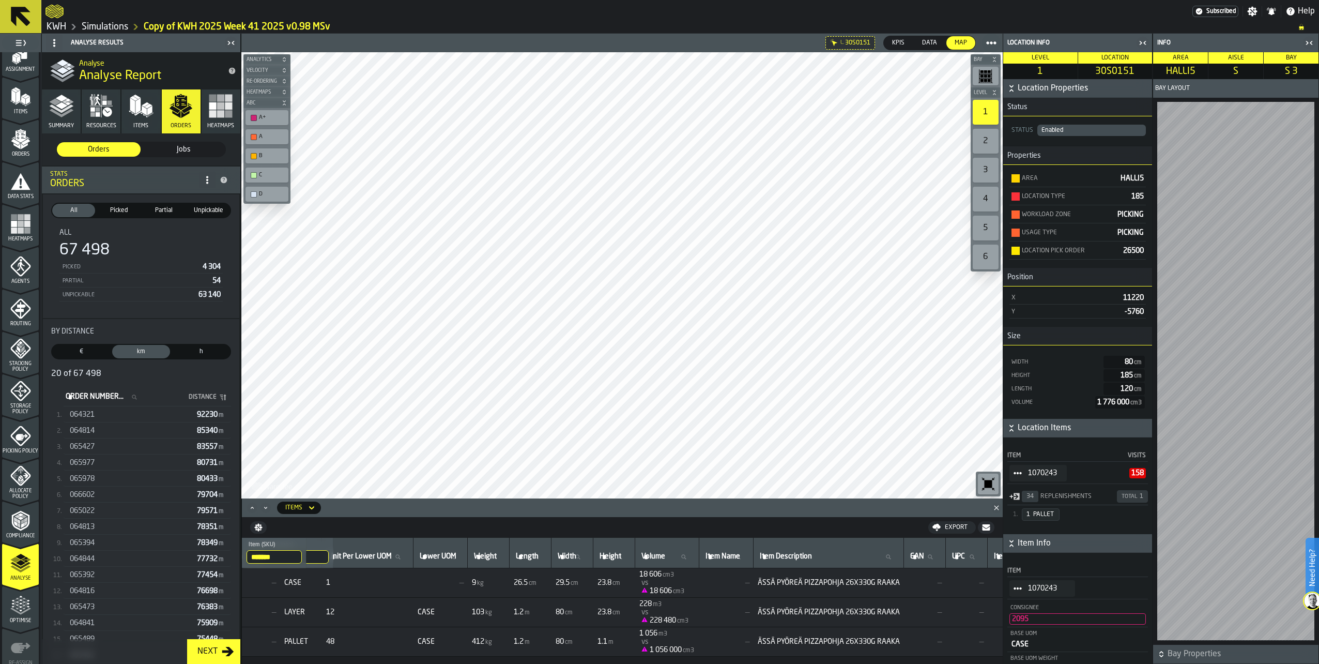
click at [198, 351] on span "h" at bounding box center [201, 351] width 54 height 9
click at [81, 352] on span "€" at bounding box center [81, 351] width 54 height 9
click at [147, 353] on span "km" at bounding box center [141, 351] width 54 height 9
click at [202, 415] on span "92230 m" at bounding box center [211, 414] width 28 height 7
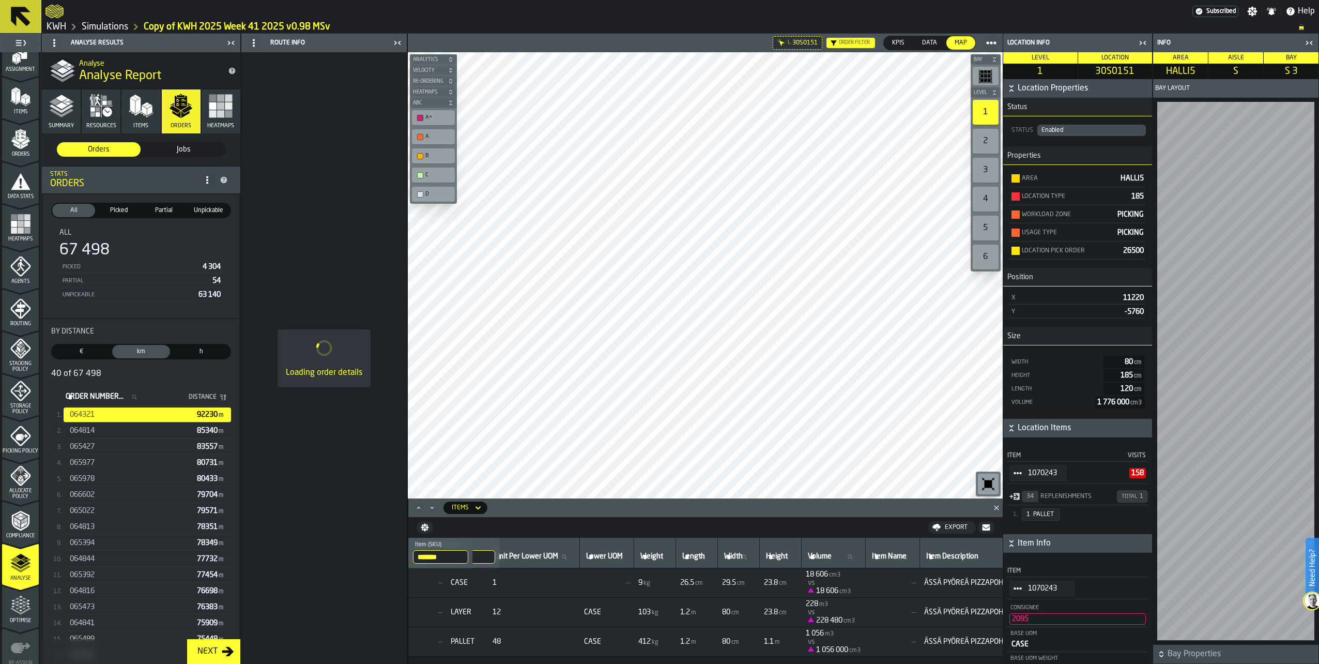
click at [59, 117] on icon "button" at bounding box center [61, 106] width 25 height 25
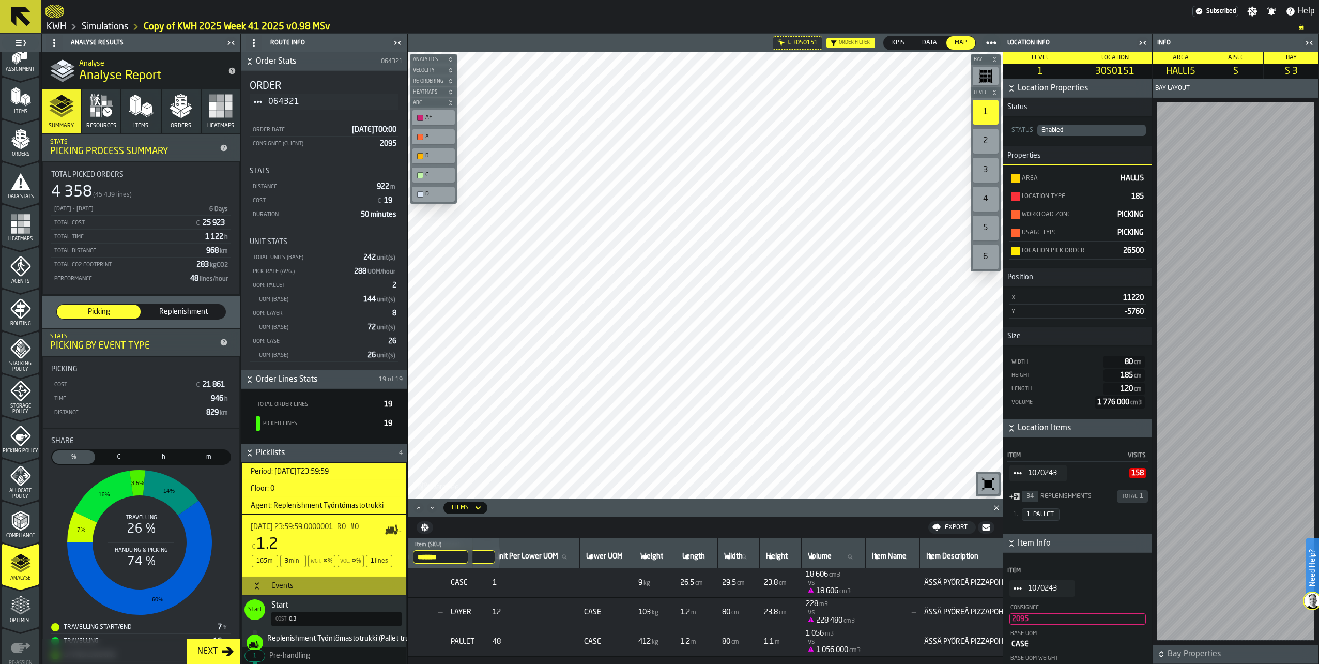
click at [92, 118] on button "Resources" at bounding box center [101, 111] width 39 height 44
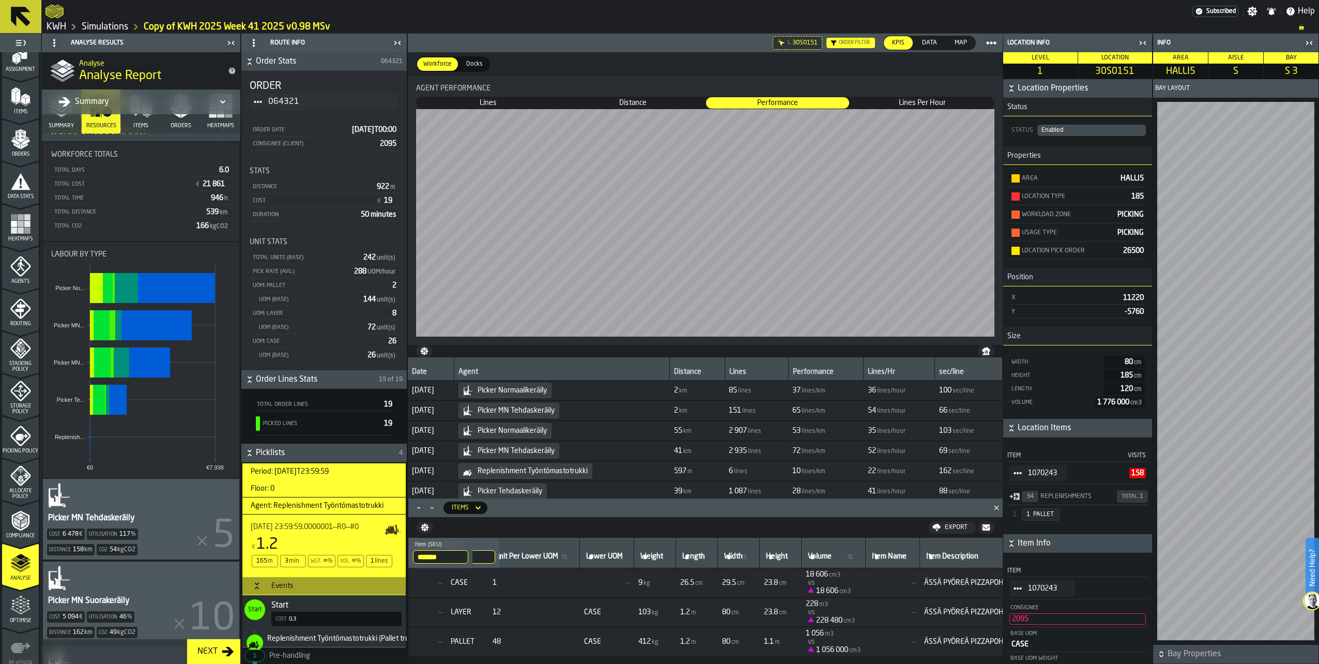
scroll to position [259, 0]
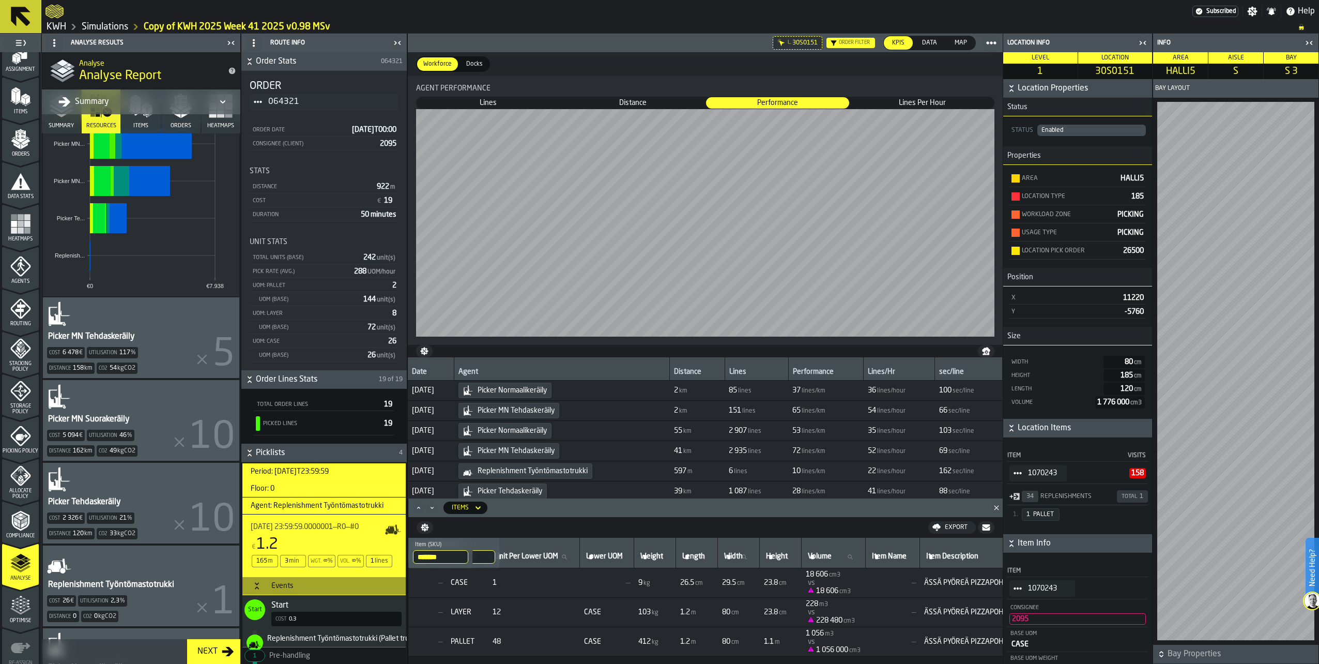
click at [89, 318] on div "Picker MN Tehdaskeräily Cost 6 478 € Utilisation 117 % Distance 158 km Co2 54 k…" at bounding box center [141, 337] width 196 height 81
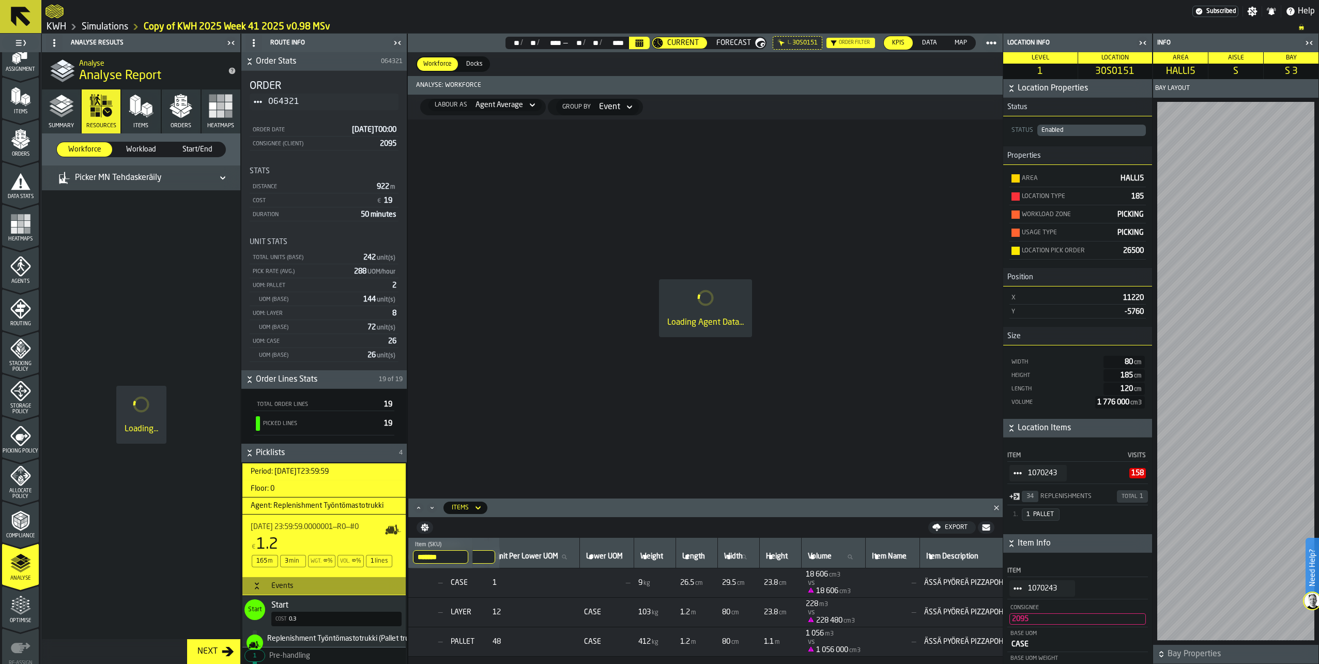
scroll to position [0, 0]
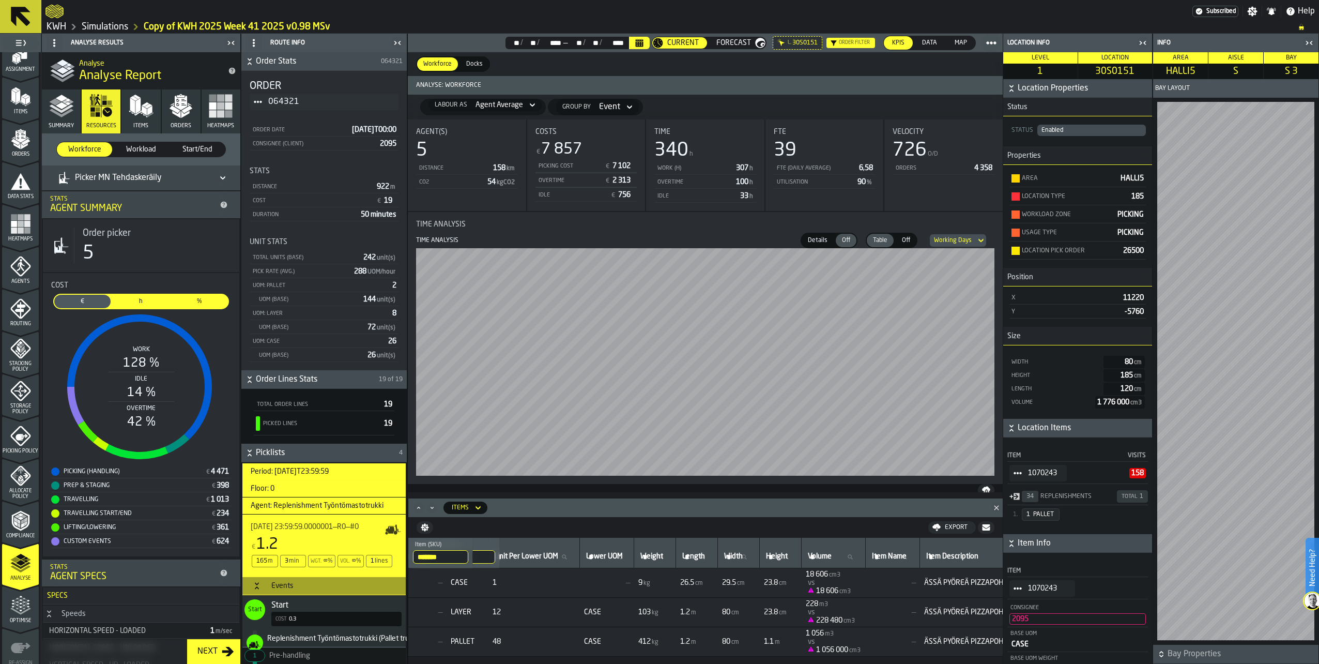
click at [218, 175] on icon at bounding box center [223, 178] width 10 height 12
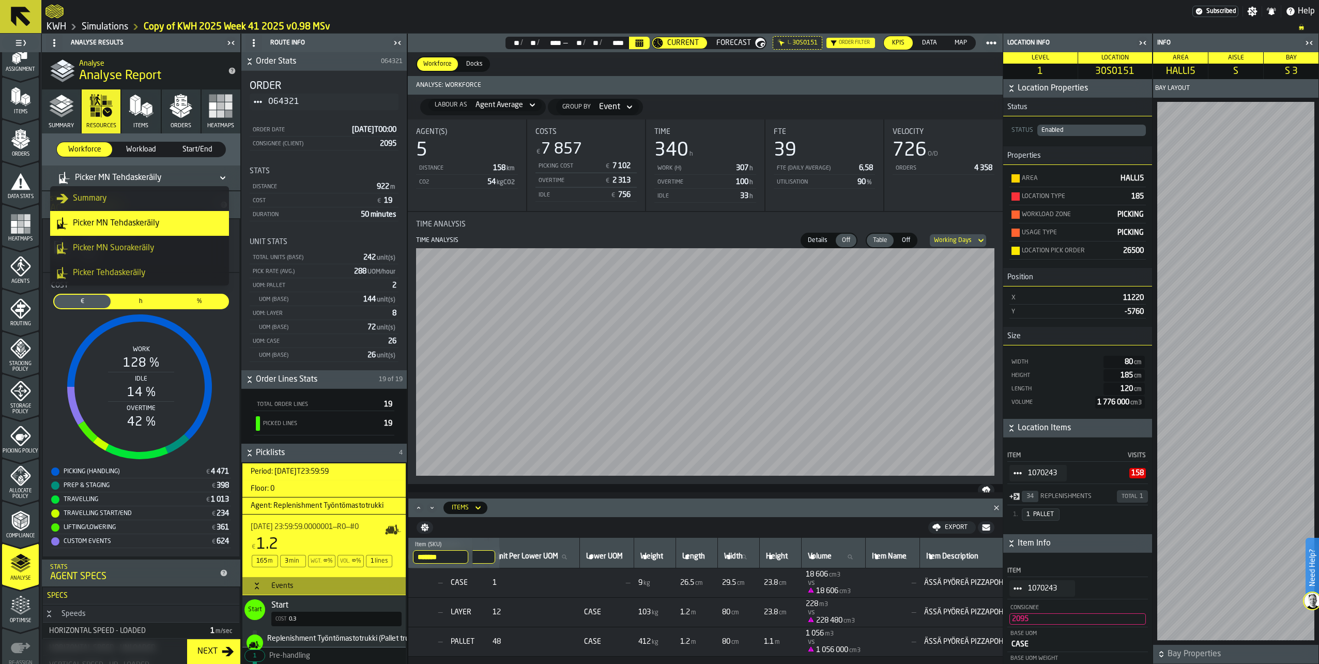
click at [126, 247] on div "Picker MN Suorakeräily" at bounding box center [139, 248] width 166 height 12
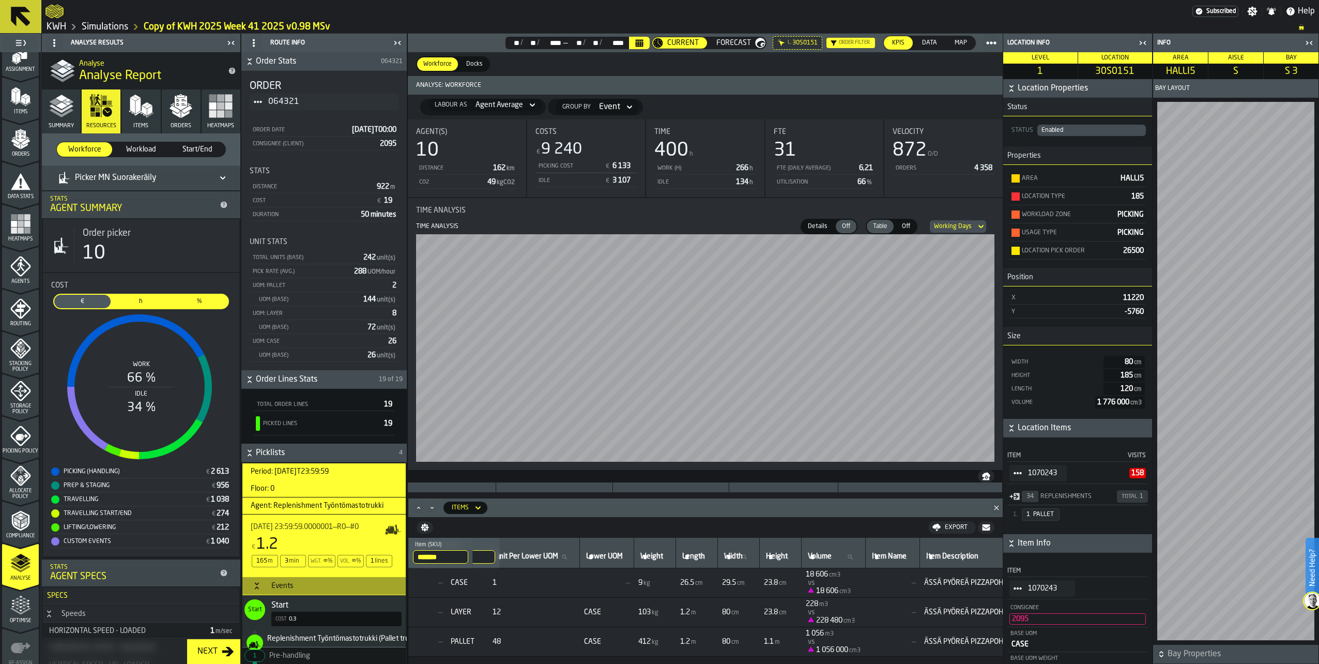
click at [223, 174] on icon at bounding box center [223, 178] width 10 height 12
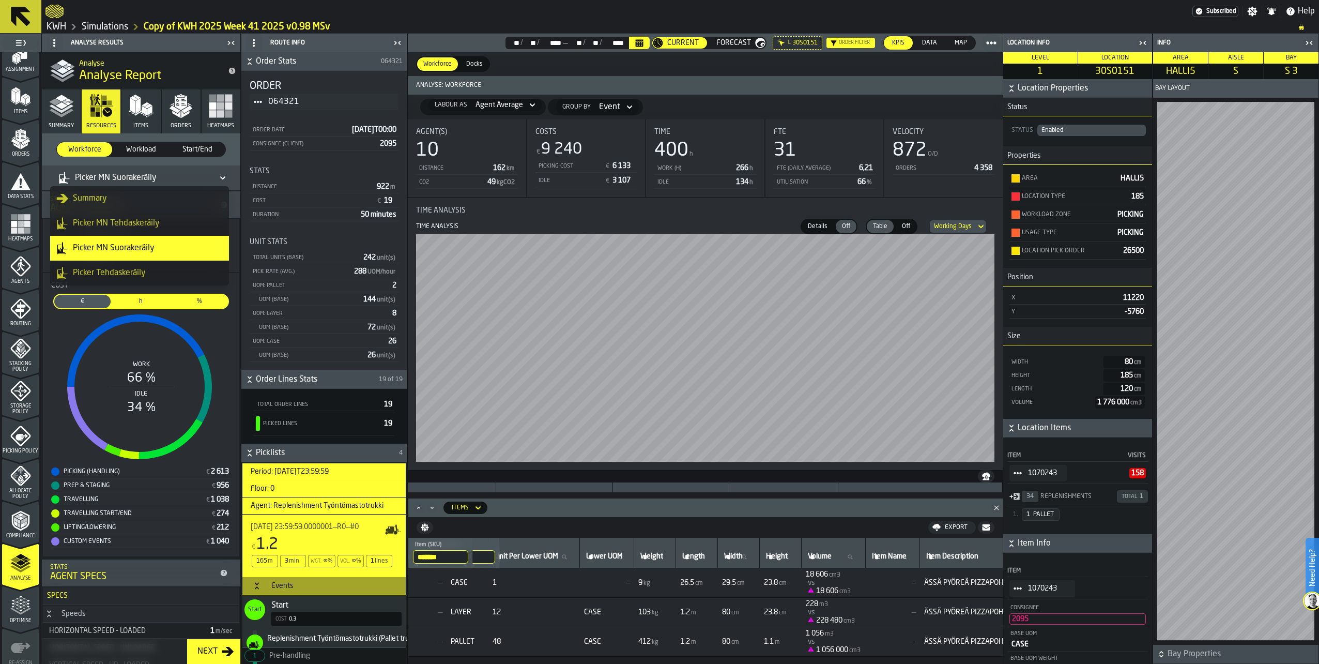
click at [135, 223] on div "Picker MN Tehdaskeräily" at bounding box center [139, 223] width 166 height 12
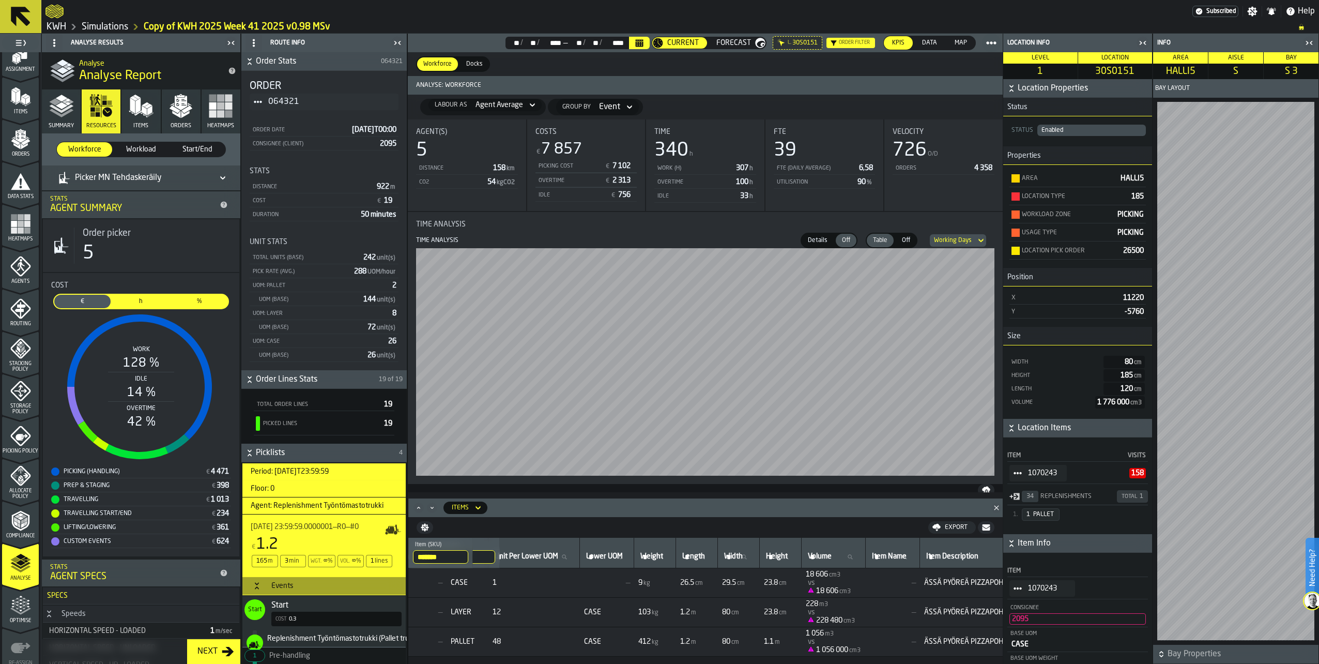
click at [220, 174] on icon at bounding box center [223, 178] width 10 height 12
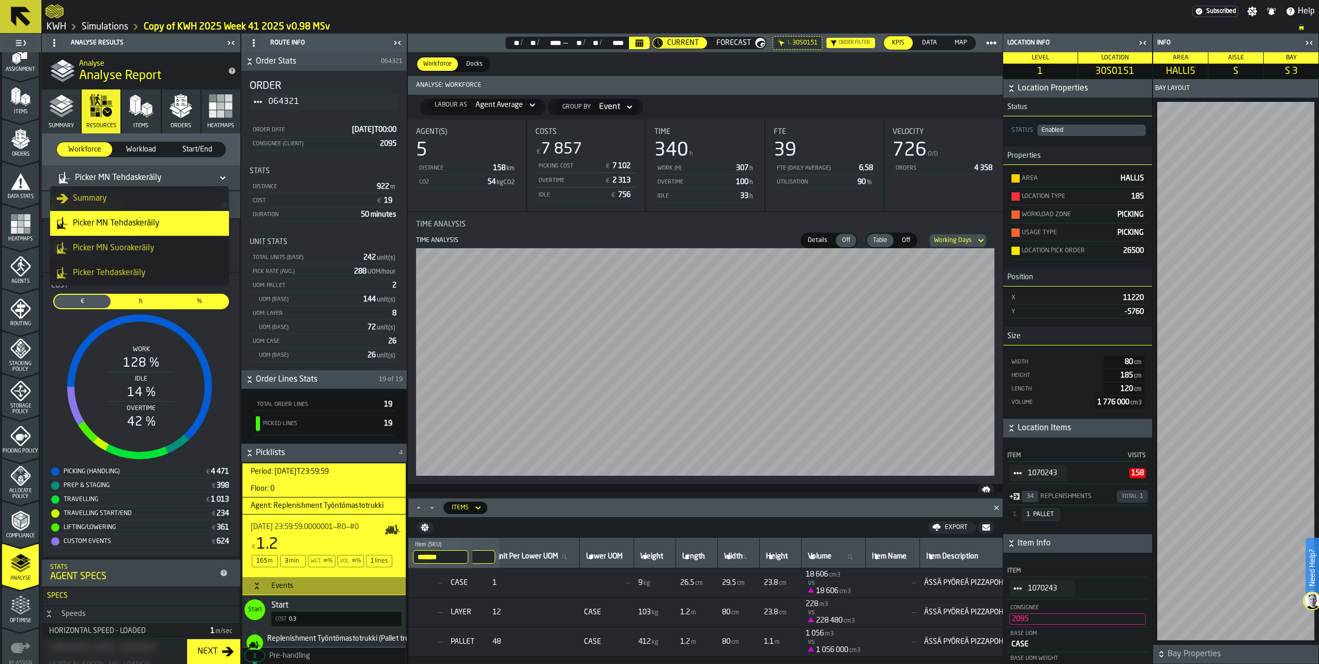
click at [142, 272] on div "Picker Tehdaskeräily" at bounding box center [139, 273] width 166 height 12
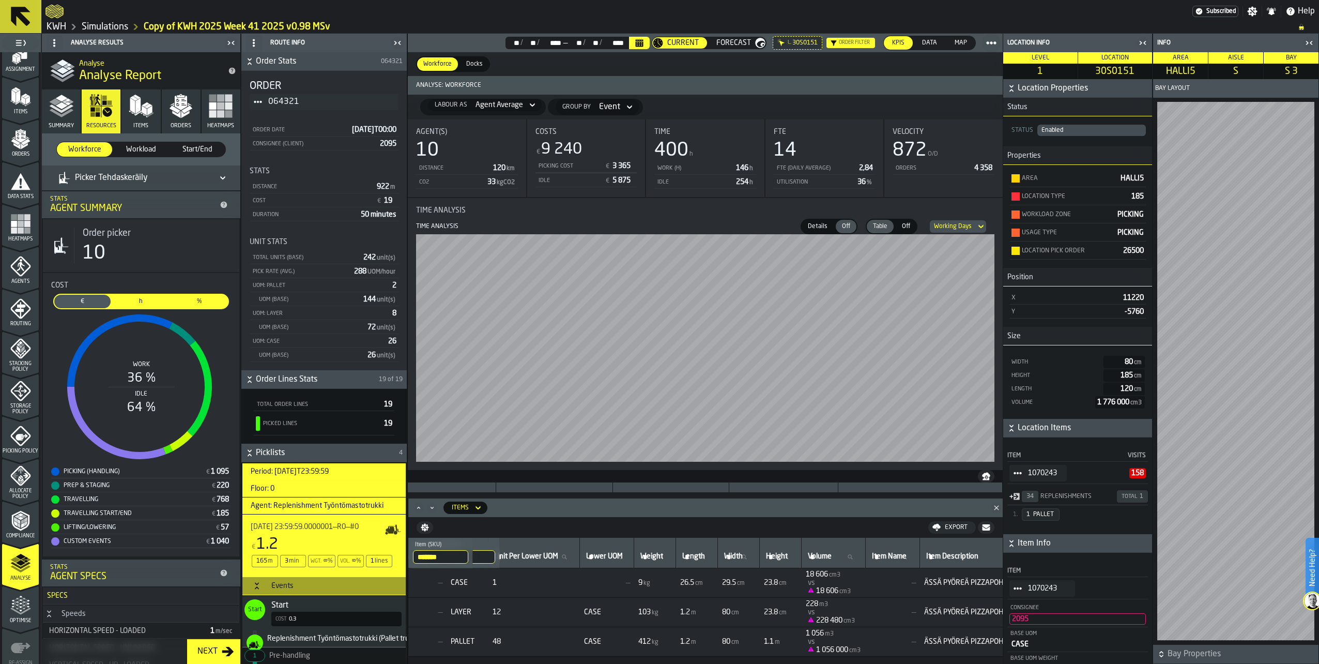
click at [214, 148] on span "Start/End" at bounding box center [197, 149] width 47 height 10
